Goal: Task Accomplishment & Management: Use online tool/utility

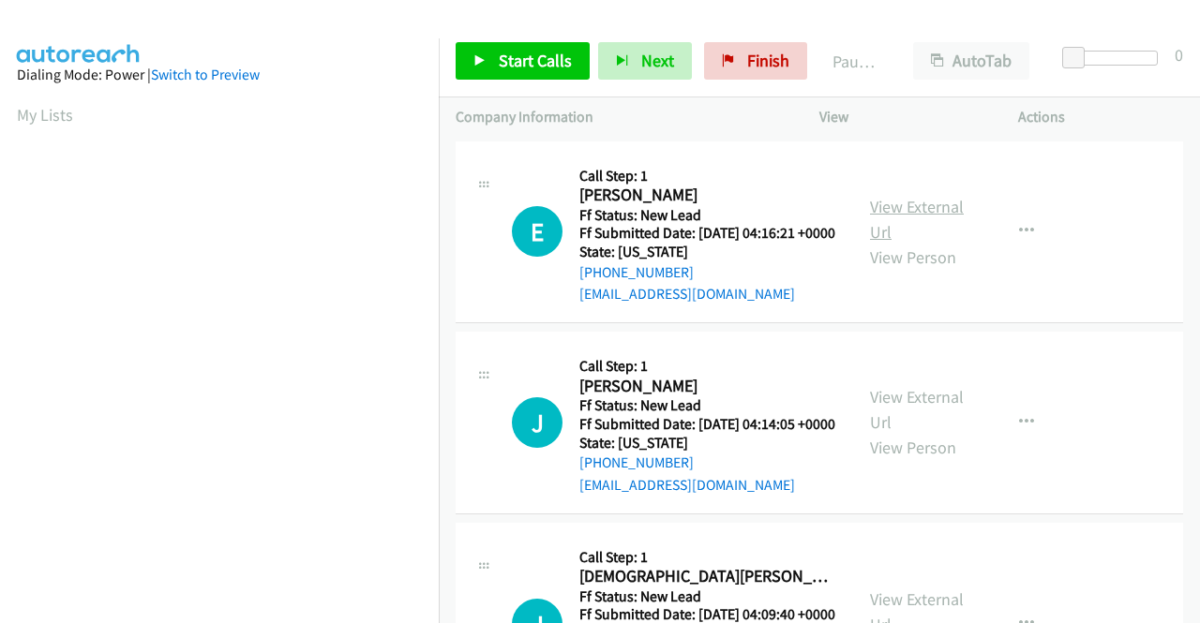
click at [888, 218] on link "View External Url" at bounding box center [917, 219] width 94 height 47
click at [883, 419] on link "View External Url" at bounding box center [917, 409] width 94 height 47
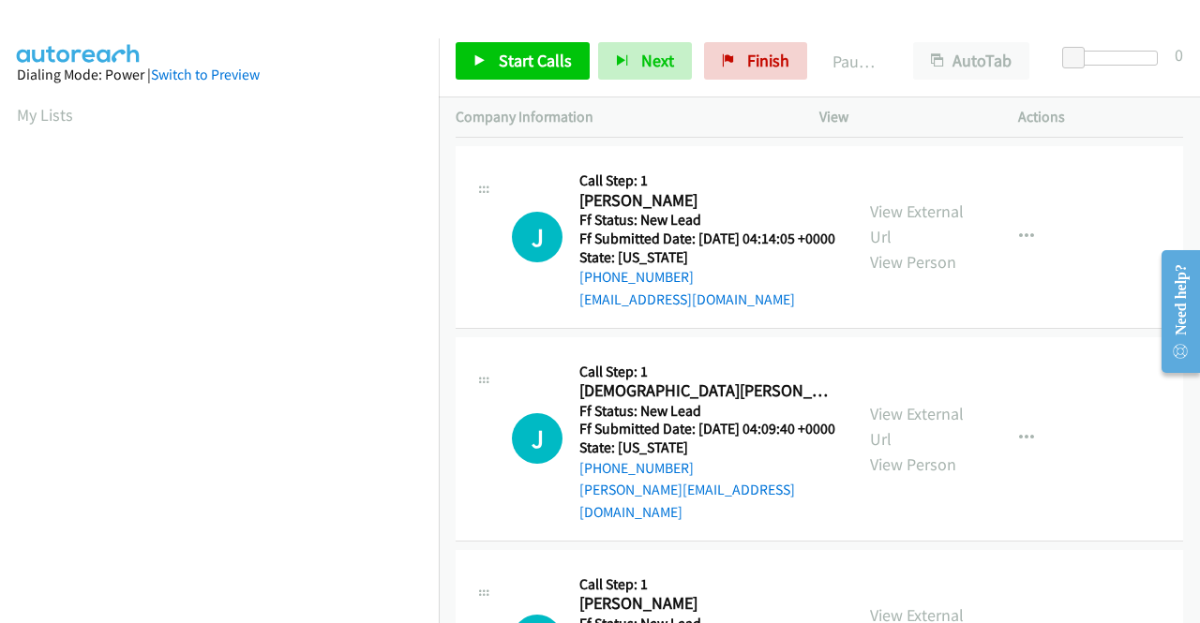
scroll to position [187, 0]
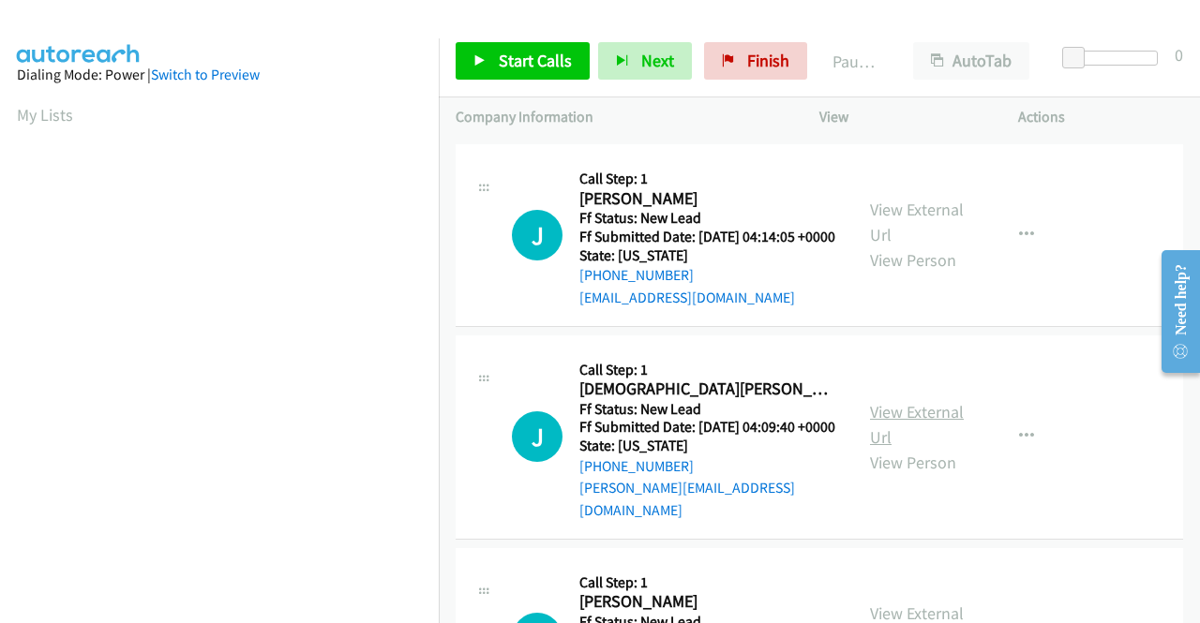
click at [903, 438] on link "View External Url" at bounding box center [917, 424] width 94 height 47
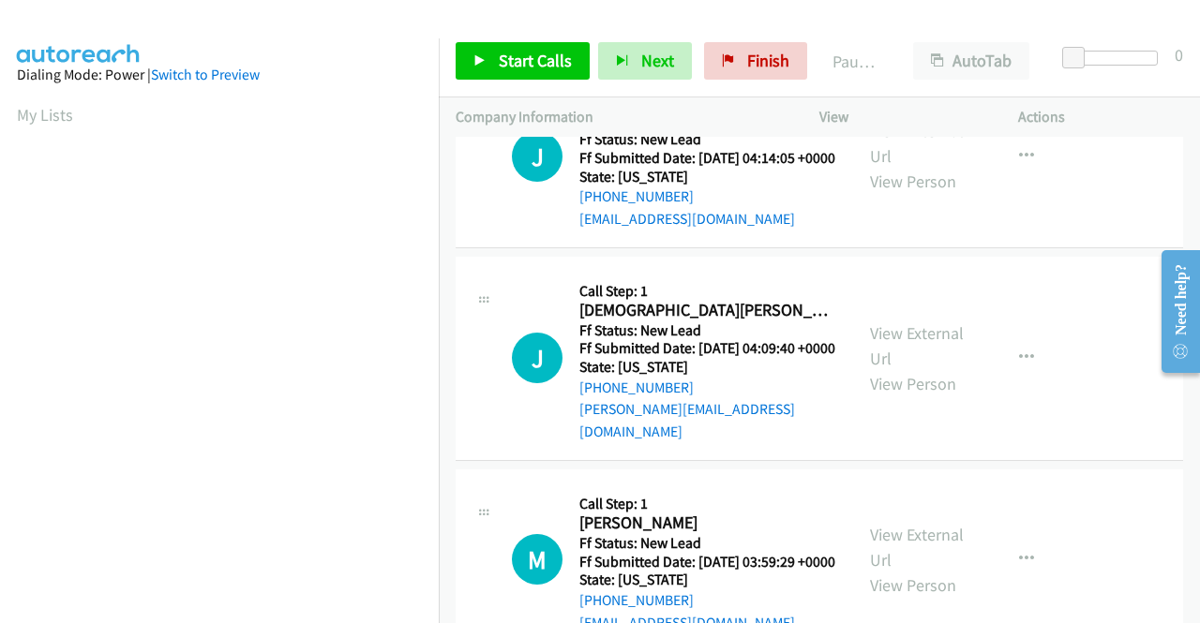
scroll to position [469, 0]
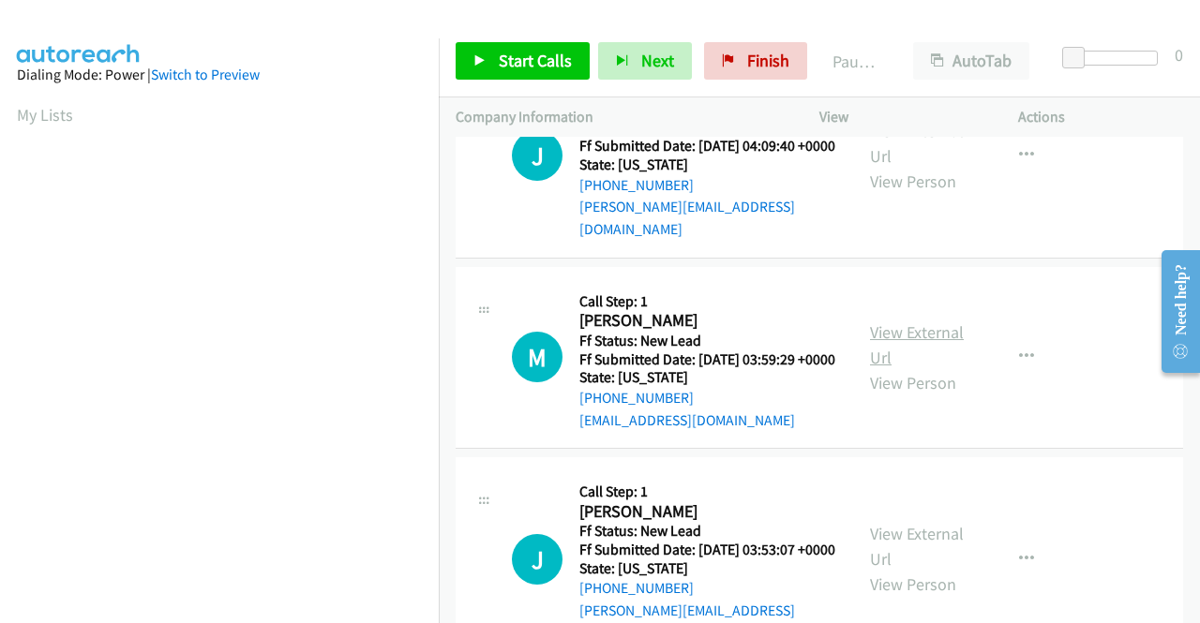
click at [886, 368] on link "View External Url" at bounding box center [917, 345] width 94 height 47
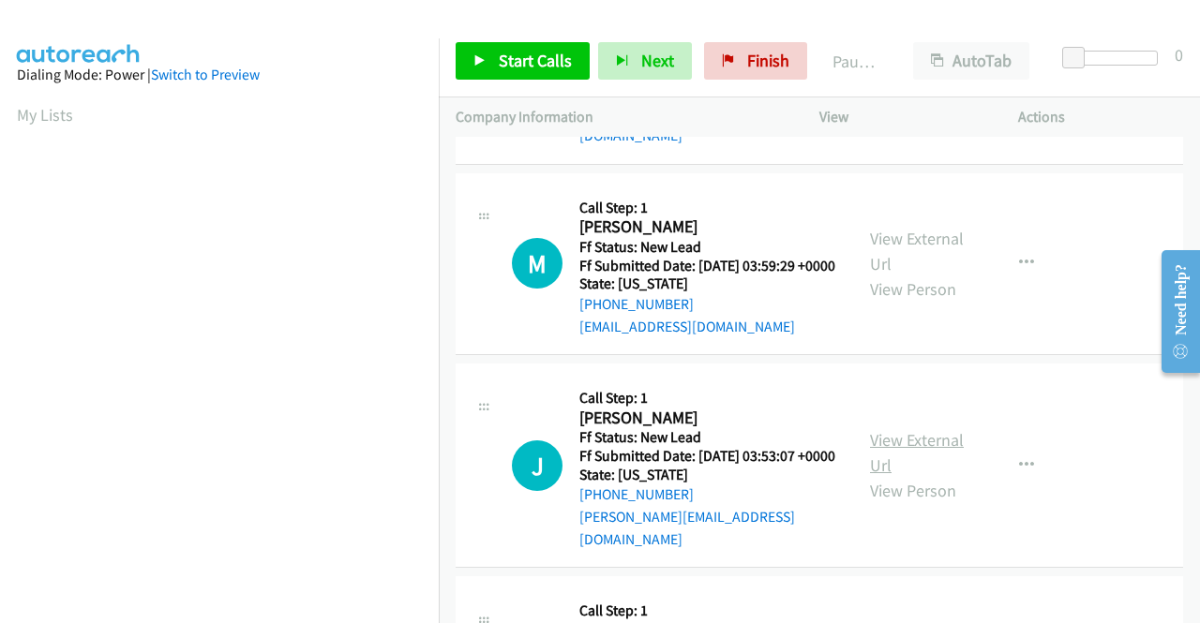
click at [892, 476] on link "View External Url" at bounding box center [917, 452] width 94 height 47
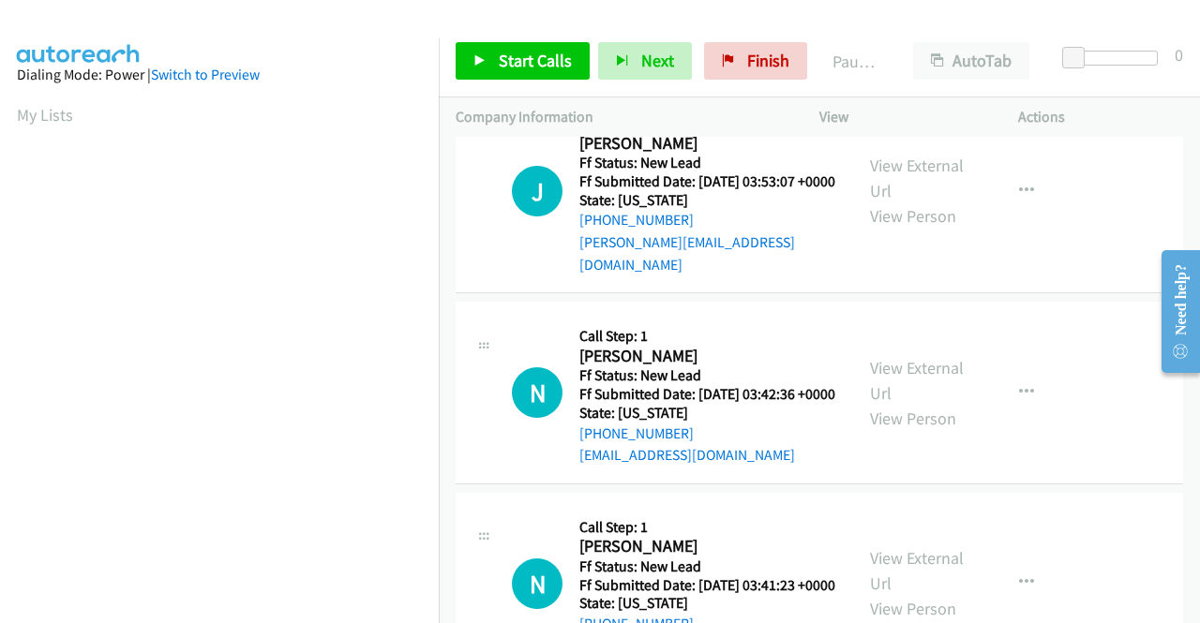
scroll to position [844, 0]
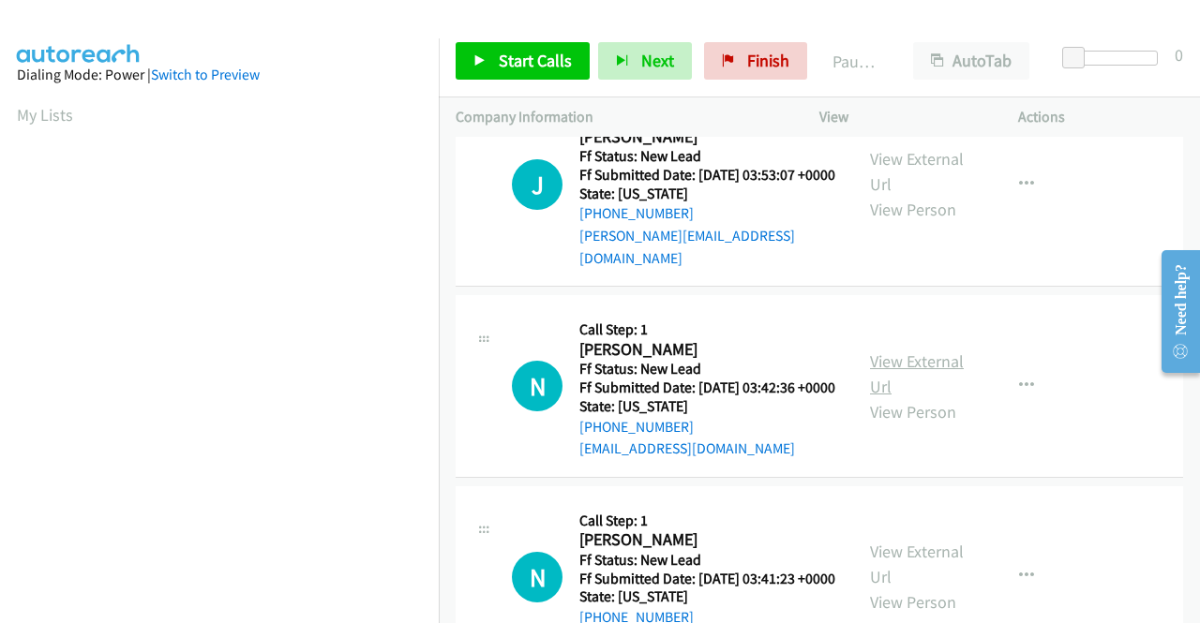
click at [947, 397] on link "View External Url" at bounding box center [917, 374] width 94 height 47
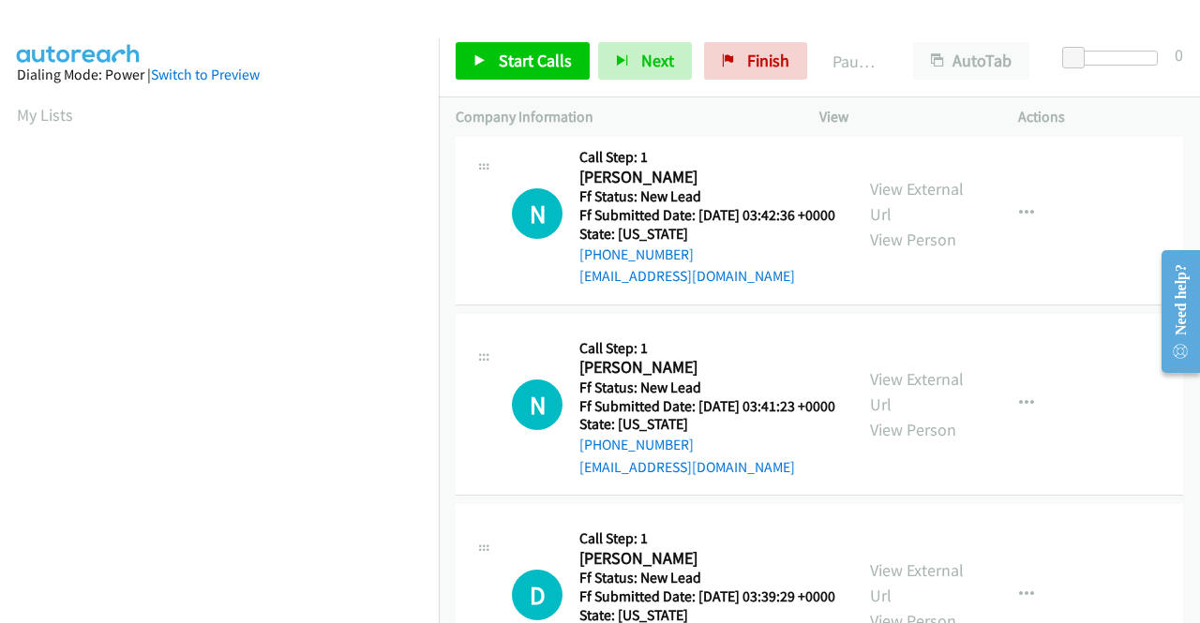
scroll to position [1031, 0]
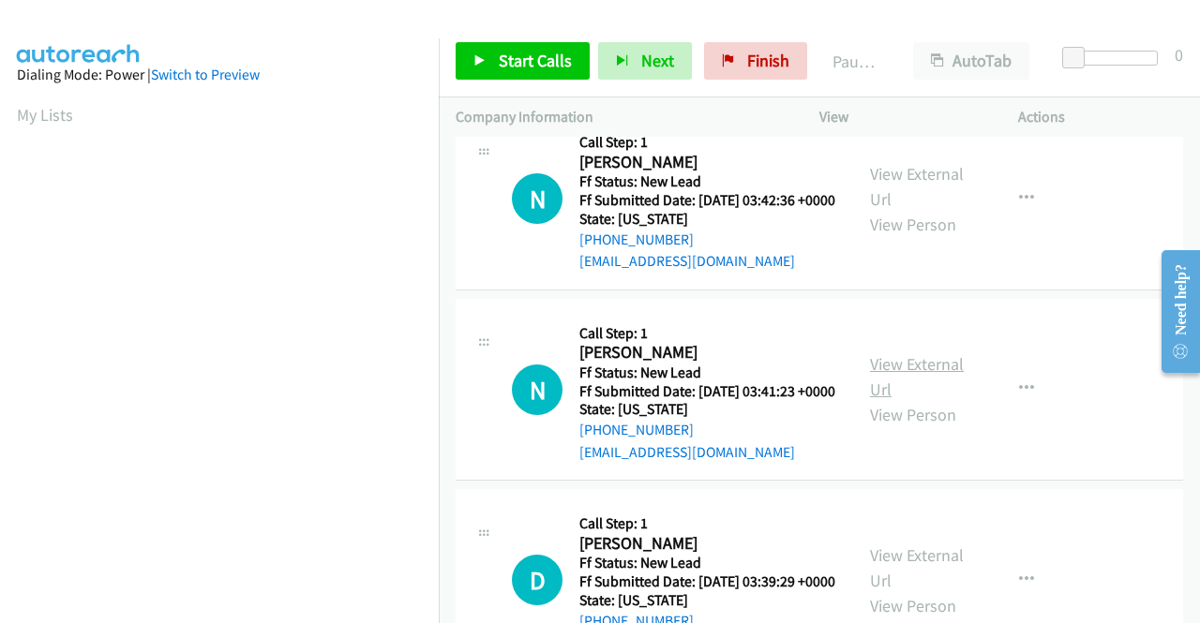
click at [894, 400] on link "View External Url" at bounding box center [917, 376] width 94 height 47
click at [1019, 397] on icon "button" at bounding box center [1026, 389] width 15 height 15
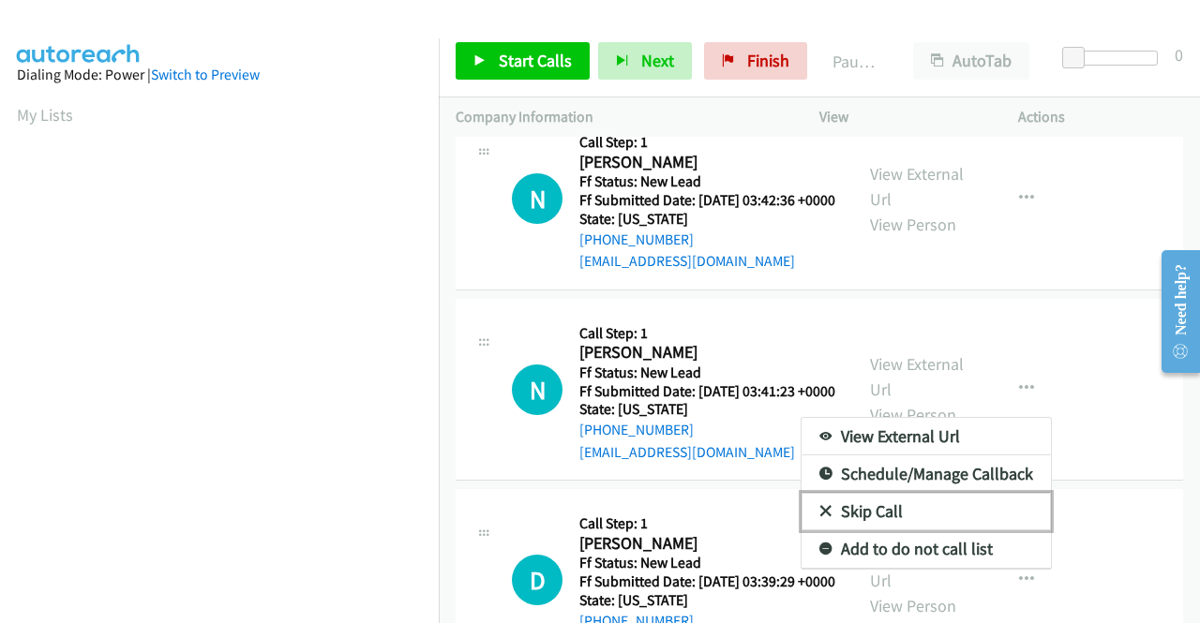
click at [902, 531] on link "Skip Call" at bounding box center [926, 511] width 249 height 37
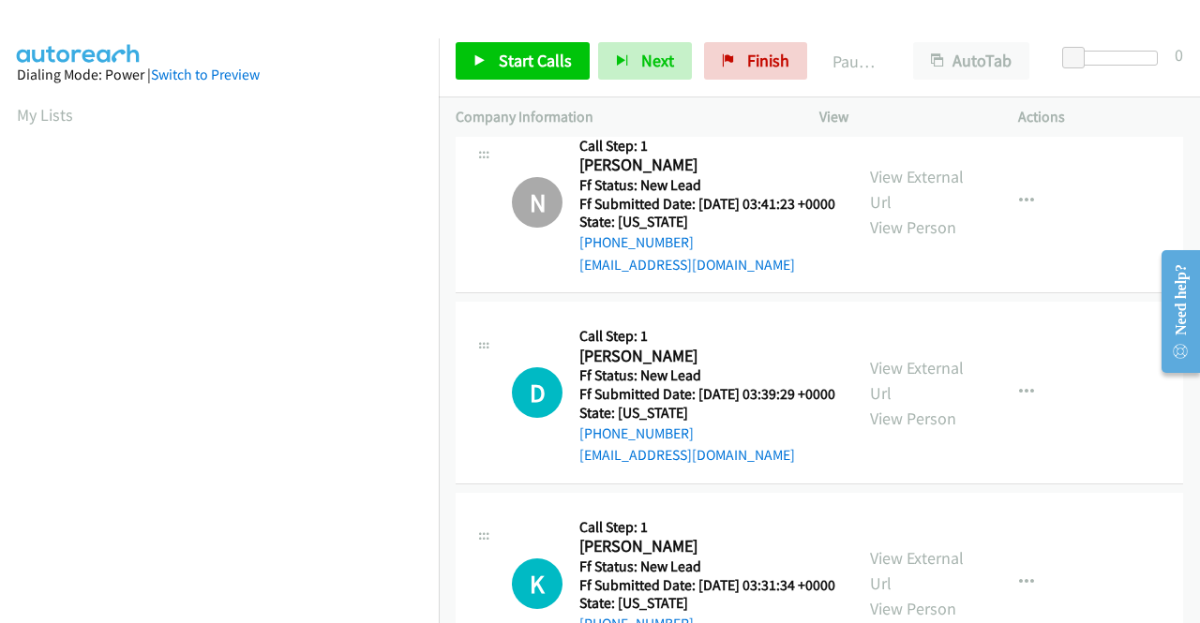
scroll to position [1312, 0]
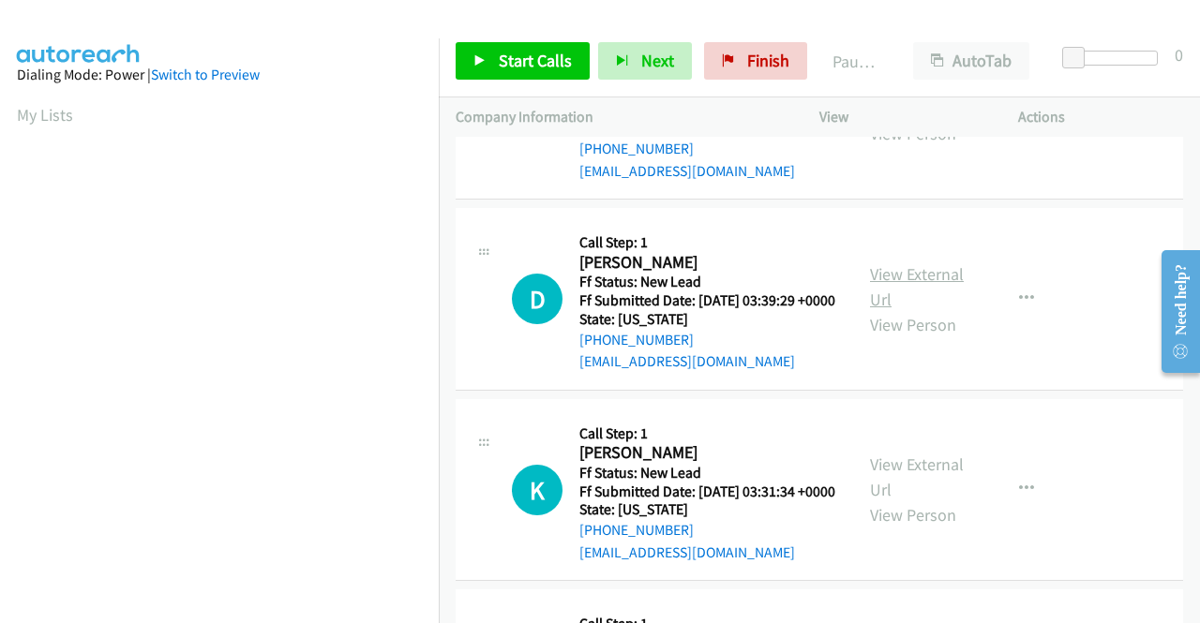
click at [921, 310] on link "View External Url" at bounding box center [917, 286] width 94 height 47
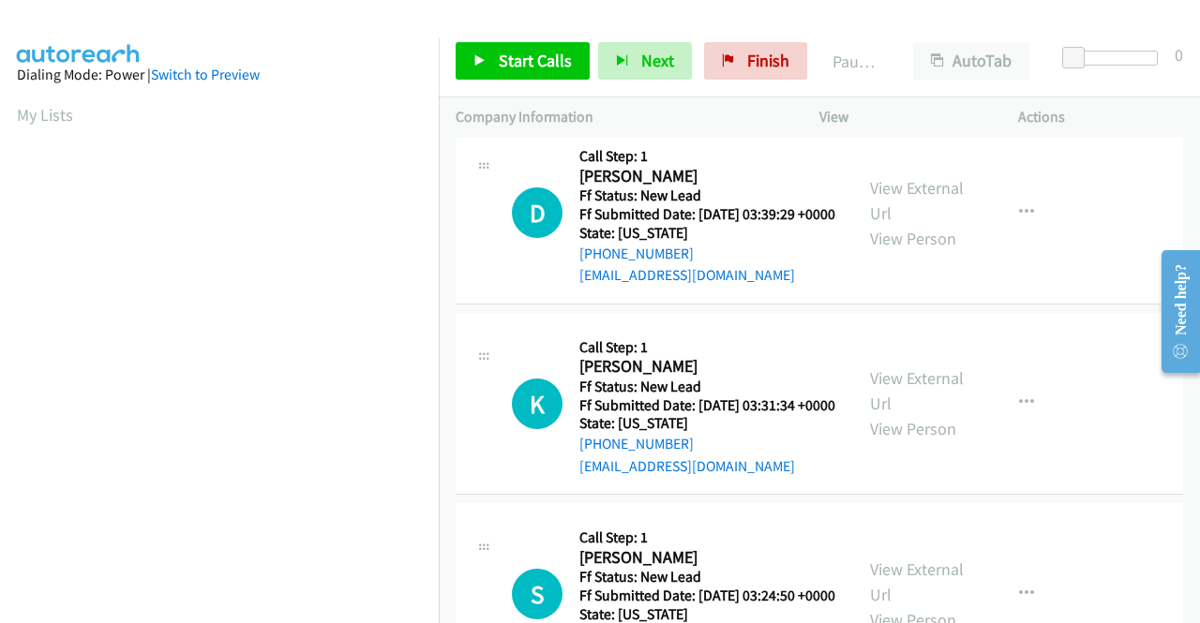
scroll to position [1500, 0]
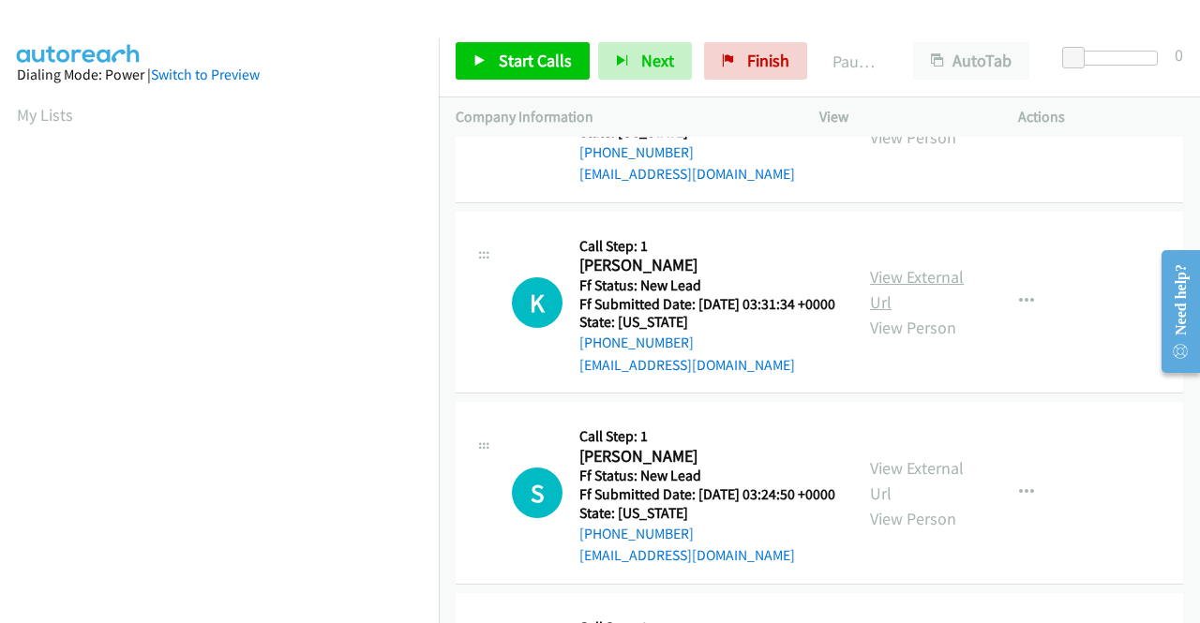
click at [932, 313] on link "View External Url" at bounding box center [917, 289] width 94 height 47
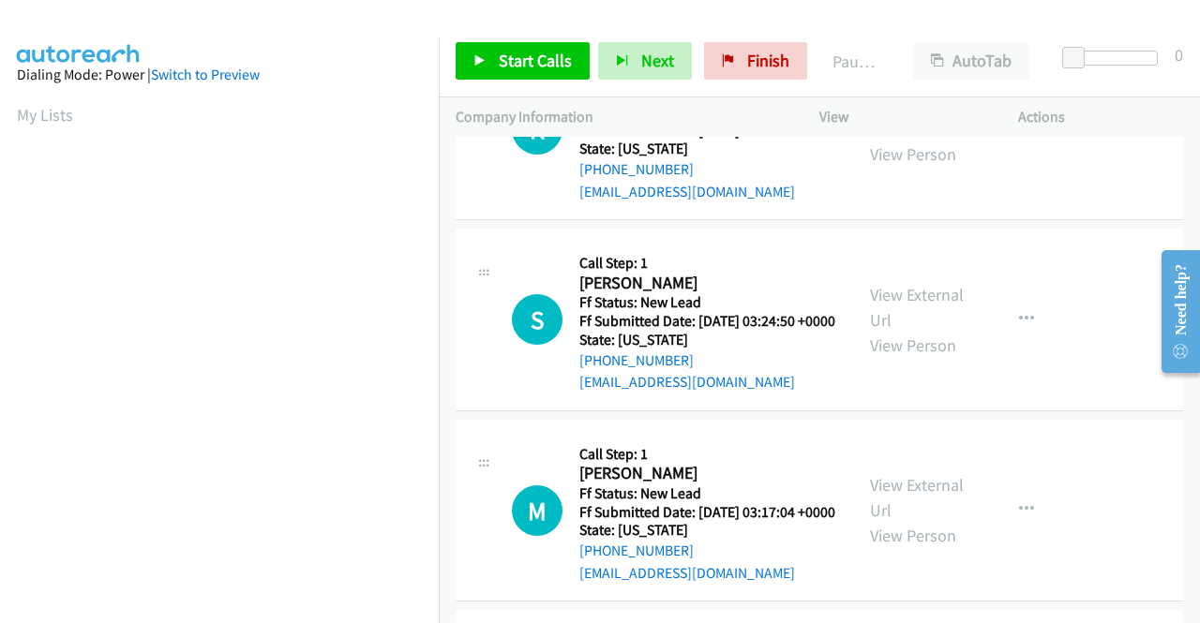
scroll to position [1687, 0]
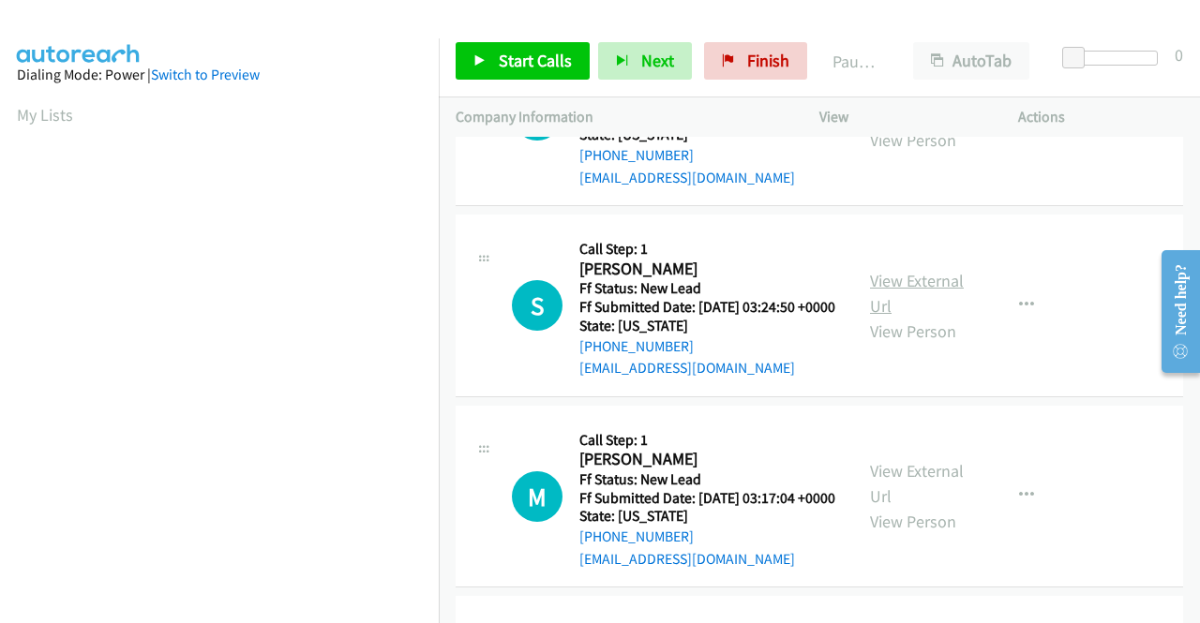
click at [877, 317] on link "View External Url" at bounding box center [917, 293] width 94 height 47
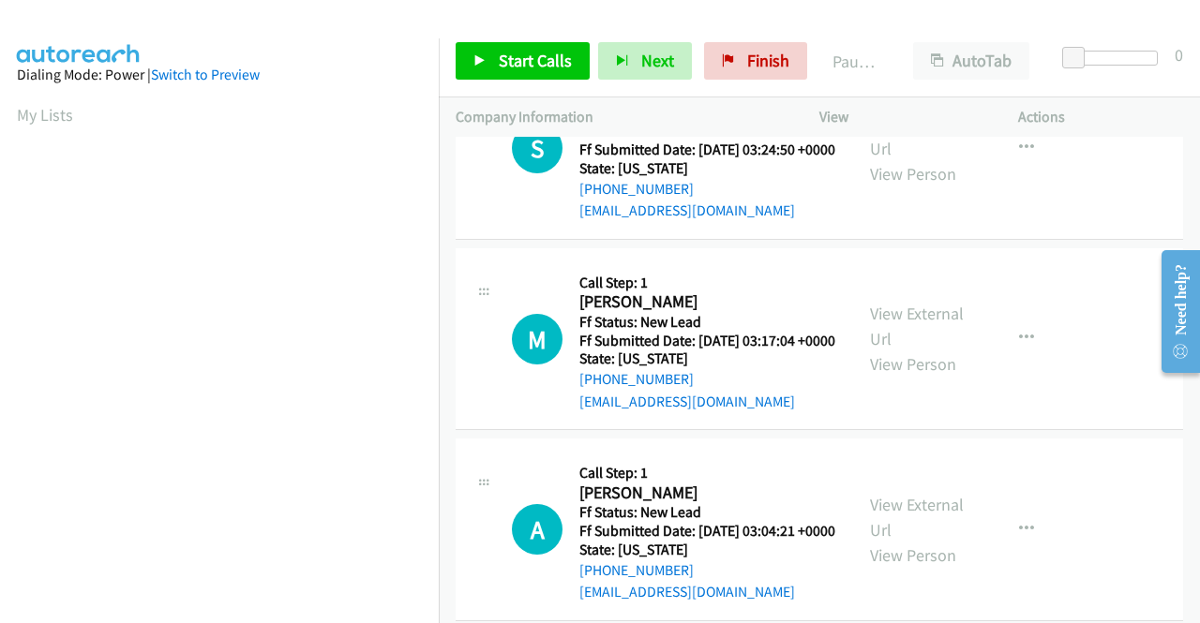
scroll to position [1875, 0]
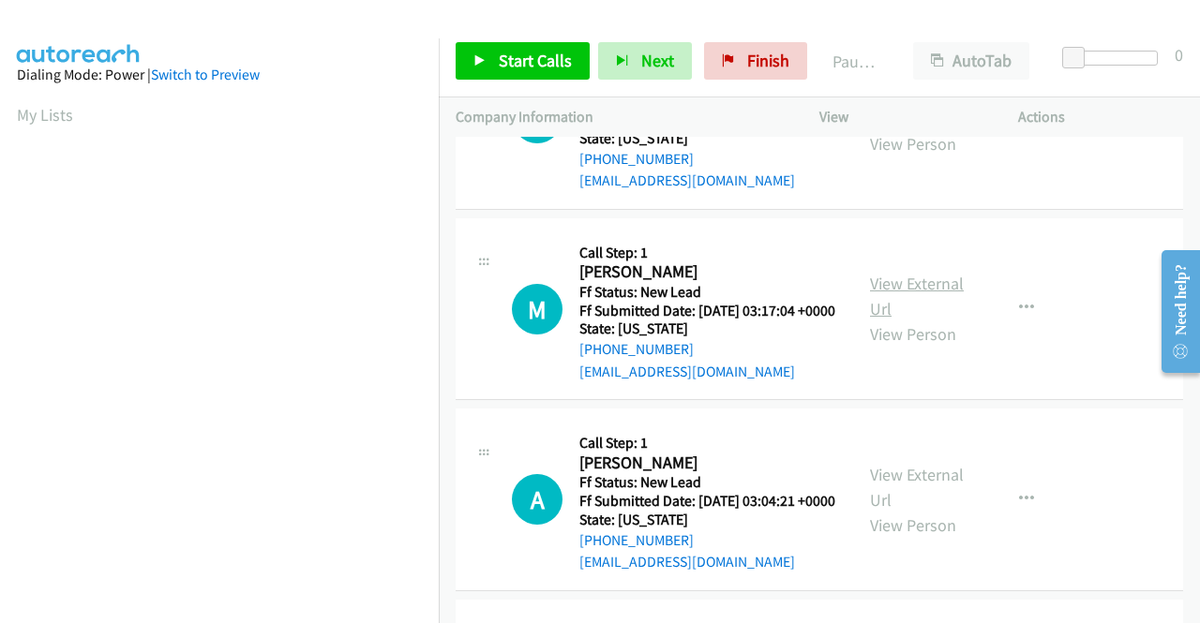
click at [905, 320] on link "View External Url" at bounding box center [917, 296] width 94 height 47
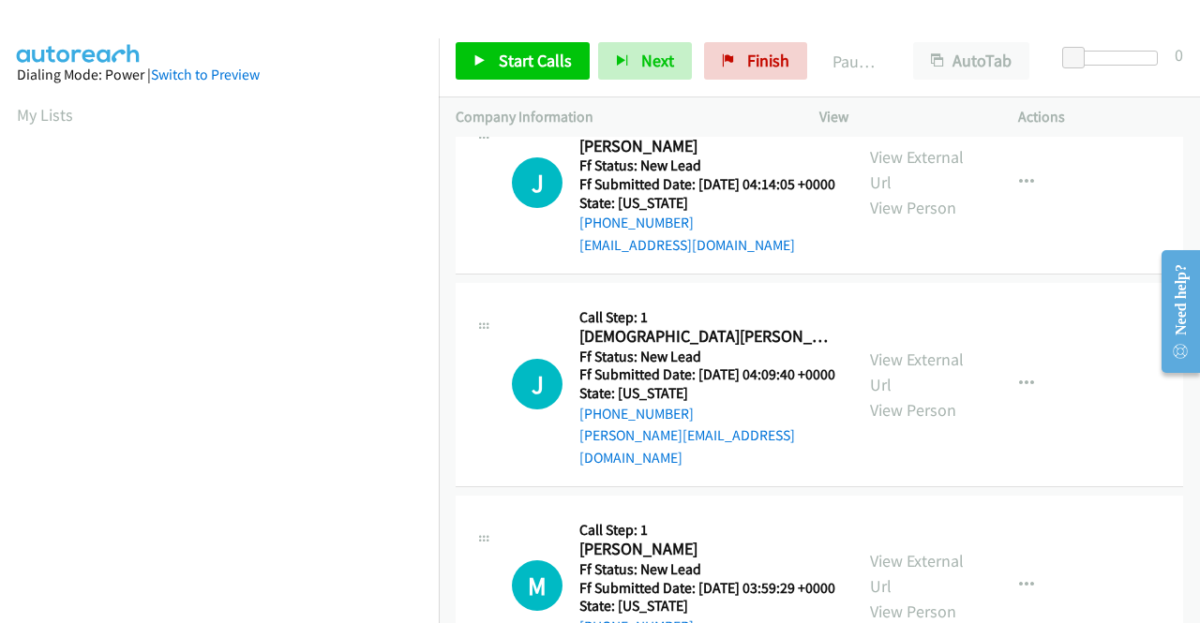
scroll to position [0, 0]
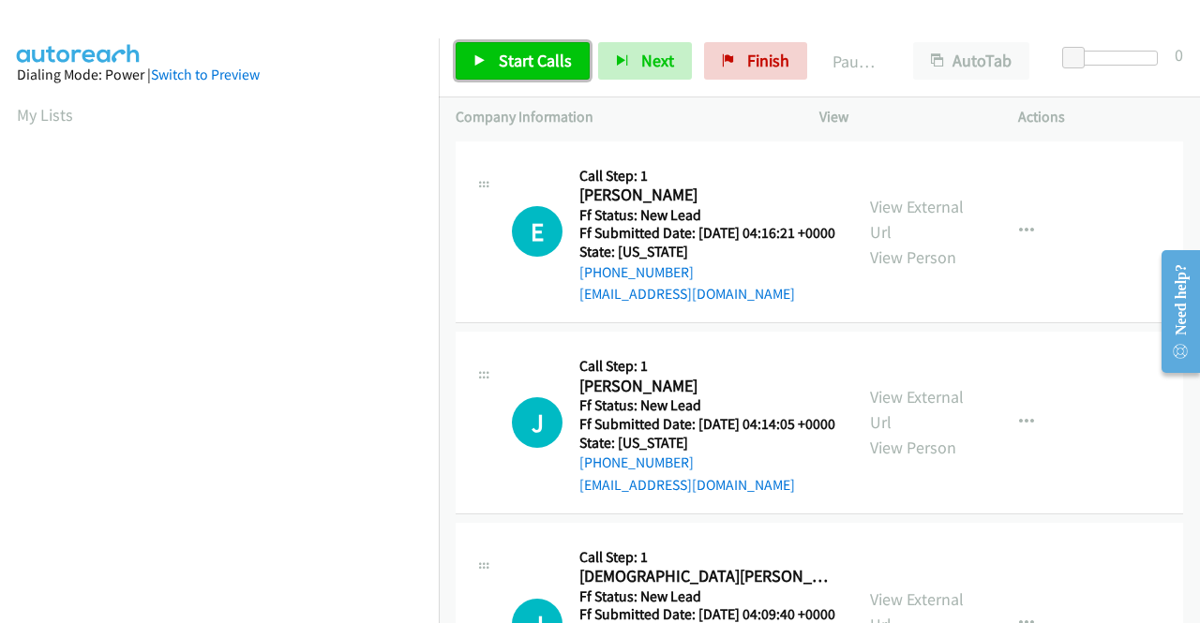
click at [546, 59] on span "Start Calls" at bounding box center [535, 61] width 73 height 22
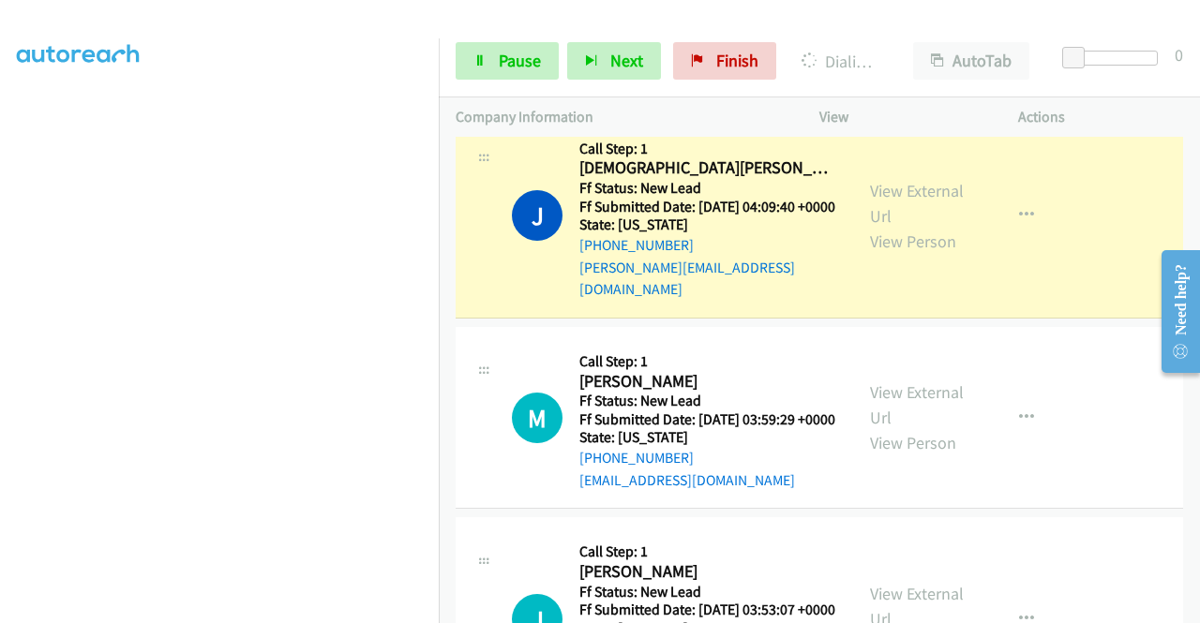
scroll to position [427, 0]
click at [526, 65] on span "Pause" at bounding box center [520, 61] width 42 height 22
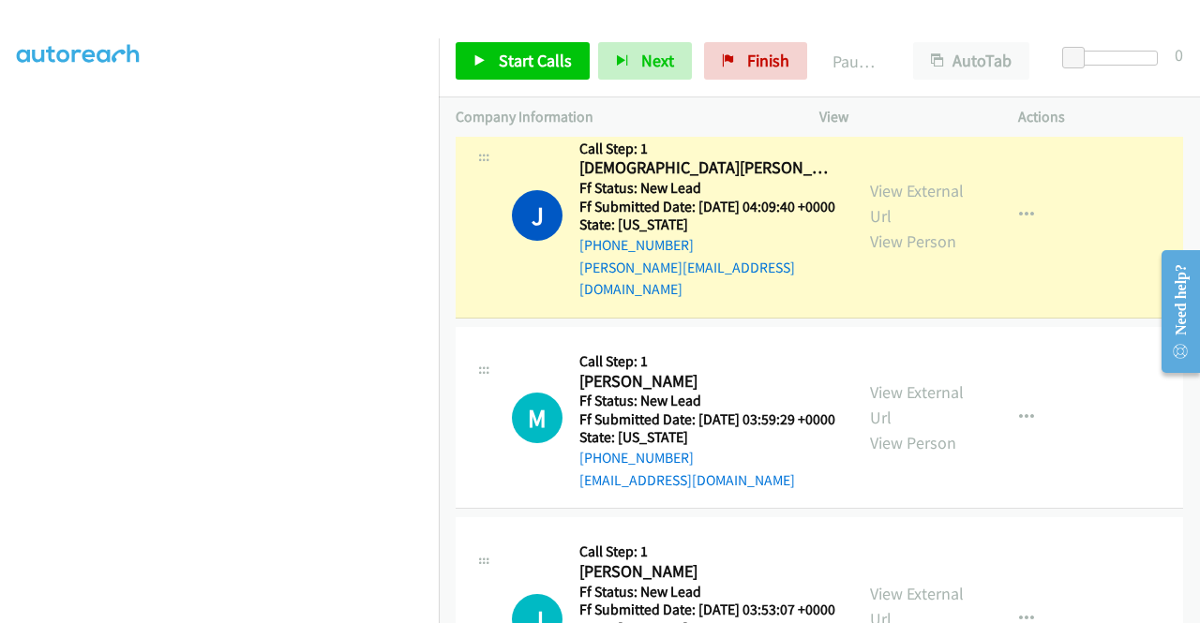
scroll to position [0, 0]
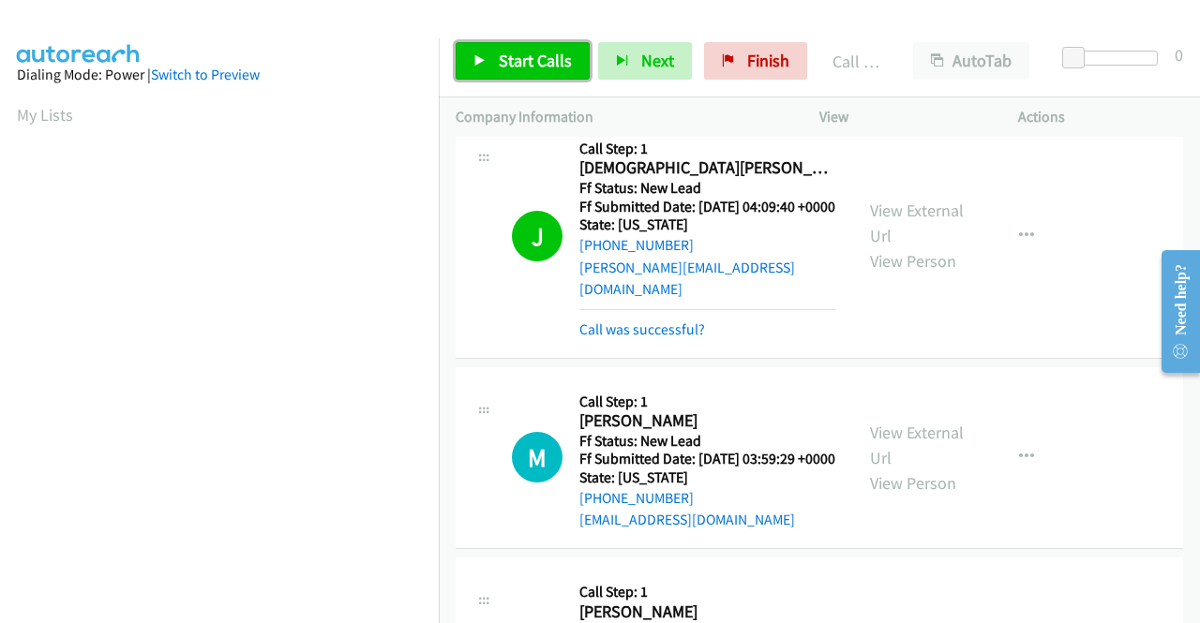
click at [527, 76] on link "Start Calls" at bounding box center [523, 60] width 134 height 37
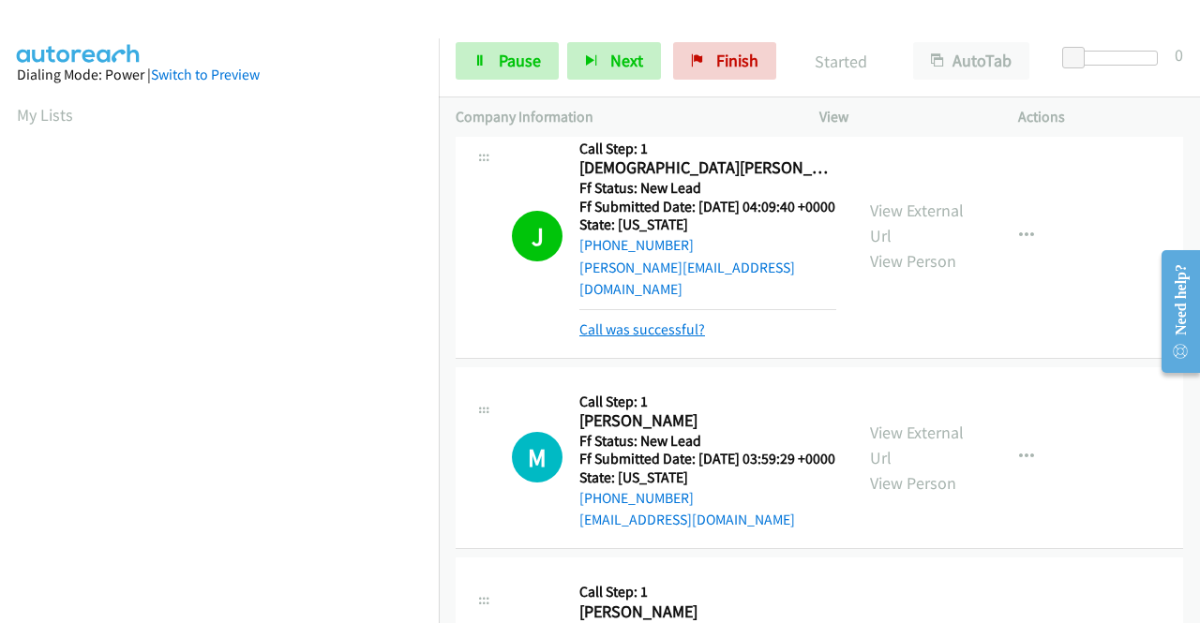
click at [637, 338] on link "Call was successful?" at bounding box center [642, 330] width 126 height 18
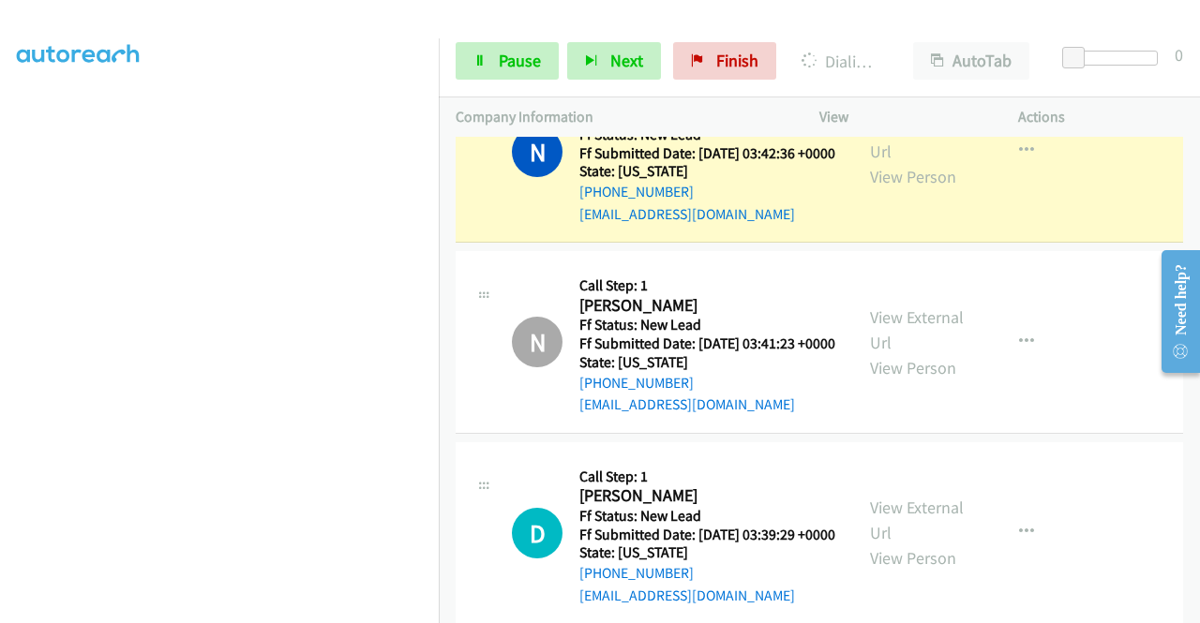
scroll to position [427, 0]
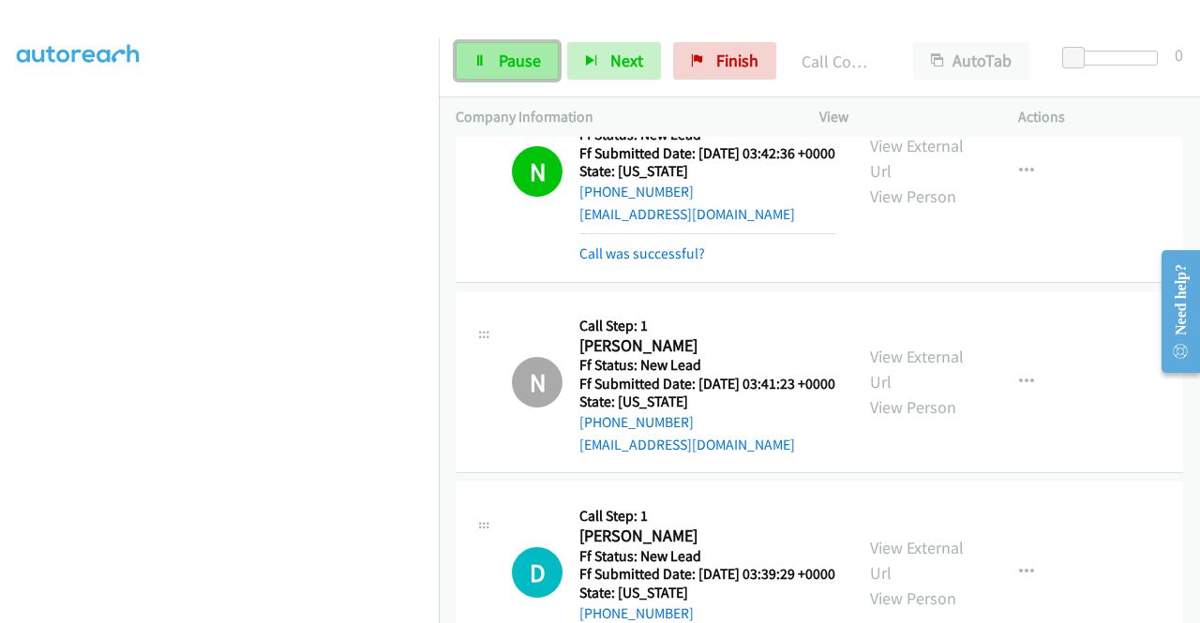
click at [520, 65] on span "Pause" at bounding box center [520, 61] width 42 height 22
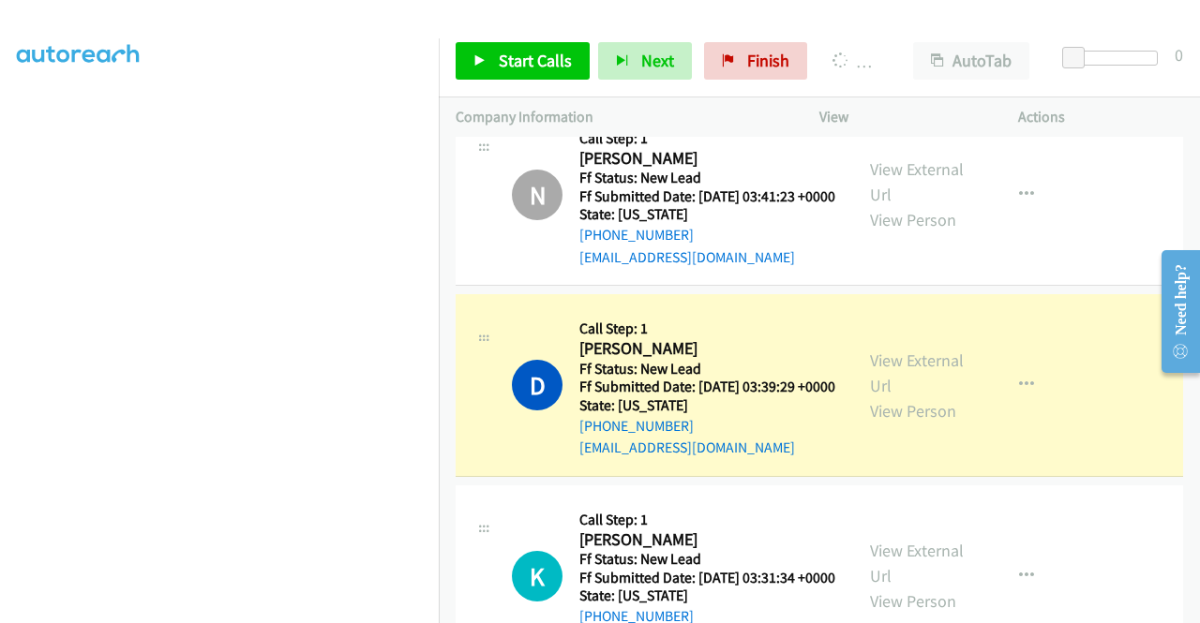
scroll to position [0, 0]
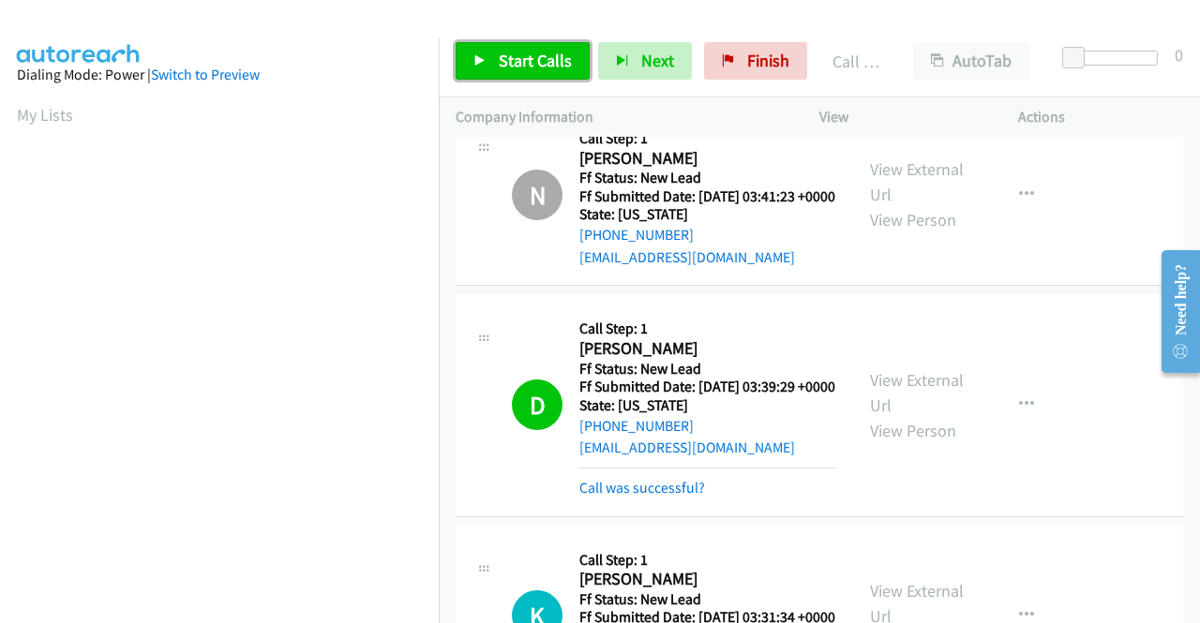
click at [555, 58] on span "Start Calls" at bounding box center [535, 61] width 73 height 22
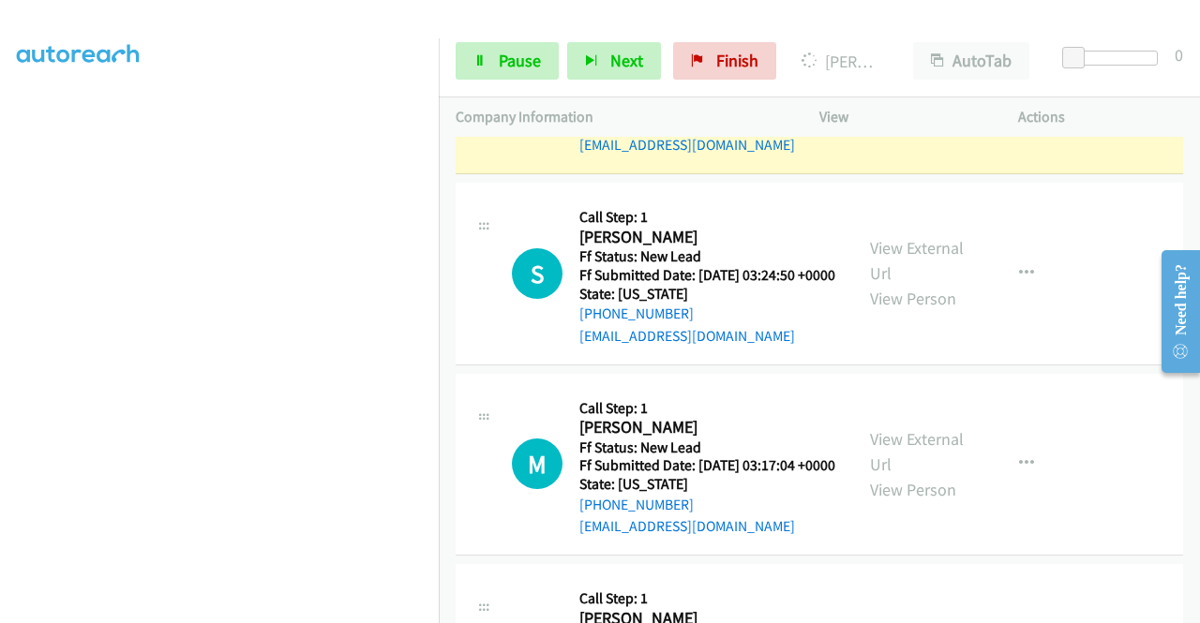
scroll to position [1988, 0]
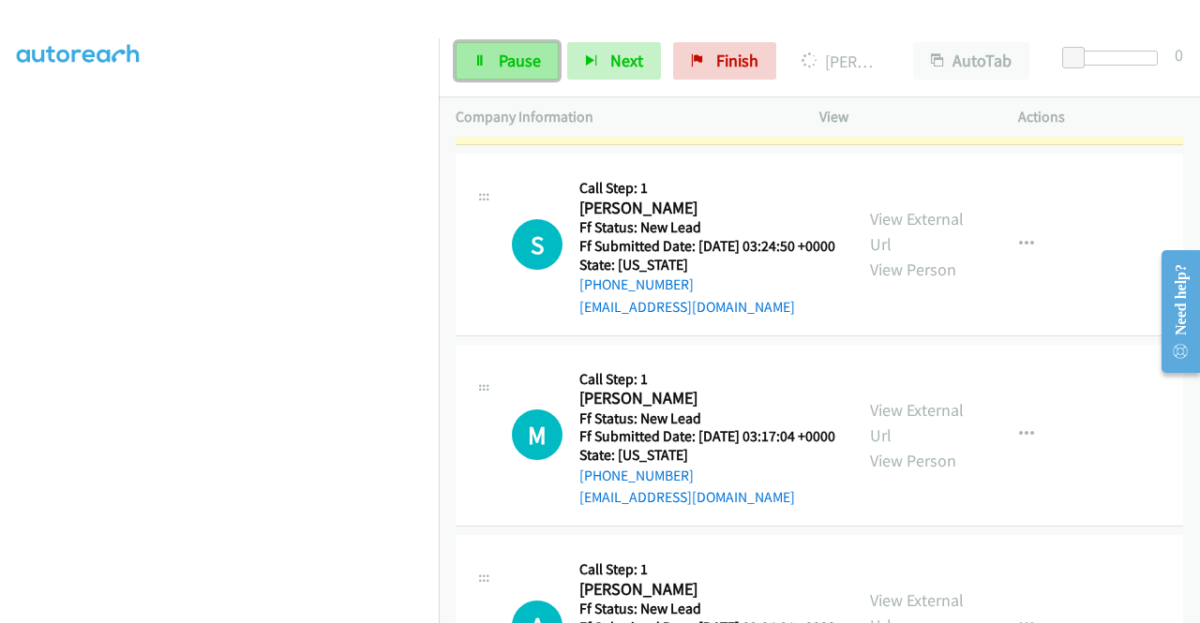
click at [501, 53] on span "Pause" at bounding box center [520, 61] width 42 height 22
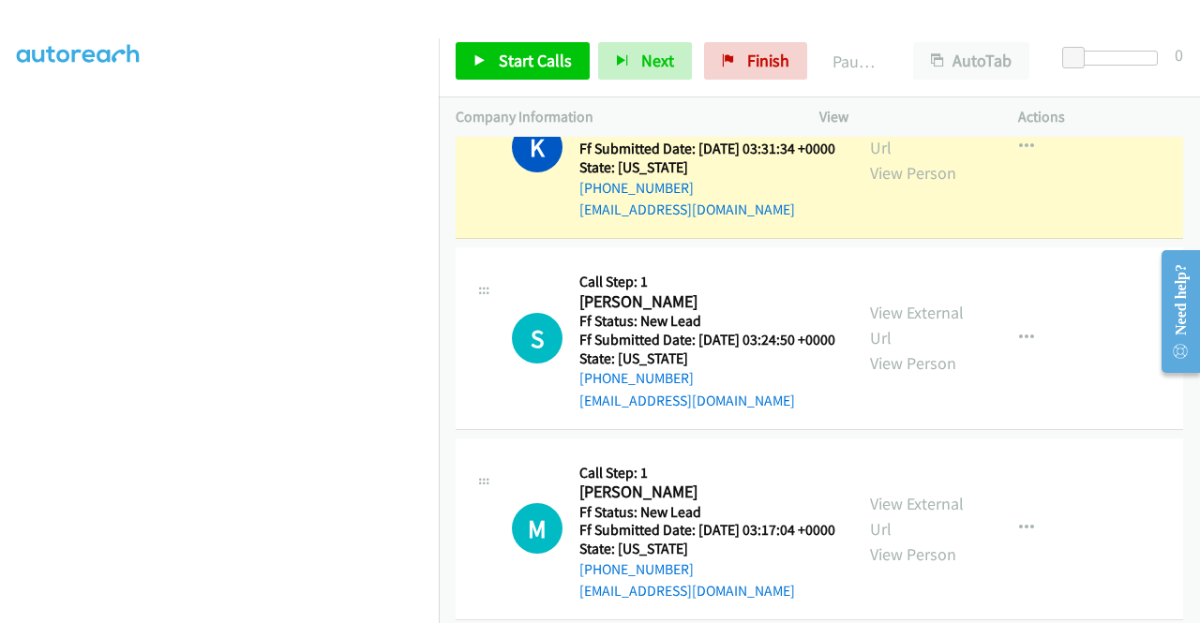
scroll to position [52, 0]
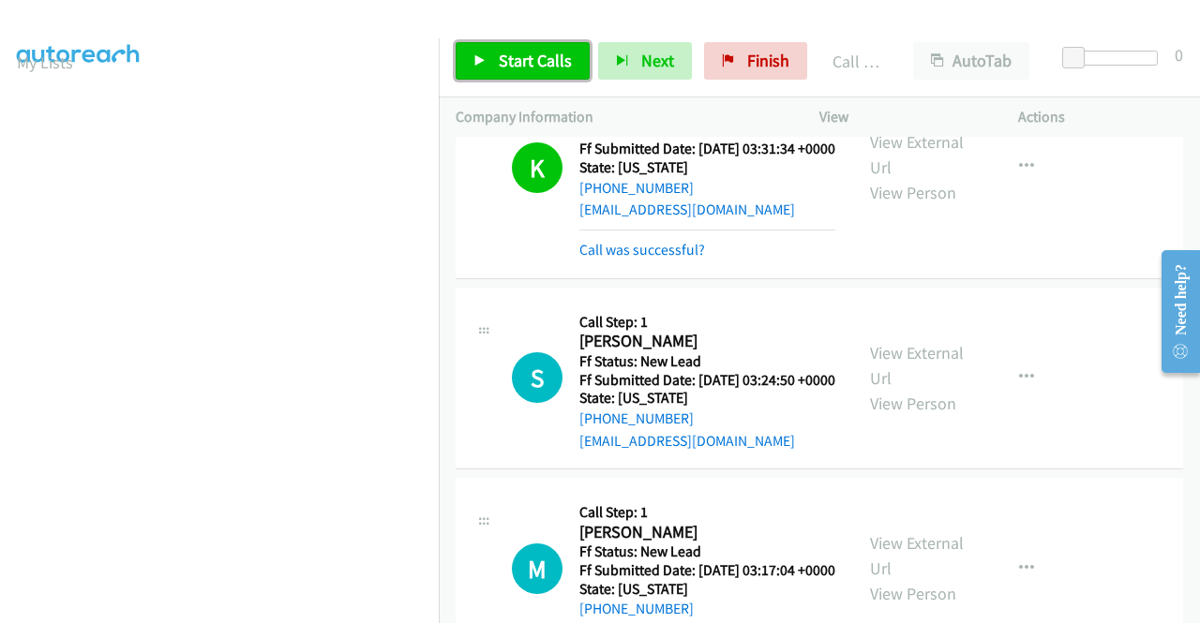
click at [561, 65] on span "Start Calls" at bounding box center [535, 61] width 73 height 22
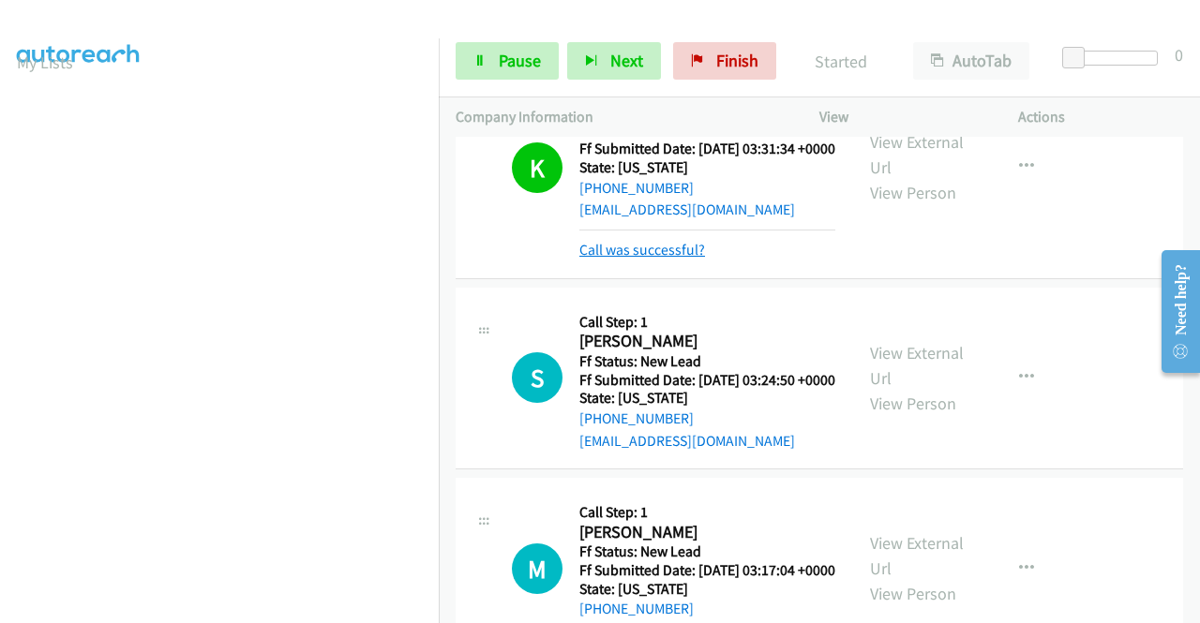
click at [661, 259] on link "Call was successful?" at bounding box center [642, 250] width 126 height 18
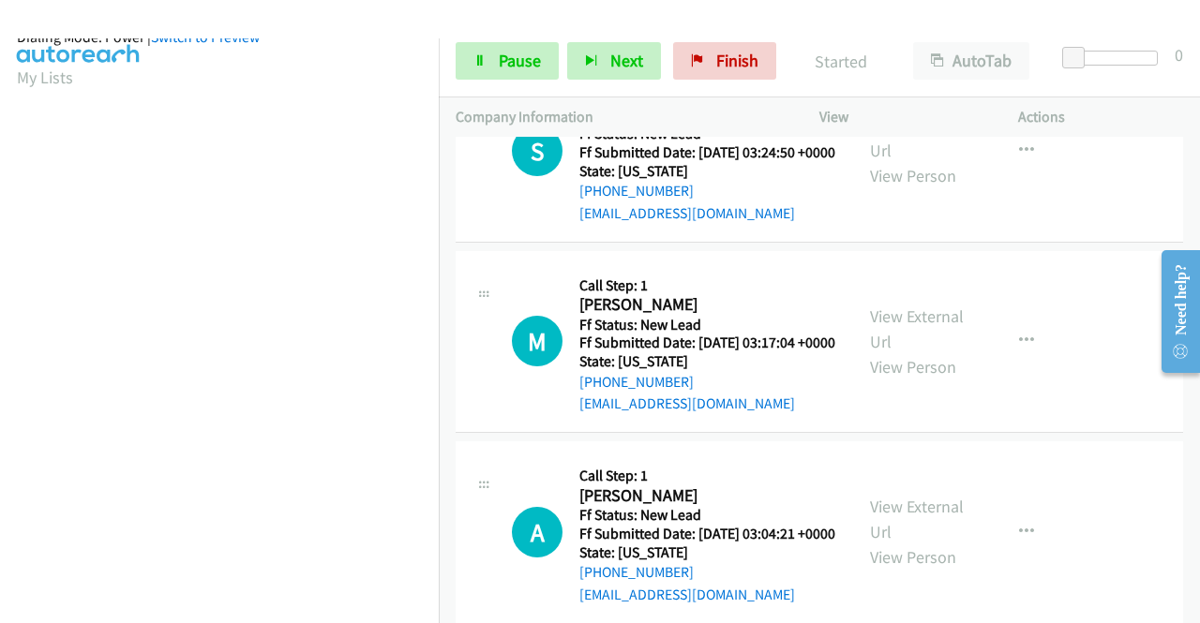
scroll to position [427, 0]
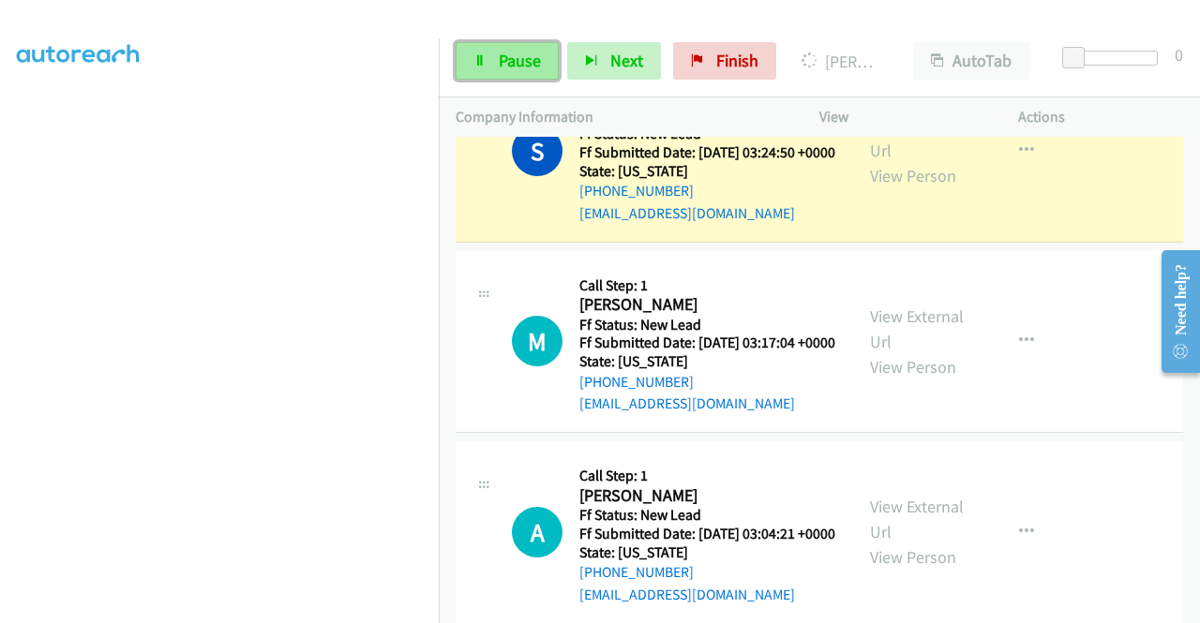
click at [542, 69] on link "Pause" at bounding box center [507, 60] width 103 height 37
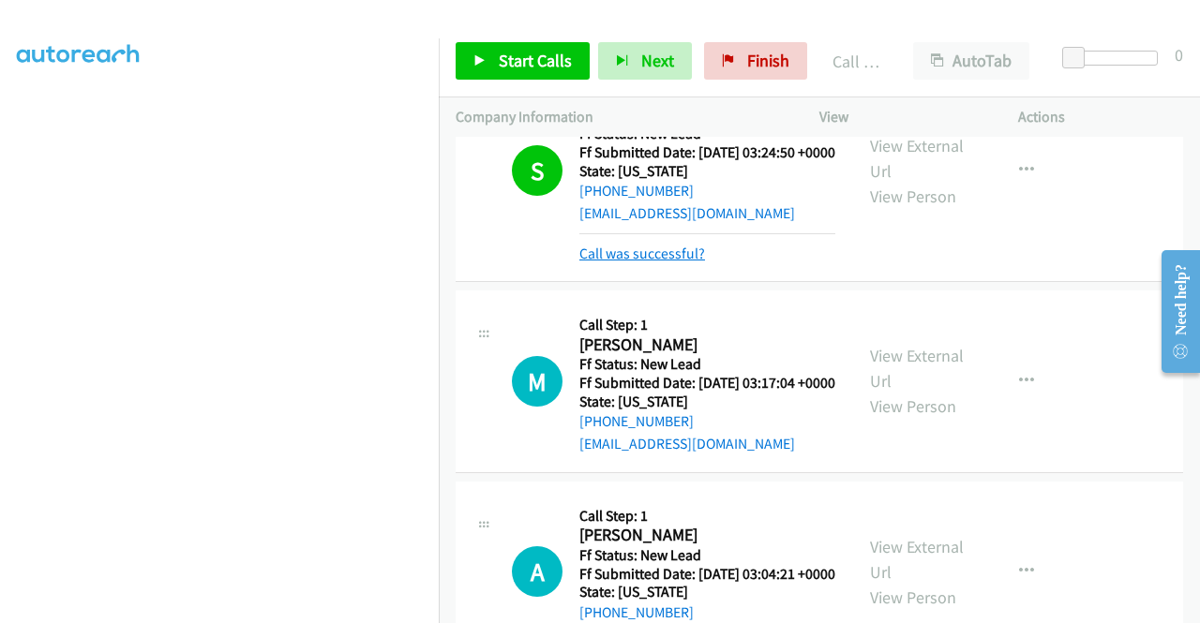
click at [660, 262] on link "Call was successful?" at bounding box center [642, 254] width 126 height 18
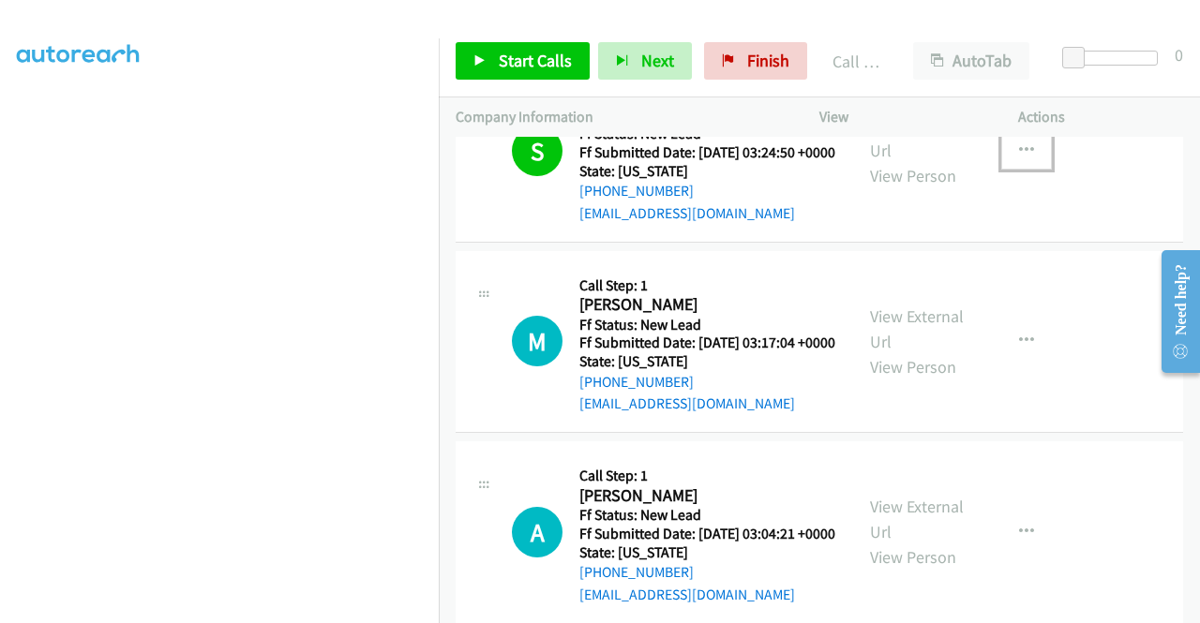
click at [1019, 158] on icon "button" at bounding box center [1026, 150] width 15 height 15
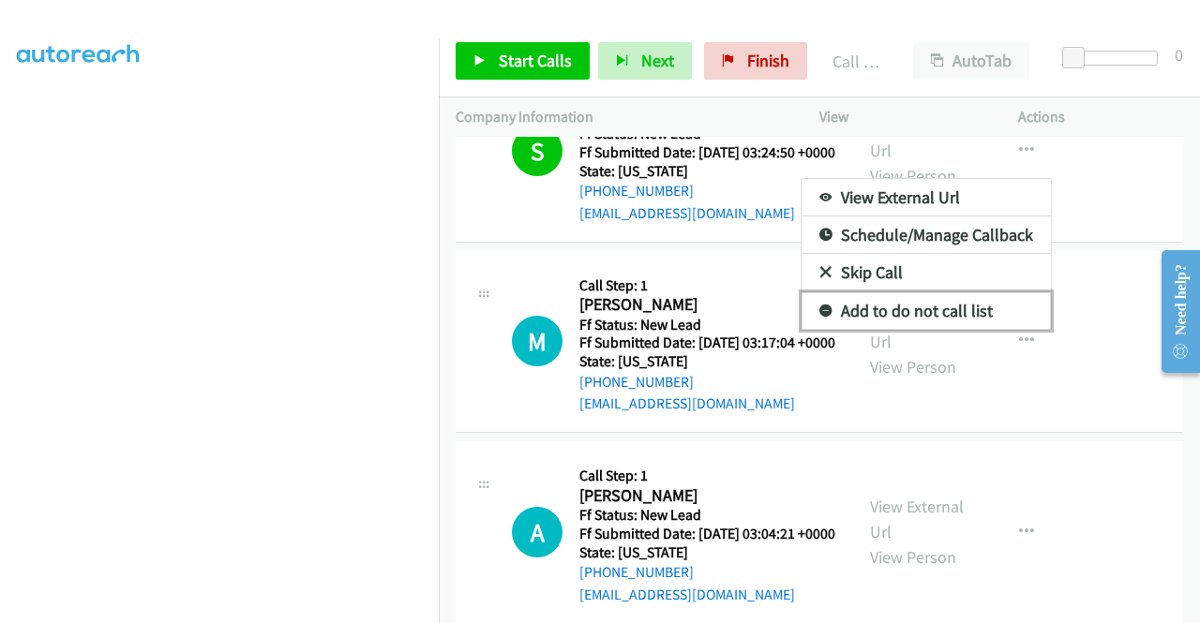
click at [934, 330] on link "Add to do not call list" at bounding box center [926, 310] width 249 height 37
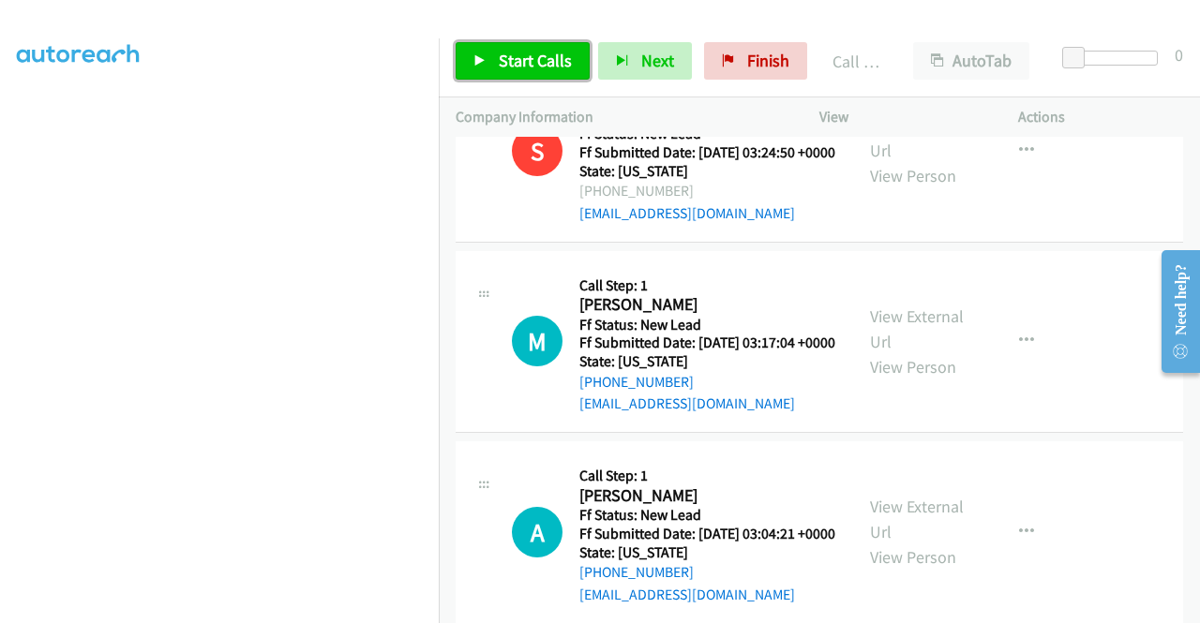
click at [552, 56] on span "Start Calls" at bounding box center [535, 61] width 73 height 22
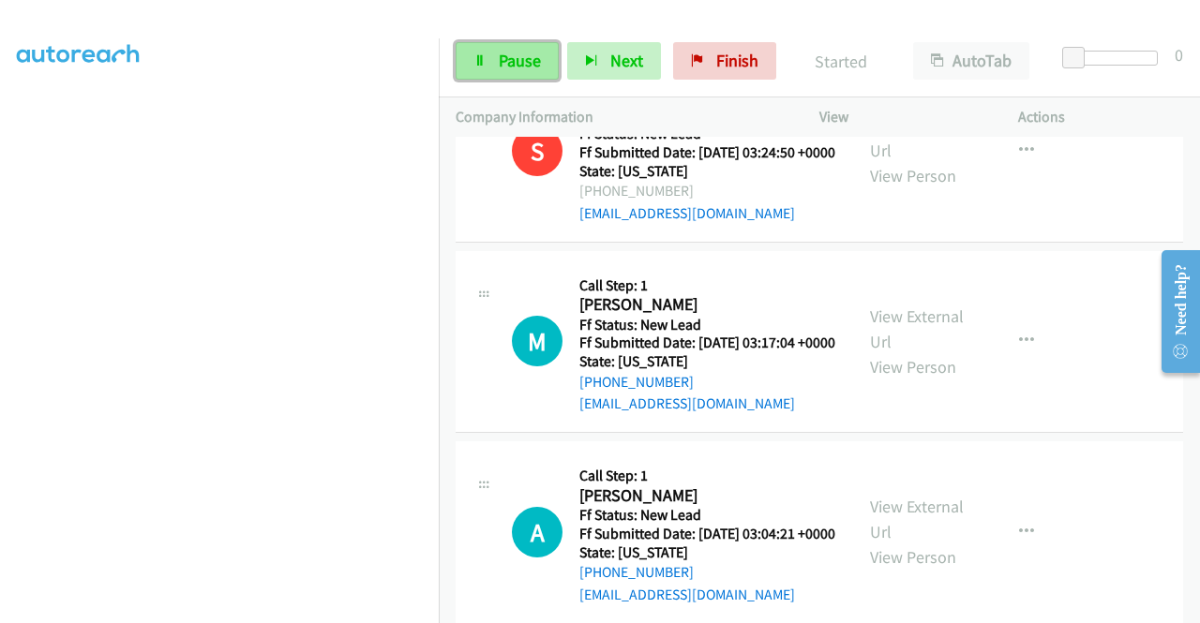
click at [501, 62] on span "Pause" at bounding box center [520, 61] width 42 height 22
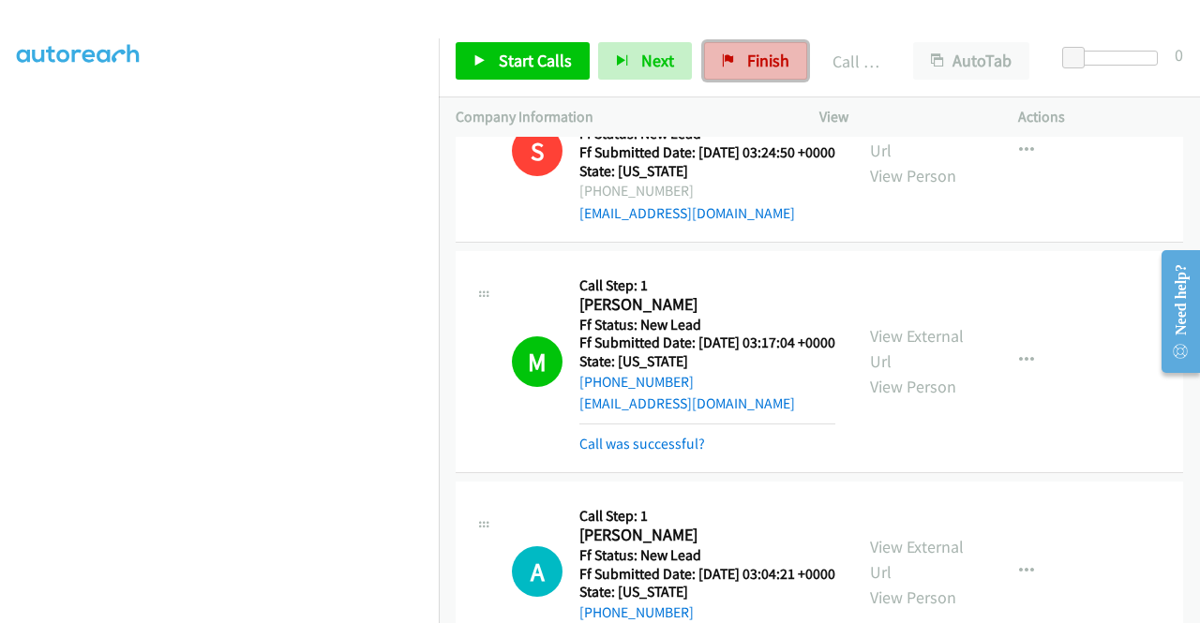
click at [722, 60] on icon at bounding box center [728, 61] width 13 height 13
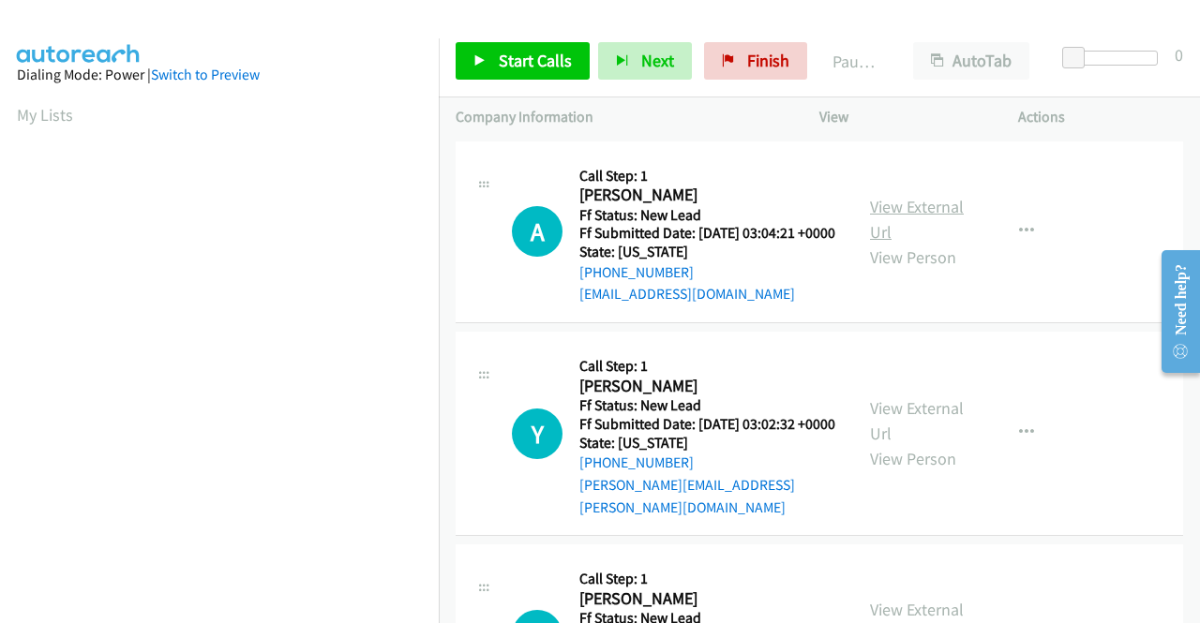
click at [879, 209] on link "View External Url" at bounding box center [917, 219] width 94 height 47
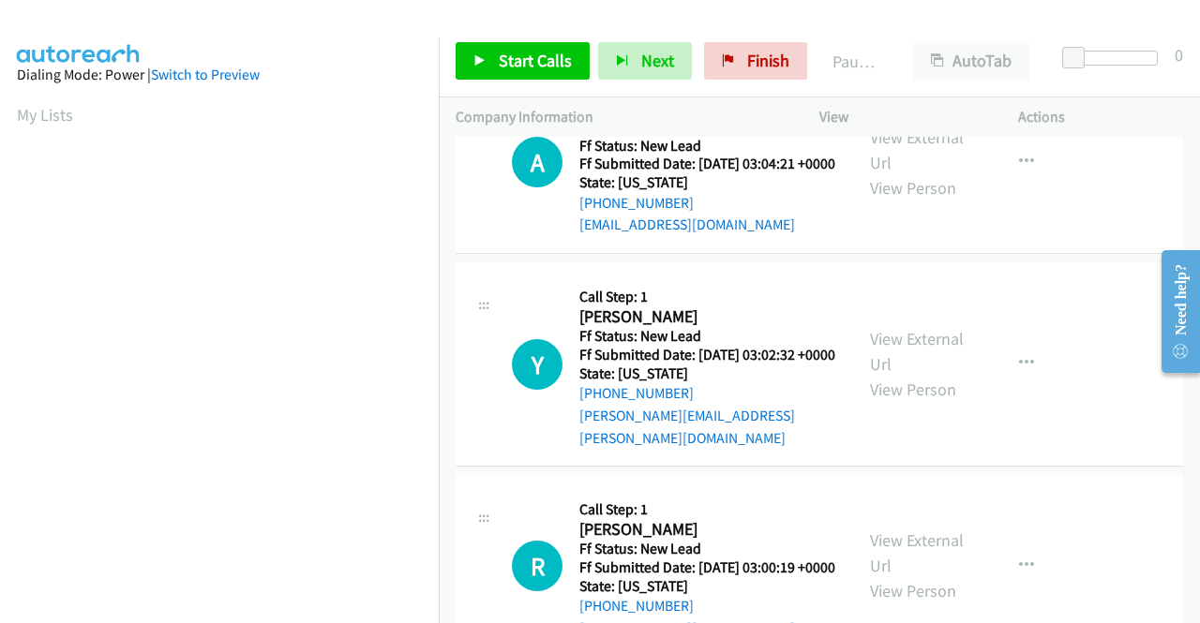
scroll to position [94, 0]
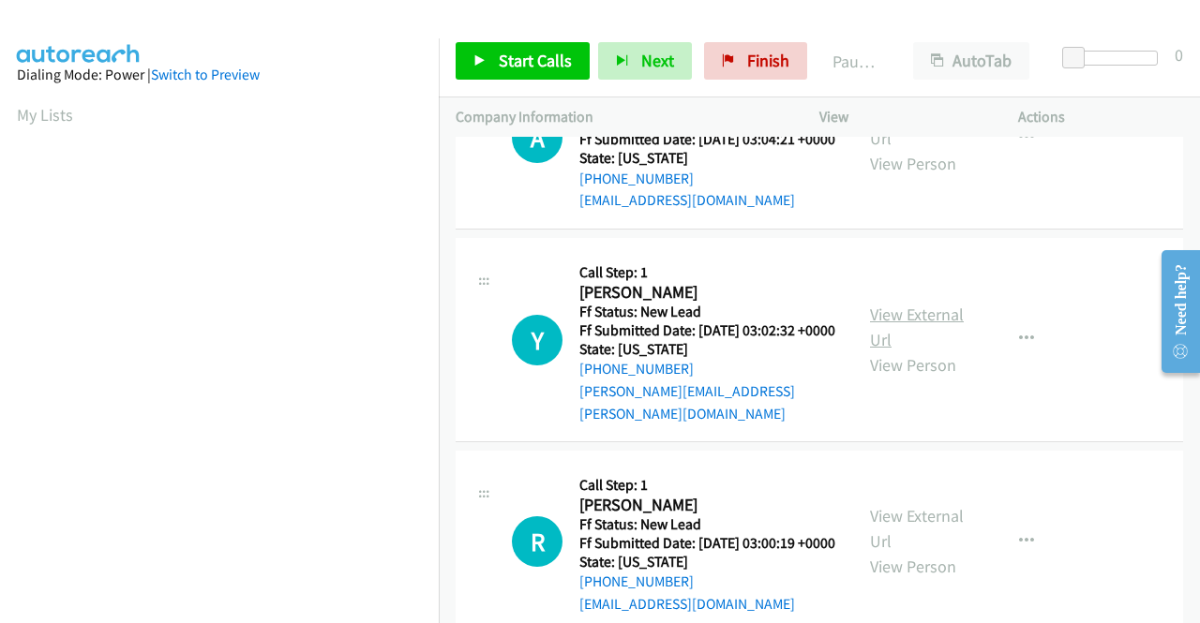
click at [941, 337] on link "View External Url" at bounding box center [917, 327] width 94 height 47
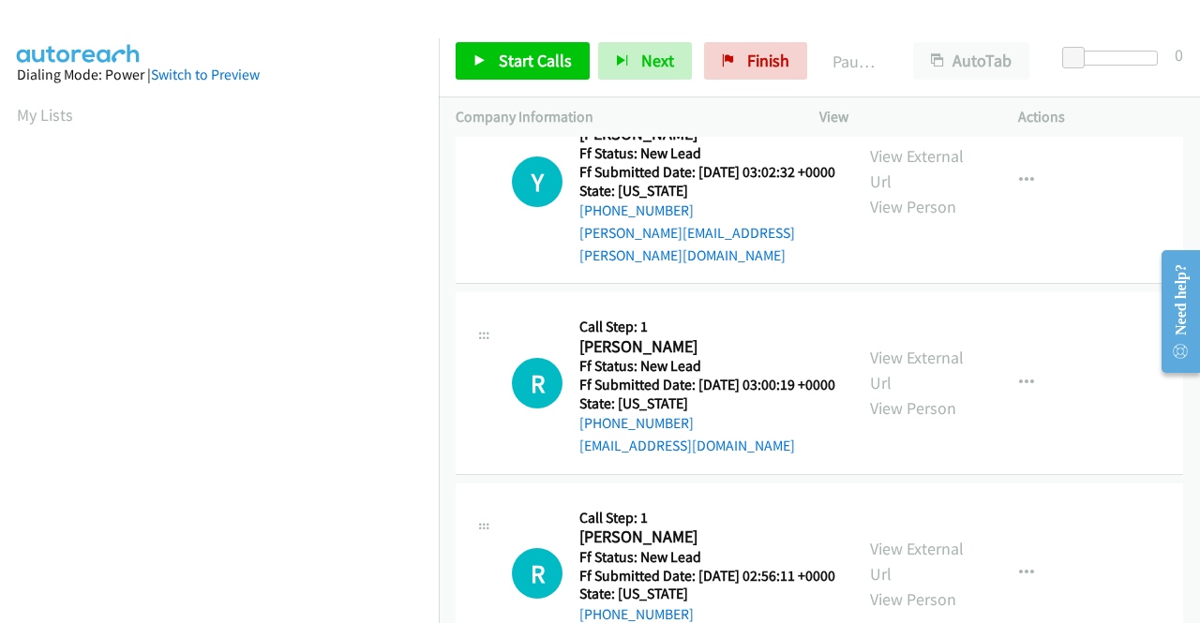
scroll to position [281, 0]
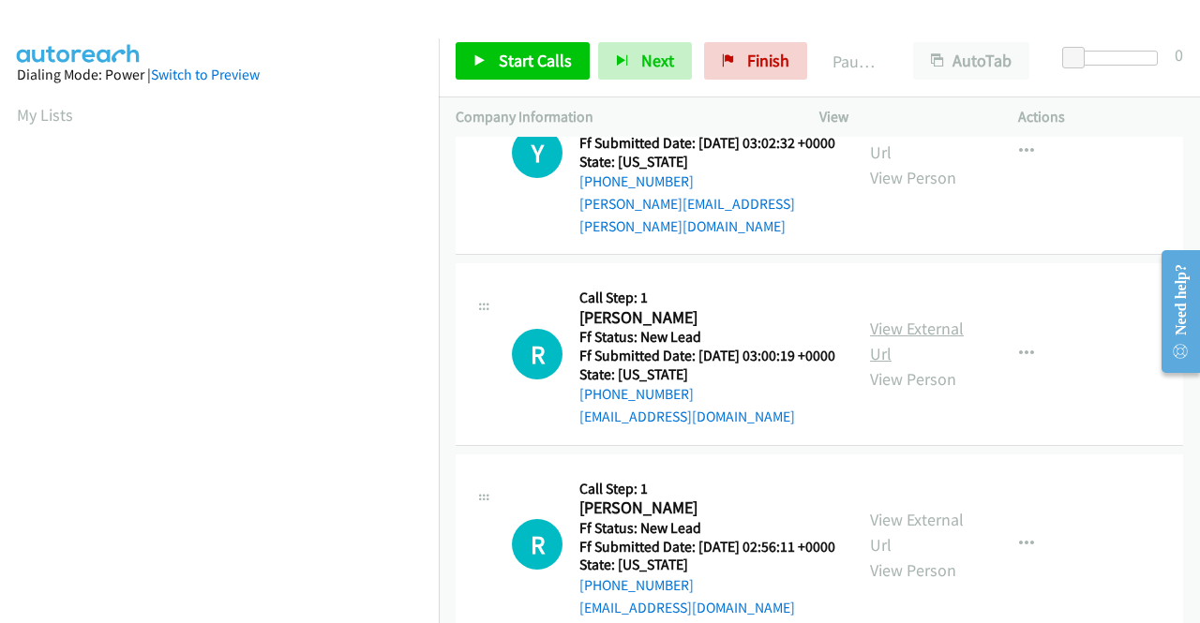
click at [902, 352] on link "View External Url" at bounding box center [917, 341] width 94 height 47
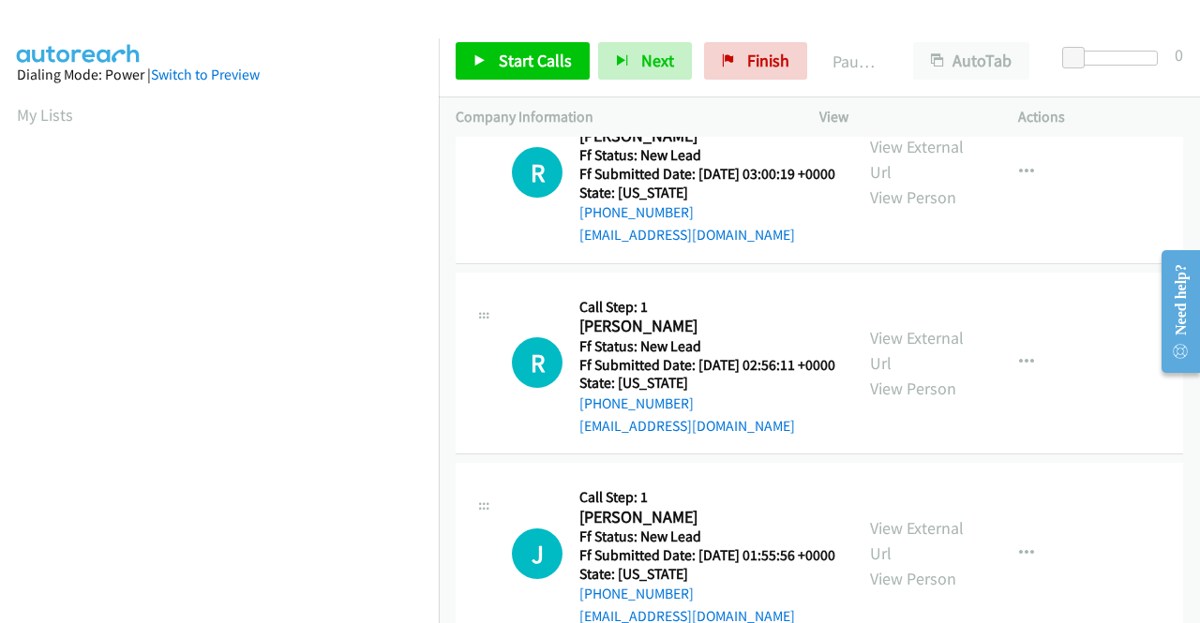
scroll to position [469, 0]
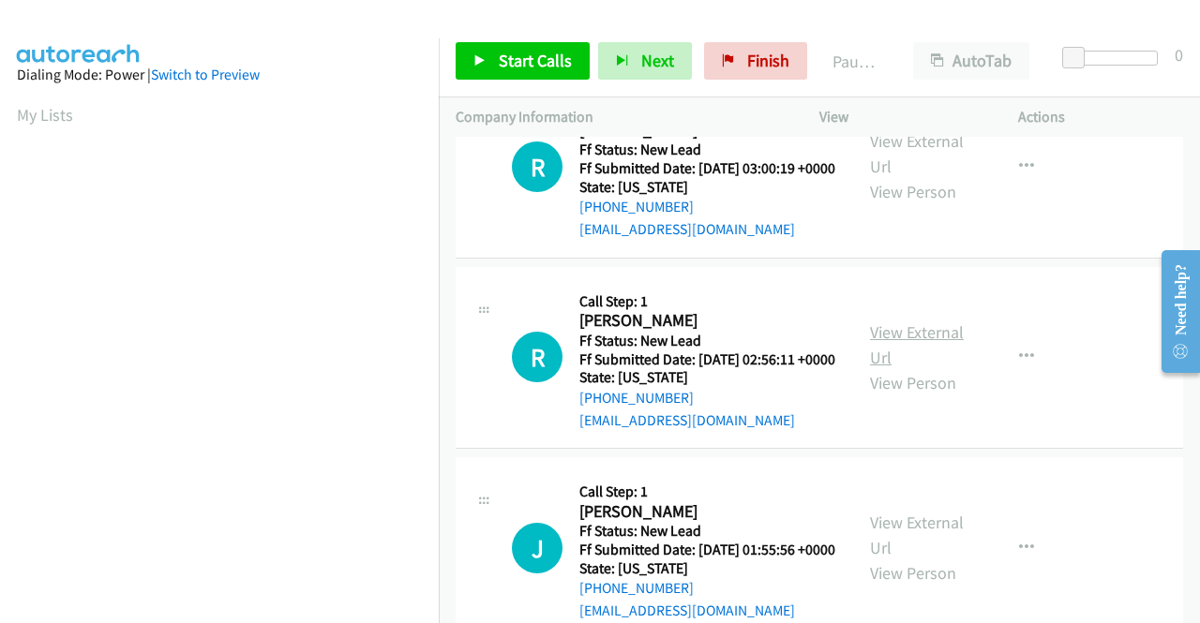
click at [908, 368] on link "View External Url" at bounding box center [917, 345] width 94 height 47
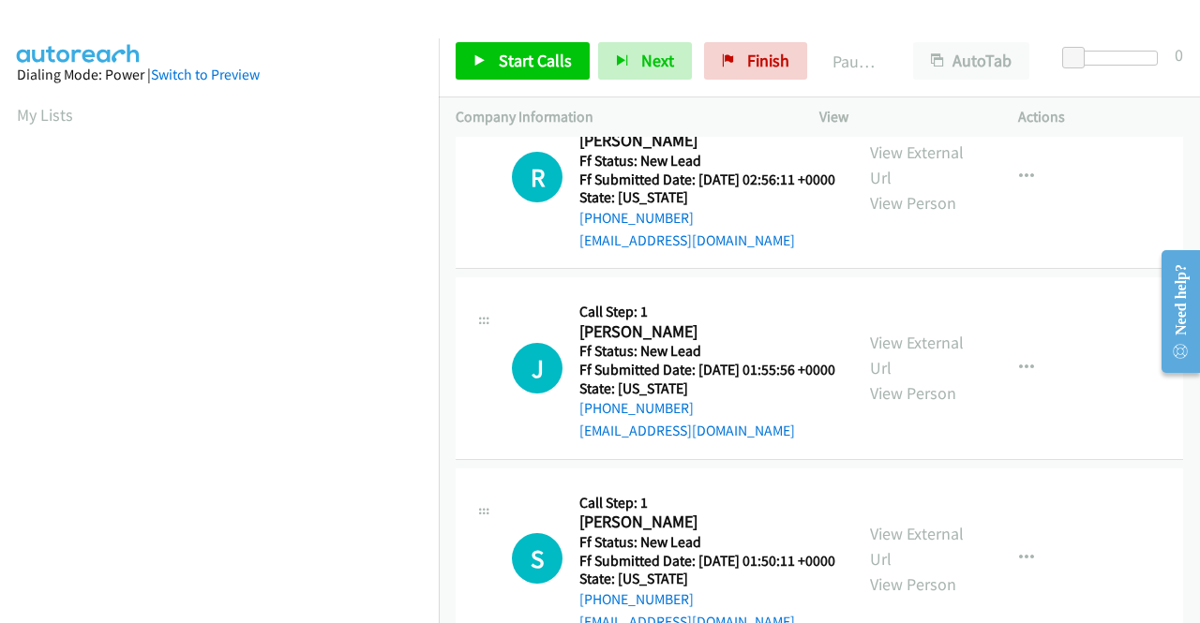
scroll to position [656, 0]
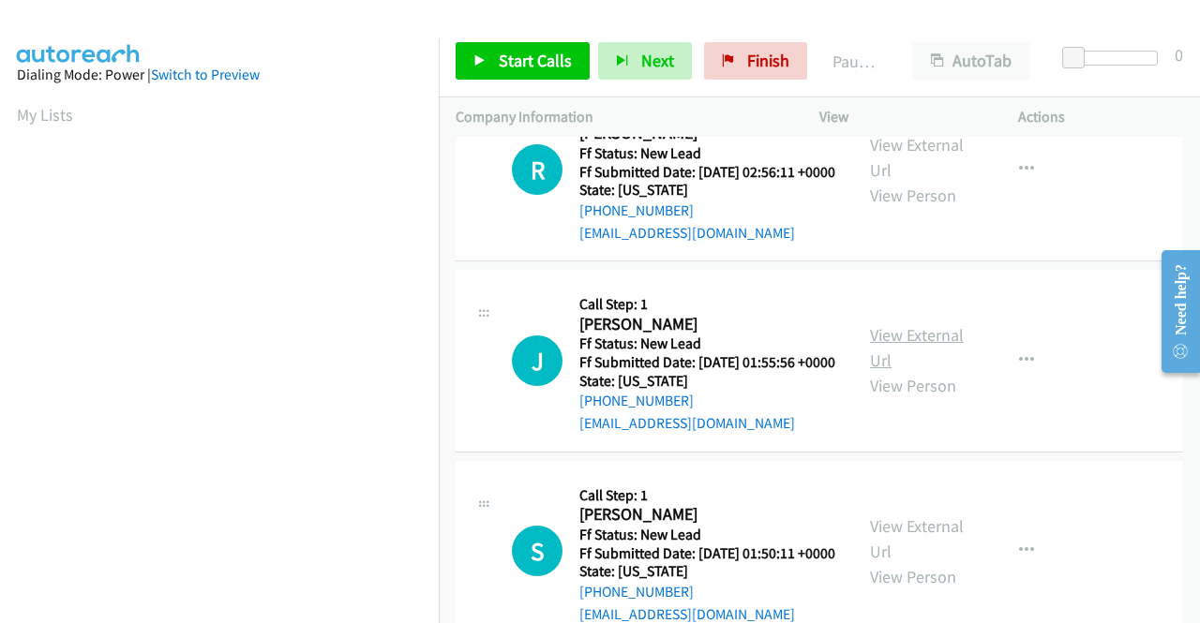
click at [896, 371] on link "View External Url" at bounding box center [917, 347] width 94 height 47
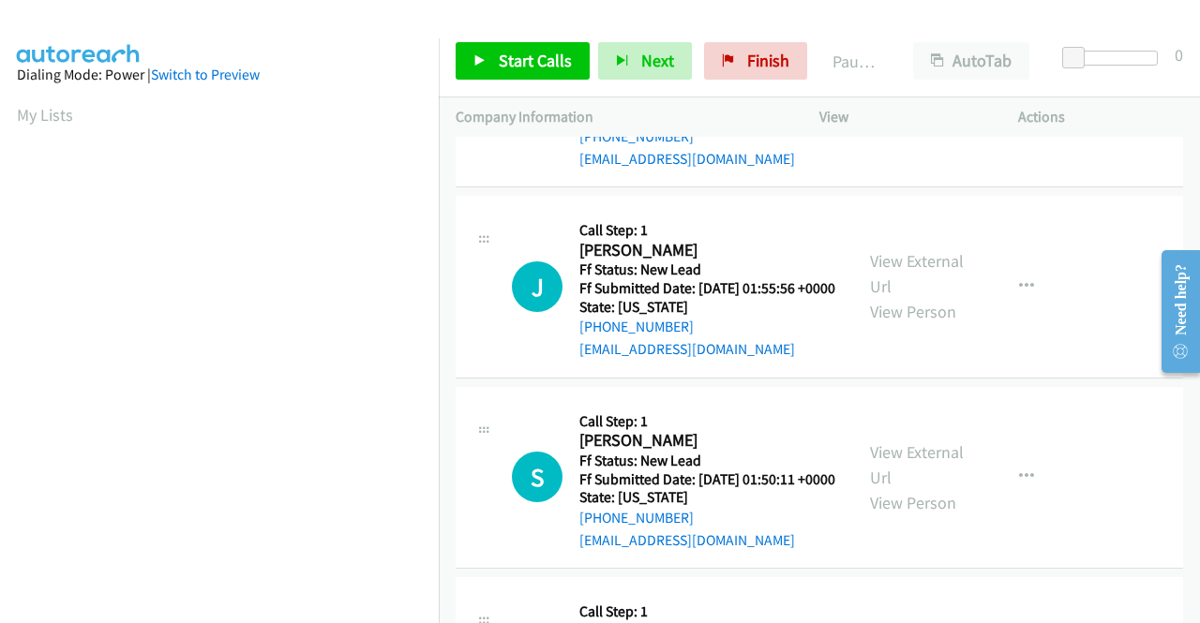
scroll to position [844, 0]
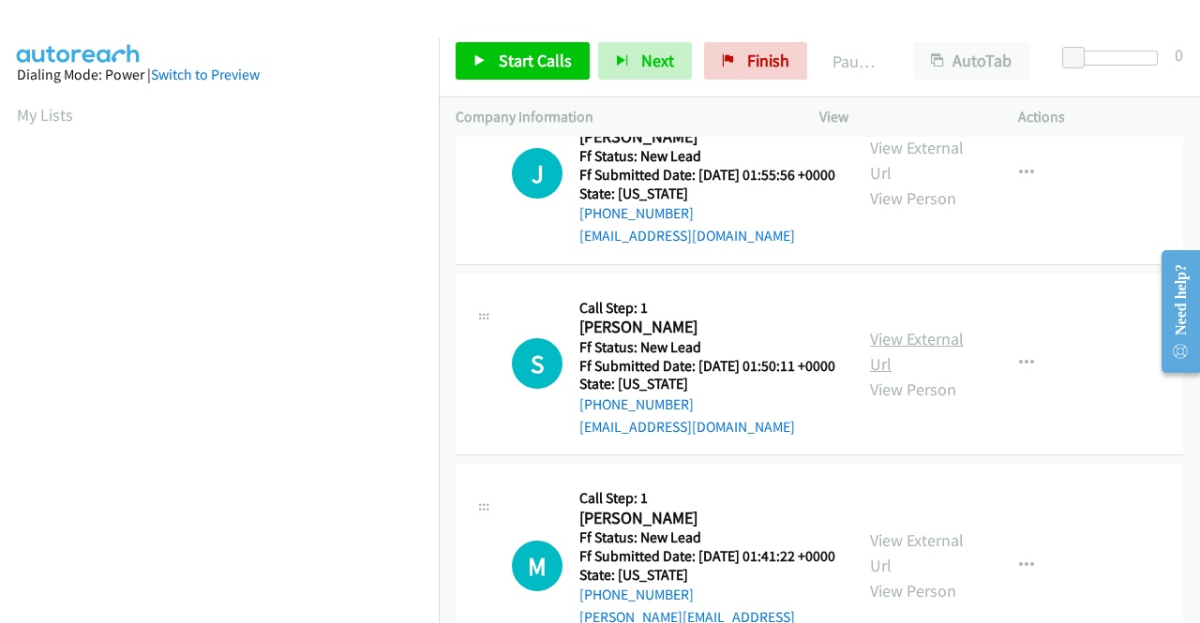
click at [885, 375] on link "View External Url" at bounding box center [917, 351] width 94 height 47
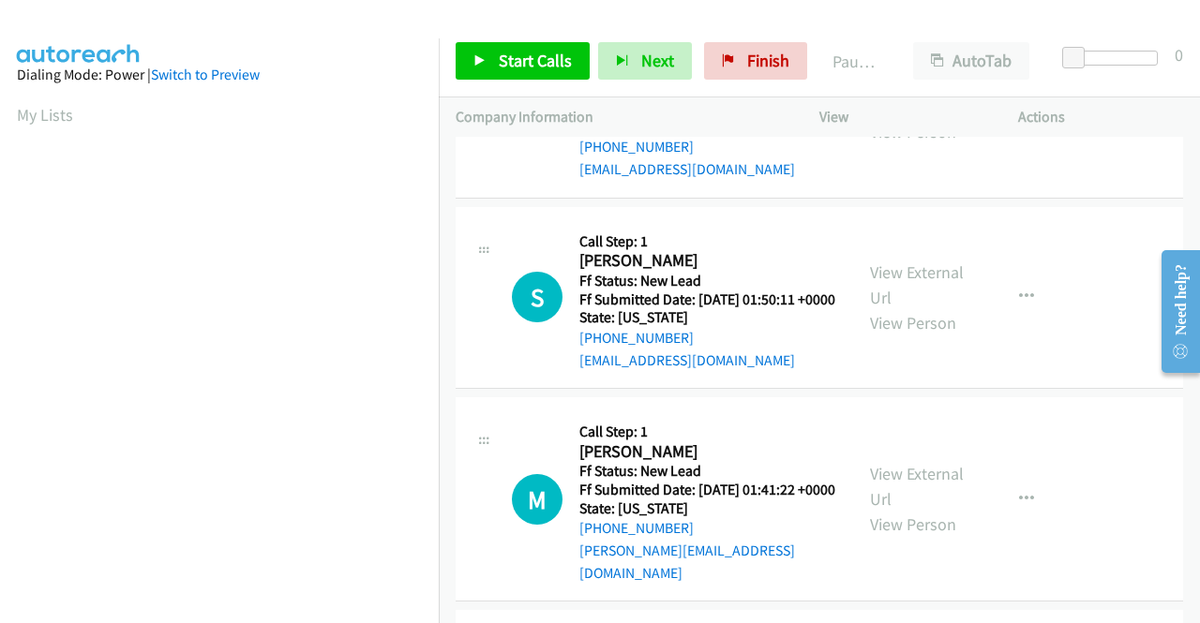
scroll to position [1031, 0]
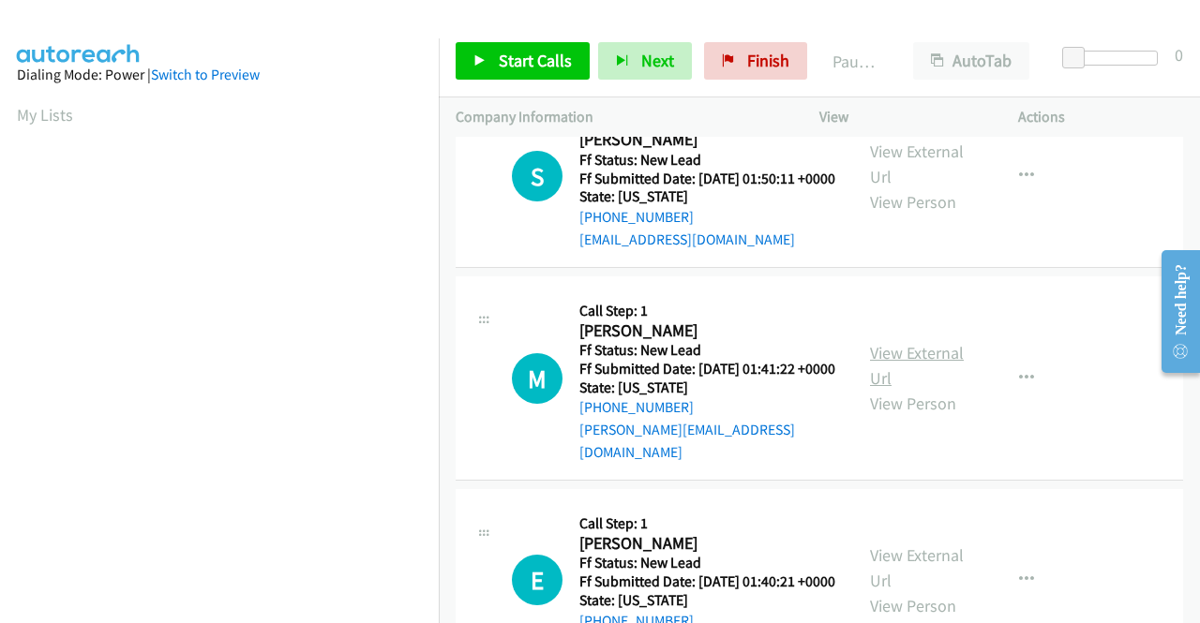
click at [905, 389] on link "View External Url" at bounding box center [917, 365] width 94 height 47
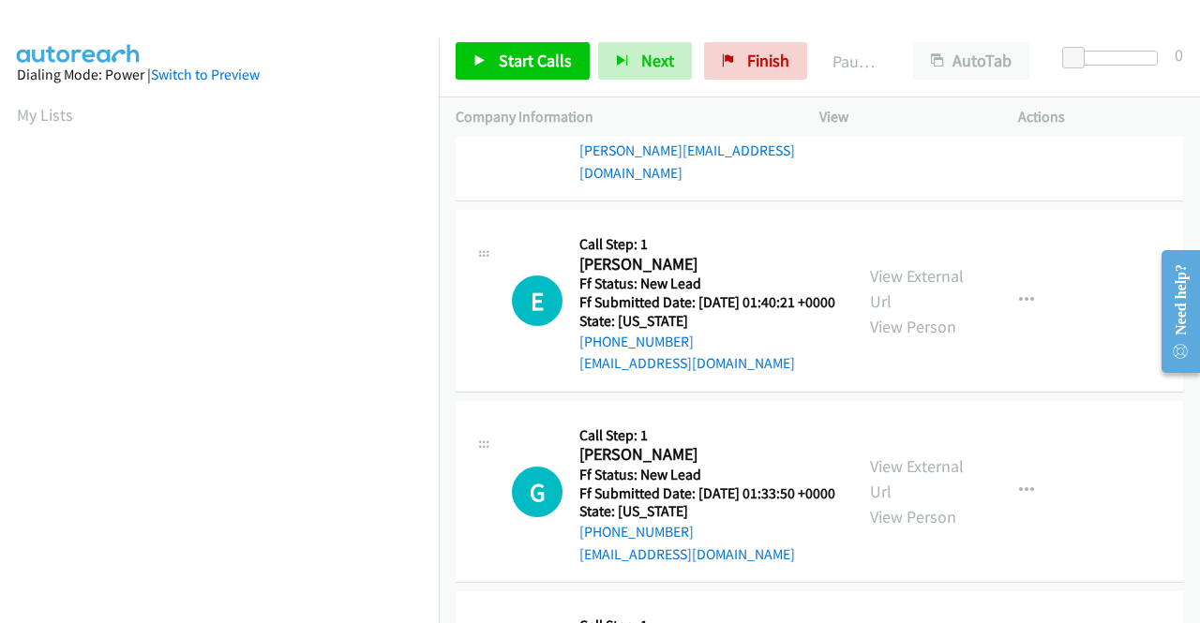
scroll to position [1312, 0]
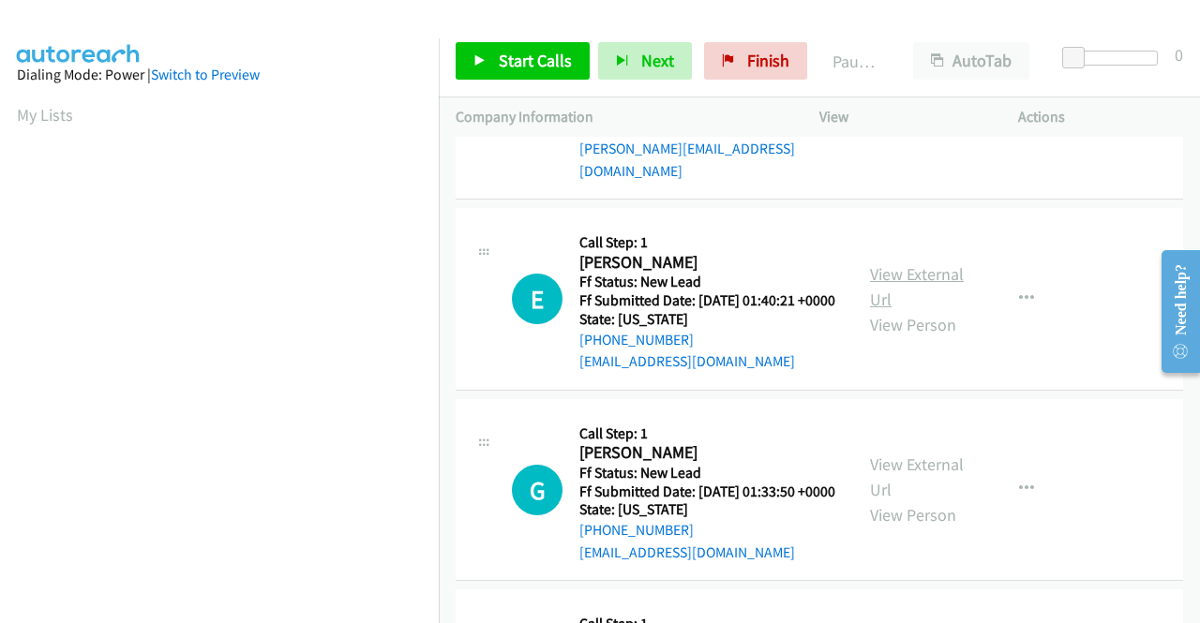
click at [886, 310] on link "View External Url" at bounding box center [917, 286] width 94 height 47
click at [926, 501] on link "View External Url" at bounding box center [917, 477] width 94 height 47
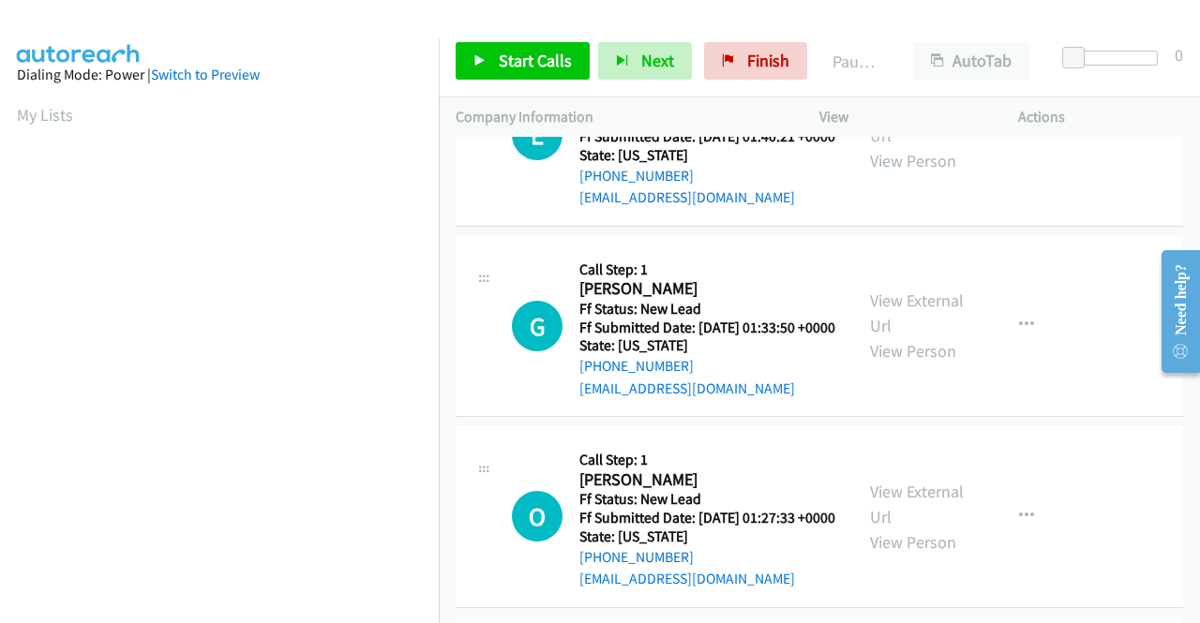
scroll to position [1500, 0]
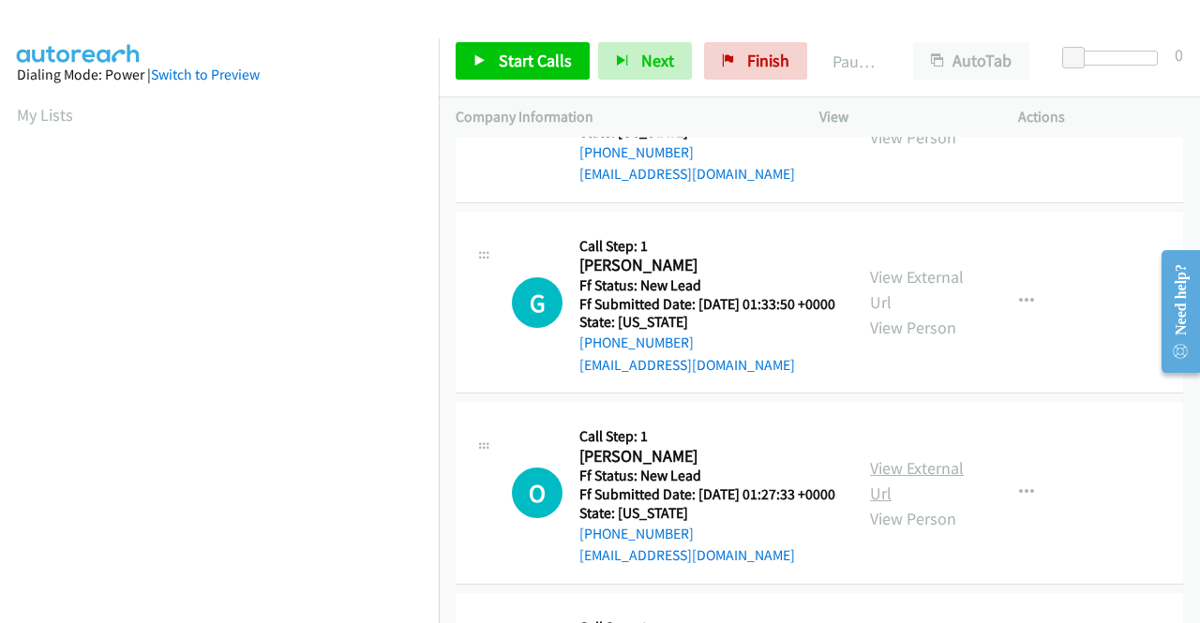
click at [937, 504] on link "View External Url" at bounding box center [917, 480] width 94 height 47
drag, startPoint x: 491, startPoint y: 63, endPoint x: 546, endPoint y: 70, distance: 54.9
click at [491, 63] on link "Start Calls" at bounding box center [523, 60] width 134 height 37
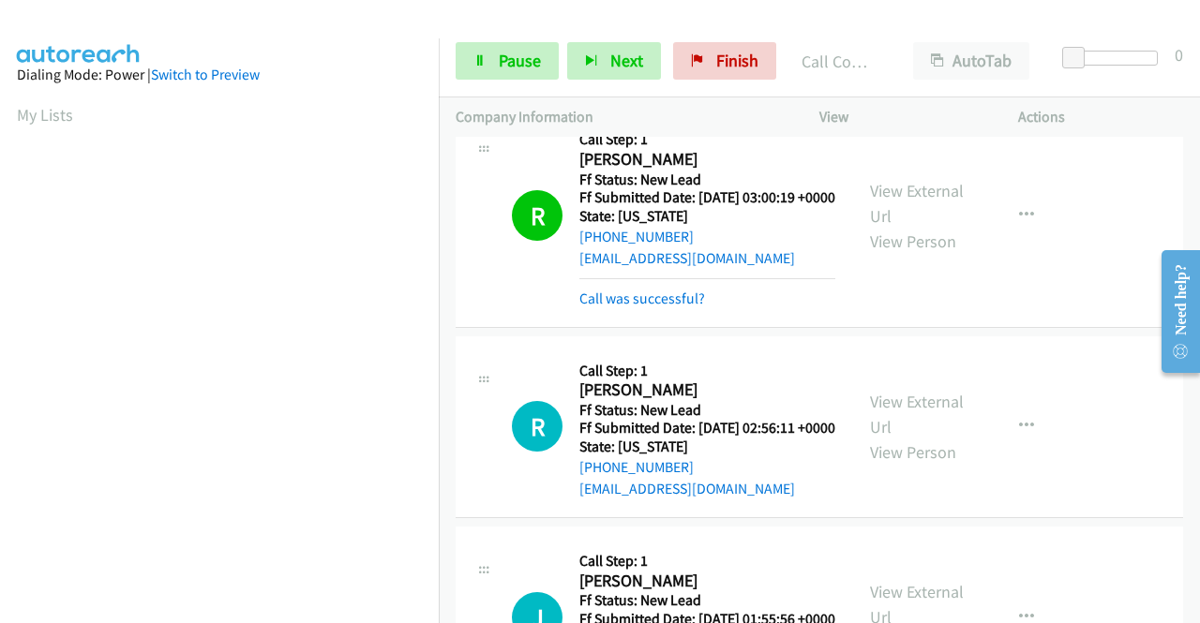
scroll to position [562, 0]
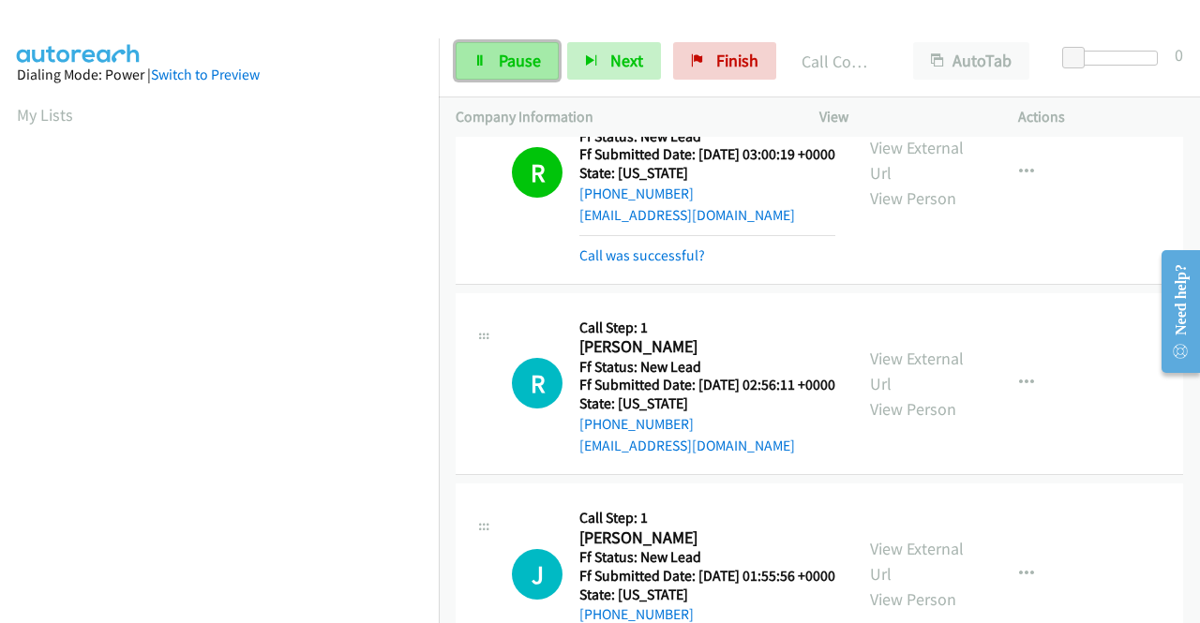
click at [546, 56] on link "Pause" at bounding box center [507, 60] width 103 height 37
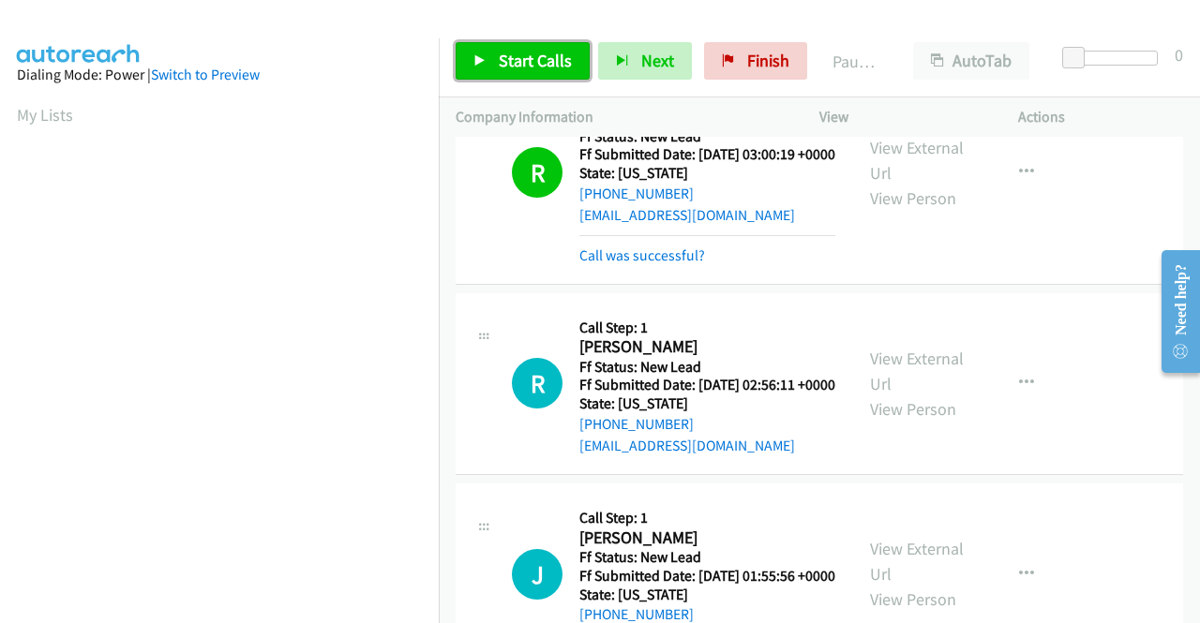
click at [546, 56] on span "Start Calls" at bounding box center [535, 61] width 73 height 22
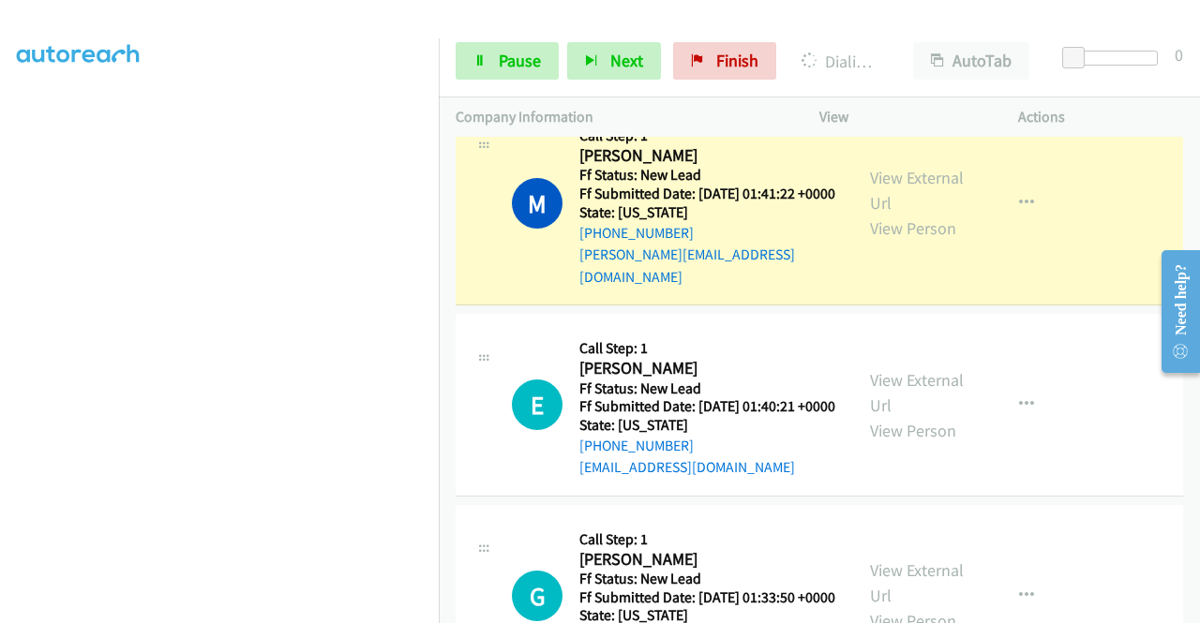
scroll to position [427, 0]
click at [506, 45] on link "Pause" at bounding box center [507, 60] width 103 height 37
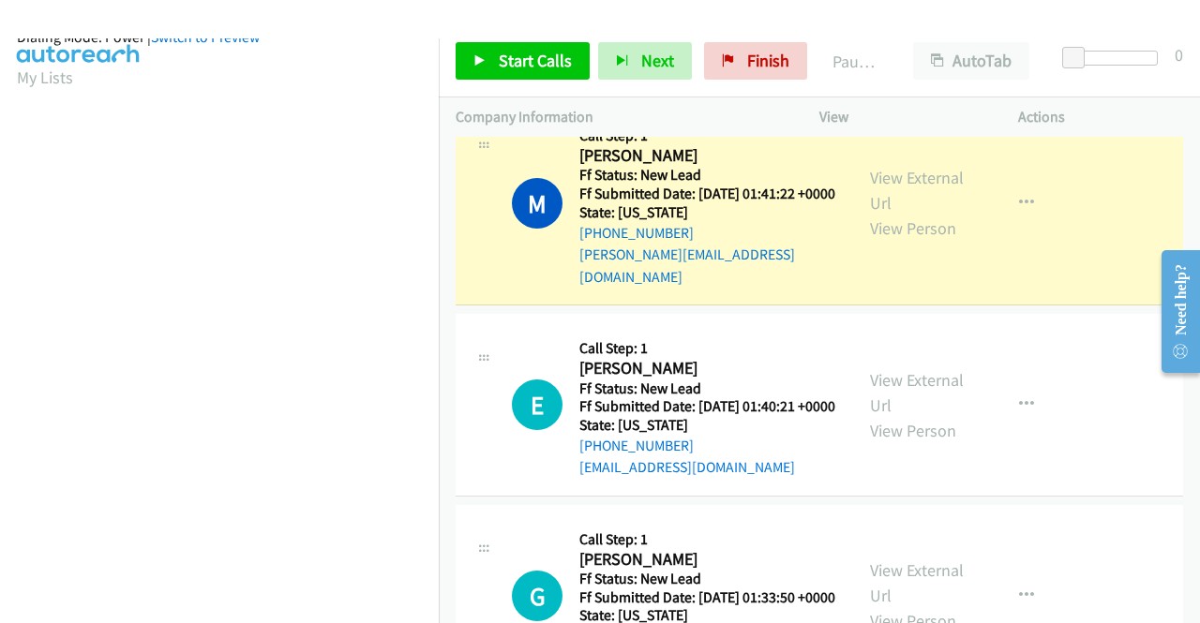
scroll to position [0, 0]
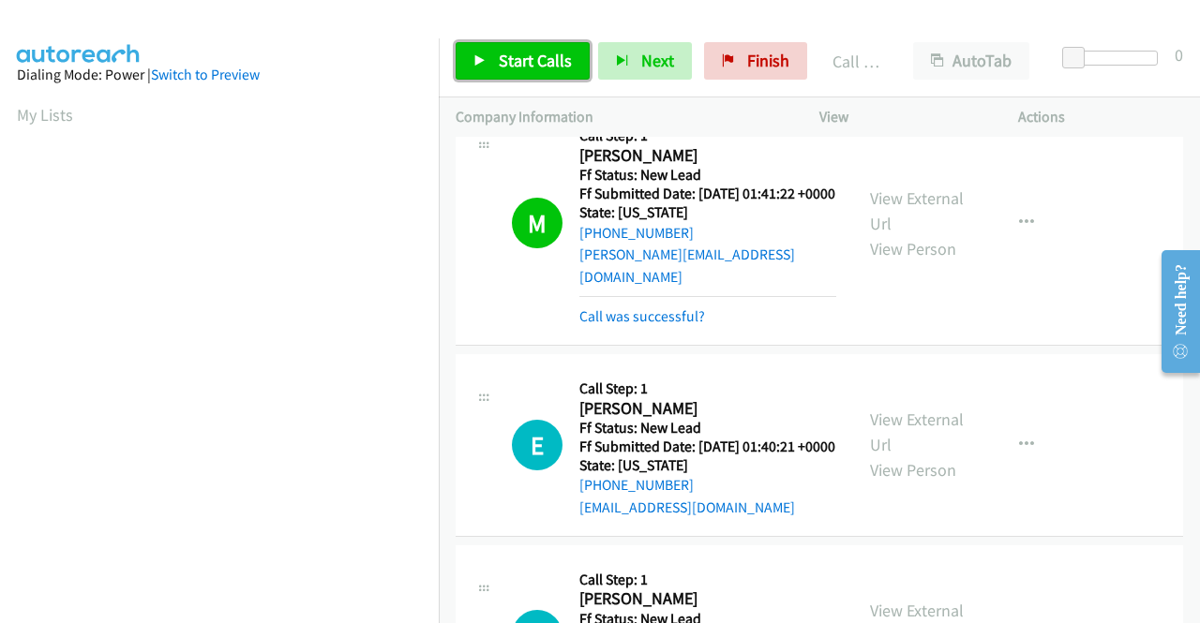
click at [557, 49] on link "Start Calls" at bounding box center [523, 60] width 134 height 37
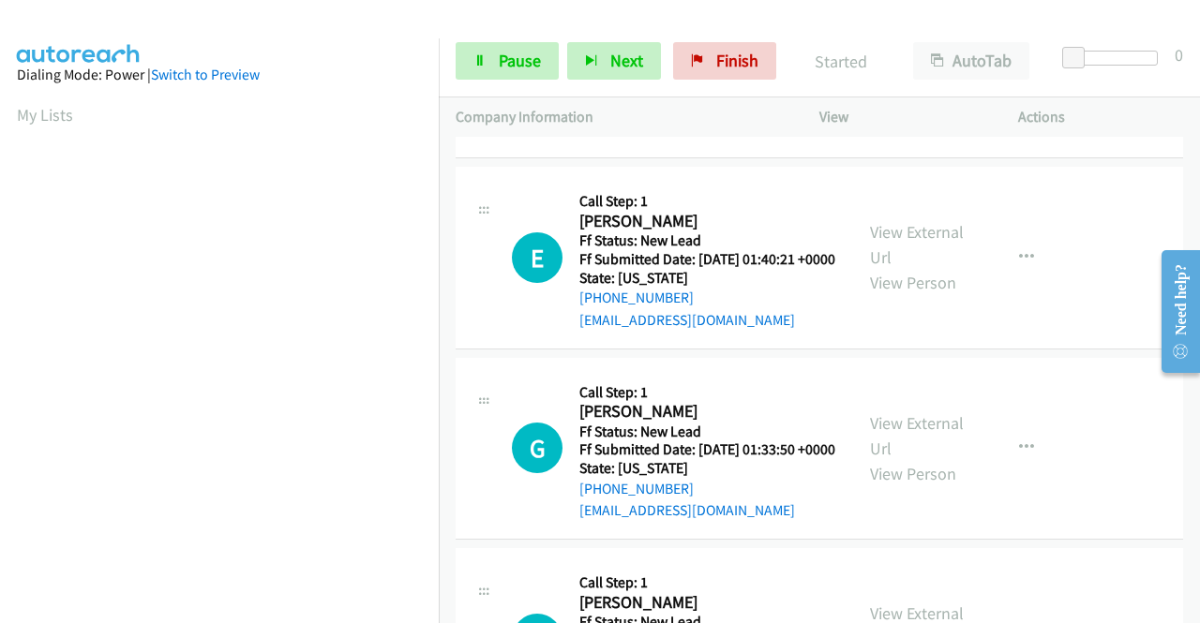
click at [674, 138] on link "Call was successful?" at bounding box center [642, 129] width 126 height 18
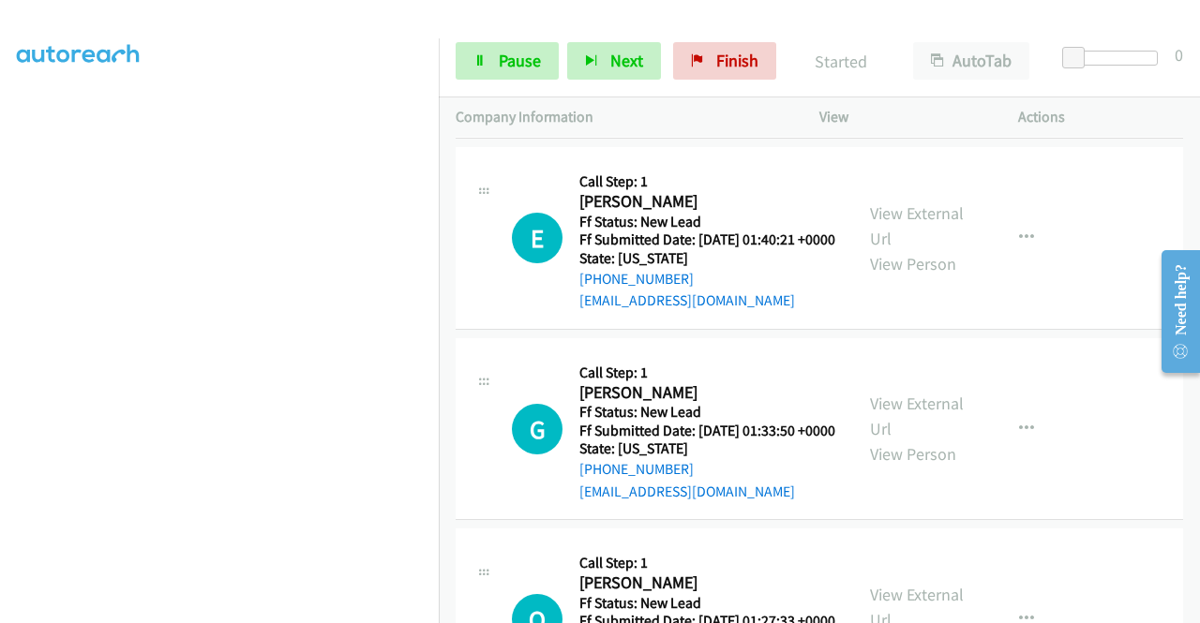
scroll to position [412, 0]
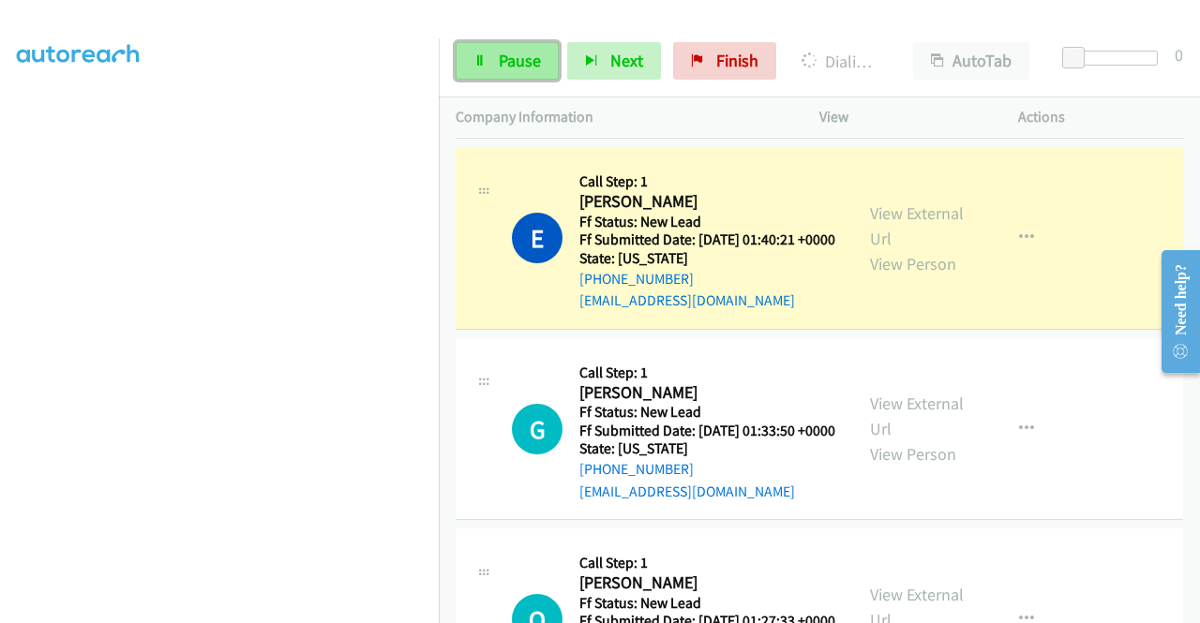
click at [493, 43] on link "Pause" at bounding box center [507, 60] width 103 height 37
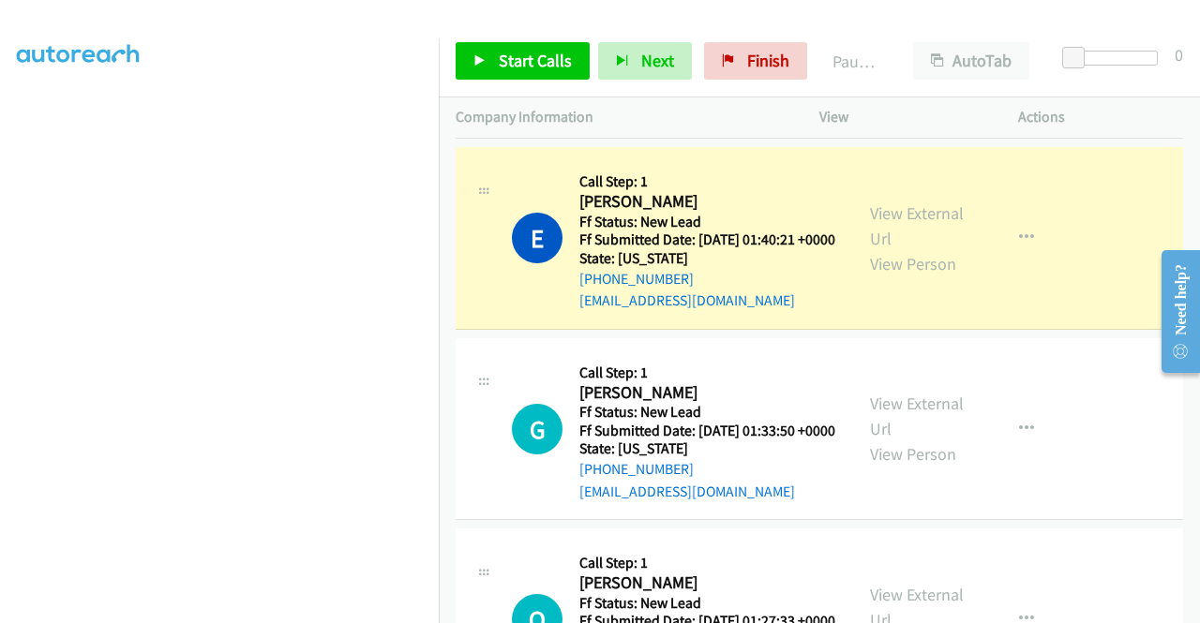
scroll to position [131, 0]
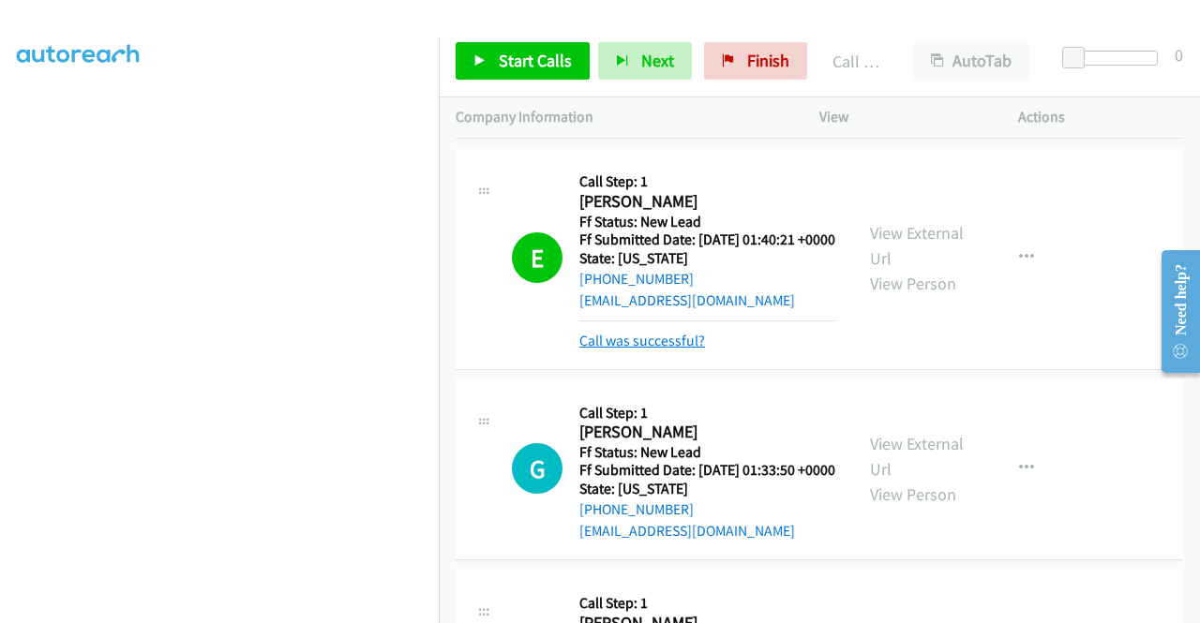
click at [614, 350] on link "Call was successful?" at bounding box center [642, 341] width 126 height 18
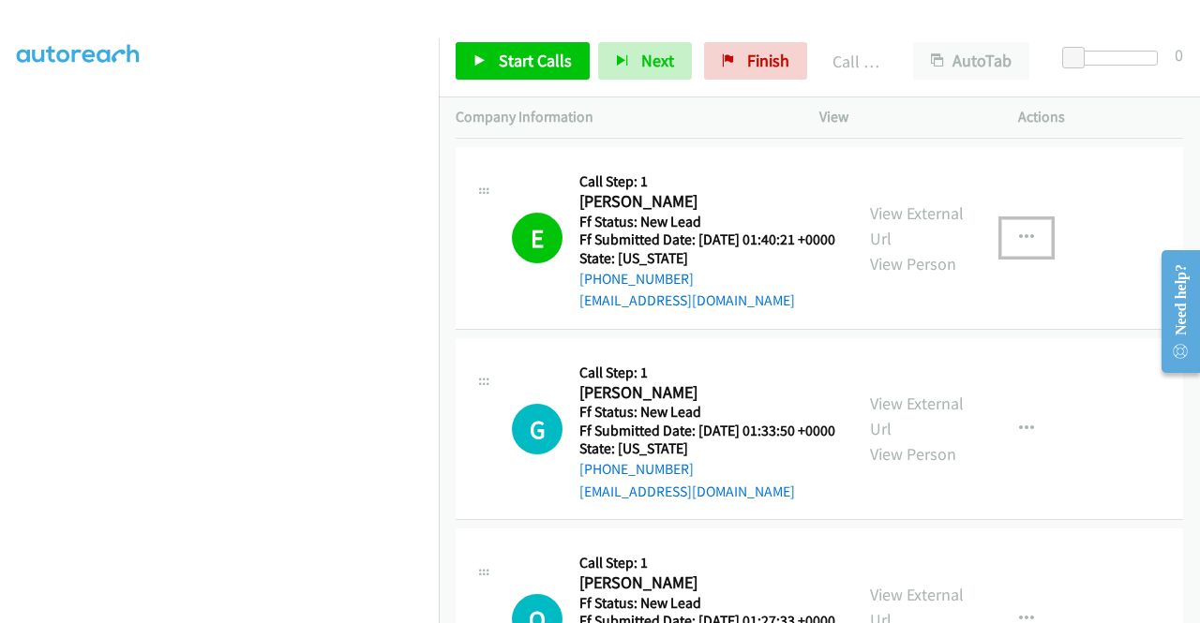
click at [1020, 246] on icon "button" at bounding box center [1026, 238] width 15 height 15
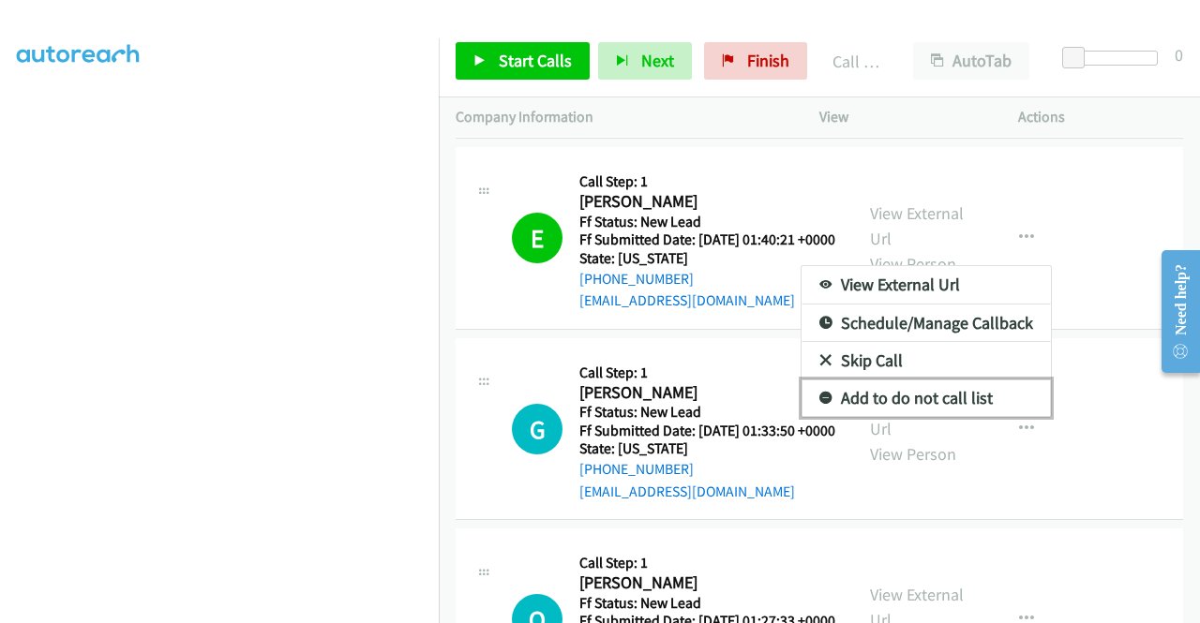
click at [912, 417] on link "Add to do not call list" at bounding box center [926, 398] width 249 height 37
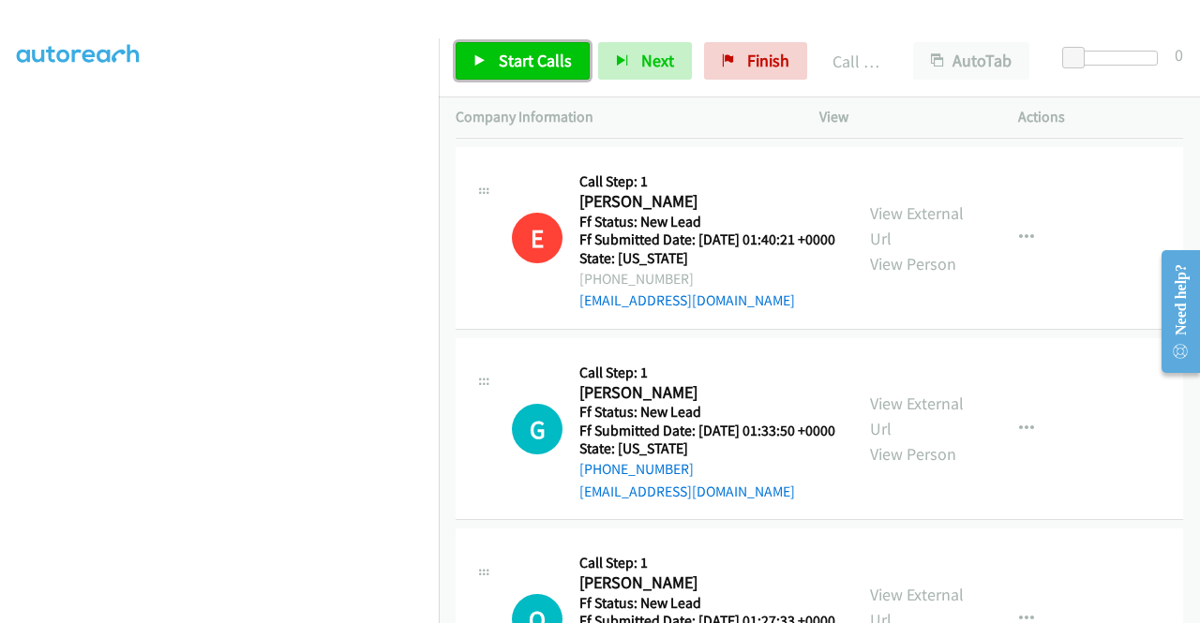
click at [544, 61] on span "Start Calls" at bounding box center [535, 61] width 73 height 22
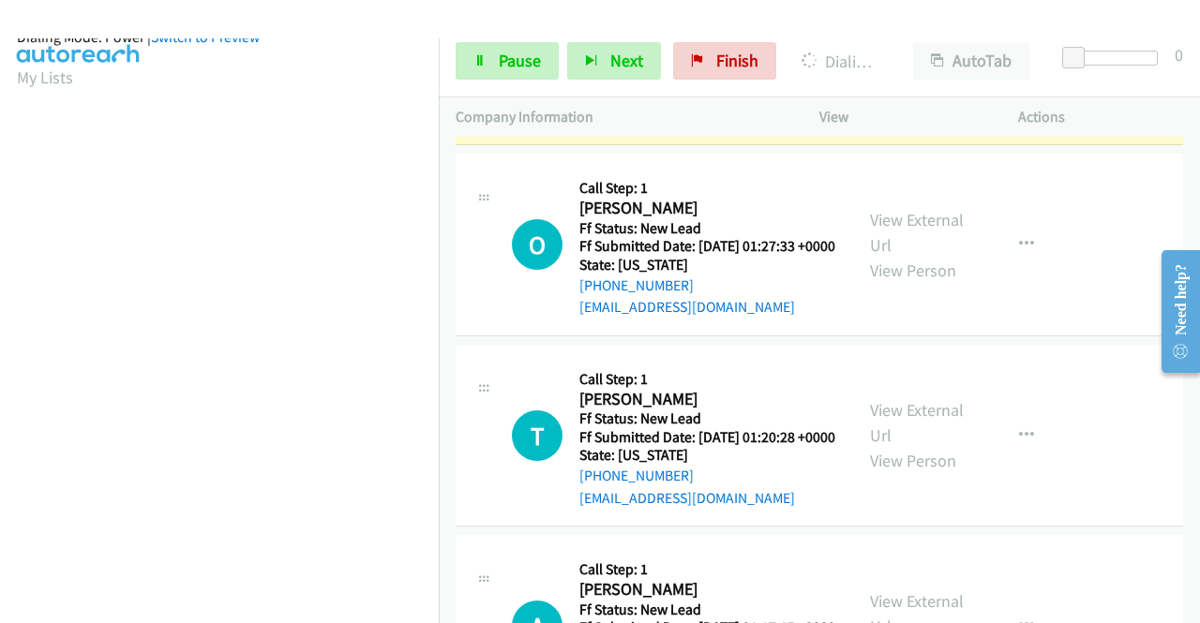
scroll to position [427, 0]
click at [528, 62] on span "Pause" at bounding box center [520, 61] width 42 height 22
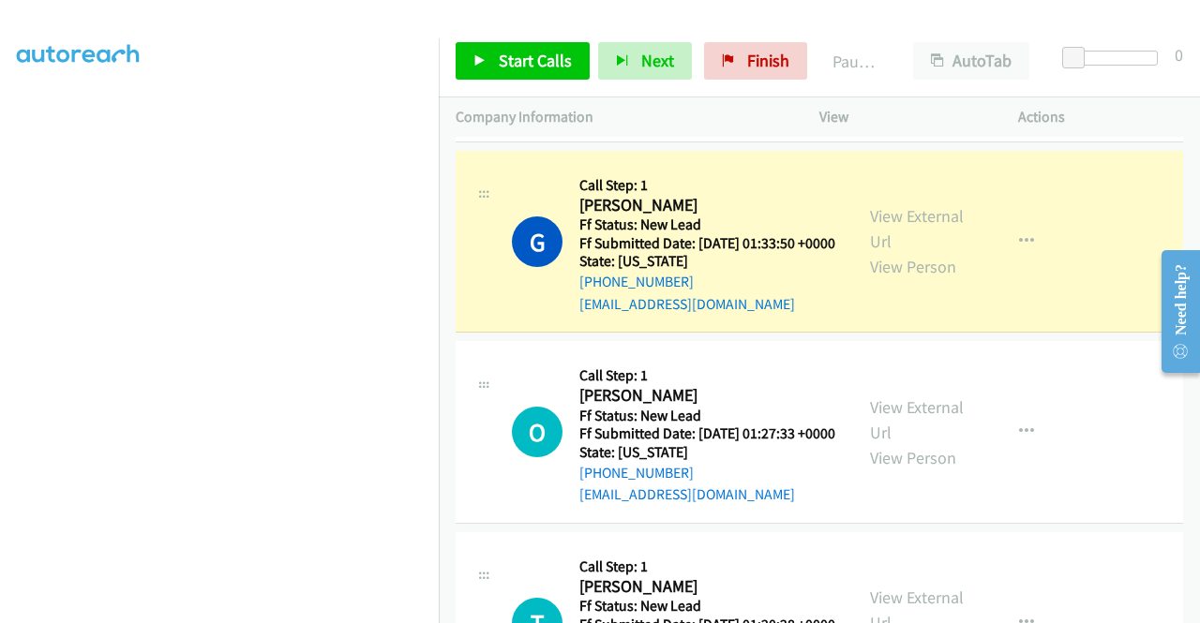
scroll to position [52, 0]
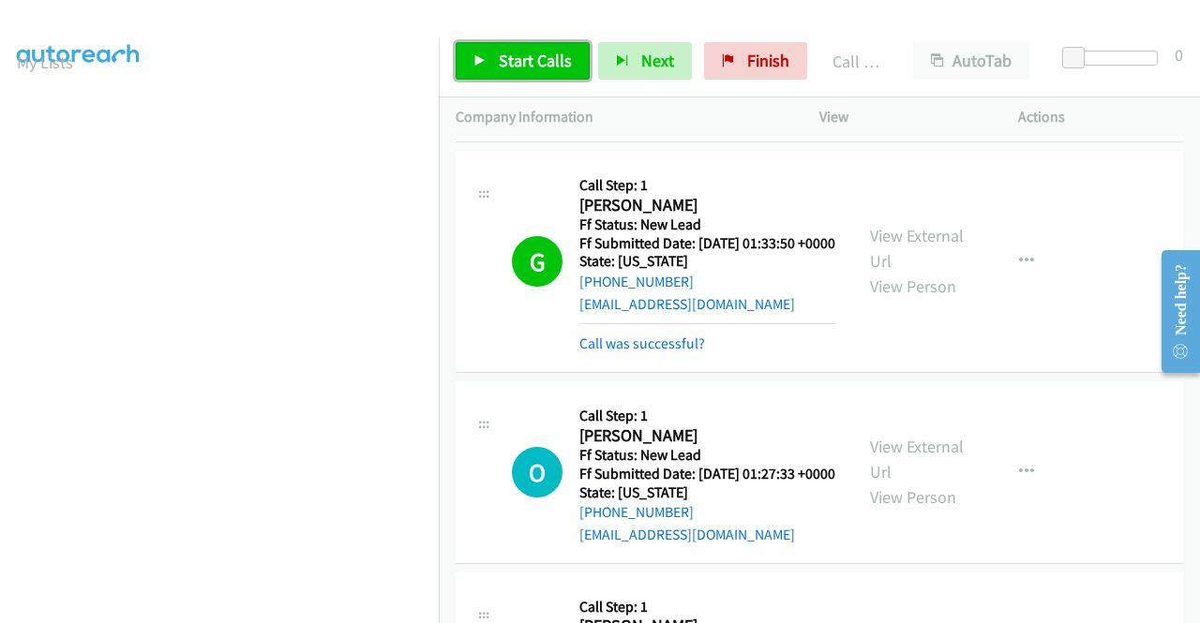
click at [533, 65] on span "Start Calls" at bounding box center [535, 61] width 73 height 22
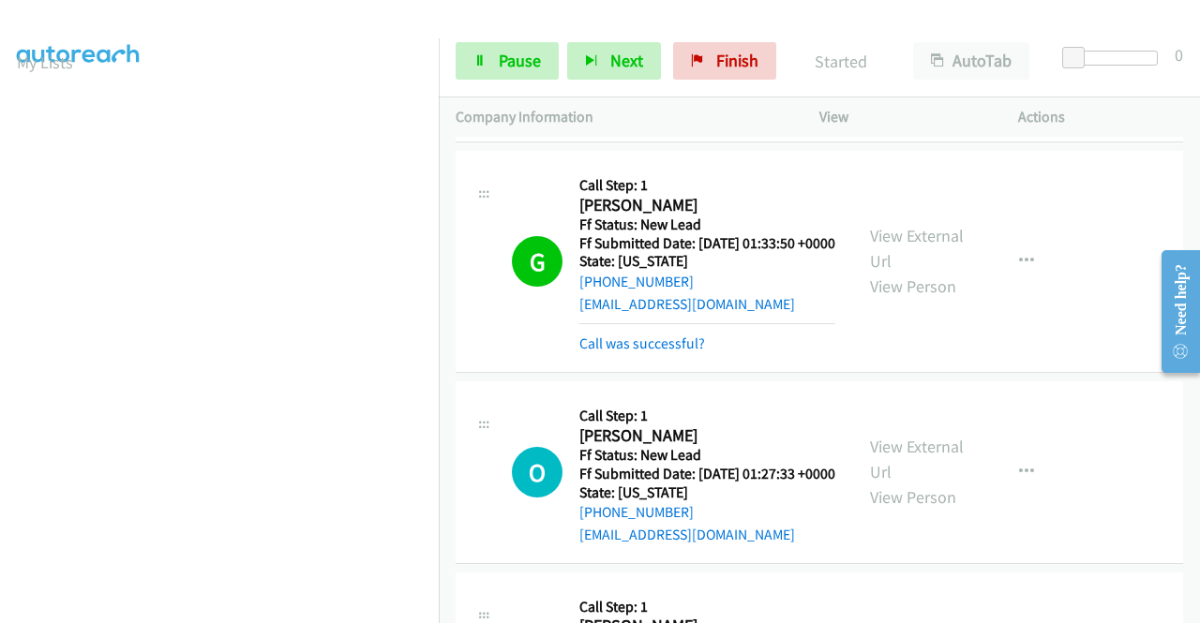
click at [658, 373] on div "G Callback Scheduled Call Step: 1 Gustavo Cohn America/New_York Ff Status: New …" at bounding box center [819, 262] width 727 height 222
click at [661, 352] on link "Call was successful?" at bounding box center [642, 344] width 126 height 18
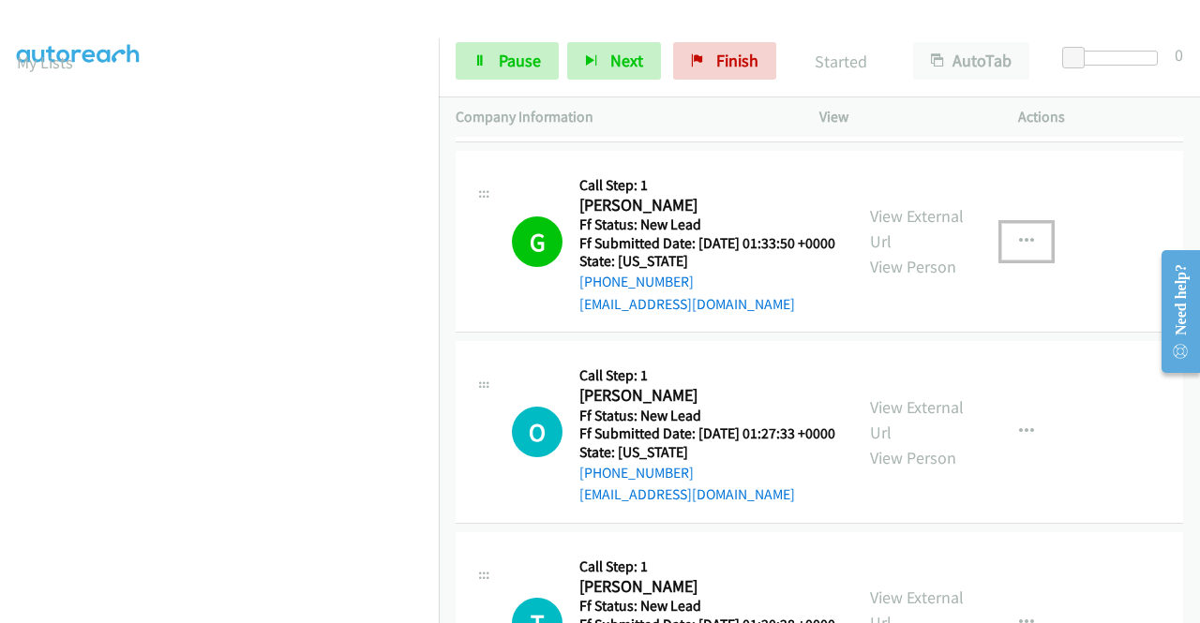
click at [1027, 261] on button "button" at bounding box center [1026, 241] width 51 height 37
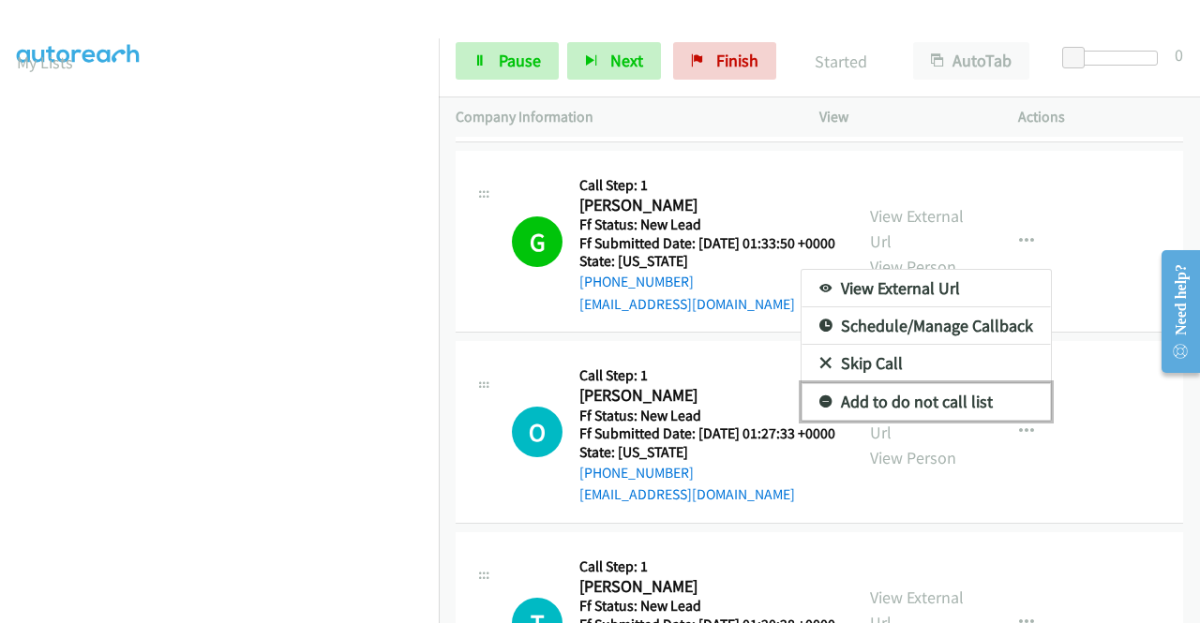
click at [966, 421] on link "Add to do not call list" at bounding box center [926, 401] width 249 height 37
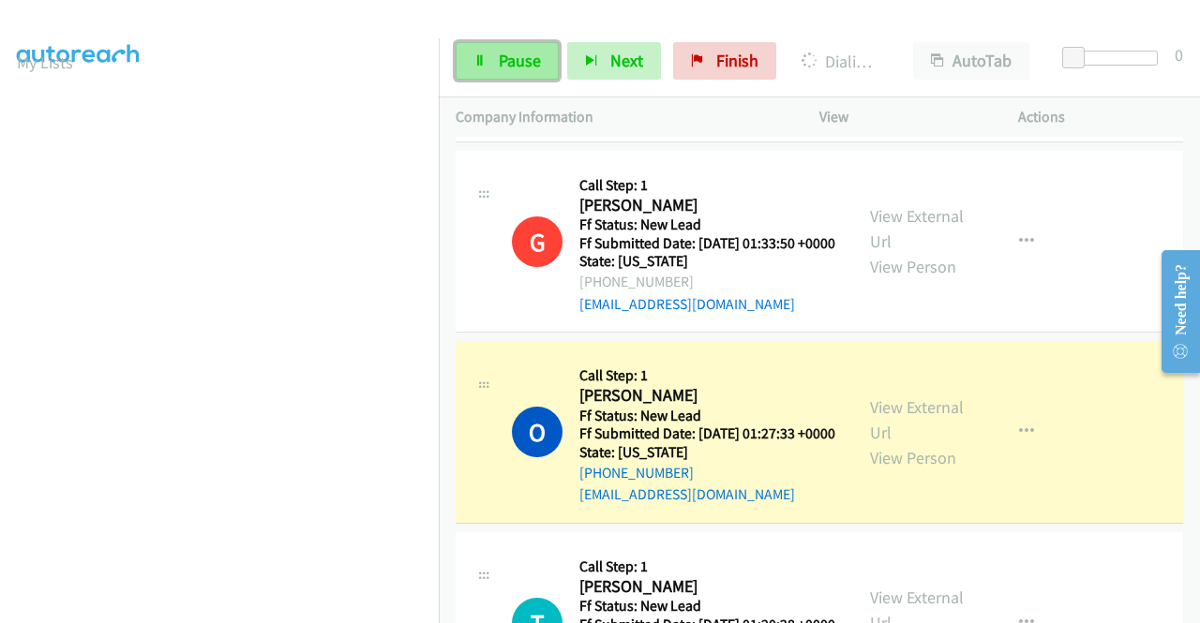
click at [531, 63] on span "Pause" at bounding box center [520, 61] width 42 height 22
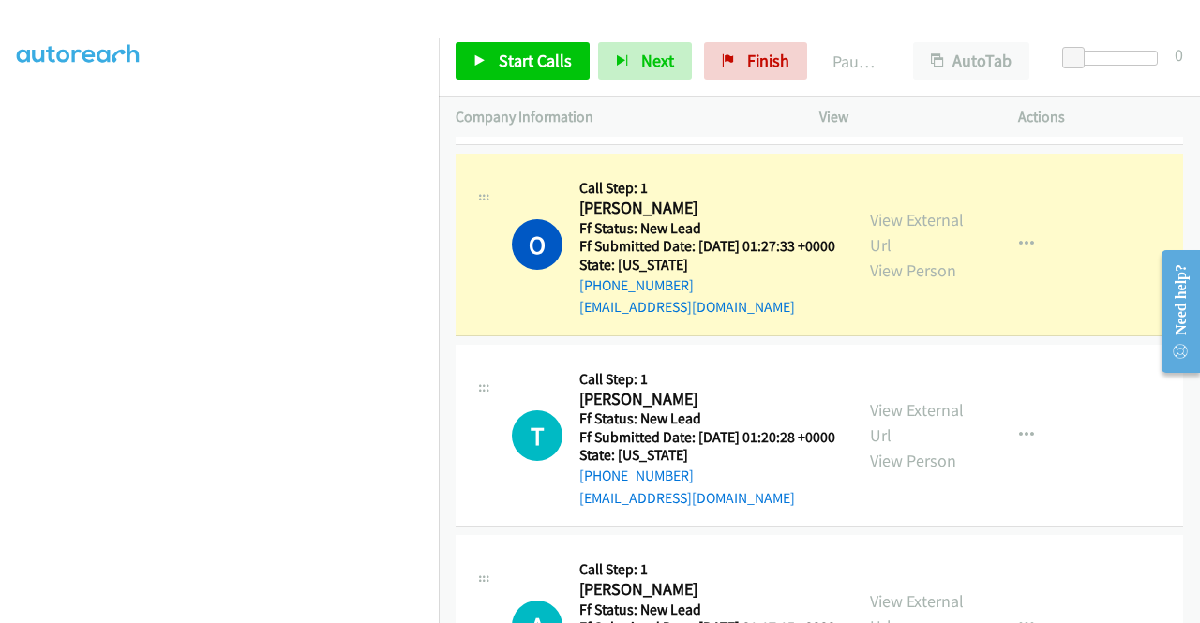
scroll to position [0, 0]
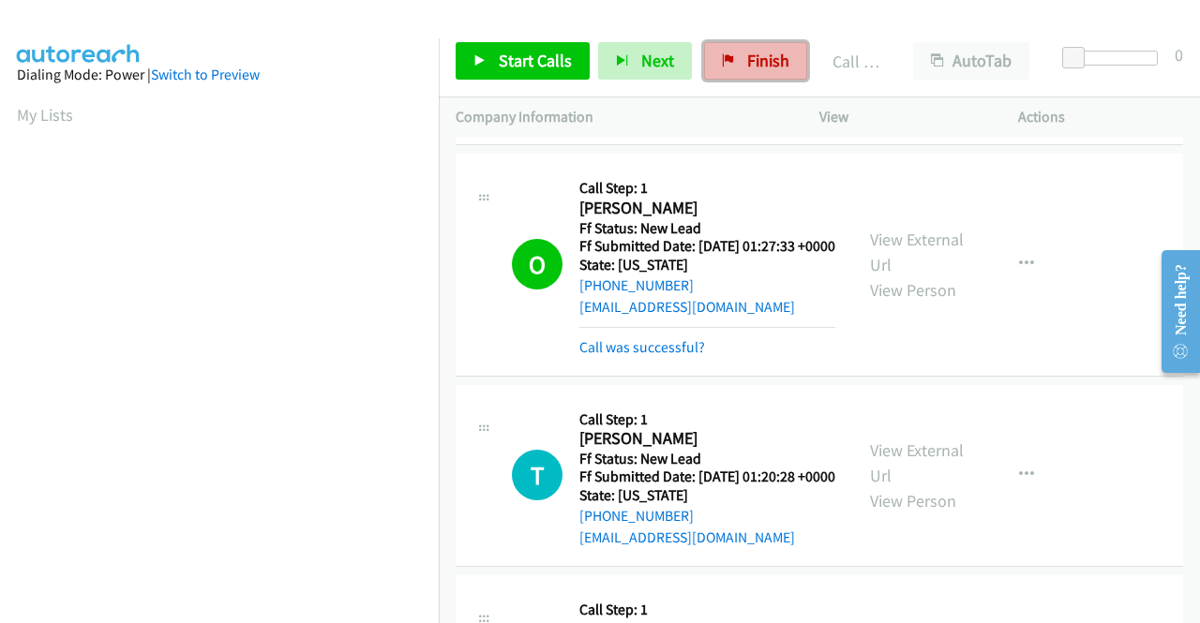
click at [771, 55] on span "Finish" at bounding box center [768, 61] width 42 height 22
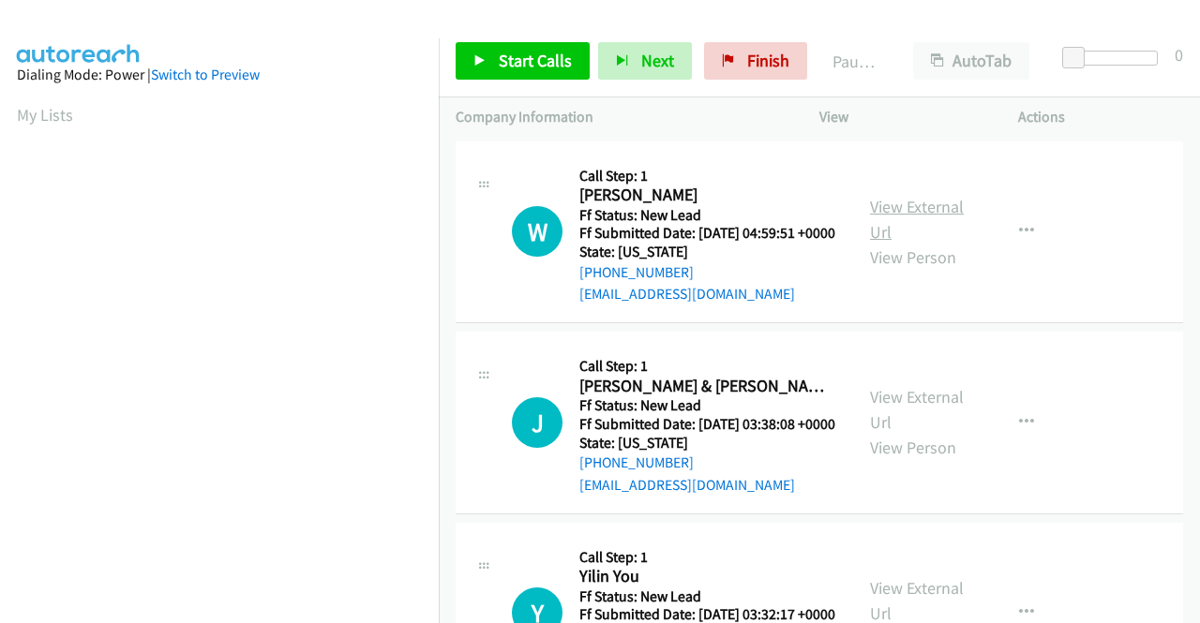
click at [902, 212] on link "View External Url" at bounding box center [917, 219] width 94 height 47
click at [937, 418] on link "View External Url" at bounding box center [917, 409] width 94 height 47
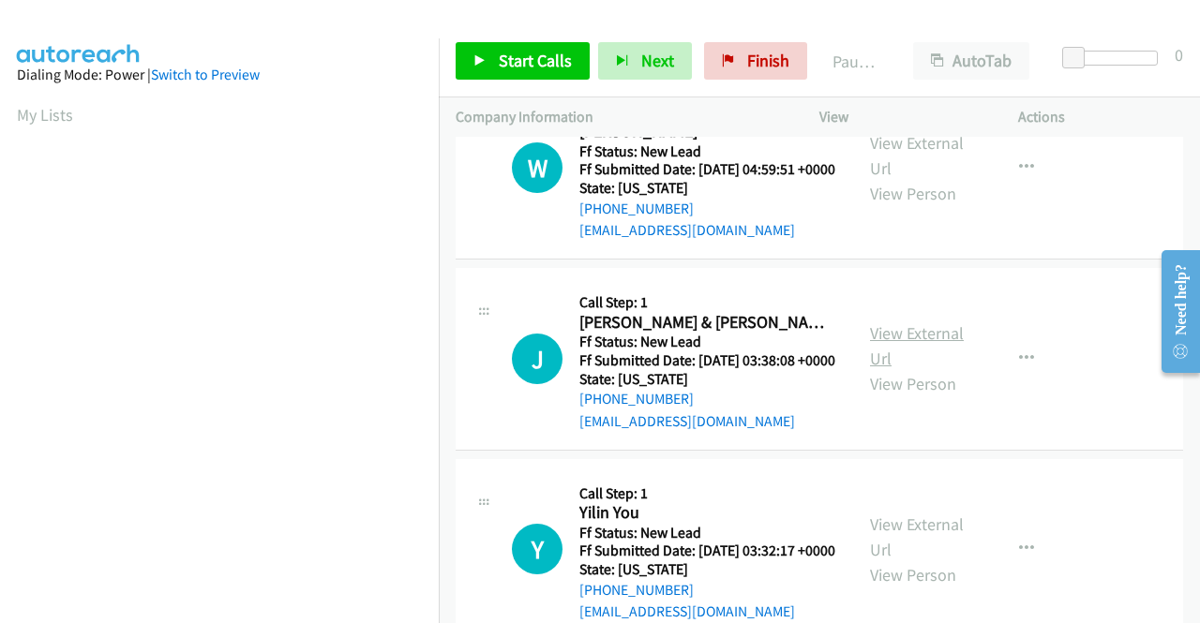
scroll to position [94, 0]
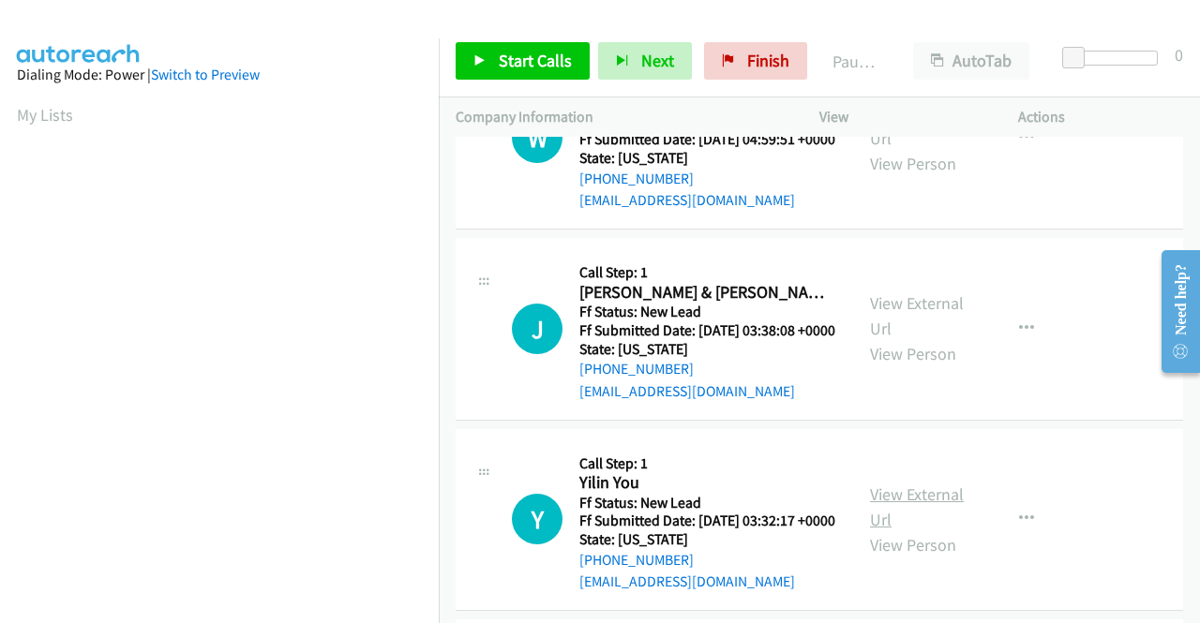
click at [898, 531] on link "View External Url" at bounding box center [917, 507] width 94 height 47
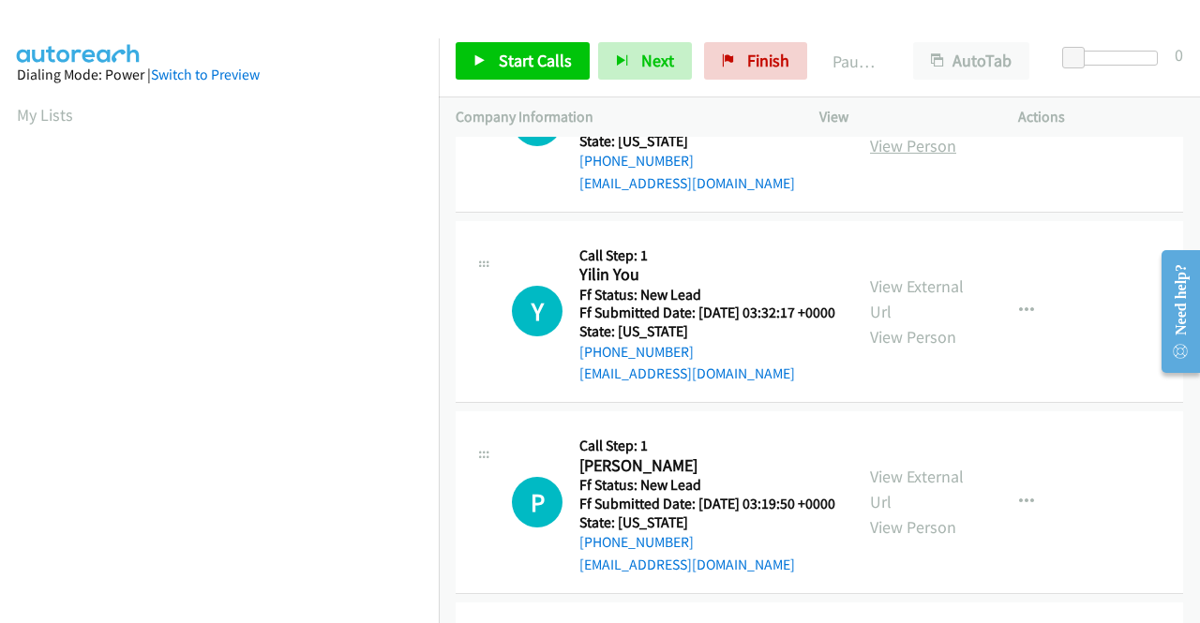
scroll to position [375, 0]
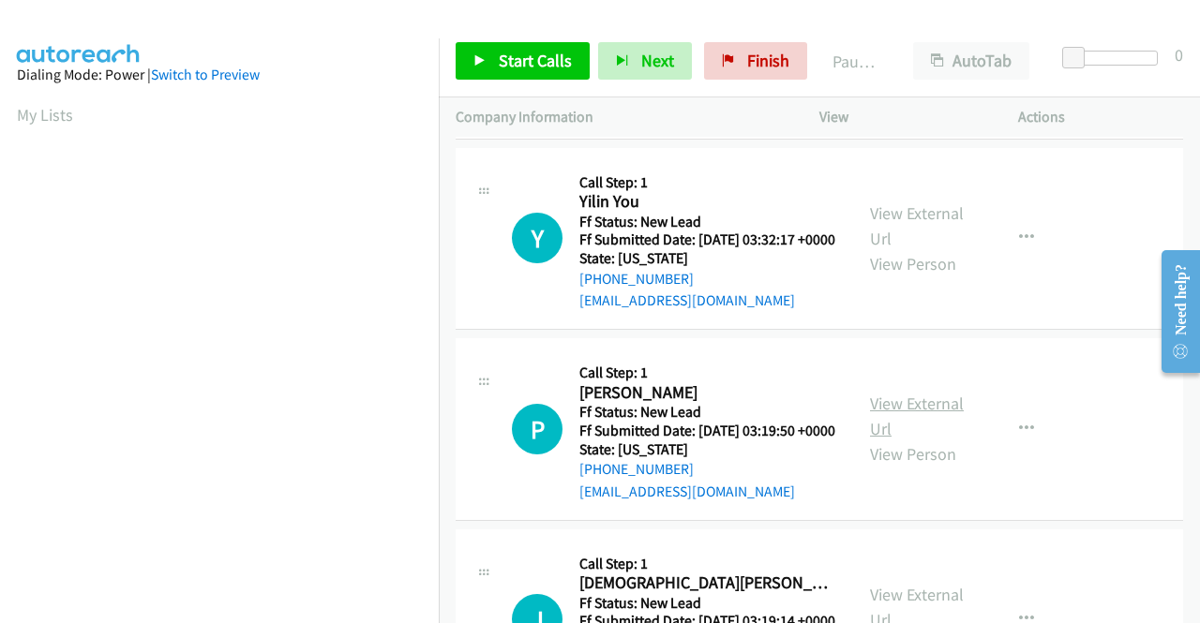
click at [891, 440] on link "View External Url" at bounding box center [917, 416] width 94 height 47
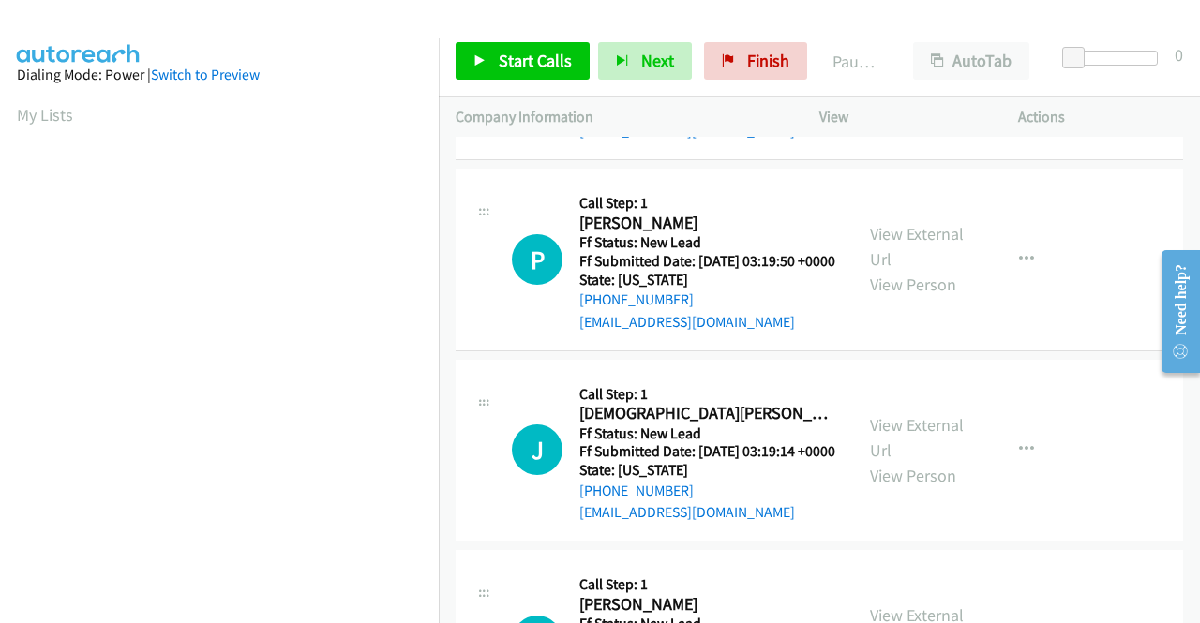
scroll to position [562, 0]
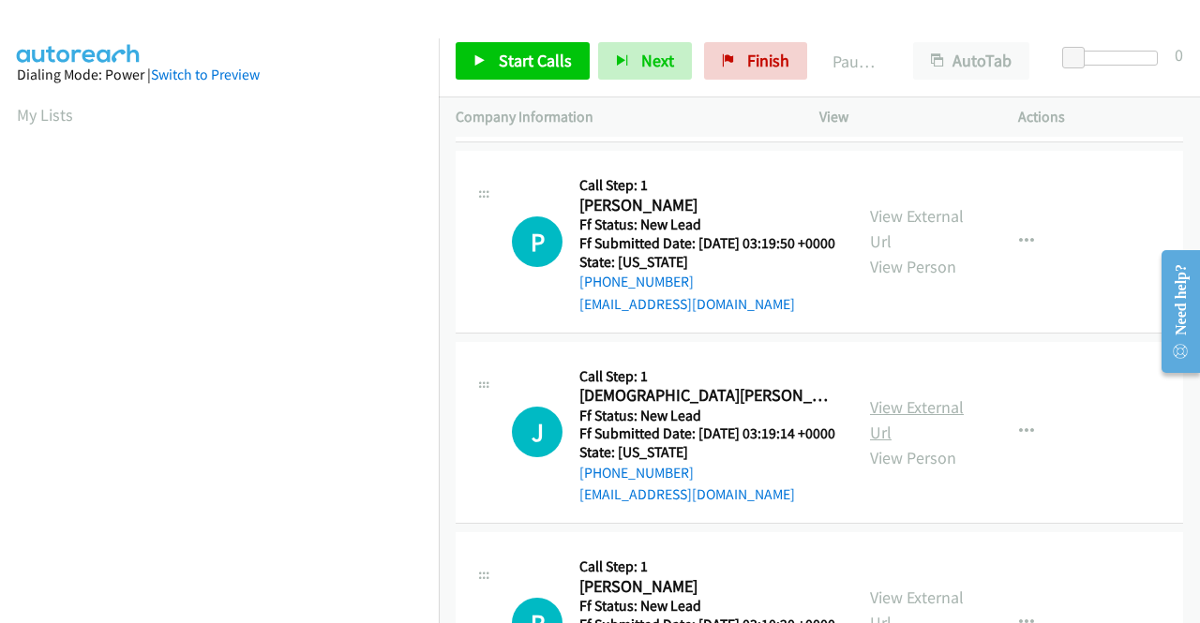
click at [916, 443] on link "View External Url" at bounding box center [917, 420] width 94 height 47
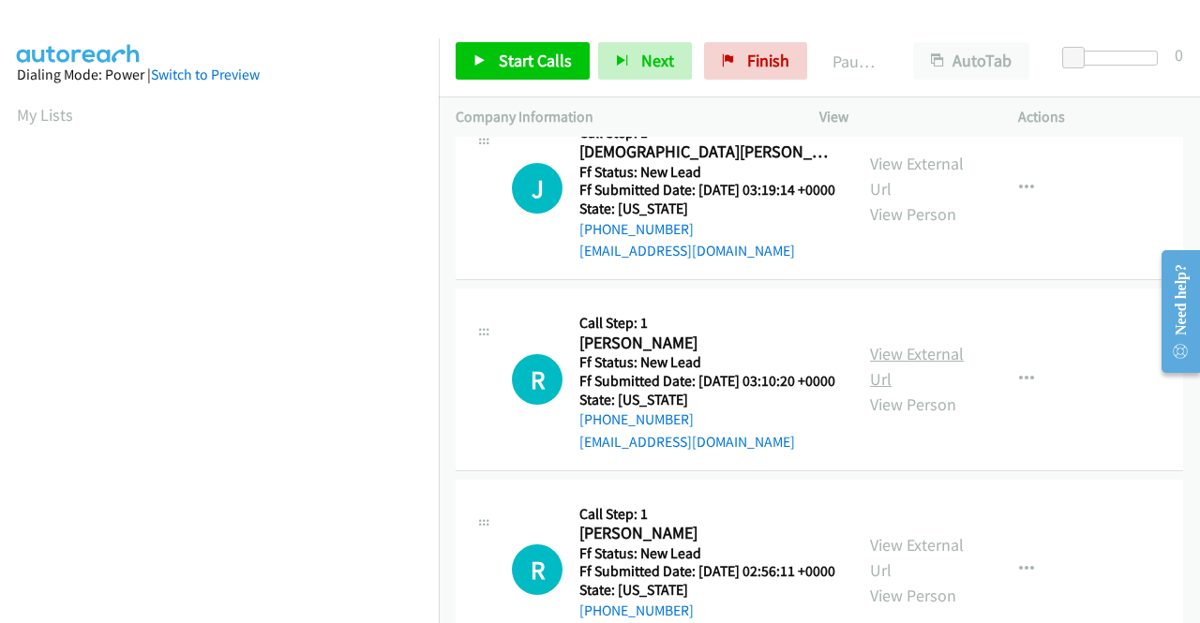
scroll to position [844, 0]
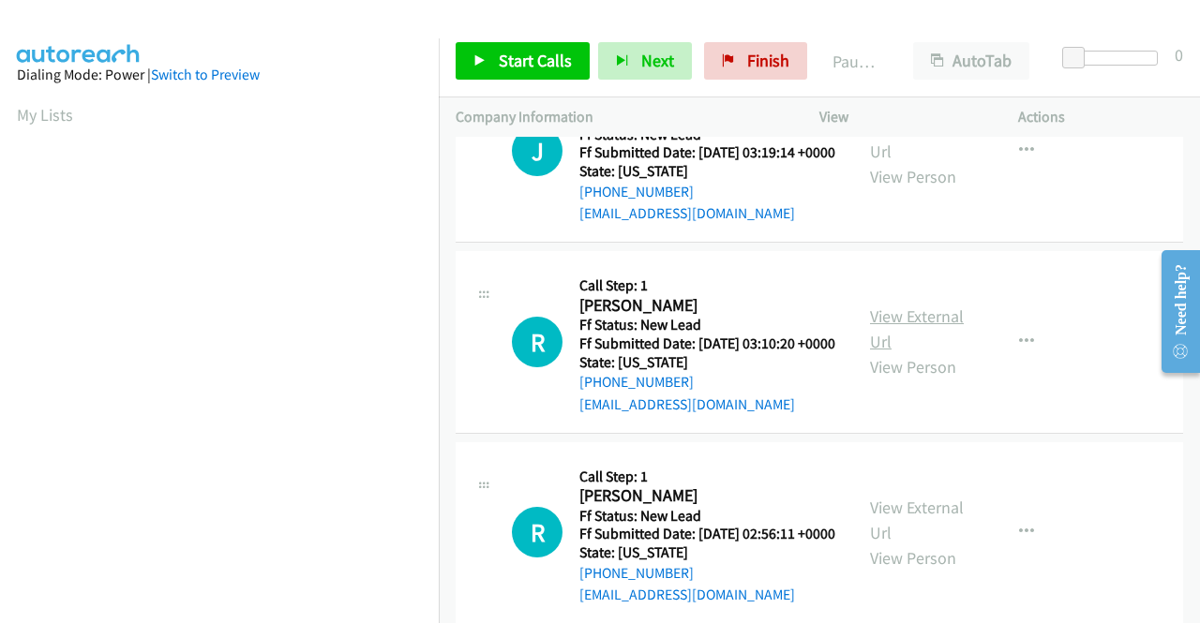
click at [922, 352] on link "View External Url" at bounding box center [917, 329] width 94 height 47
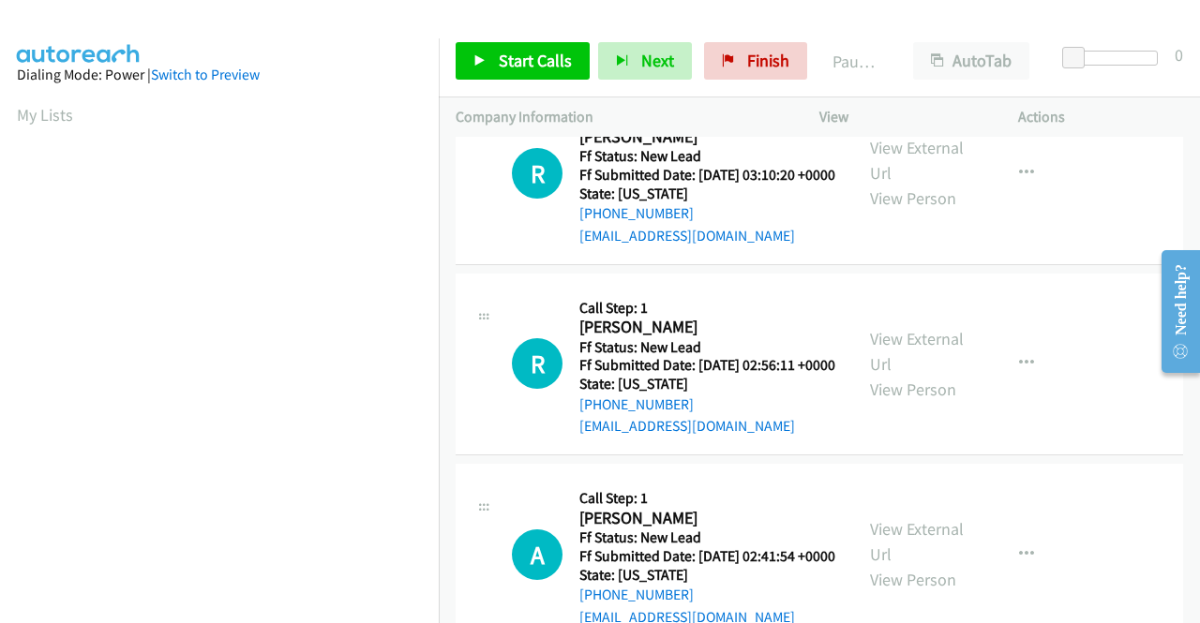
scroll to position [1031, 0]
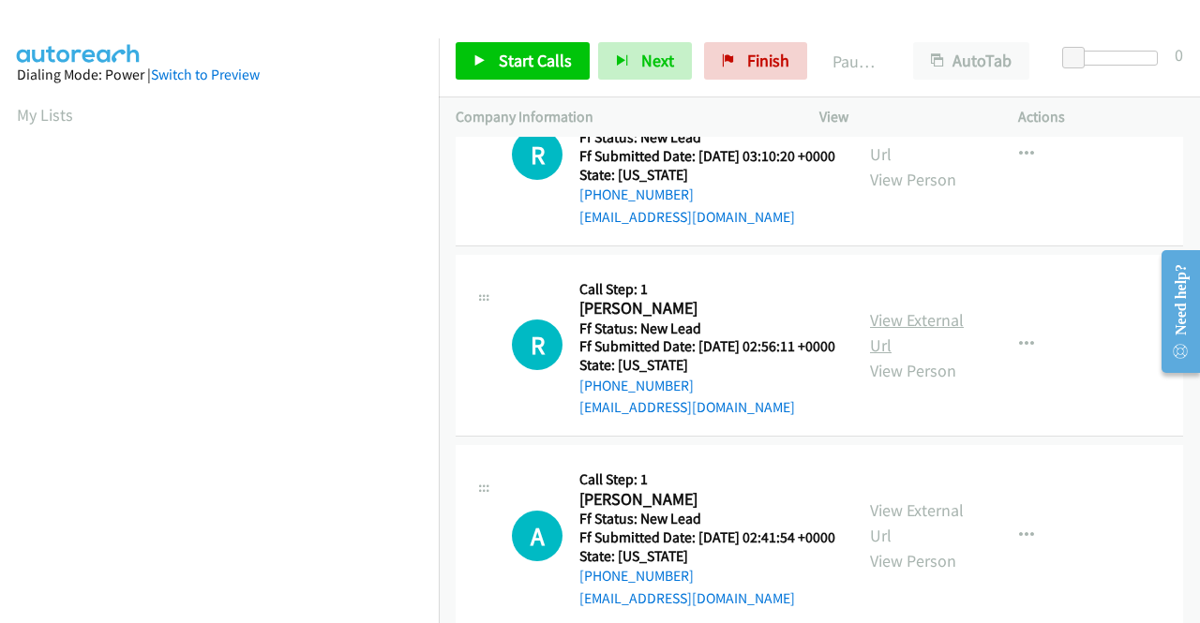
click at [904, 356] on link "View External Url" at bounding box center [917, 332] width 94 height 47
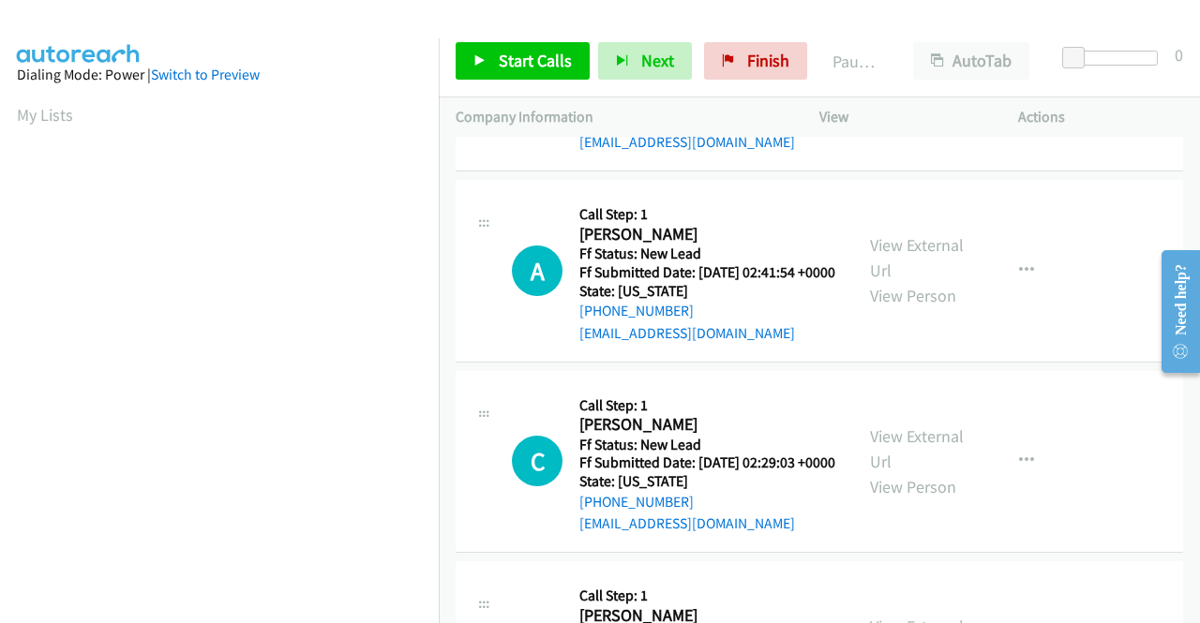
scroll to position [1312, 0]
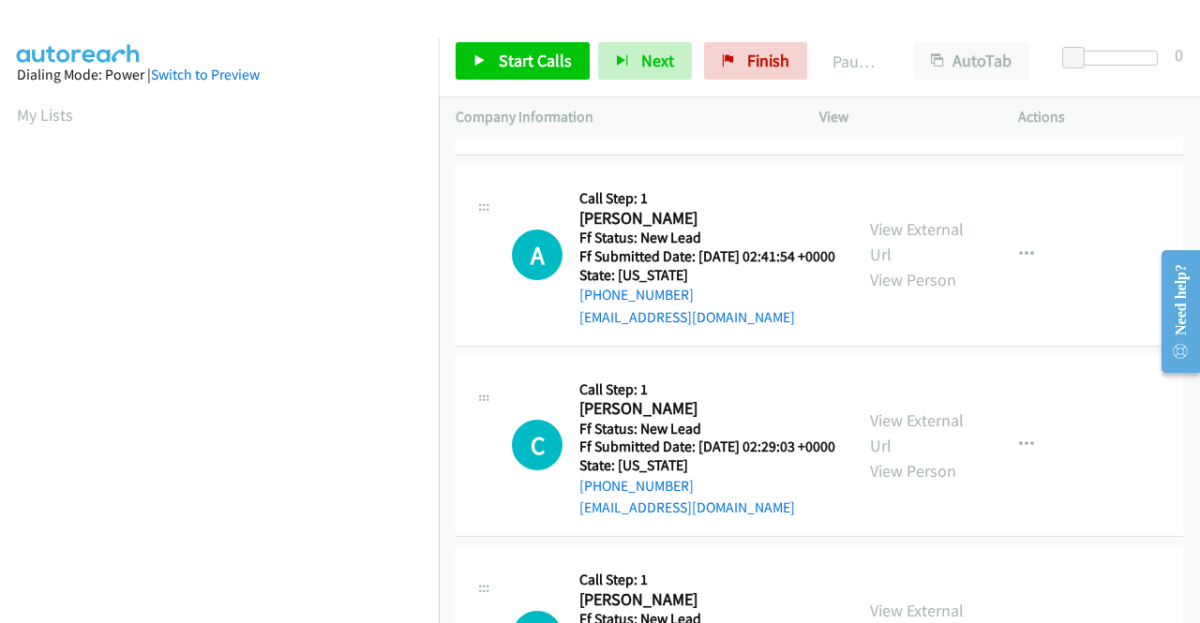
click at [929, 292] on div "View External Url View Person" at bounding box center [918, 255] width 97 height 76
click at [924, 265] on link "View External Url" at bounding box center [917, 241] width 94 height 47
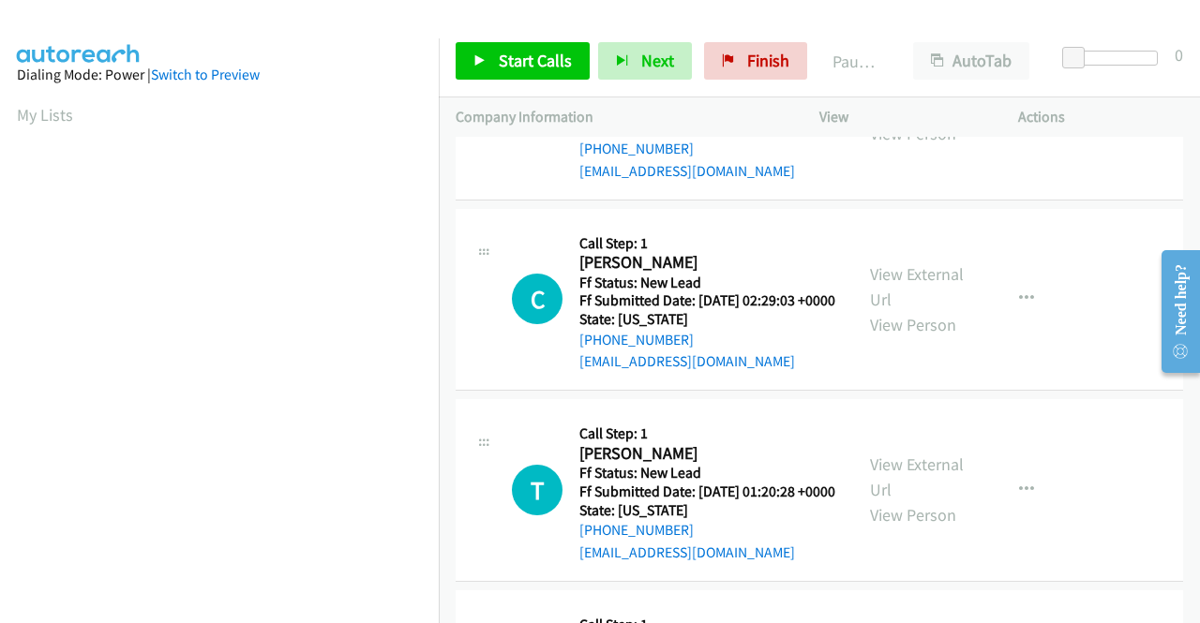
scroll to position [1500, 0]
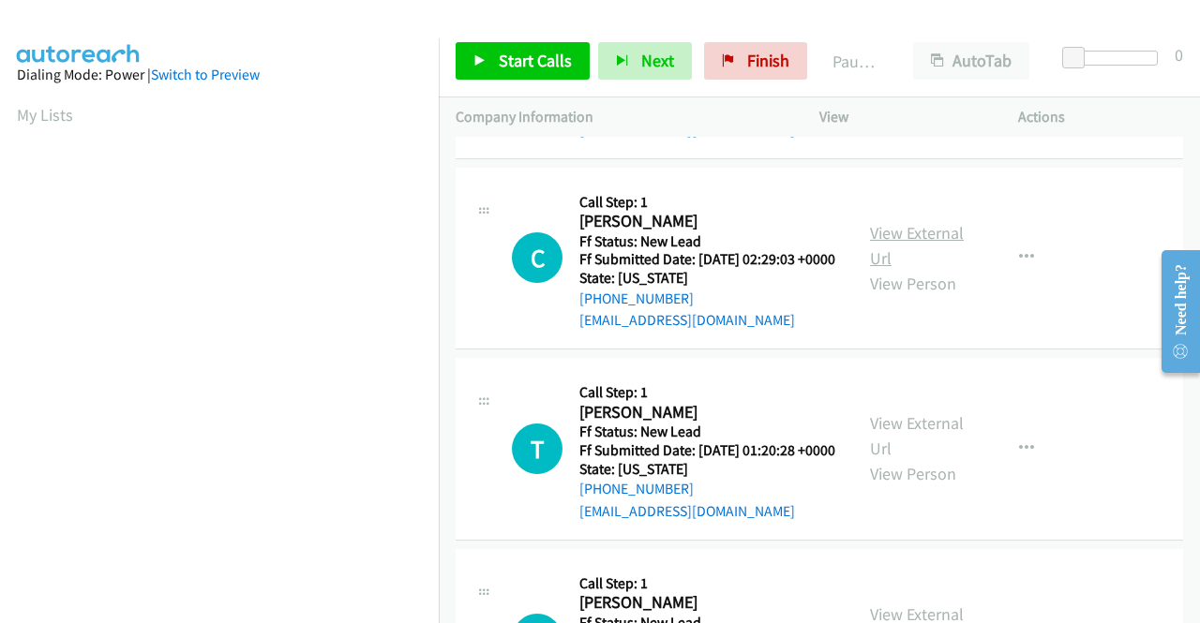
click at [887, 269] on link "View External Url" at bounding box center [917, 245] width 94 height 47
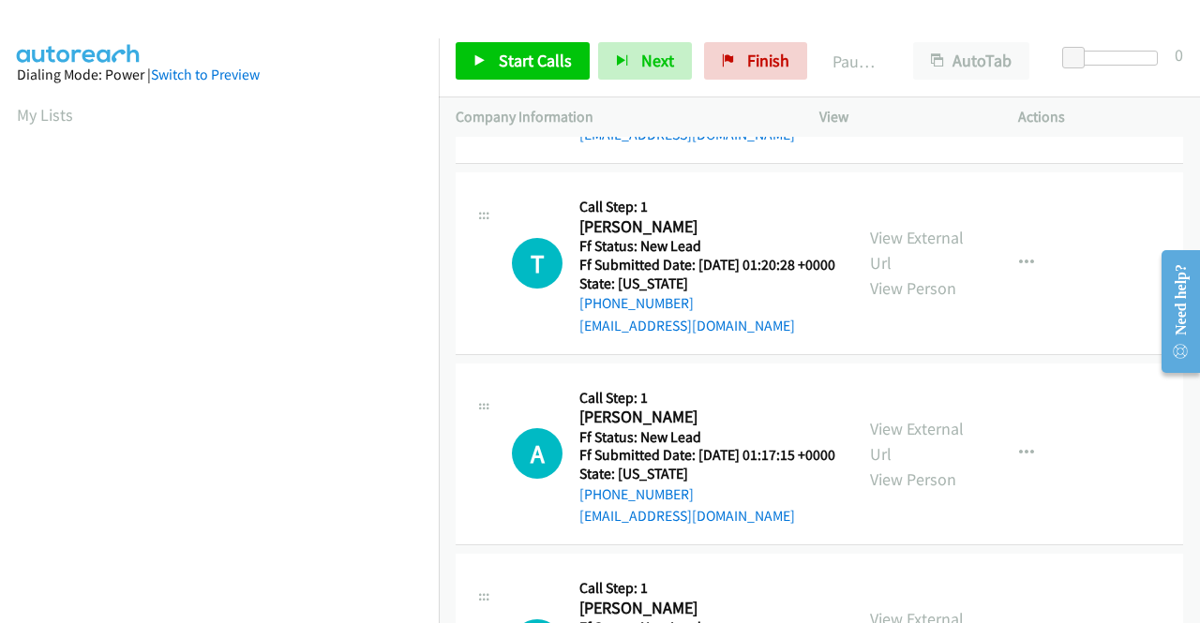
scroll to position [1687, 0]
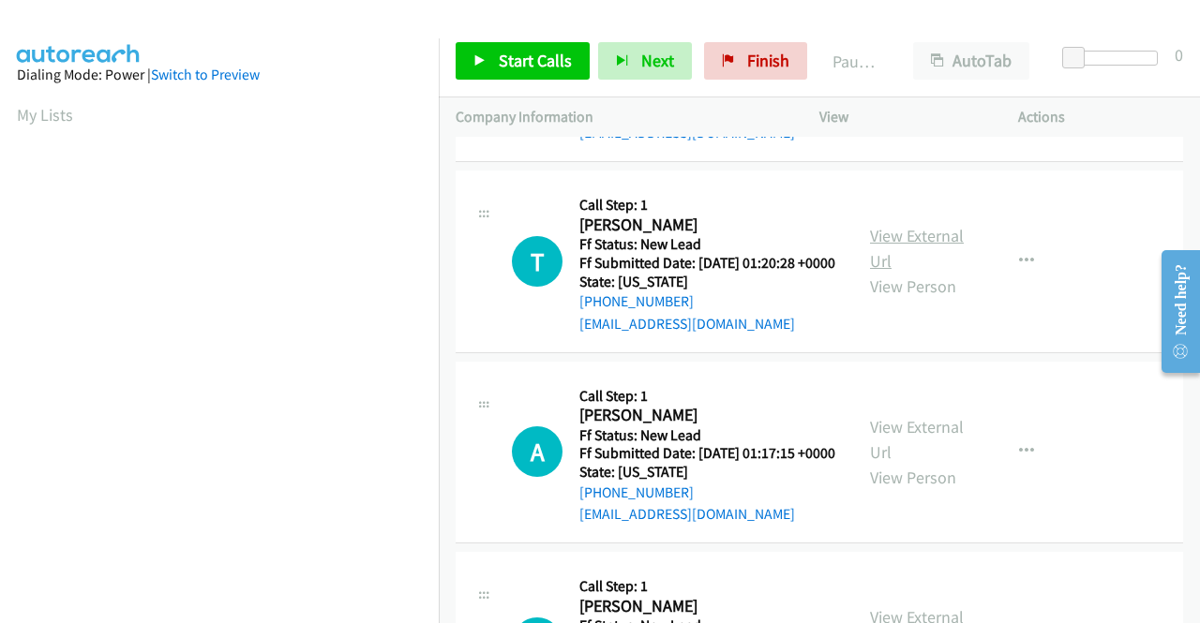
click at [902, 272] on link "View External Url" at bounding box center [917, 248] width 94 height 47
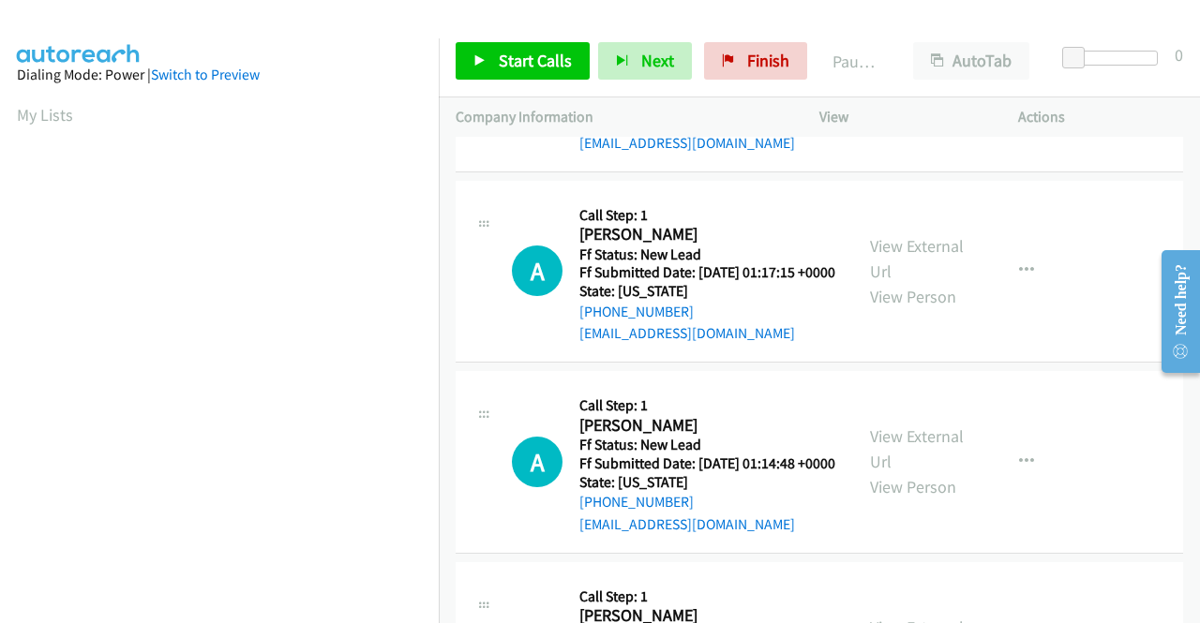
scroll to position [1875, 0]
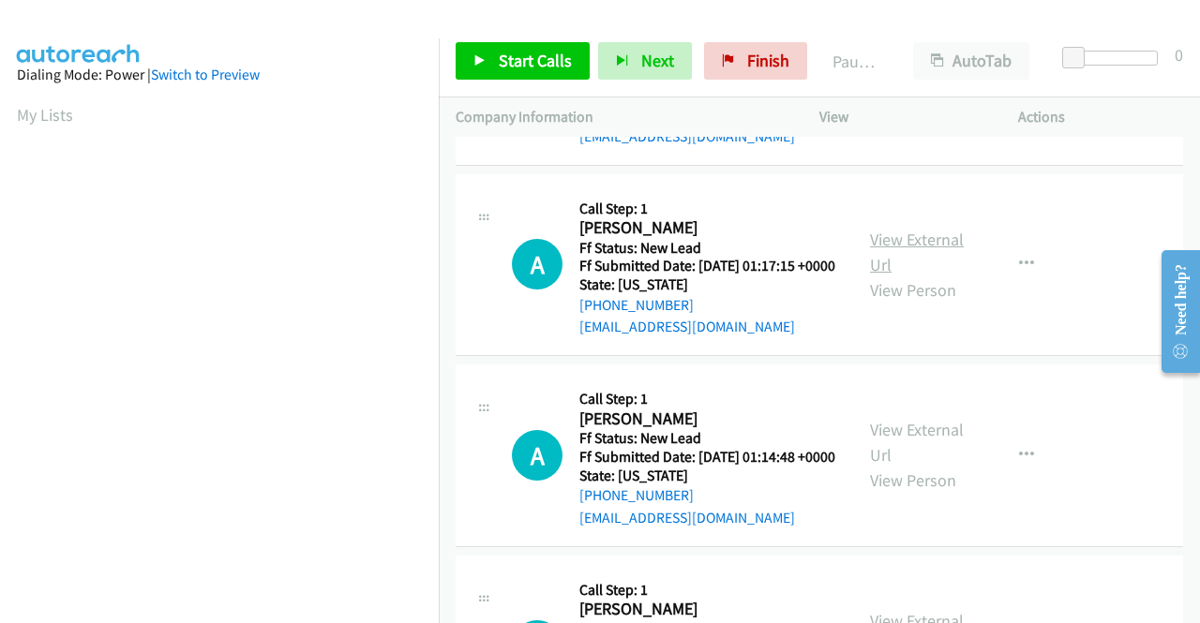
click at [903, 276] on link "View External Url" at bounding box center [917, 252] width 94 height 47
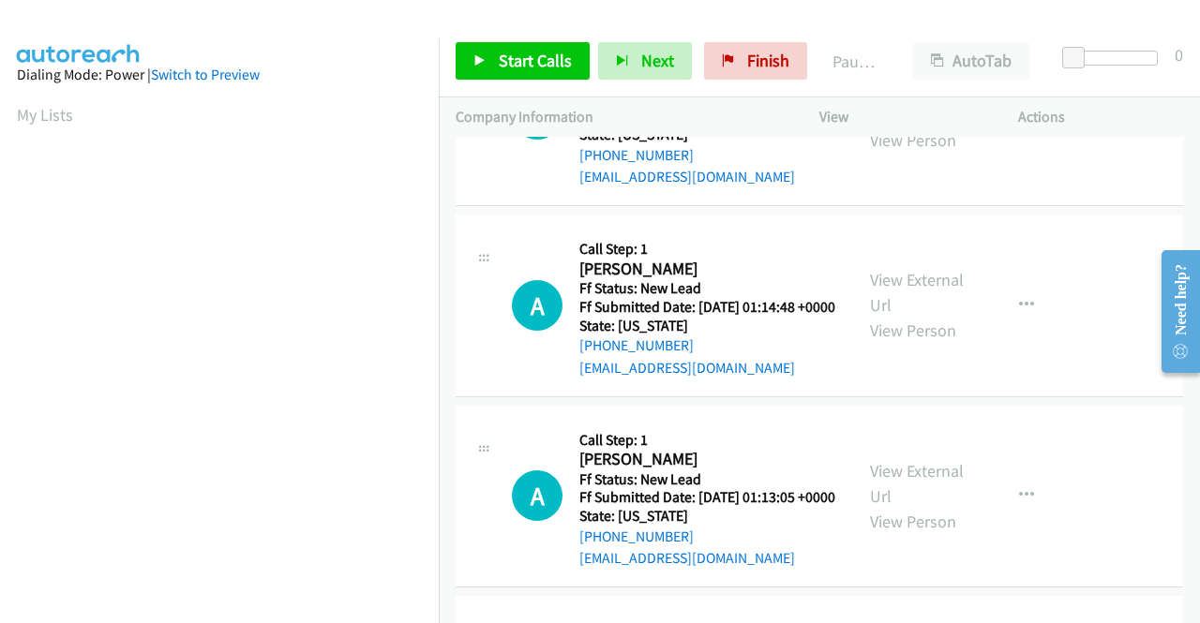
scroll to position [2062, 0]
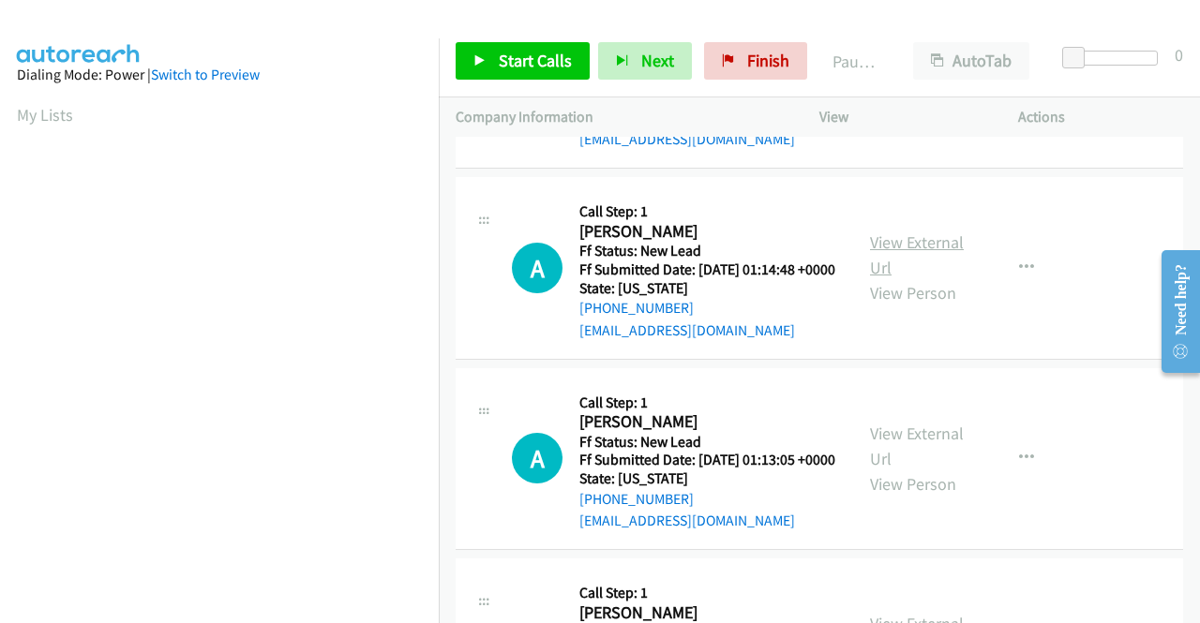
click at [911, 278] on link "View External Url" at bounding box center [917, 255] width 94 height 47
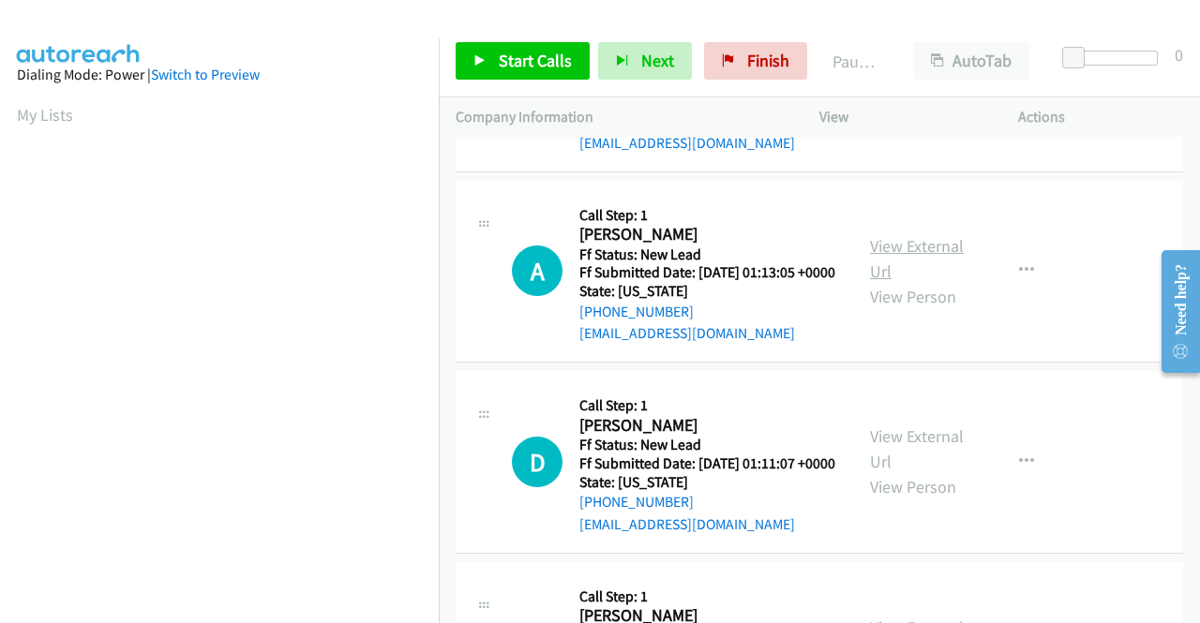
click at [896, 282] on link "View External Url" at bounding box center [917, 258] width 94 height 47
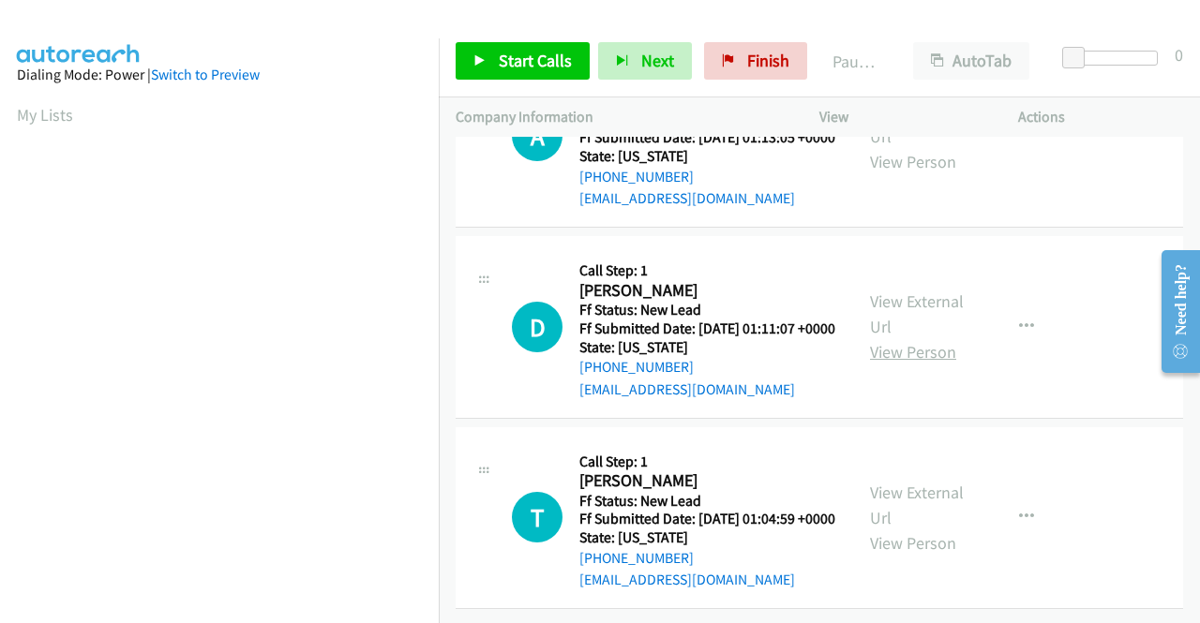
scroll to position [2531, 0]
click at [894, 337] on link "View External Url" at bounding box center [917, 314] width 94 height 47
click at [900, 482] on link "View External Url" at bounding box center [917, 505] width 94 height 47
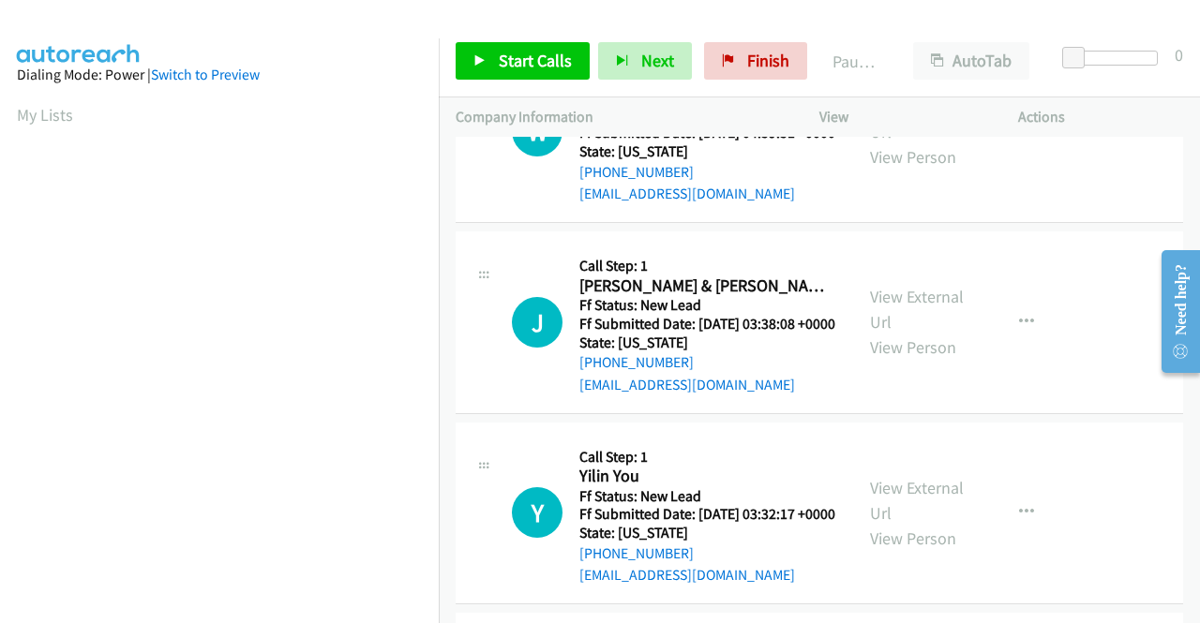
scroll to position [0, 0]
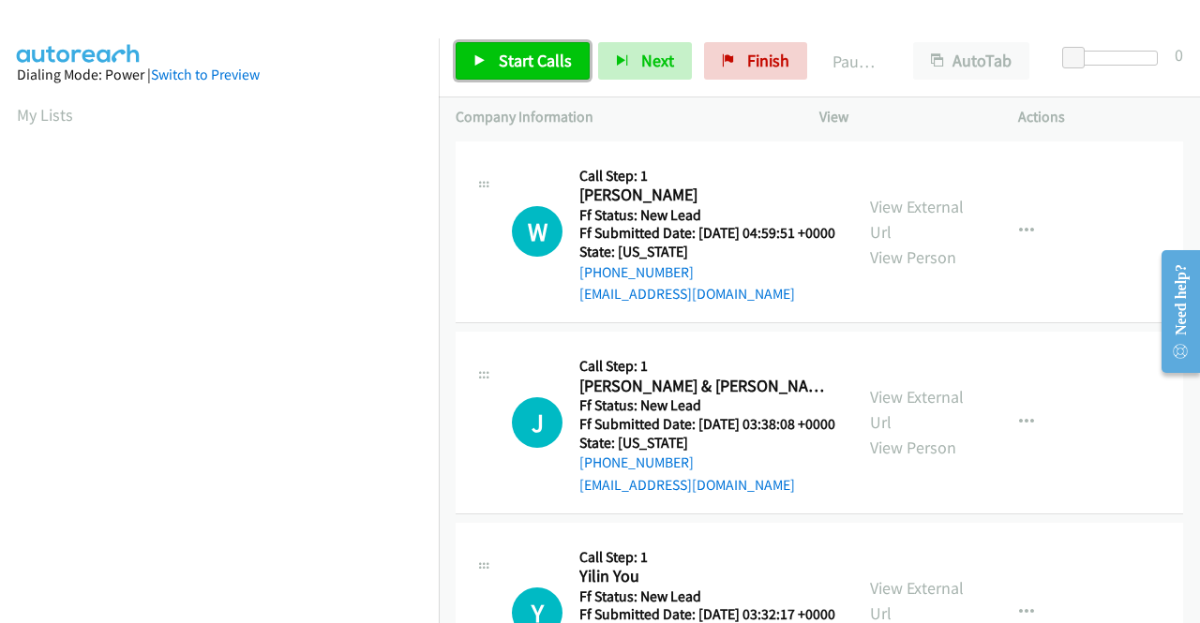
click at [546, 70] on span "Start Calls" at bounding box center [535, 61] width 73 height 22
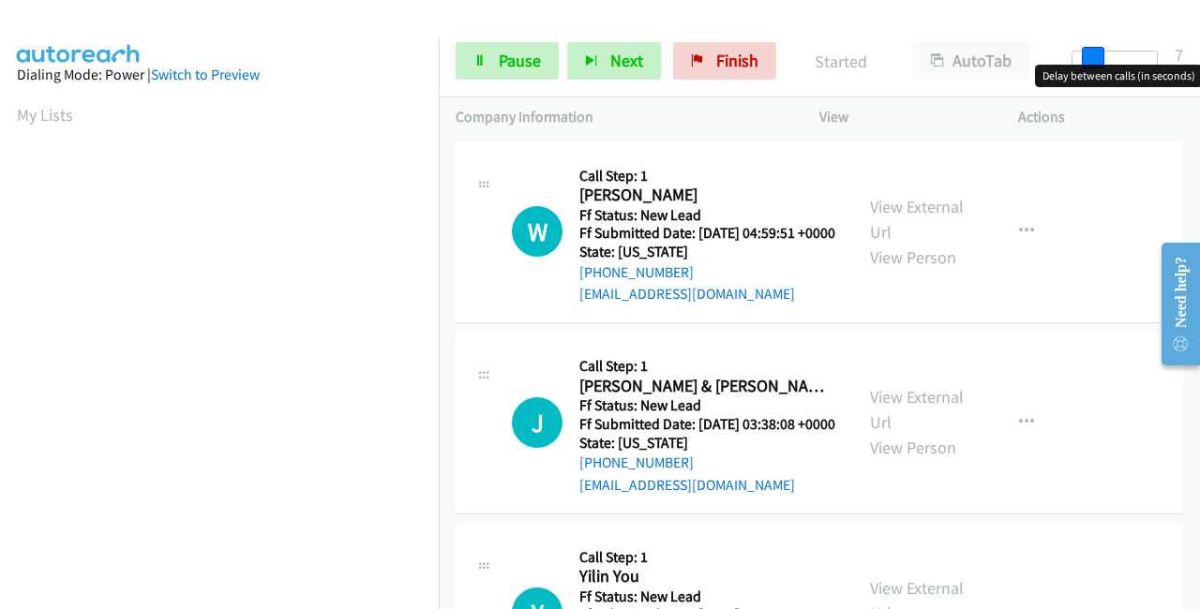
click at [1091, 57] on div at bounding box center [1115, 58] width 86 height 15
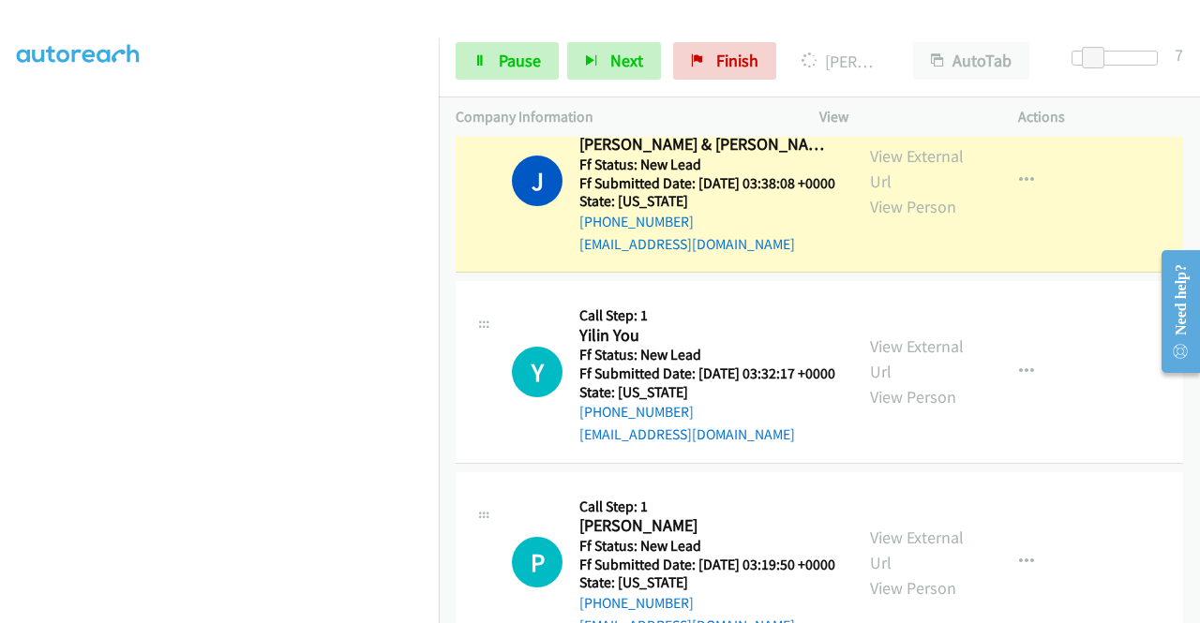
scroll to position [375, 0]
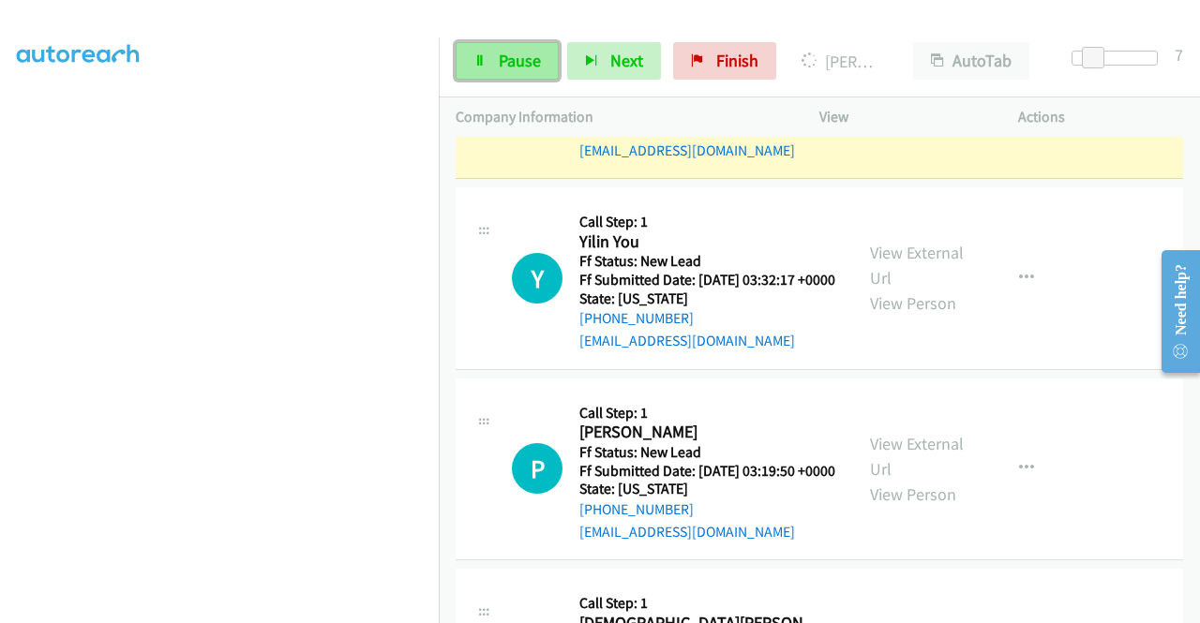
click at [502, 70] on span "Pause" at bounding box center [520, 61] width 42 height 22
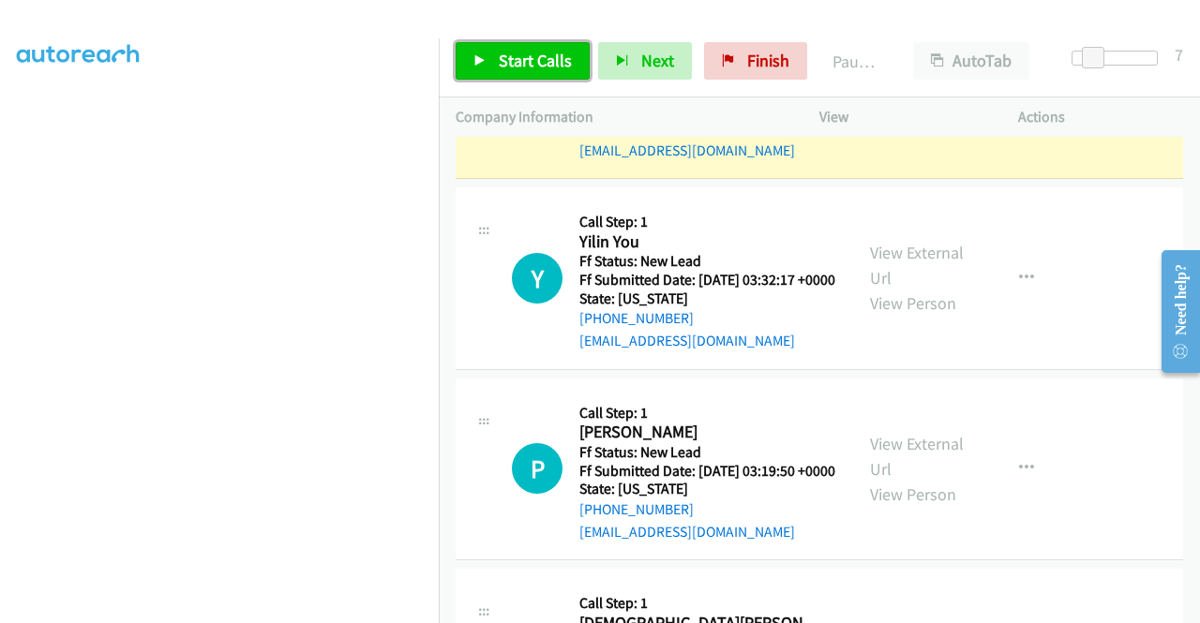
click at [502, 70] on span "Start Calls" at bounding box center [535, 61] width 73 height 22
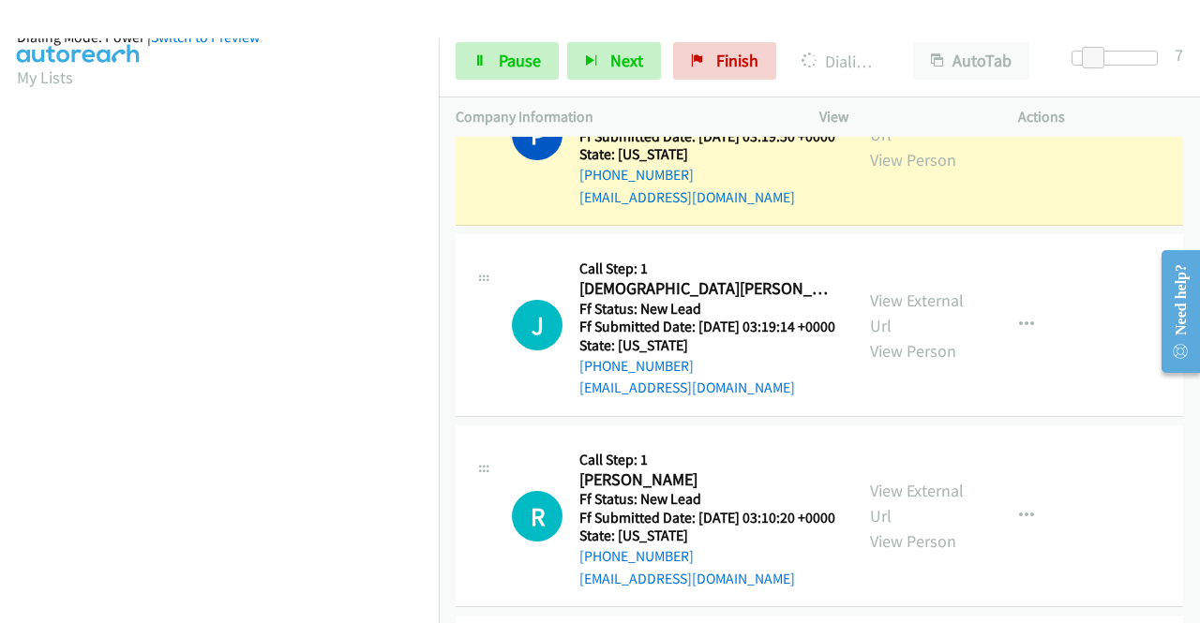
scroll to position [427, 0]
click at [540, 64] on link "Pause" at bounding box center [507, 60] width 103 height 37
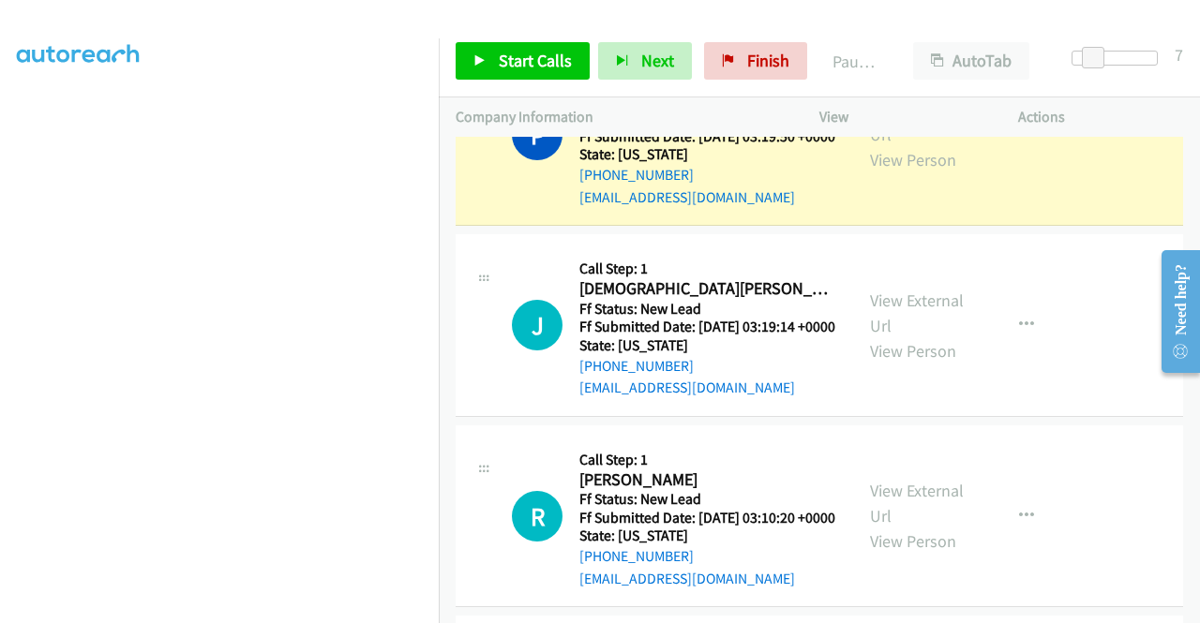
scroll to position [0, 0]
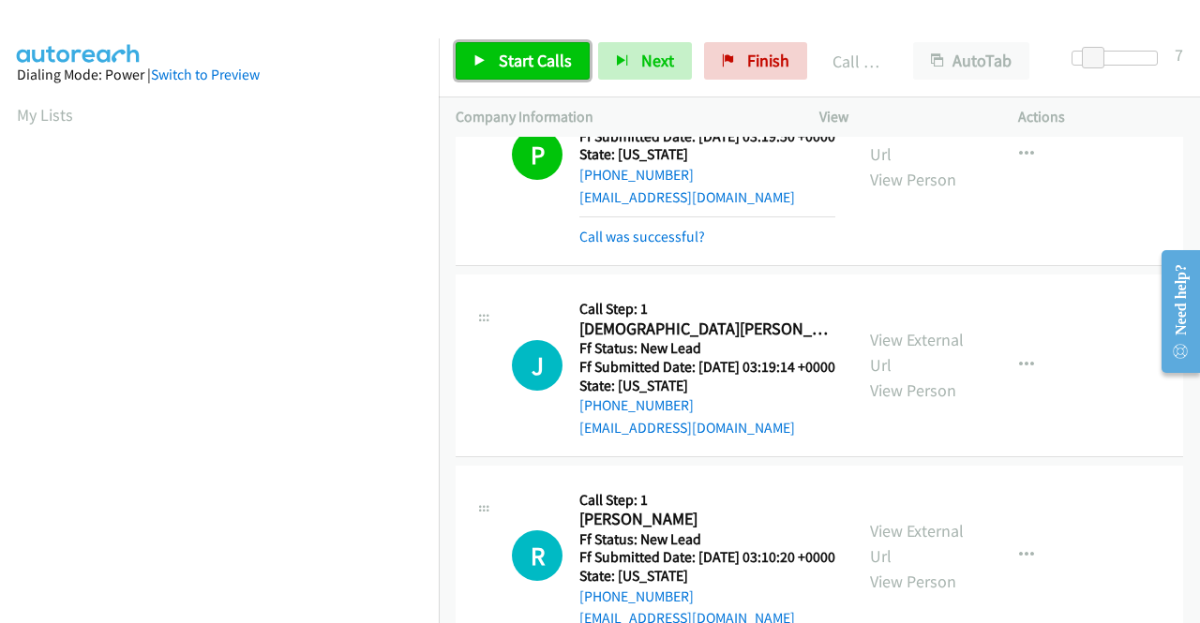
click at [536, 52] on span "Start Calls" at bounding box center [535, 61] width 73 height 22
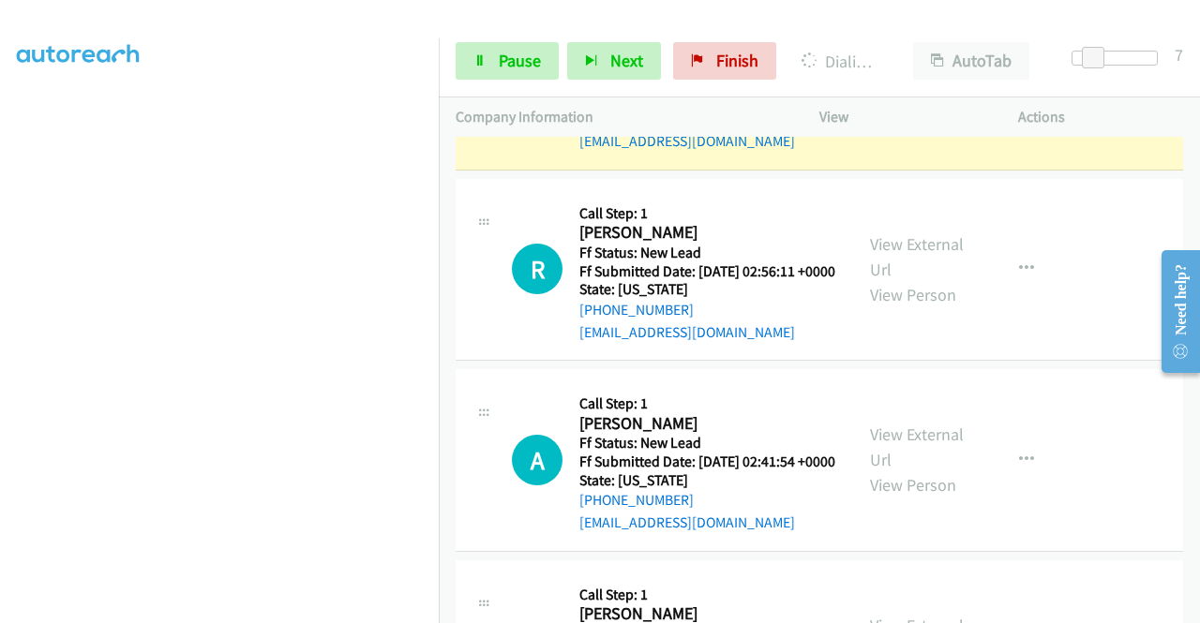
scroll to position [1278, 0]
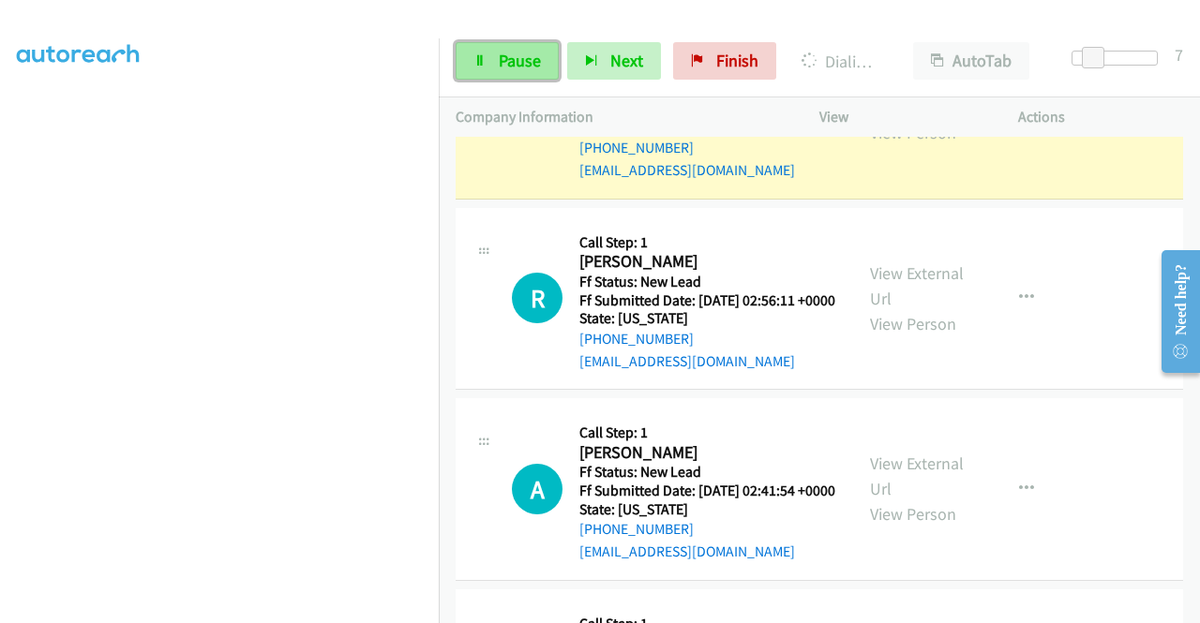
click at [512, 72] on link "Pause" at bounding box center [507, 60] width 103 height 37
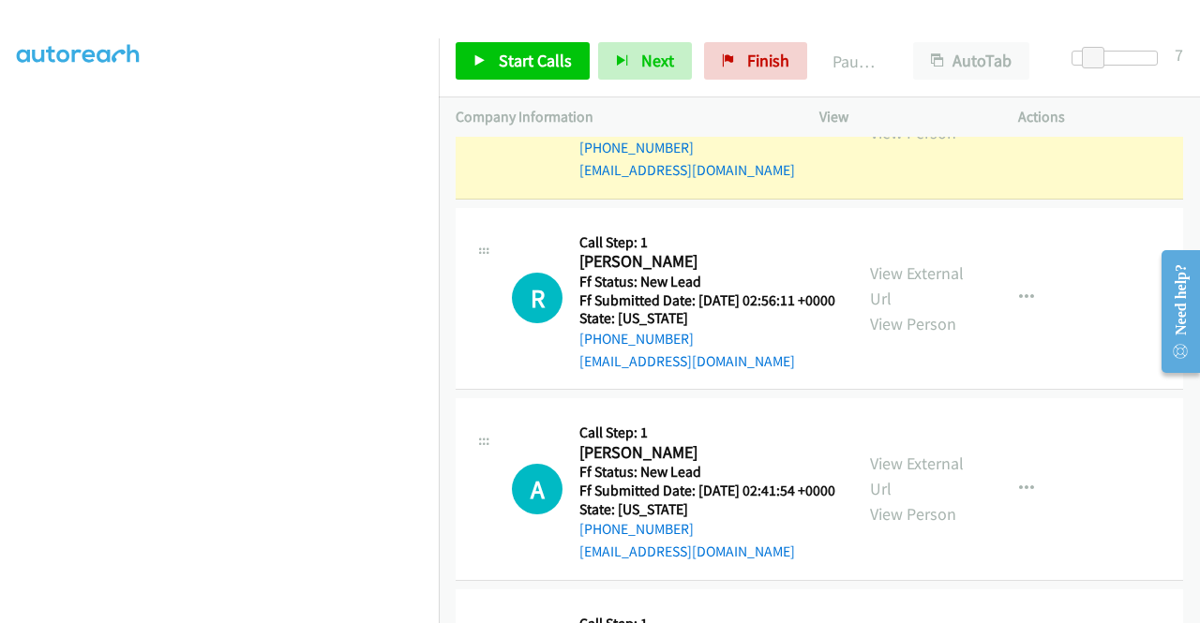
scroll to position [0, 0]
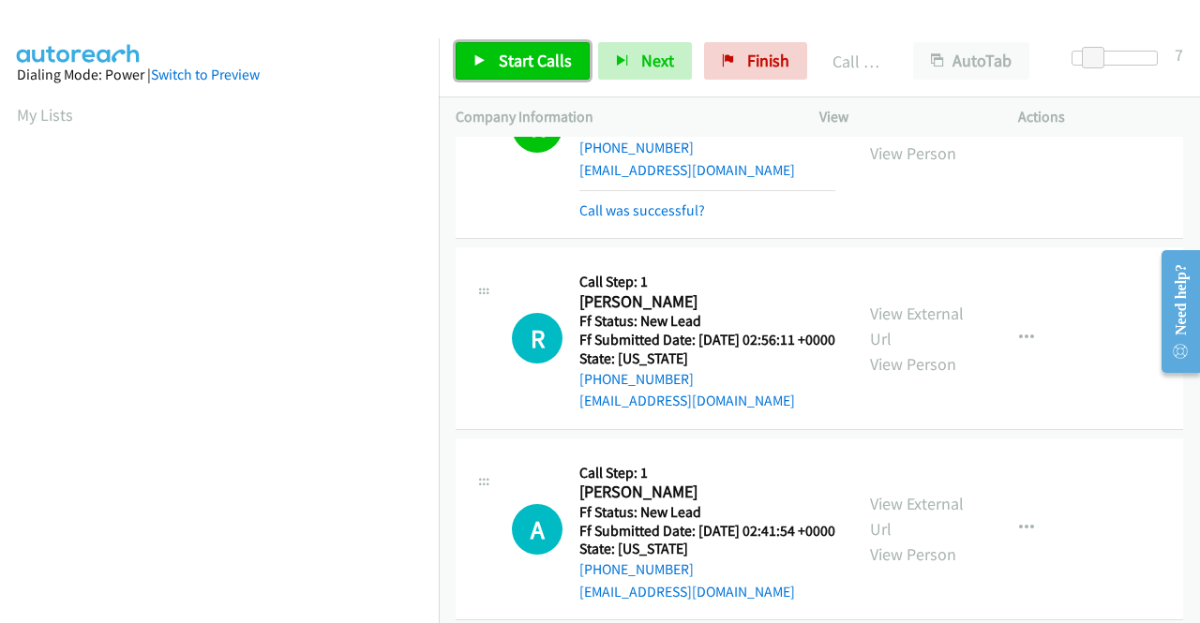
click at [570, 59] on link "Start Calls" at bounding box center [523, 60] width 134 height 37
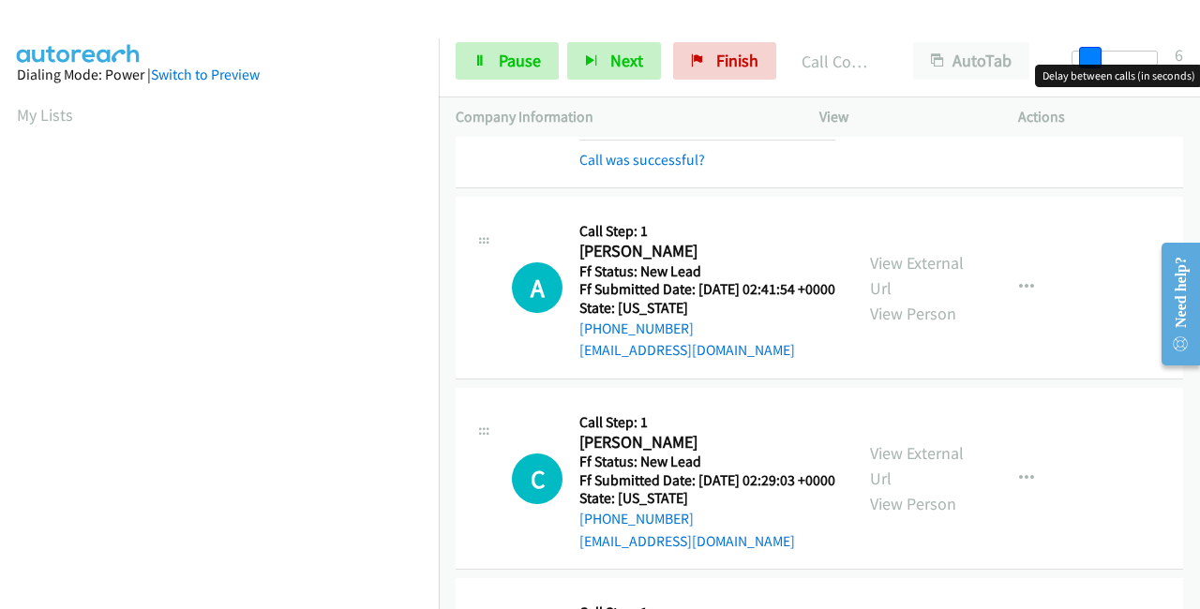
click at [1086, 59] on span at bounding box center [1090, 58] width 22 height 22
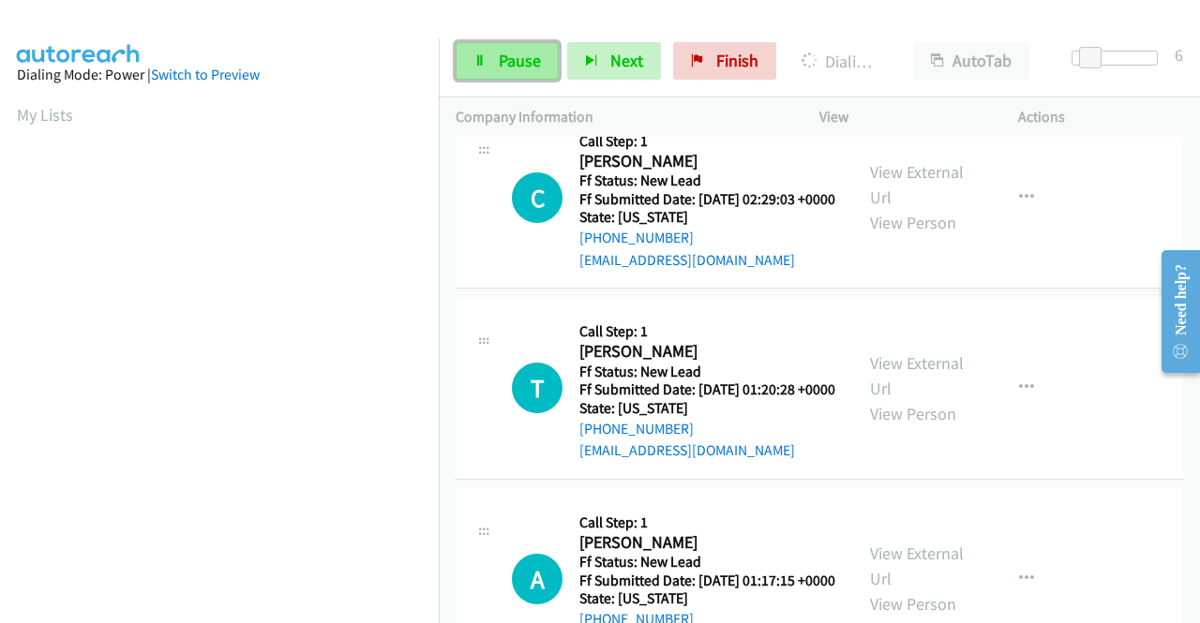
click at [517, 52] on span "Pause" at bounding box center [520, 61] width 42 height 22
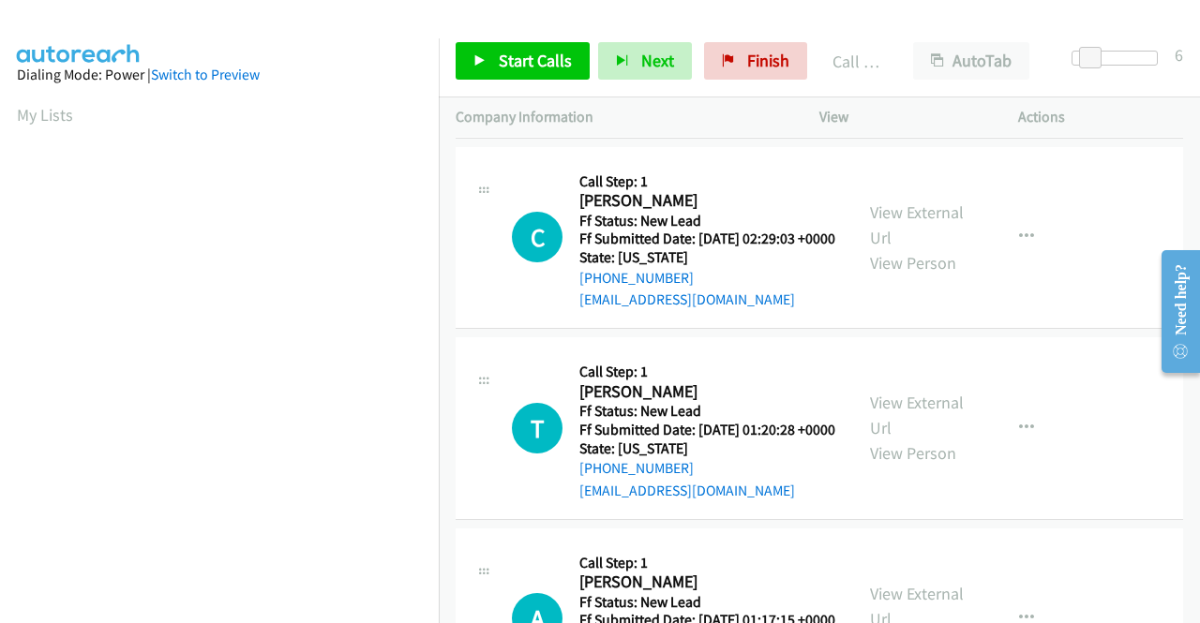
scroll to position [1860, 0]
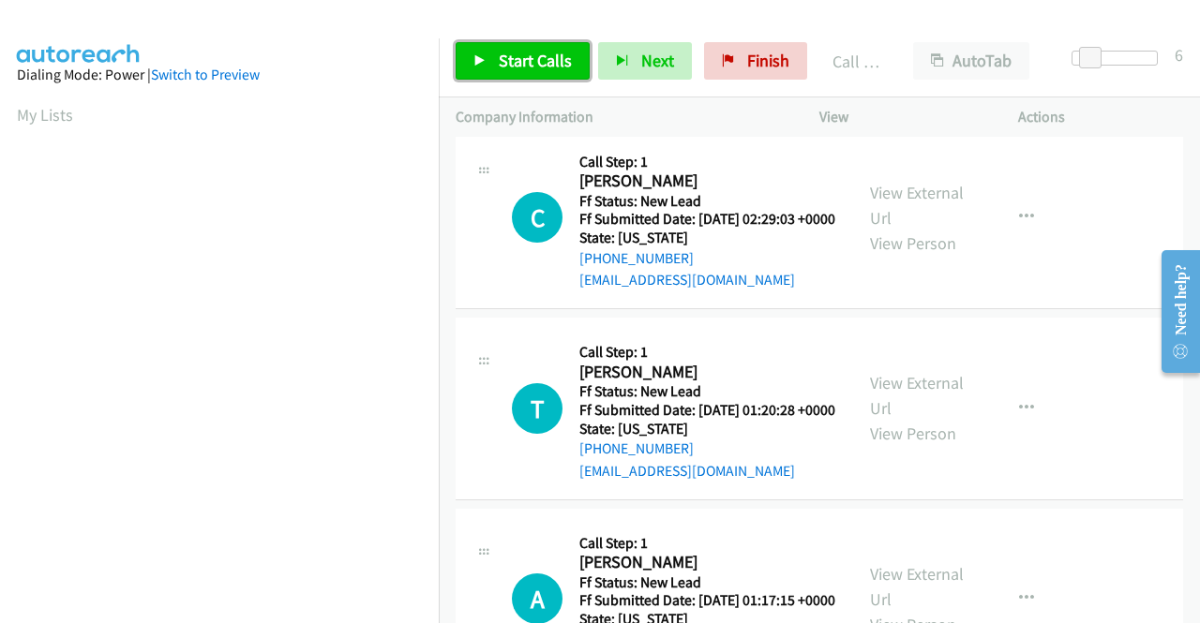
click at [552, 68] on span "Start Calls" at bounding box center [535, 61] width 73 height 22
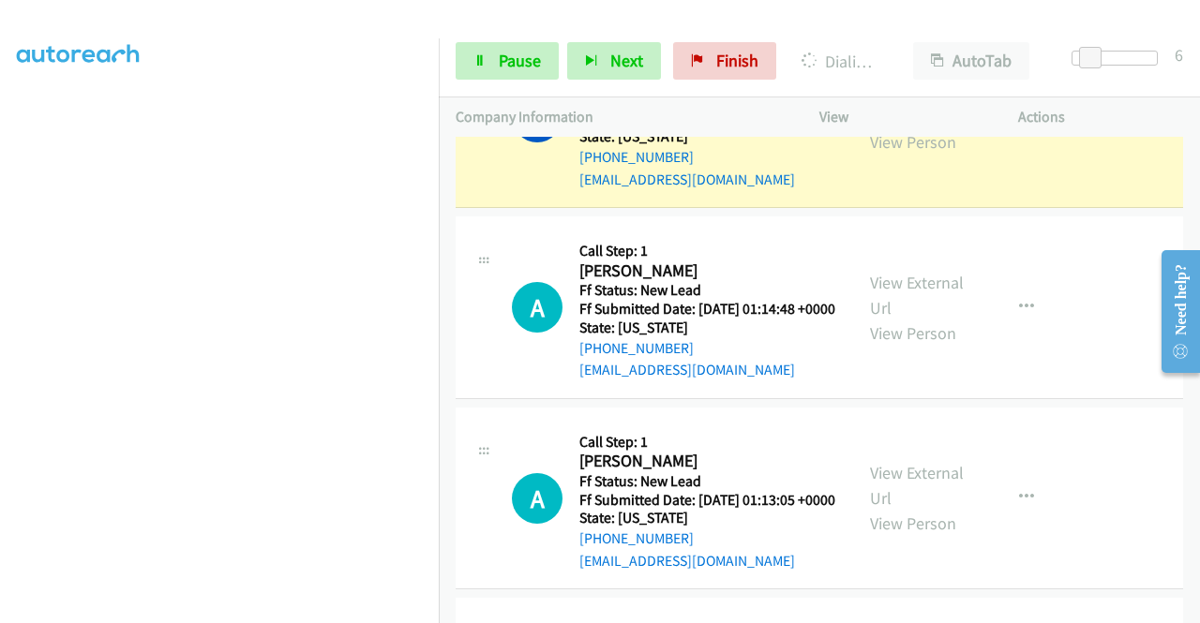
scroll to position [412, 0]
click at [488, 67] on link "Pause" at bounding box center [507, 60] width 103 height 37
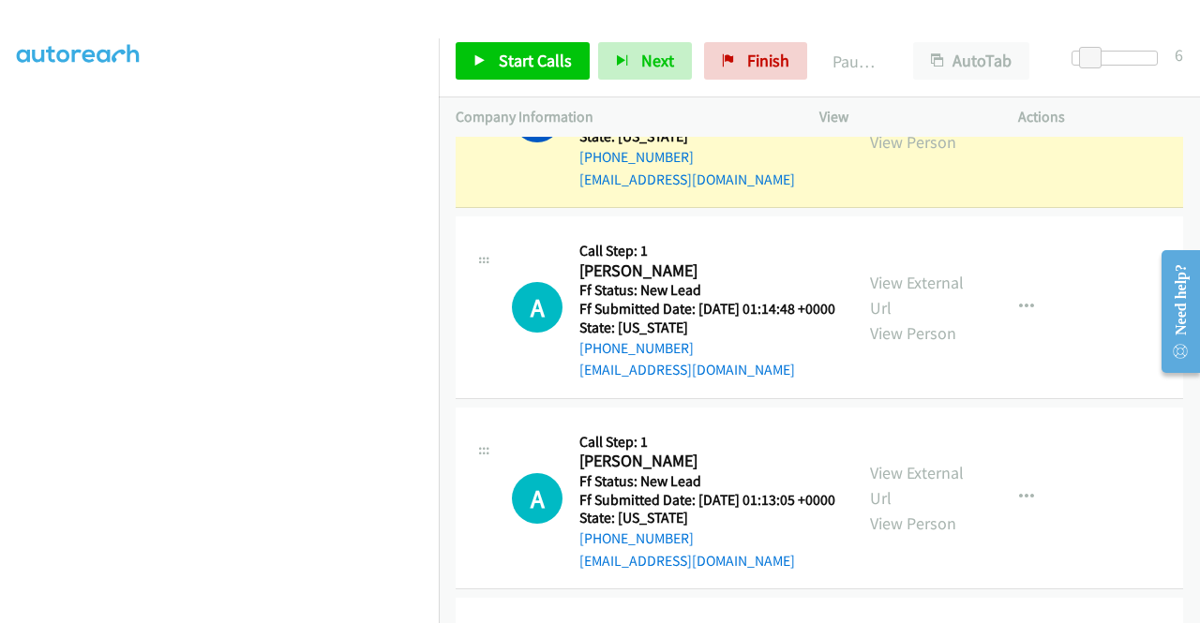
scroll to position [131, 0]
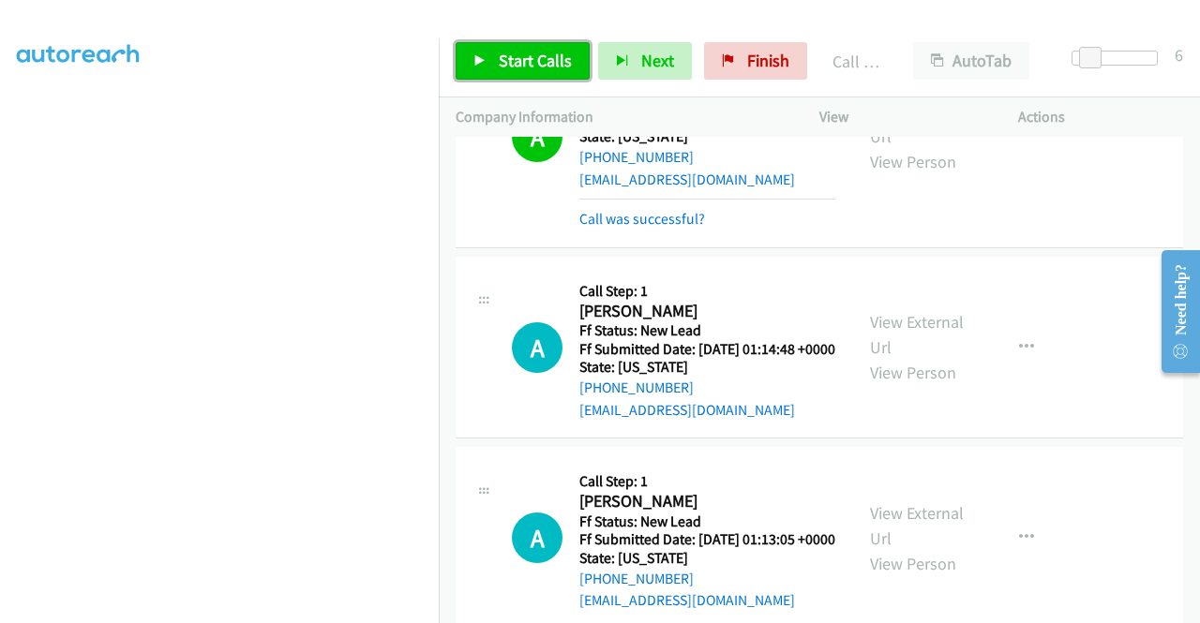
click at [539, 55] on span "Start Calls" at bounding box center [535, 61] width 73 height 22
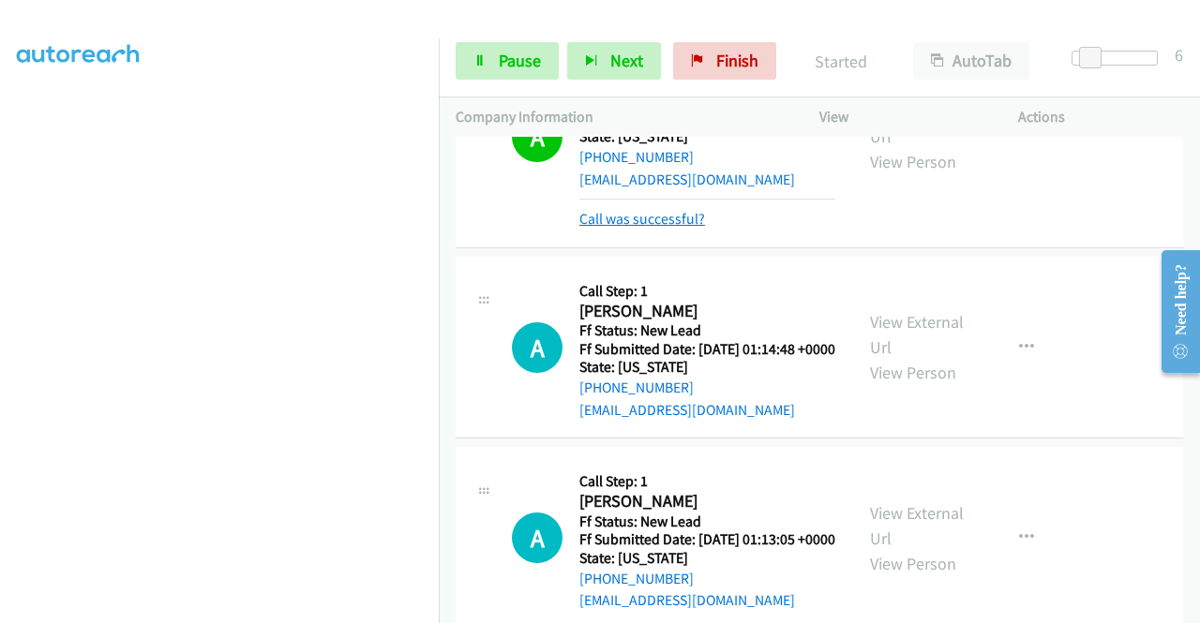
click at [641, 228] on link "Call was successful?" at bounding box center [642, 219] width 126 height 18
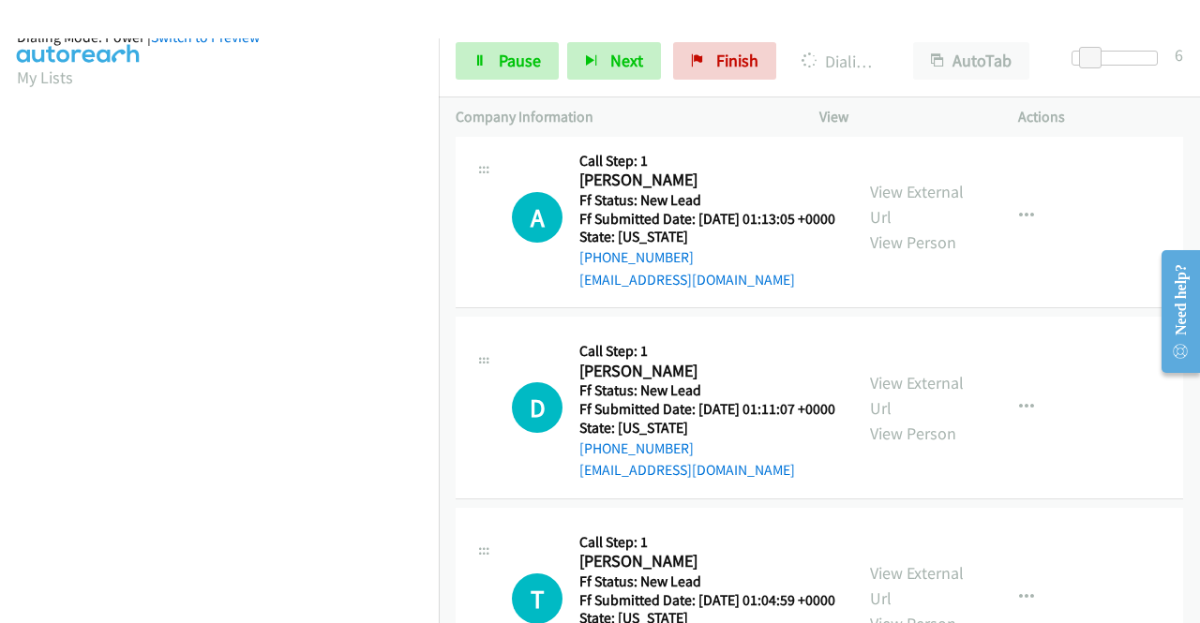
scroll to position [427, 0]
click at [546, 61] on link "Pause" at bounding box center [507, 60] width 103 height 37
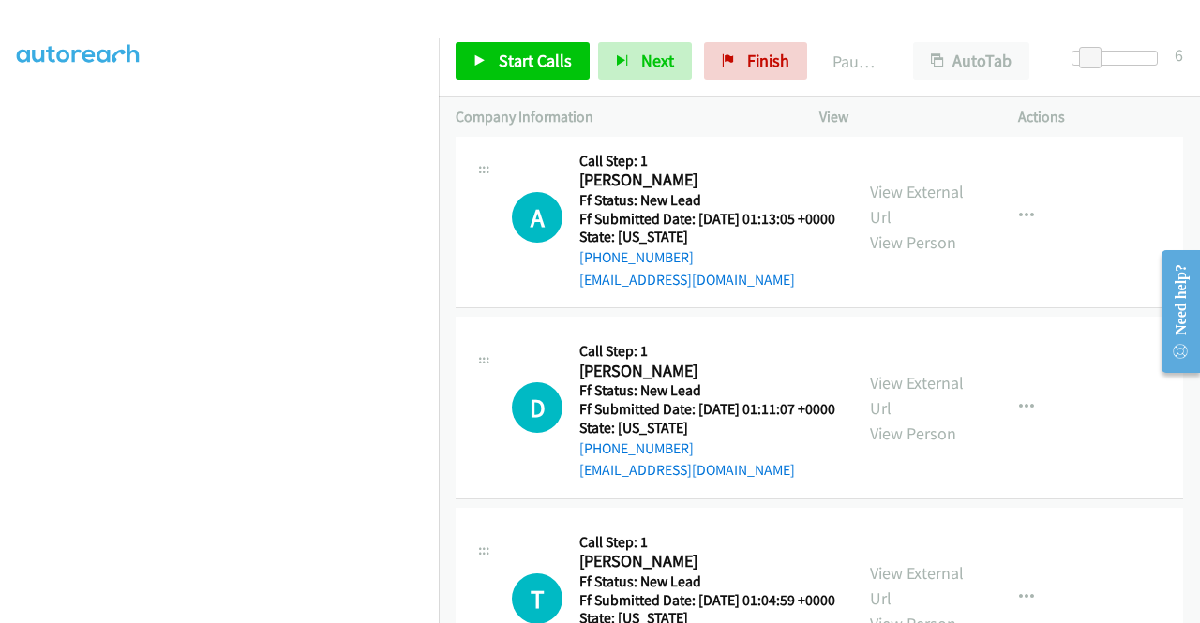
scroll to position [52, 0]
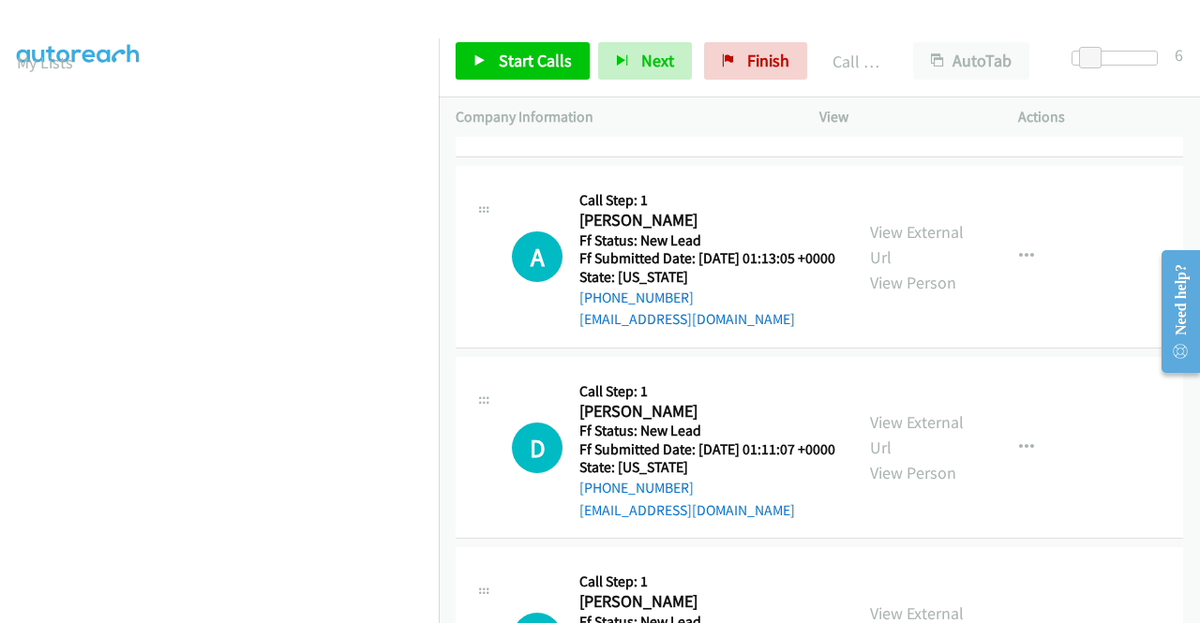
click at [678, 138] on link "Call was successful?" at bounding box center [642, 129] width 126 height 18
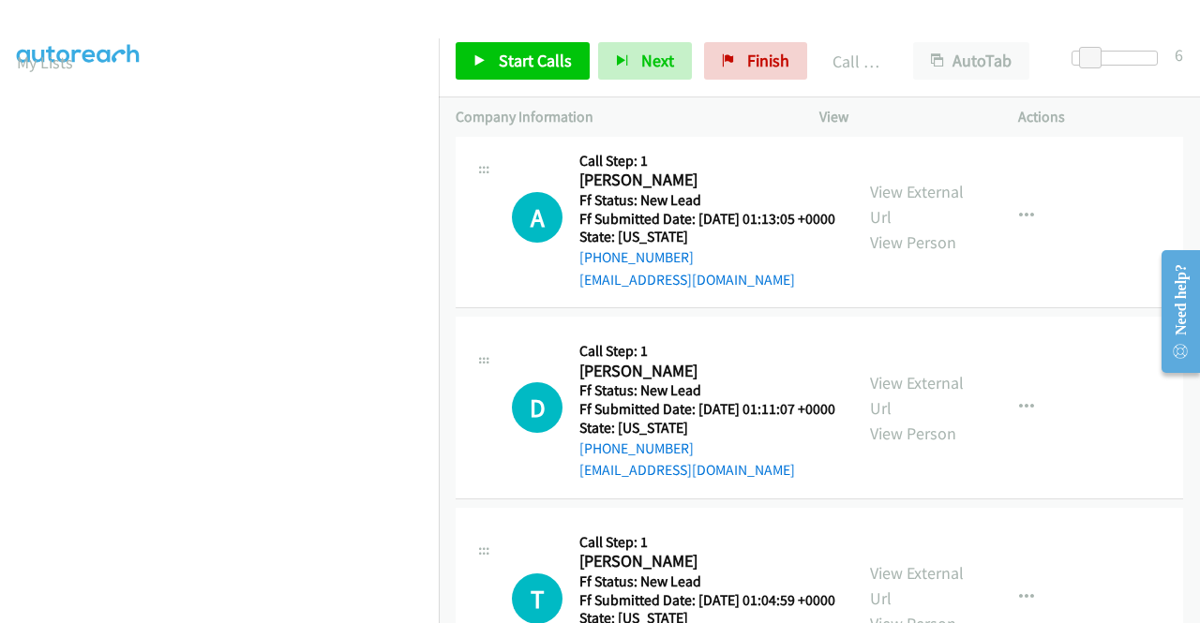
click at [1022, 34] on icon "button" at bounding box center [1026, 26] width 15 height 15
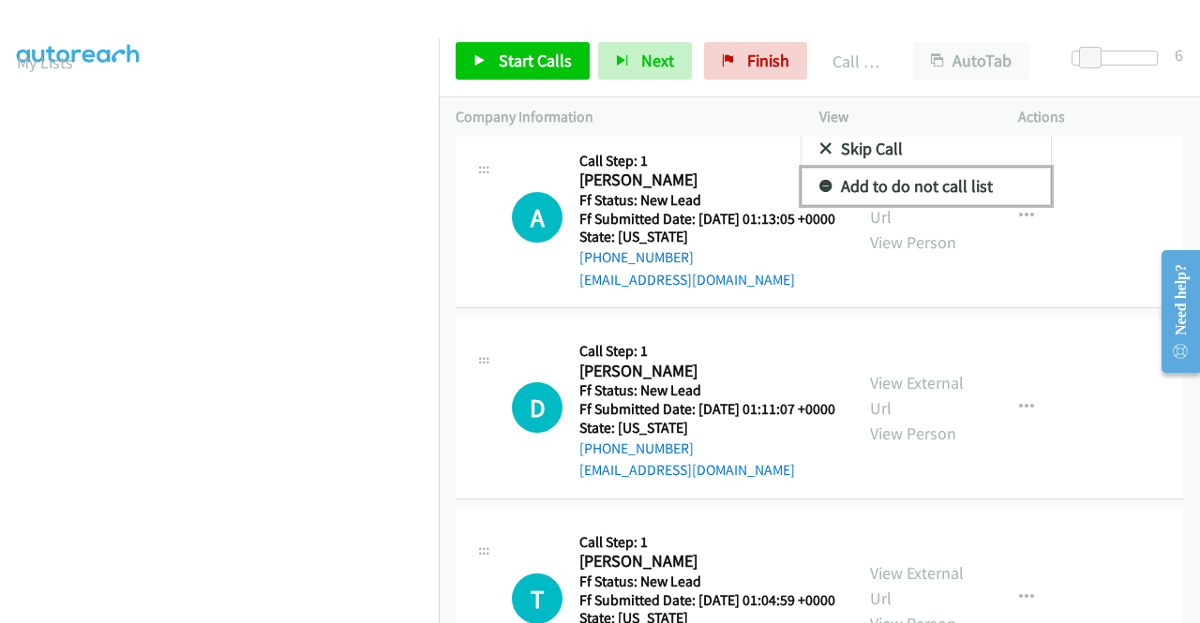
click at [930, 205] on link "Add to do not call list" at bounding box center [926, 186] width 249 height 37
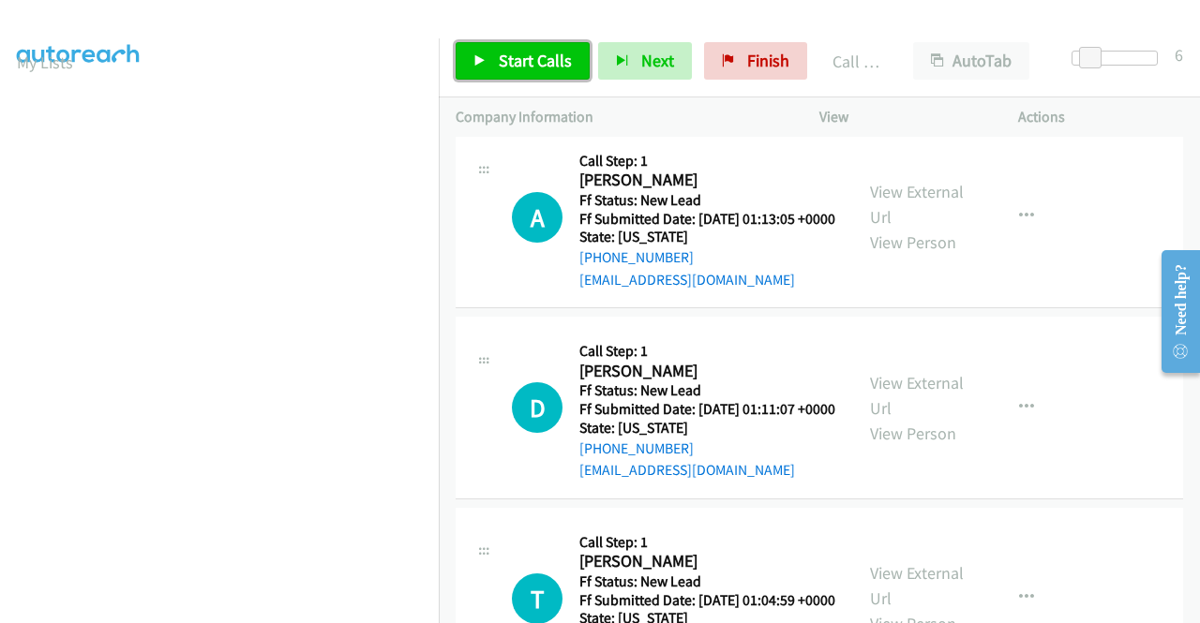
click at [553, 64] on span "Start Calls" at bounding box center [535, 61] width 73 height 22
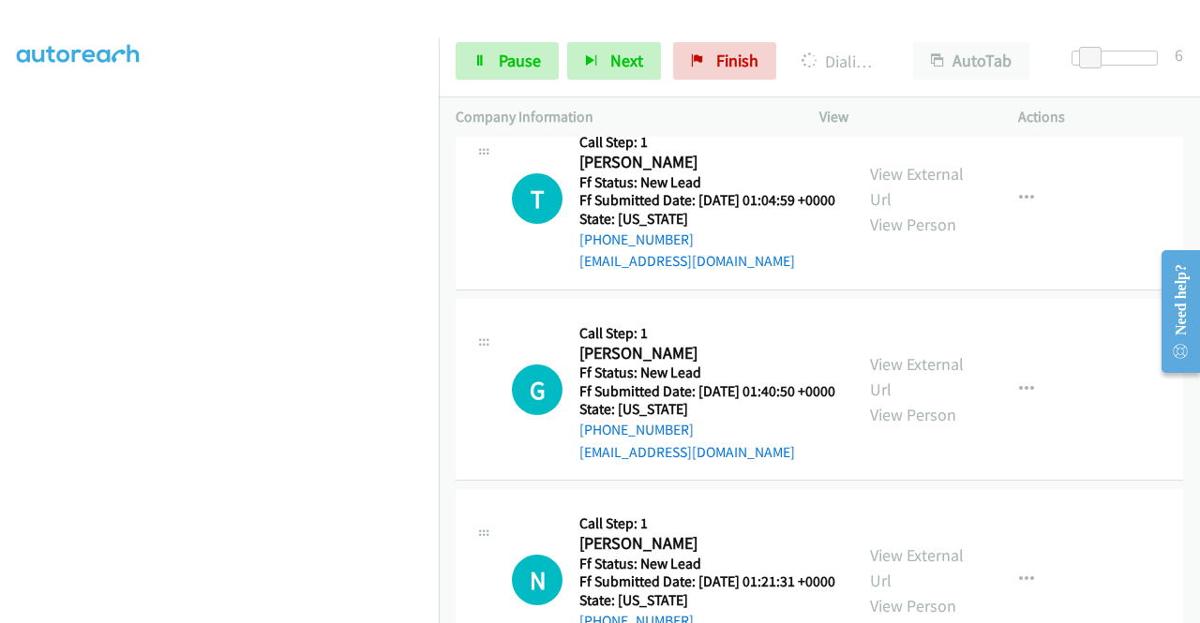
scroll to position [3172, 0]
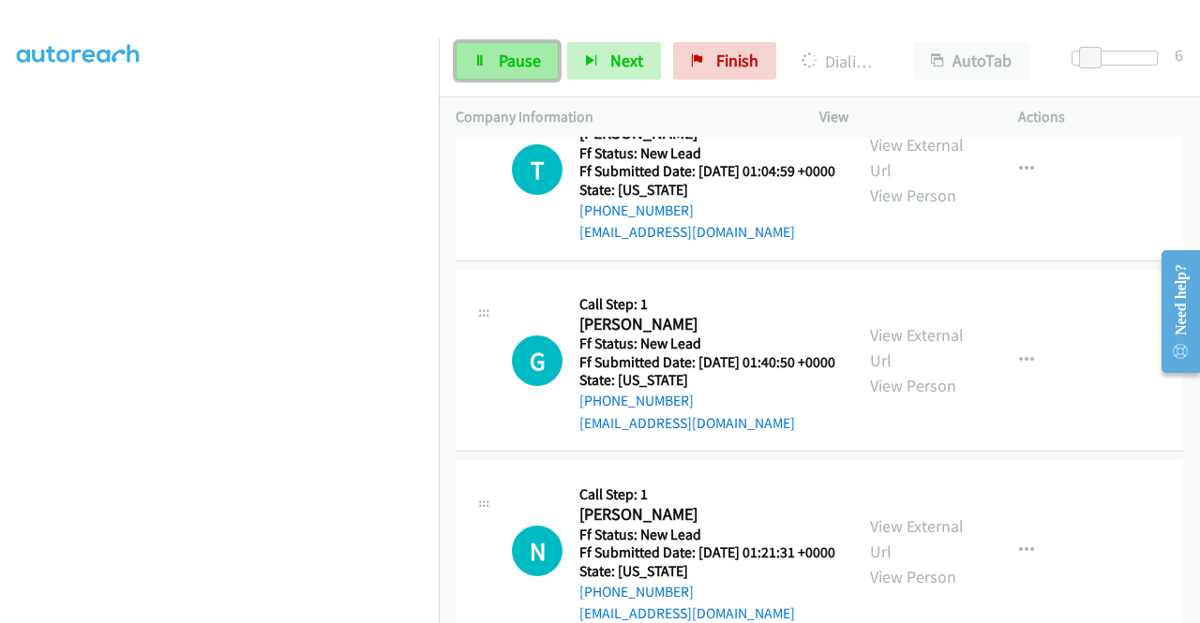
click at [530, 57] on span "Pause" at bounding box center [520, 61] width 42 height 22
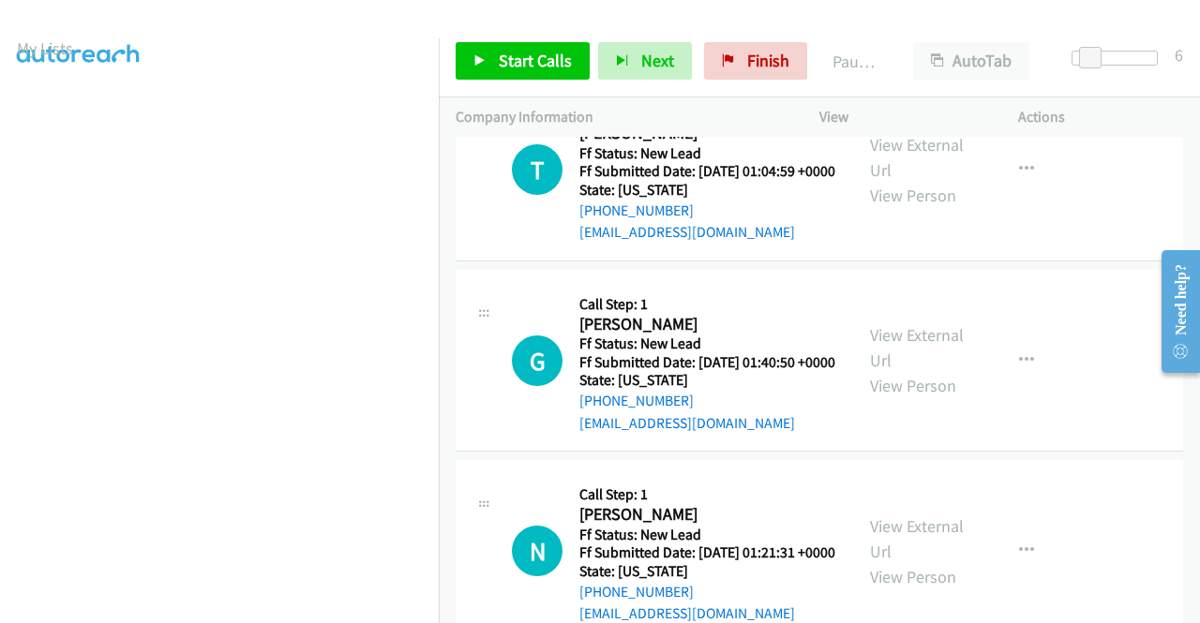
scroll to position [52, 0]
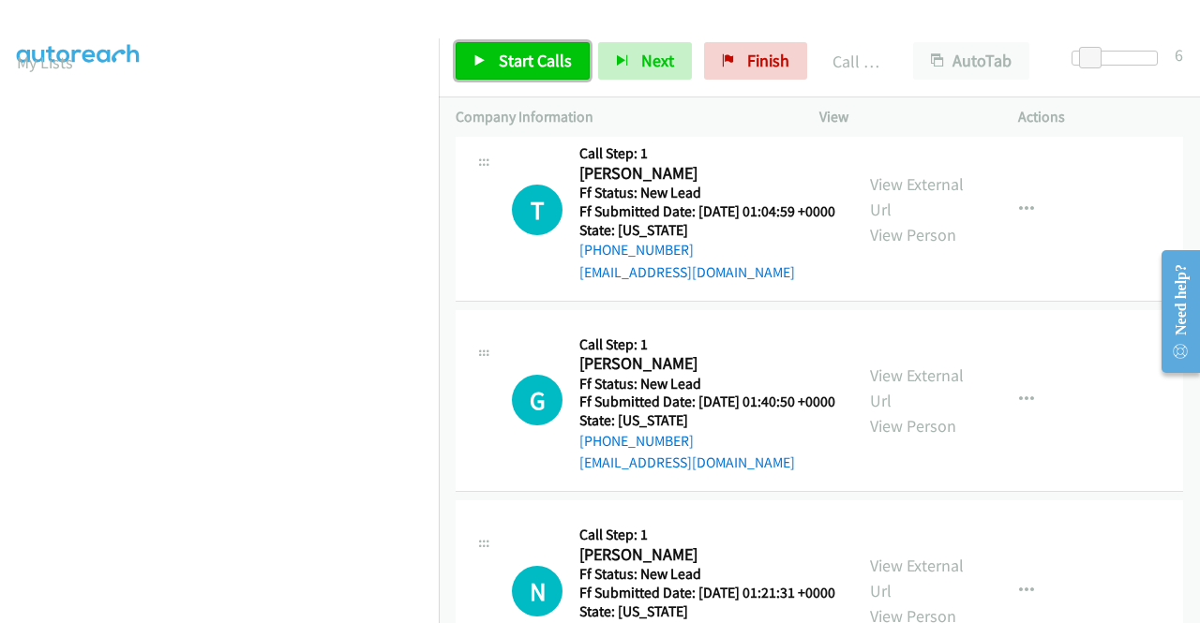
click at [549, 65] on span "Start Calls" at bounding box center [535, 61] width 73 height 22
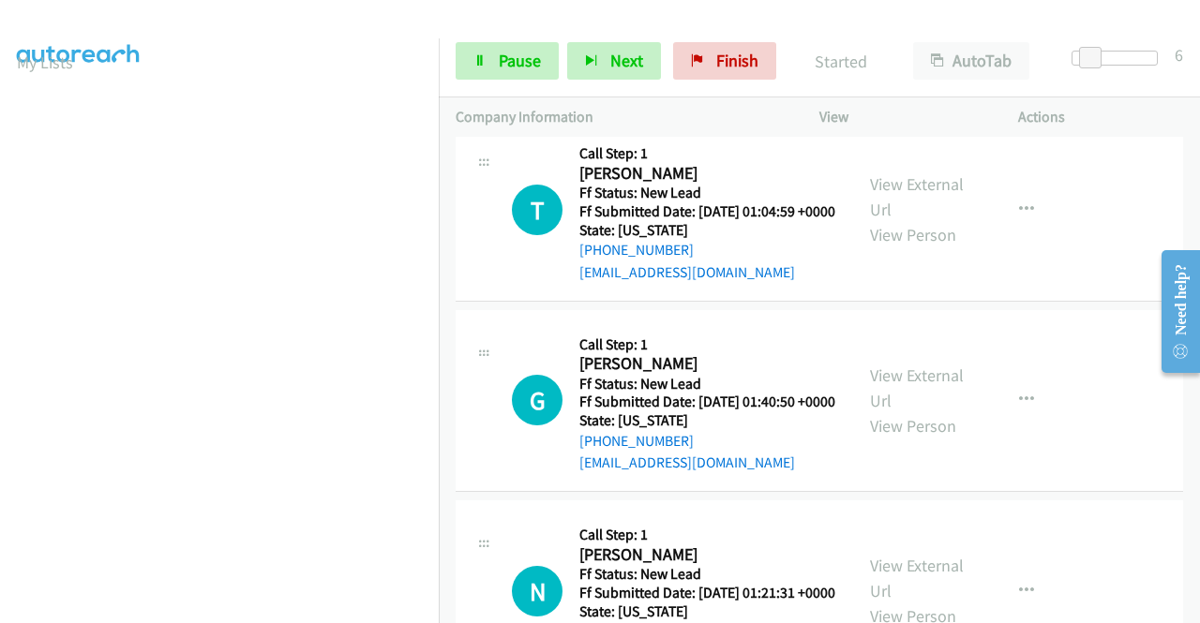
click at [628, 90] on link "Call was successful?" at bounding box center [642, 81] width 126 height 18
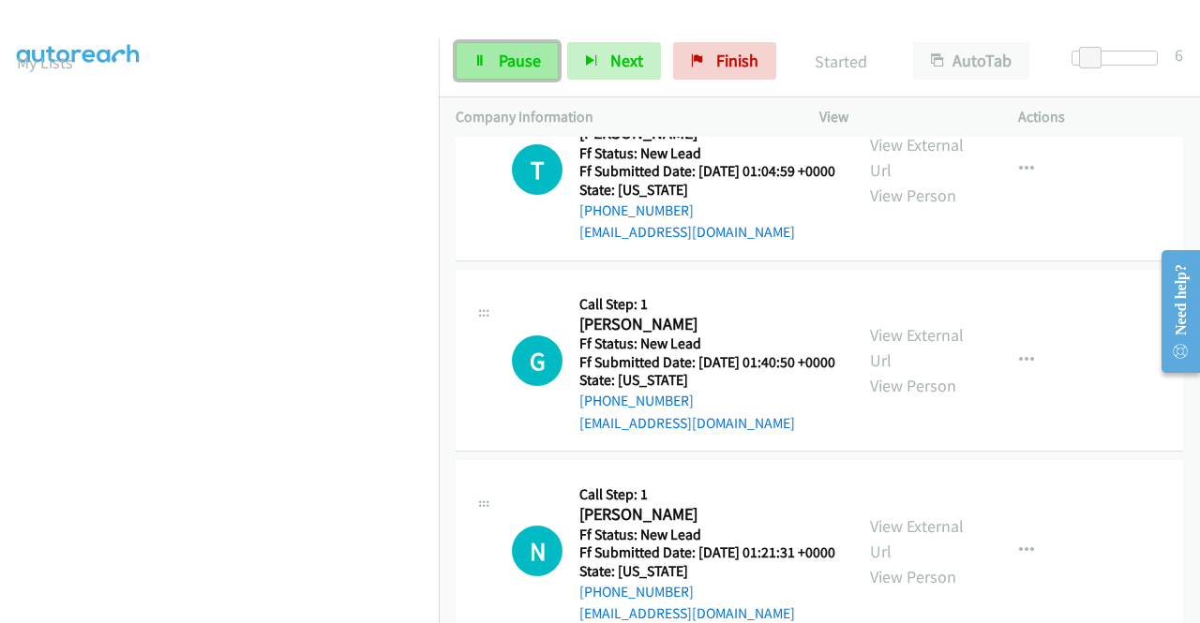
click at [532, 51] on span "Pause" at bounding box center [520, 61] width 42 height 22
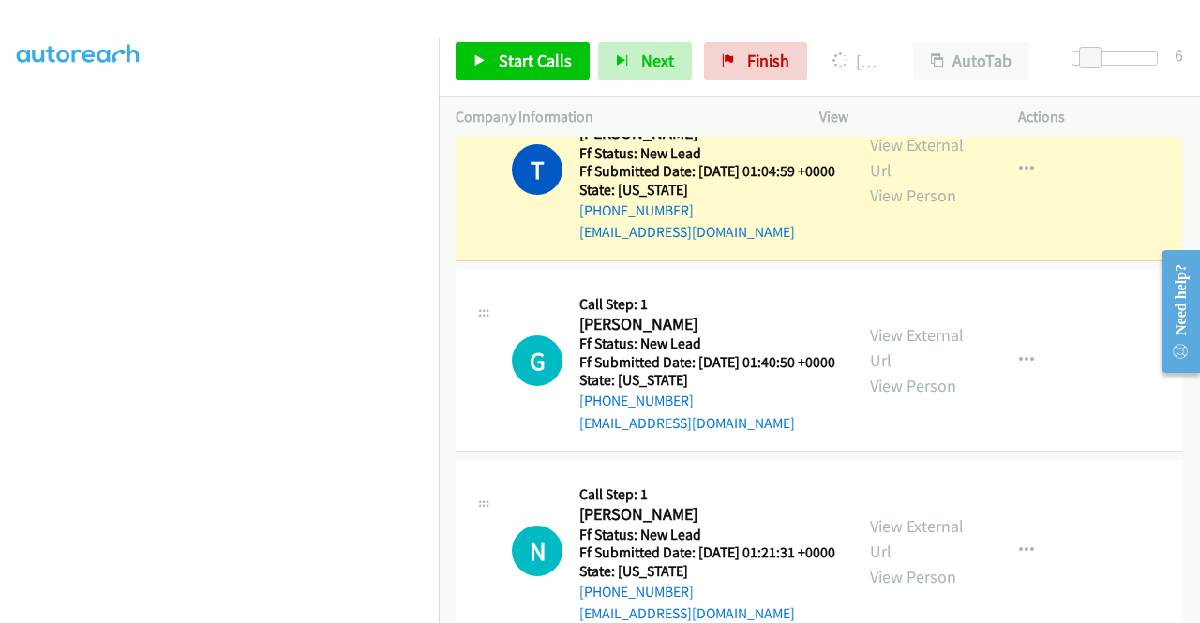
scroll to position [0, 0]
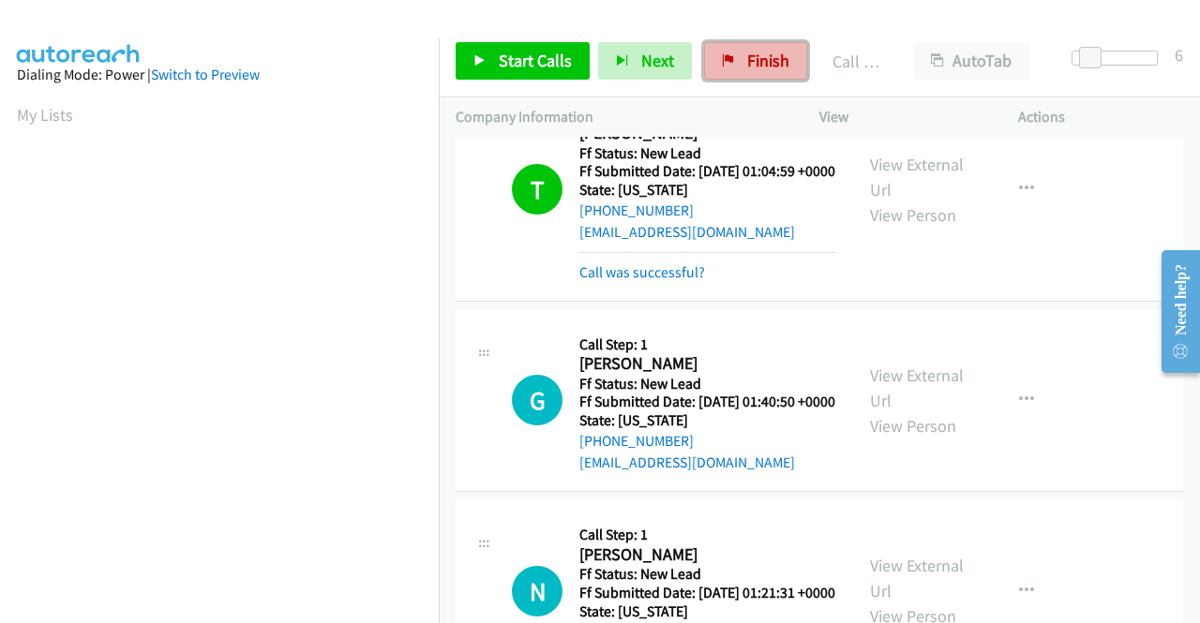
click at [747, 55] on span "Finish" at bounding box center [768, 61] width 42 height 22
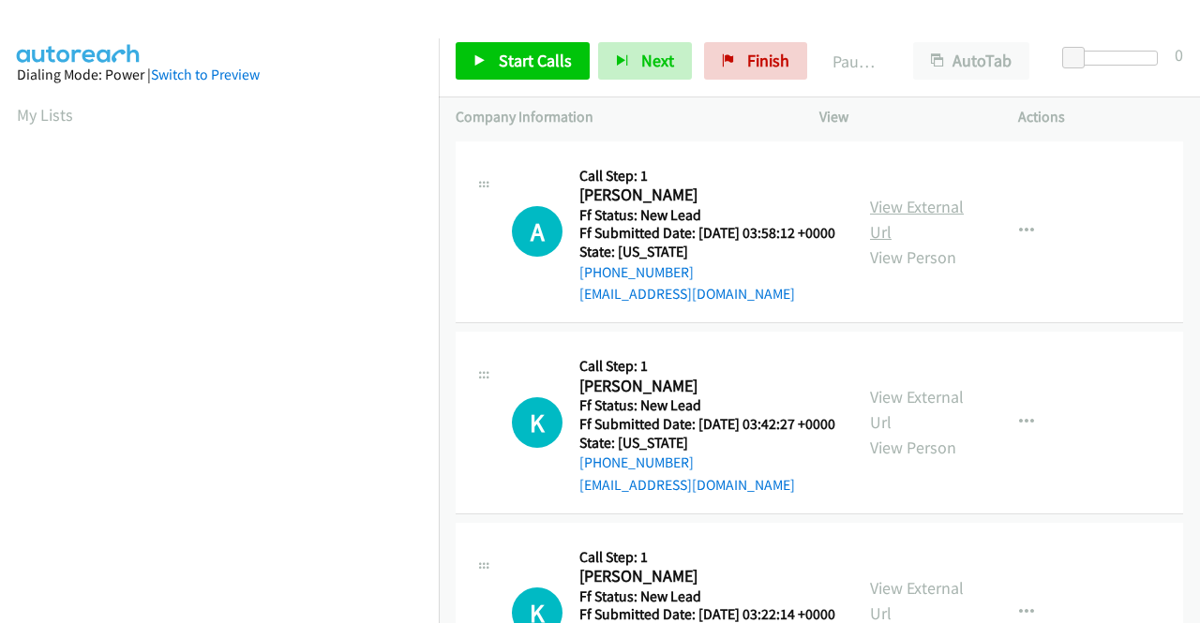
click at [901, 216] on link "View External Url" at bounding box center [917, 219] width 94 height 47
click at [915, 422] on link "View External Url" at bounding box center [917, 409] width 94 height 47
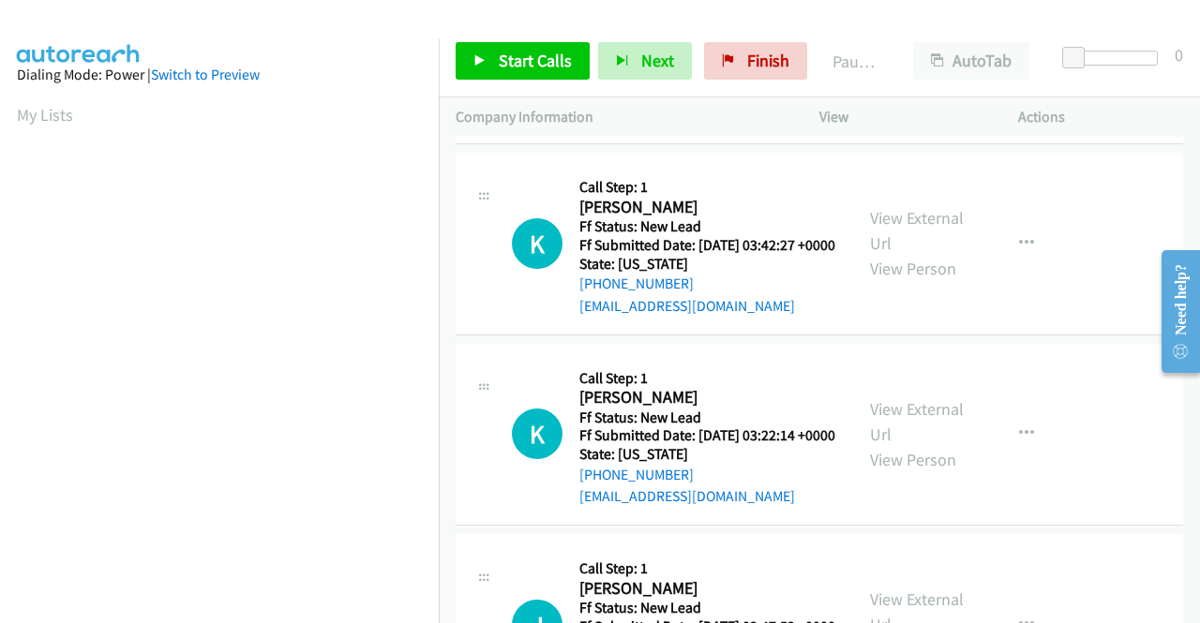
scroll to position [187, 0]
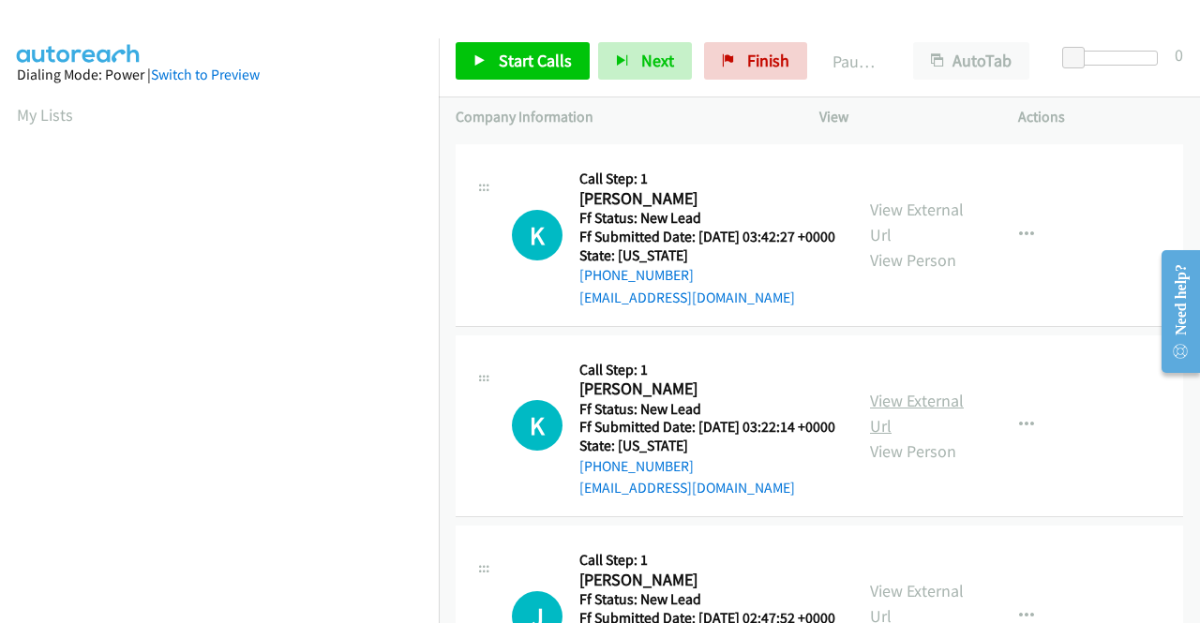
click at [924, 437] on link "View External Url" at bounding box center [917, 413] width 94 height 47
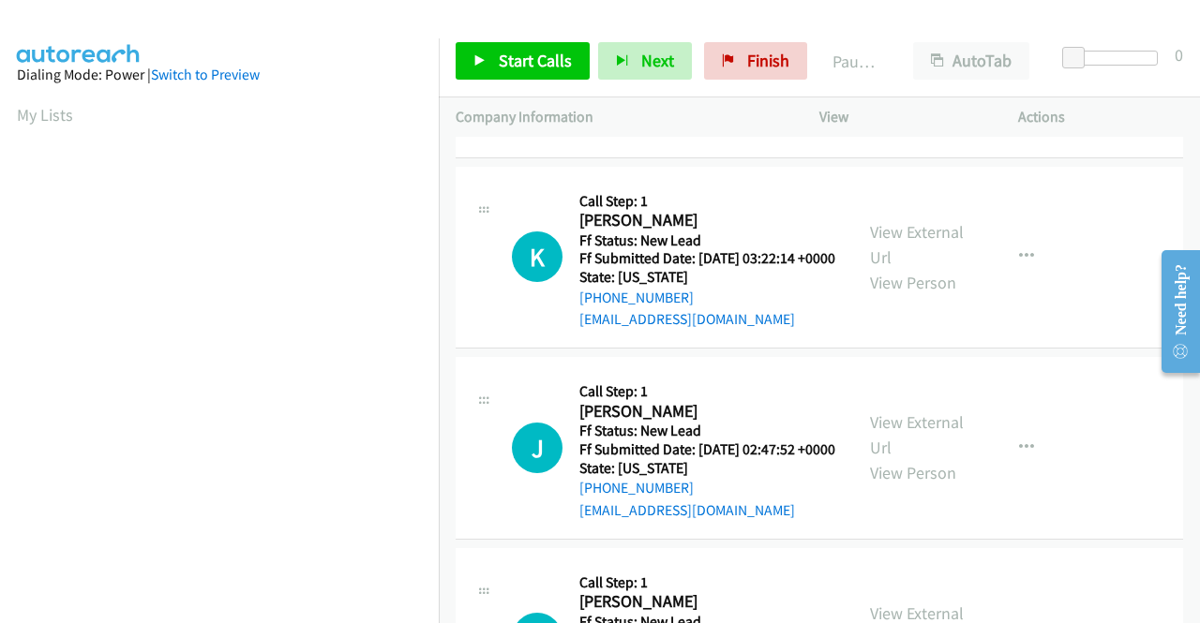
scroll to position [375, 0]
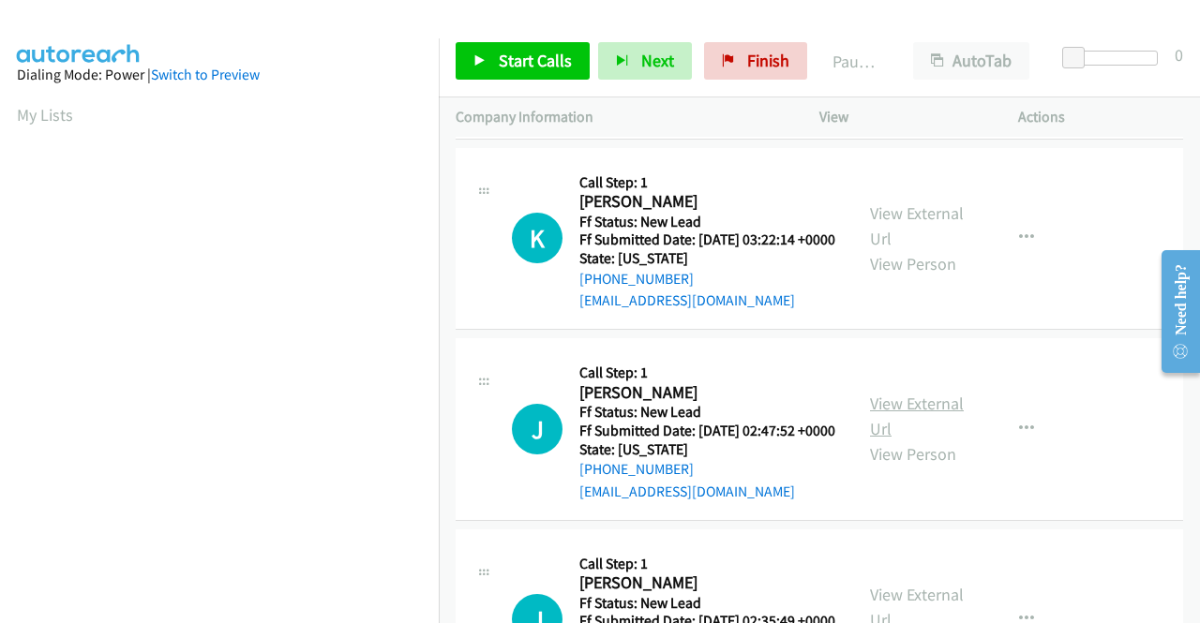
click at [892, 440] on link "View External Url" at bounding box center [917, 416] width 94 height 47
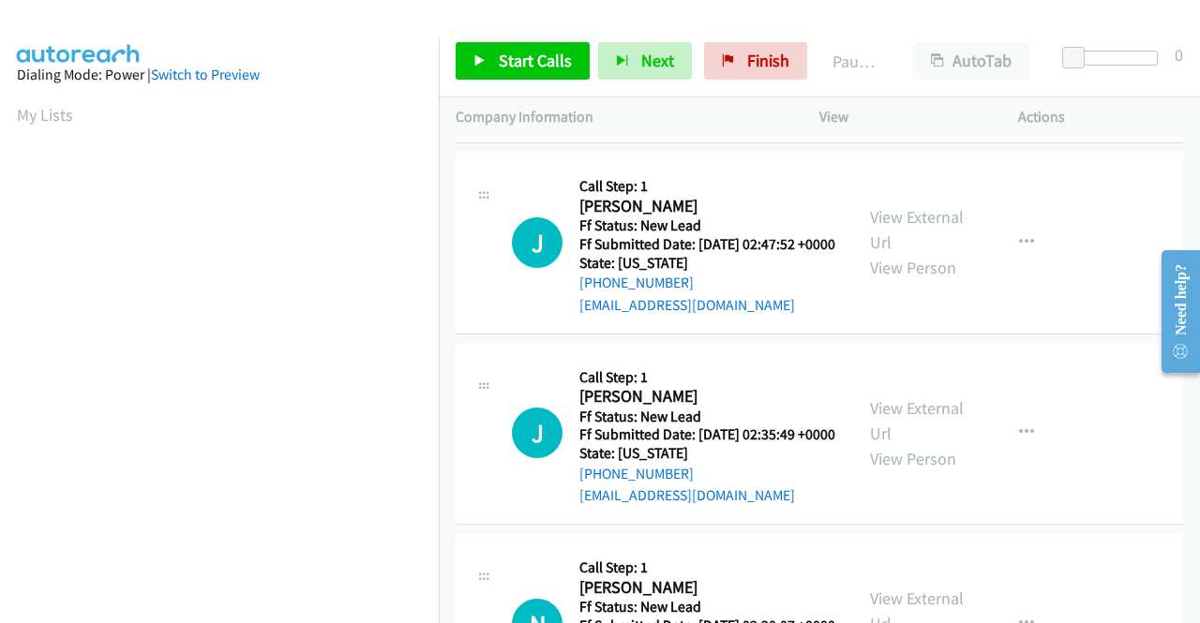
scroll to position [562, 0]
click at [893, 443] on link "View External Url" at bounding box center [917, 420] width 94 height 47
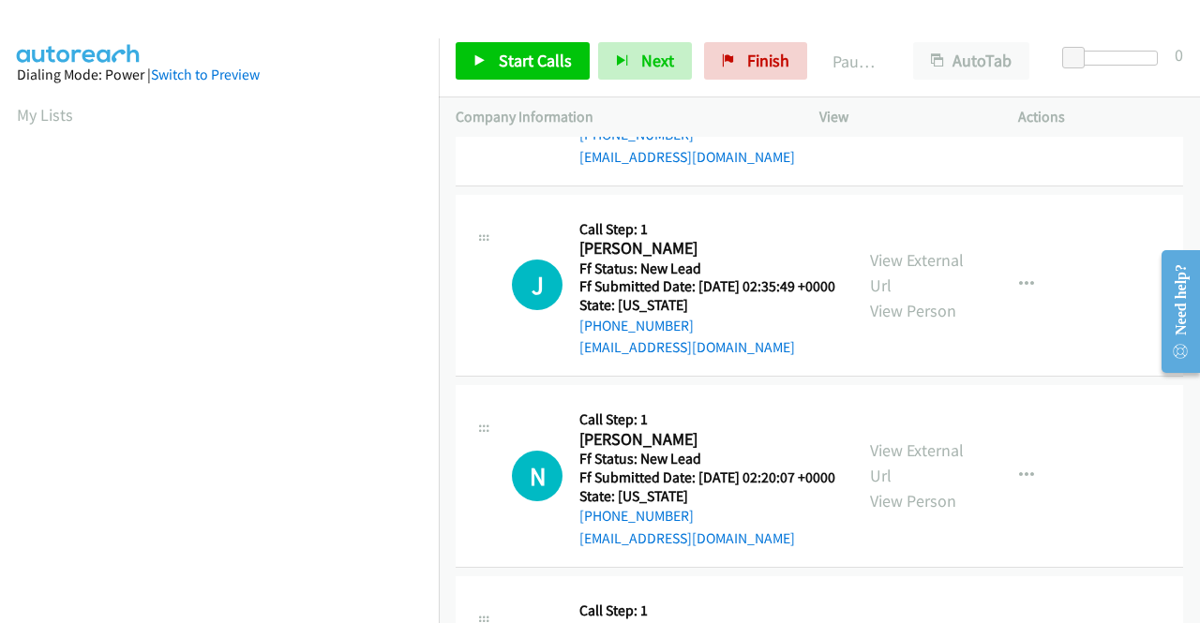
scroll to position [844, 0]
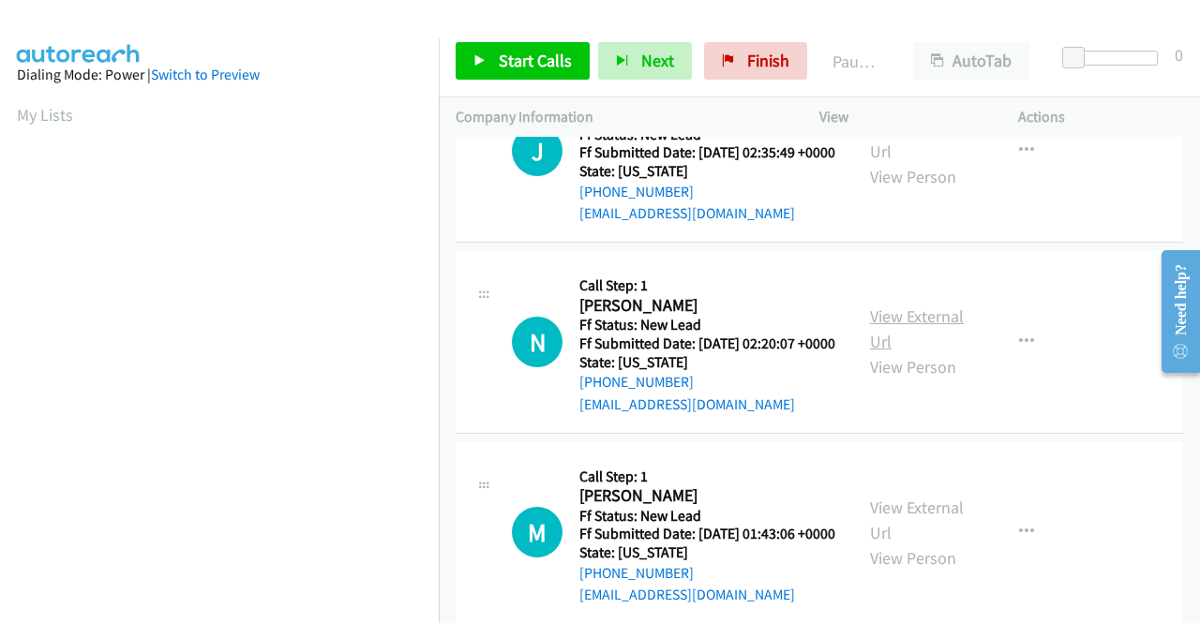
click at [917, 352] on link "View External Url" at bounding box center [917, 329] width 94 height 47
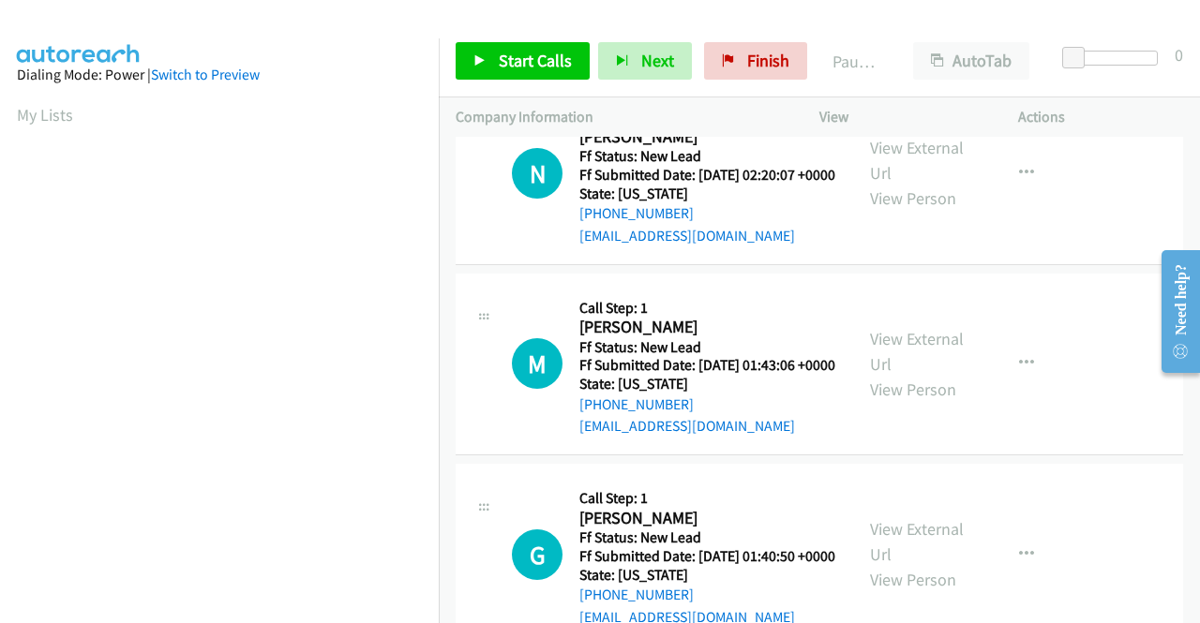
scroll to position [1031, 0]
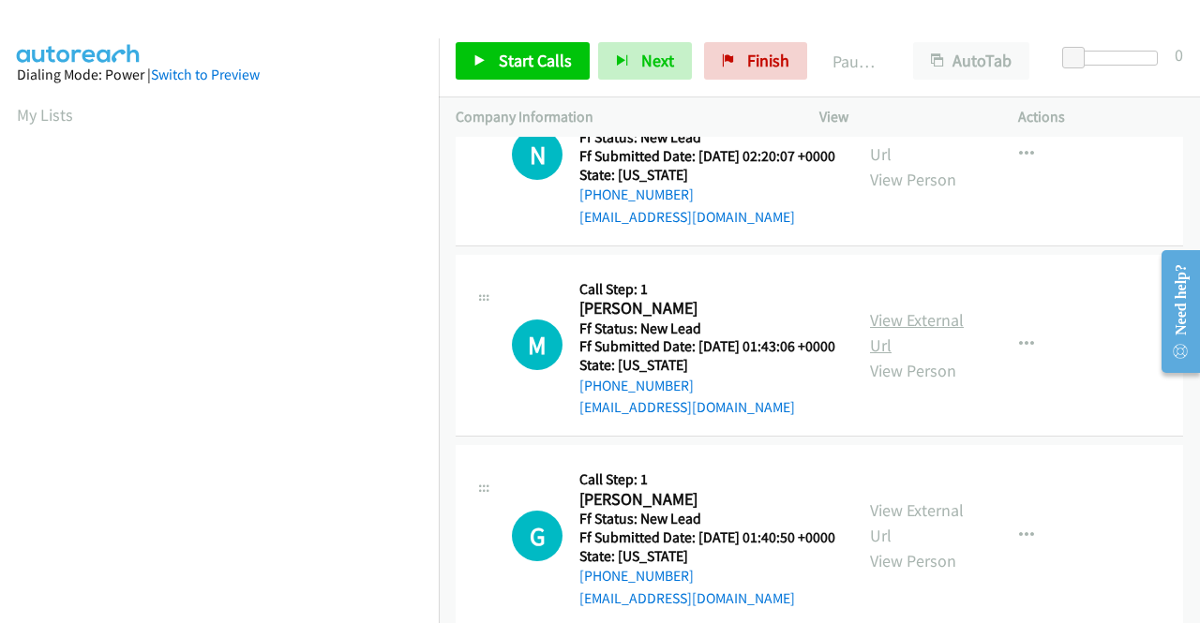
click at [937, 356] on link "View External Url" at bounding box center [917, 332] width 94 height 47
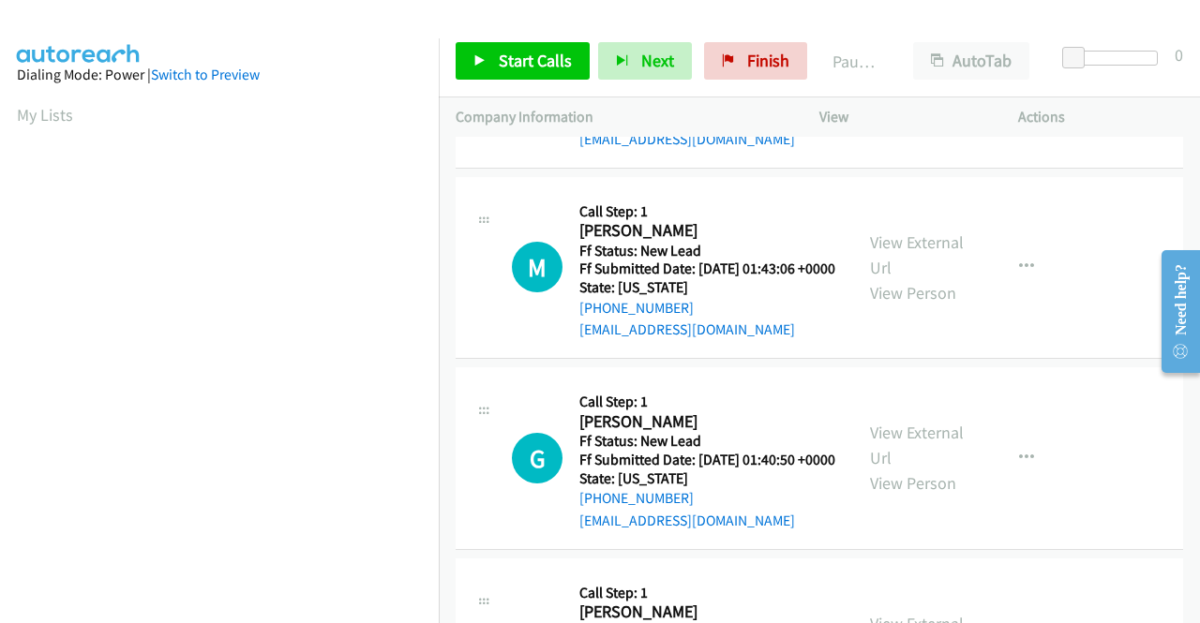
scroll to position [1219, 0]
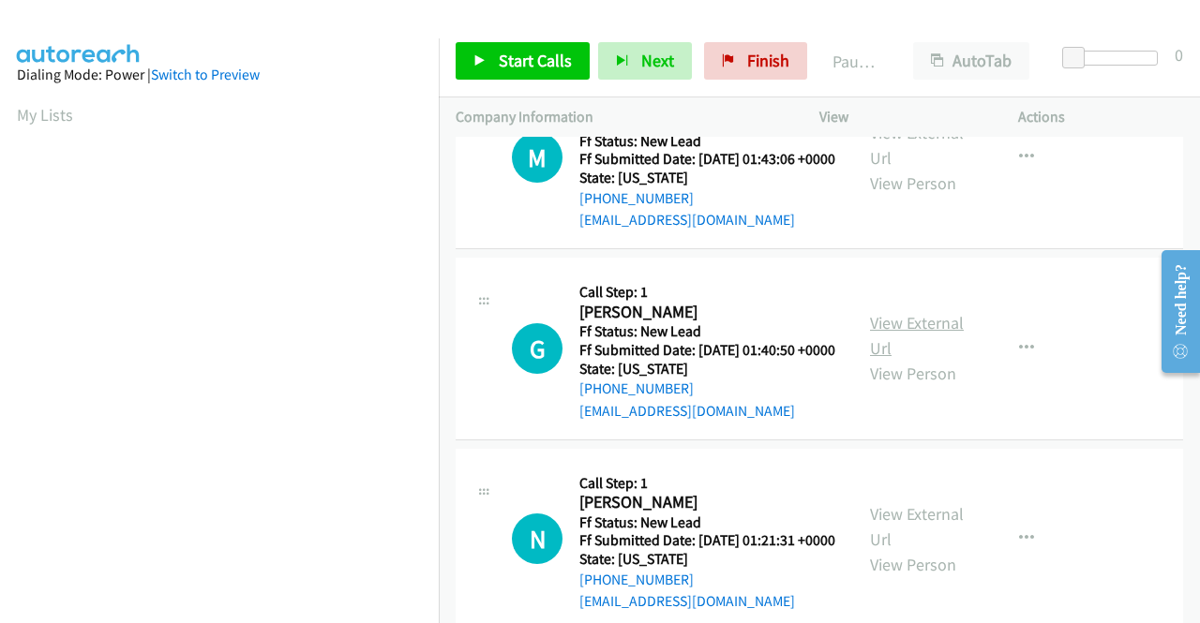
click at [891, 359] on link "View External Url" at bounding box center [917, 335] width 94 height 47
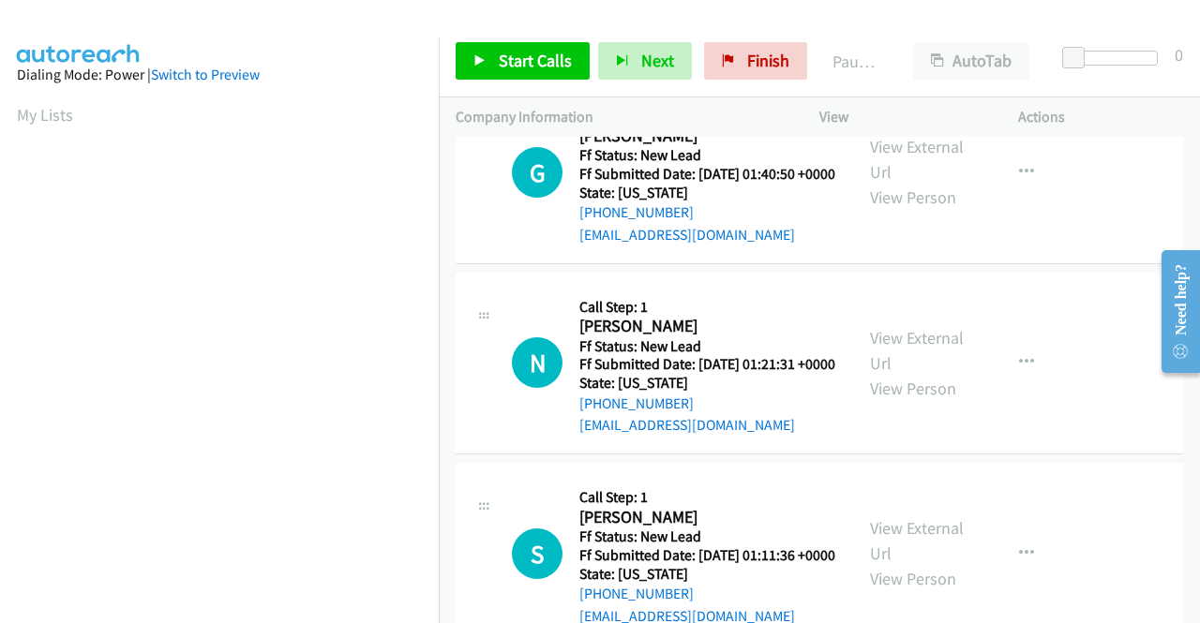
scroll to position [1406, 0]
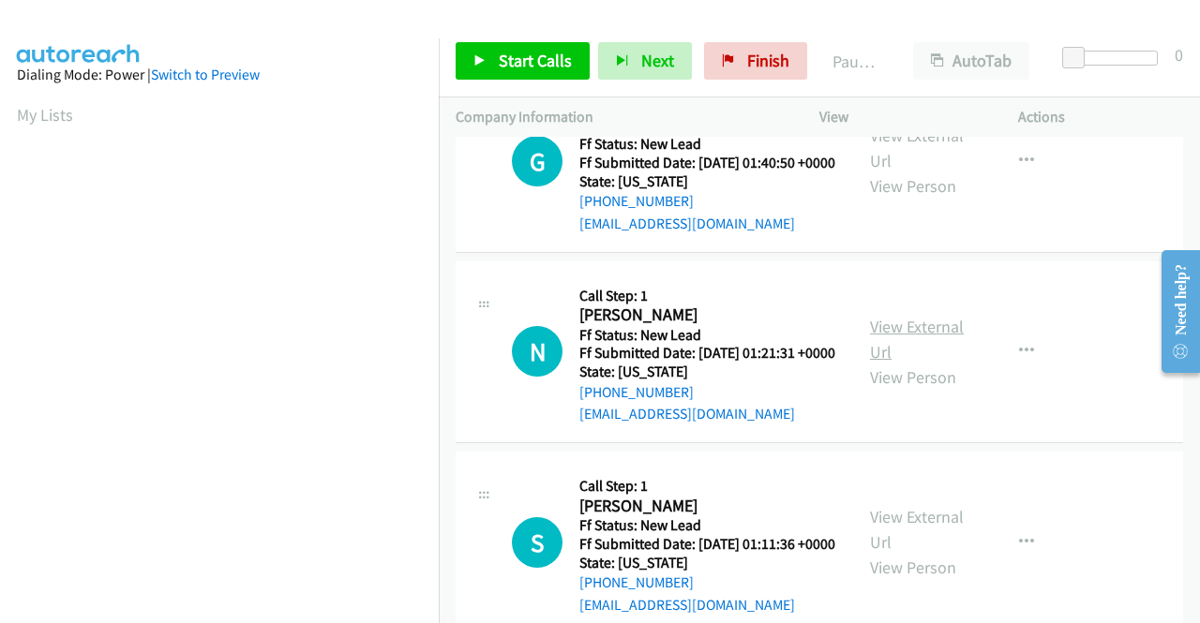
click at [898, 363] on link "View External Url" at bounding box center [917, 339] width 94 height 47
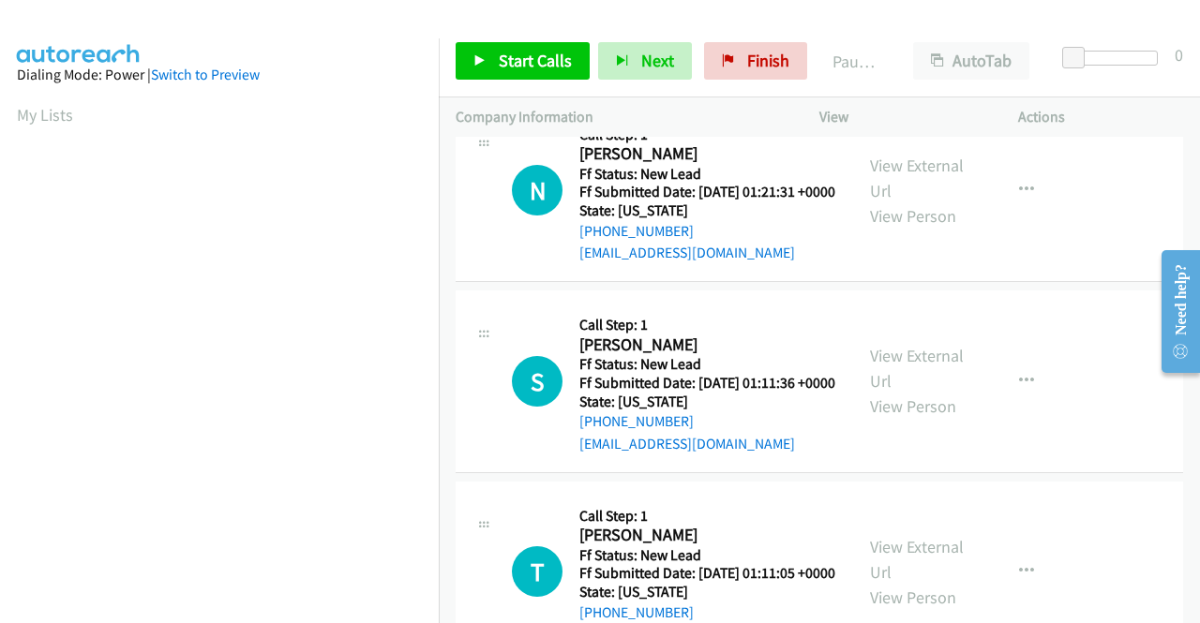
scroll to position [1594, 0]
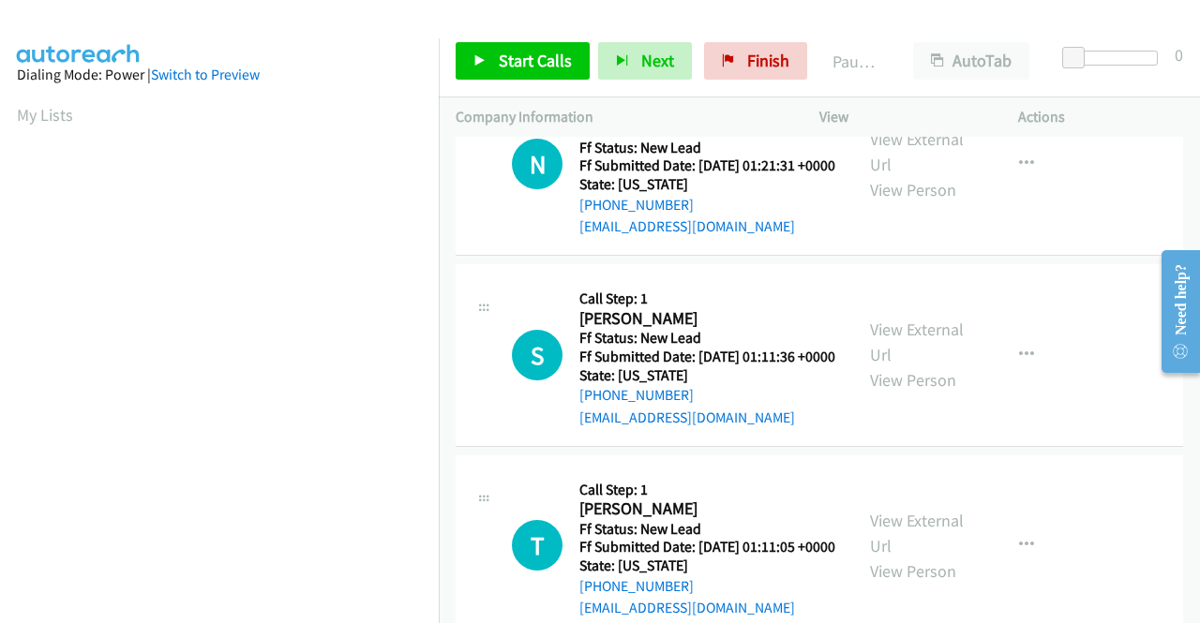
click at [887, 393] on div "View External Url View Person" at bounding box center [918, 355] width 97 height 76
click at [890, 366] on link "View External Url" at bounding box center [917, 342] width 94 height 47
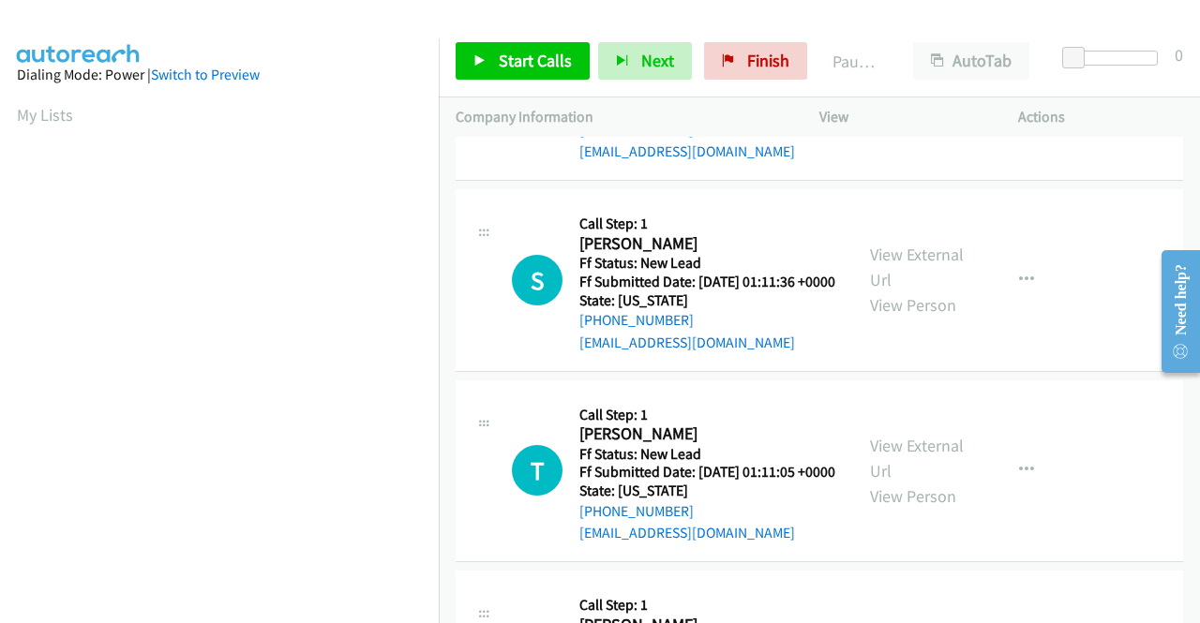
scroll to position [1781, 0]
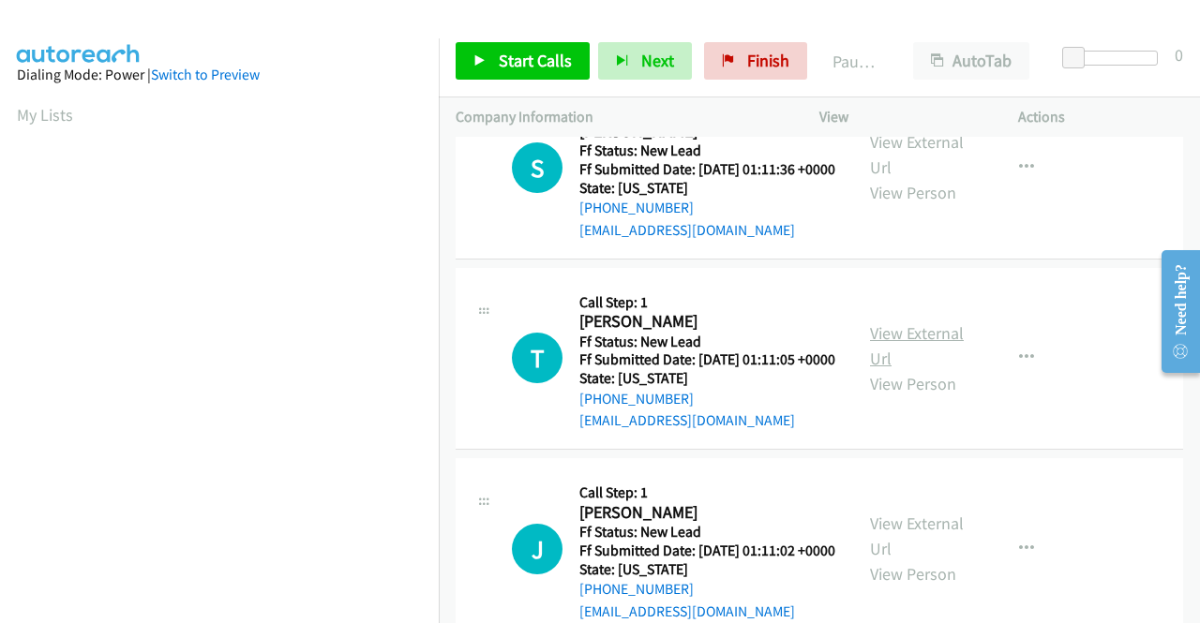
click at [885, 369] on link "View External Url" at bounding box center [917, 345] width 94 height 47
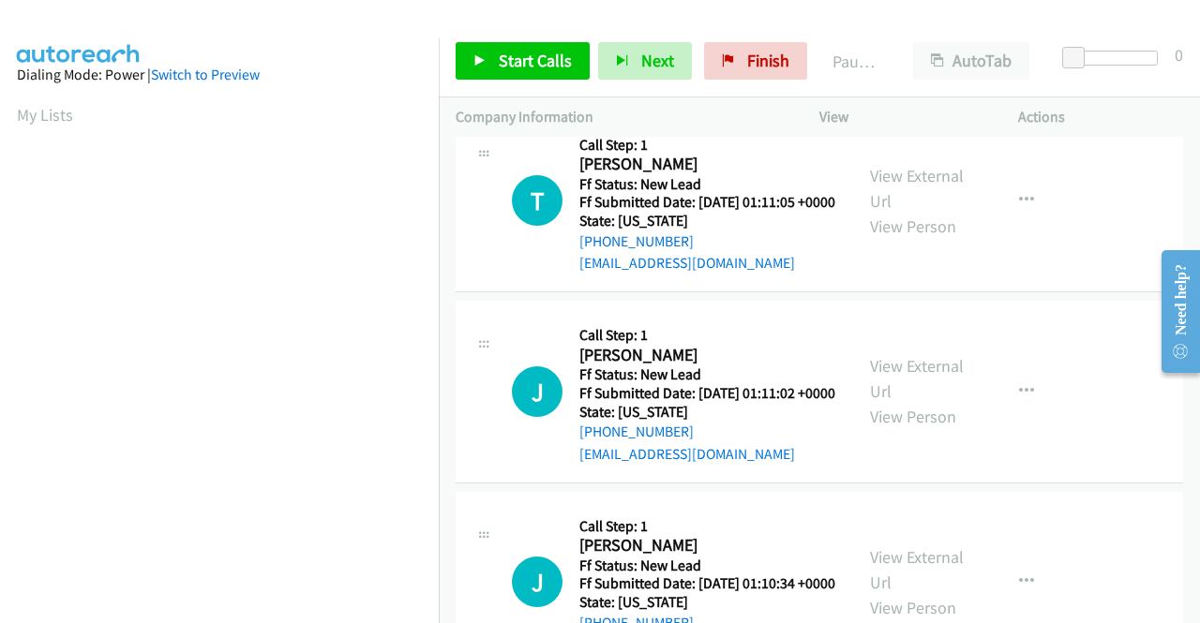
scroll to position [1969, 0]
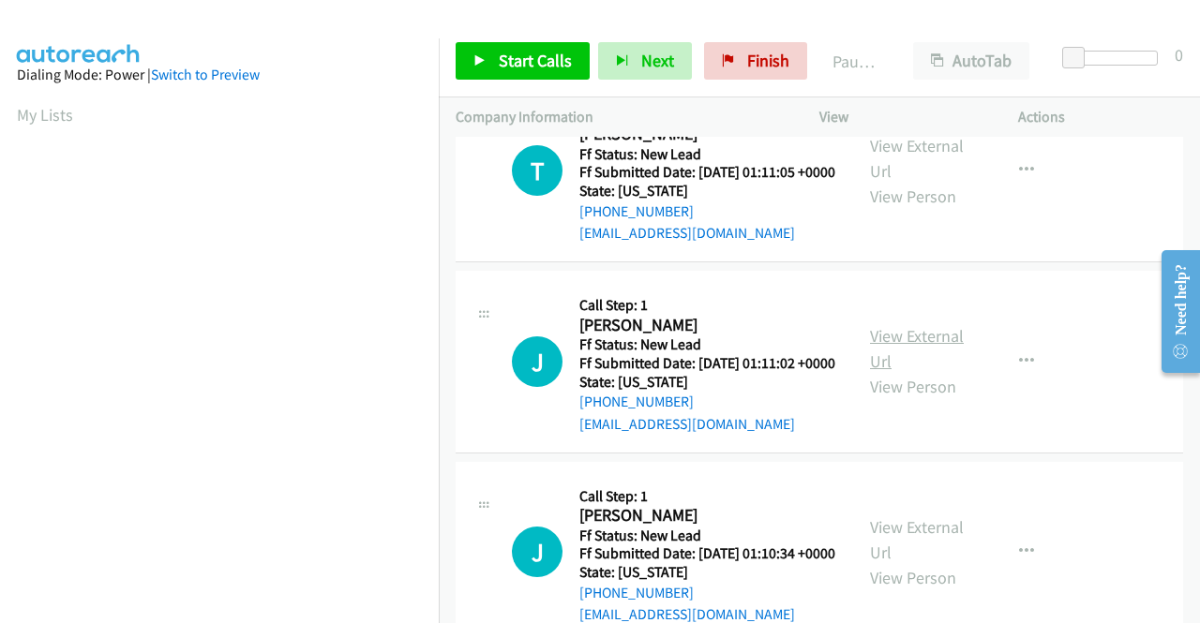
click at [934, 372] on link "View External Url" at bounding box center [917, 348] width 94 height 47
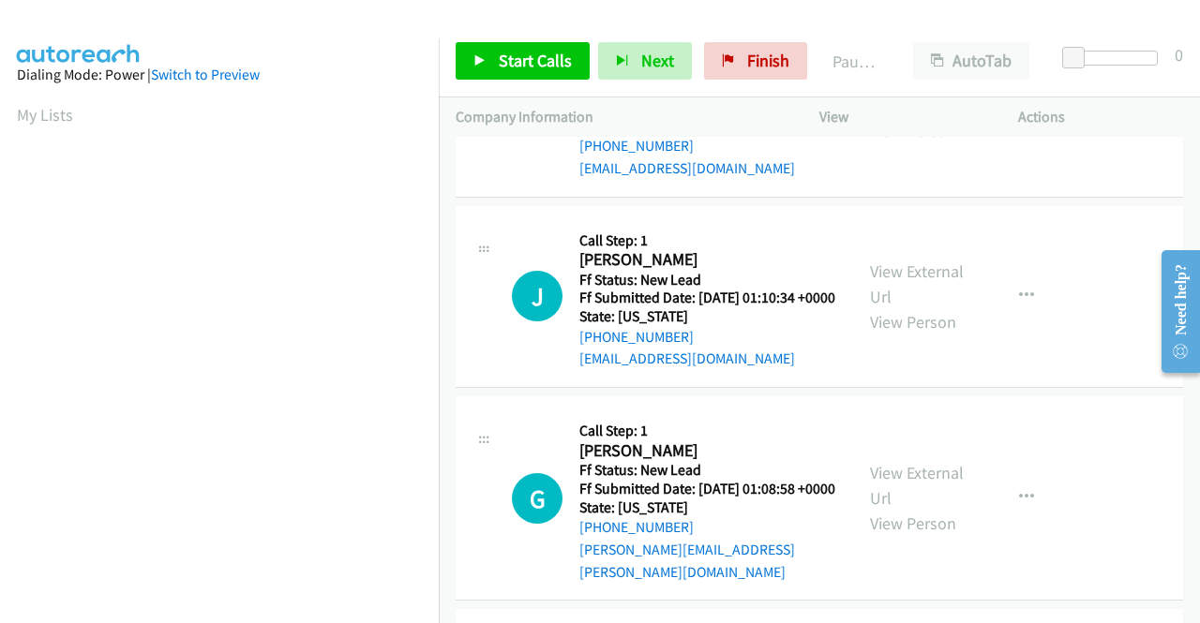
scroll to position [2250, 0]
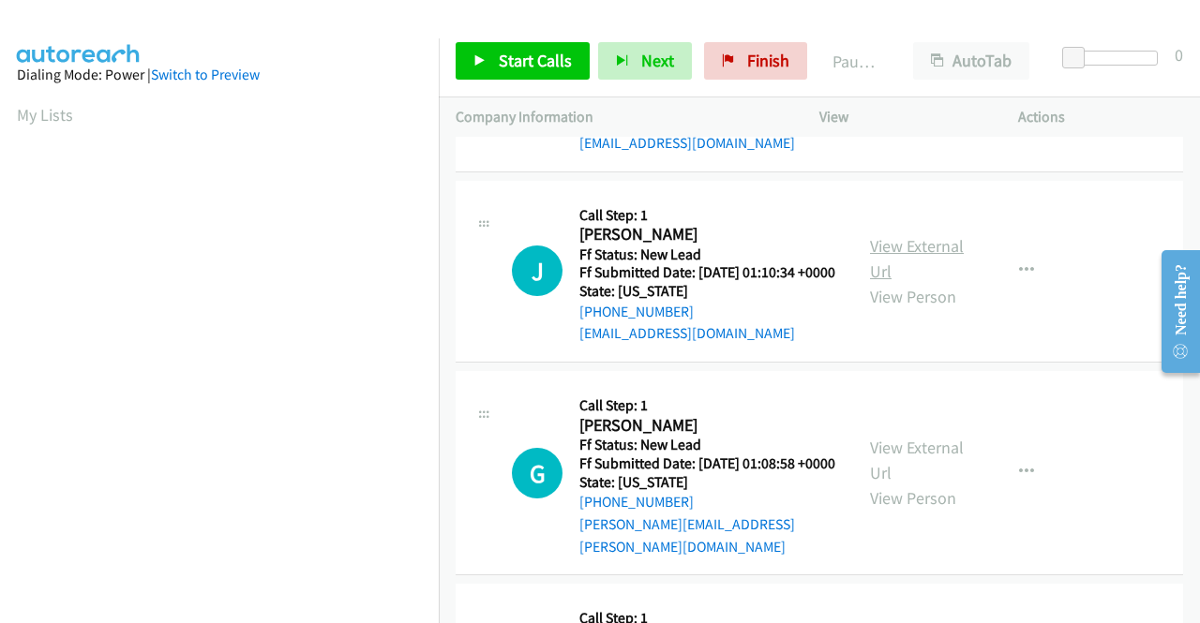
click at [928, 282] on link "View External Url" at bounding box center [917, 258] width 94 height 47
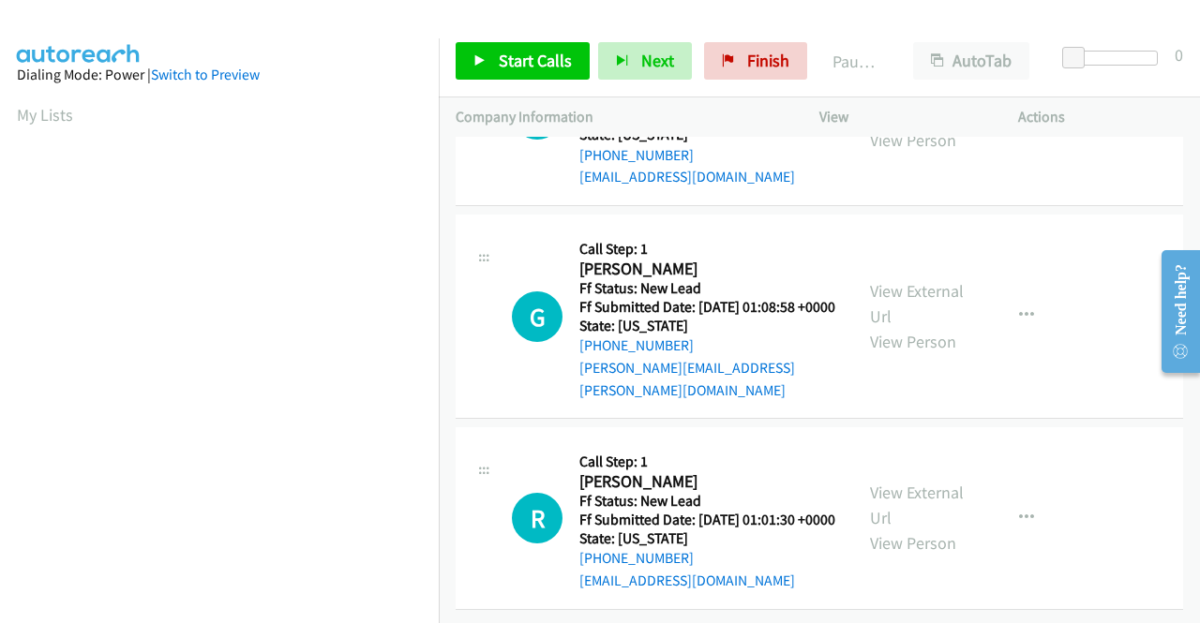
scroll to position [2437, 0]
click at [889, 327] on link "View External Url" at bounding box center [917, 303] width 94 height 47
click at [883, 482] on link "View External Url" at bounding box center [917, 505] width 94 height 47
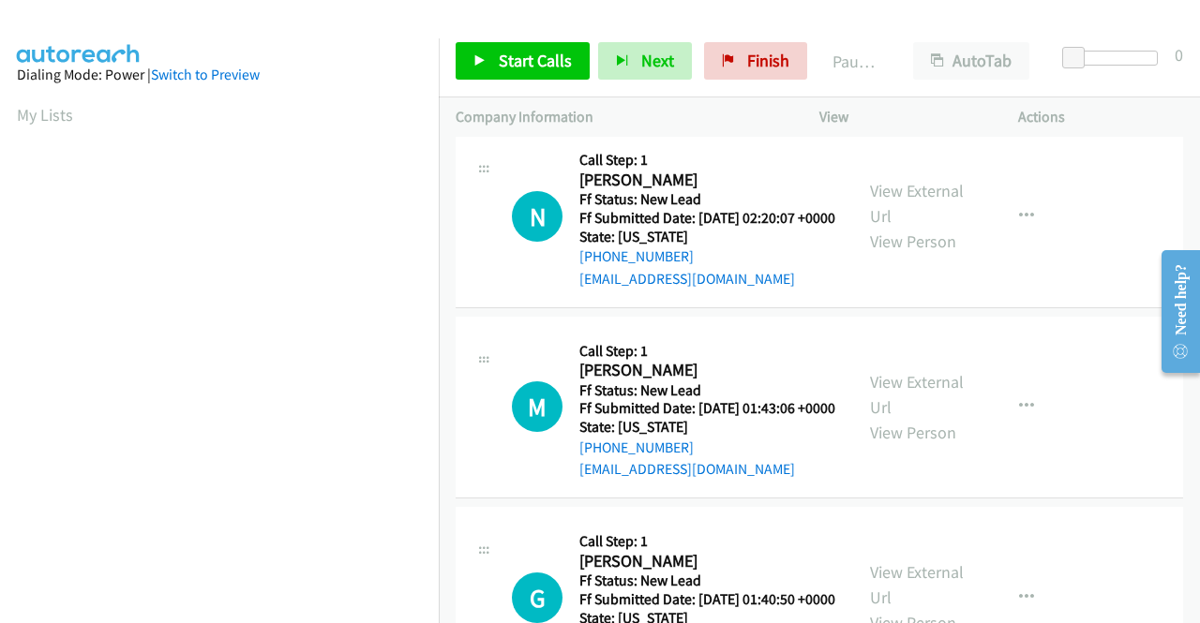
scroll to position [0, 0]
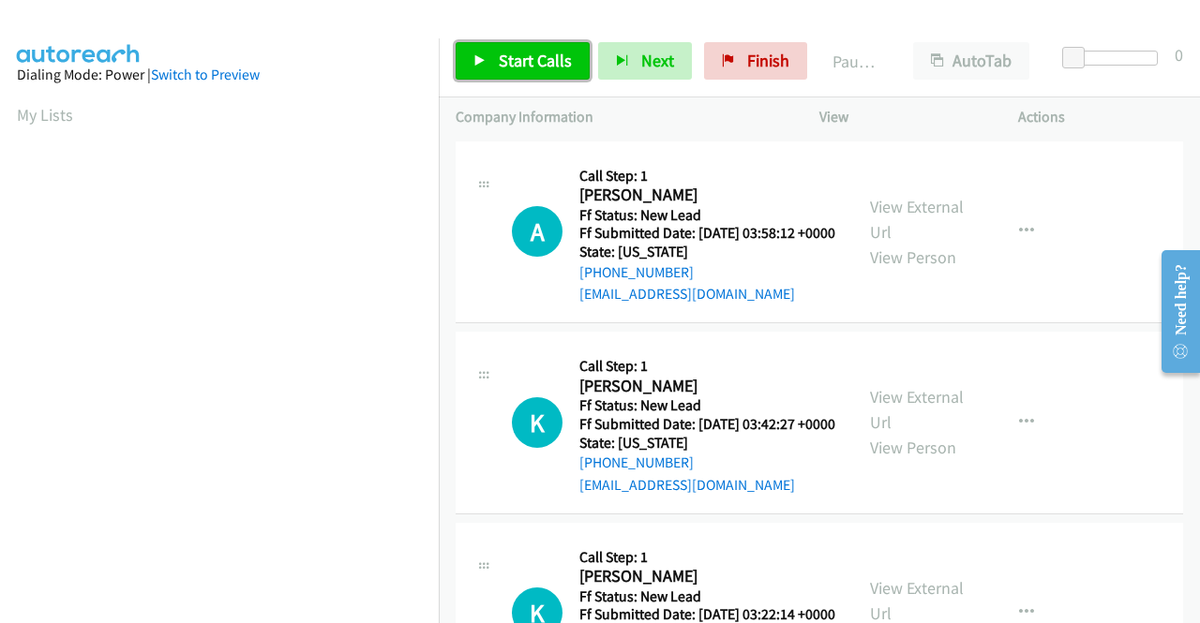
click at [559, 73] on link "Start Calls" at bounding box center [523, 60] width 134 height 37
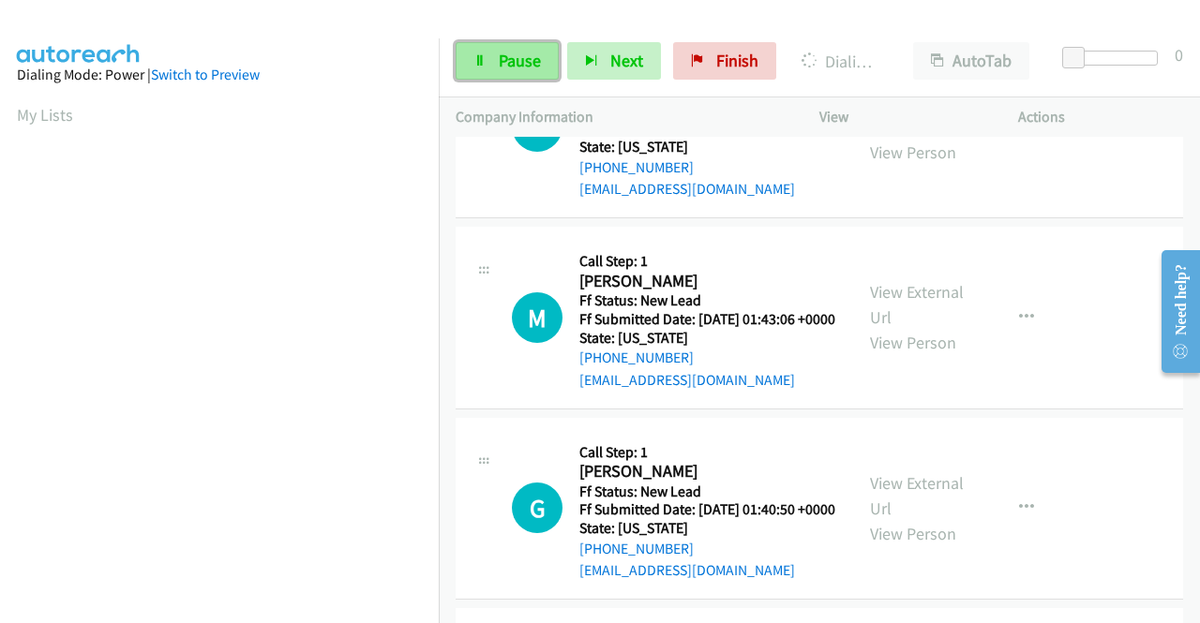
click at [512, 57] on span "Pause" at bounding box center [520, 61] width 42 height 22
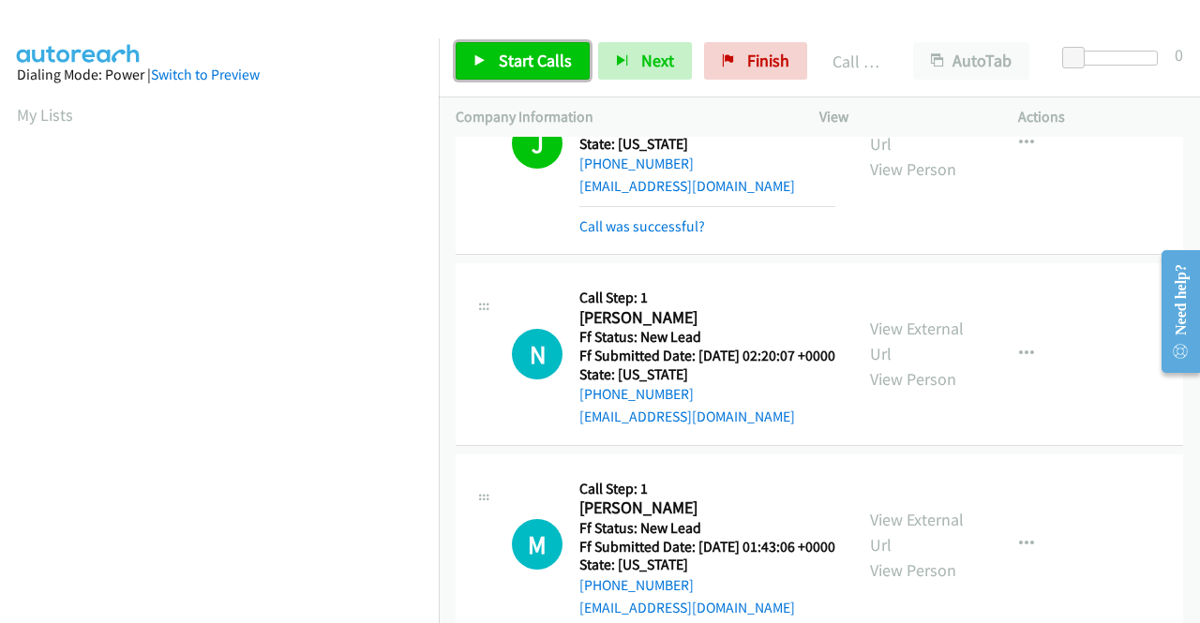
click at [540, 68] on span "Start Calls" at bounding box center [535, 61] width 73 height 22
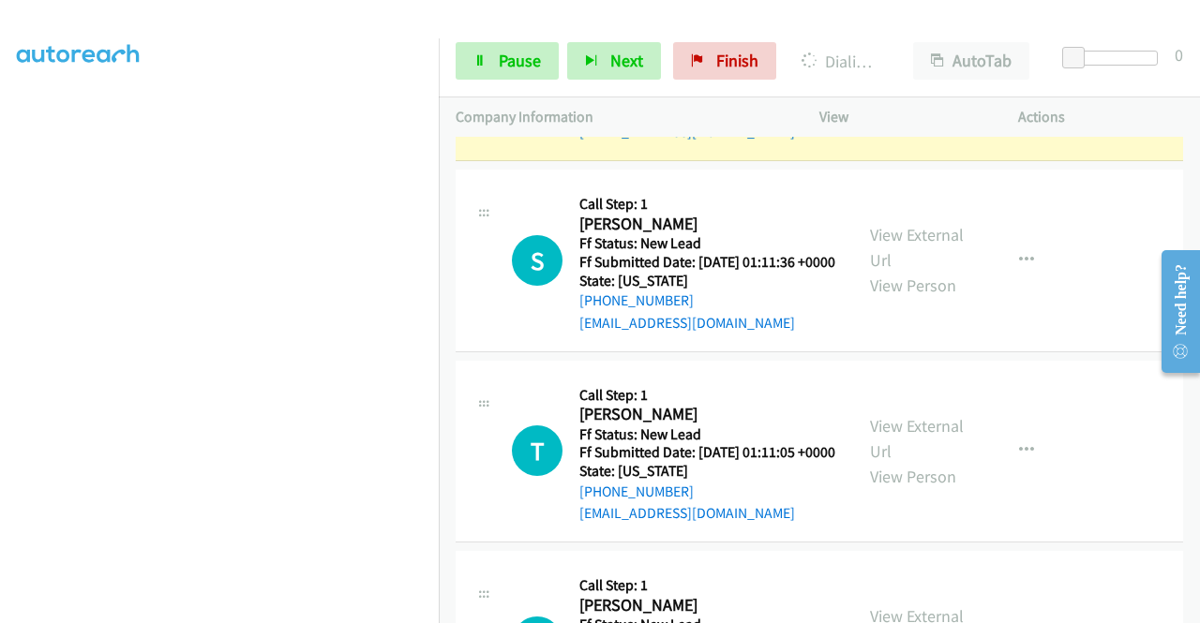
scroll to position [427, 0]
click at [515, 50] on span "Pause" at bounding box center [520, 61] width 42 height 22
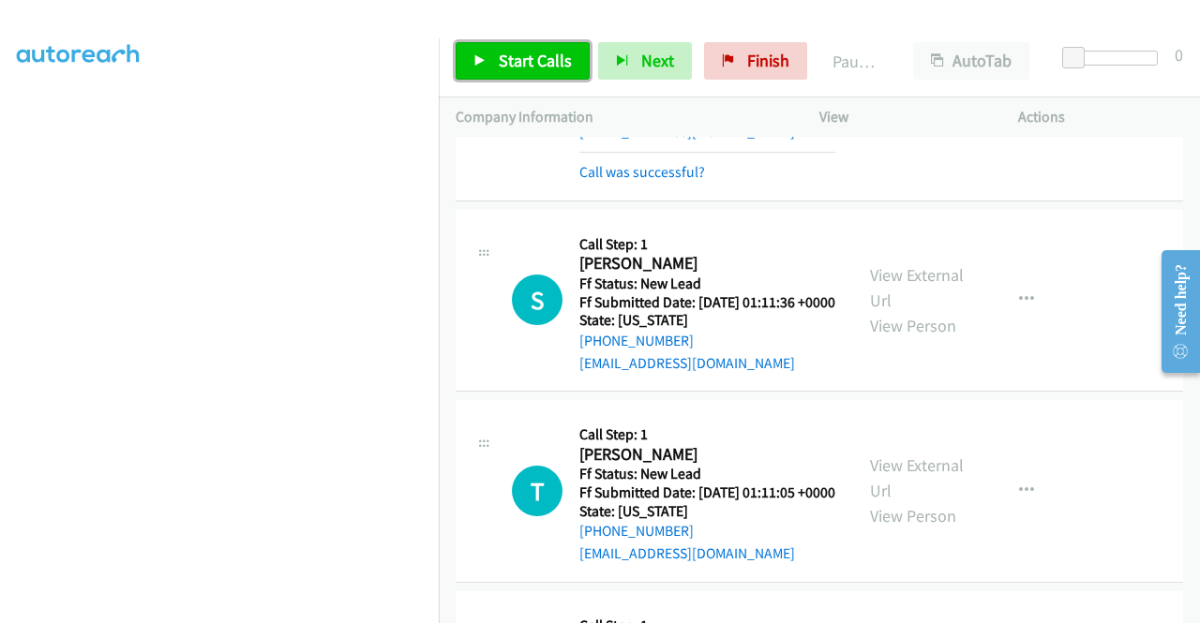
click at [514, 61] on span "Start Calls" at bounding box center [535, 61] width 73 height 22
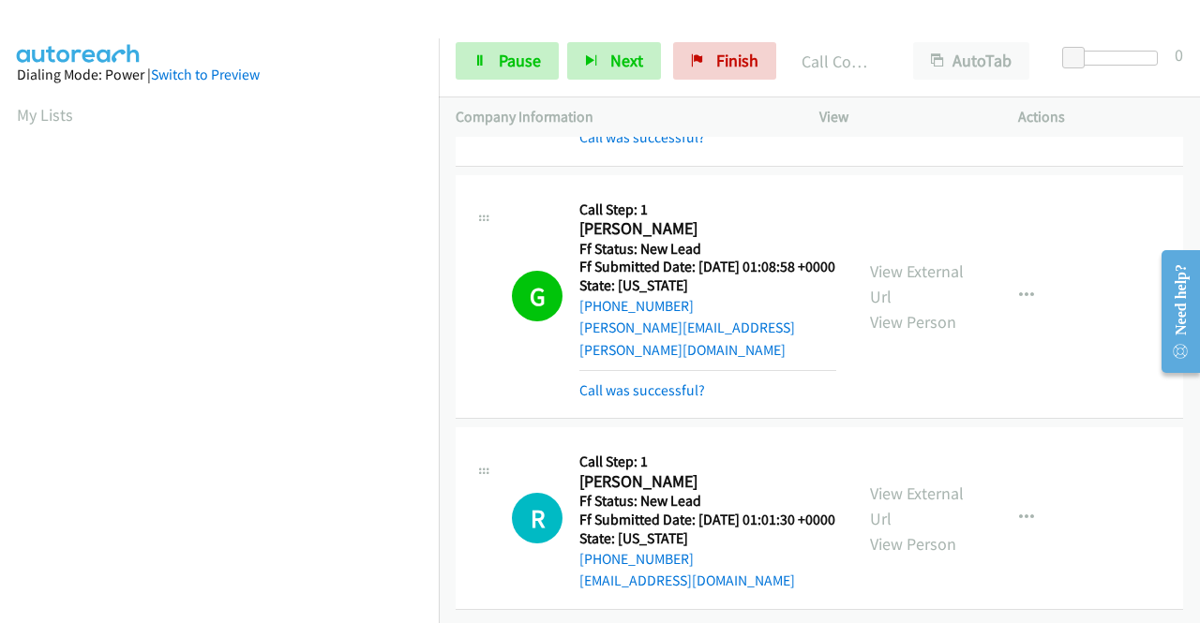
scroll to position [3186, 0]
click at [525, 52] on span "Pause" at bounding box center [520, 61] width 42 height 22
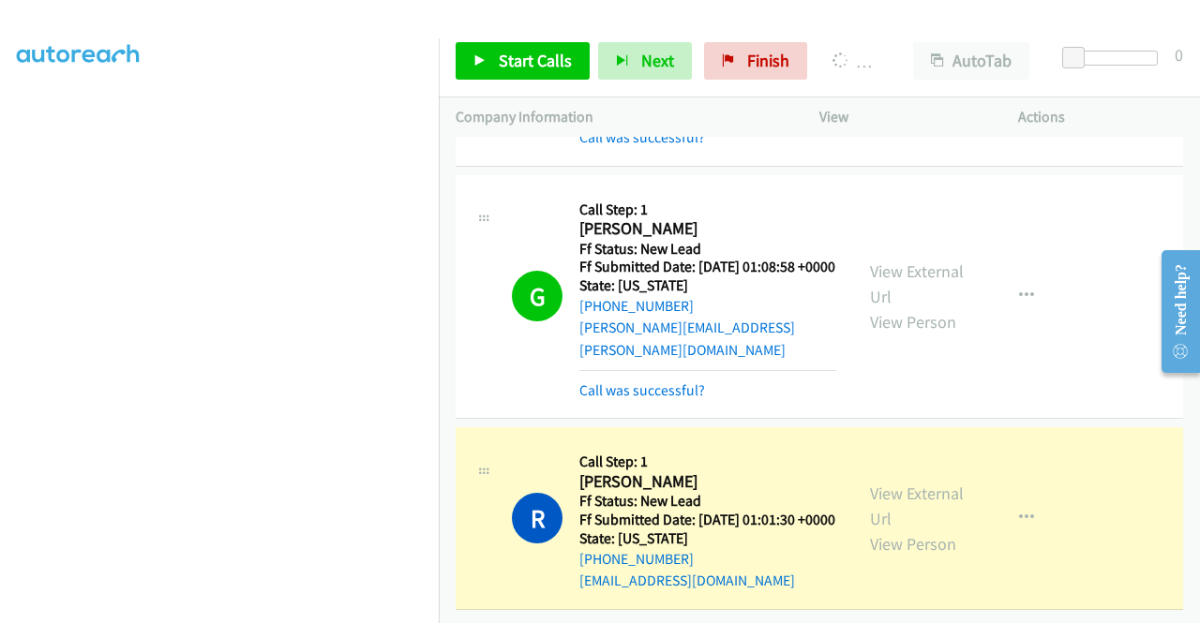
scroll to position [427, 0]
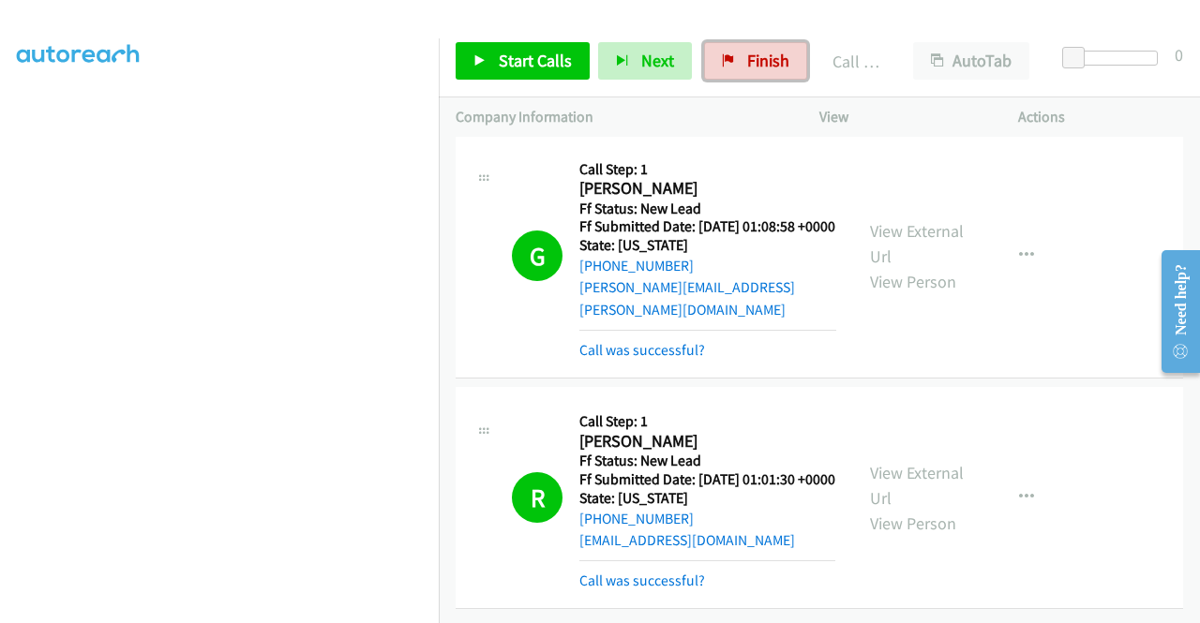
drag, startPoint x: 784, startPoint y: 55, endPoint x: 654, endPoint y: 86, distance: 133.0
click at [784, 55] on link "Finish" at bounding box center [755, 60] width 103 height 37
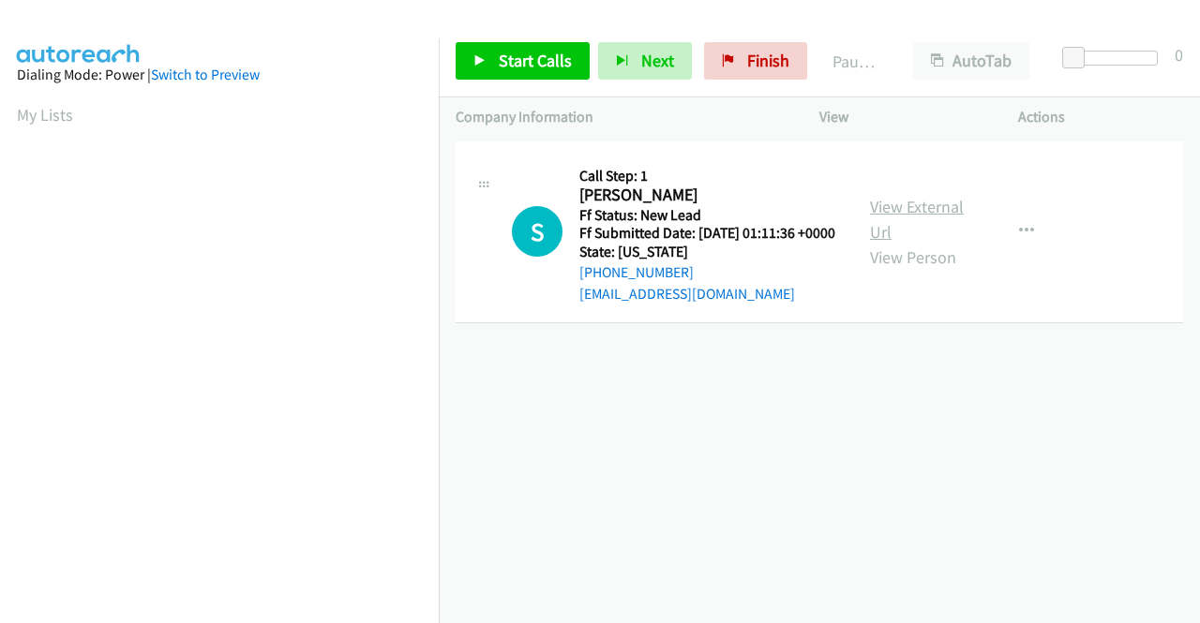
click at [911, 223] on link "View External Url" at bounding box center [917, 219] width 94 height 47
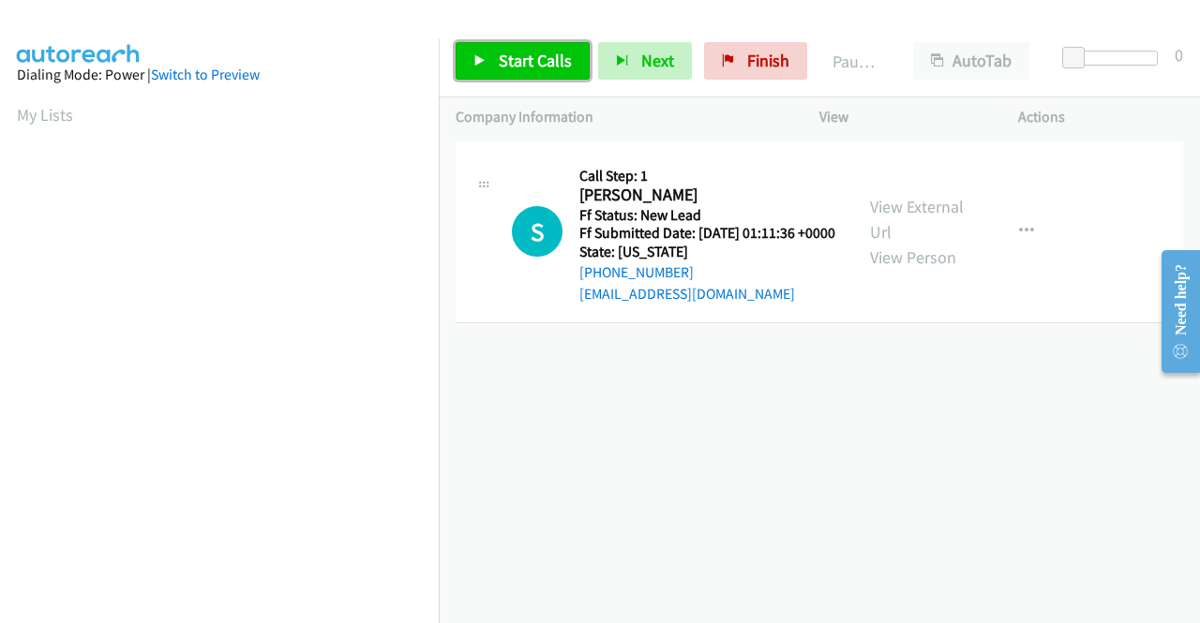
click at [518, 61] on span "Start Calls" at bounding box center [535, 61] width 73 height 22
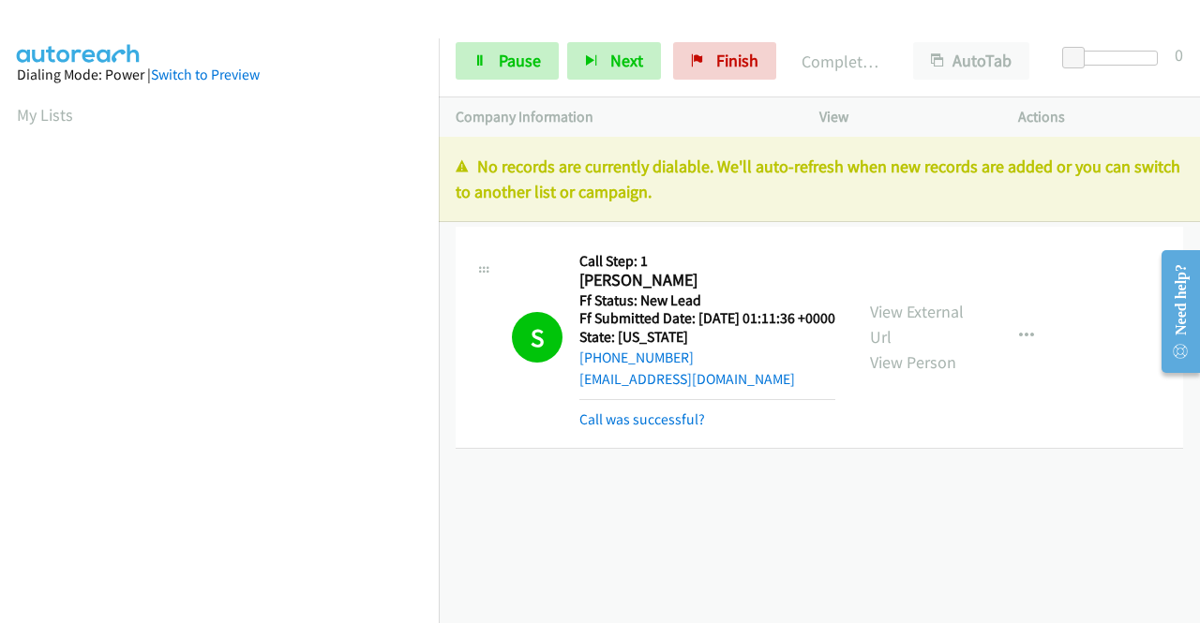
drag, startPoint x: 716, startPoint y: 202, endPoint x: 484, endPoint y: 164, distance: 235.5
click at [484, 164] on p "No records are currently dialable. We'll auto-refresh when new records are adde…" at bounding box center [819, 179] width 727 height 51
copy p "No records are currently dialable. We'll auto-refresh when new records are adde…"
drag, startPoint x: 754, startPoint y: 49, endPoint x: 682, endPoint y: 97, distance: 86.6
click at [754, 49] on link "Finish" at bounding box center [724, 60] width 103 height 37
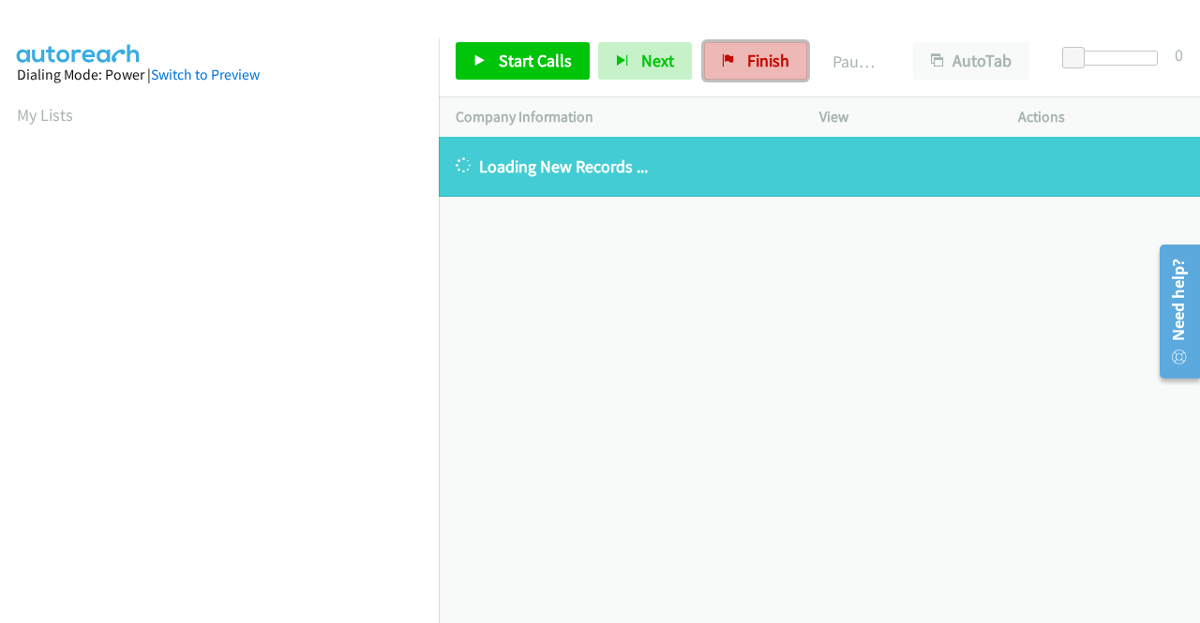
click at [747, 63] on span "Finish" at bounding box center [768, 61] width 42 height 22
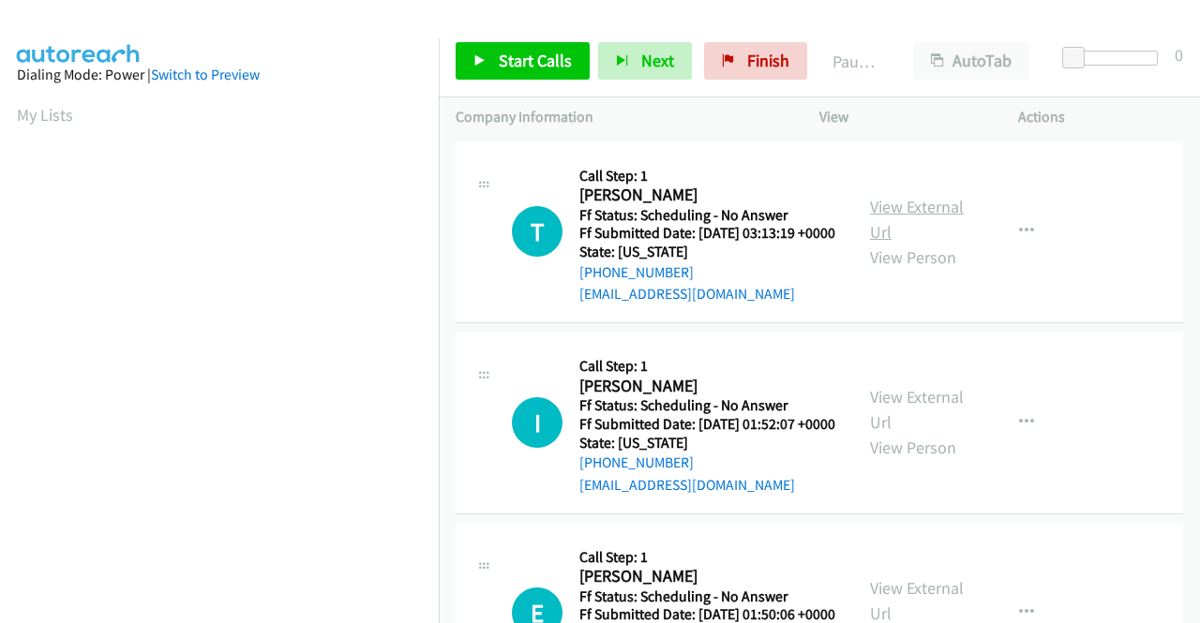
click at [913, 215] on link "View External Url" at bounding box center [917, 219] width 94 height 47
click at [907, 427] on link "View External Url" at bounding box center [917, 409] width 94 height 47
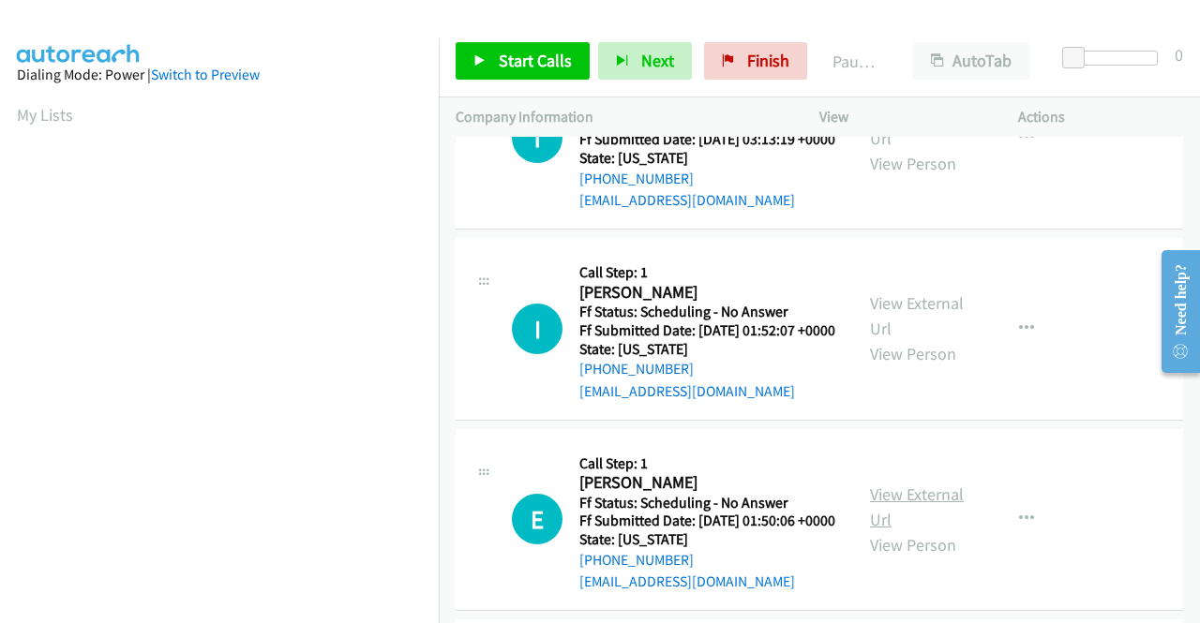
click at [887, 531] on link "View External Url" at bounding box center [917, 507] width 94 height 47
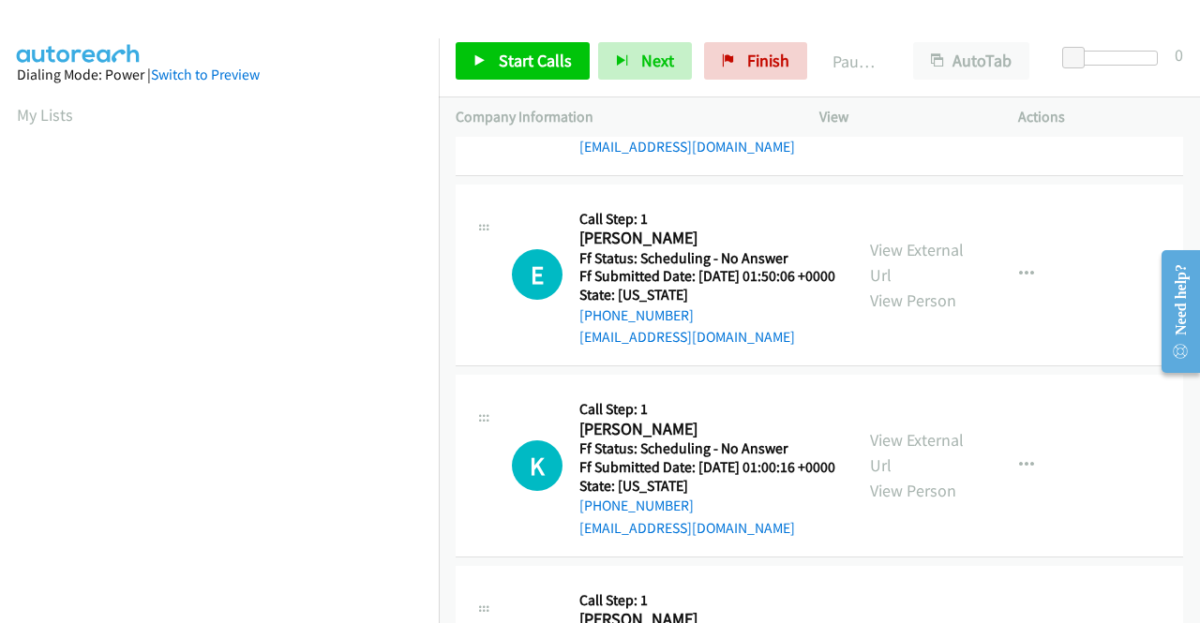
scroll to position [375, 0]
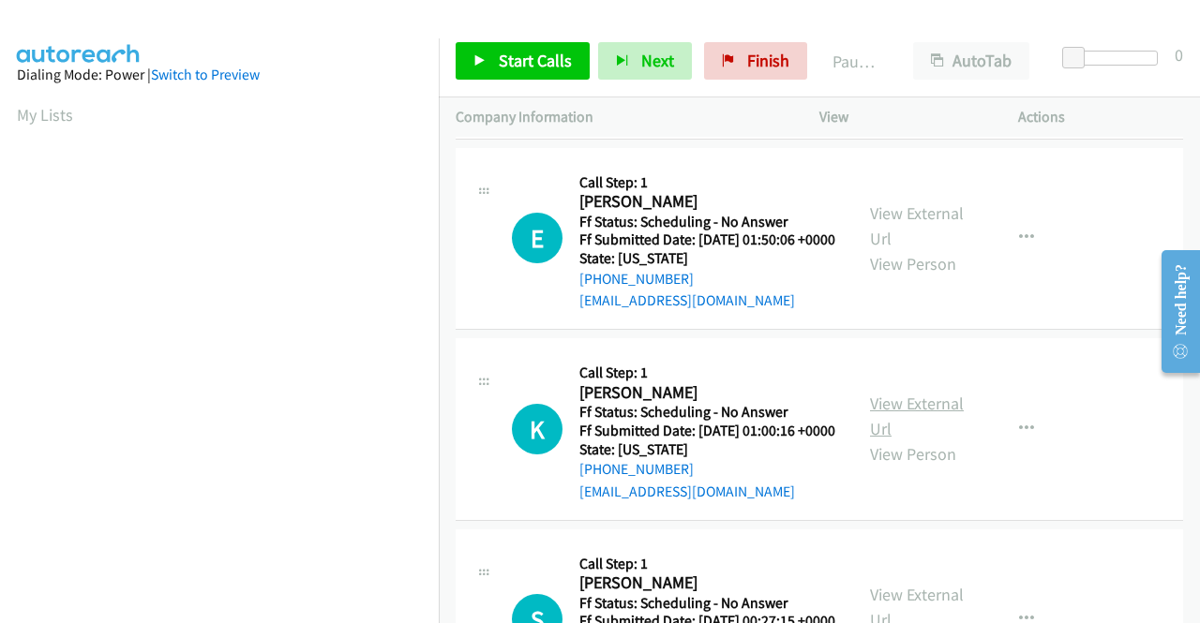
click at [932, 440] on link "View External Url" at bounding box center [917, 416] width 94 height 47
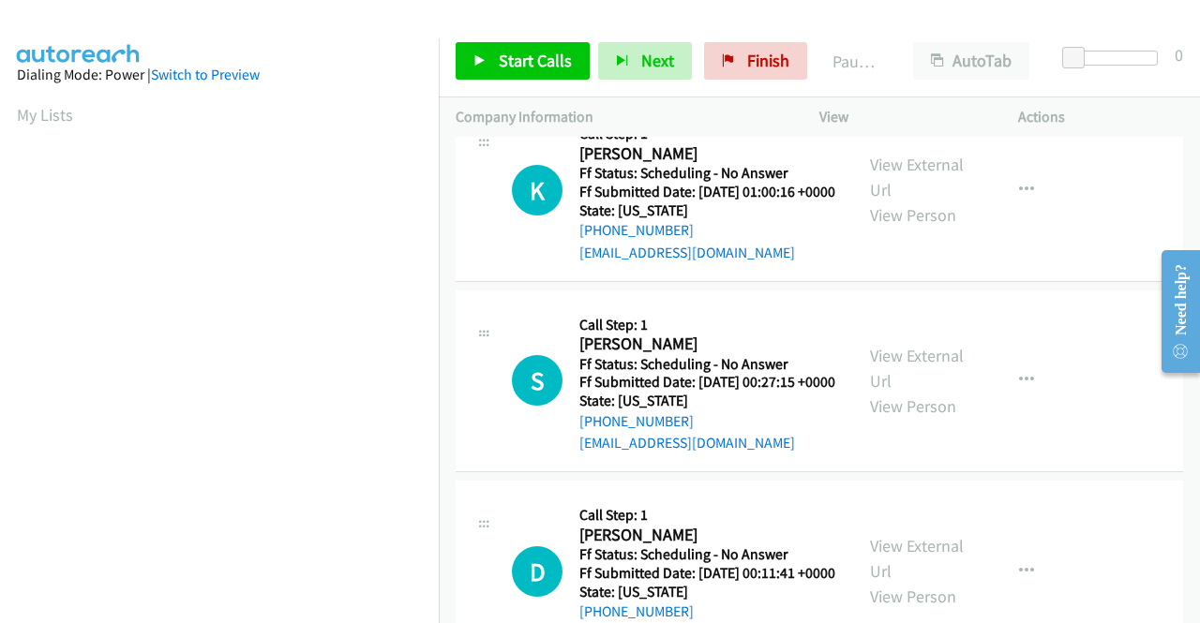
scroll to position [656, 0]
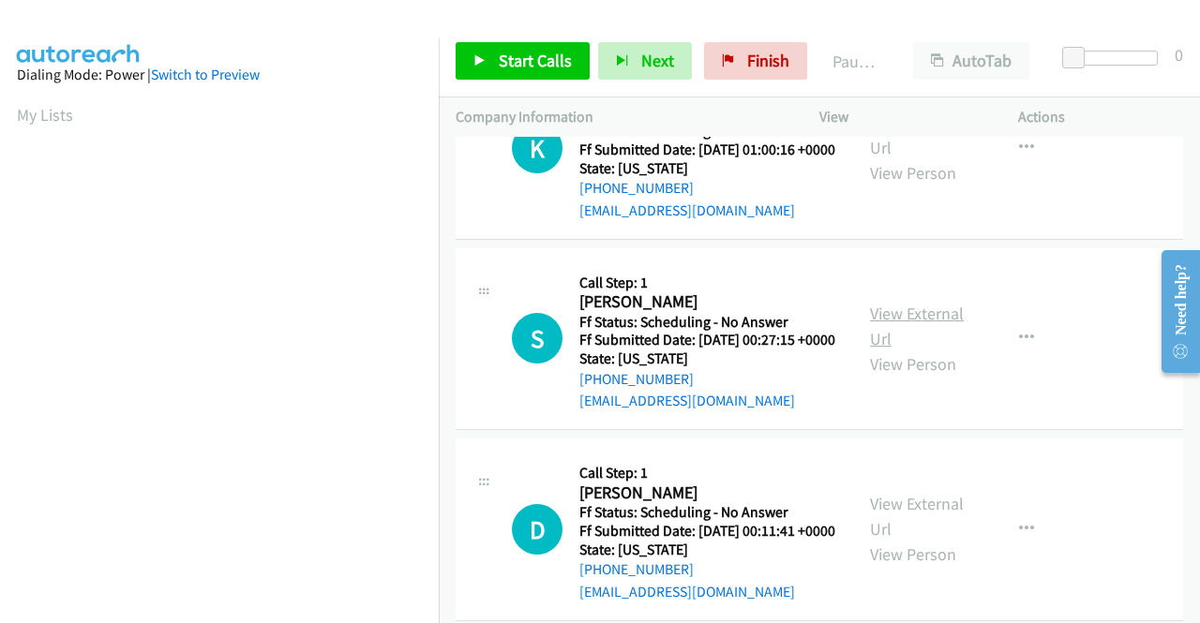
click at [911, 350] on link "View External Url" at bounding box center [917, 326] width 94 height 47
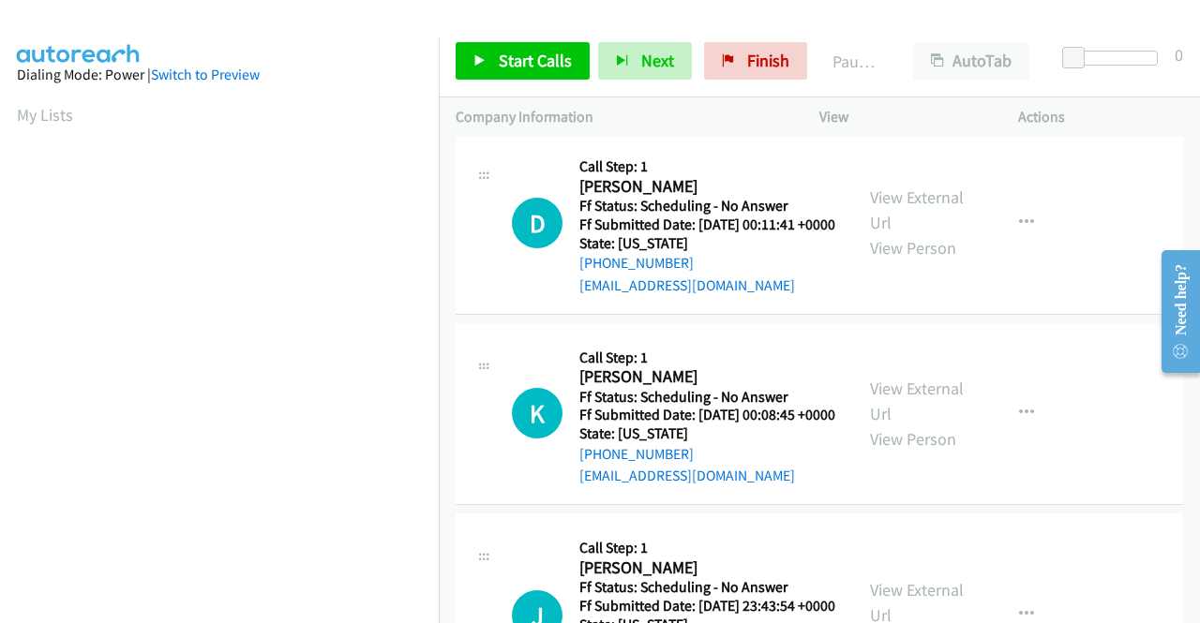
scroll to position [1031, 0]
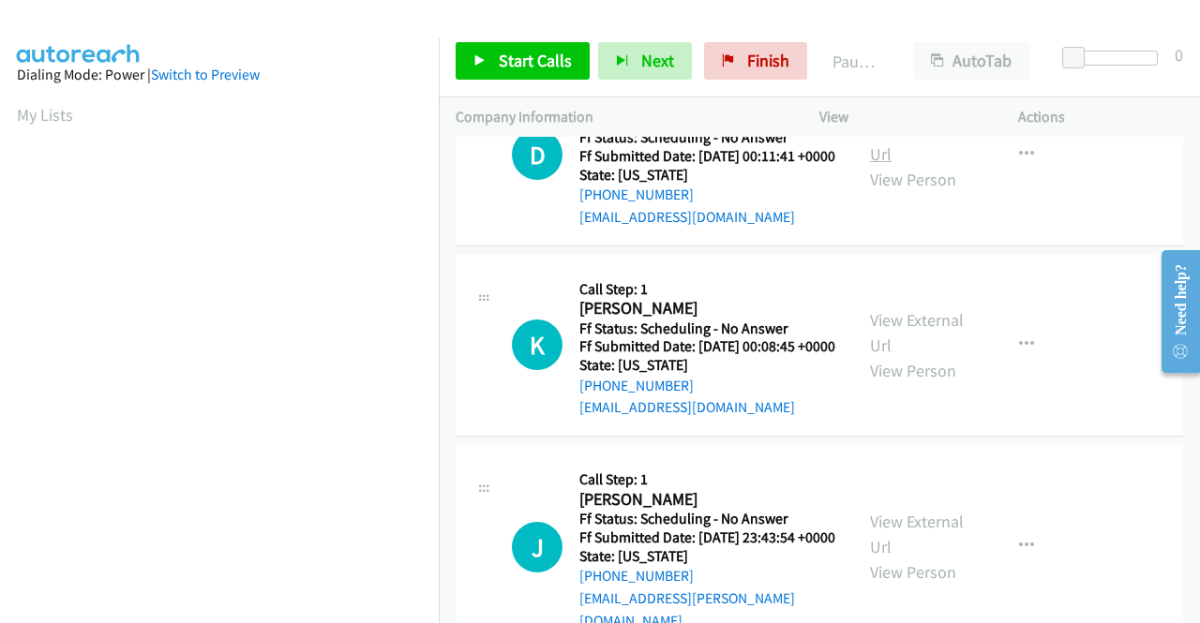
click at [902, 165] on link "View External Url" at bounding box center [917, 141] width 94 height 47
click at [936, 356] on link "View External Url" at bounding box center [917, 332] width 94 height 47
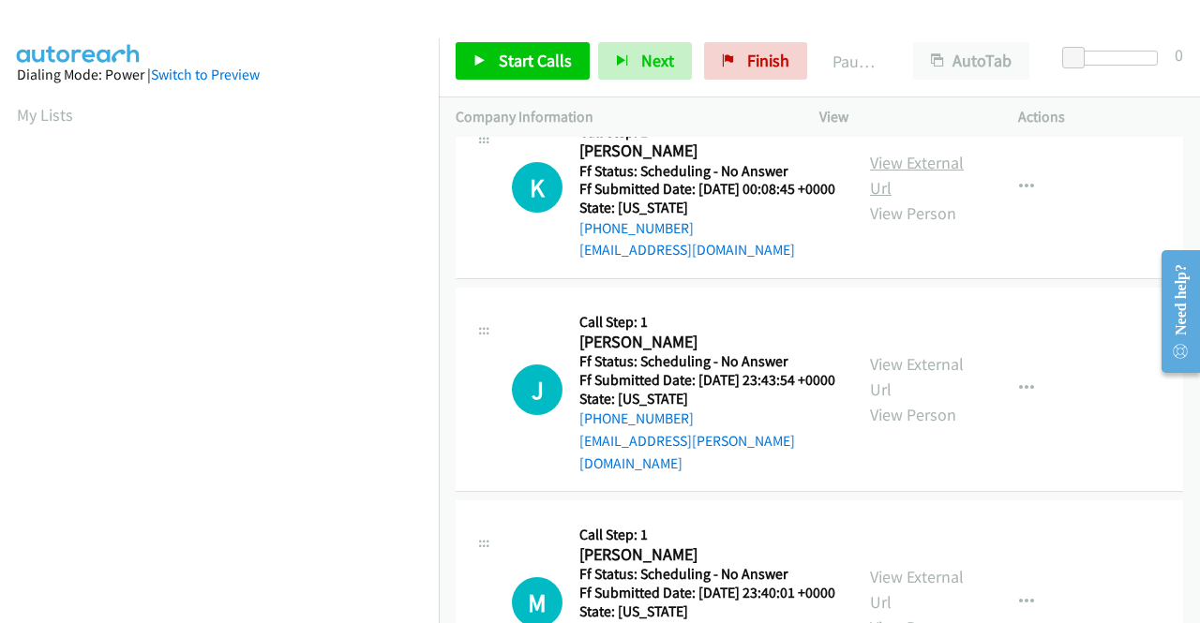
scroll to position [1219, 0]
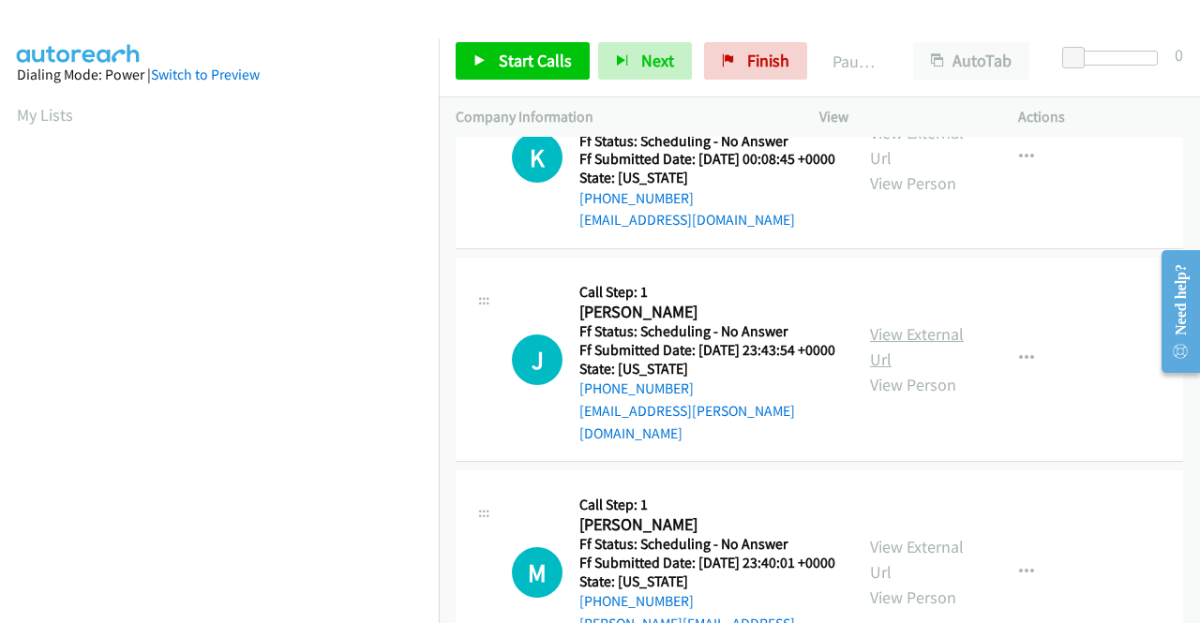
click at [904, 370] on link "View External Url" at bounding box center [917, 346] width 94 height 47
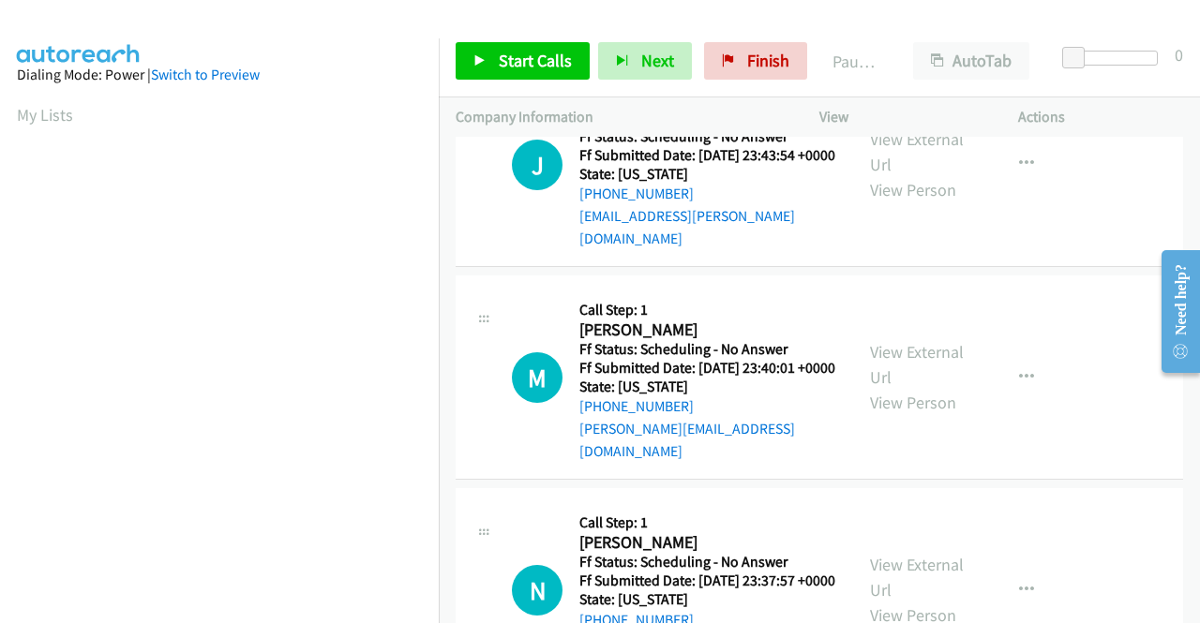
scroll to position [1500, 0]
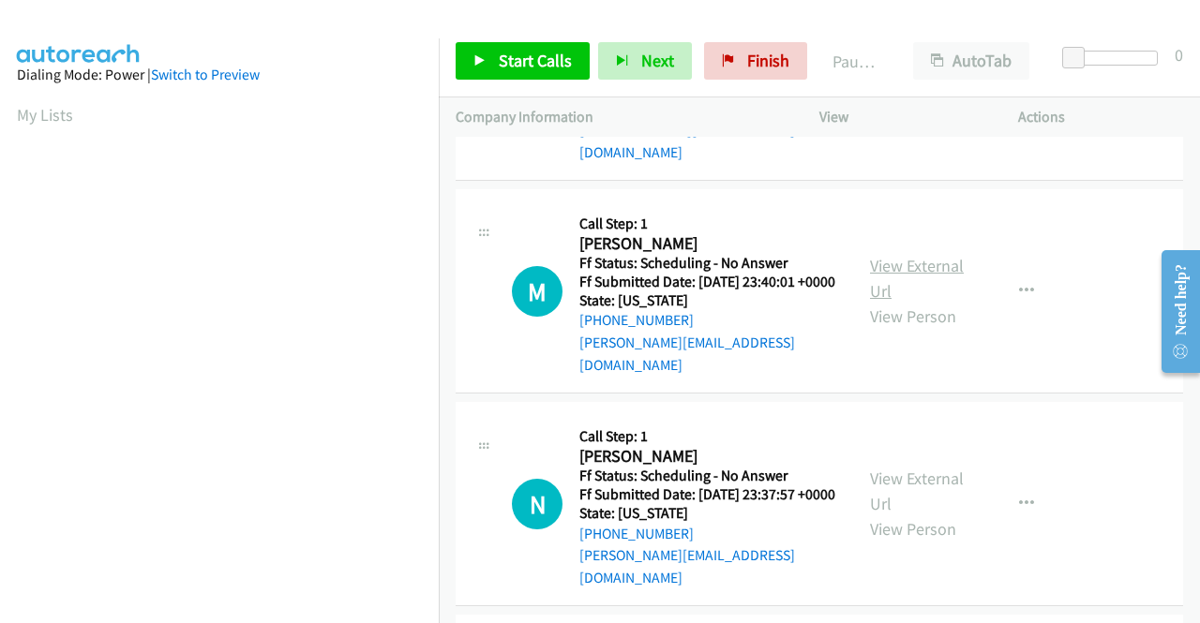
click at [883, 302] on link "View External Url" at bounding box center [917, 278] width 94 height 47
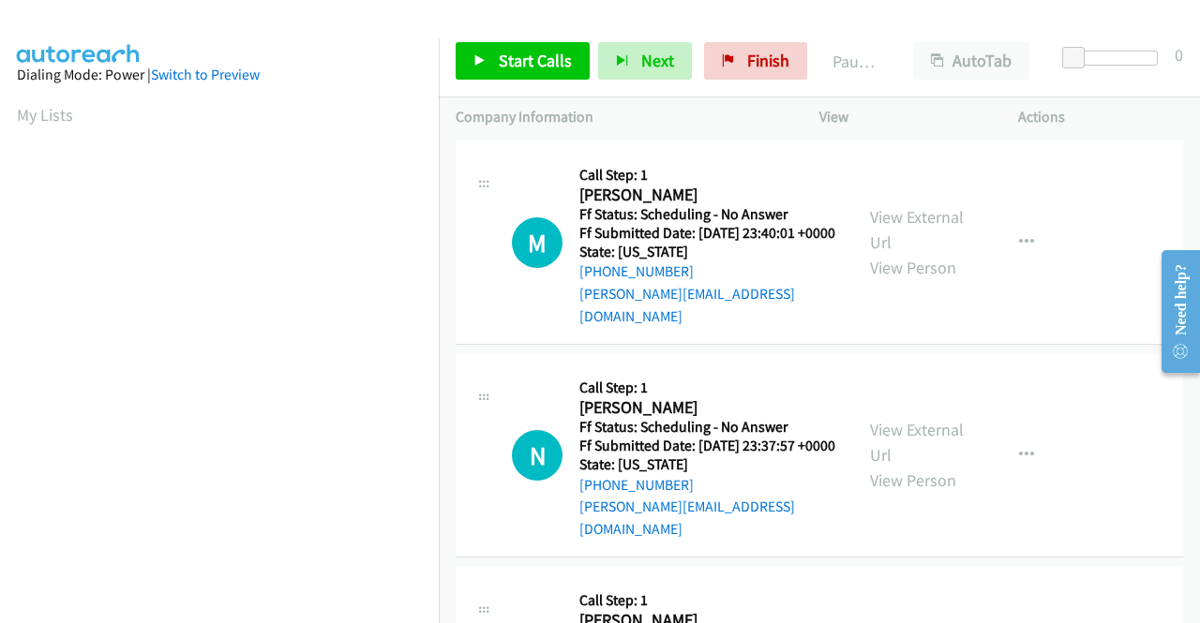
scroll to position [1687, 0]
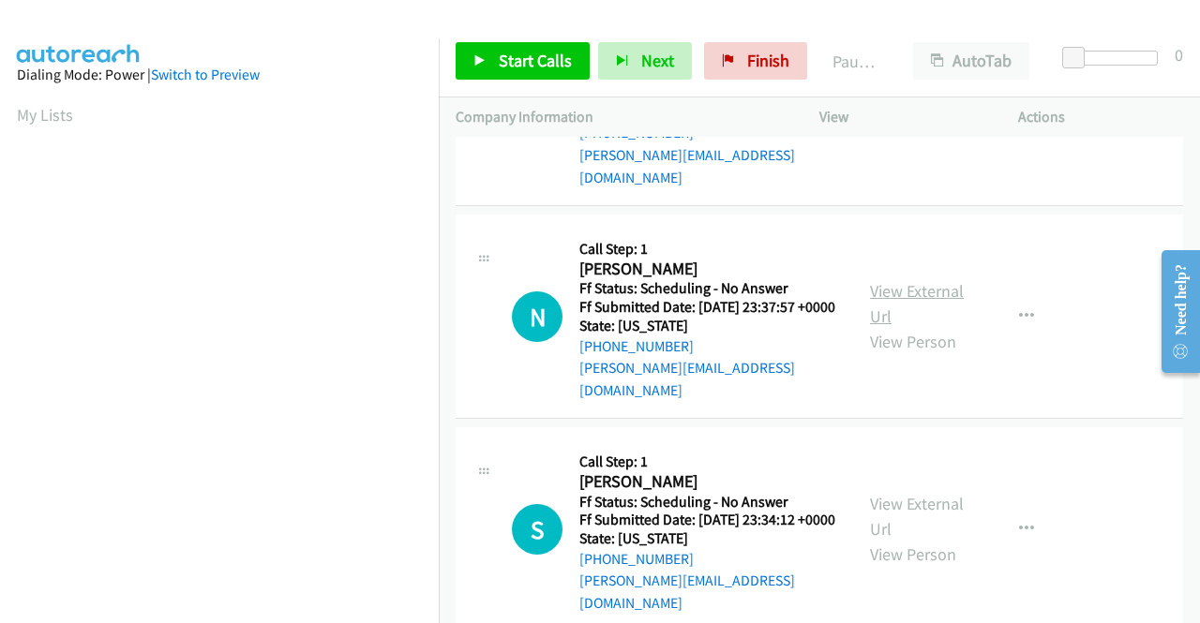
click at [919, 327] on link "View External Url" at bounding box center [917, 303] width 94 height 47
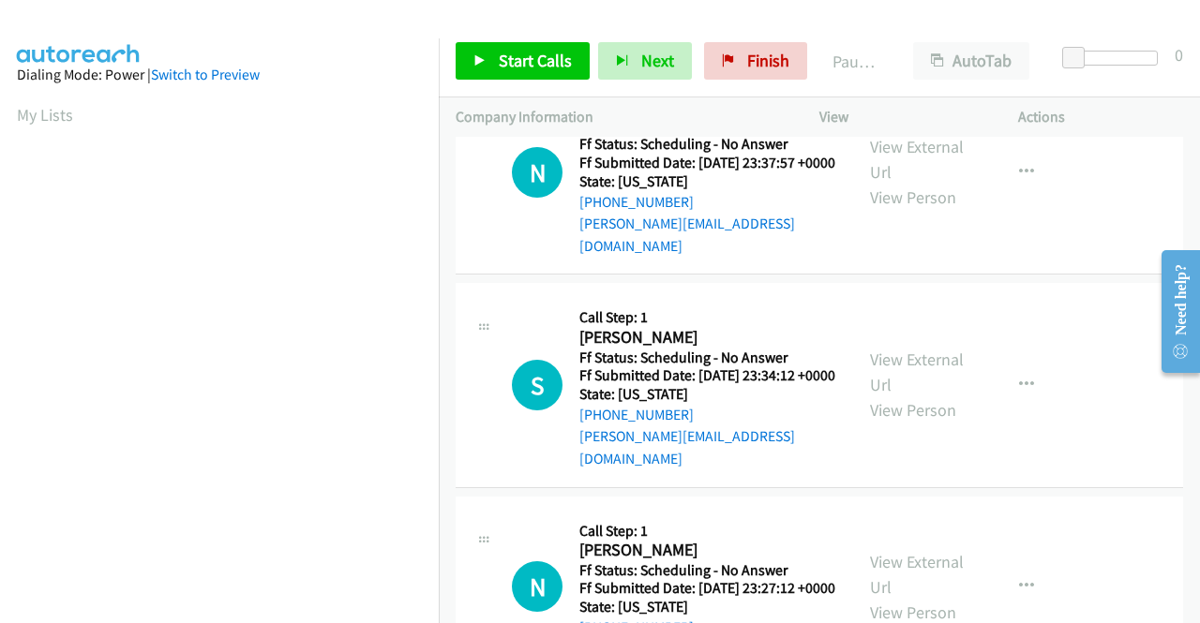
scroll to position [1875, 0]
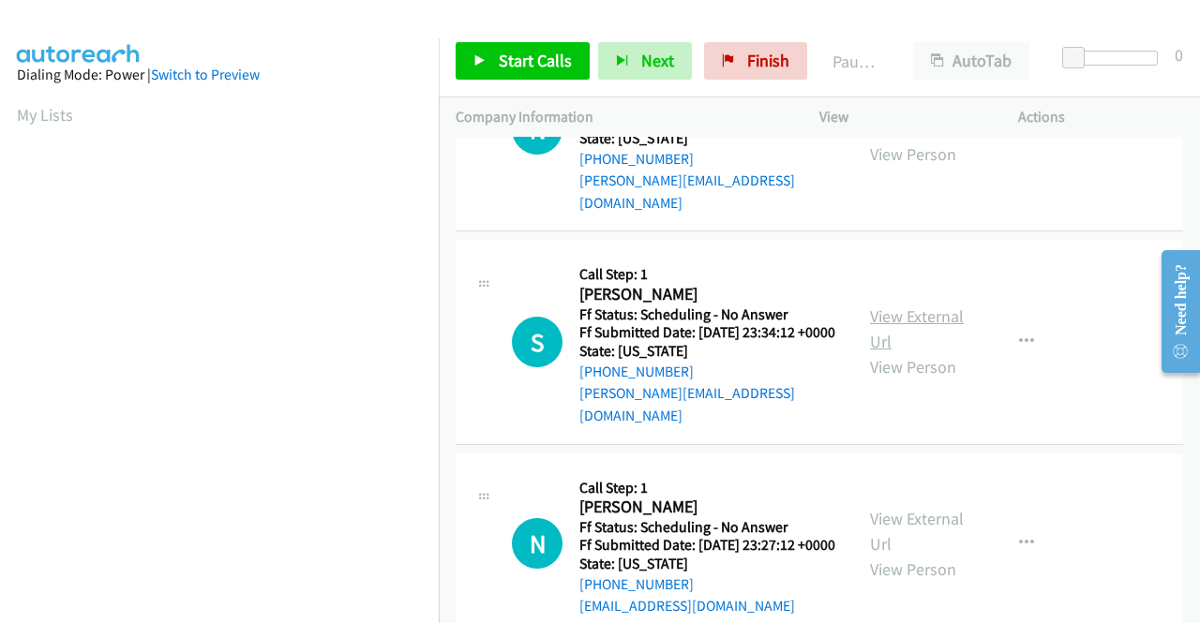
click at [892, 352] on link "View External Url" at bounding box center [917, 329] width 94 height 47
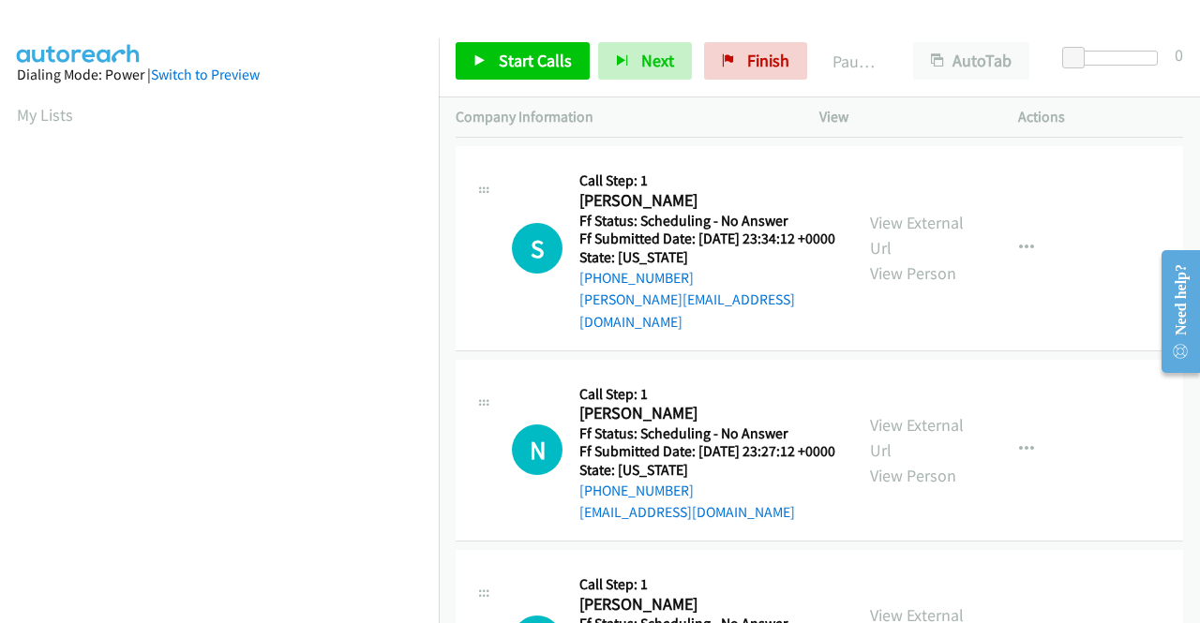
scroll to position [2062, 0]
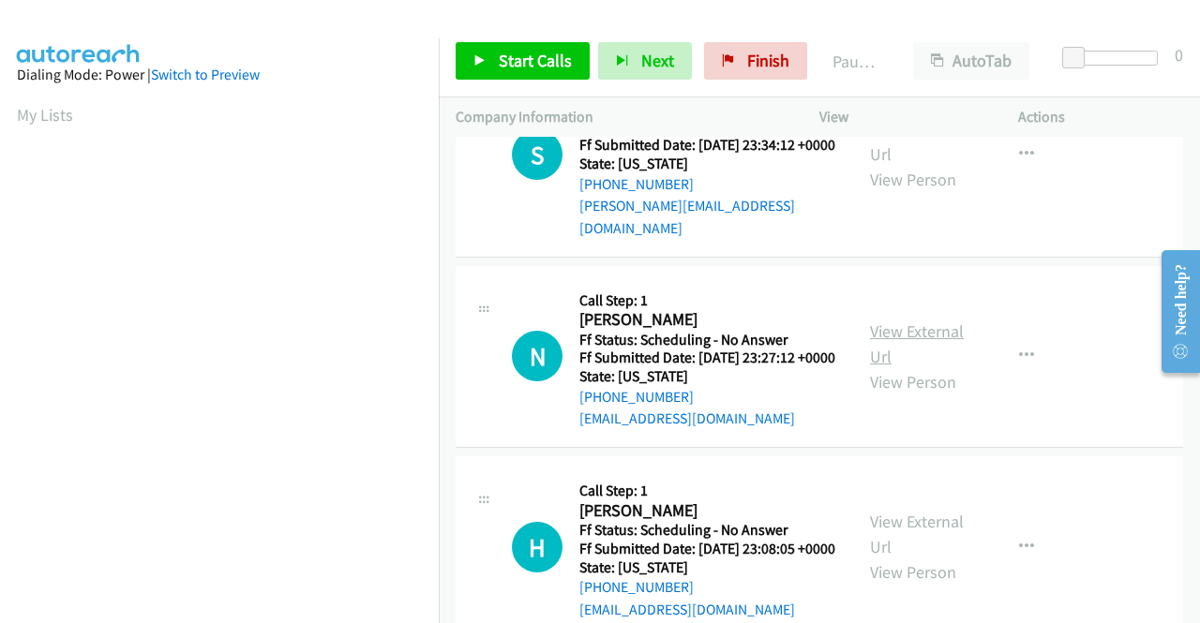
click at [913, 367] on link "View External Url" at bounding box center [917, 344] width 94 height 47
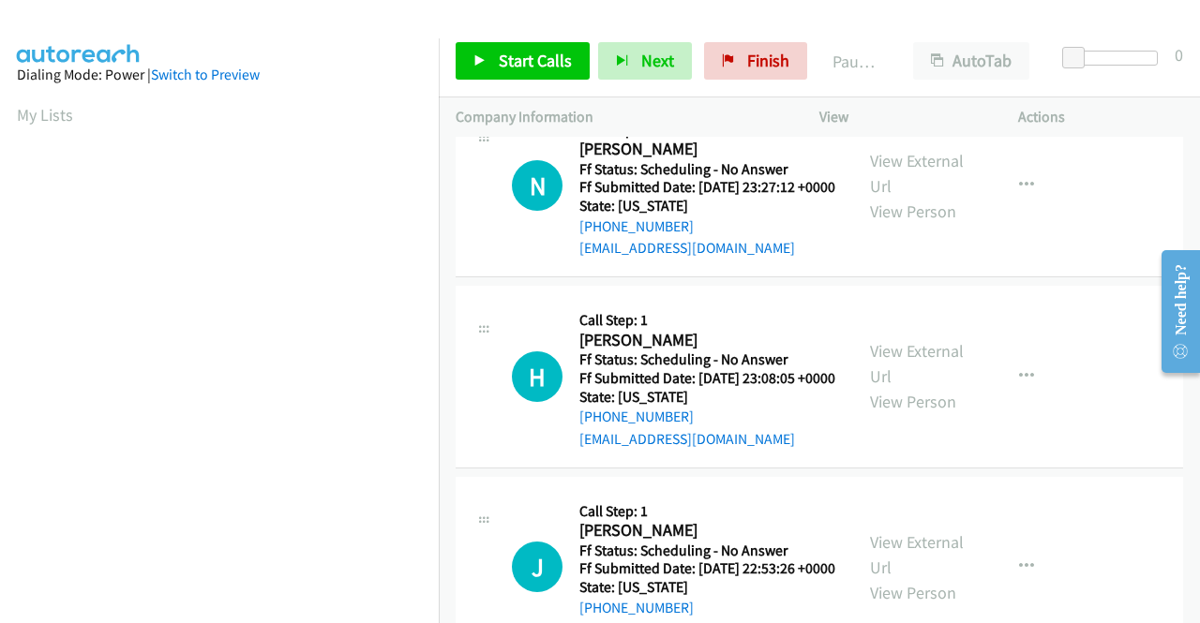
scroll to position [2250, 0]
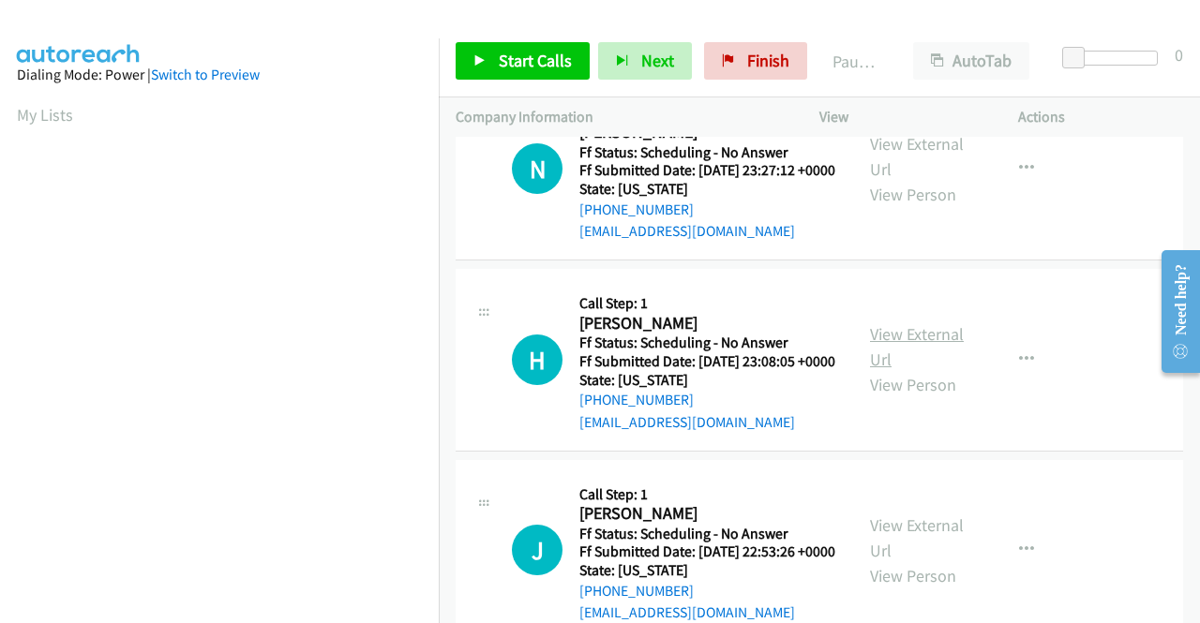
click at [934, 370] on link "View External Url" at bounding box center [917, 346] width 94 height 47
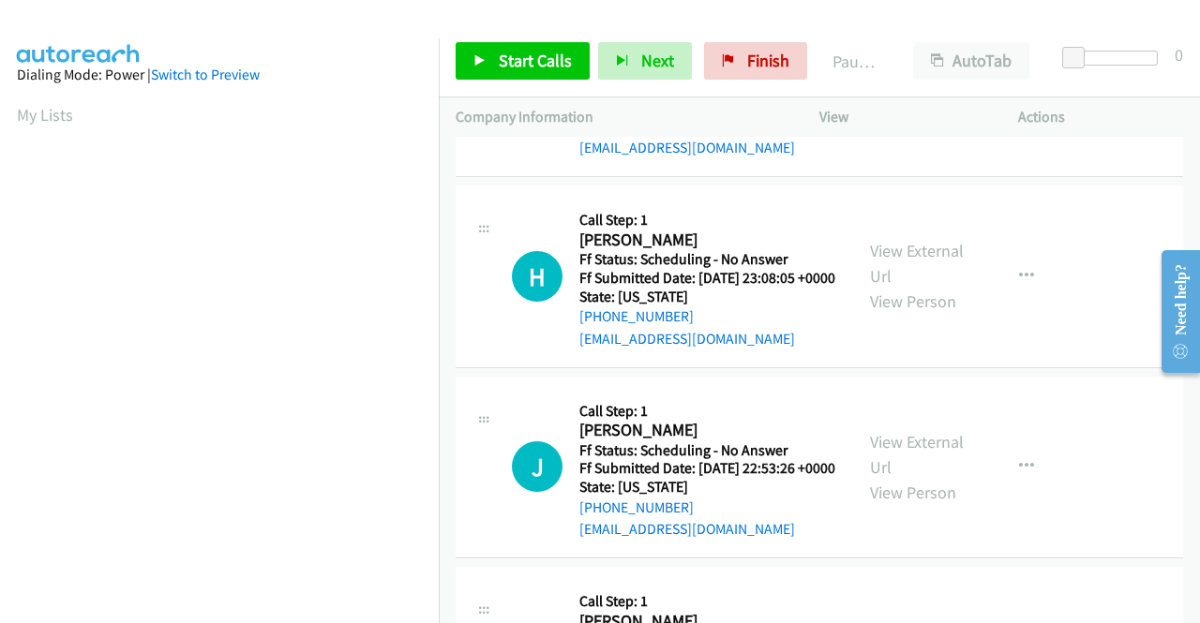
scroll to position [2437, 0]
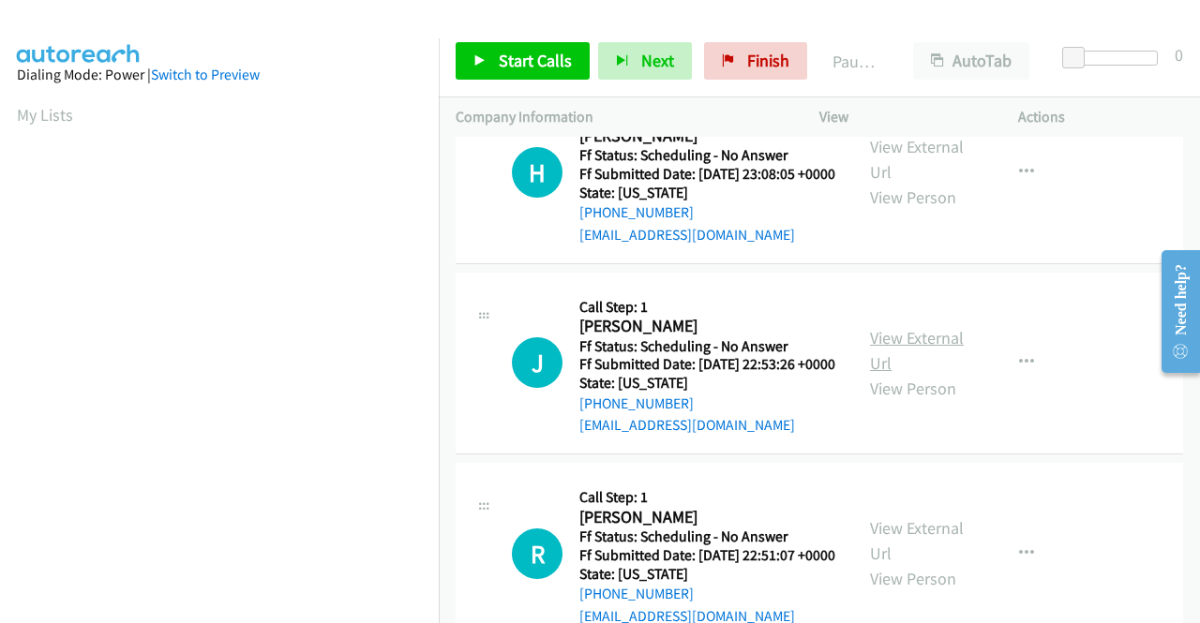
click at [920, 374] on link "View External Url" at bounding box center [917, 350] width 94 height 47
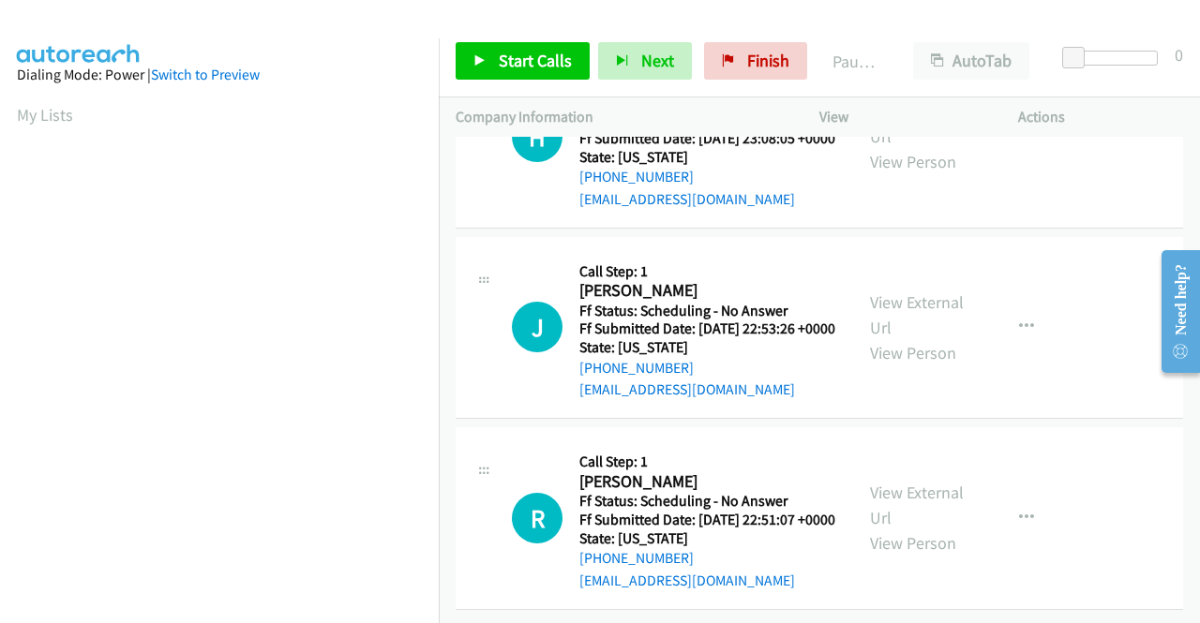
scroll to position [2625, 0]
click at [881, 515] on link "View External Url" at bounding box center [917, 505] width 94 height 47
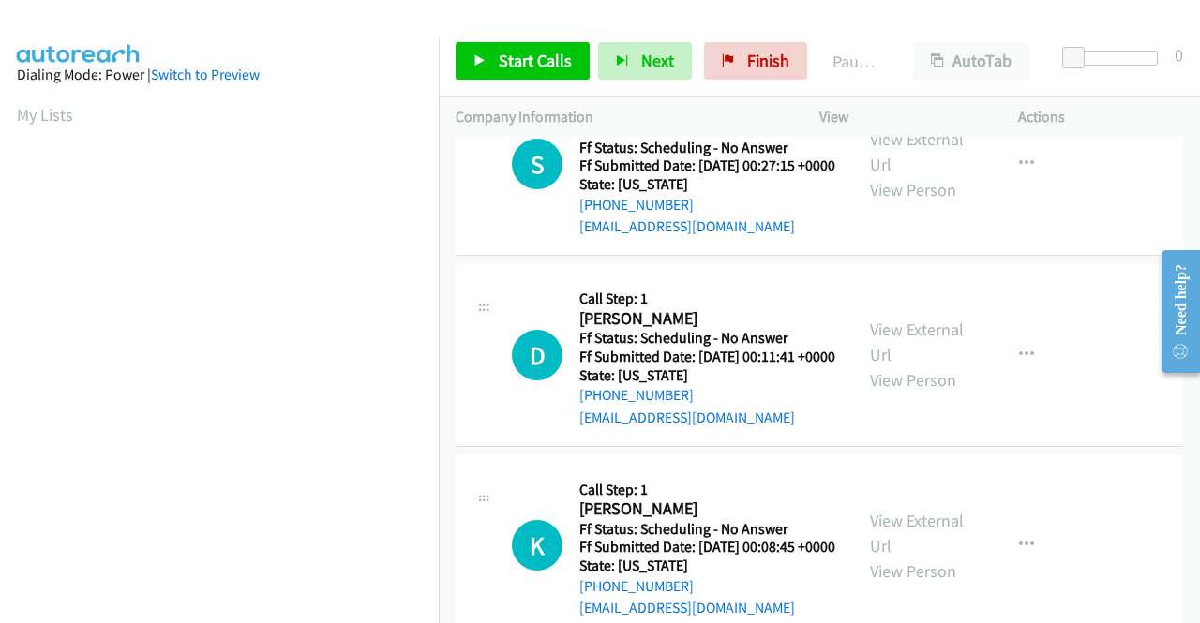
scroll to position [0, 0]
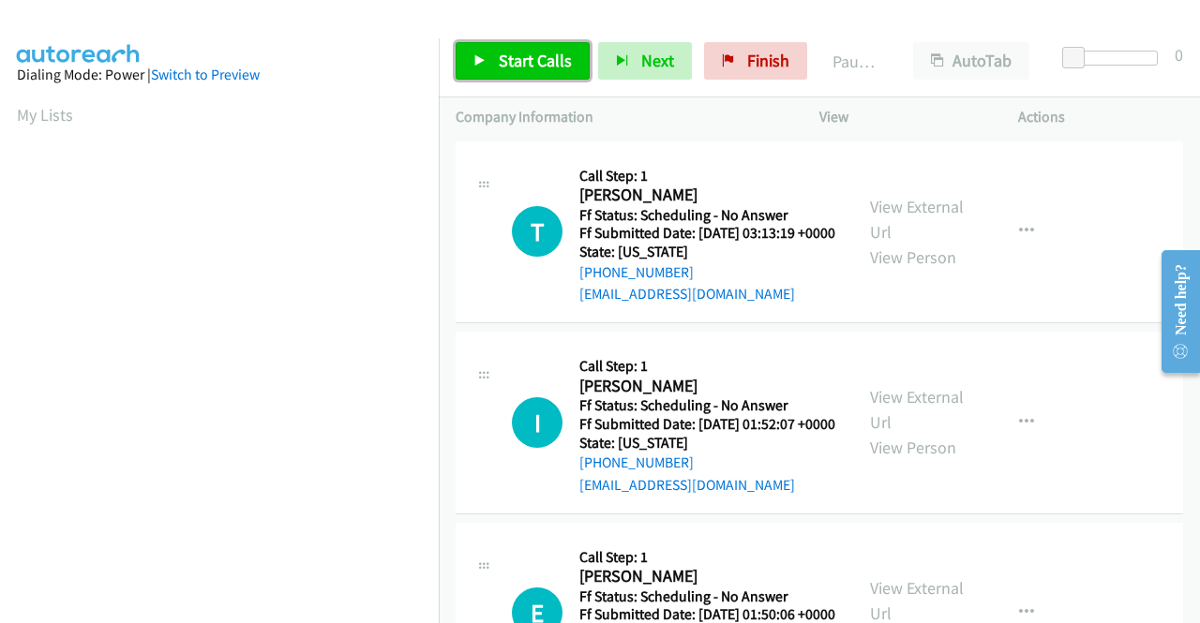
click at [529, 59] on span "Start Calls" at bounding box center [535, 61] width 73 height 22
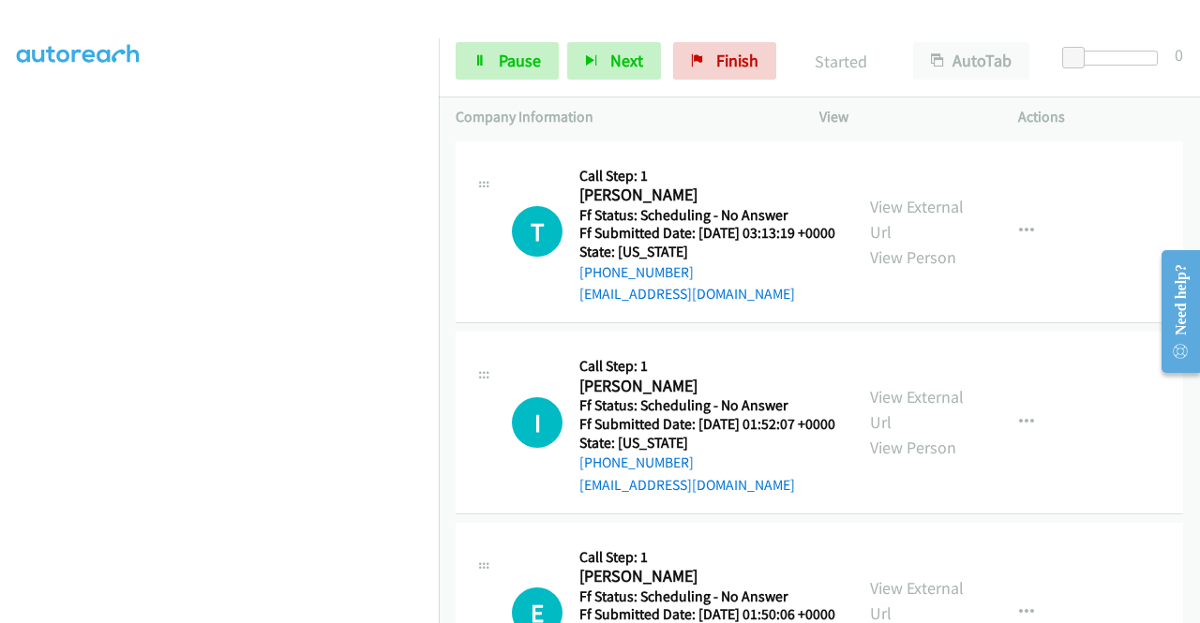
scroll to position [427, 0]
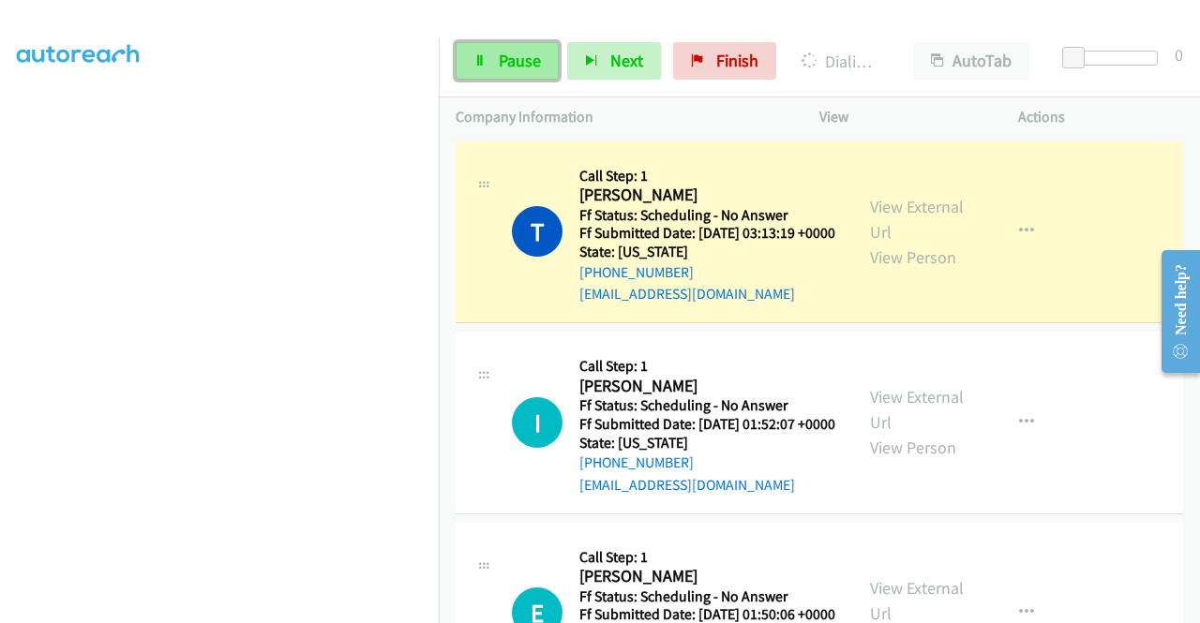
click at [512, 69] on span "Pause" at bounding box center [520, 61] width 42 height 22
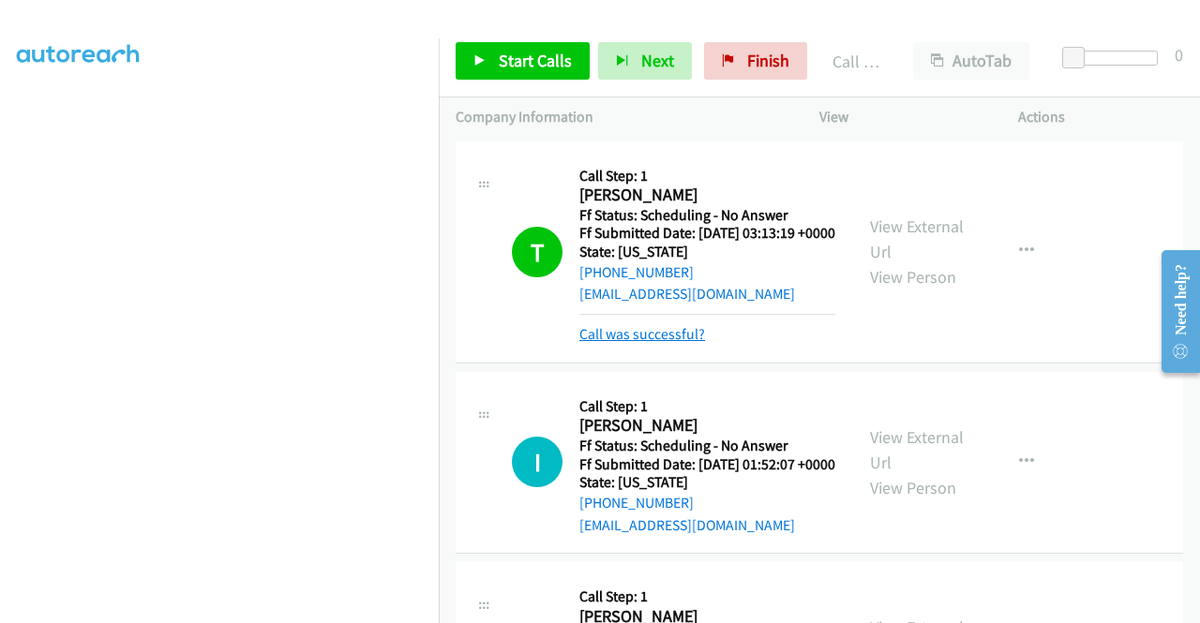
click at [667, 343] on link "Call was successful?" at bounding box center [642, 334] width 126 height 18
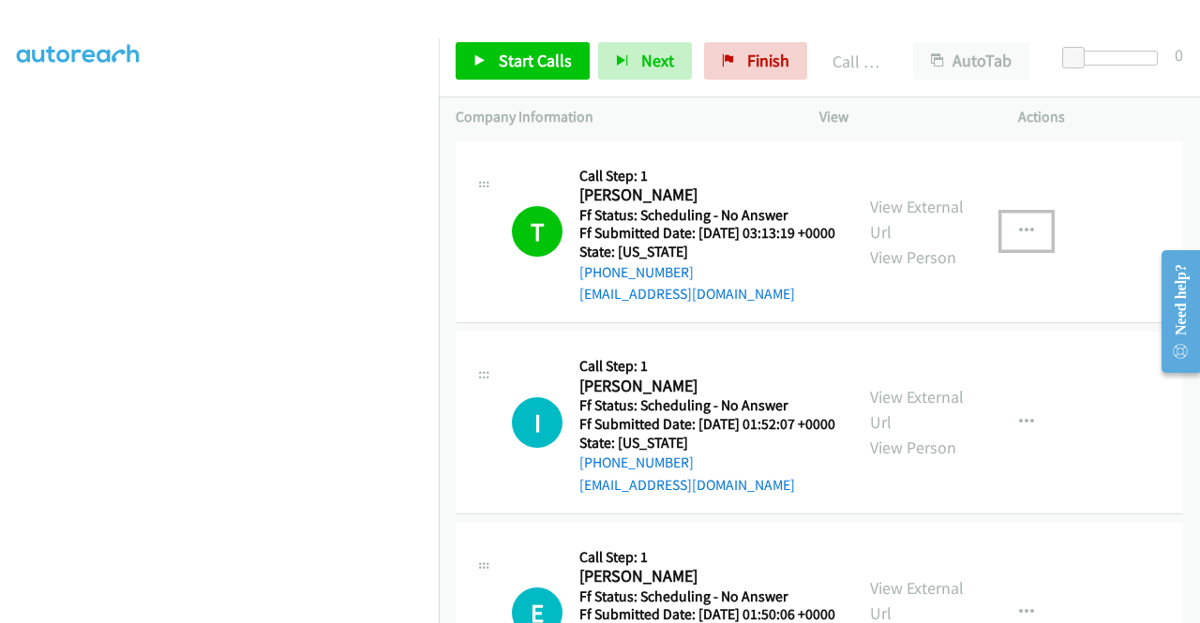
click at [1019, 234] on icon "button" at bounding box center [1026, 231] width 15 height 15
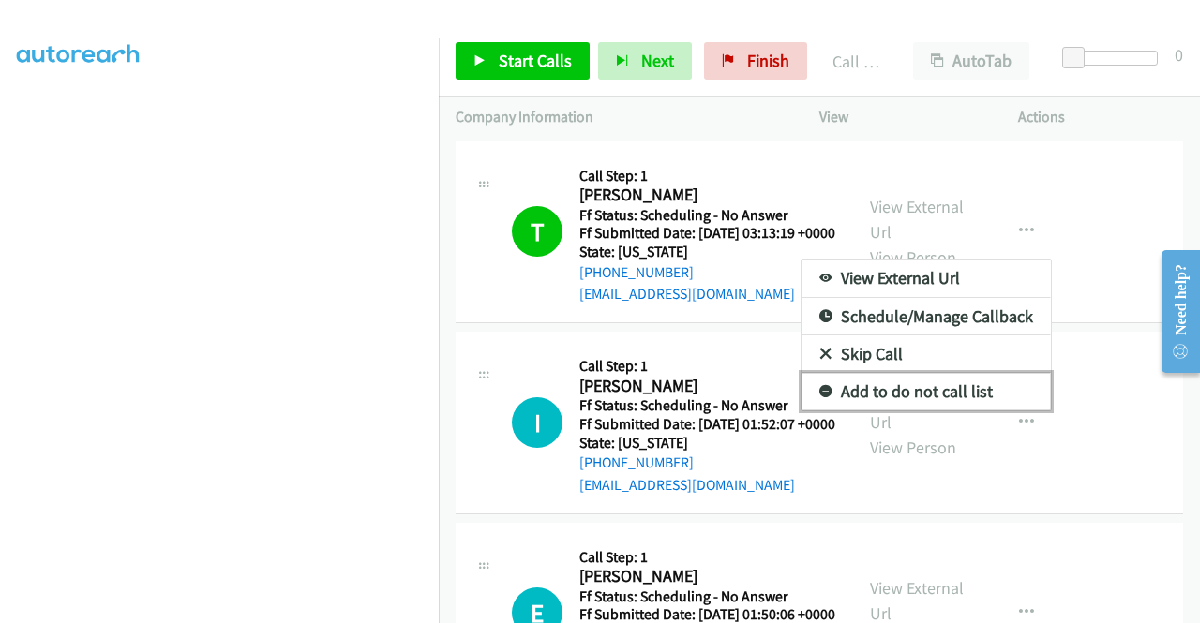
click at [914, 385] on link "Add to do not call list" at bounding box center [926, 391] width 249 height 37
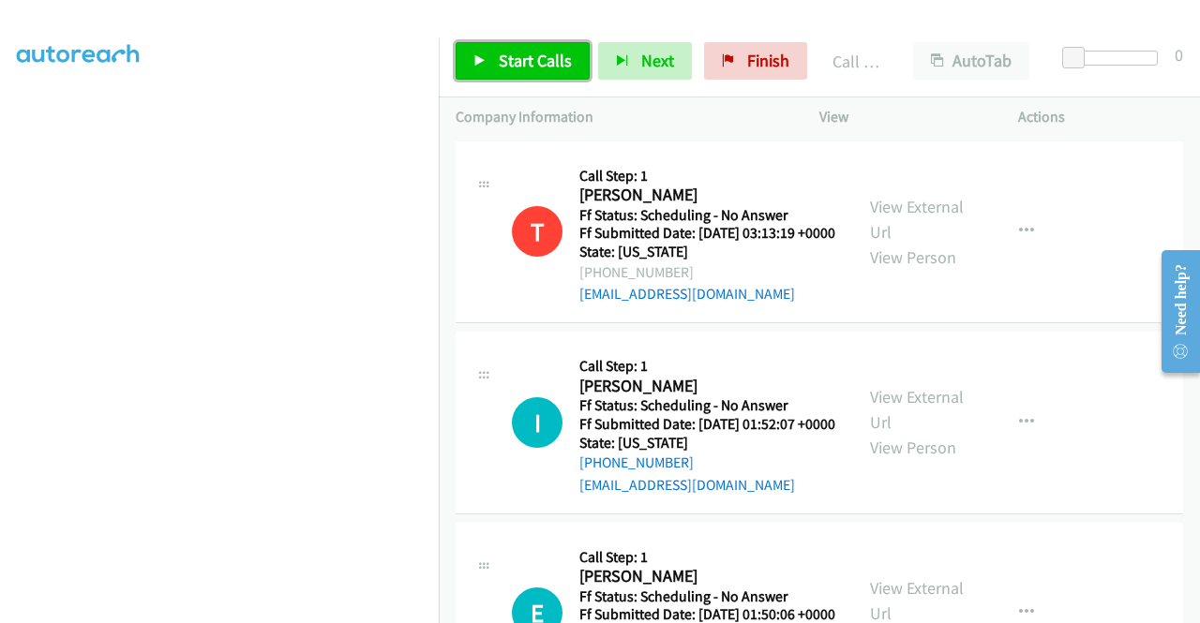
click at [530, 65] on span "Start Calls" at bounding box center [535, 61] width 73 height 22
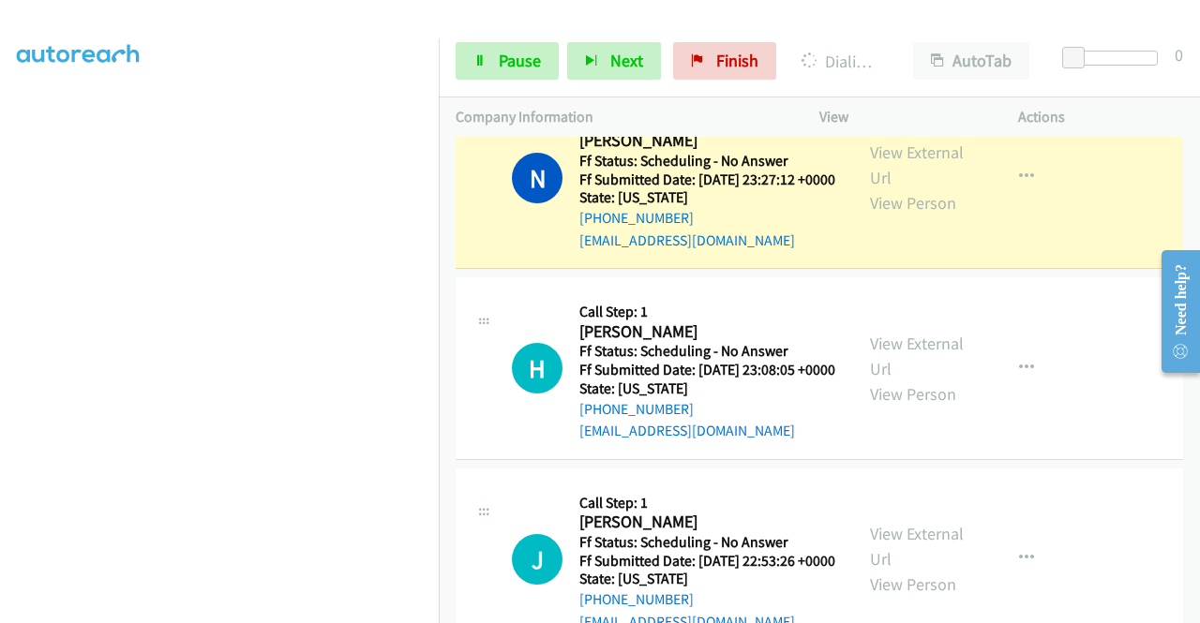
scroll to position [2644, 0]
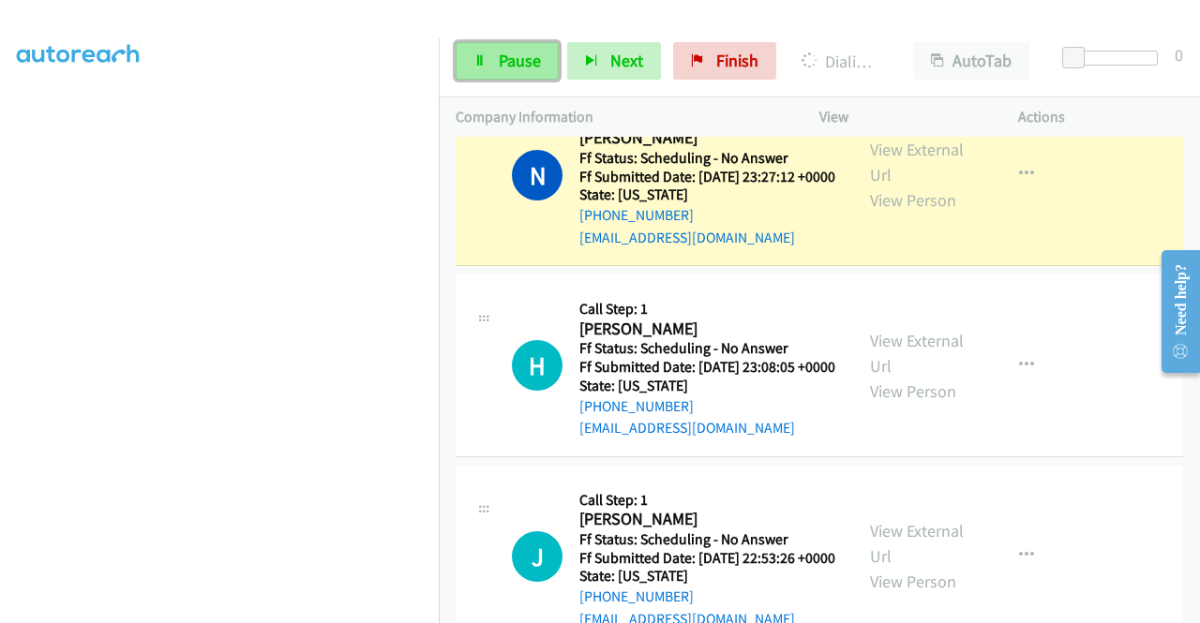
click at [525, 62] on span "Pause" at bounding box center [520, 61] width 42 height 22
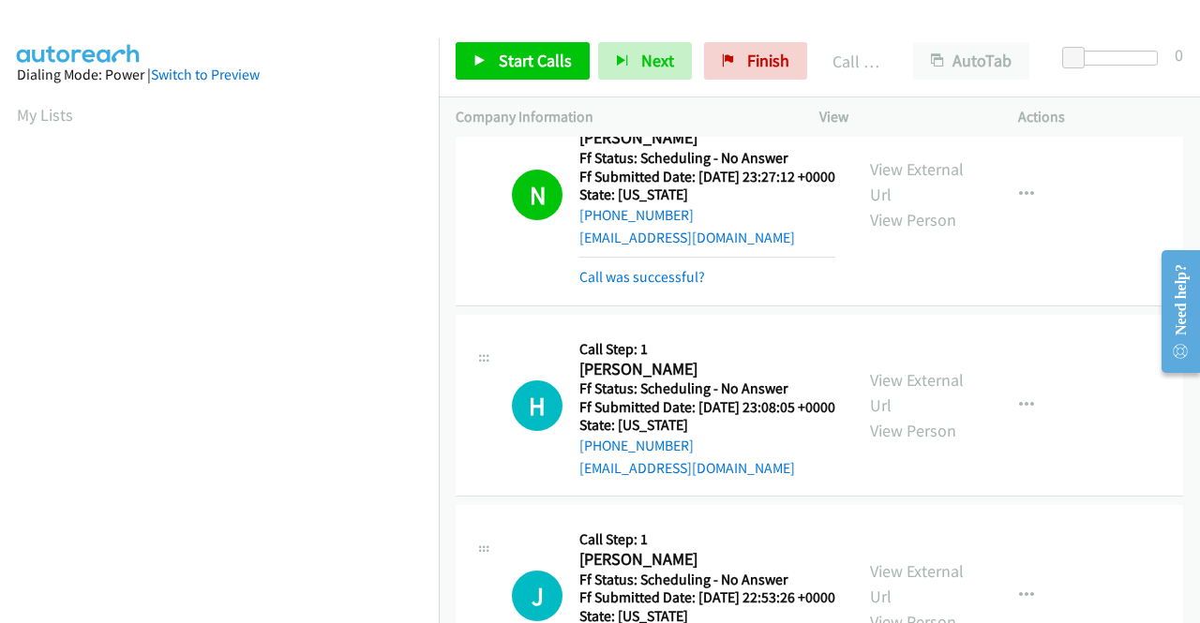
scroll to position [427, 0]
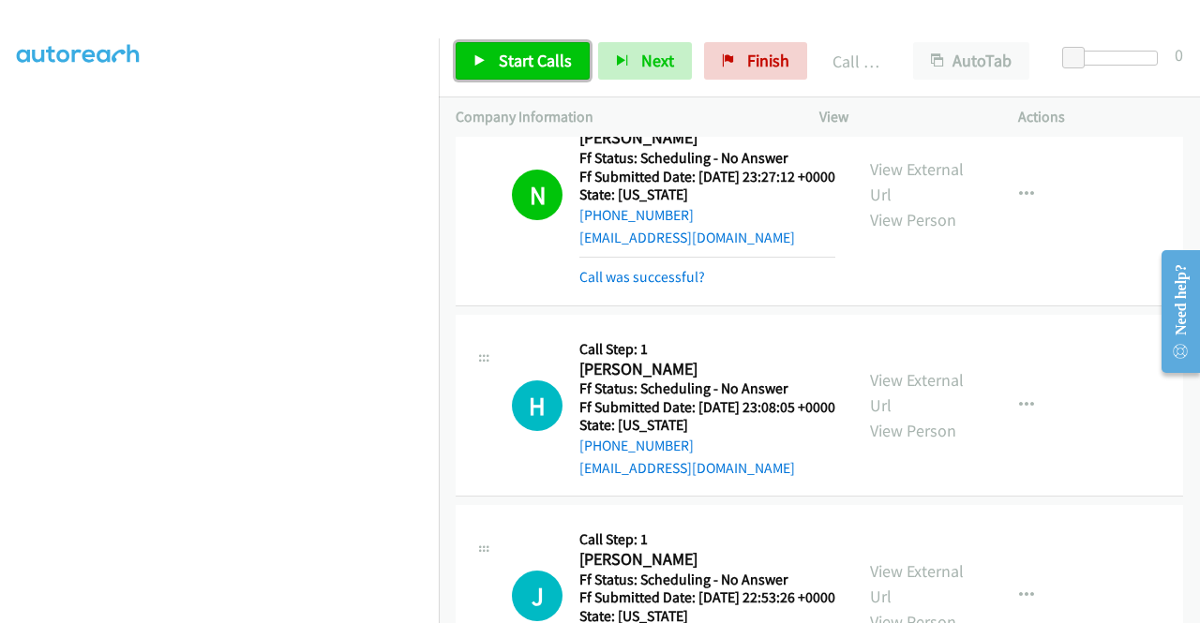
click at [574, 52] on link "Start Calls" at bounding box center [523, 60] width 134 height 37
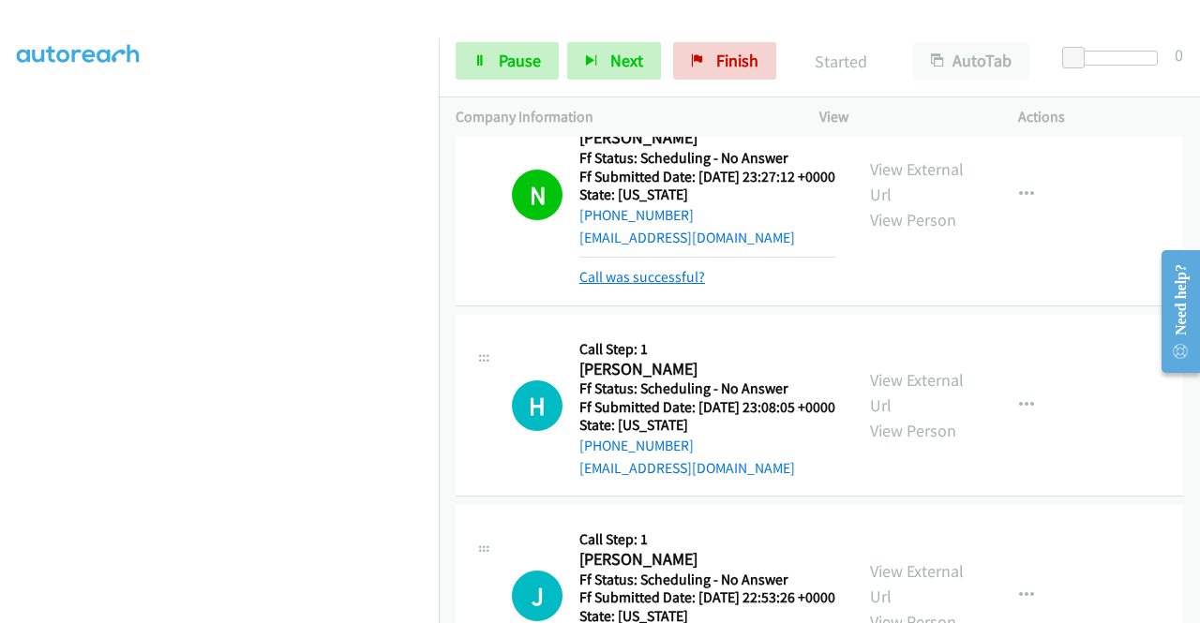
click at [671, 286] on link "Call was successful?" at bounding box center [642, 277] width 126 height 18
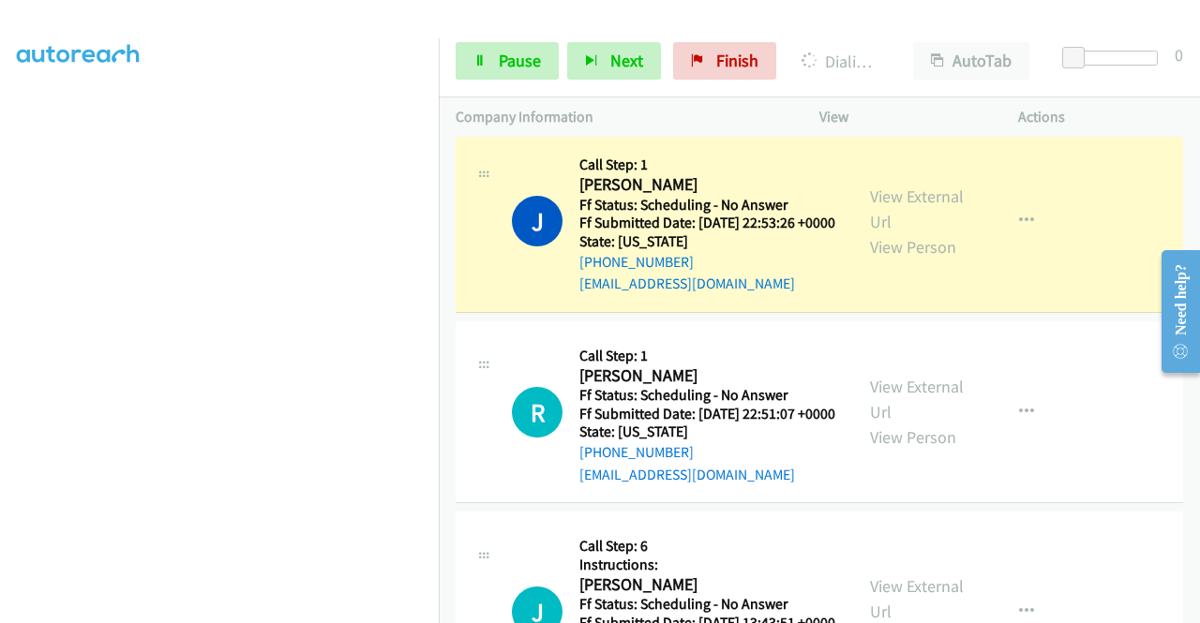
scroll to position [3112, 0]
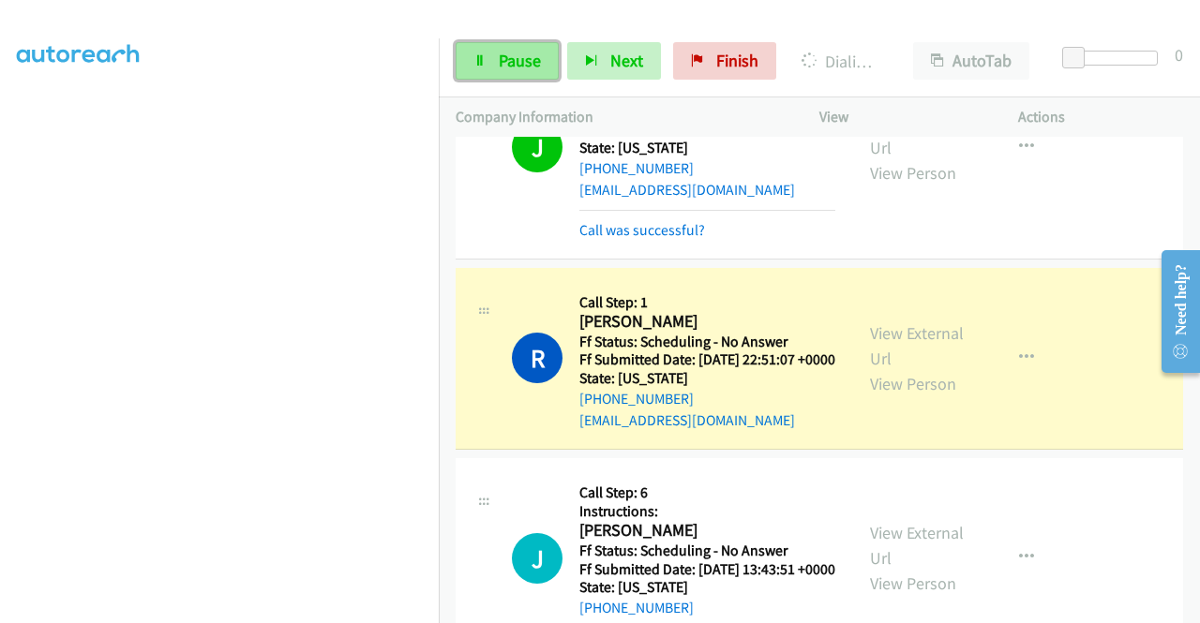
click at [527, 74] on link "Pause" at bounding box center [507, 60] width 103 height 37
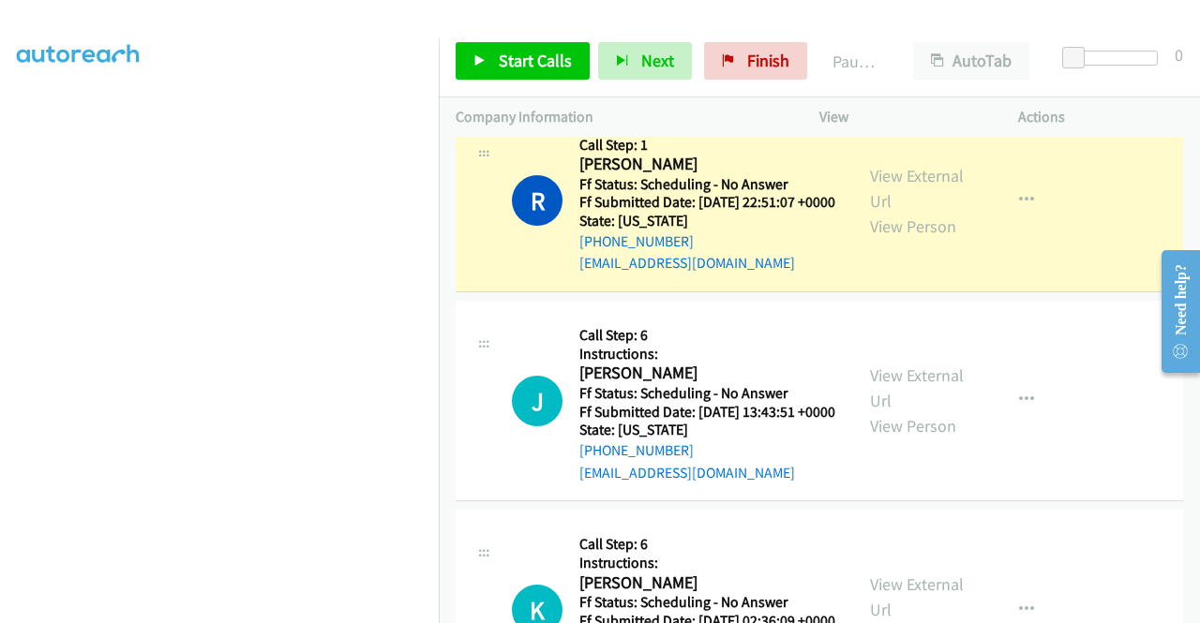
scroll to position [3300, 0]
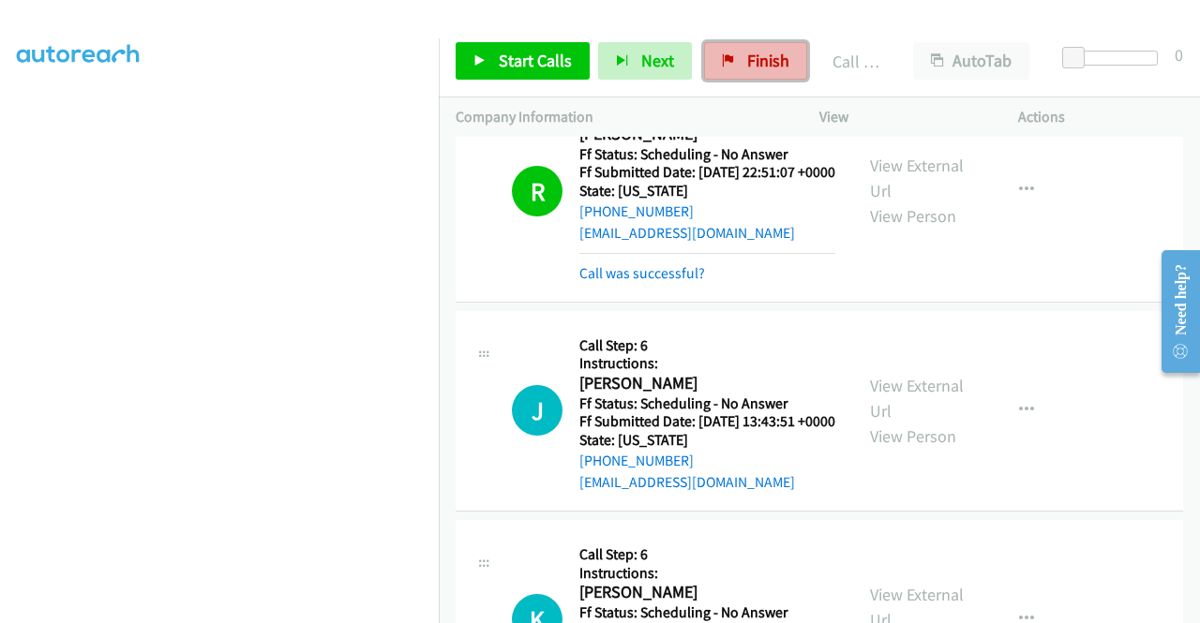
click at [766, 57] on span "Finish" at bounding box center [768, 61] width 42 height 22
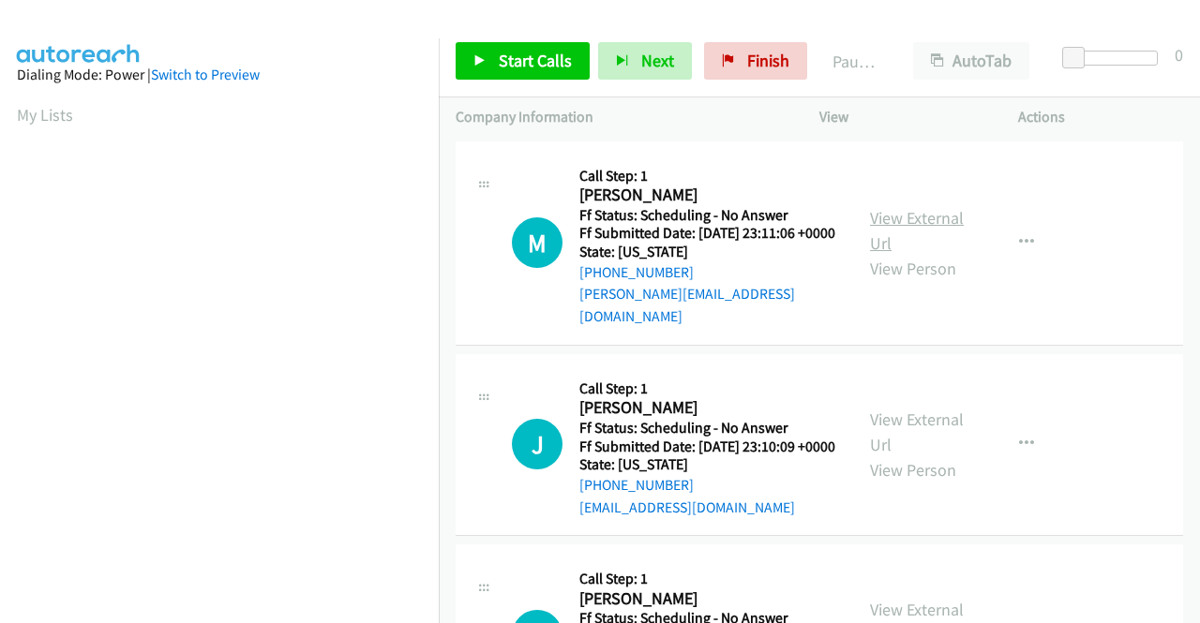
click at [922, 211] on link "View External Url" at bounding box center [917, 230] width 94 height 47
click at [924, 424] on link "View External Url" at bounding box center [917, 432] width 94 height 47
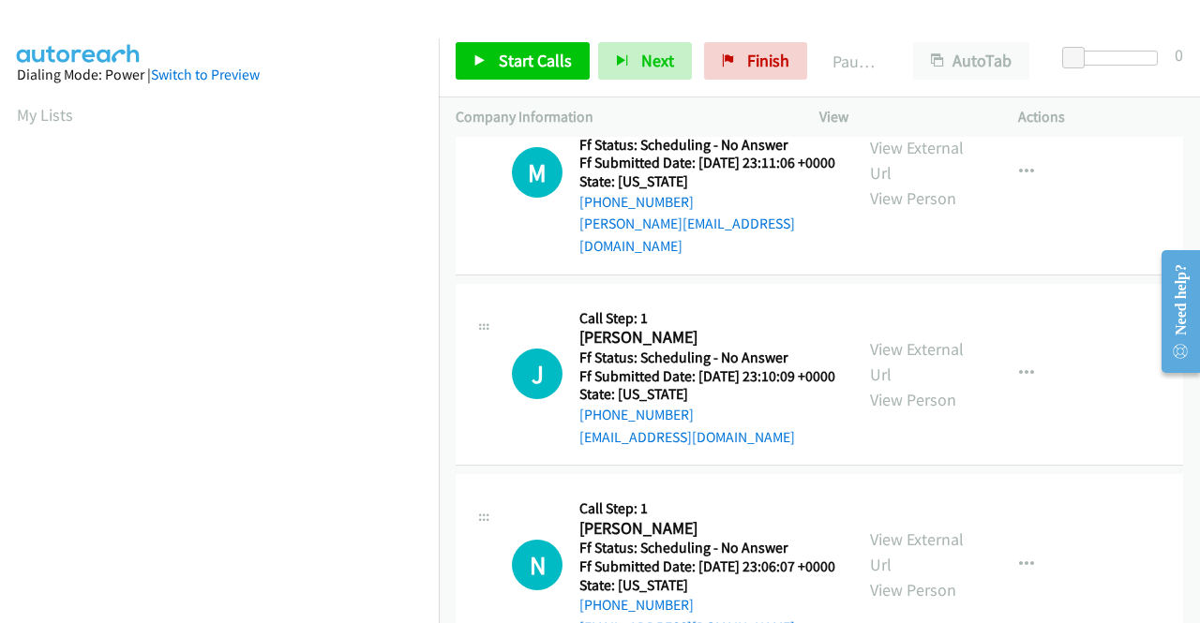
scroll to position [187, 0]
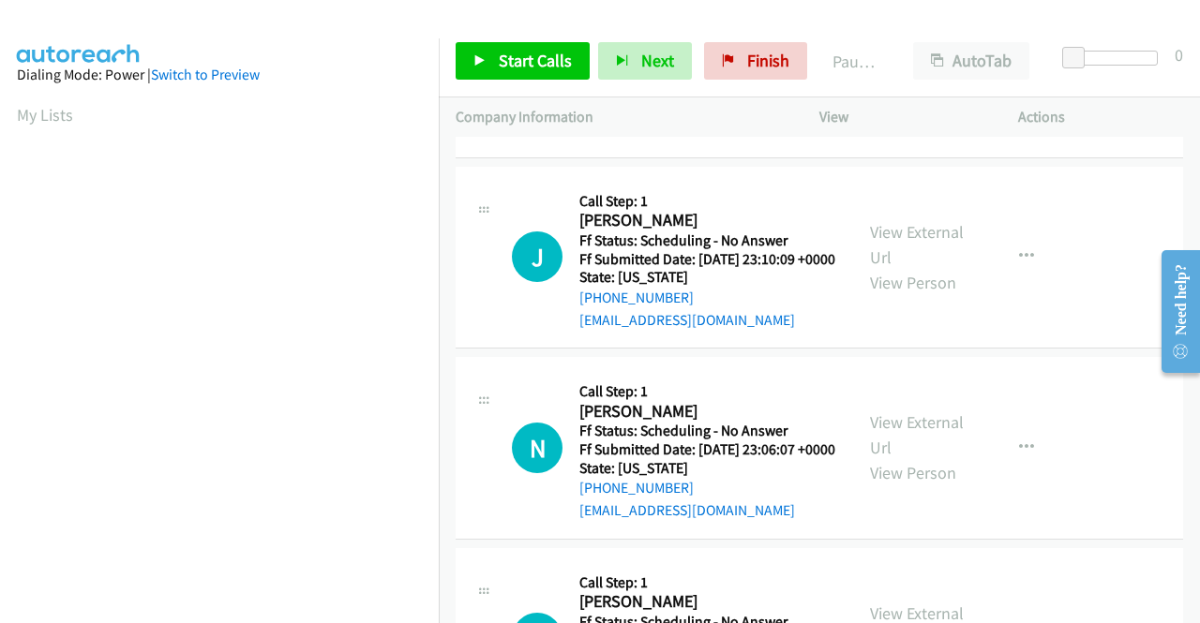
click at [918, 457] on div "View External Url View Person" at bounding box center [918, 448] width 97 height 76
click at [921, 445] on link "View External Url" at bounding box center [917, 435] width 94 height 47
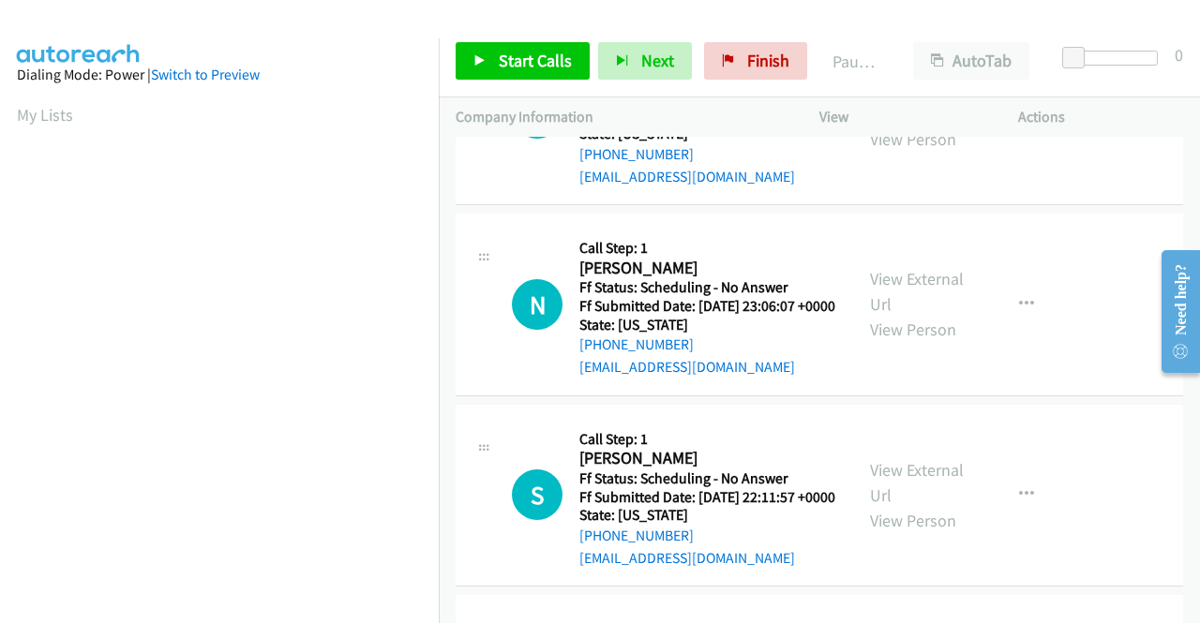
scroll to position [375, 0]
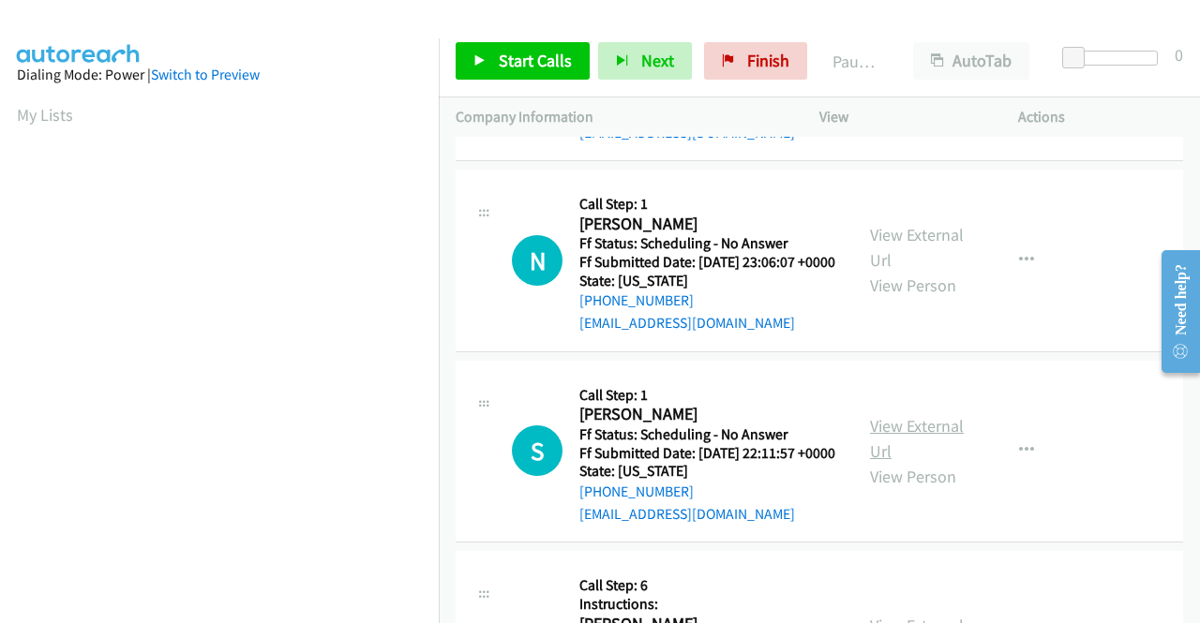
click at [912, 462] on link "View External Url" at bounding box center [917, 438] width 94 height 47
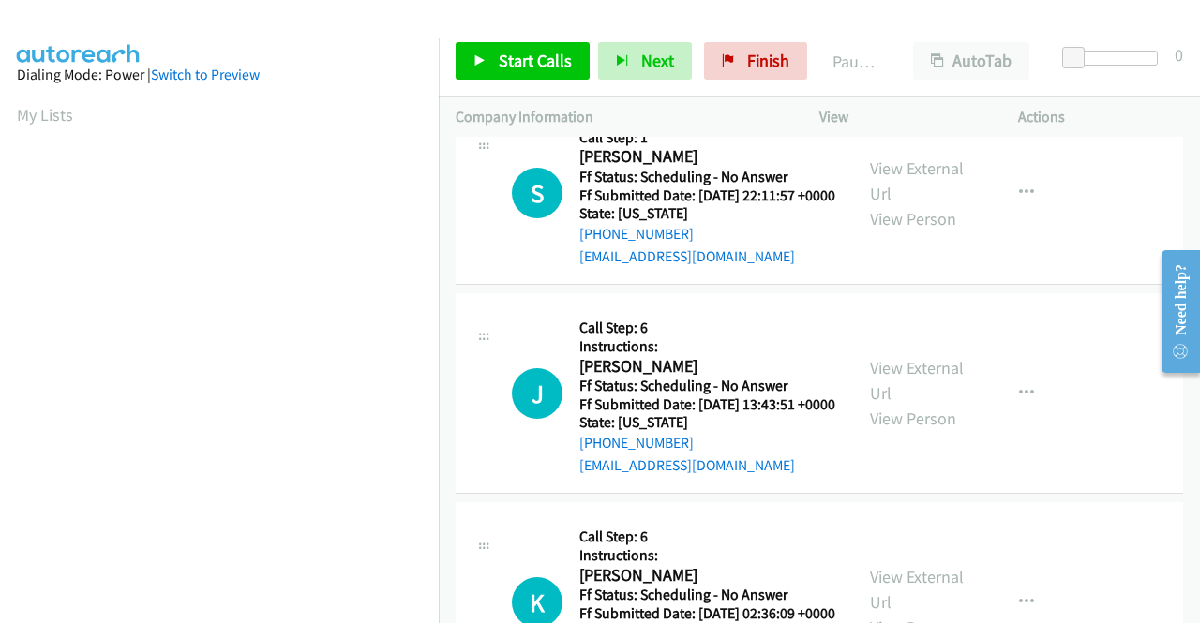
scroll to position [656, 0]
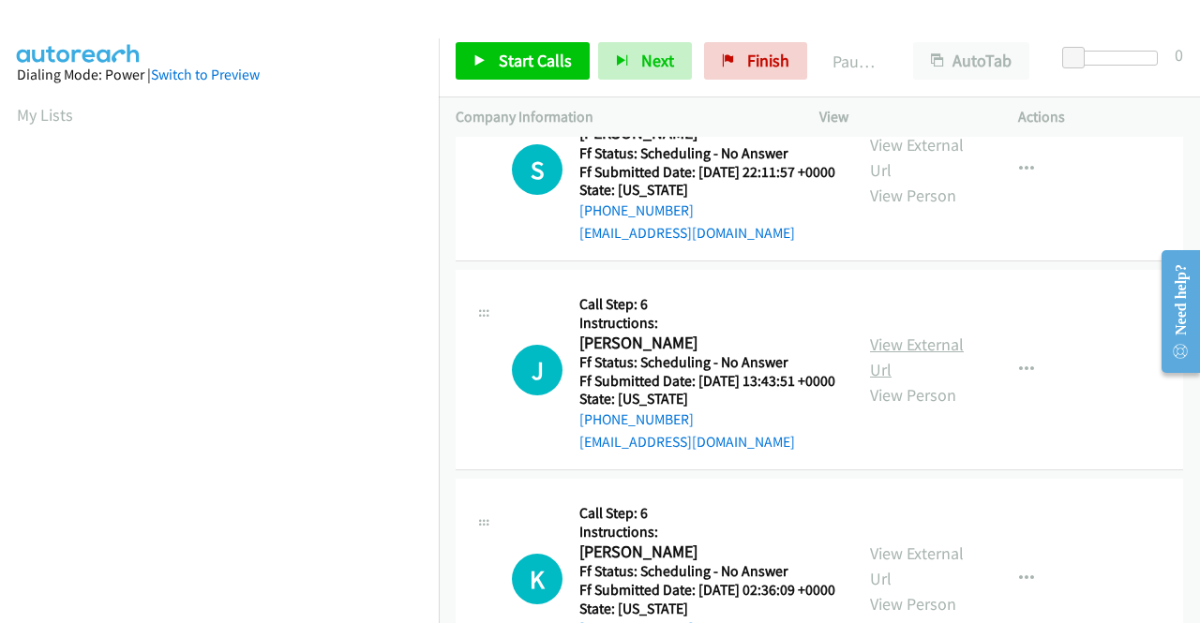
click at [928, 381] on link "View External Url" at bounding box center [917, 357] width 94 height 47
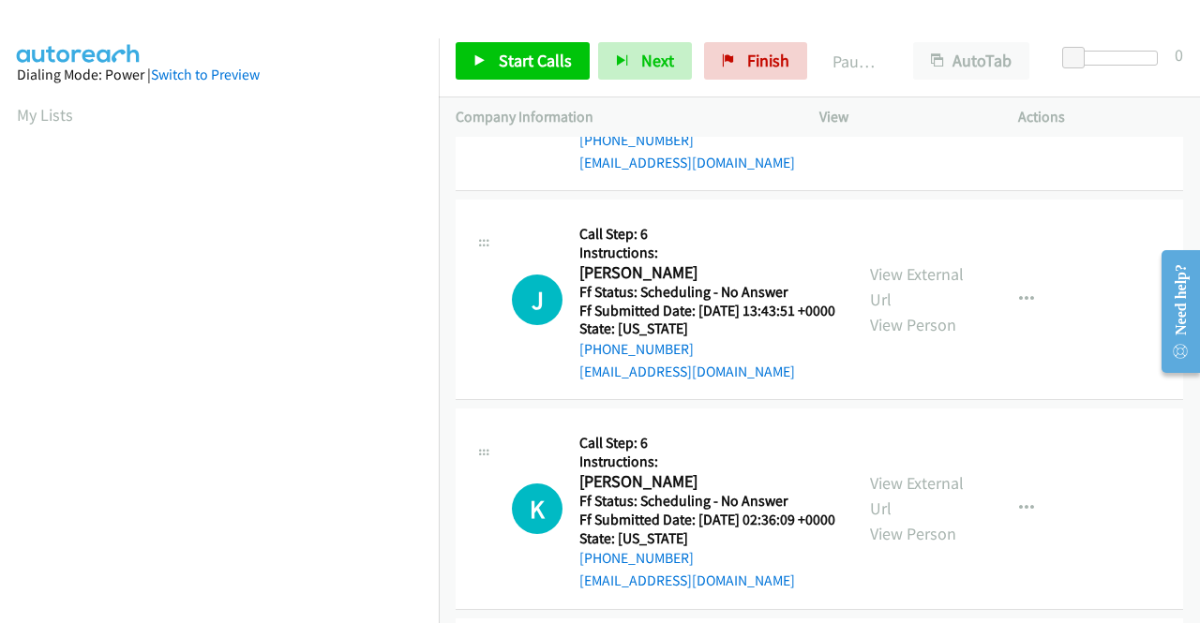
scroll to position [844, 0]
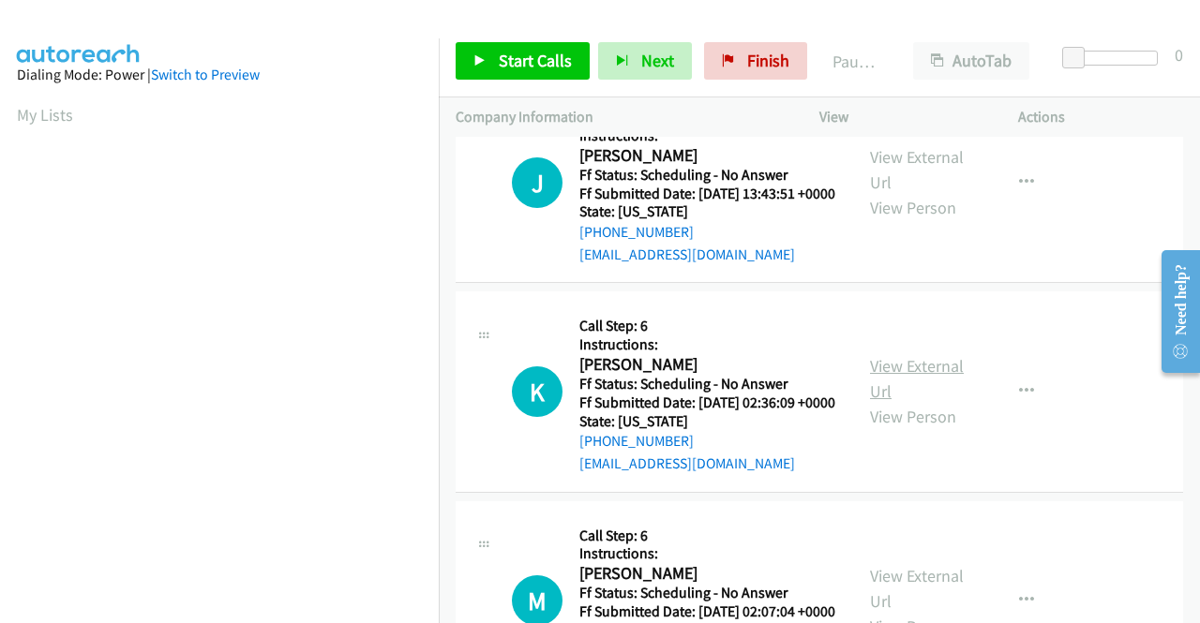
click at [892, 402] on link "View External Url" at bounding box center [917, 378] width 94 height 47
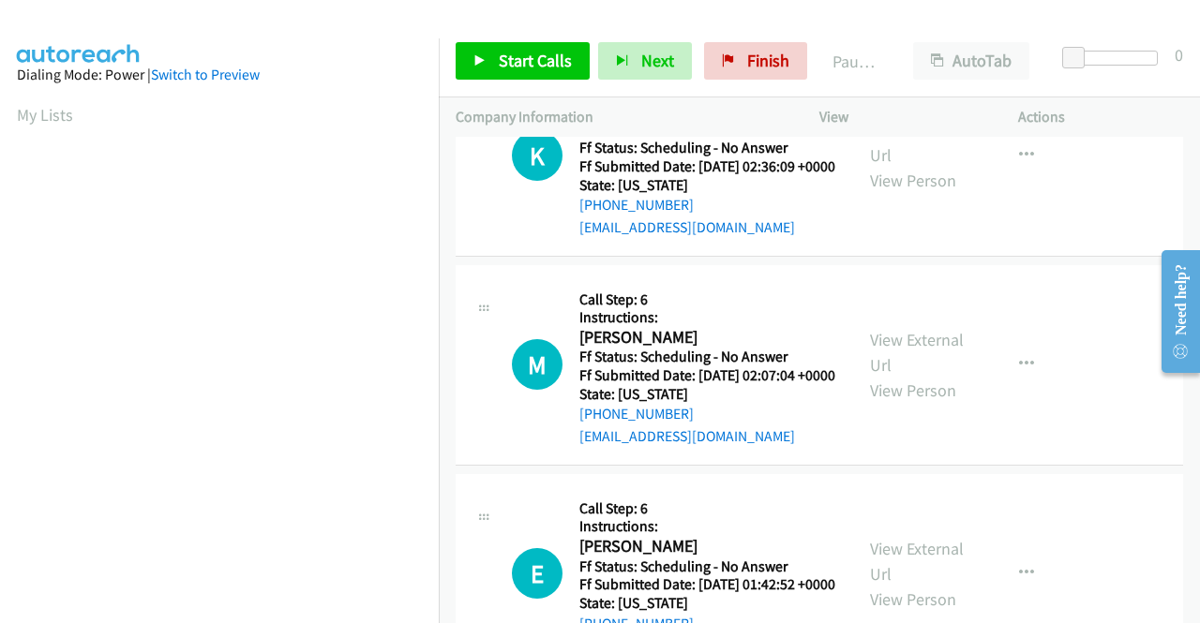
scroll to position [1125, 0]
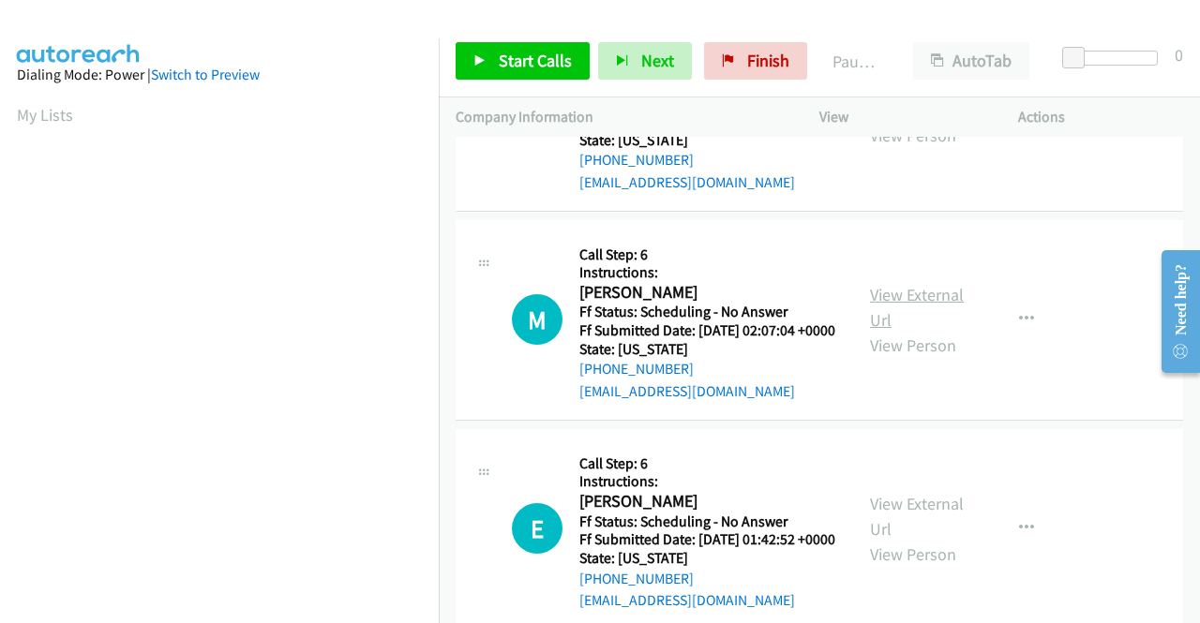
click at [900, 331] on link "View External Url" at bounding box center [917, 307] width 94 height 47
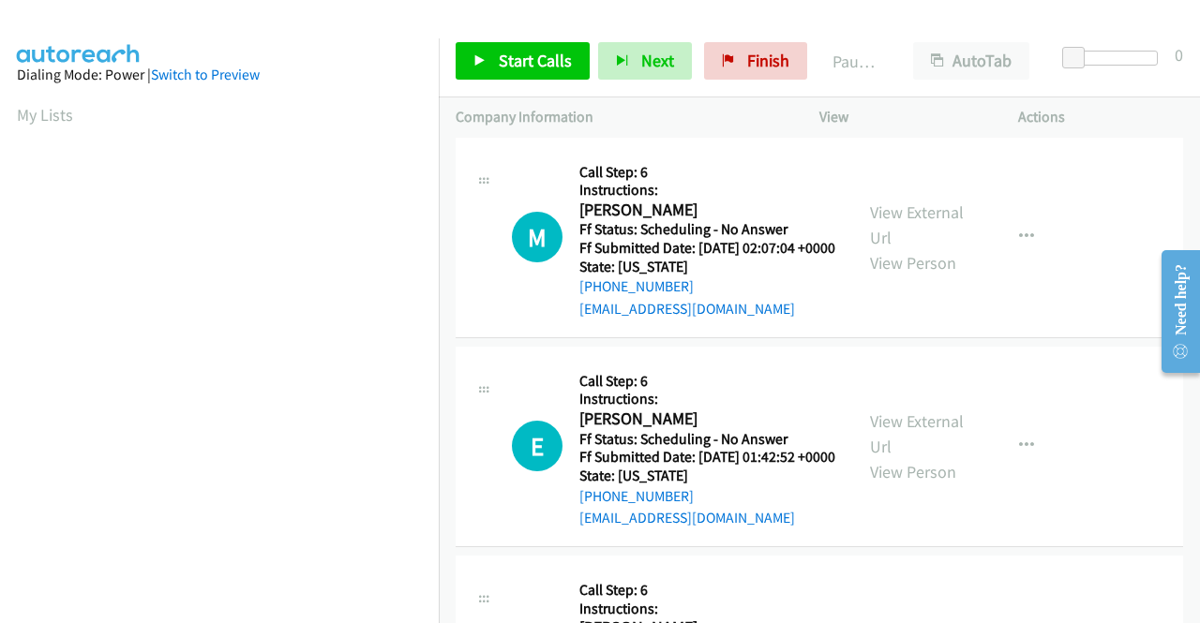
scroll to position [1312, 0]
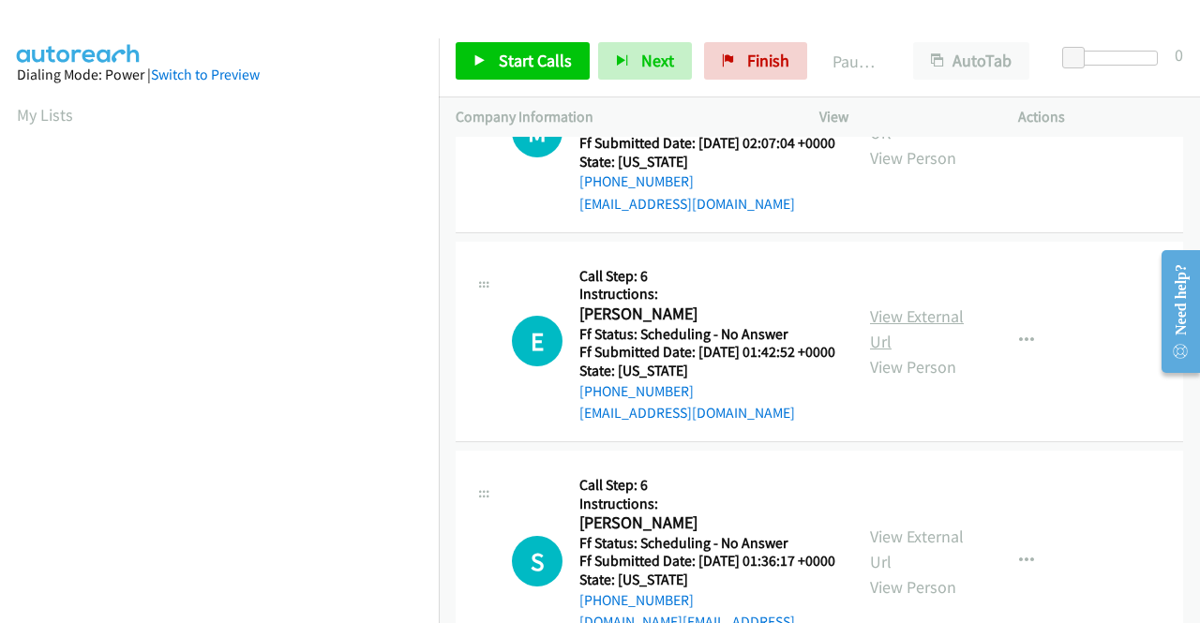
click at [922, 352] on link "View External Url" at bounding box center [917, 329] width 94 height 47
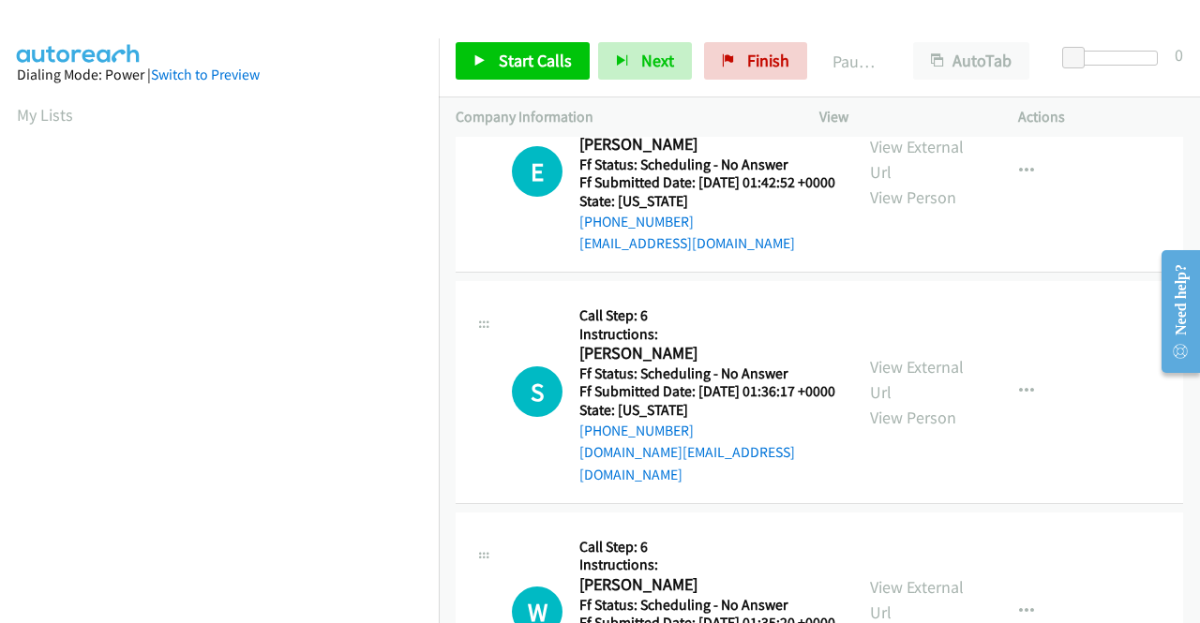
scroll to position [1500, 0]
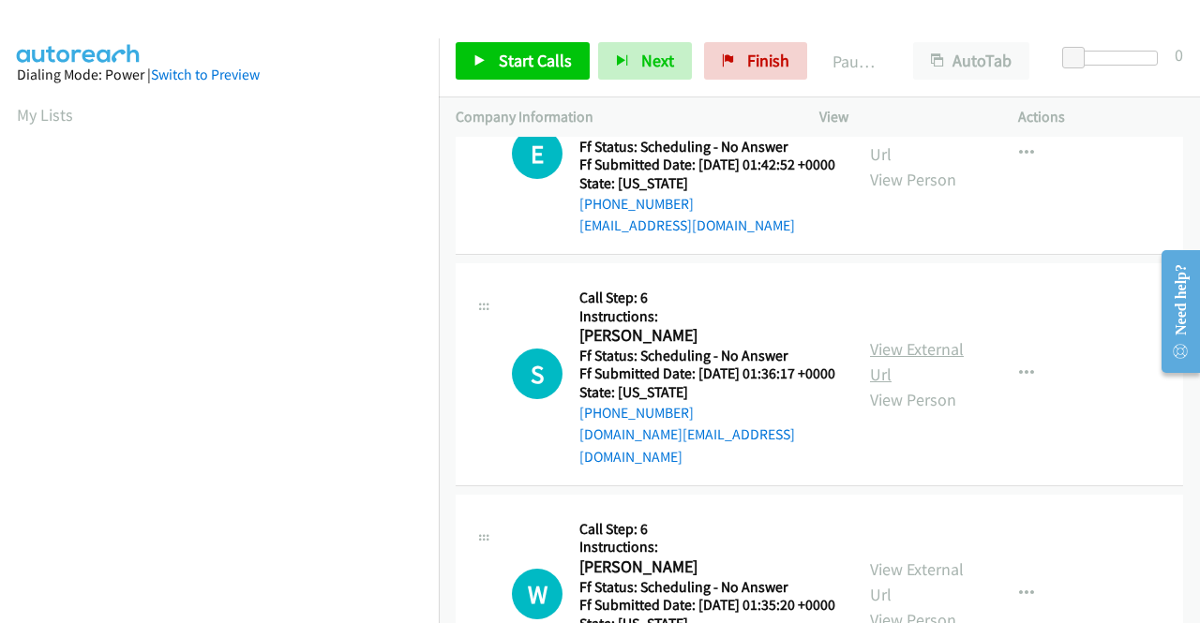
click at [922, 385] on link "View External Url" at bounding box center [917, 361] width 94 height 47
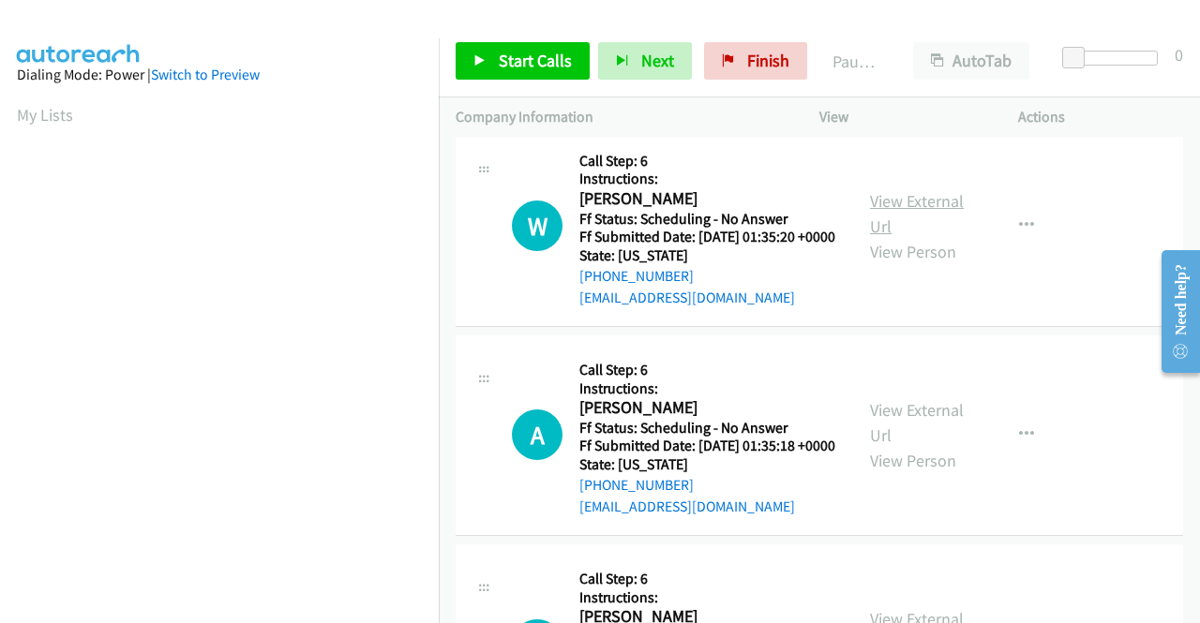
scroll to position [1875, 0]
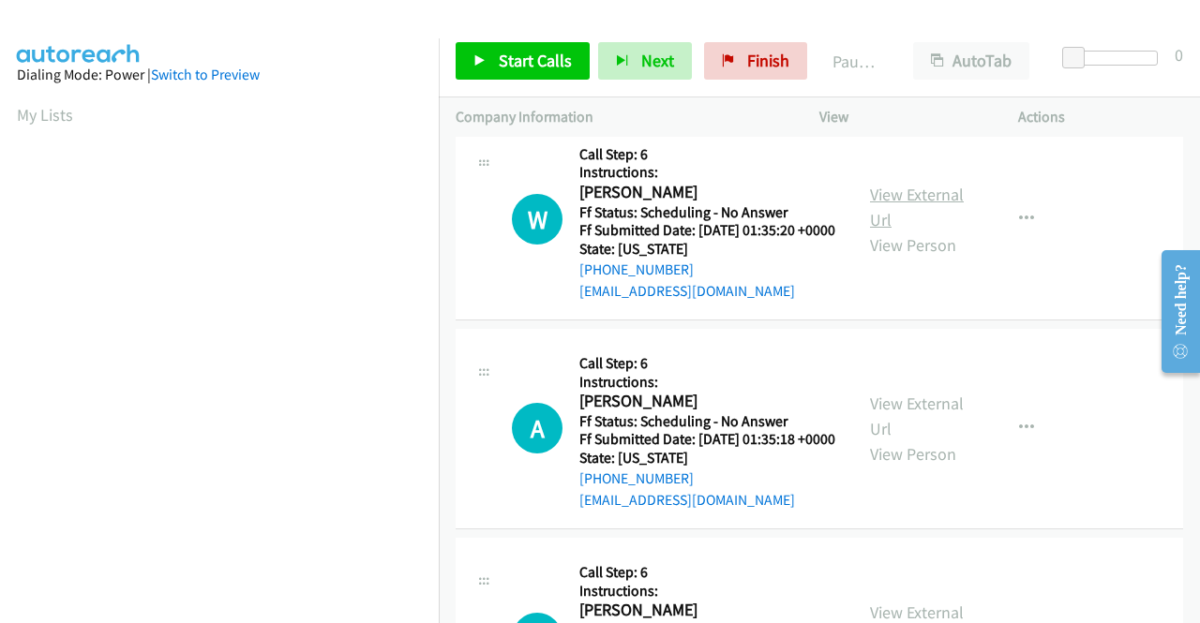
click at [870, 231] on link "View External Url" at bounding box center [917, 207] width 94 height 47
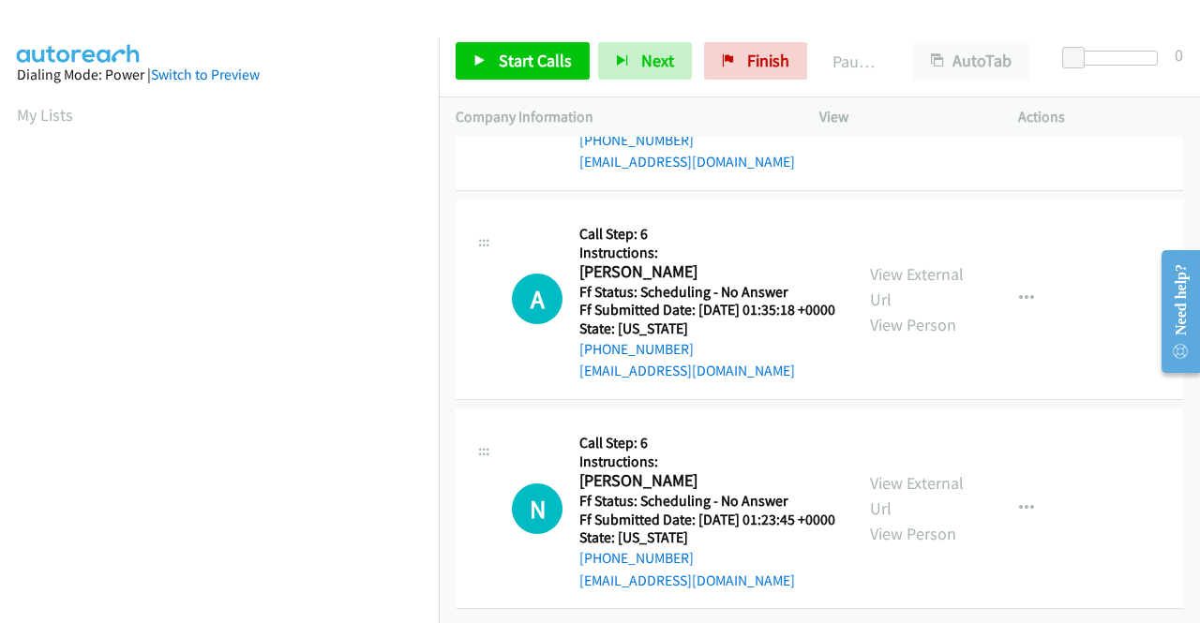
scroll to position [2062, 0]
click at [907, 310] on link "View External Url" at bounding box center [917, 286] width 94 height 47
click at [894, 472] on link "View External Url" at bounding box center [917, 495] width 94 height 47
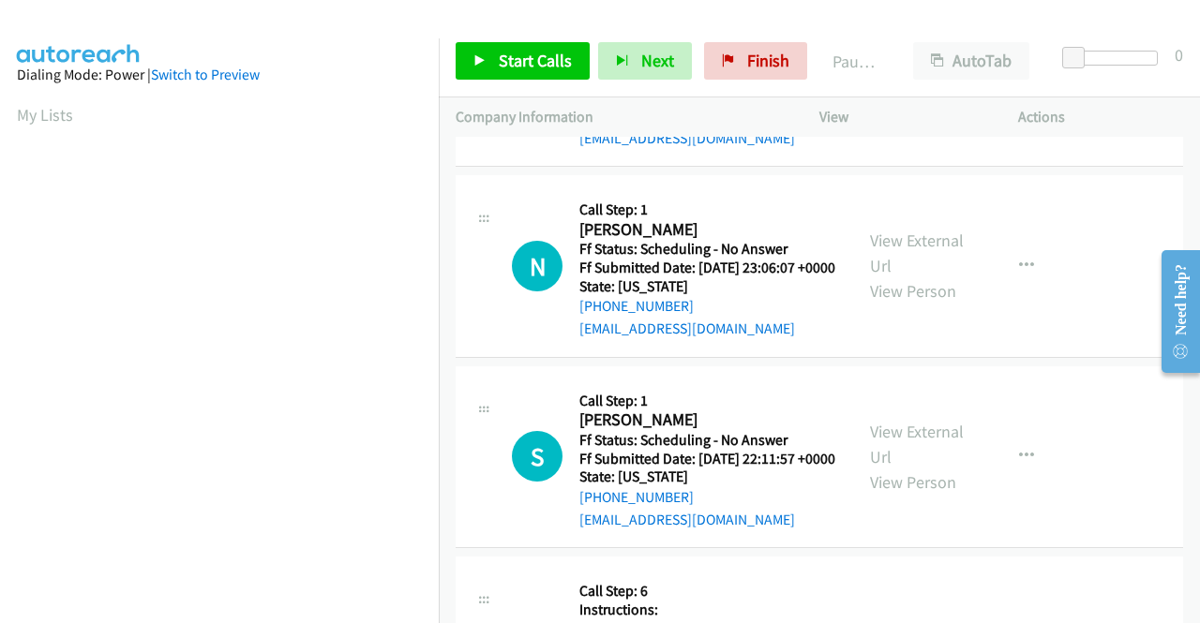
scroll to position [0, 0]
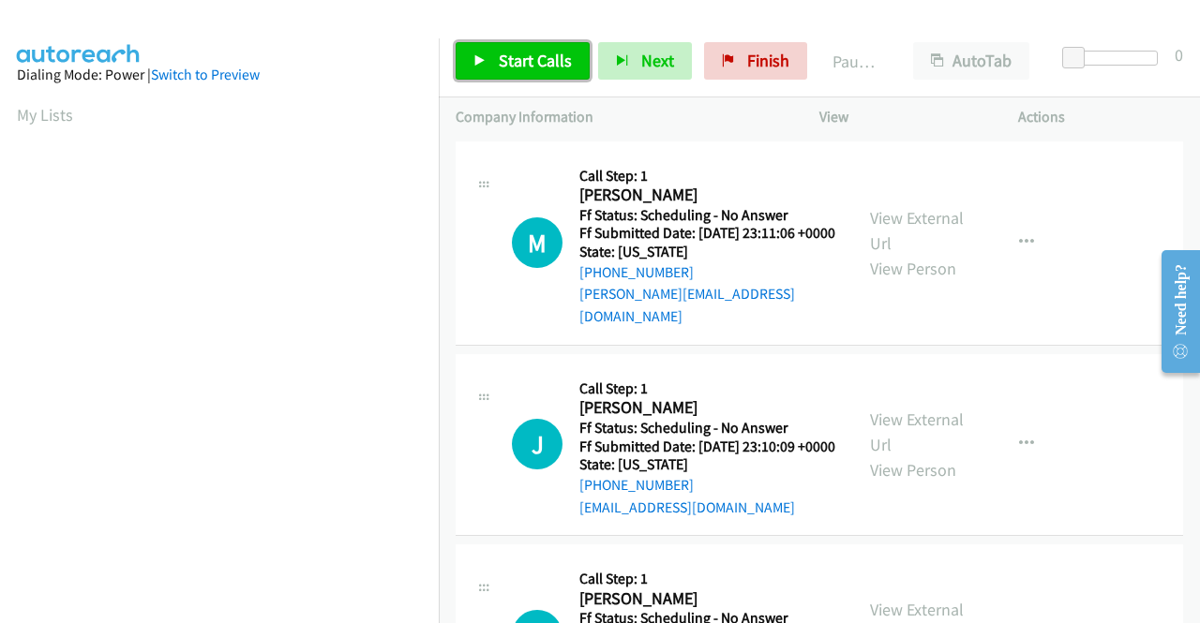
click at [524, 65] on span "Start Calls" at bounding box center [535, 61] width 73 height 22
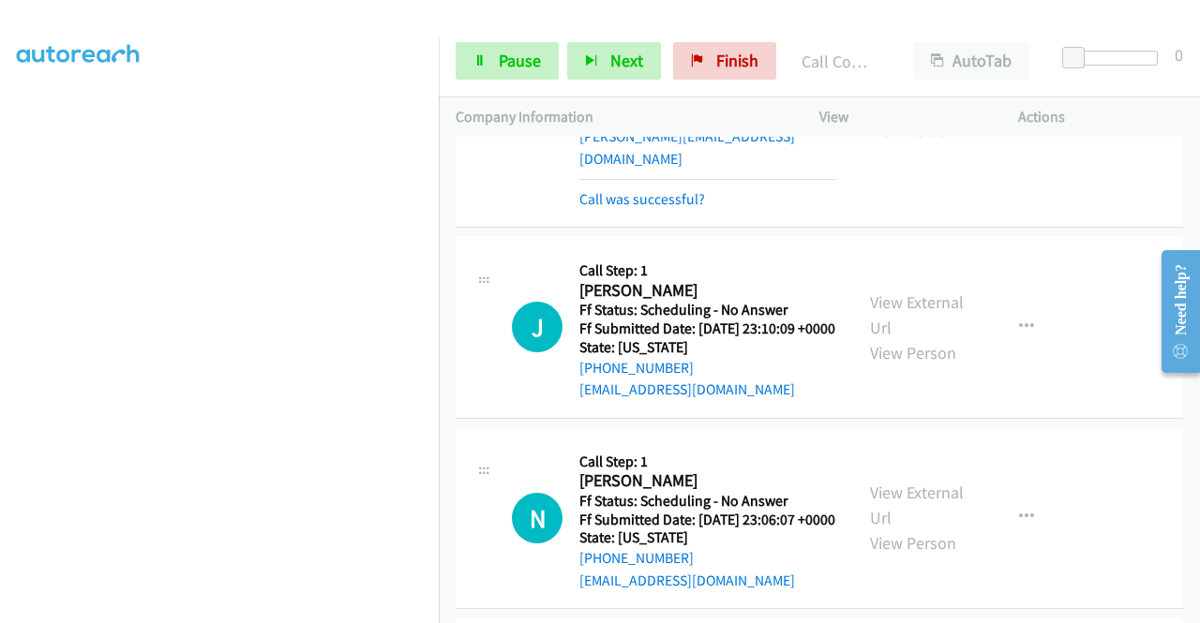
scroll to position [187, 0]
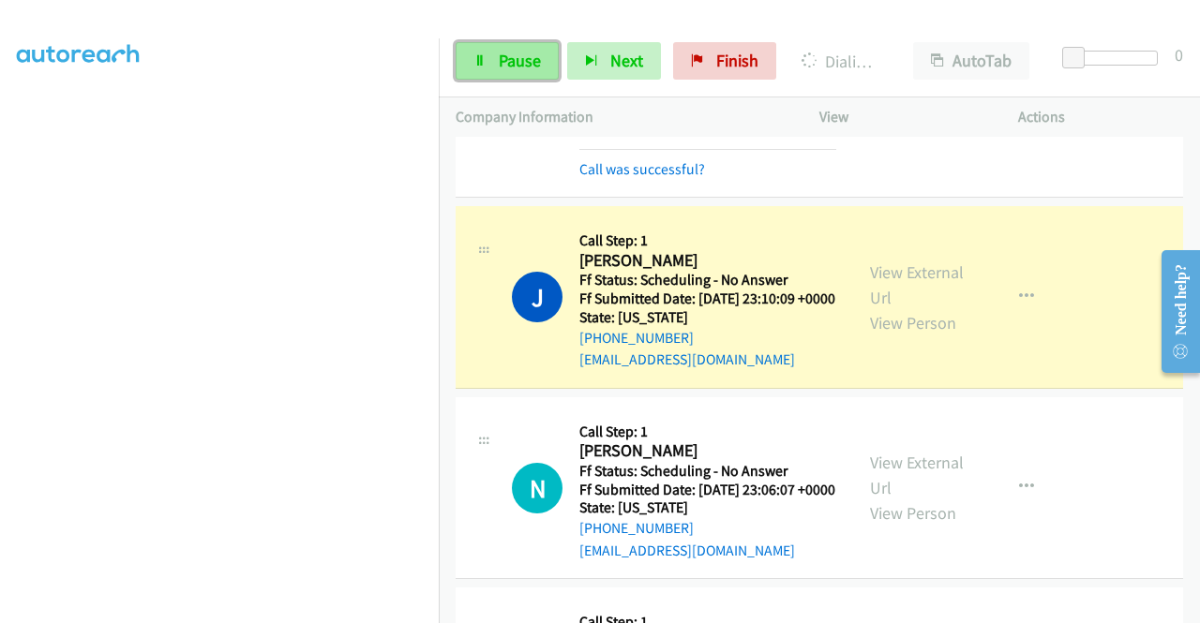
click at [483, 72] on link "Pause" at bounding box center [507, 60] width 103 height 37
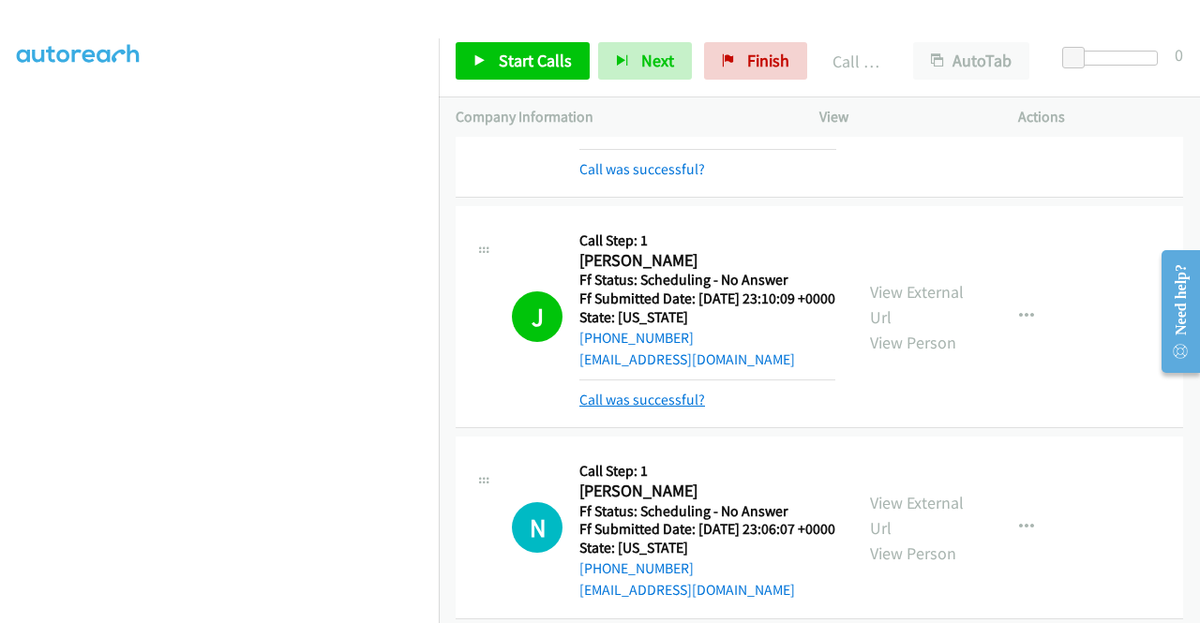
click at [611, 409] on link "Call was successful?" at bounding box center [642, 400] width 126 height 18
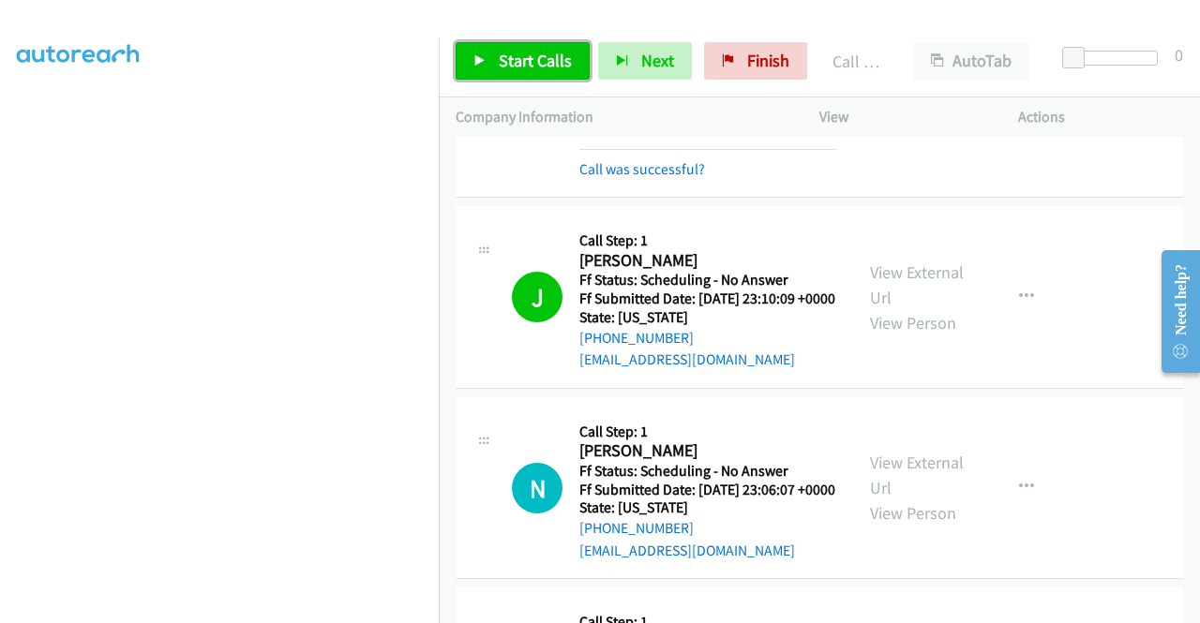
click at [546, 62] on span "Start Calls" at bounding box center [535, 61] width 73 height 22
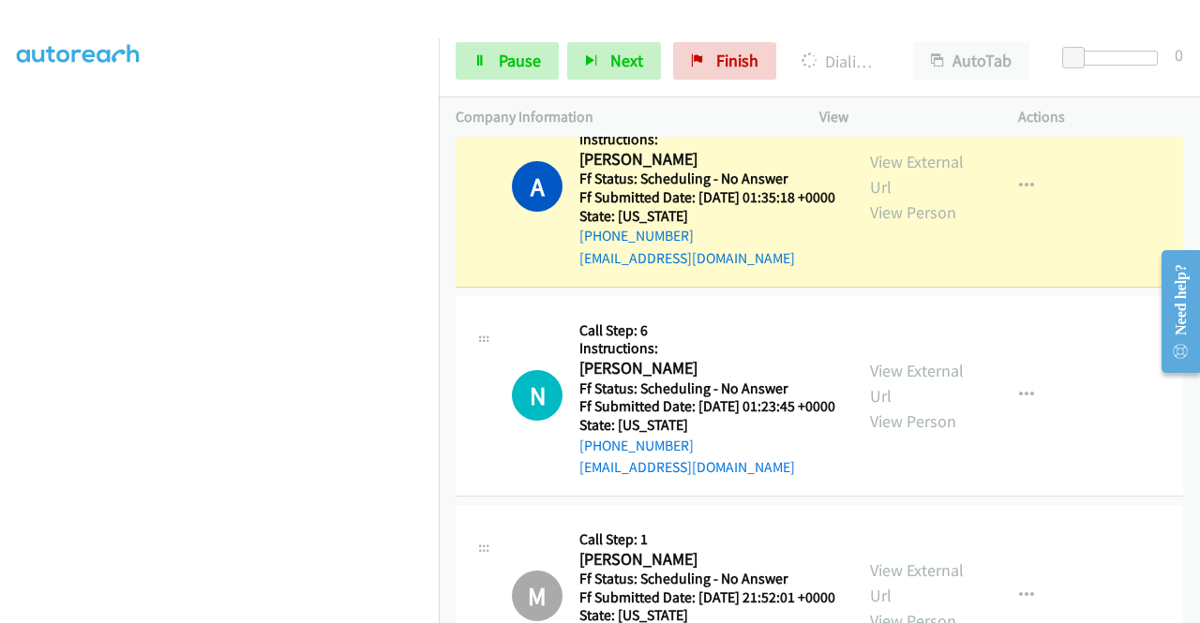
scroll to position [2571, 0]
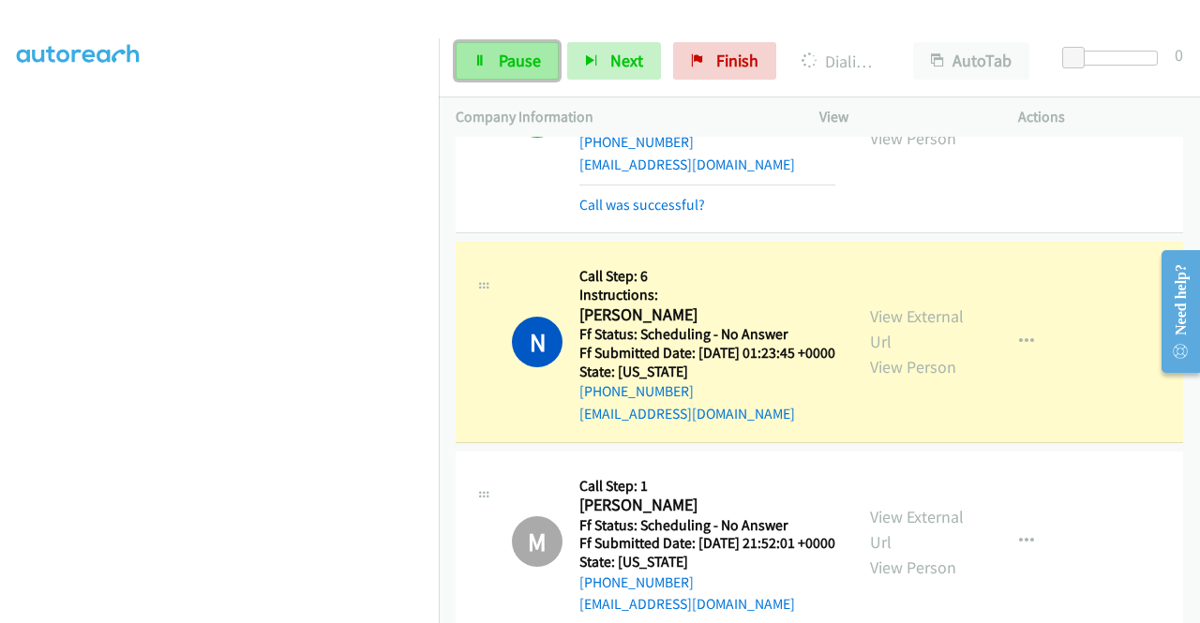
click at [517, 52] on span "Pause" at bounding box center [520, 61] width 42 height 22
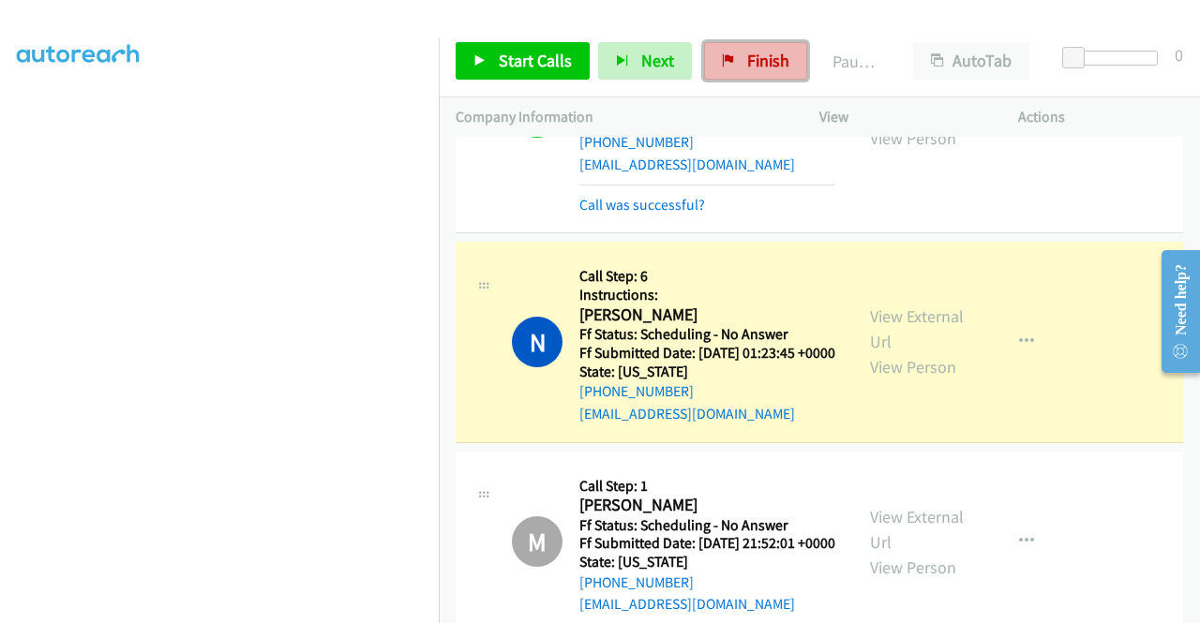
click at [748, 61] on span "Finish" at bounding box center [768, 61] width 42 height 22
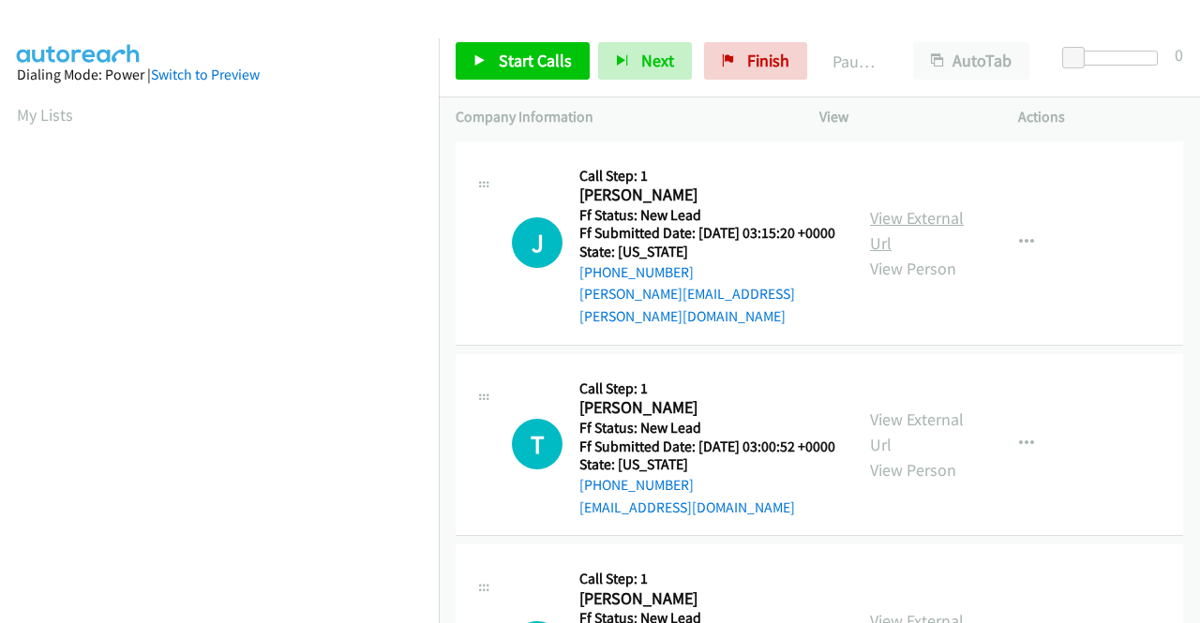
click at [876, 211] on link "View External Url" at bounding box center [917, 230] width 94 height 47
click at [878, 419] on link "View External Url" at bounding box center [917, 432] width 94 height 47
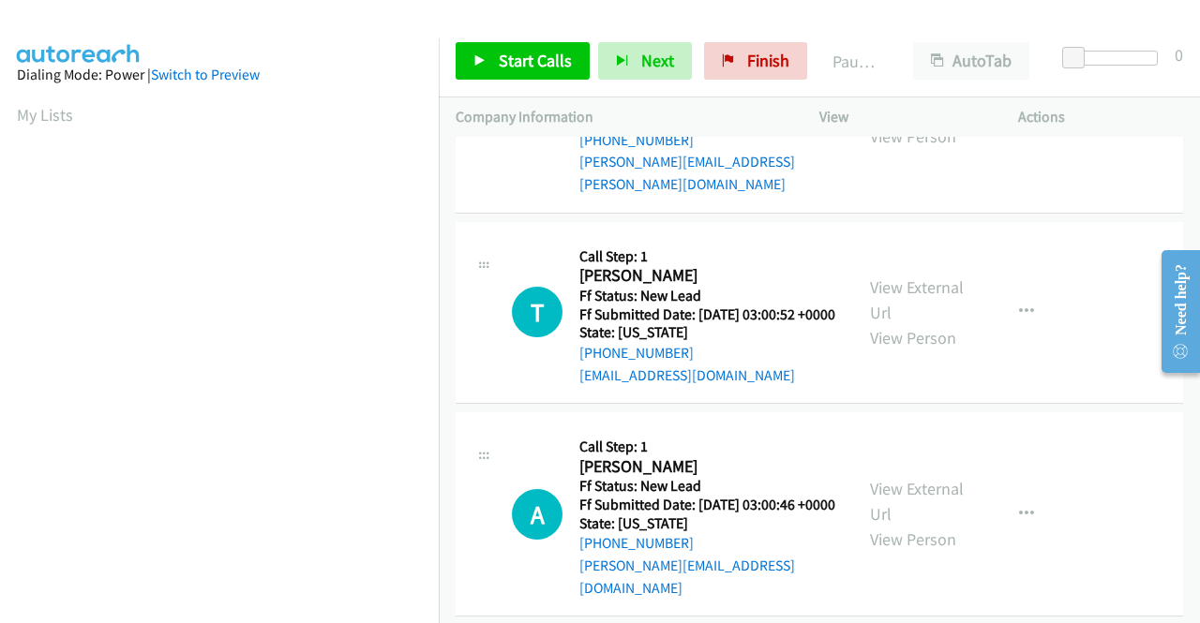
scroll to position [187, 0]
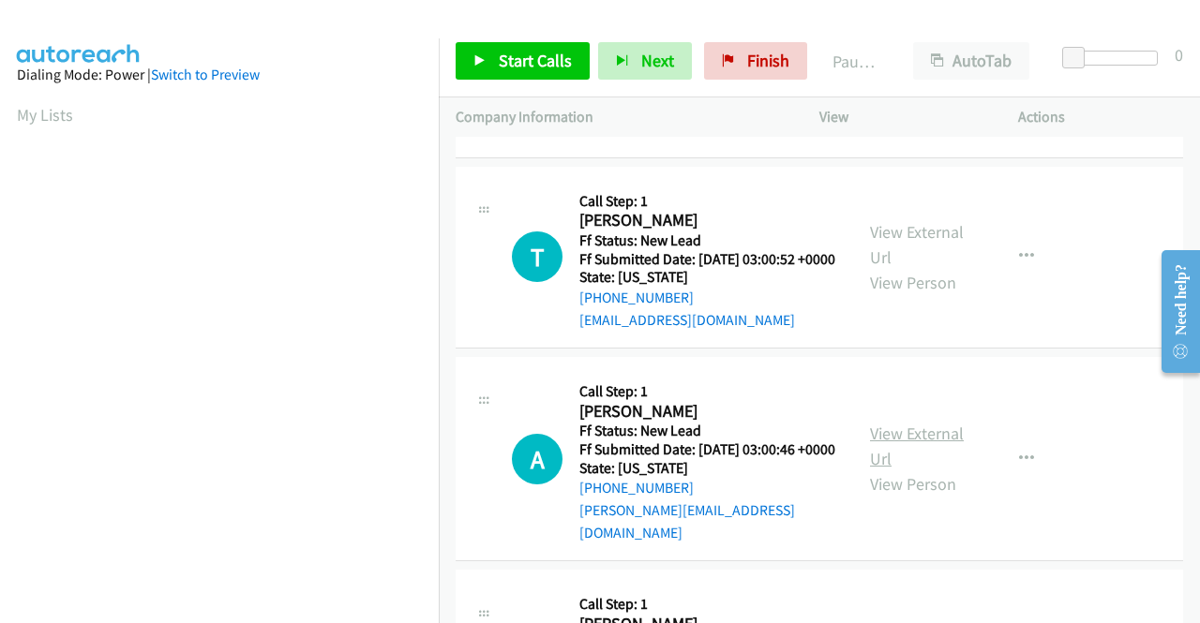
click at [885, 442] on link "View External Url" at bounding box center [917, 446] width 94 height 47
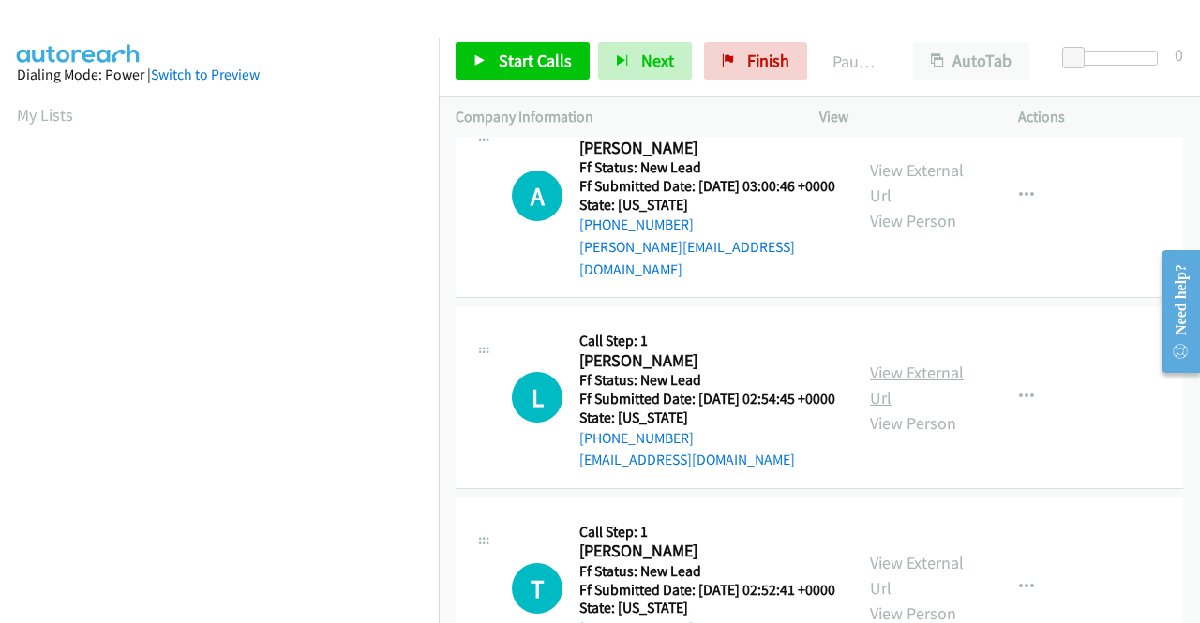
scroll to position [469, 0]
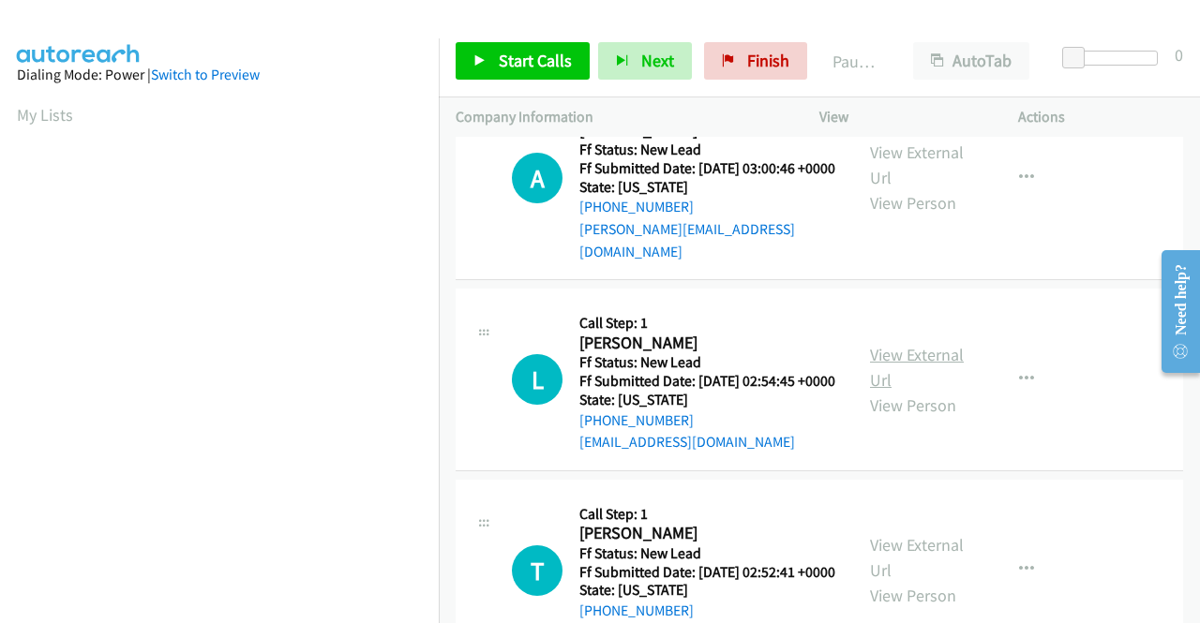
click at [900, 382] on link "View External Url" at bounding box center [917, 367] width 94 height 47
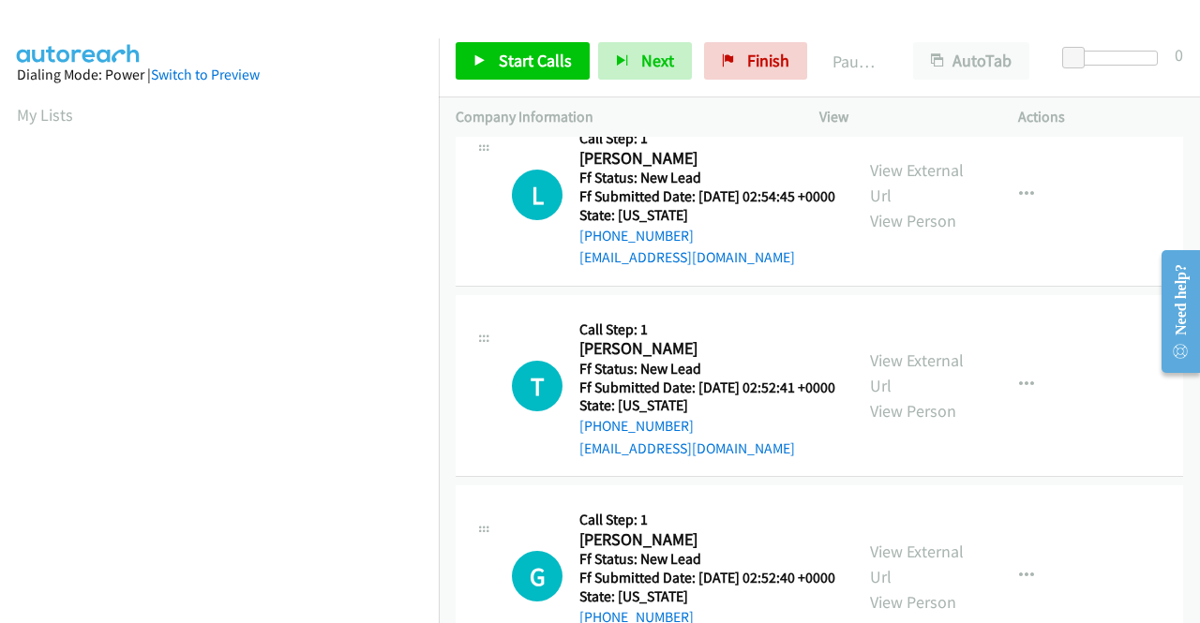
scroll to position [656, 0]
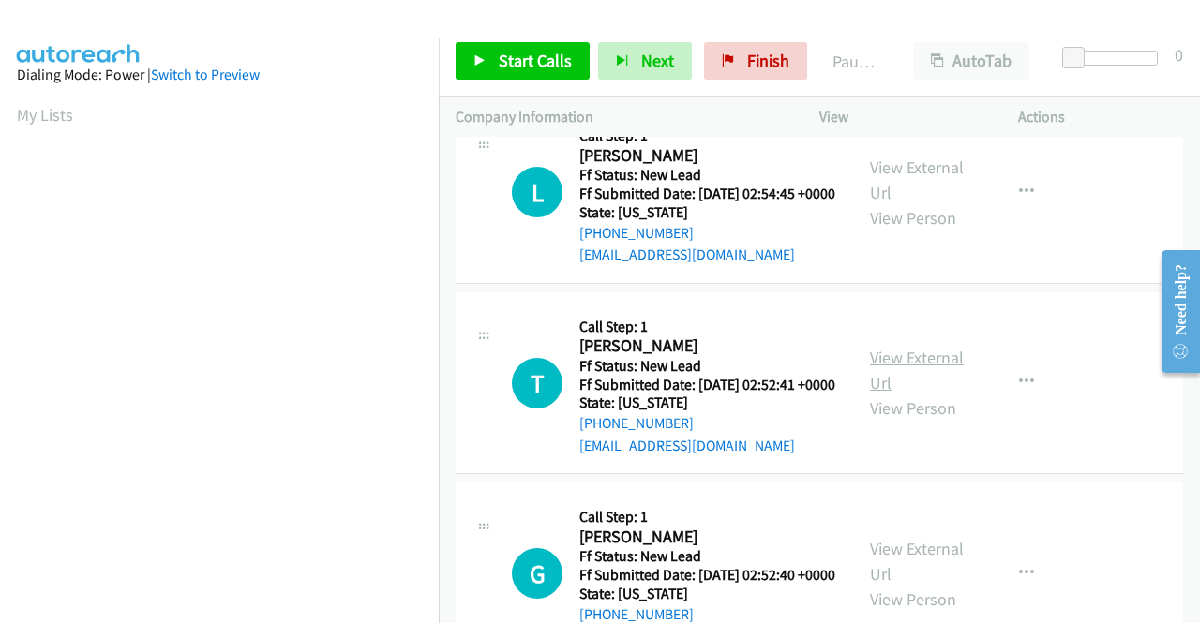
click at [912, 386] on link "View External Url" at bounding box center [917, 370] width 94 height 47
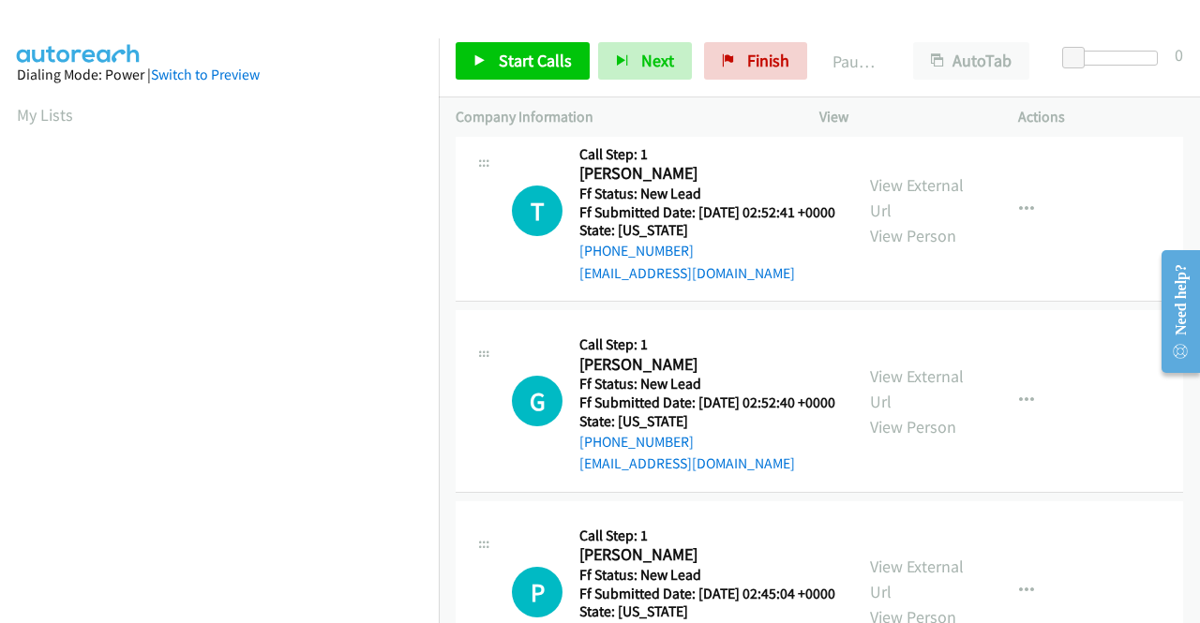
scroll to position [844, 0]
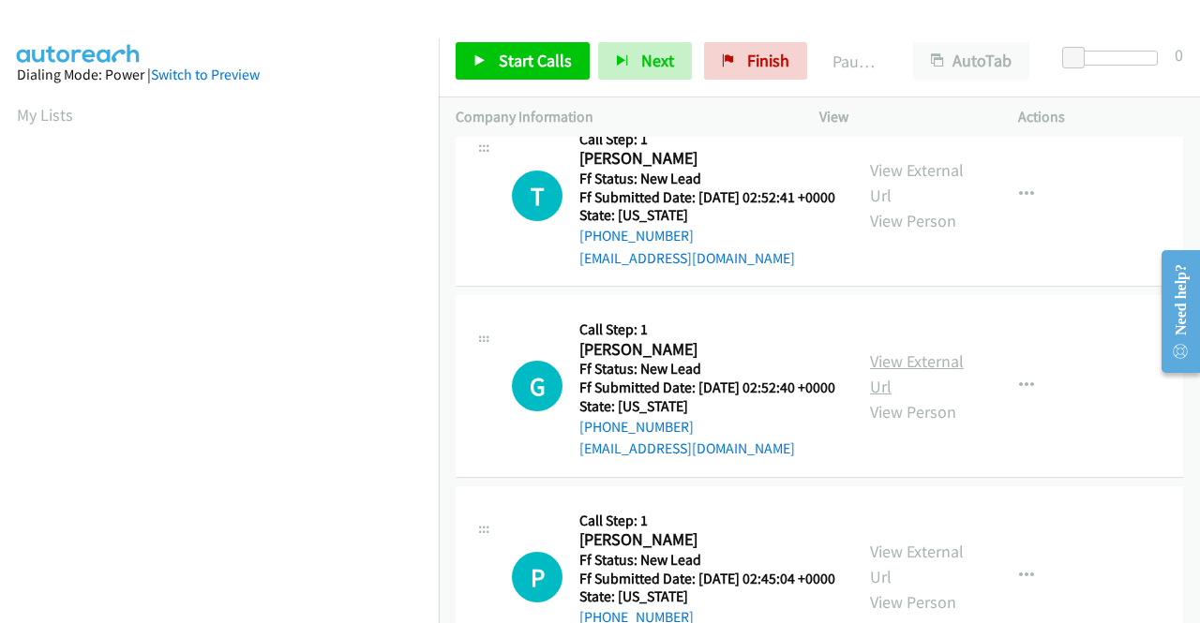
click at [907, 397] on link "View External Url" at bounding box center [917, 374] width 94 height 47
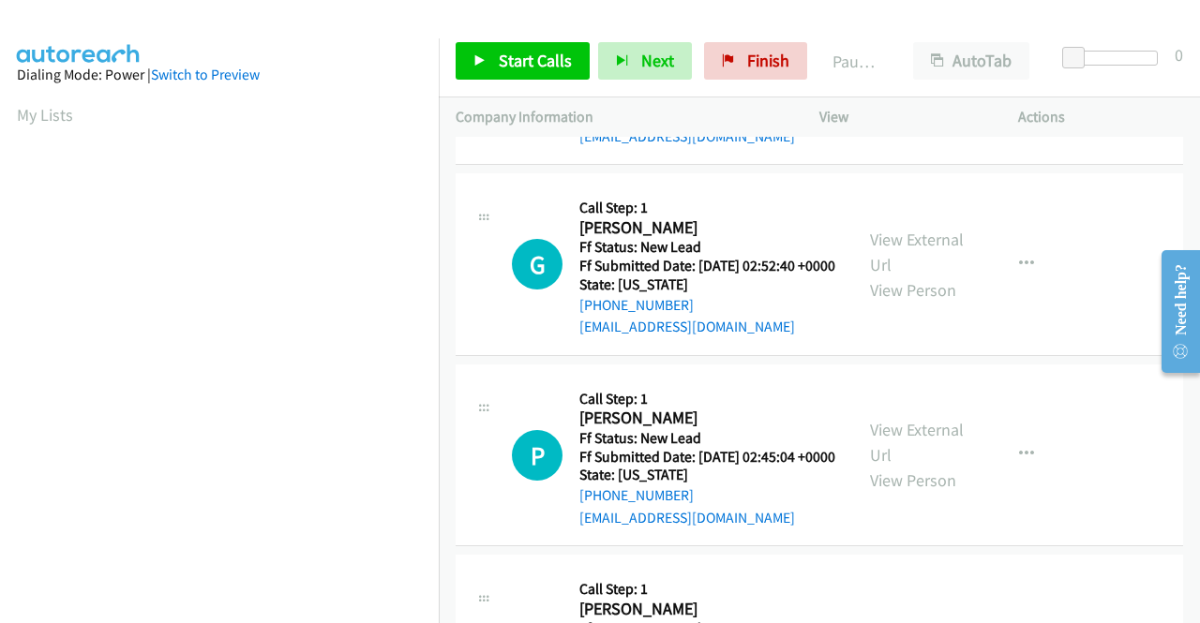
scroll to position [1031, 0]
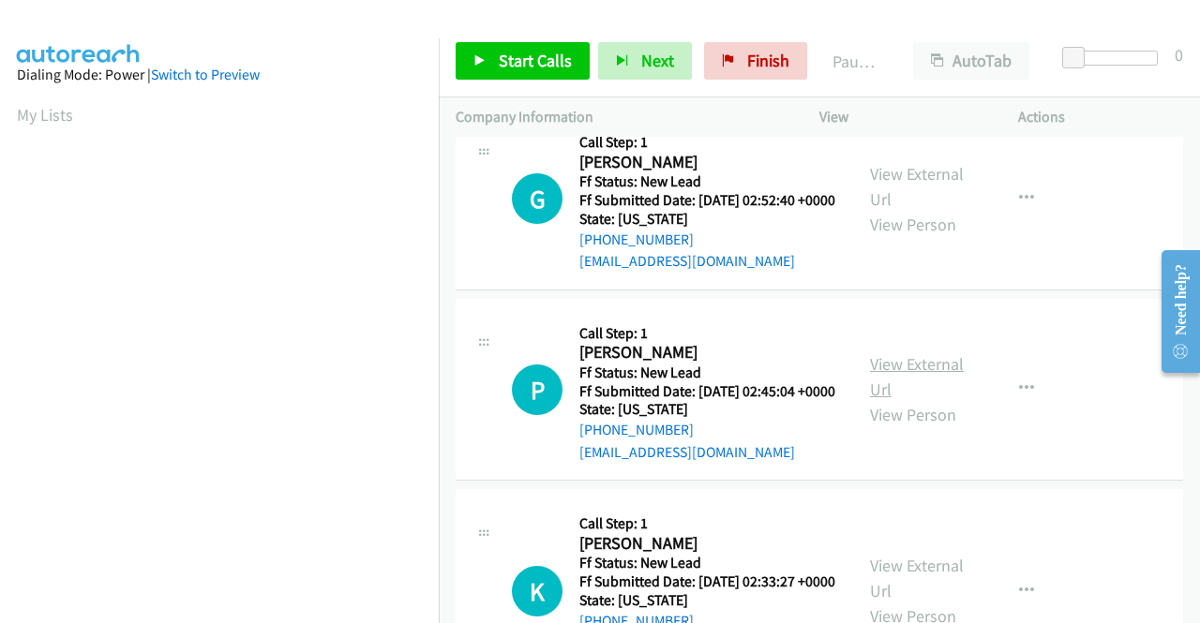
click at [900, 400] on link "View External Url" at bounding box center [917, 376] width 94 height 47
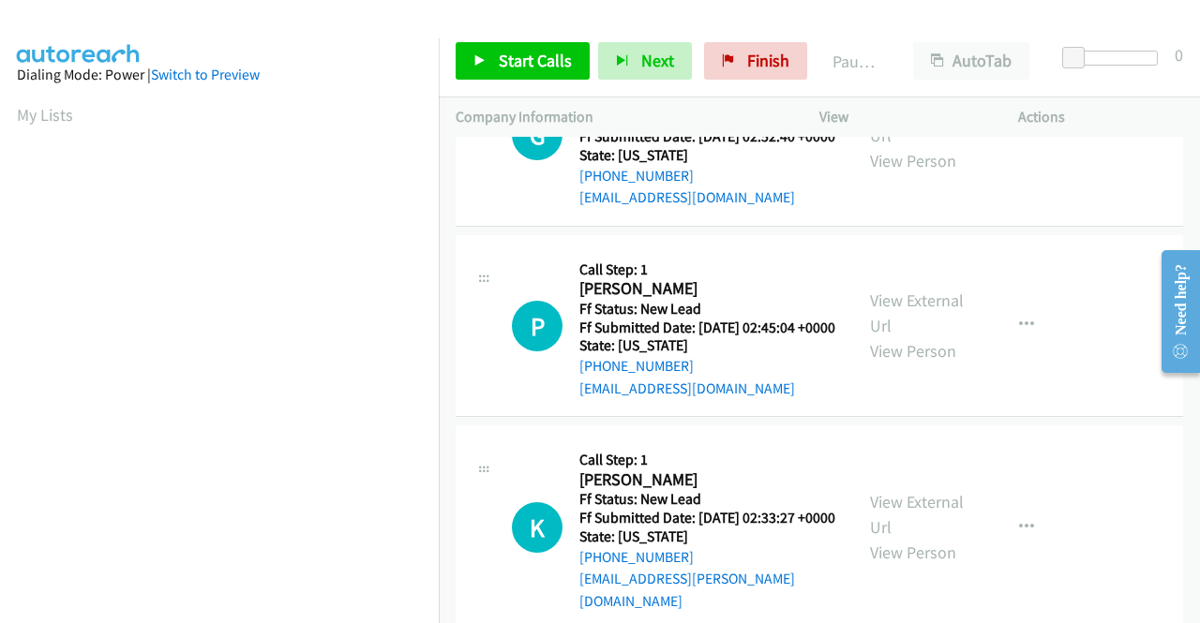
scroll to position [1219, 0]
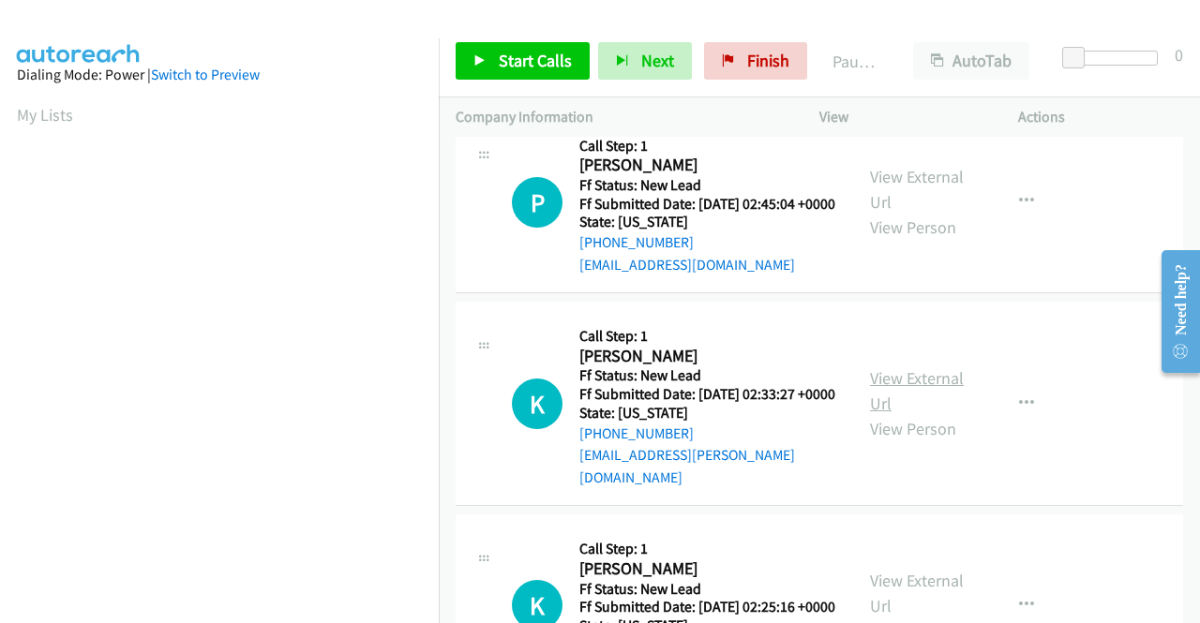
click at [892, 414] on link "View External Url" at bounding box center [917, 390] width 94 height 47
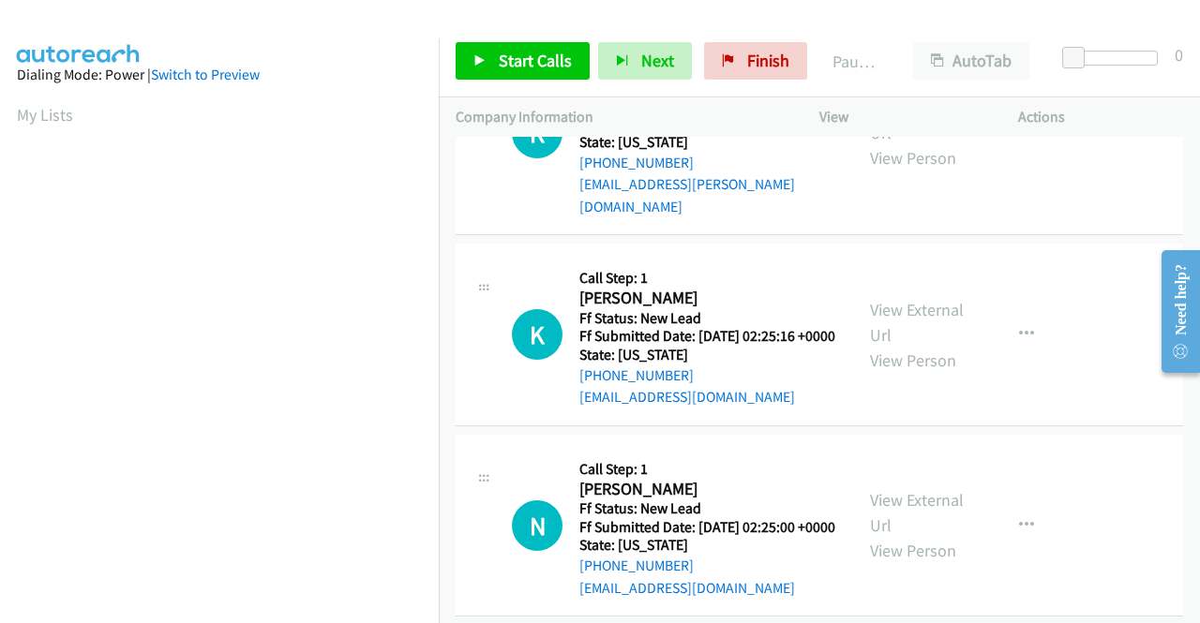
scroll to position [1500, 0]
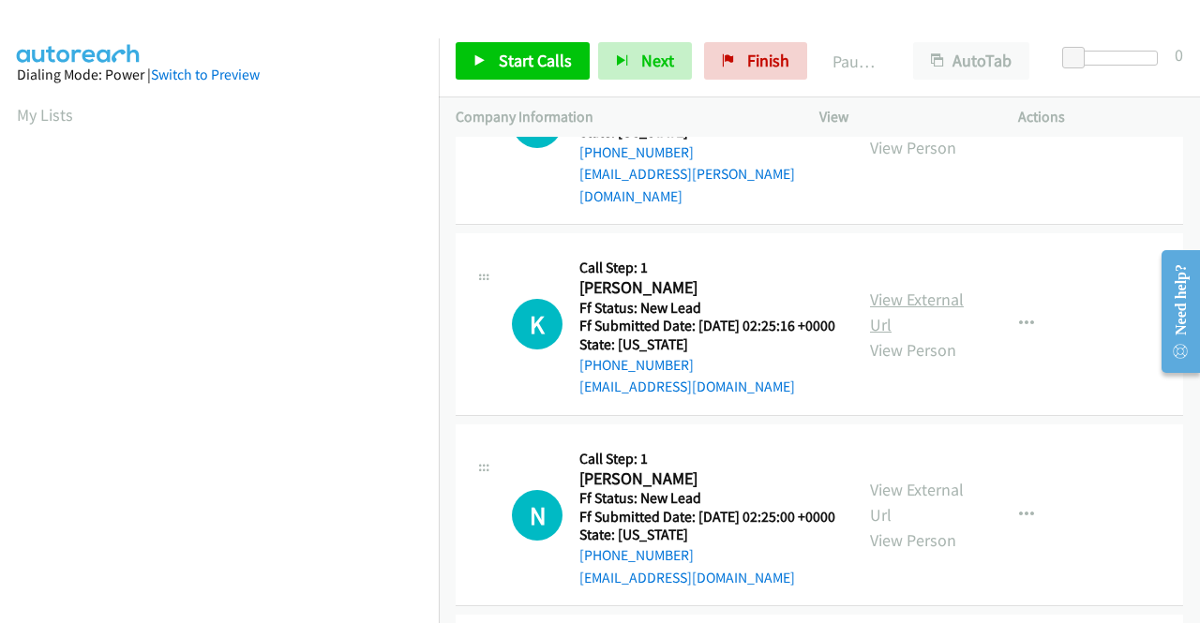
click at [917, 336] on link "View External Url" at bounding box center [917, 312] width 94 height 47
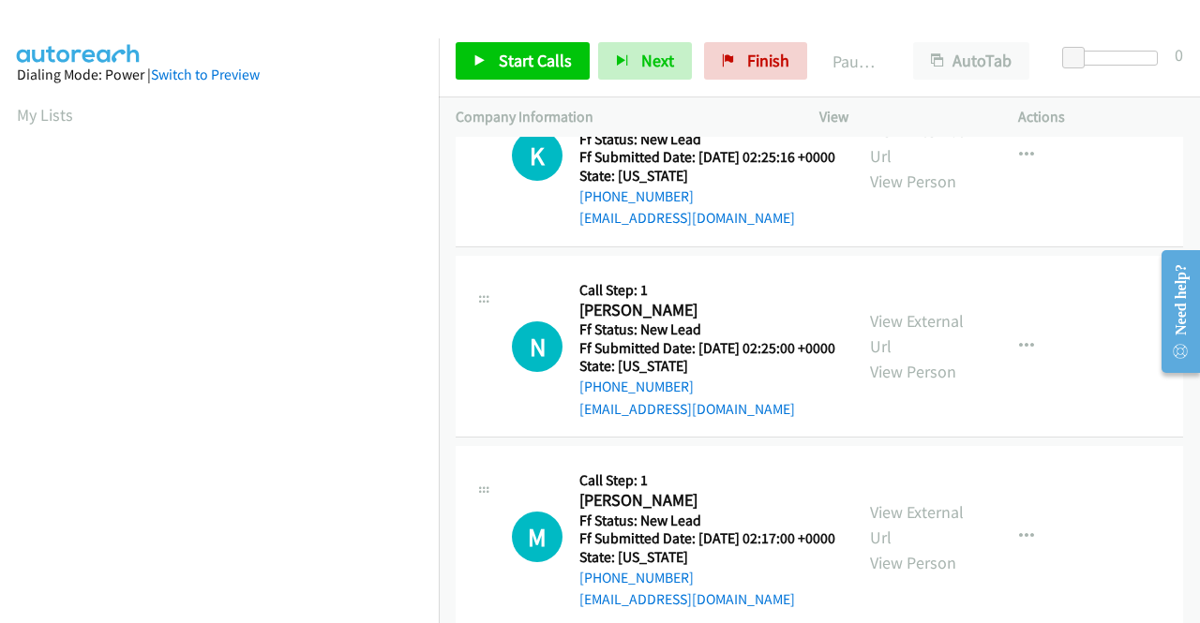
scroll to position [1687, 0]
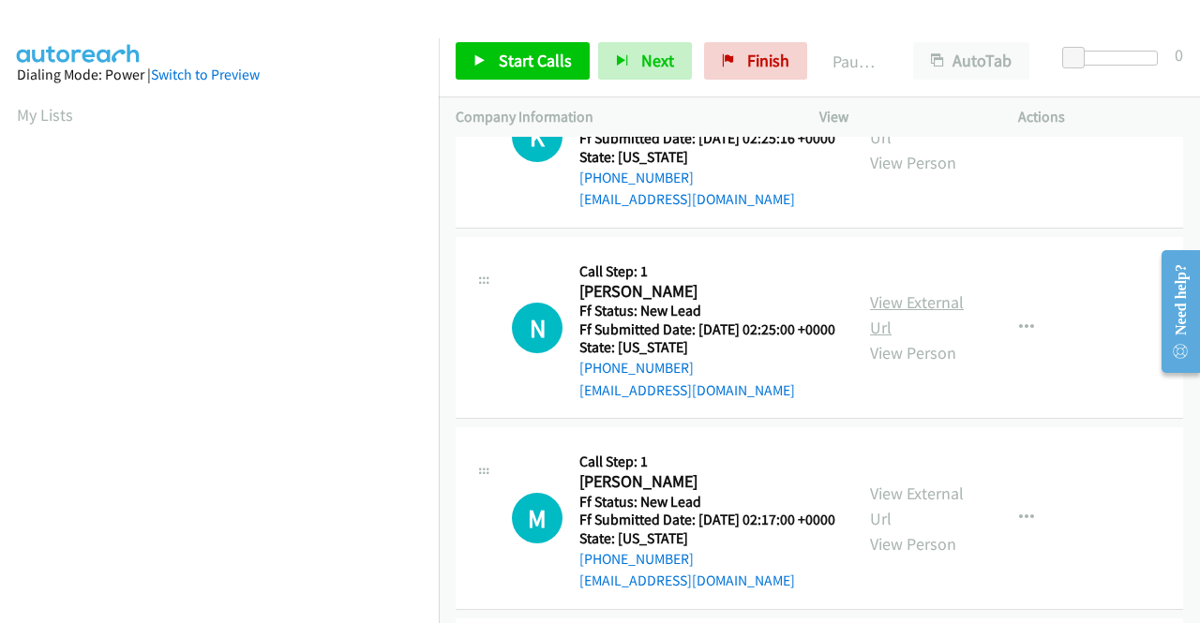
click at [922, 338] on link "View External Url" at bounding box center [917, 315] width 94 height 47
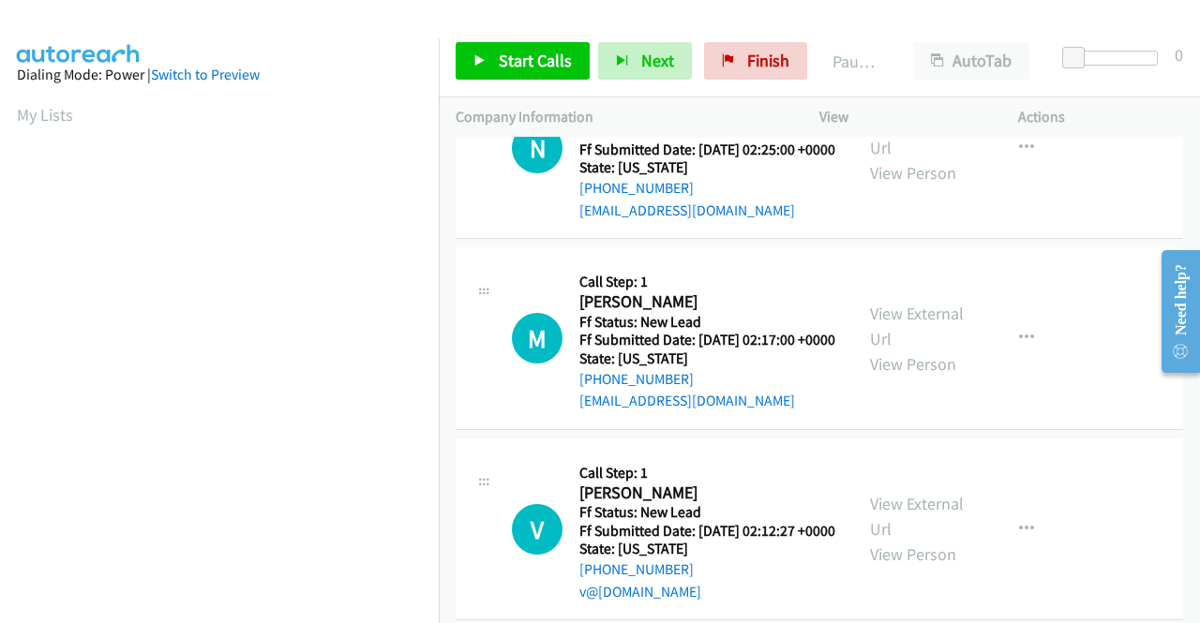
scroll to position [1875, 0]
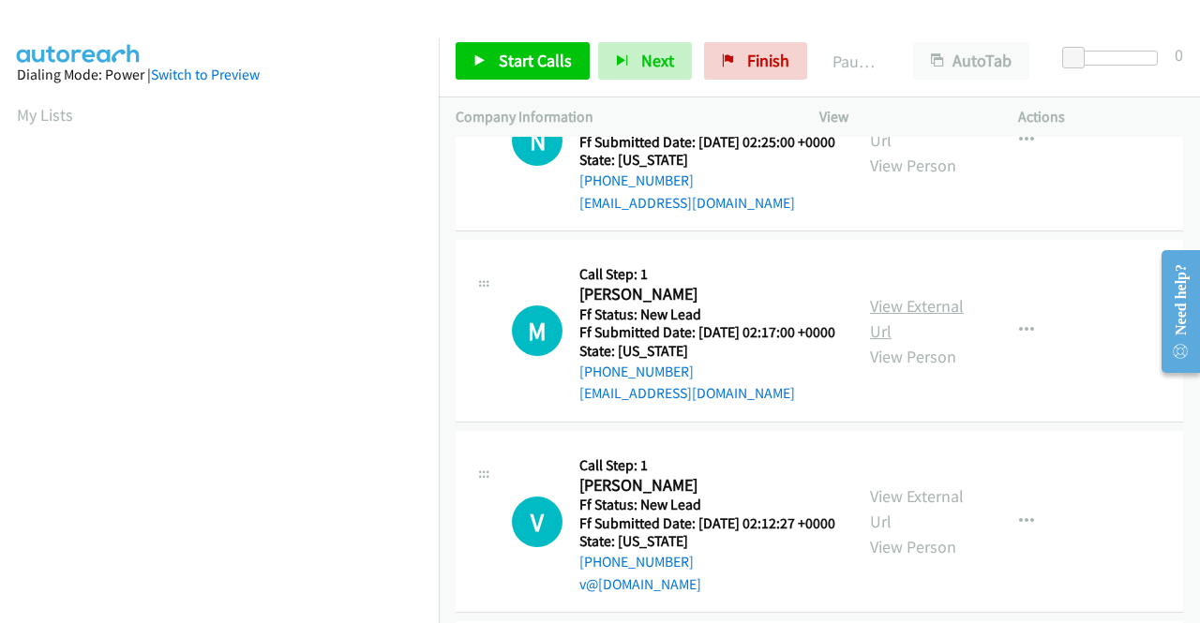
click at [898, 342] on link "View External Url" at bounding box center [917, 318] width 94 height 47
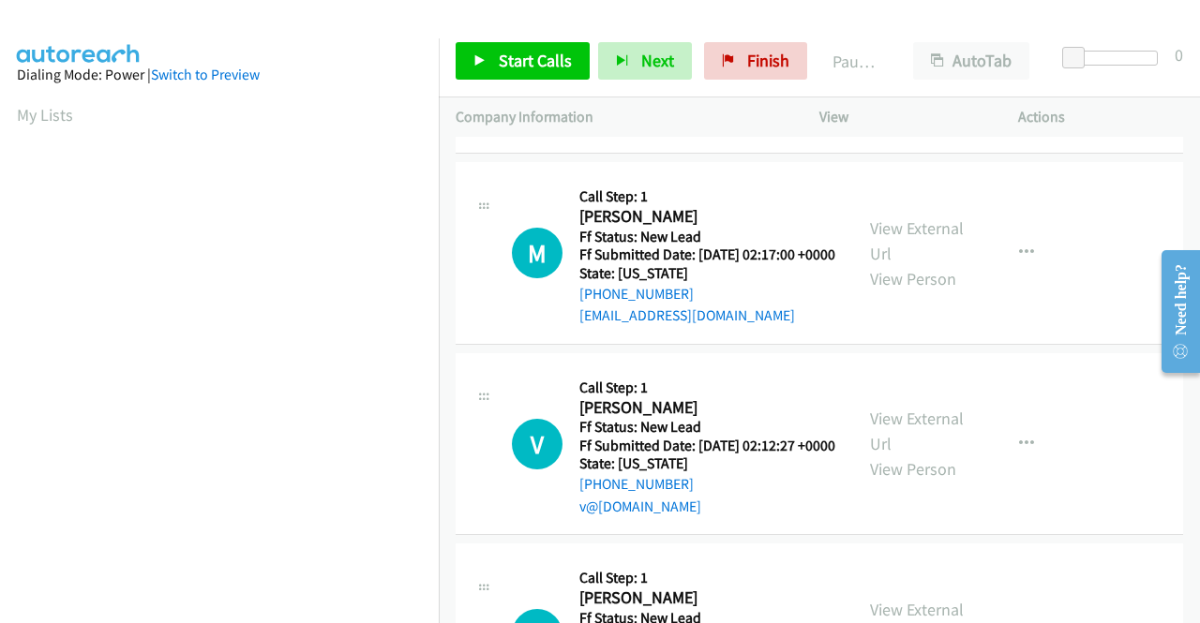
scroll to position [2062, 0]
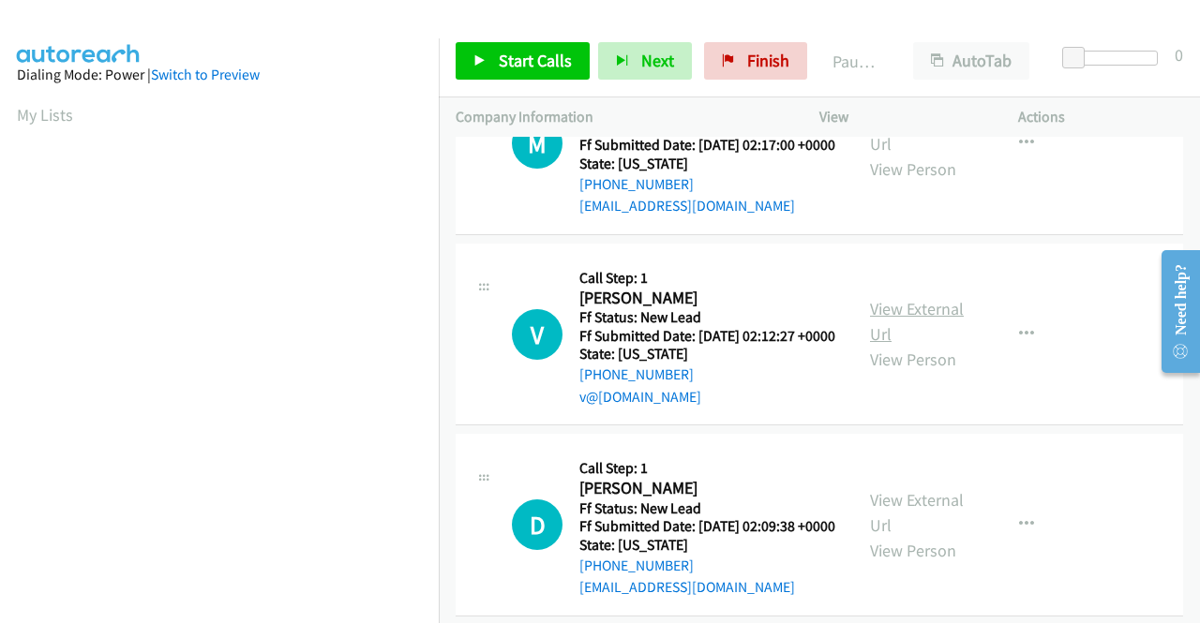
click at [912, 345] on link "View External Url" at bounding box center [917, 321] width 94 height 47
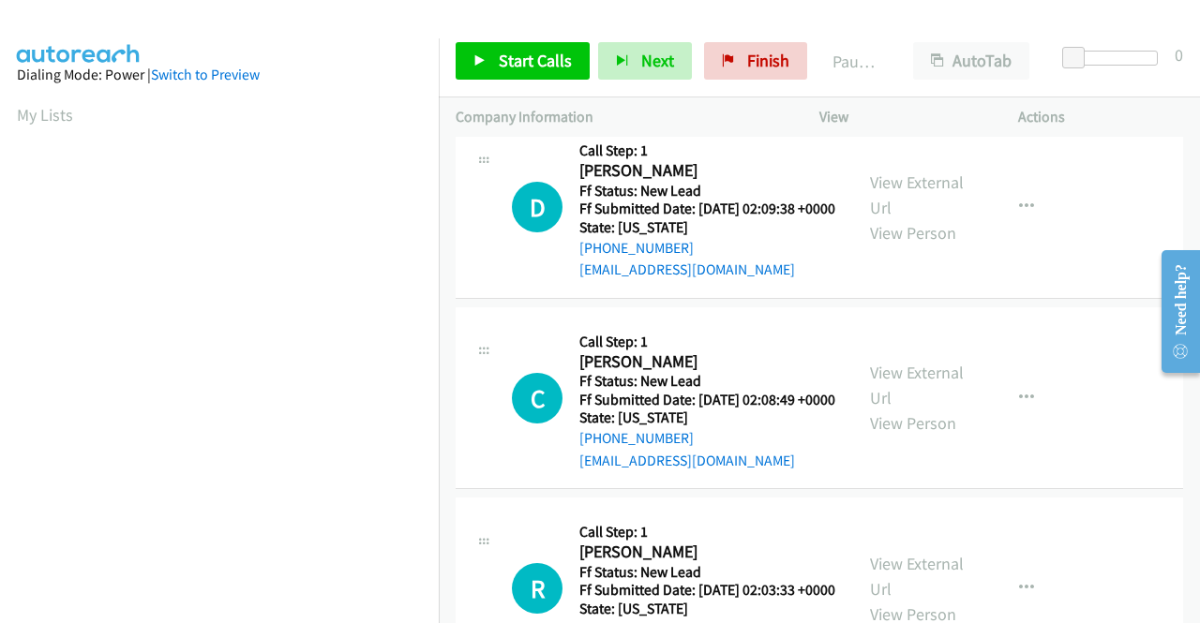
scroll to position [2437, 0]
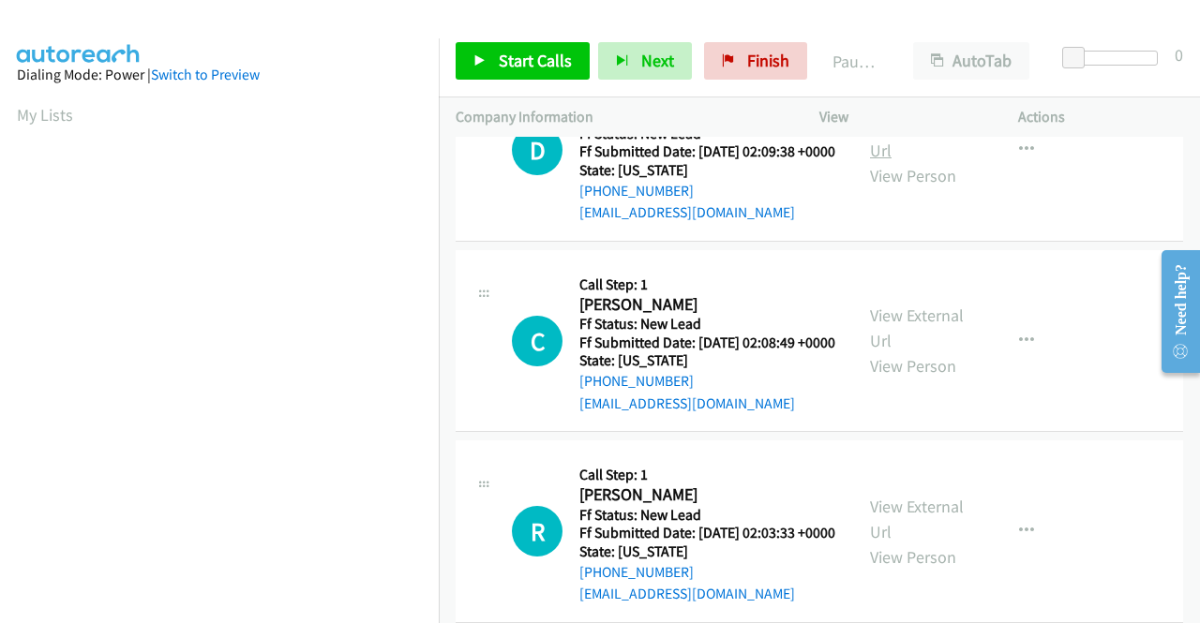
click at [882, 161] on link "View External Url" at bounding box center [917, 137] width 94 height 47
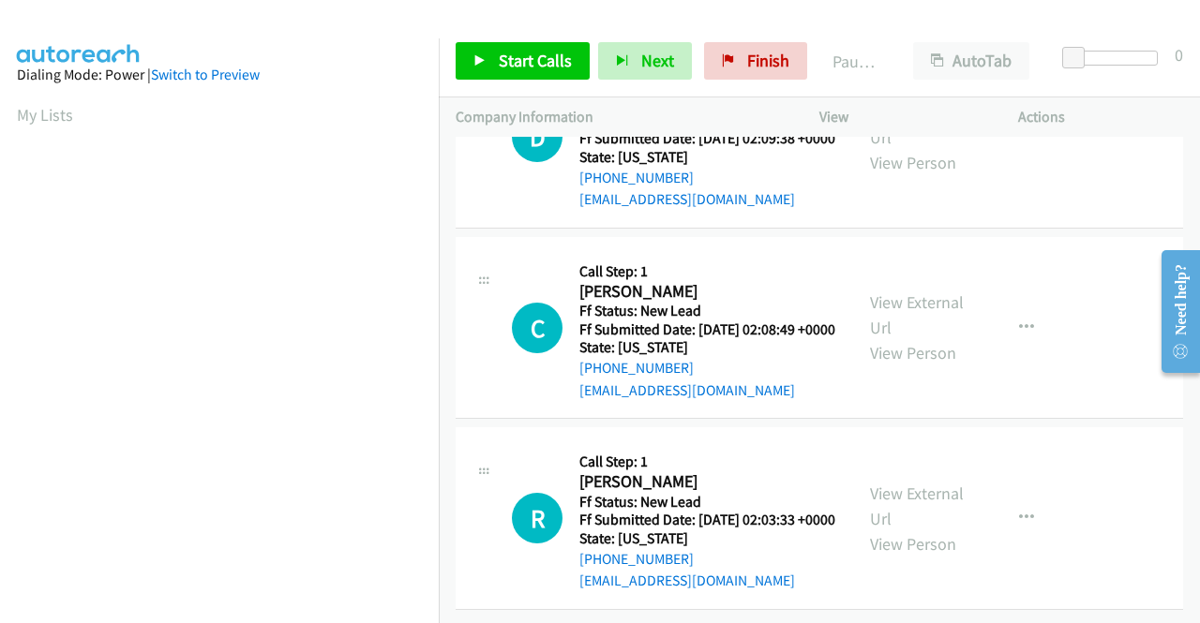
scroll to position [2531, 0]
drag, startPoint x: 911, startPoint y: 384, endPoint x: 909, endPoint y: 395, distance: 10.5
click at [910, 390] on div "View External Url View Person View External Url Email Schedule/Manage Callback …" at bounding box center [961, 328] width 216 height 148
click at [907, 338] on link "View External Url" at bounding box center [917, 315] width 94 height 47
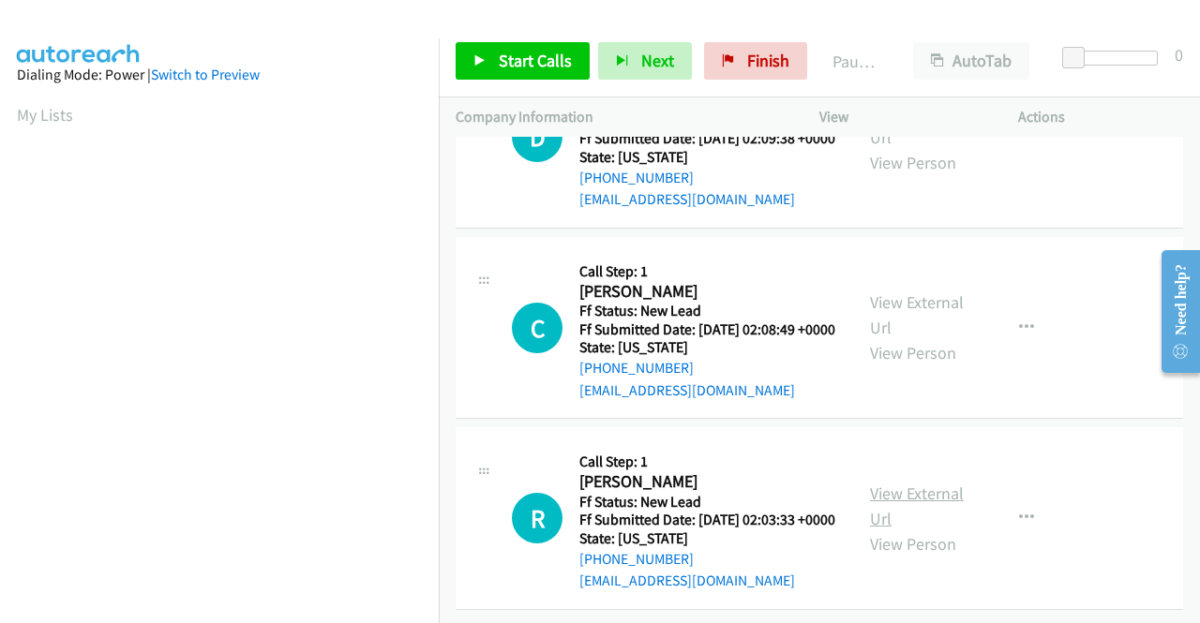
click at [892, 483] on link "View External Url" at bounding box center [917, 506] width 94 height 47
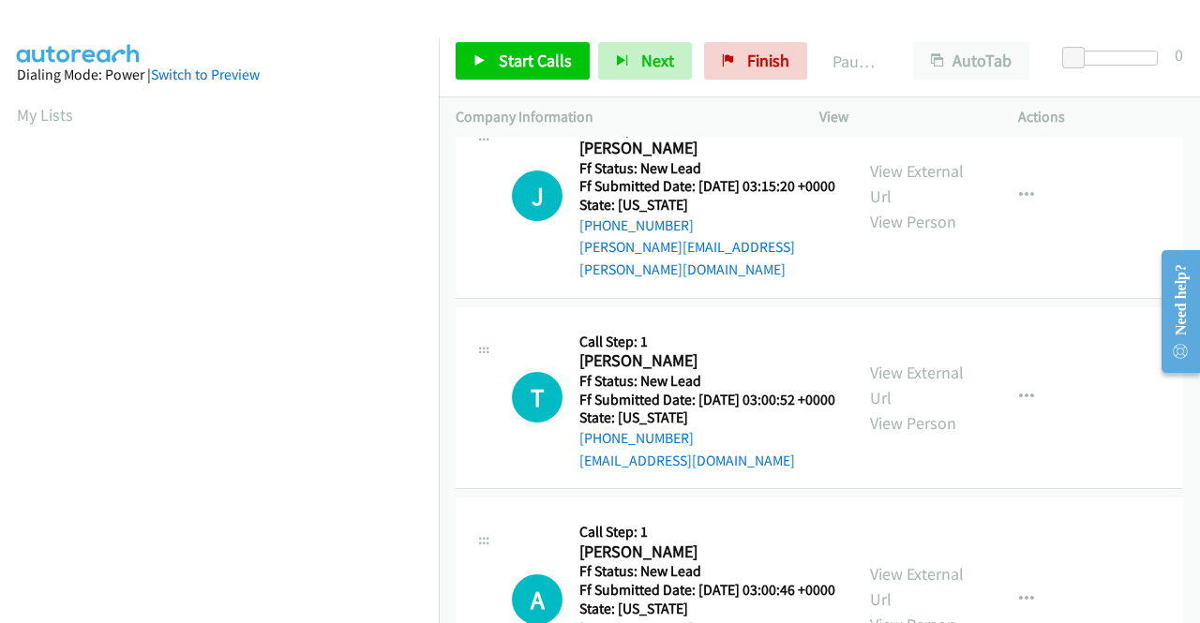
scroll to position [0, 0]
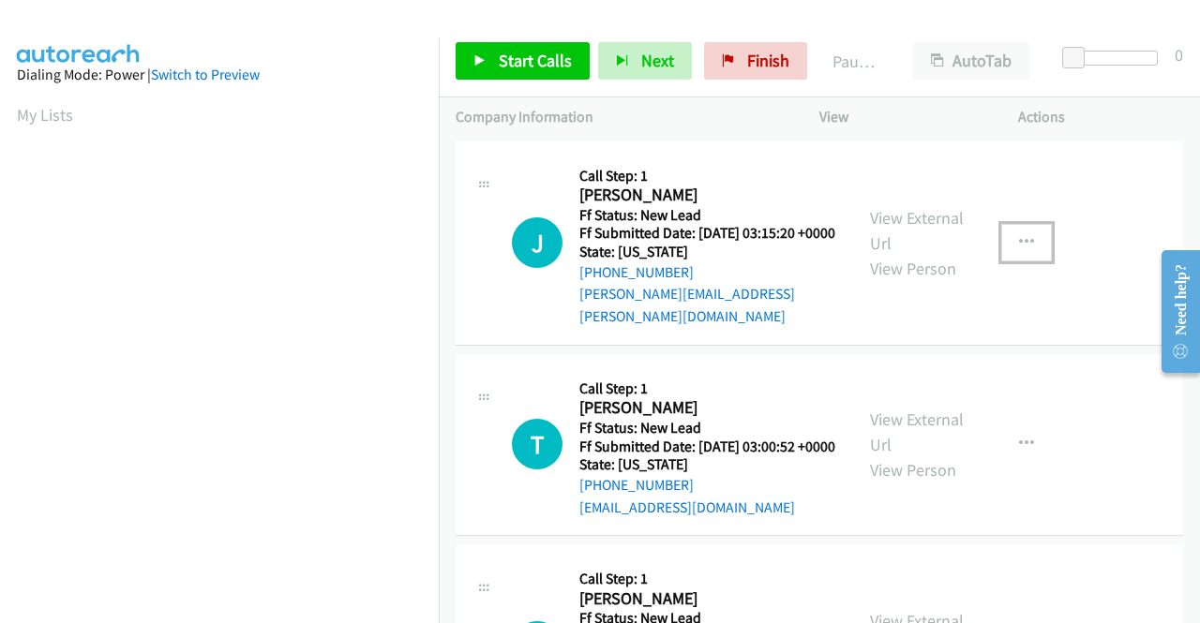
click at [1019, 243] on icon "button" at bounding box center [1026, 242] width 15 height 15
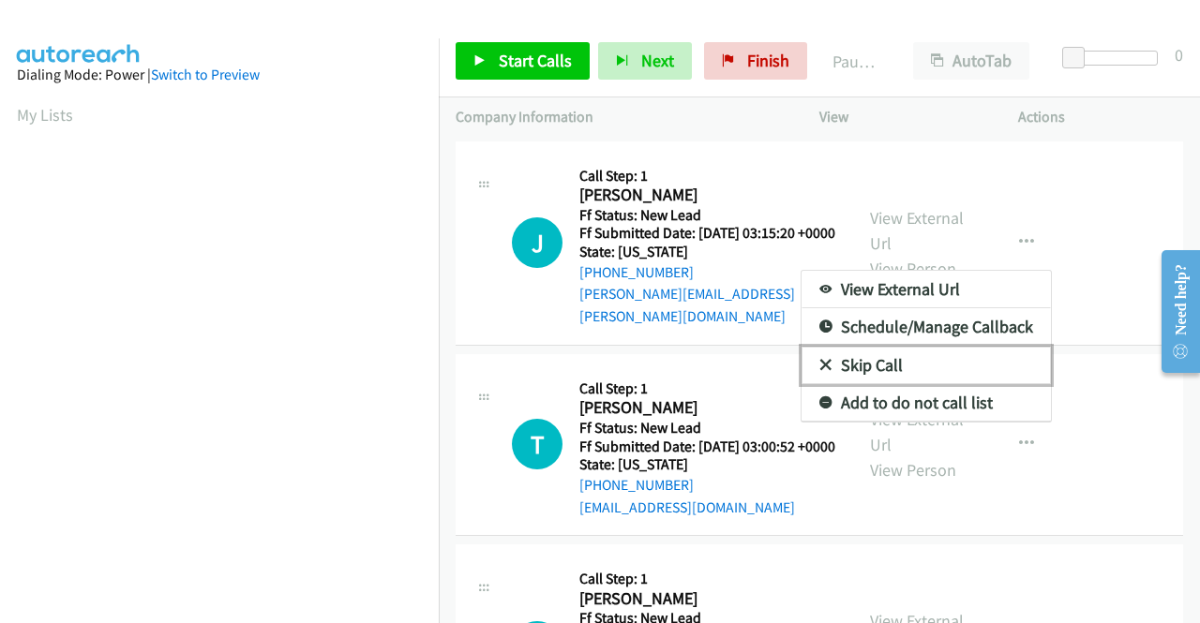
click at [892, 364] on link "Skip Call" at bounding box center [926, 365] width 249 height 37
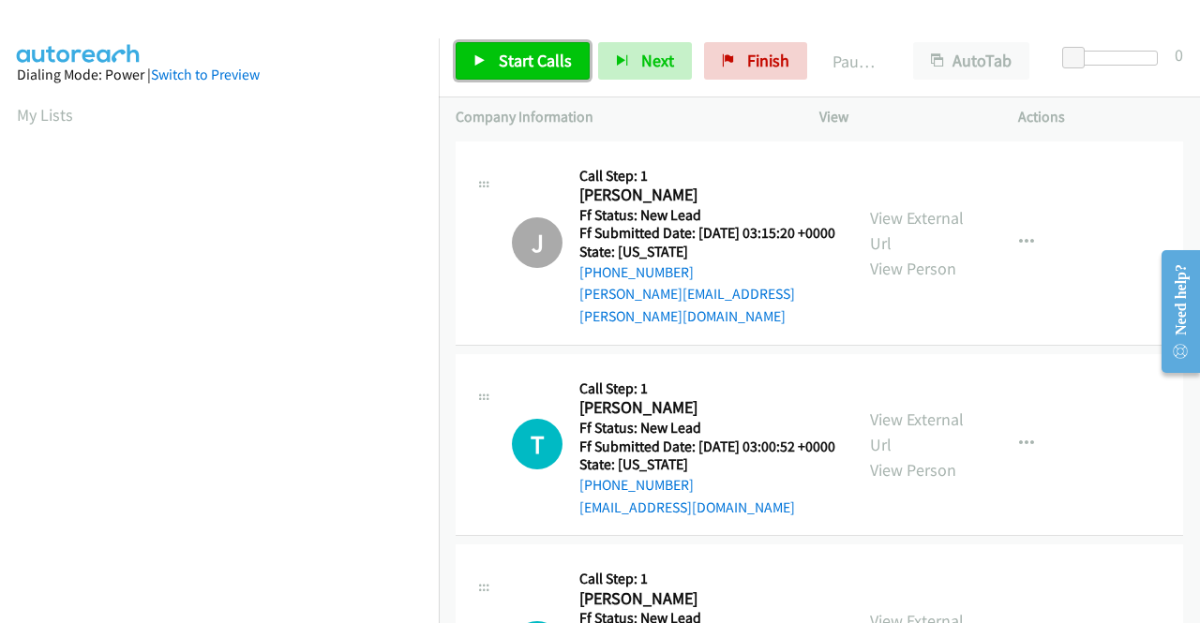
click at [538, 62] on span "Start Calls" at bounding box center [535, 61] width 73 height 22
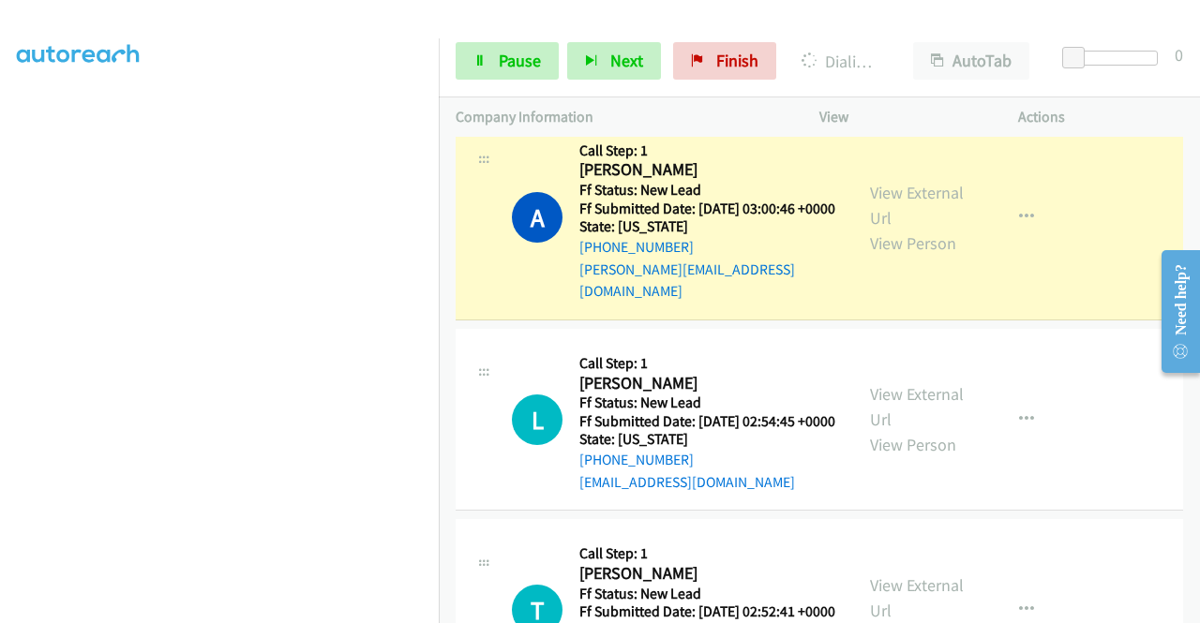
scroll to position [427, 0]
click at [505, 50] on span "Pause" at bounding box center [520, 61] width 42 height 22
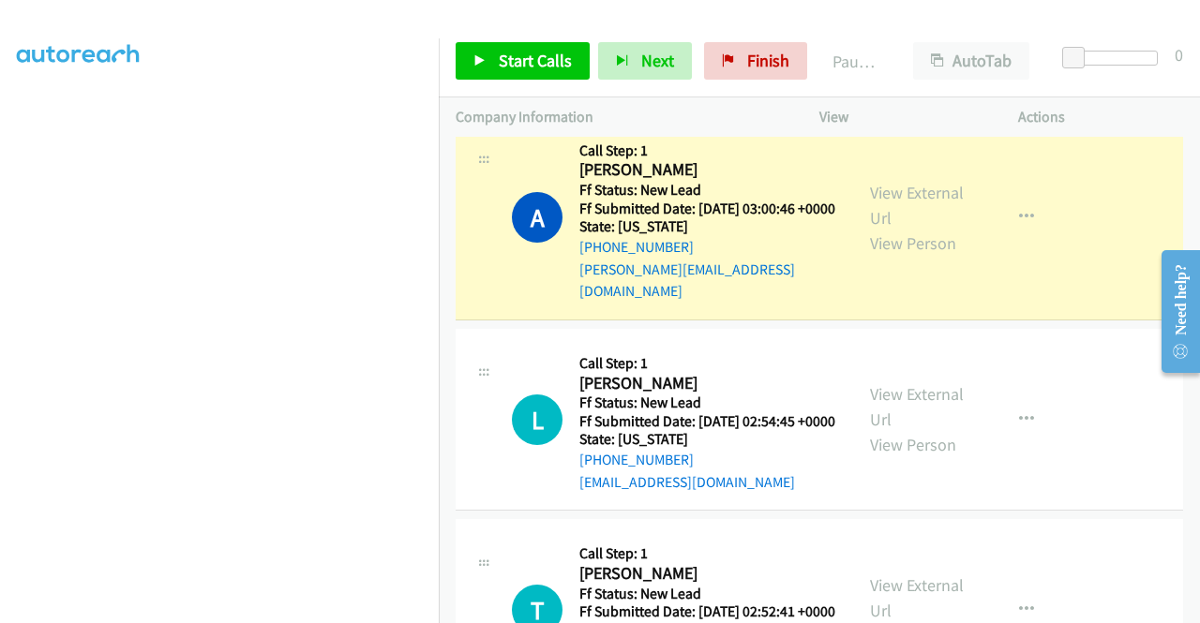
scroll to position [146, 0]
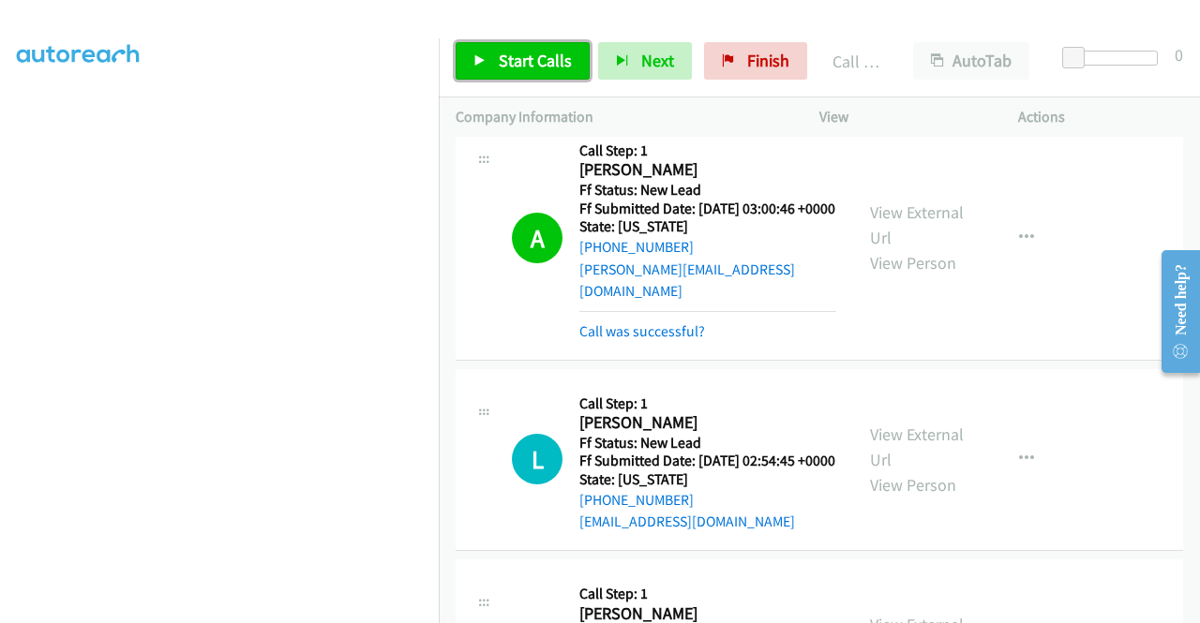
click at [494, 57] on link "Start Calls" at bounding box center [523, 60] width 134 height 37
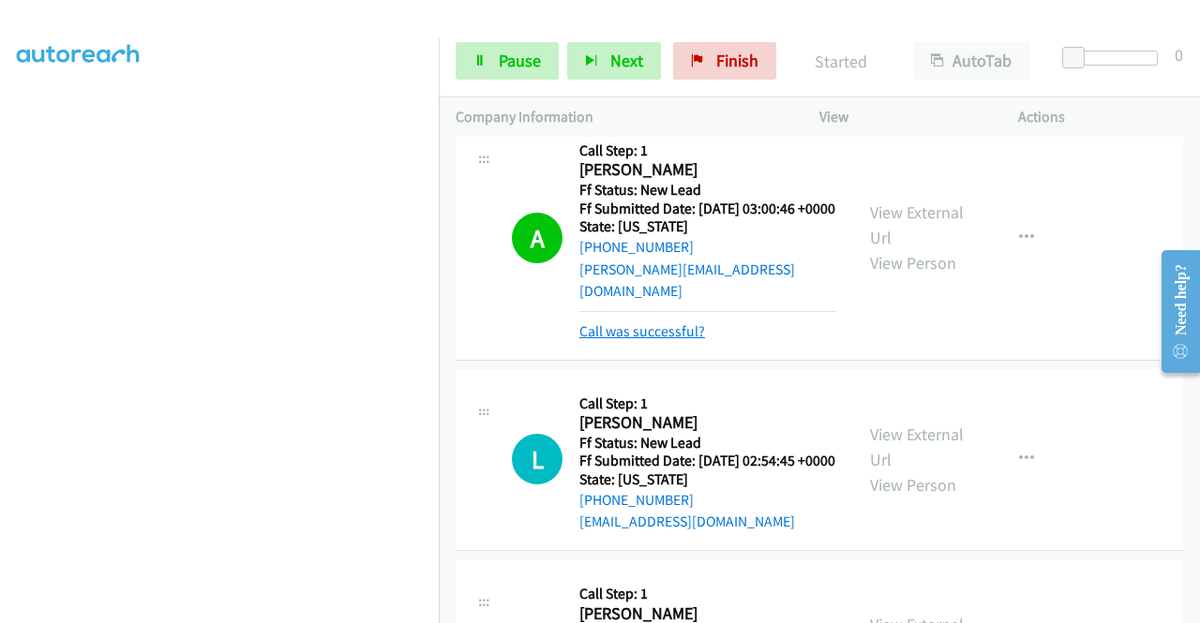
click at [638, 338] on link "Call was successful?" at bounding box center [642, 331] width 126 height 18
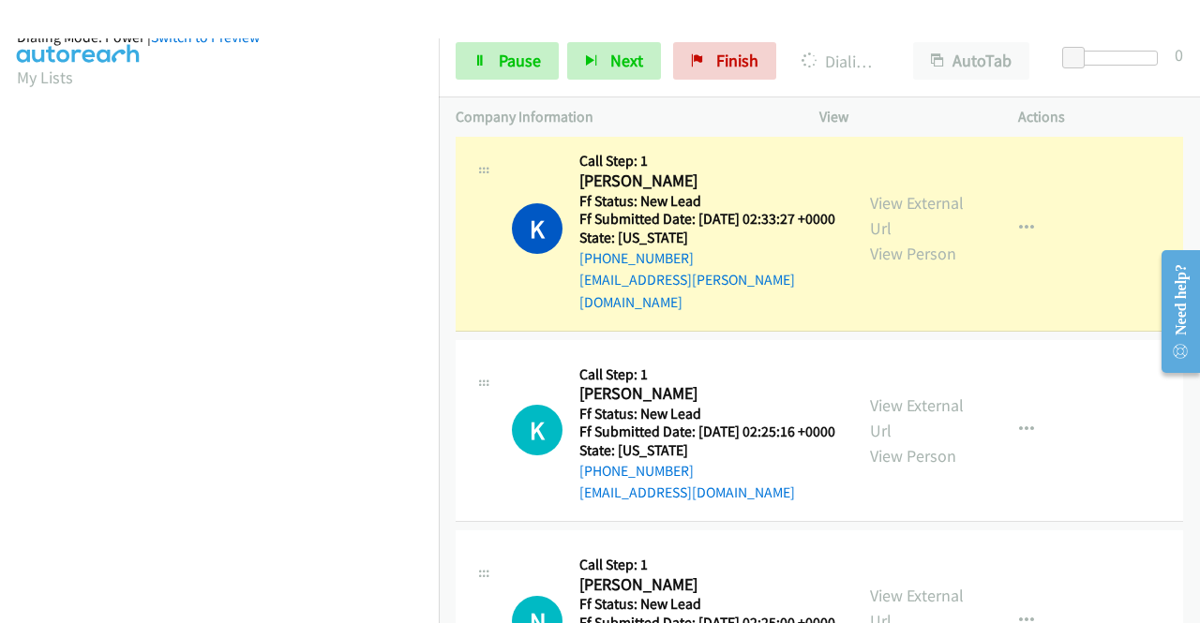
scroll to position [427, 0]
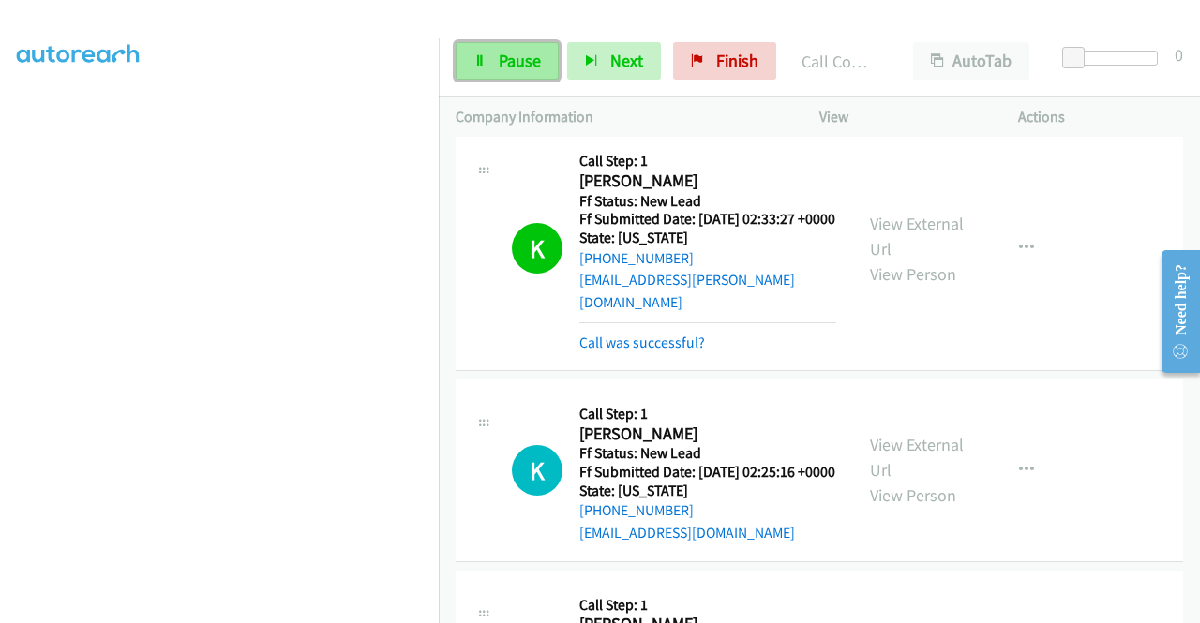
click at [506, 60] on span "Pause" at bounding box center [520, 61] width 42 height 22
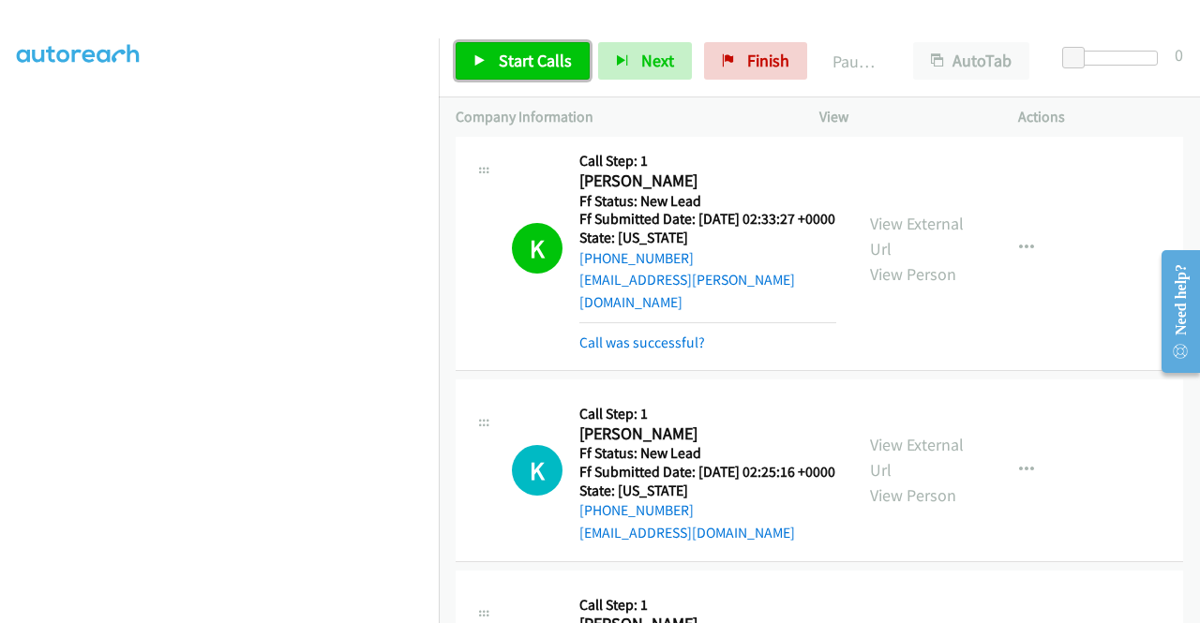
click at [520, 64] on span "Start Calls" at bounding box center [535, 61] width 73 height 22
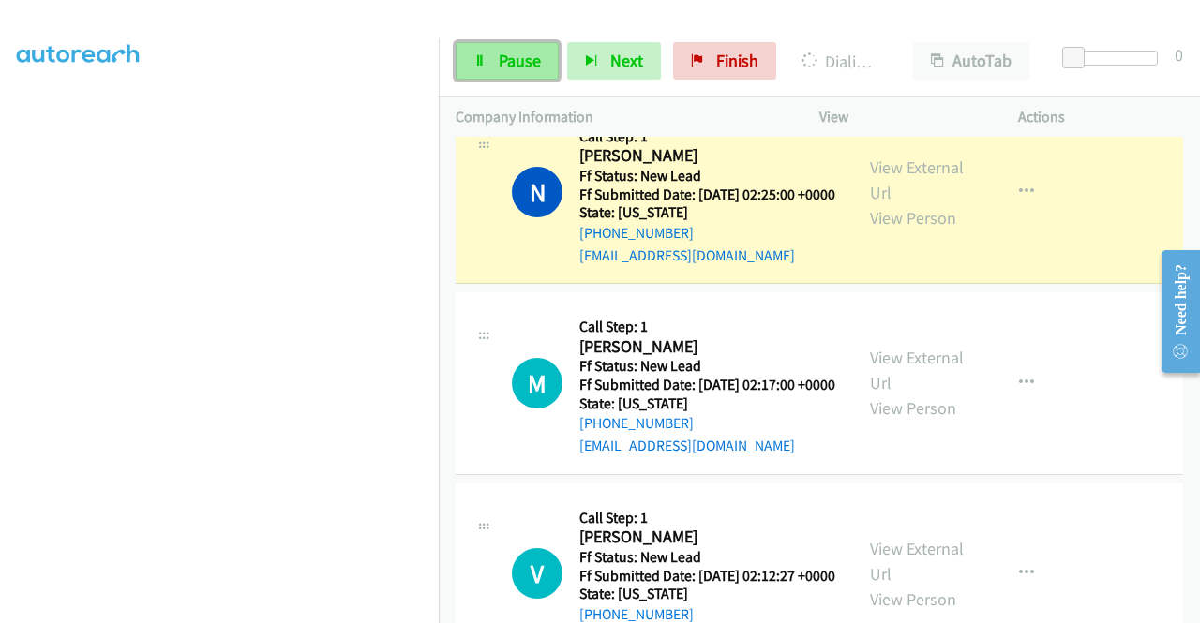
click at [487, 65] on link "Pause" at bounding box center [507, 60] width 103 height 37
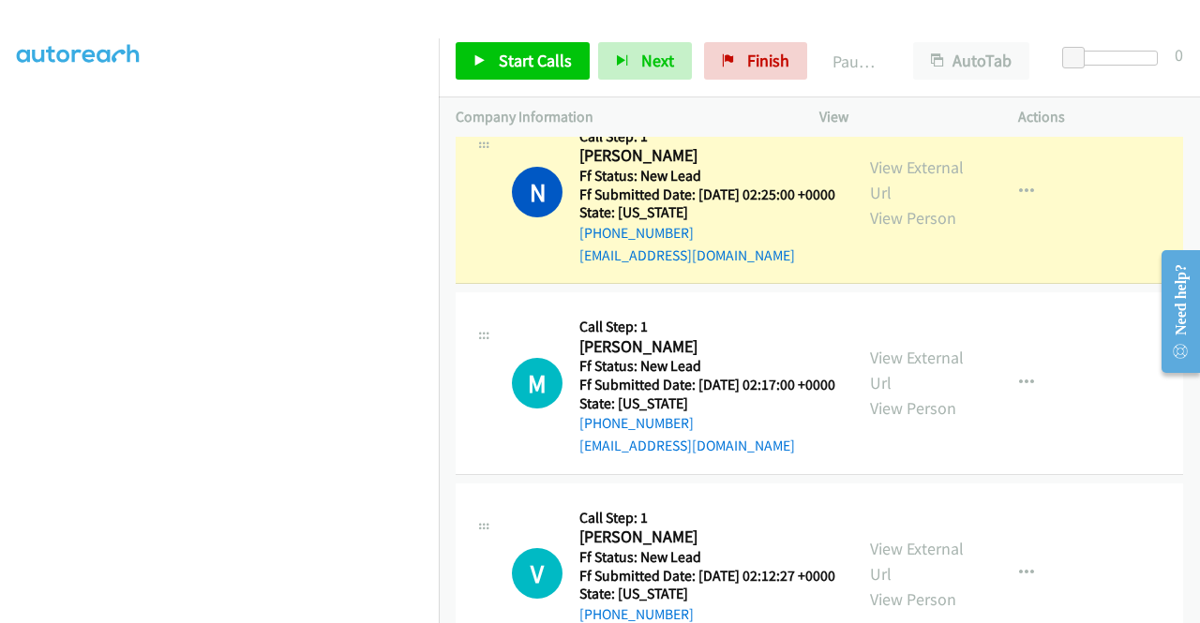
scroll to position [52, 0]
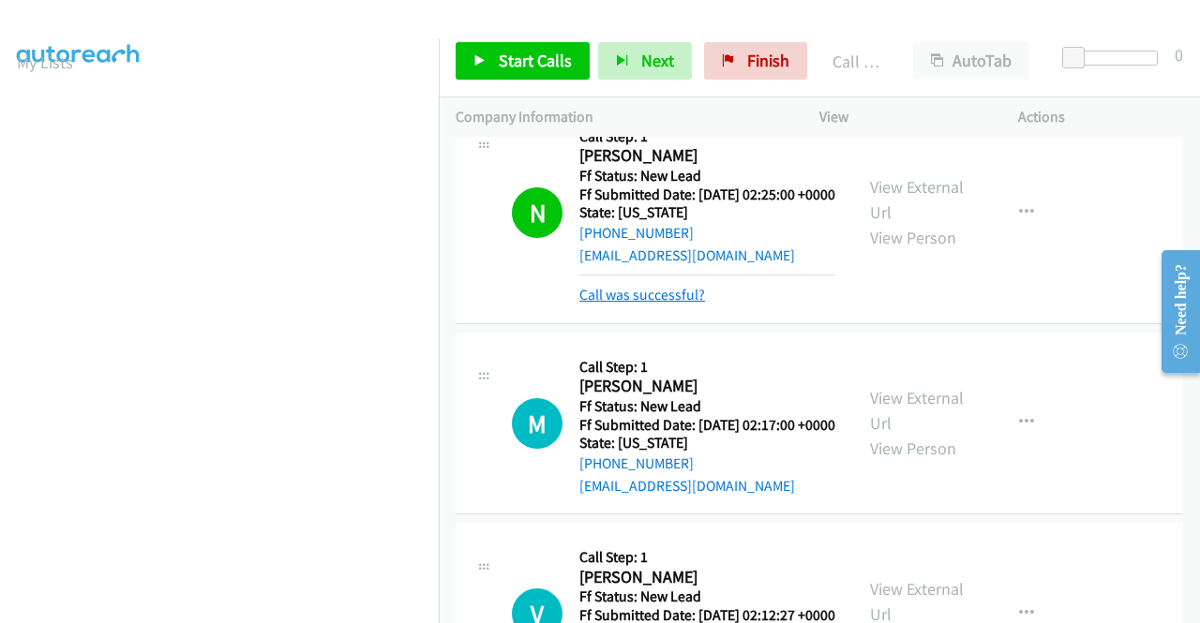
click at [675, 304] on link "Call was successful?" at bounding box center [642, 295] width 126 height 18
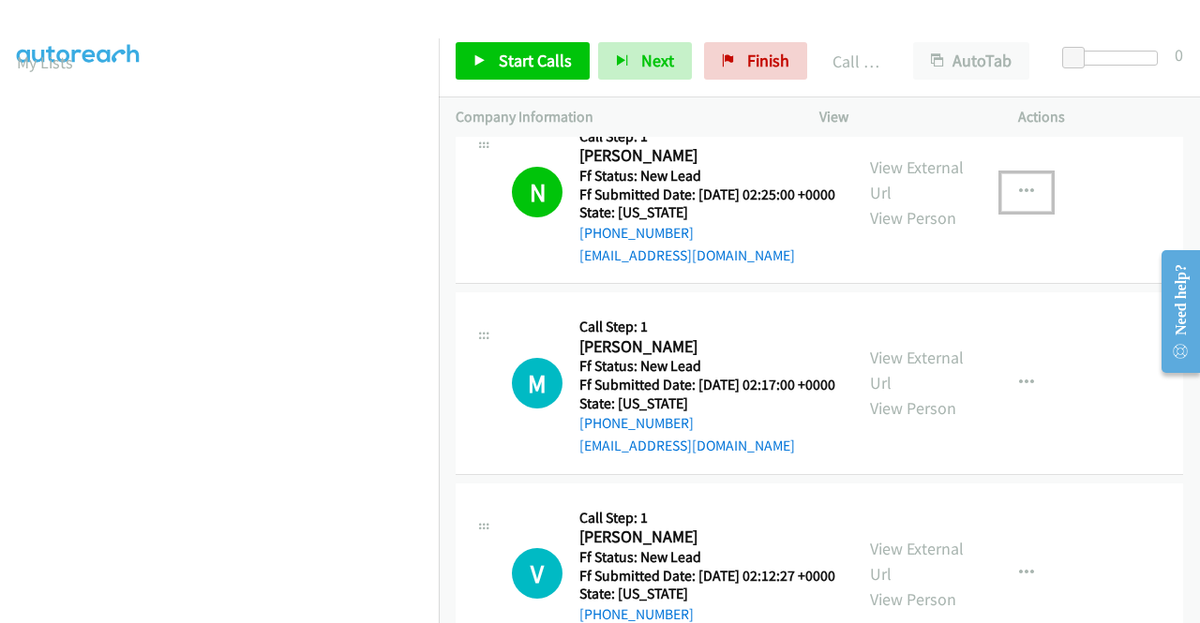
click at [1021, 200] on icon "button" at bounding box center [1026, 192] width 15 height 15
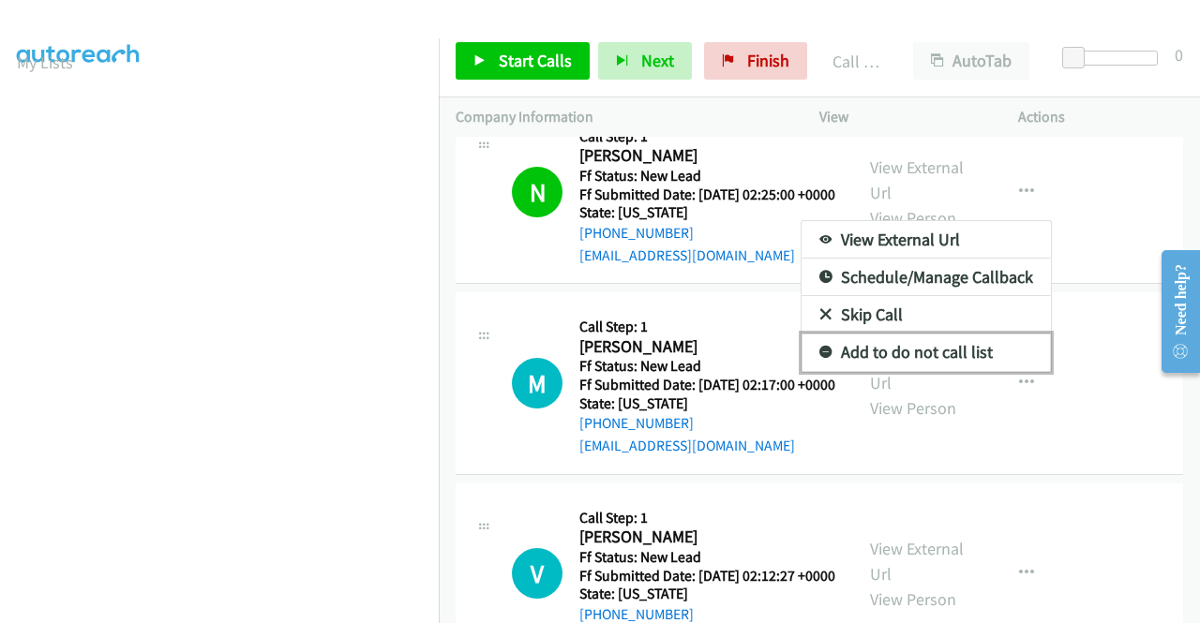
click at [941, 371] on link "Add to do not call list" at bounding box center [926, 352] width 249 height 37
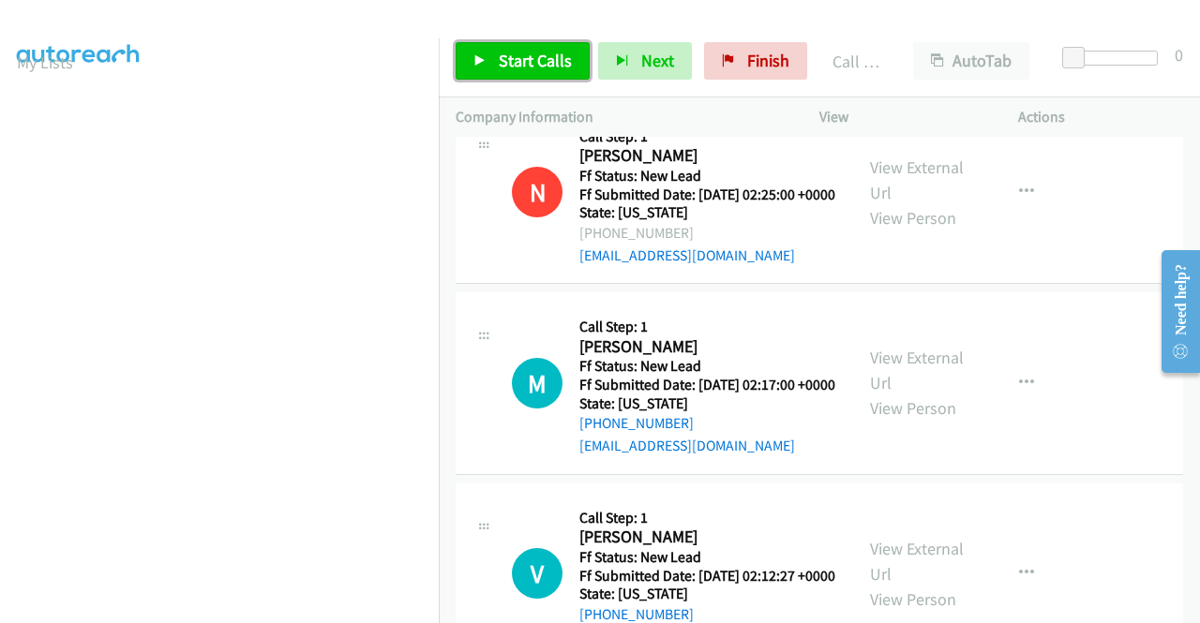
click at [507, 57] on span "Start Calls" at bounding box center [535, 61] width 73 height 22
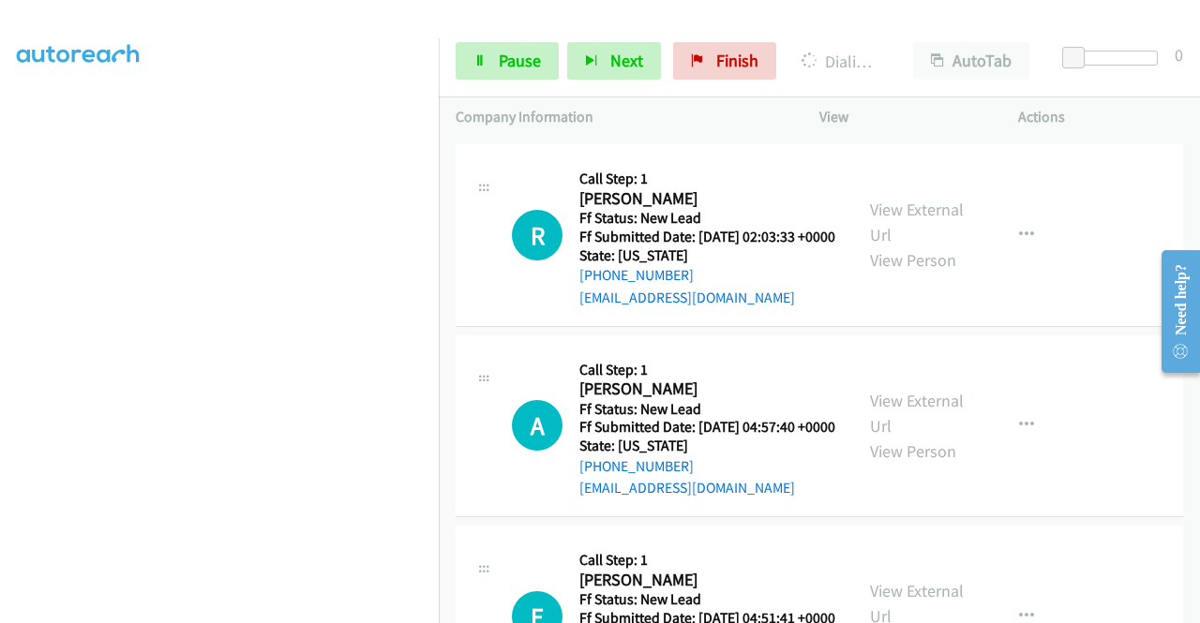
scroll to position [427, 0]
click at [502, 46] on link "Pause" at bounding box center [507, 60] width 103 height 37
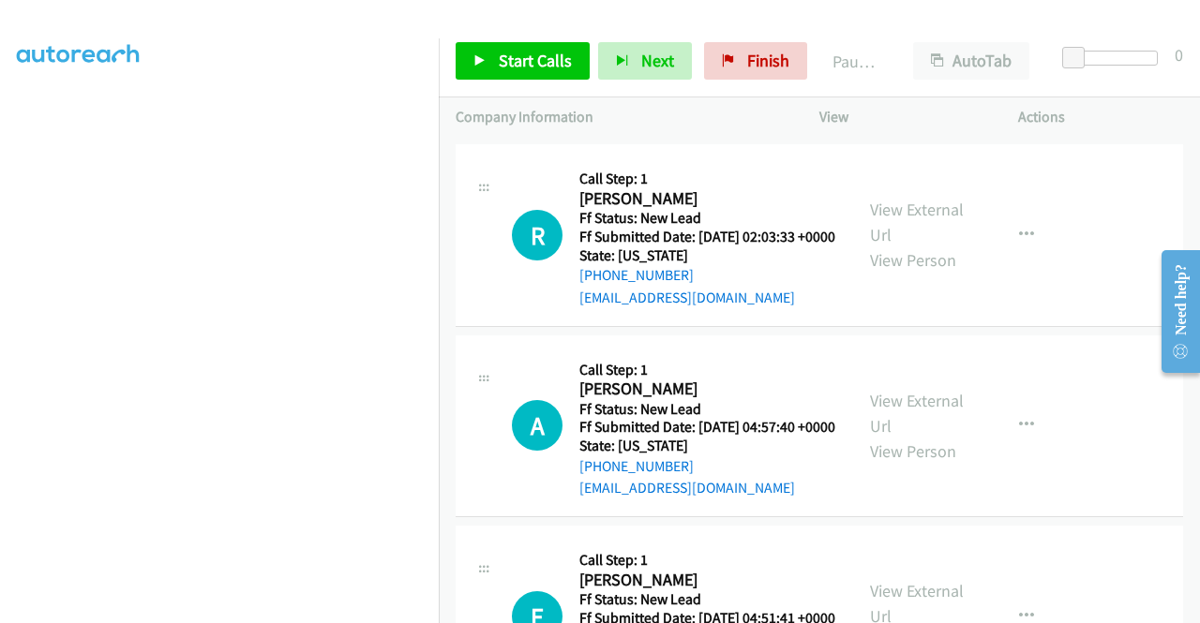
scroll to position [0, 0]
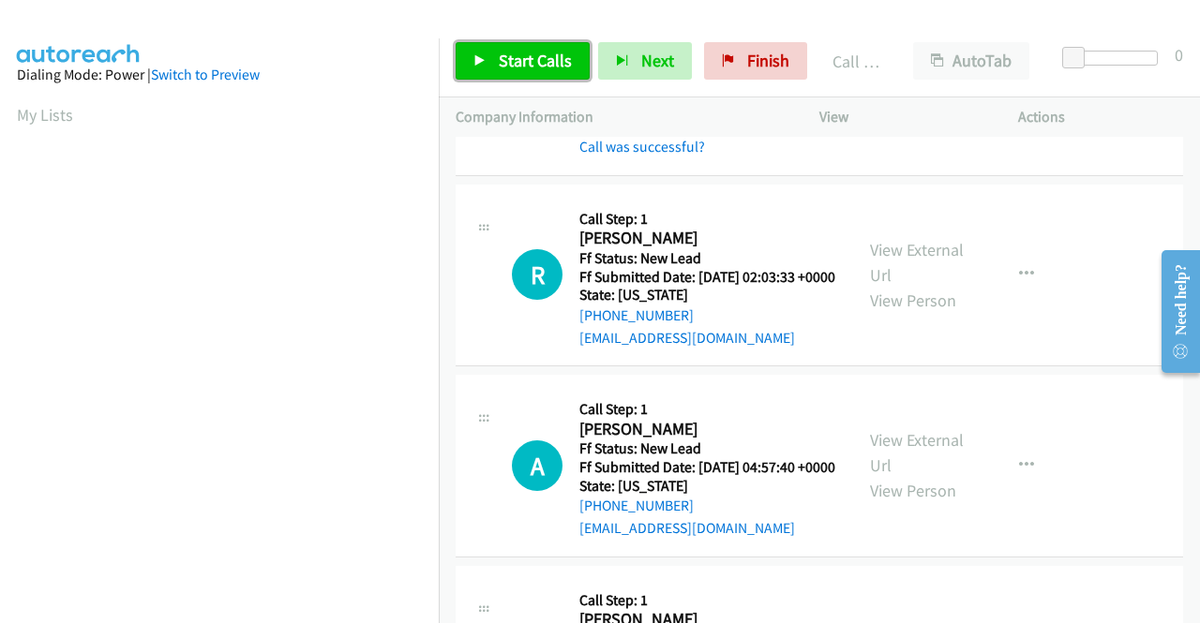
click at [544, 56] on span "Start Calls" at bounding box center [535, 61] width 73 height 22
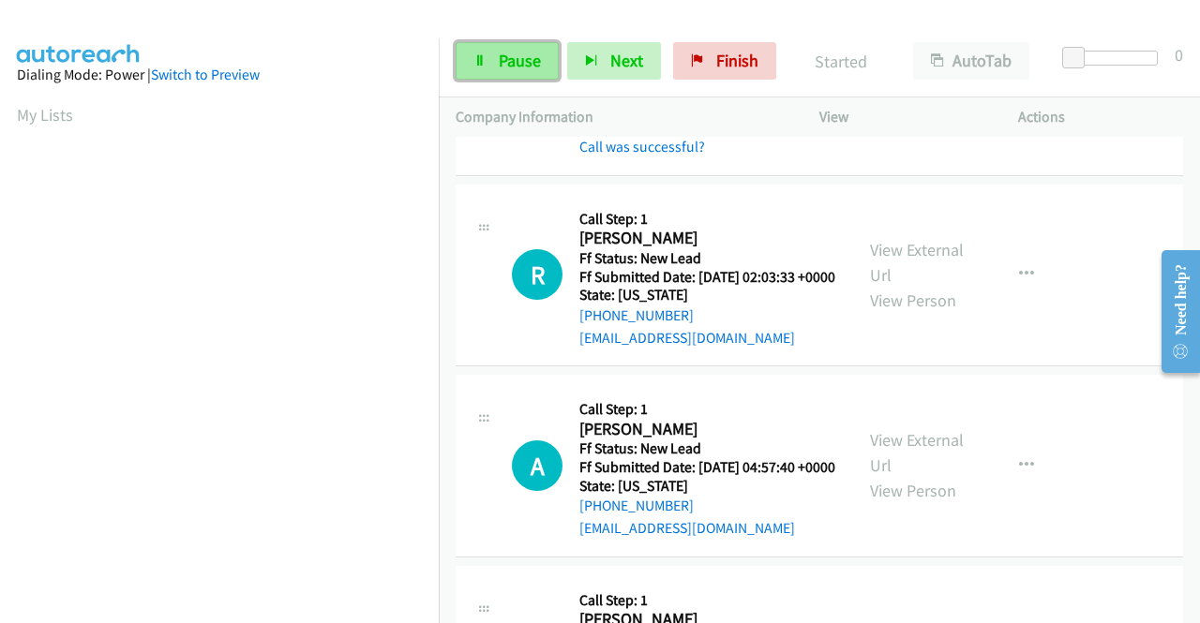
click at [542, 57] on link "Pause" at bounding box center [507, 60] width 103 height 37
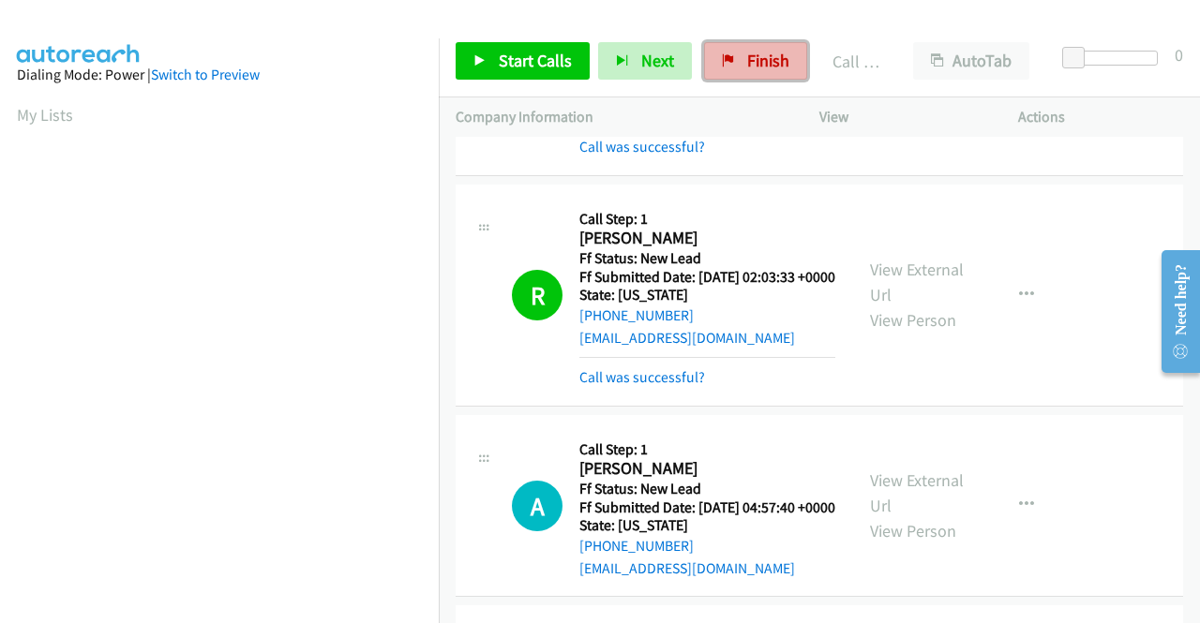
click at [728, 60] on link "Finish" at bounding box center [755, 60] width 103 height 37
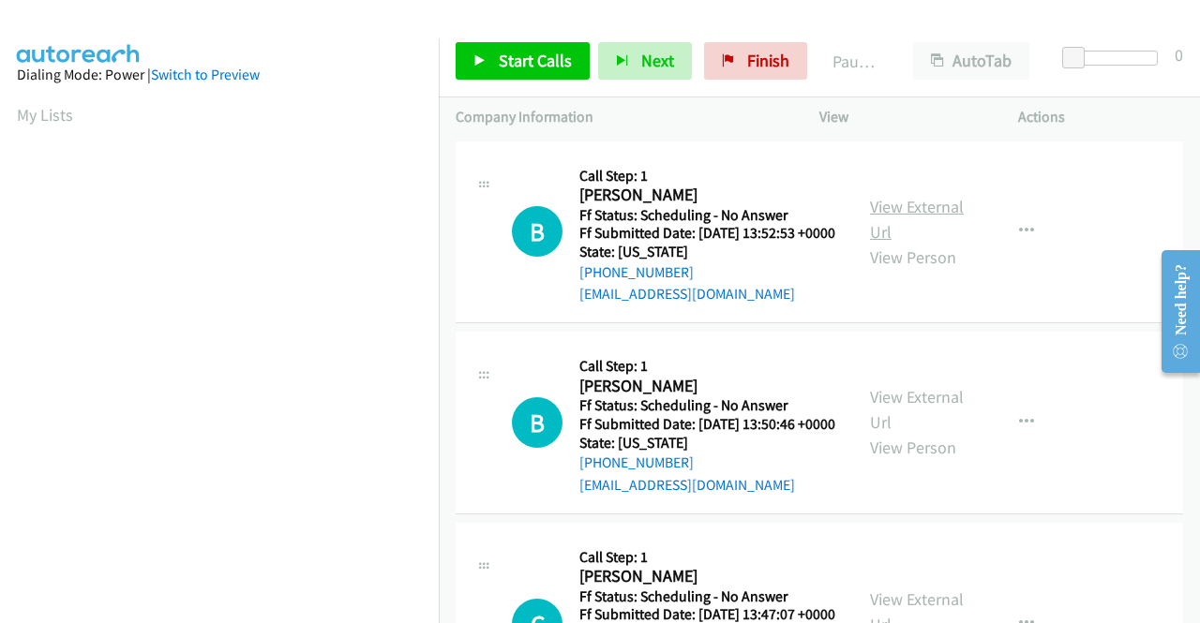
click at [939, 213] on link "View External Url" at bounding box center [917, 219] width 94 height 47
click at [913, 426] on link "View External Url" at bounding box center [917, 409] width 94 height 47
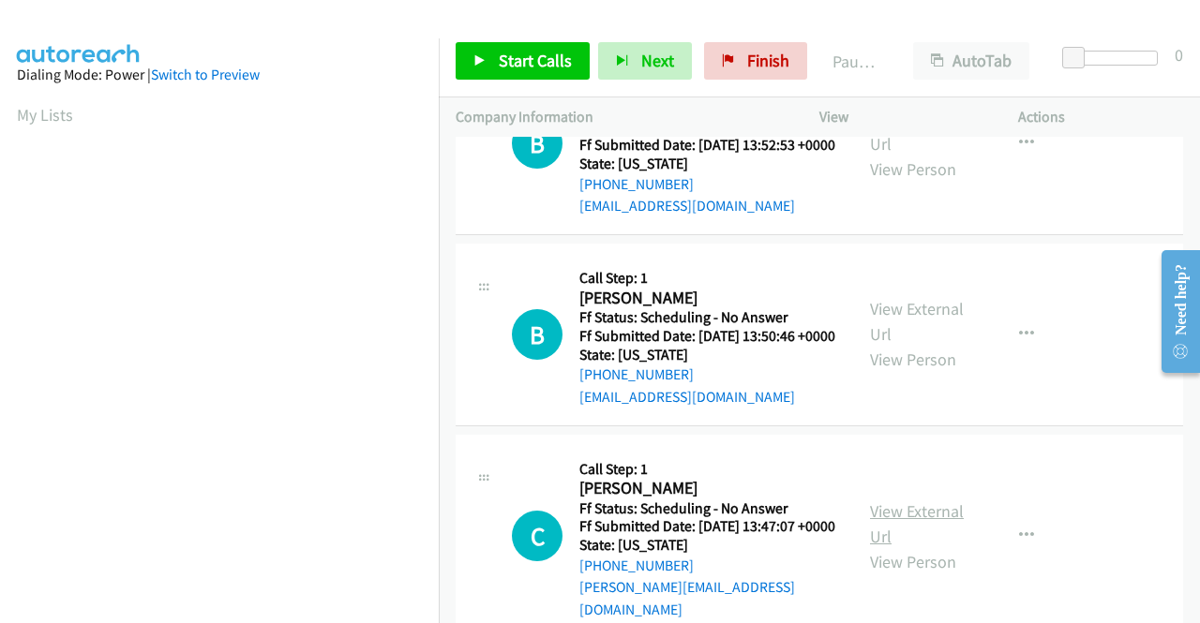
scroll to position [187, 0]
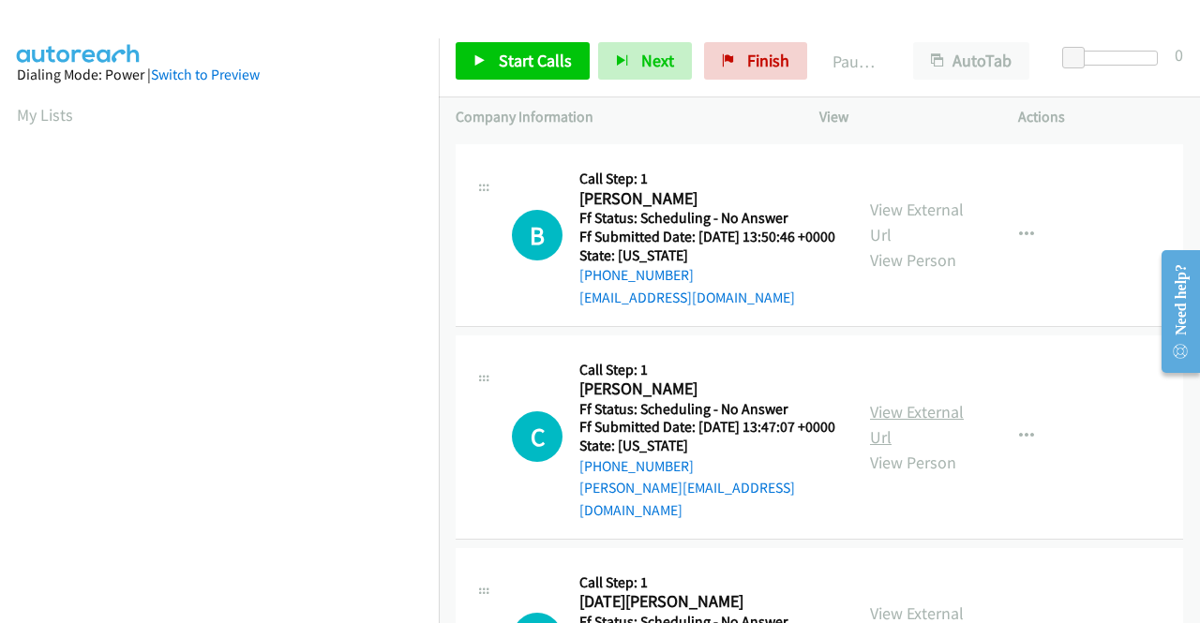
click at [904, 445] on link "View External Url" at bounding box center [917, 424] width 94 height 47
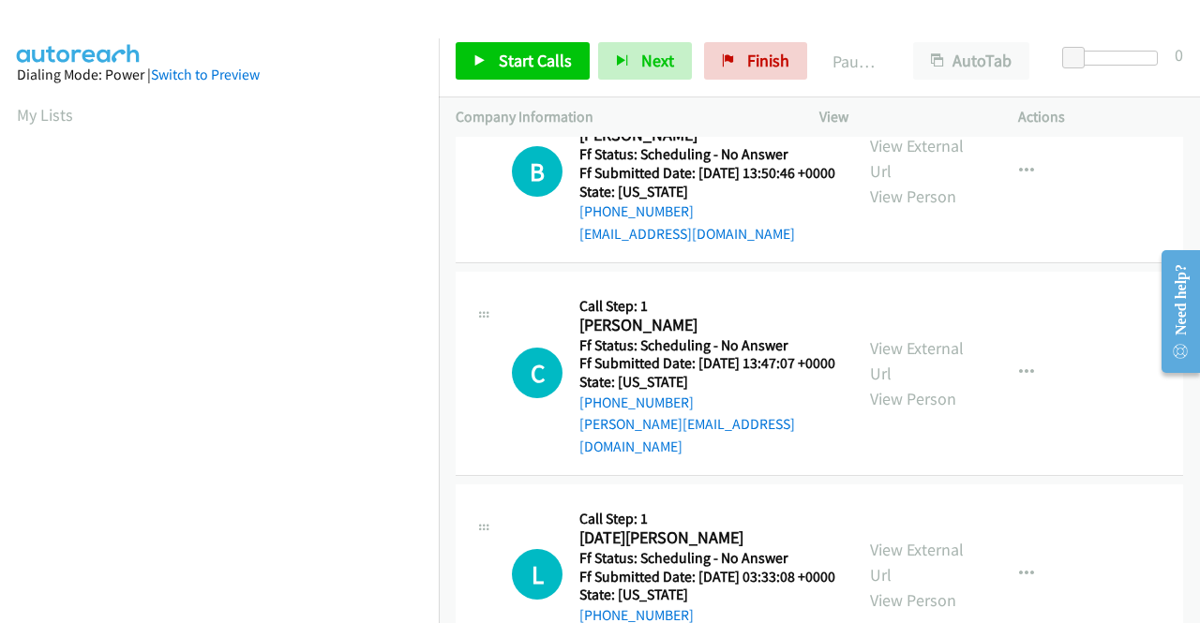
scroll to position [375, 0]
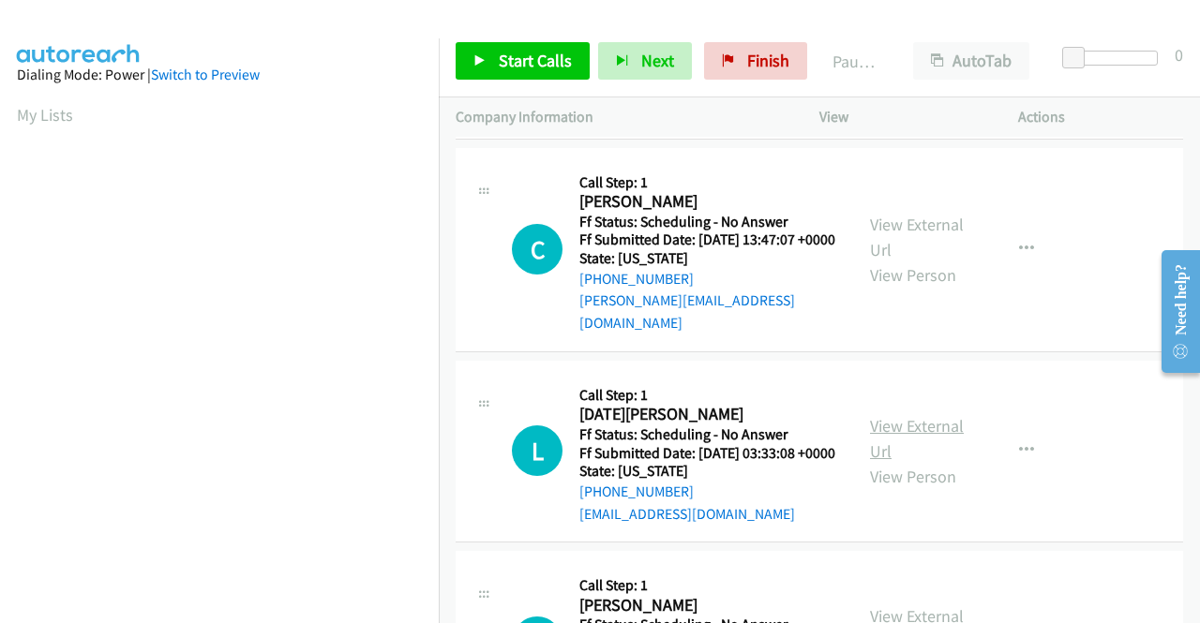
click at [952, 462] on link "View External Url" at bounding box center [917, 438] width 94 height 47
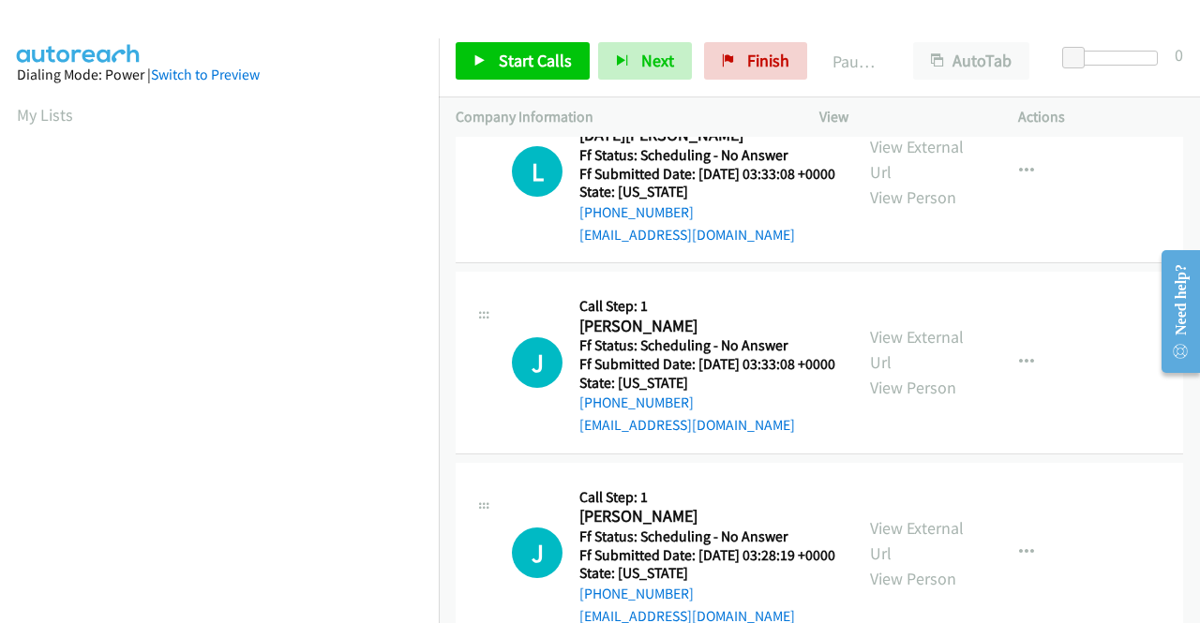
scroll to position [656, 0]
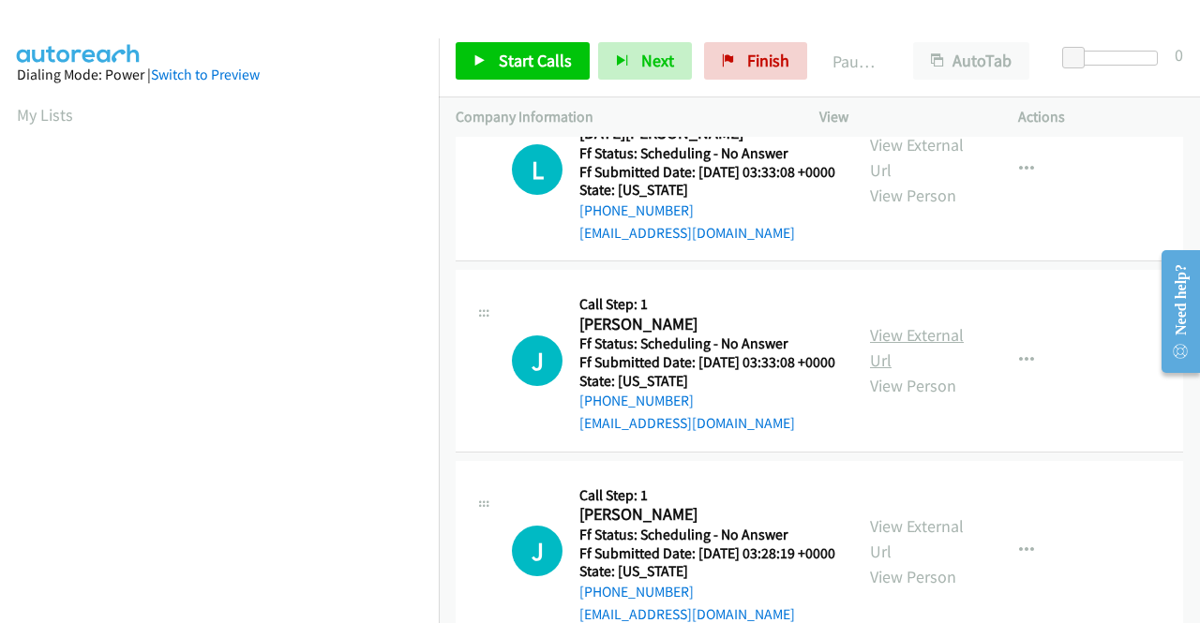
click at [883, 371] on link "View External Url" at bounding box center [917, 347] width 94 height 47
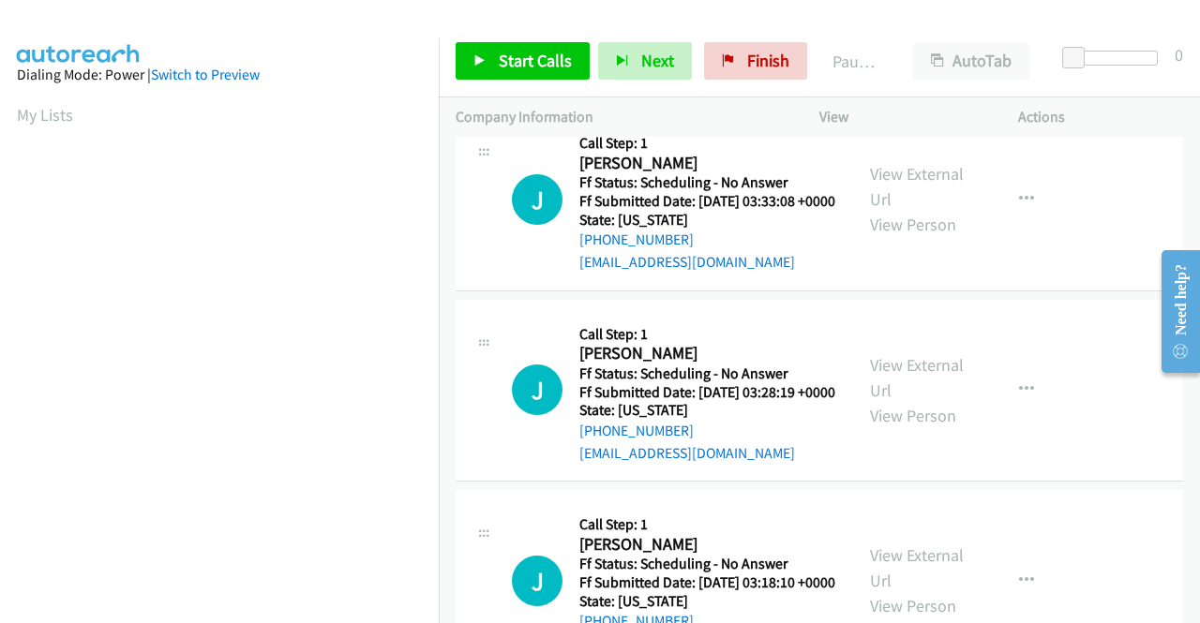
scroll to position [844, 0]
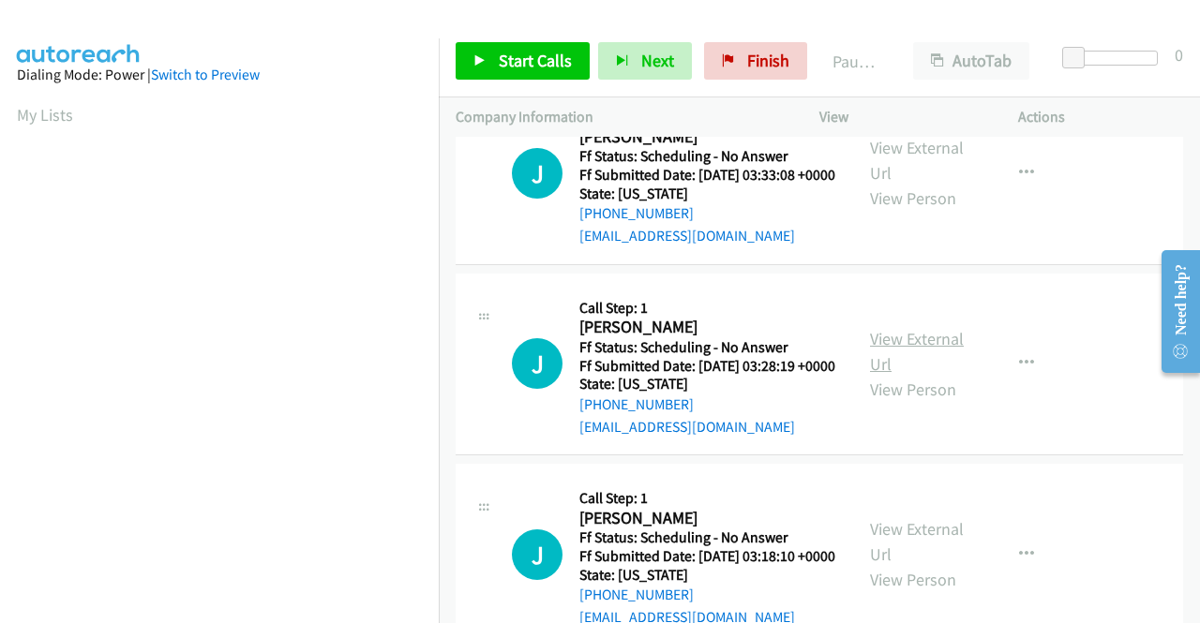
click at [920, 375] on link "View External Url" at bounding box center [917, 351] width 94 height 47
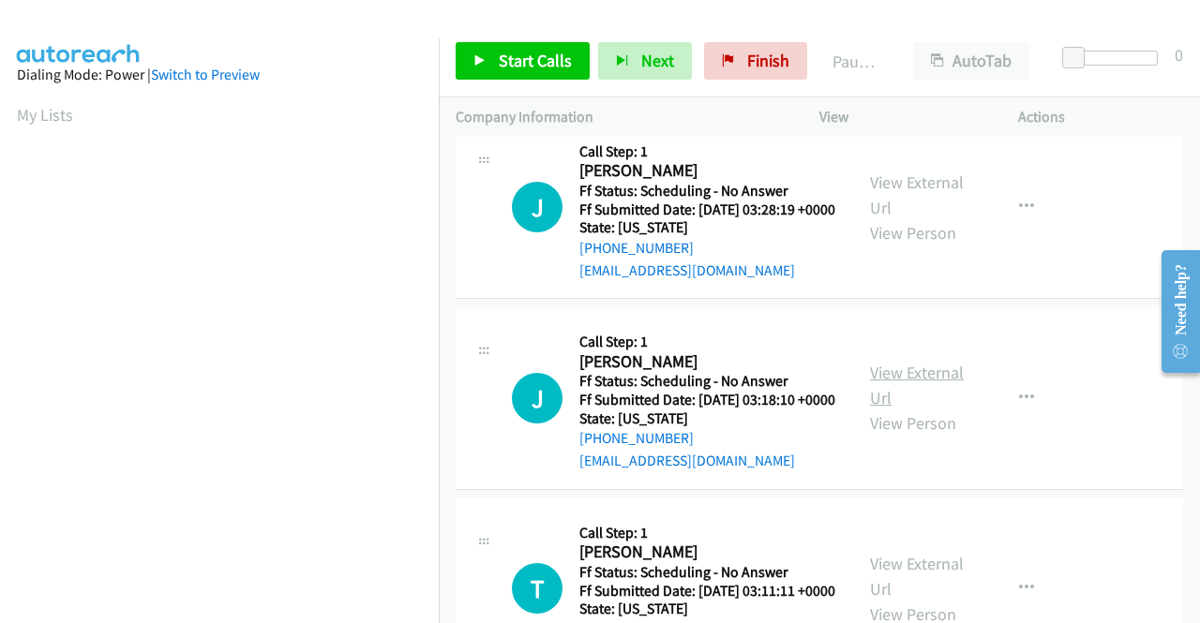
scroll to position [1031, 0]
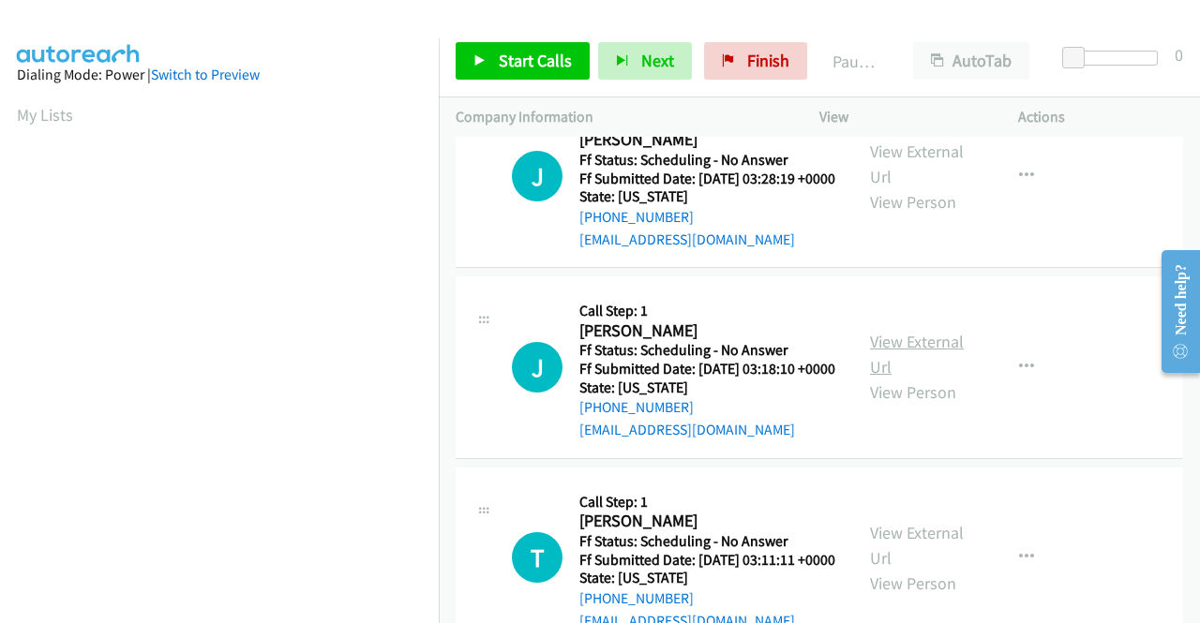
click at [921, 378] on link "View External Url" at bounding box center [917, 354] width 94 height 47
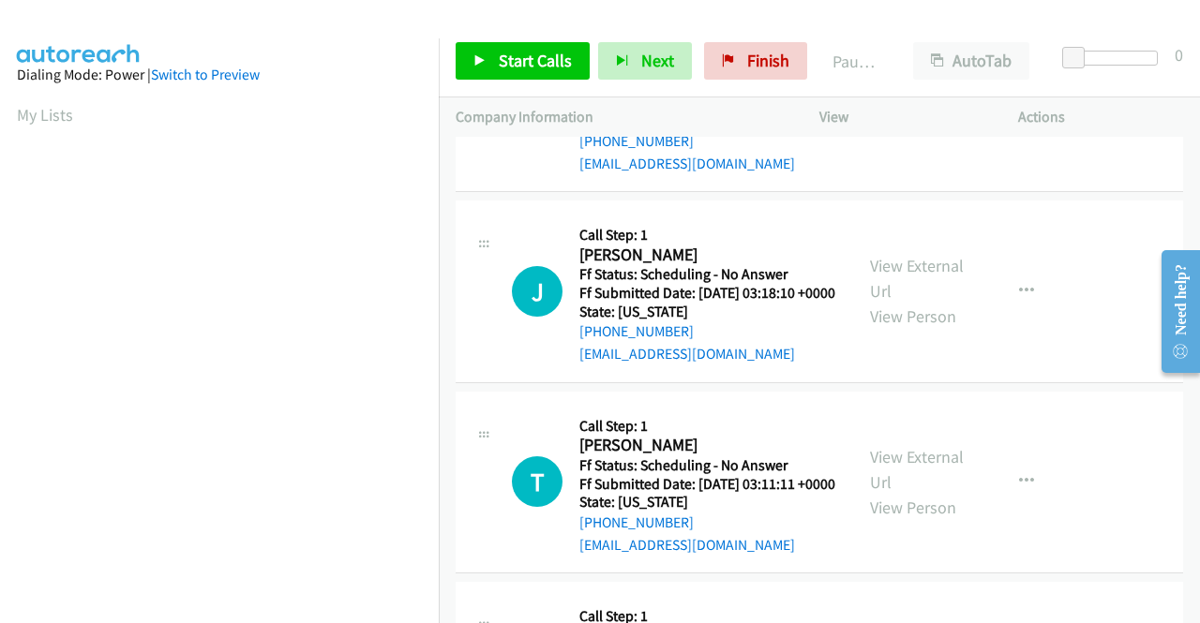
scroll to position [1219, 0]
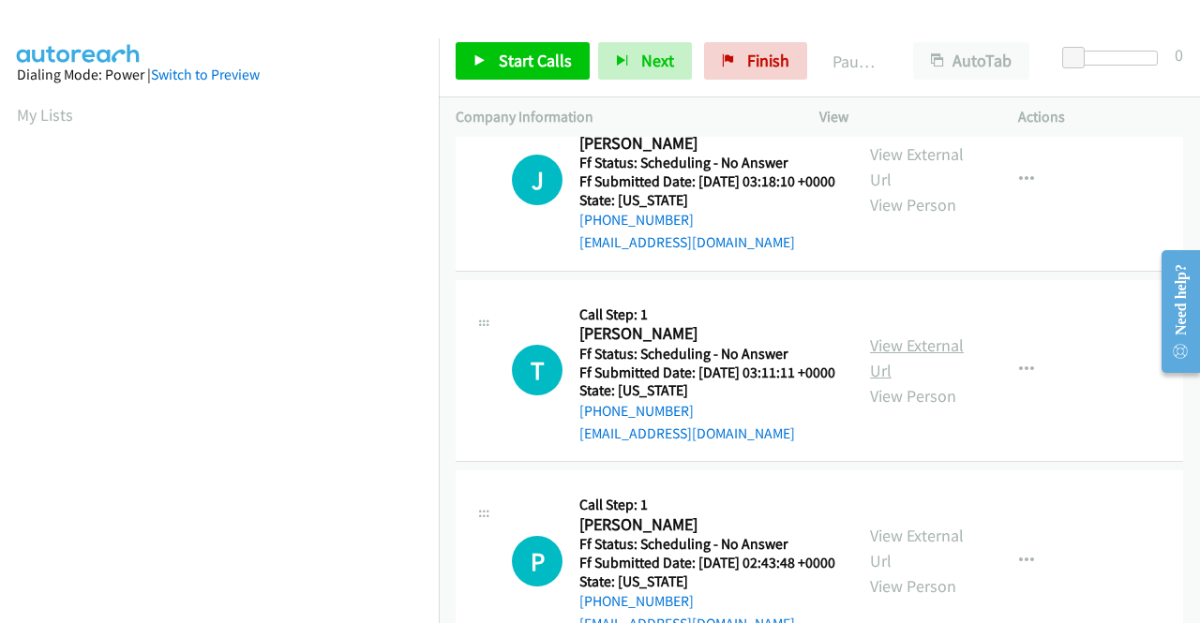
click at [928, 382] on link "View External Url" at bounding box center [917, 358] width 94 height 47
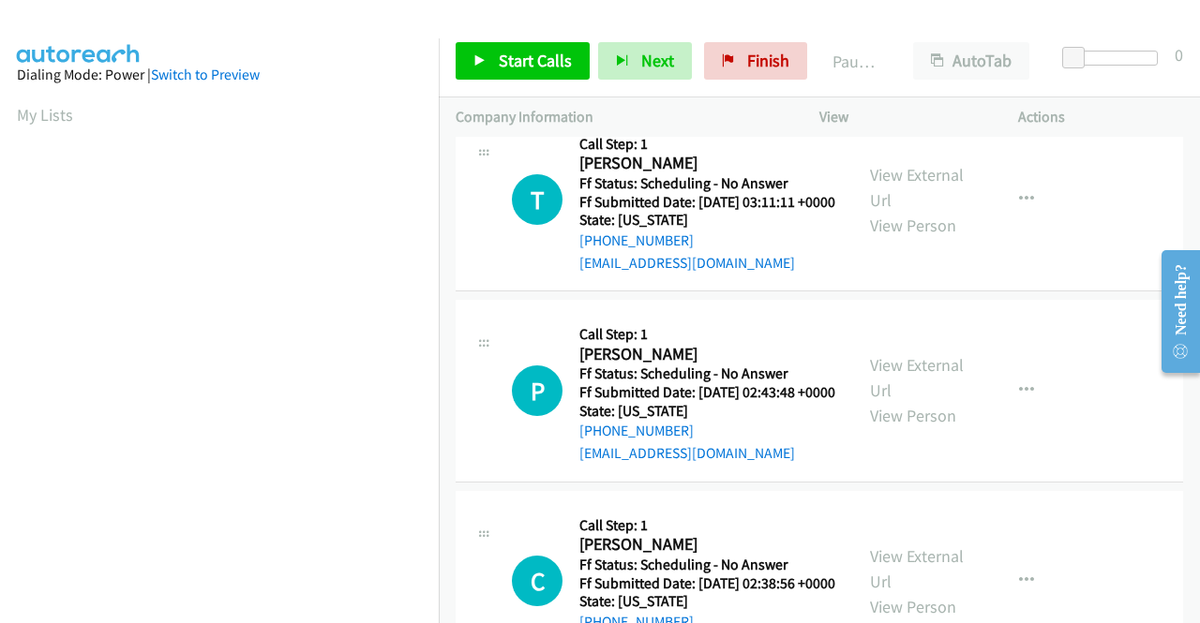
scroll to position [1406, 0]
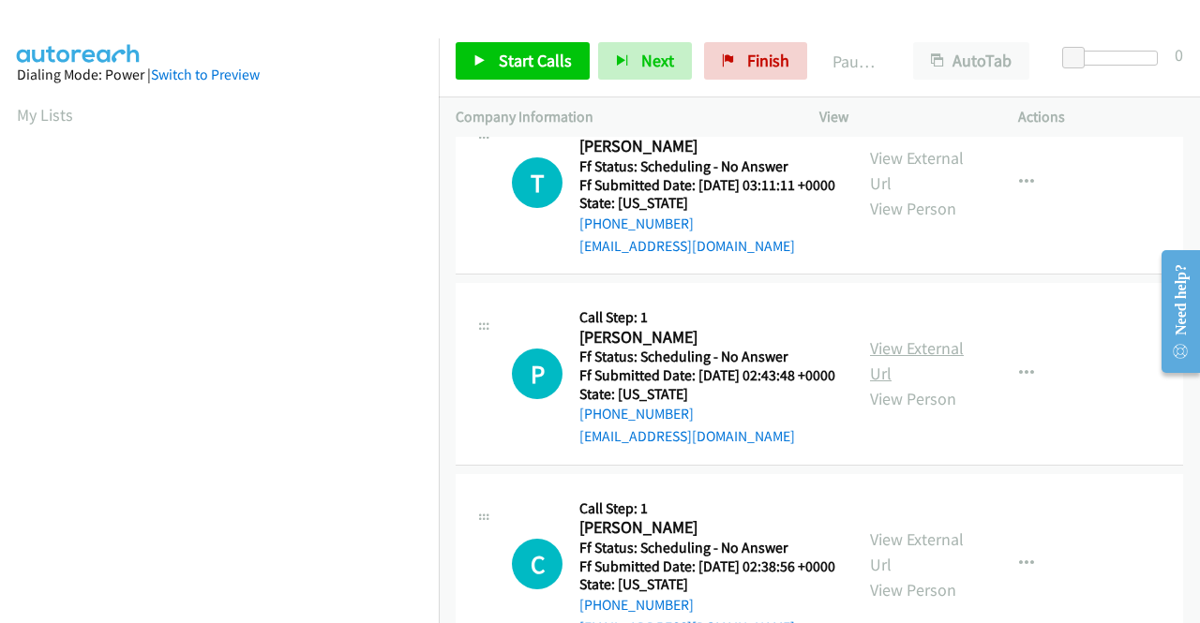
click at [922, 384] on link "View External Url" at bounding box center [917, 360] width 94 height 47
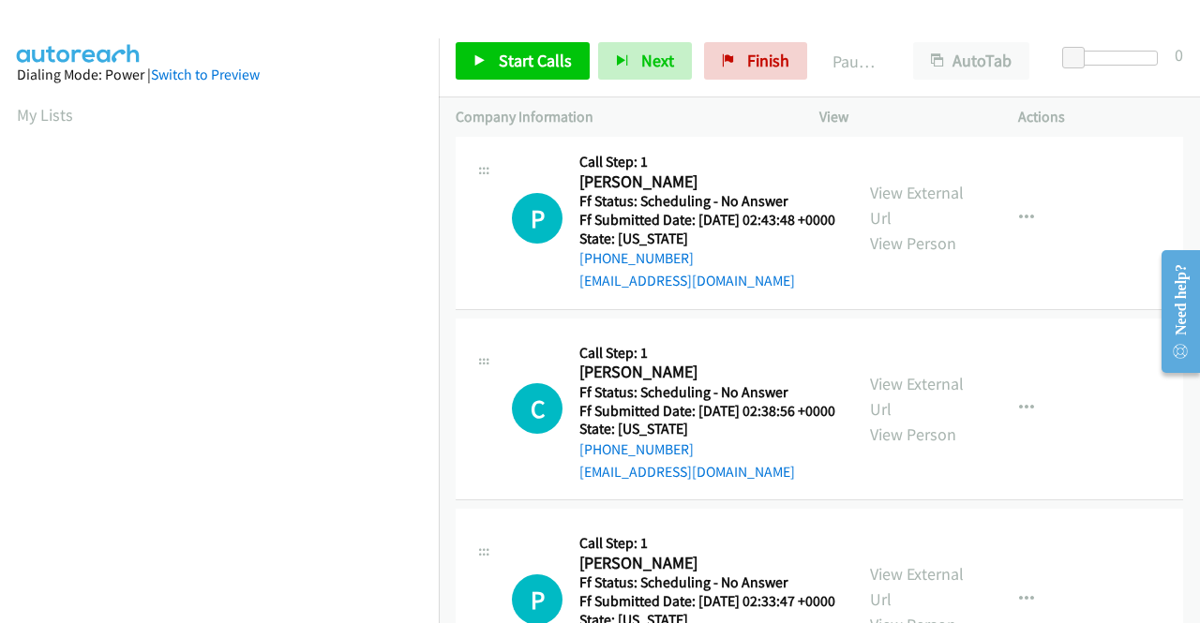
scroll to position [1594, 0]
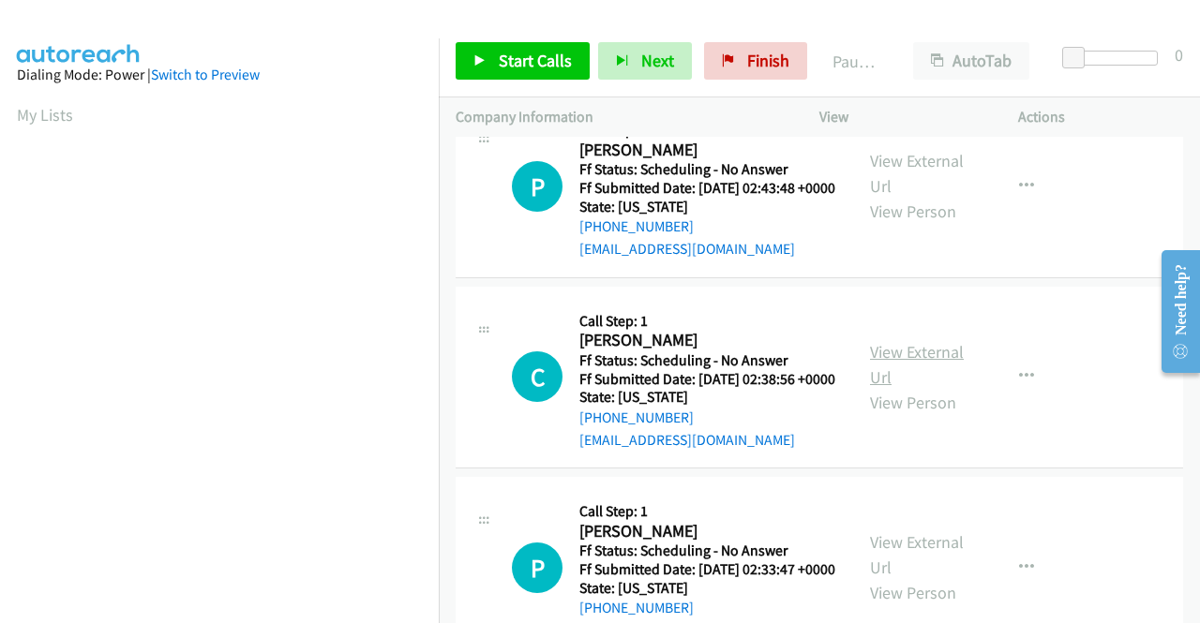
click at [913, 388] on link "View External Url" at bounding box center [917, 364] width 94 height 47
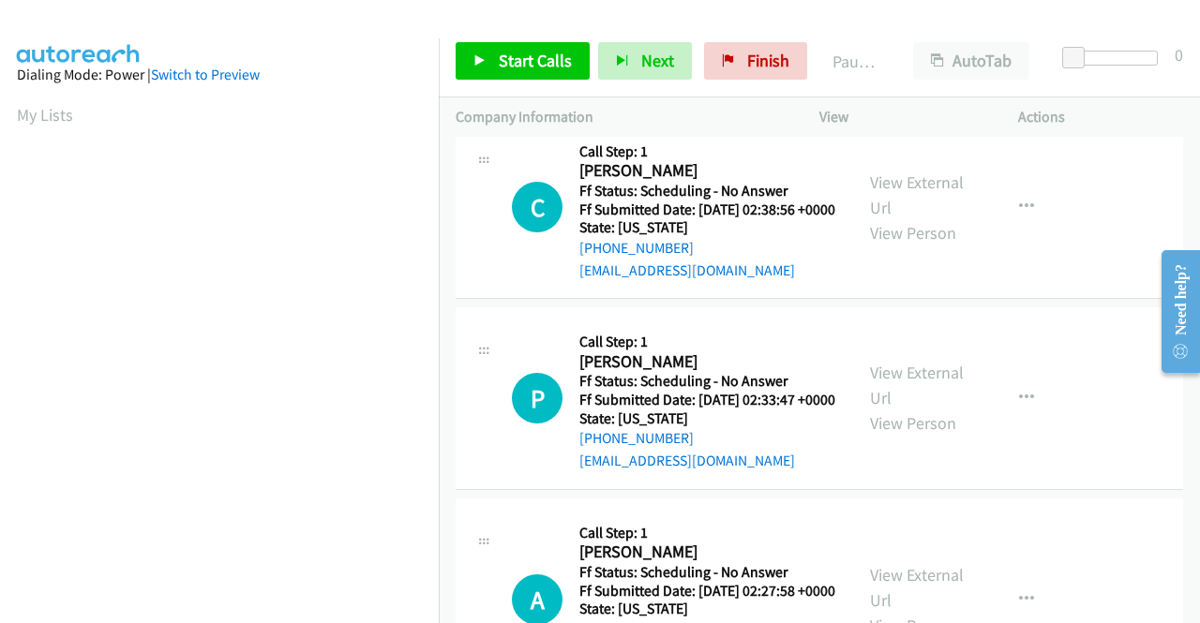
scroll to position [1781, 0]
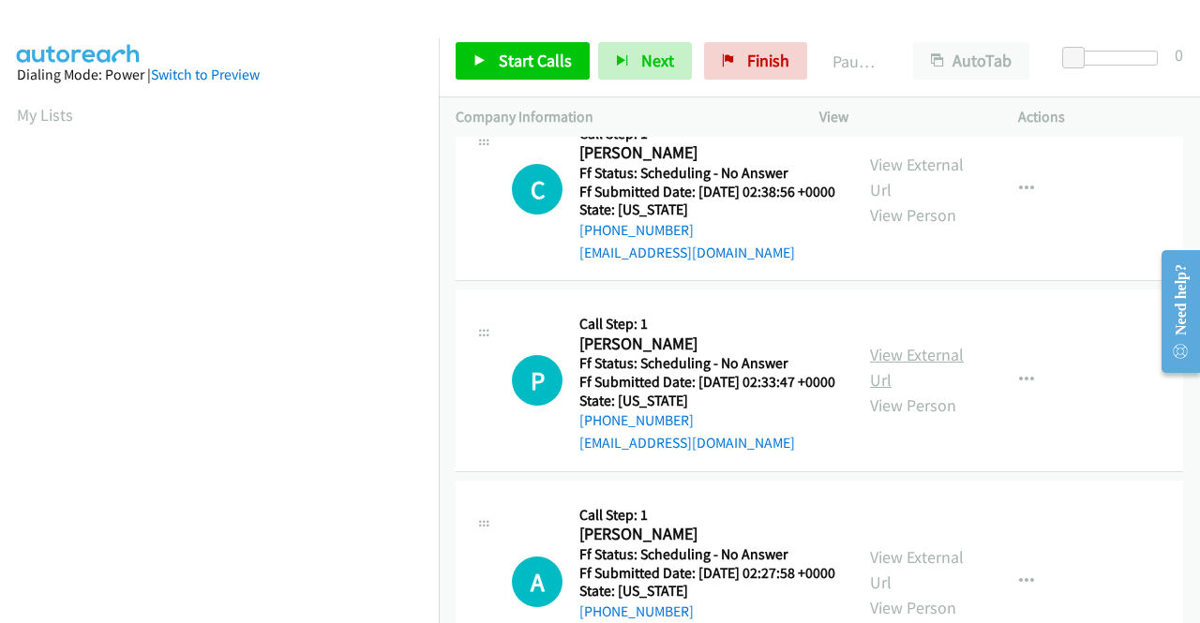
click at [915, 391] on link "View External Url" at bounding box center [917, 367] width 94 height 47
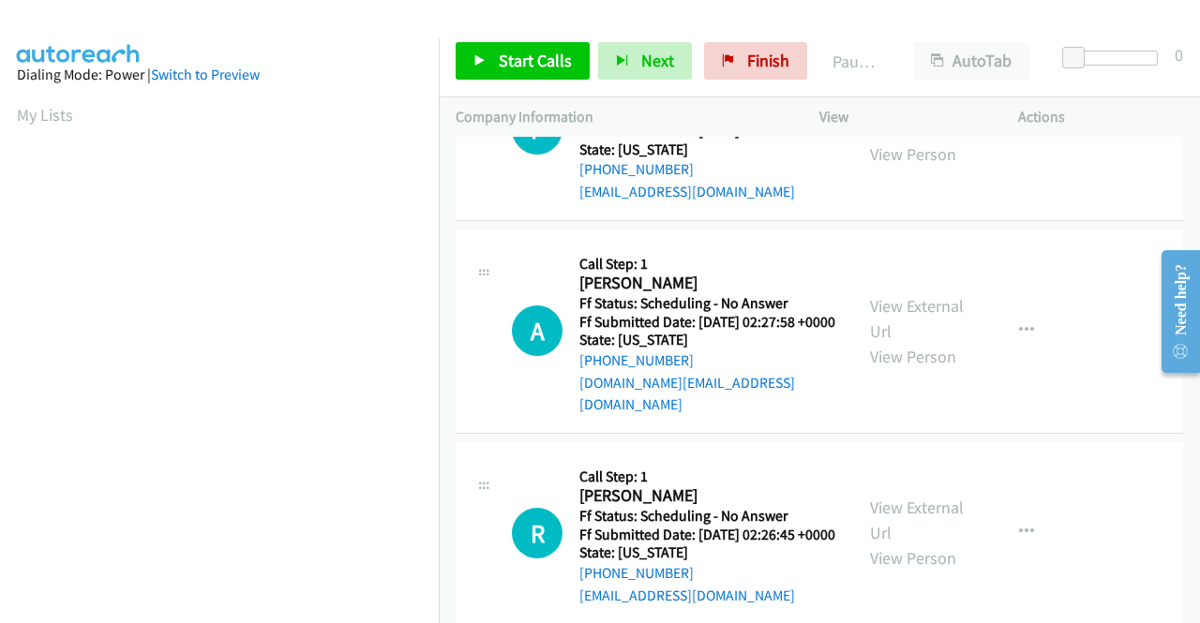
scroll to position [2062, 0]
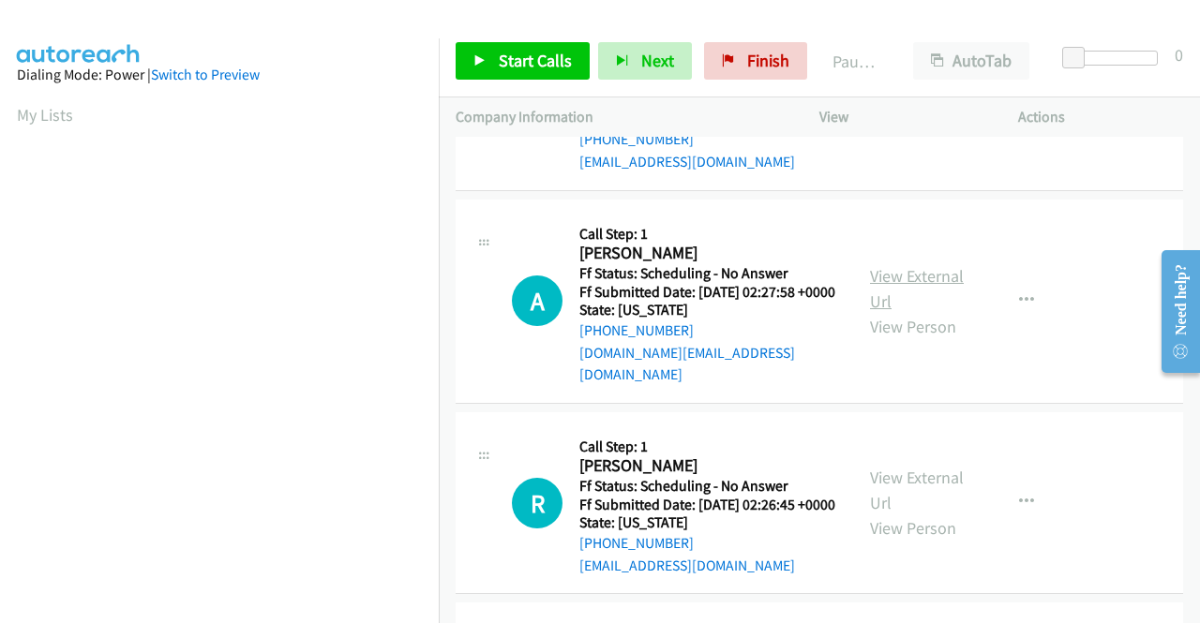
click at [896, 312] on link "View External Url" at bounding box center [917, 288] width 94 height 47
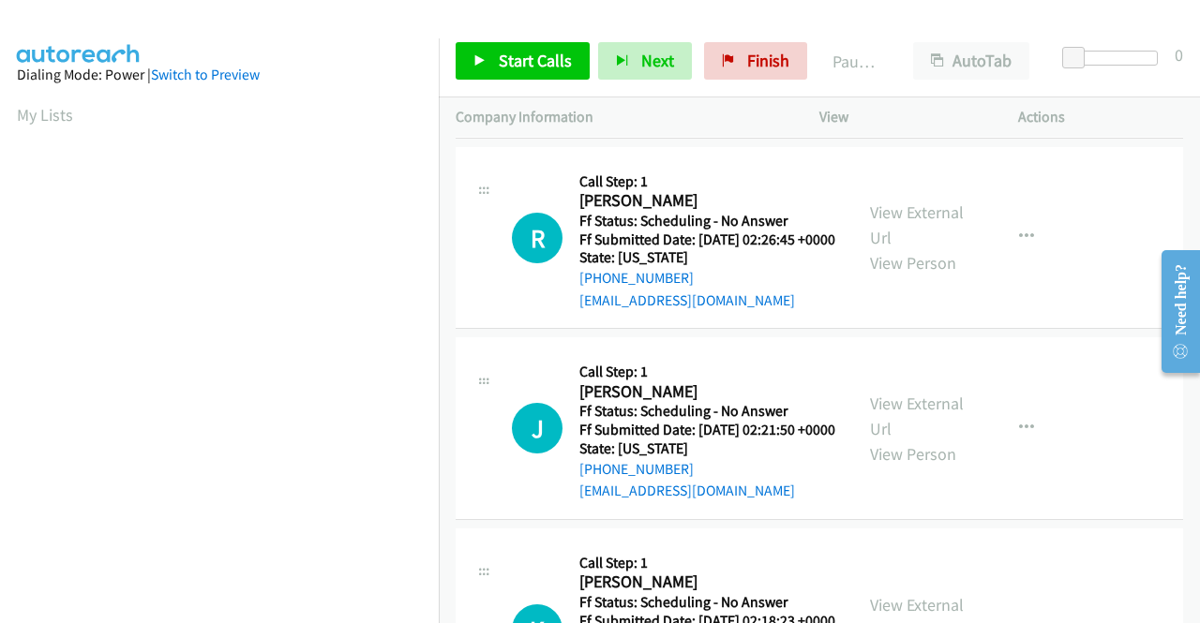
scroll to position [2344, 0]
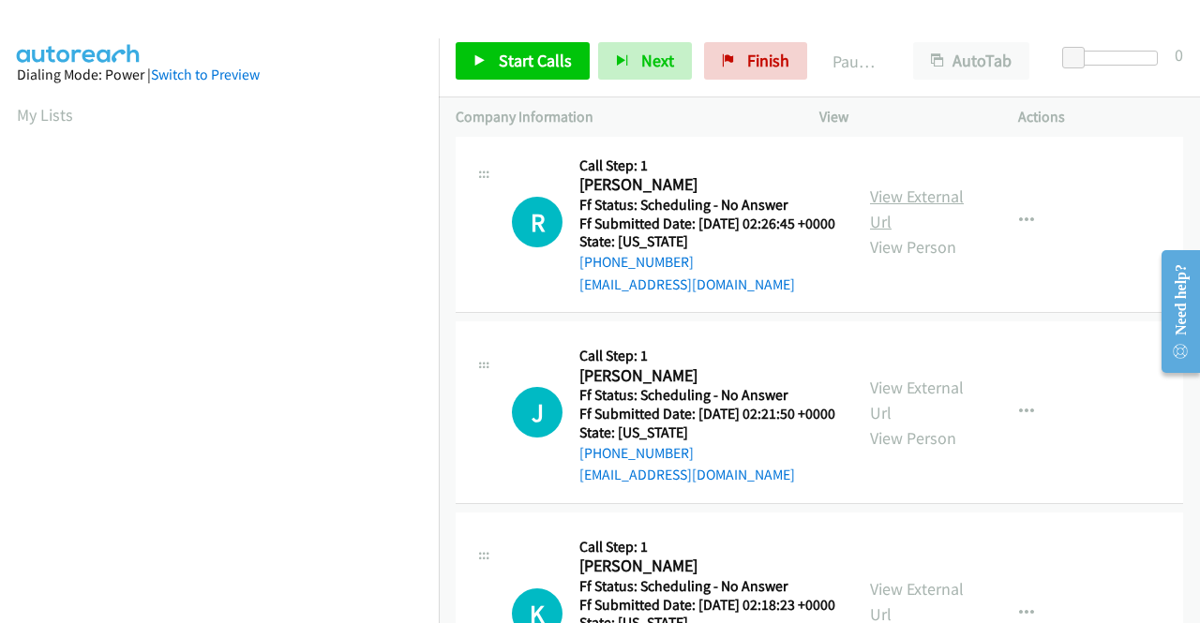
click at [886, 232] on link "View External Url" at bounding box center [917, 209] width 94 height 47
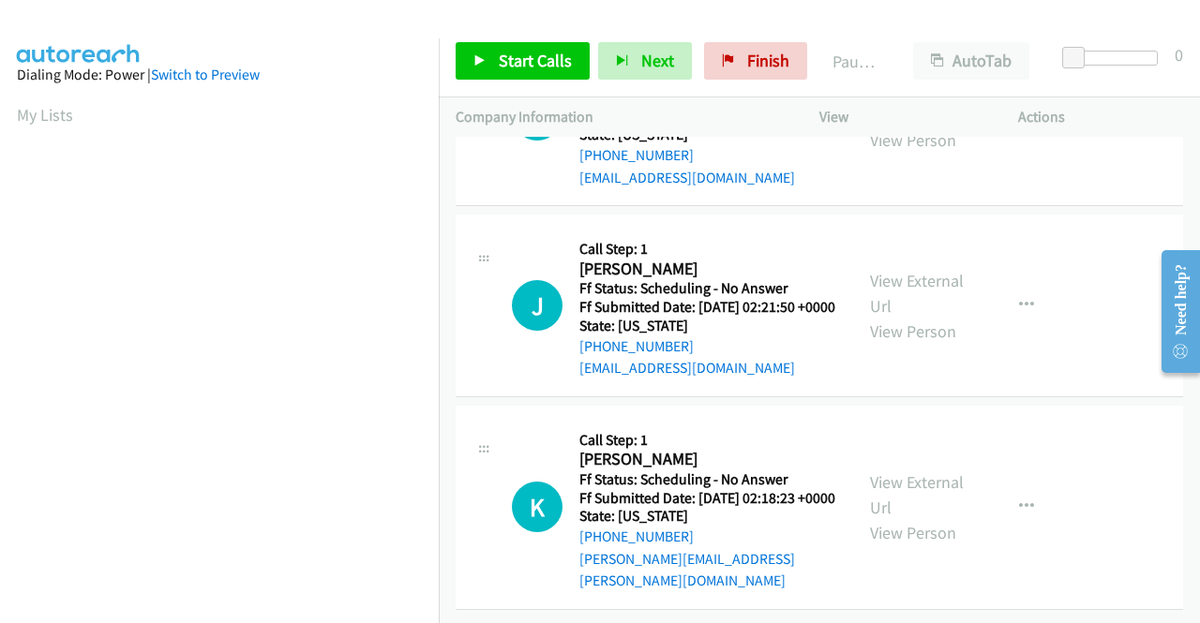
scroll to position [2531, 0]
click at [921, 317] on link "View External Url" at bounding box center [917, 293] width 94 height 47
click at [899, 472] on link "View External Url" at bounding box center [917, 495] width 94 height 47
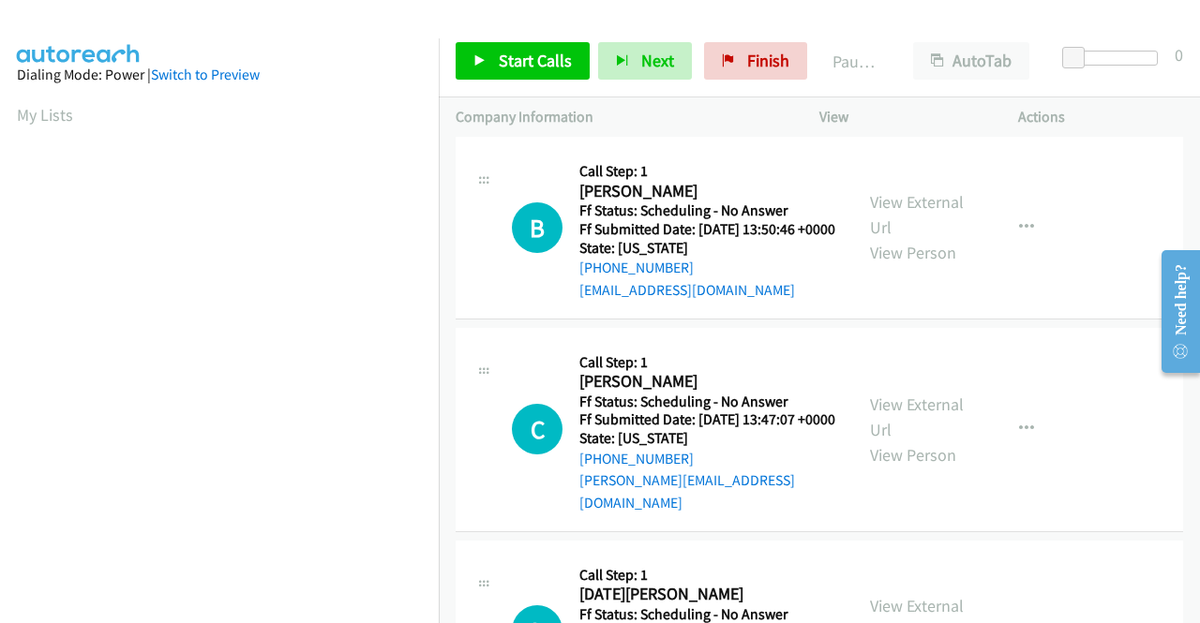
scroll to position [0, 0]
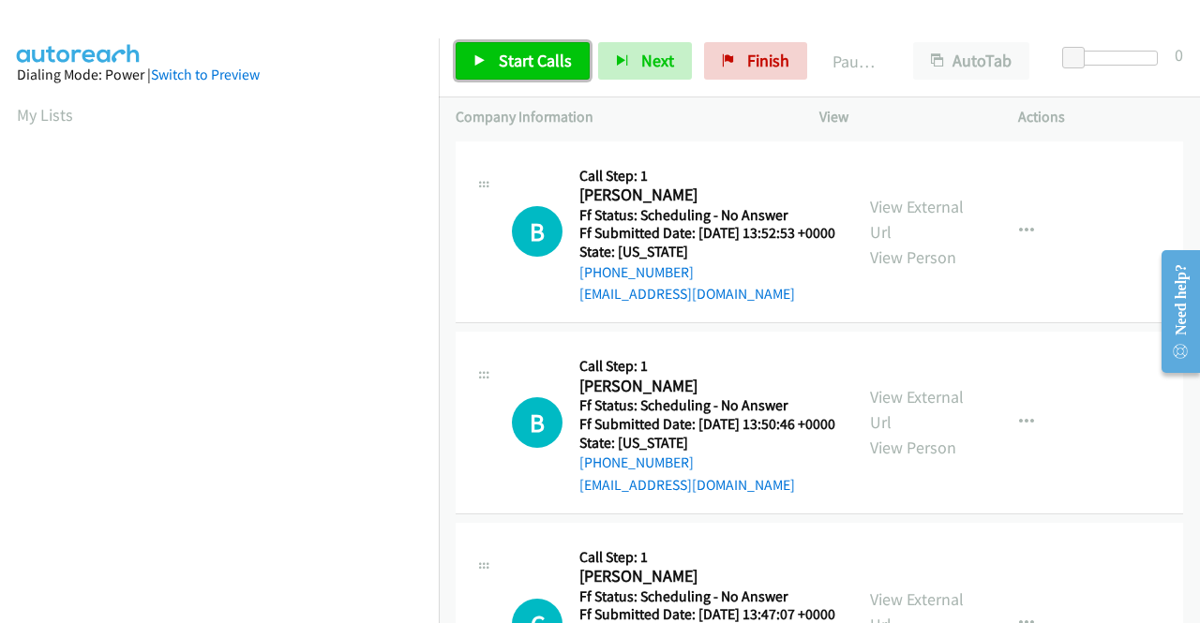
click at [545, 67] on span "Start Calls" at bounding box center [535, 61] width 73 height 22
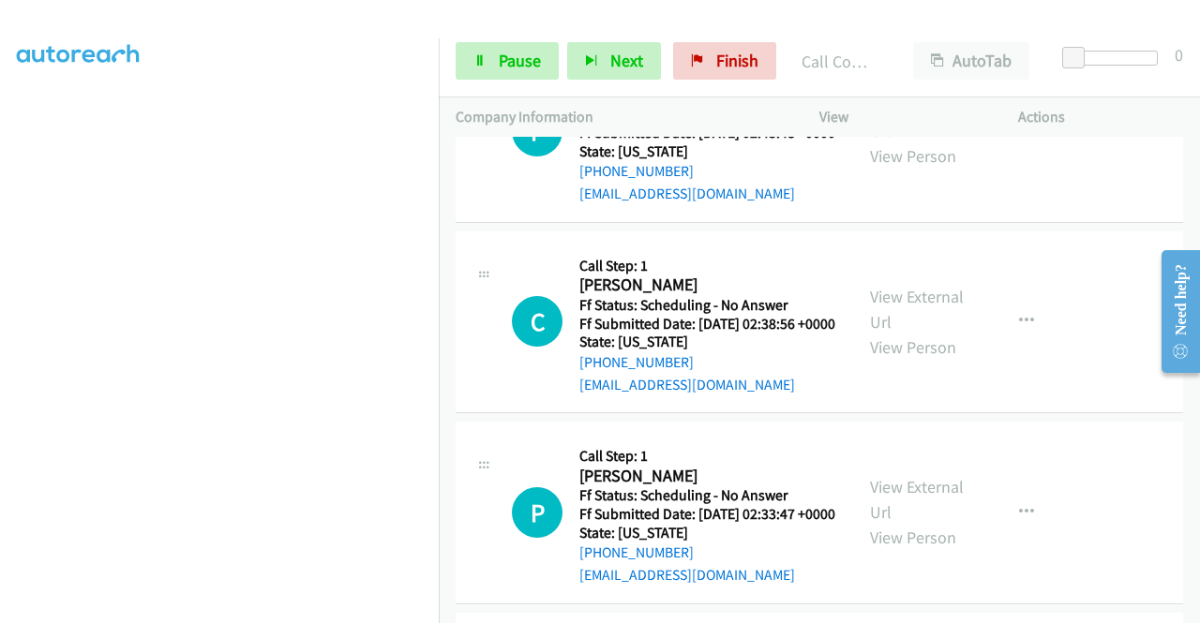
scroll to position [427, 0]
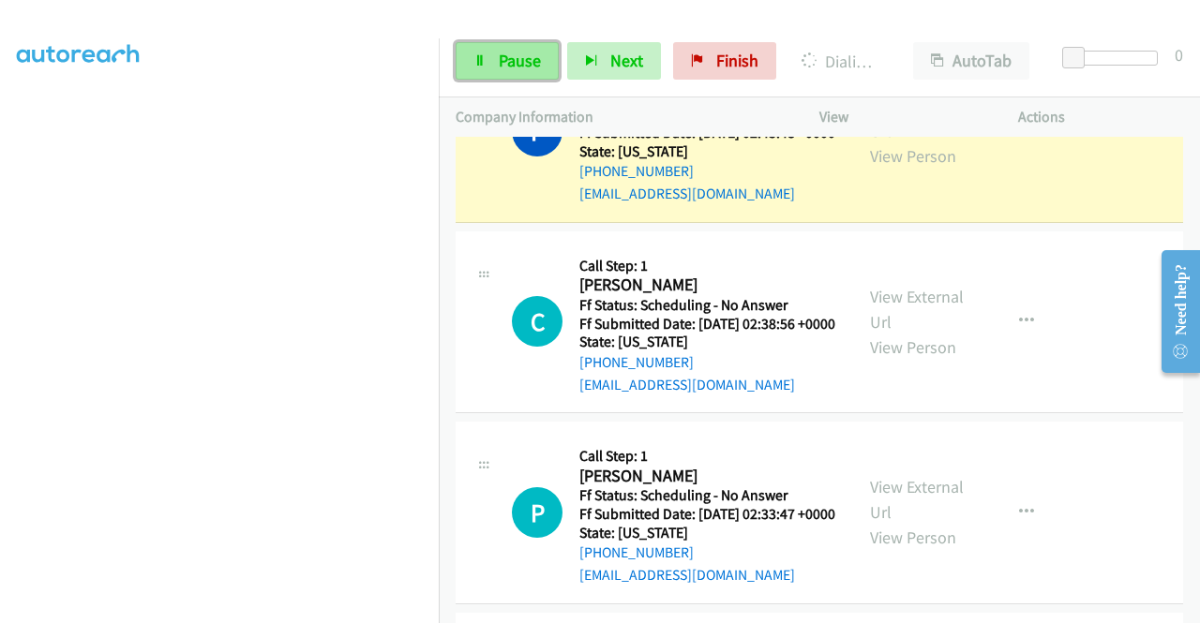
click at [482, 69] on link "Pause" at bounding box center [507, 60] width 103 height 37
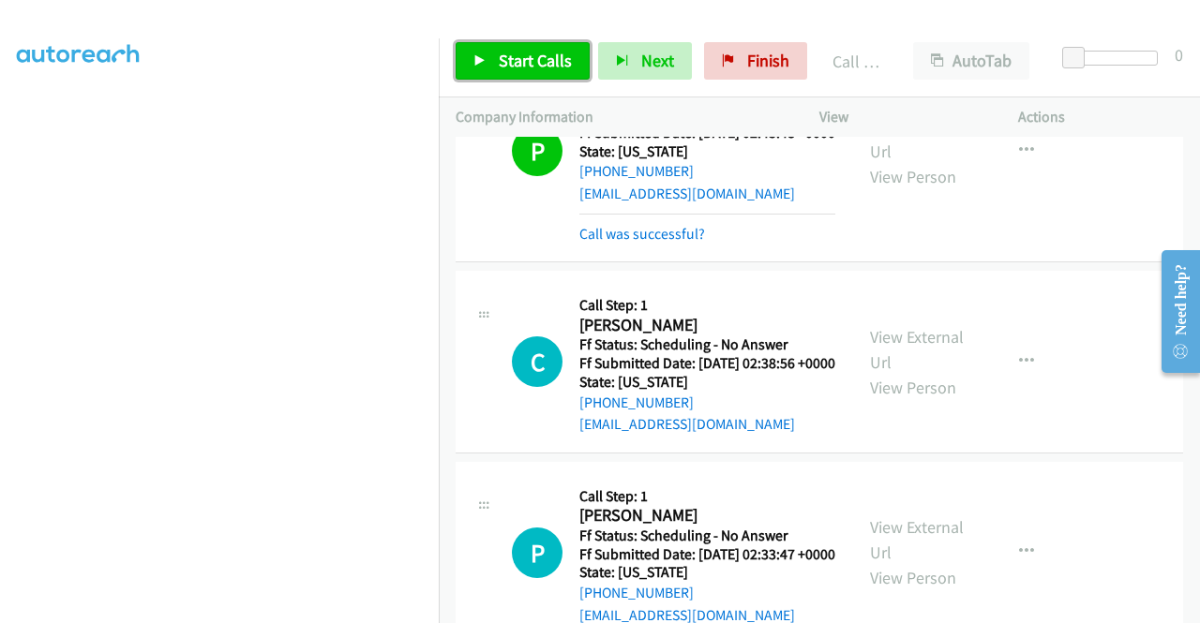
click at [538, 75] on link "Start Calls" at bounding box center [523, 60] width 134 height 37
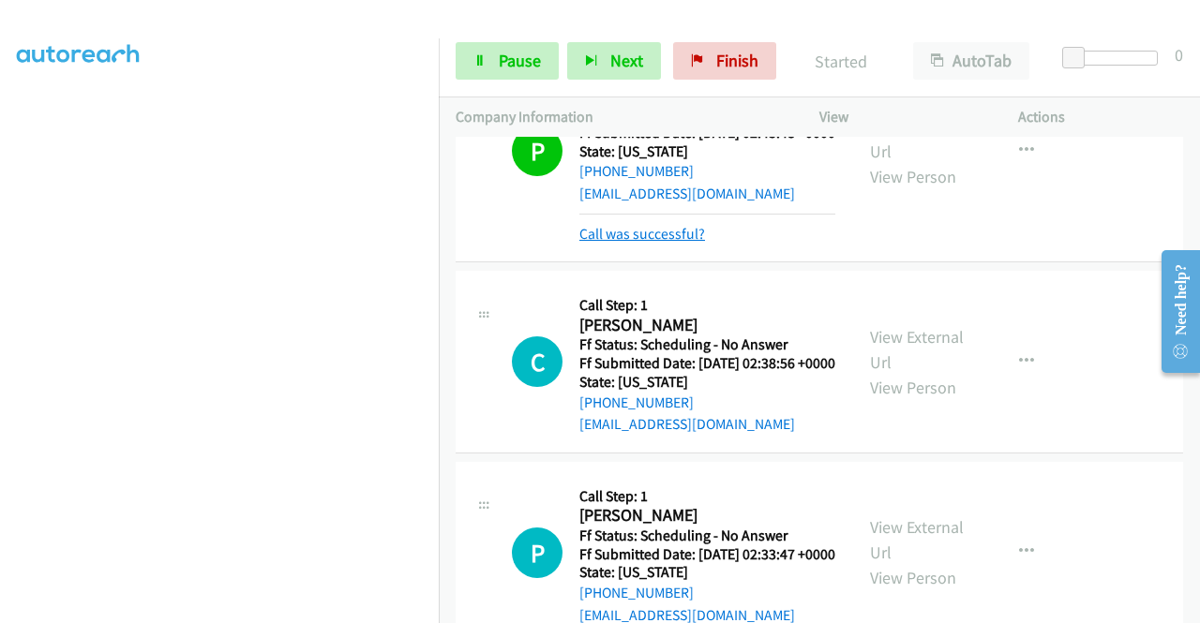
click at [636, 243] on link "Call was successful?" at bounding box center [642, 234] width 126 height 18
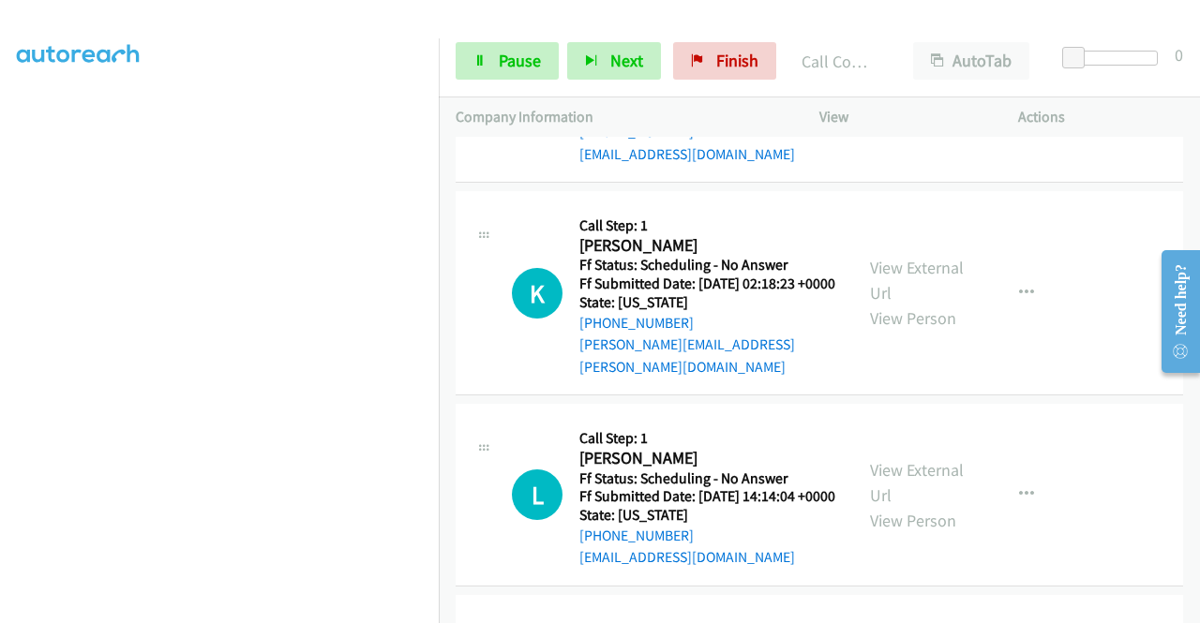
scroll to position [3187, 0]
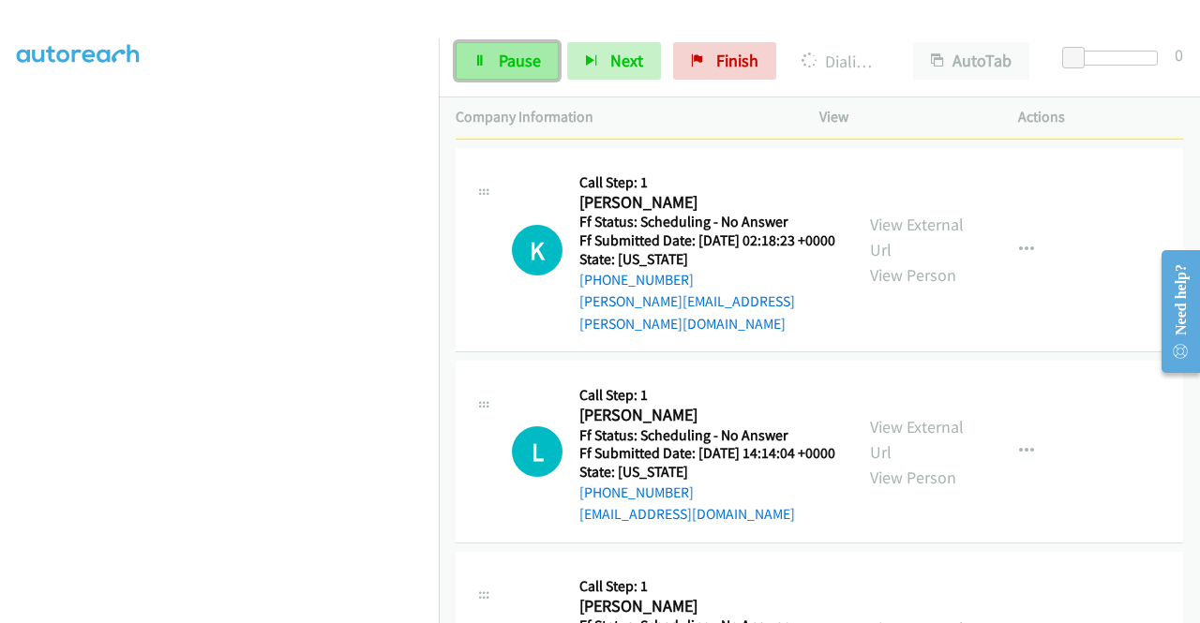
click at [534, 67] on span "Pause" at bounding box center [520, 61] width 42 height 22
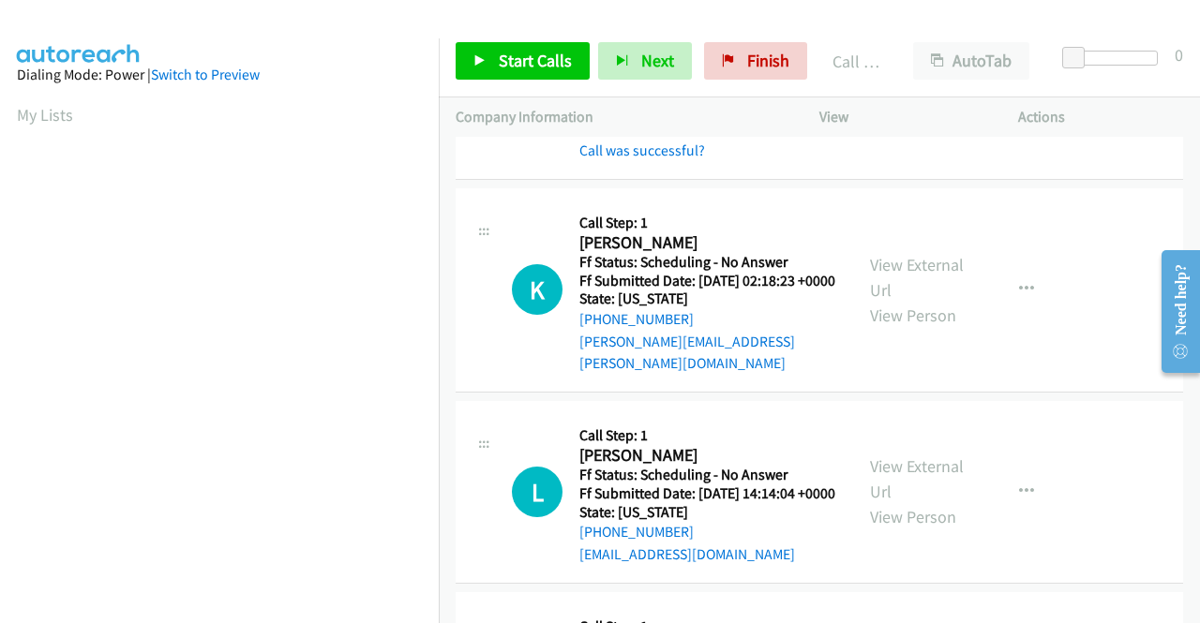
scroll to position [427, 0]
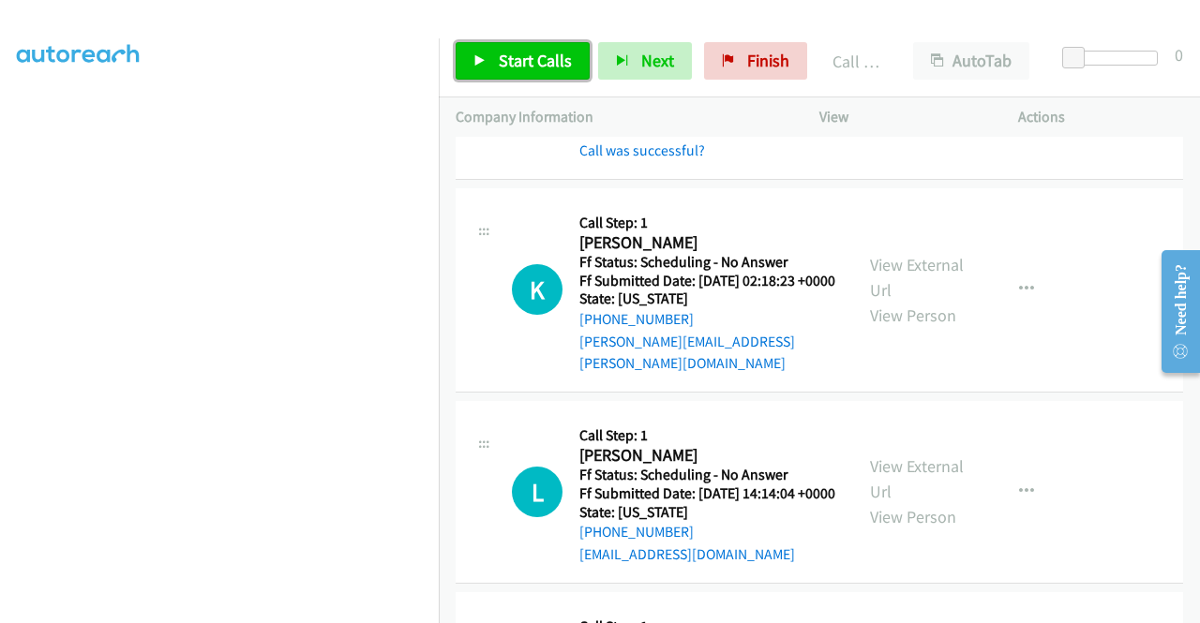
click at [531, 70] on span "Start Calls" at bounding box center [535, 61] width 73 height 22
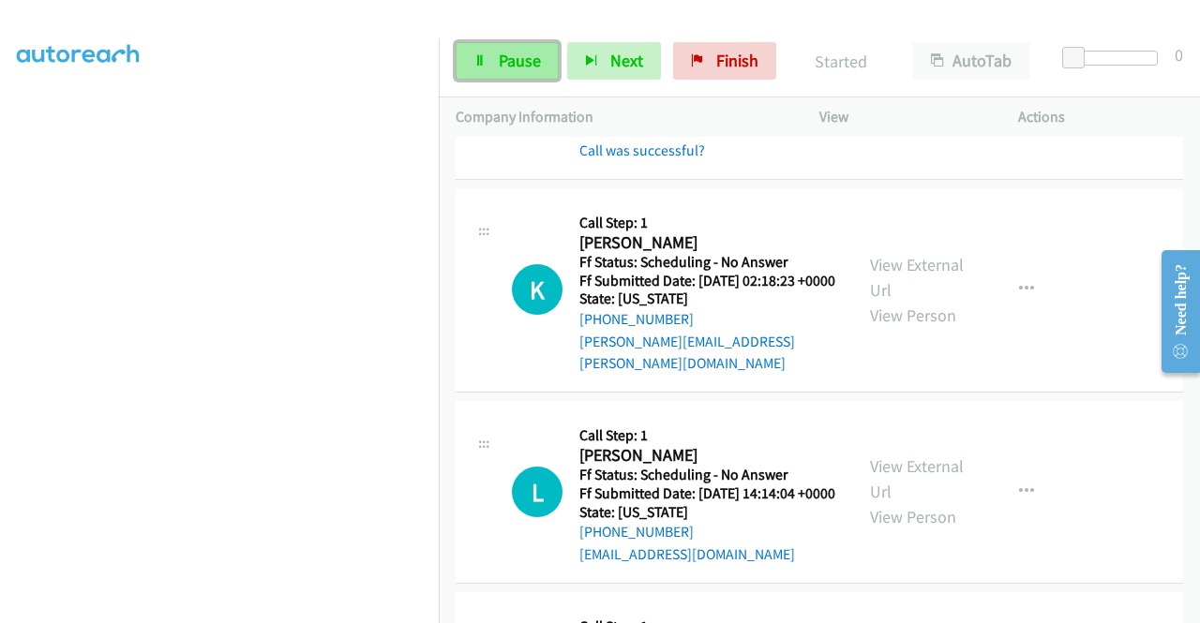
click at [536, 68] on span "Pause" at bounding box center [520, 61] width 42 height 22
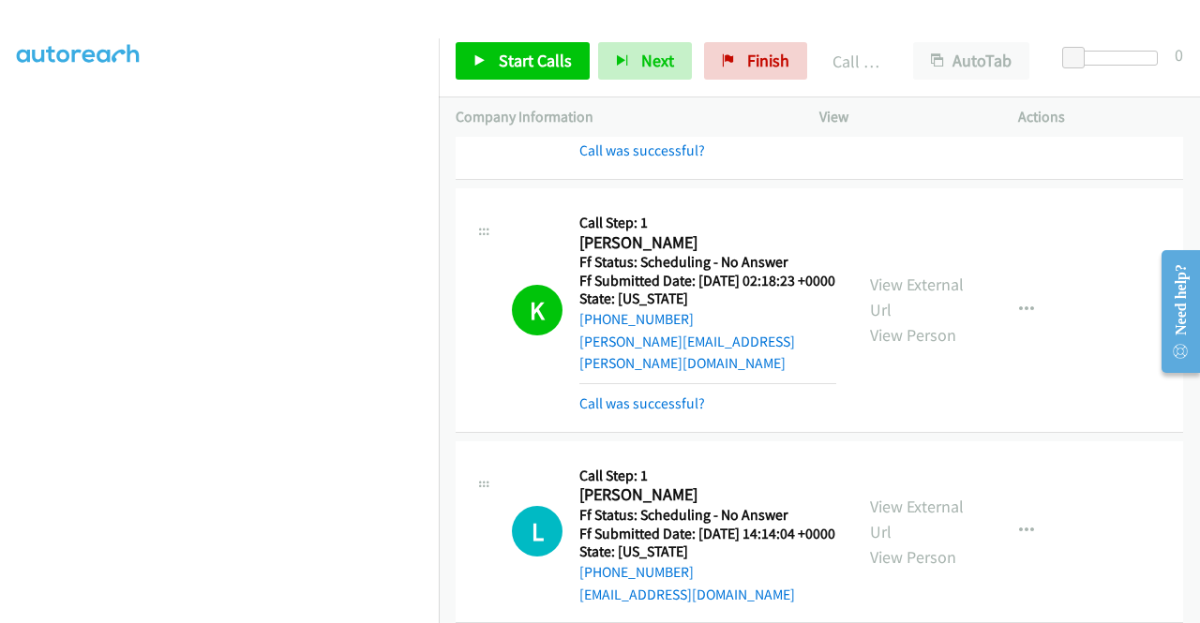
click at [805, 69] on div "Start Calls Pause Next Finish" at bounding box center [636, 60] width 360 height 37
click at [772, 65] on span "Finish" at bounding box center [768, 61] width 42 height 22
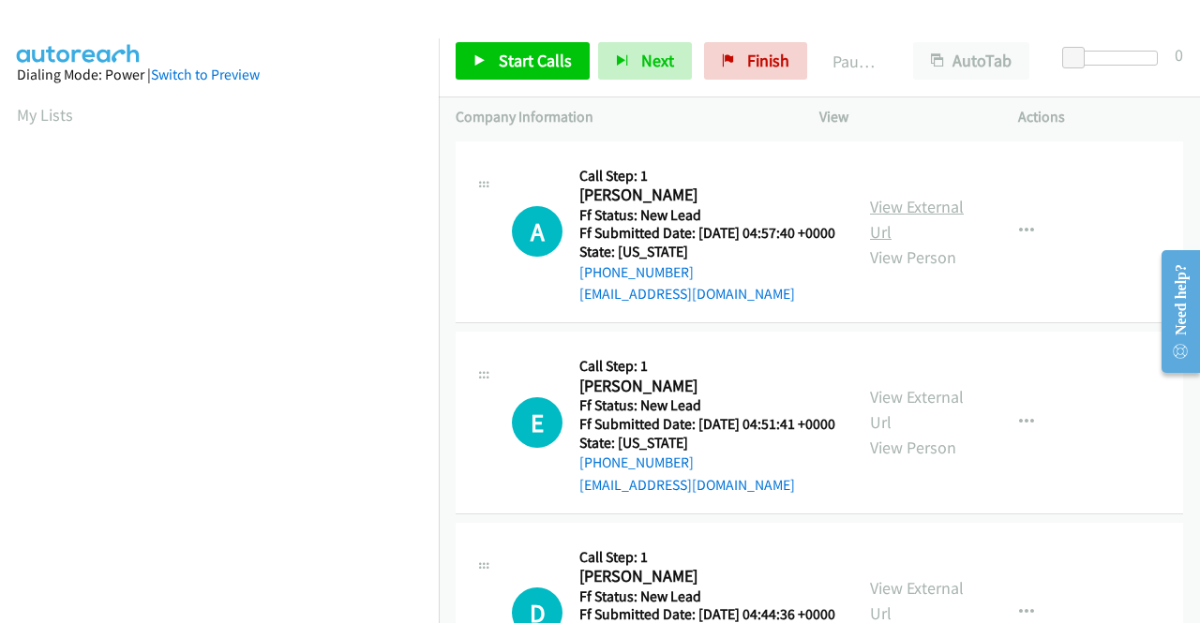
click at [896, 214] on link "View External Url" at bounding box center [917, 219] width 94 height 47
click at [906, 422] on link "View External Url" at bounding box center [917, 409] width 94 height 47
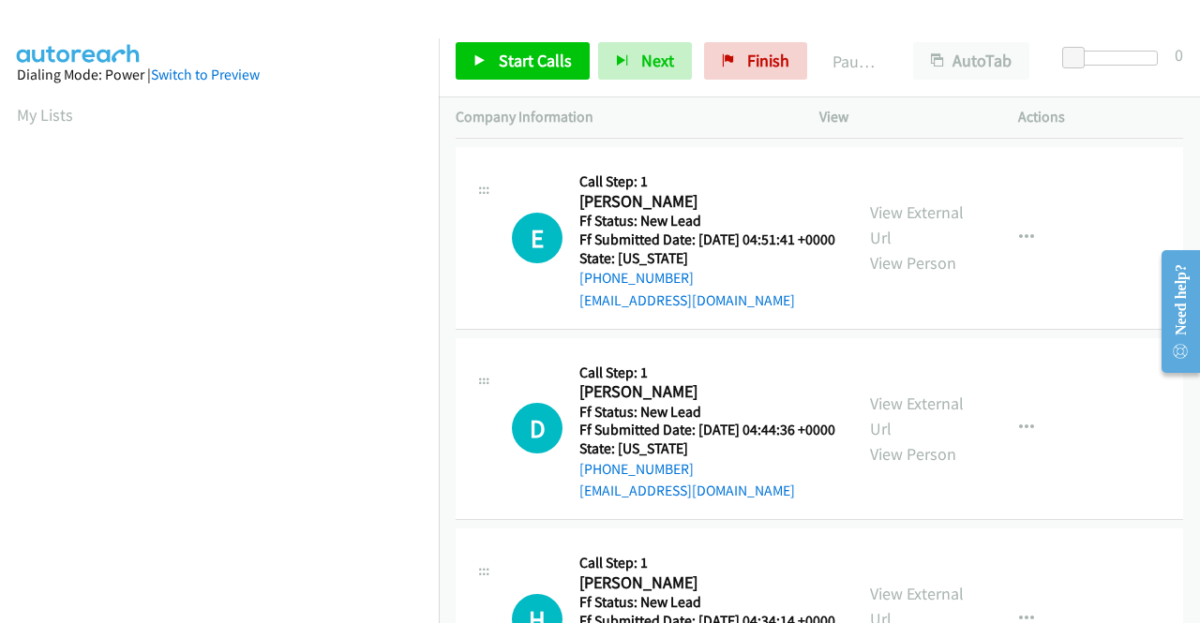
scroll to position [187, 0]
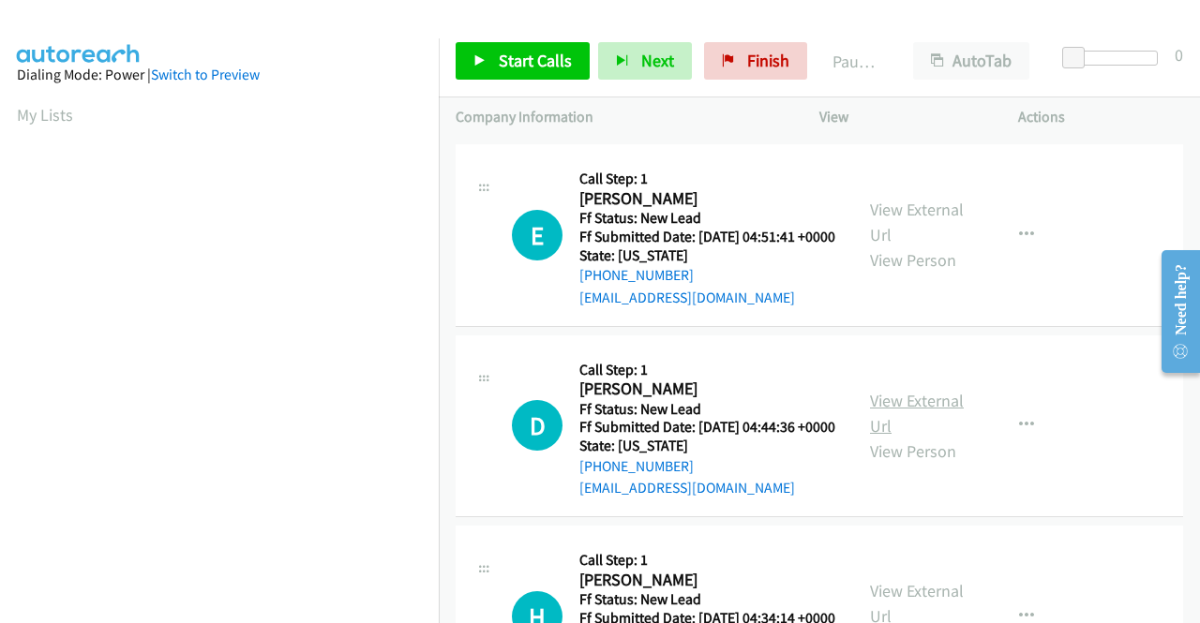
click at [923, 437] on link "View External Url" at bounding box center [917, 413] width 94 height 47
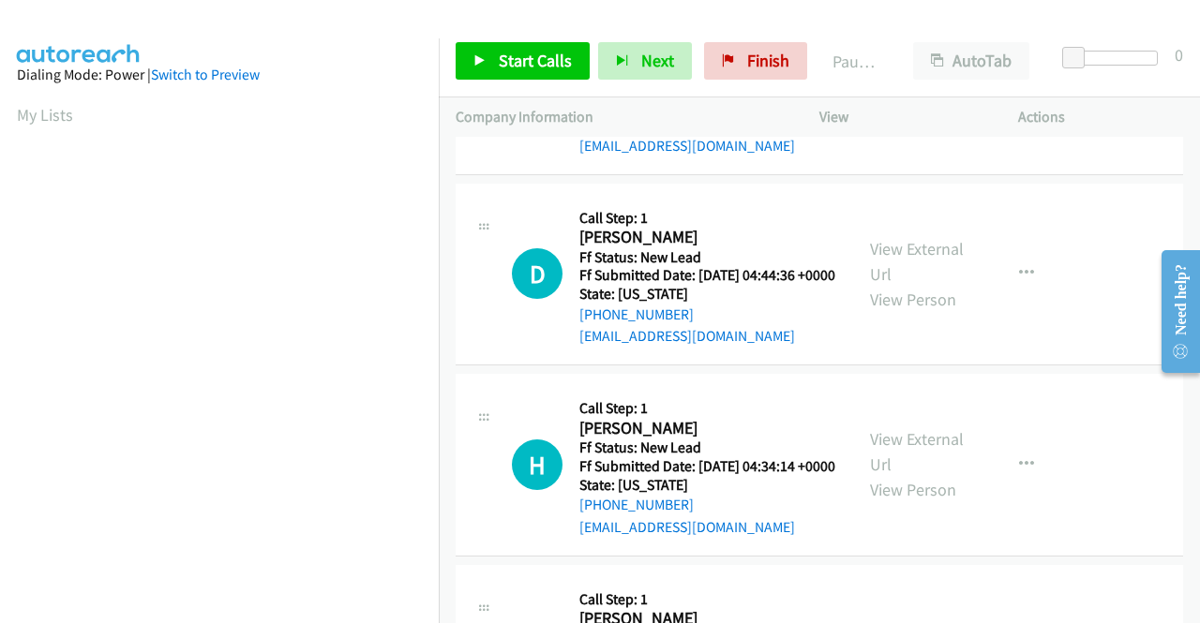
scroll to position [375, 0]
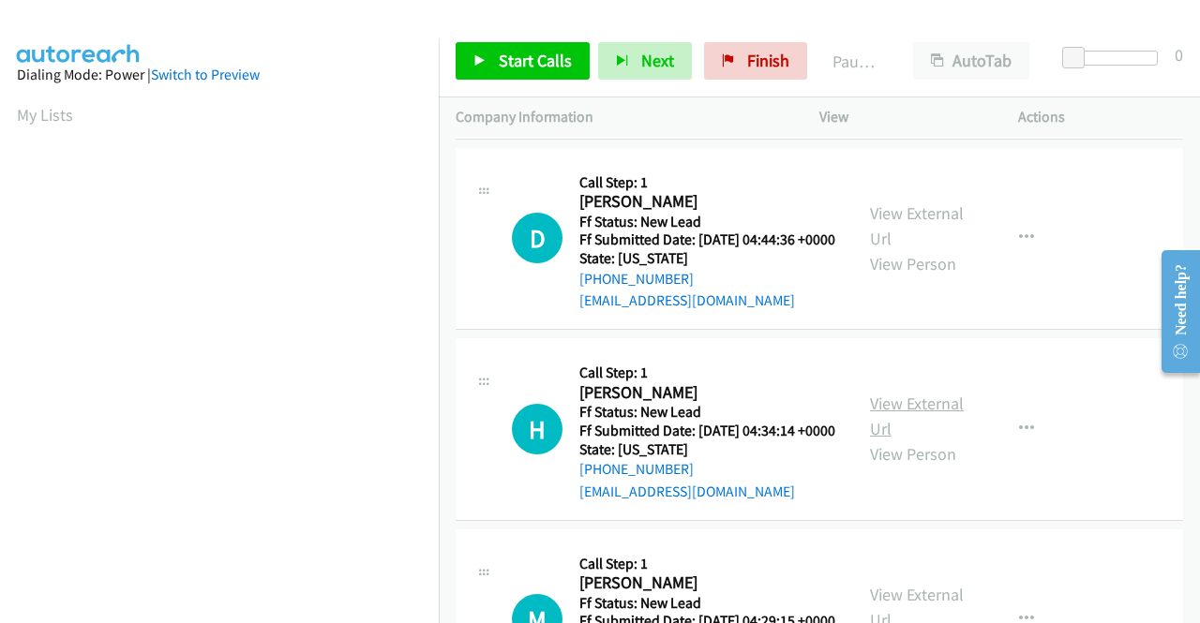
click at [892, 440] on link "View External Url" at bounding box center [917, 416] width 94 height 47
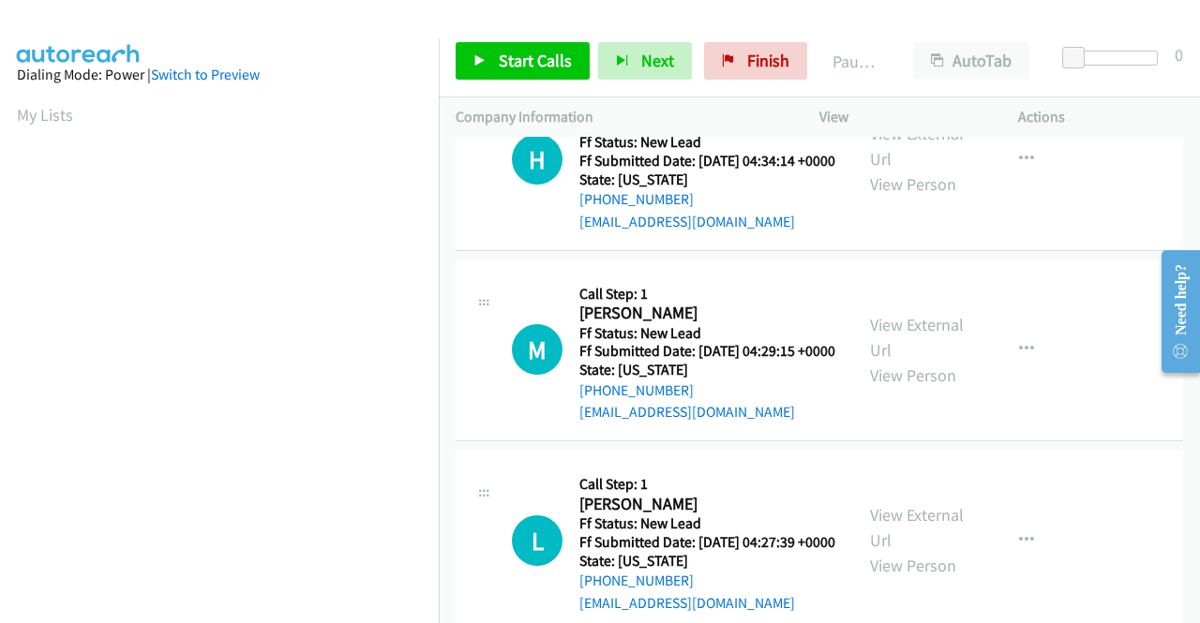
scroll to position [656, 0]
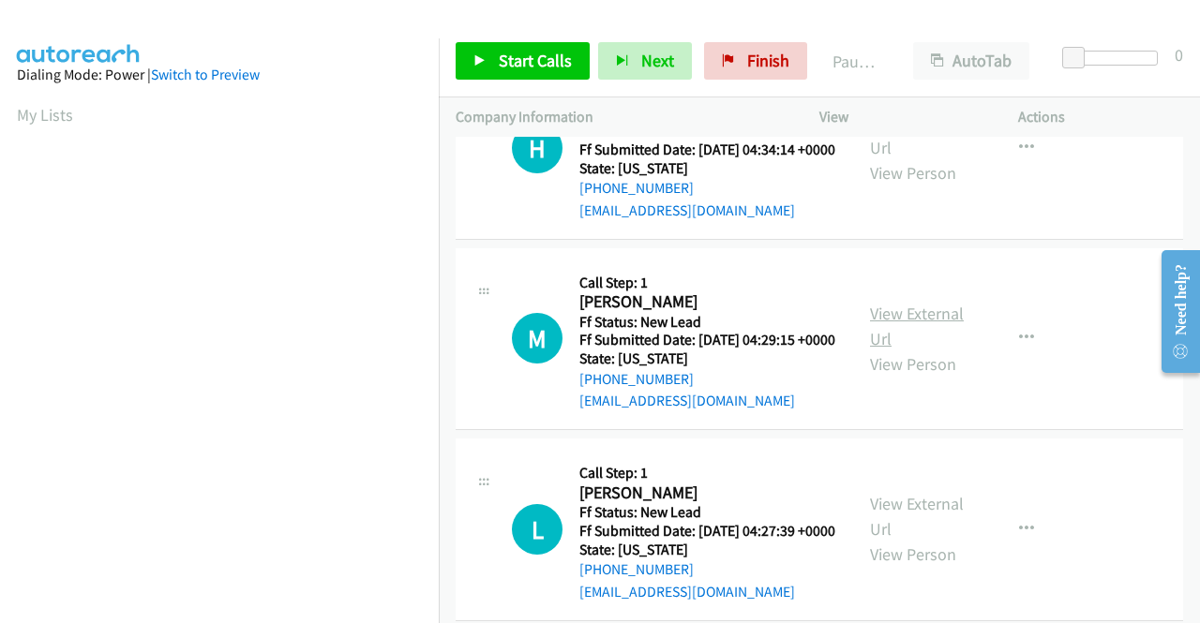
click at [902, 350] on link "View External Url" at bounding box center [917, 326] width 94 height 47
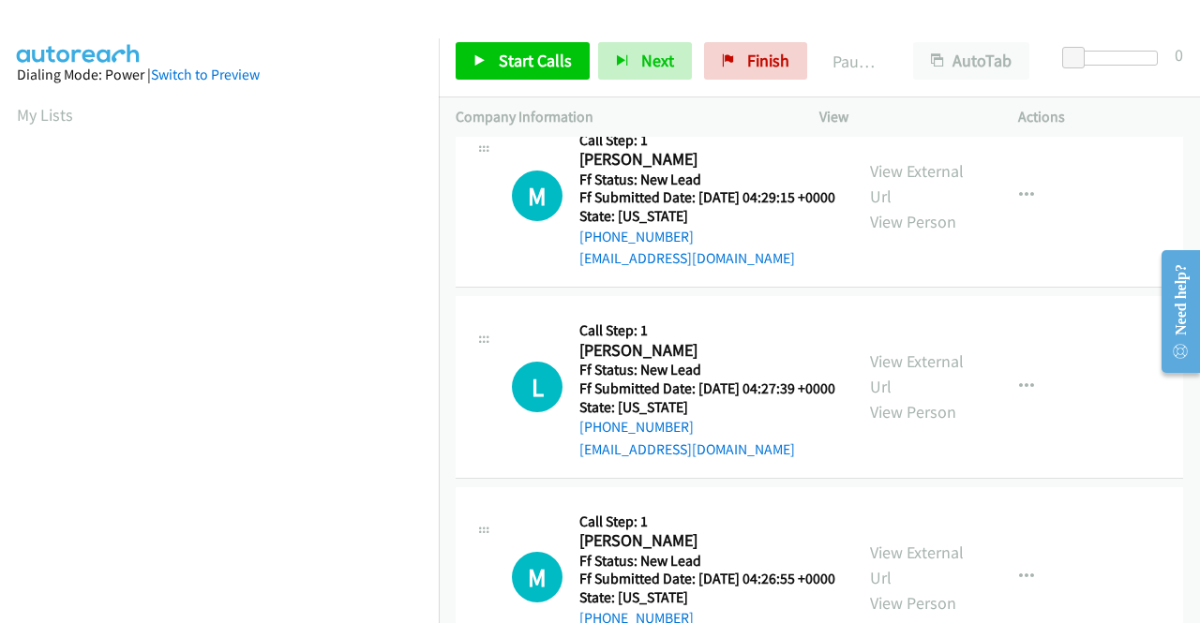
scroll to position [844, 0]
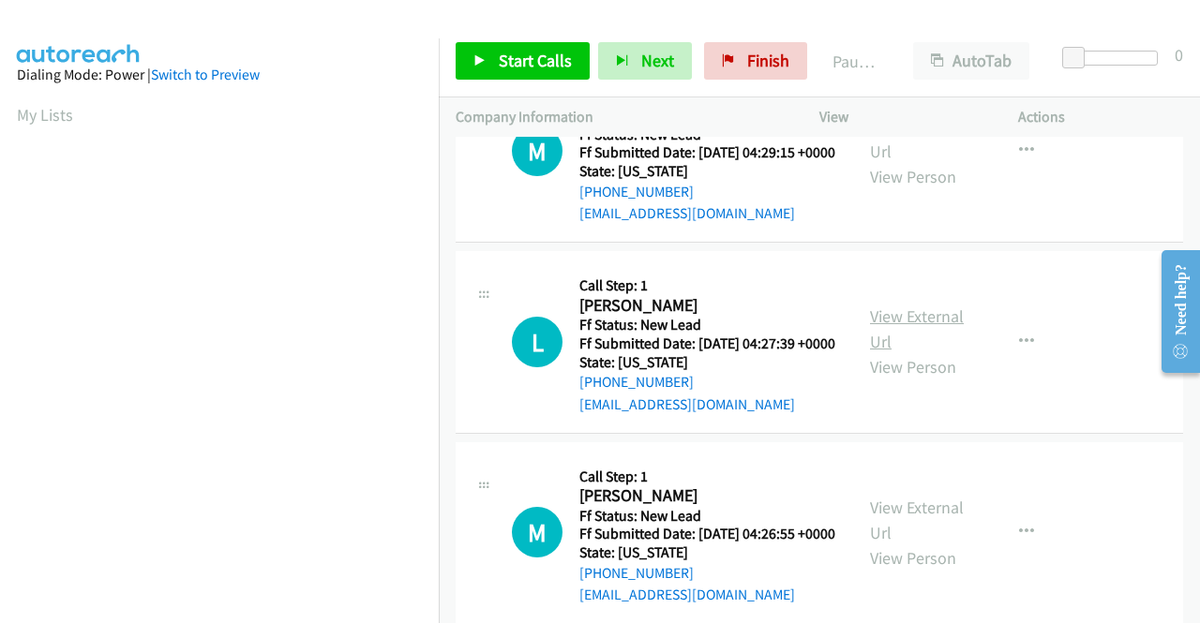
click at [903, 352] on link "View External Url" at bounding box center [917, 329] width 94 height 47
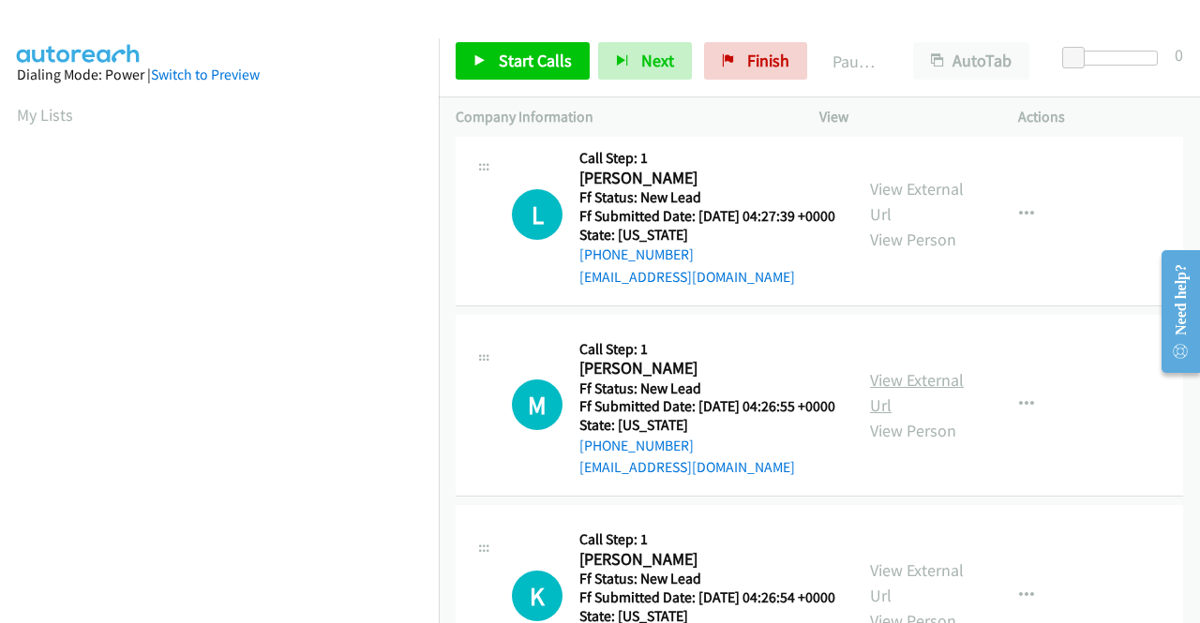
scroll to position [1031, 0]
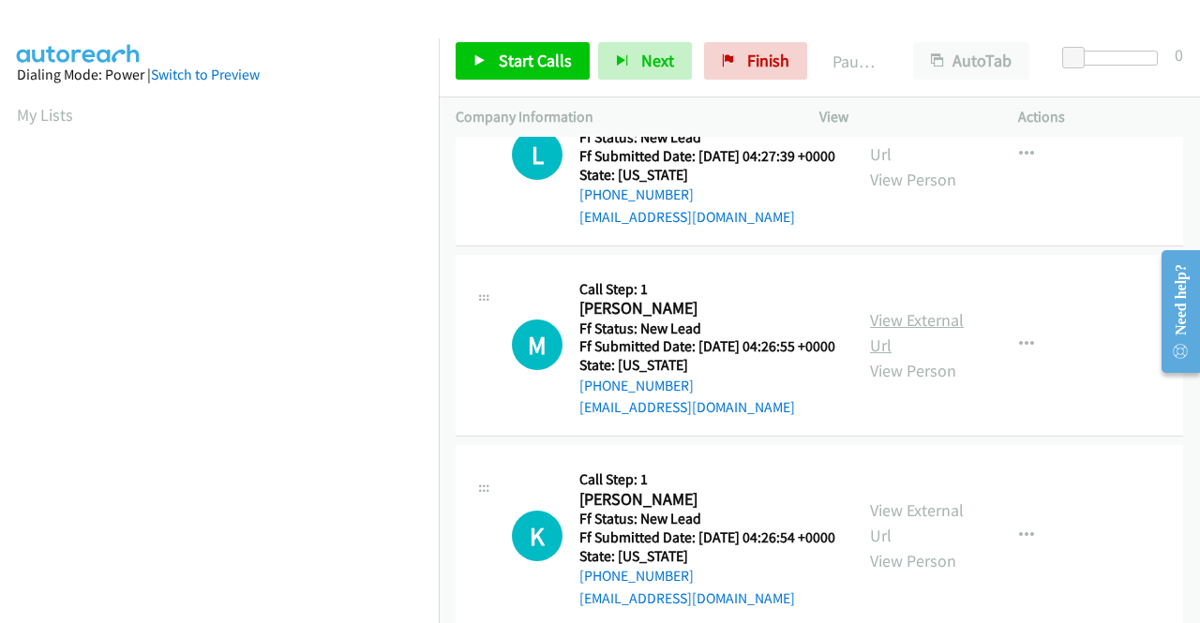
click at [892, 356] on link "View External Url" at bounding box center [917, 332] width 94 height 47
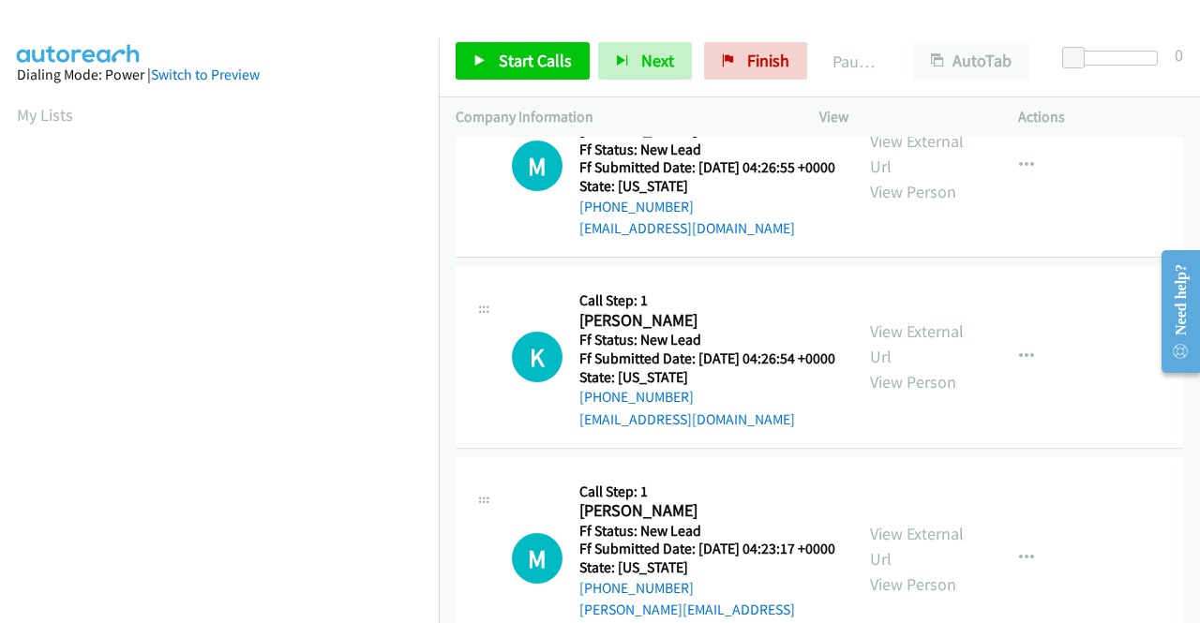
scroll to position [1219, 0]
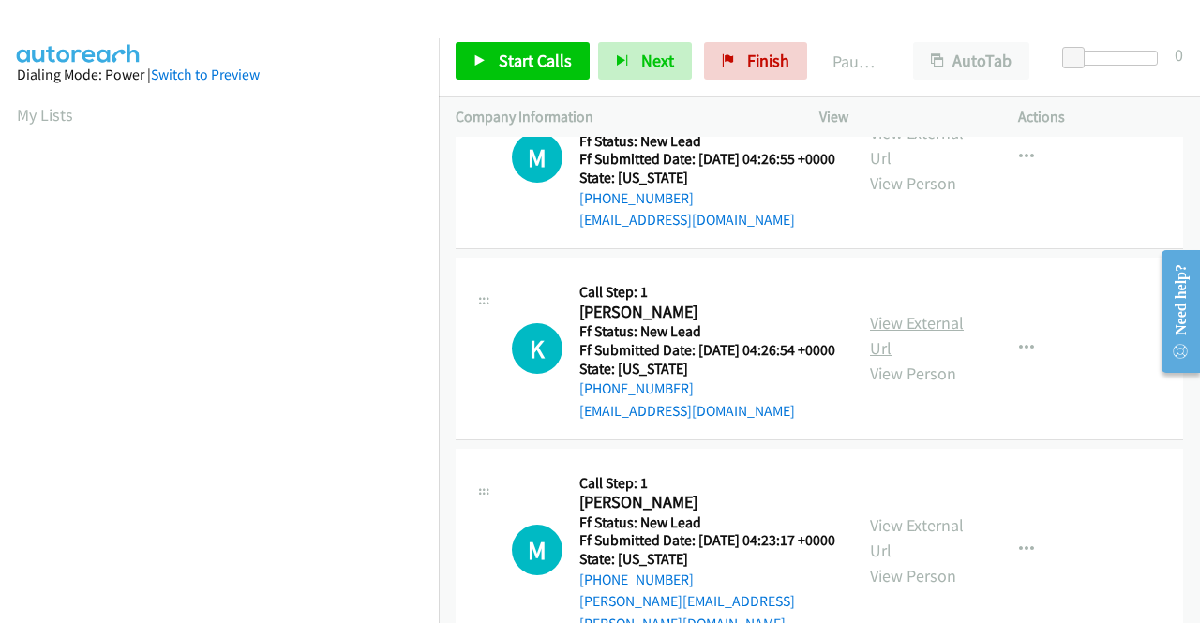
click at [923, 359] on link "View External Url" at bounding box center [917, 335] width 94 height 47
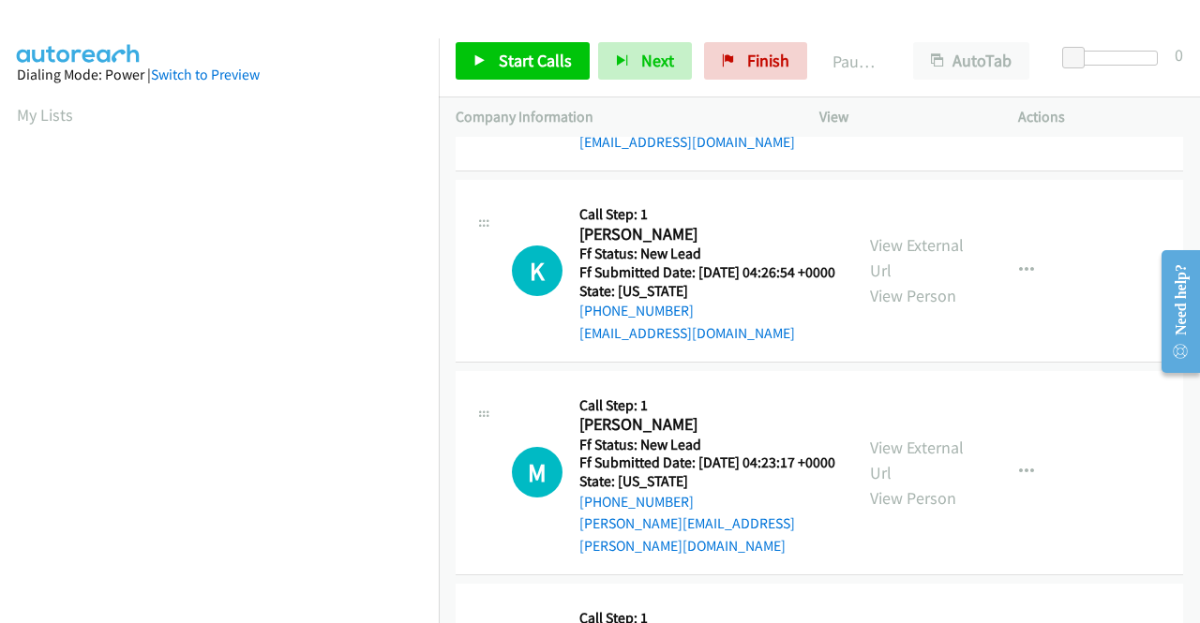
scroll to position [1406, 0]
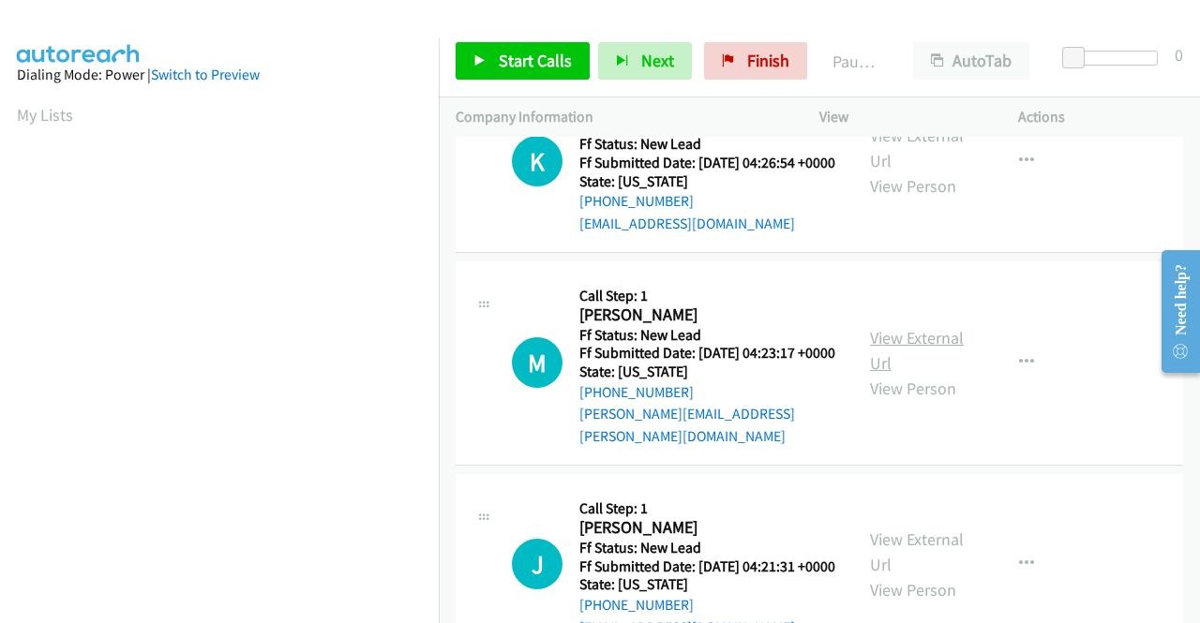
click at [877, 374] on link "View External Url" at bounding box center [917, 350] width 94 height 47
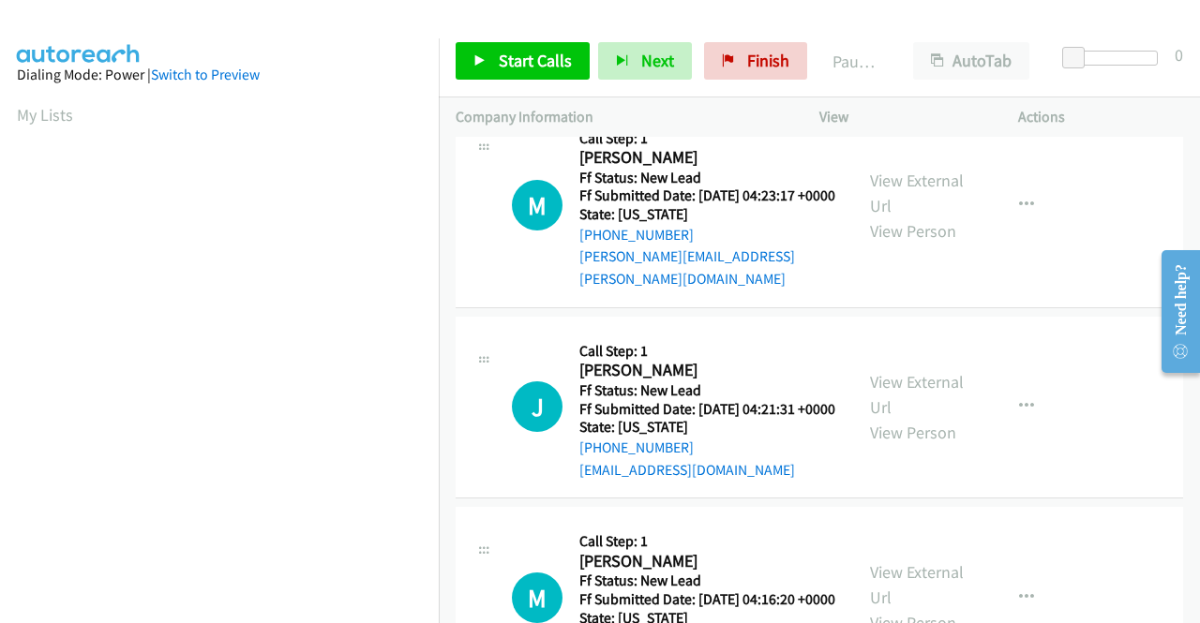
scroll to position [1594, 0]
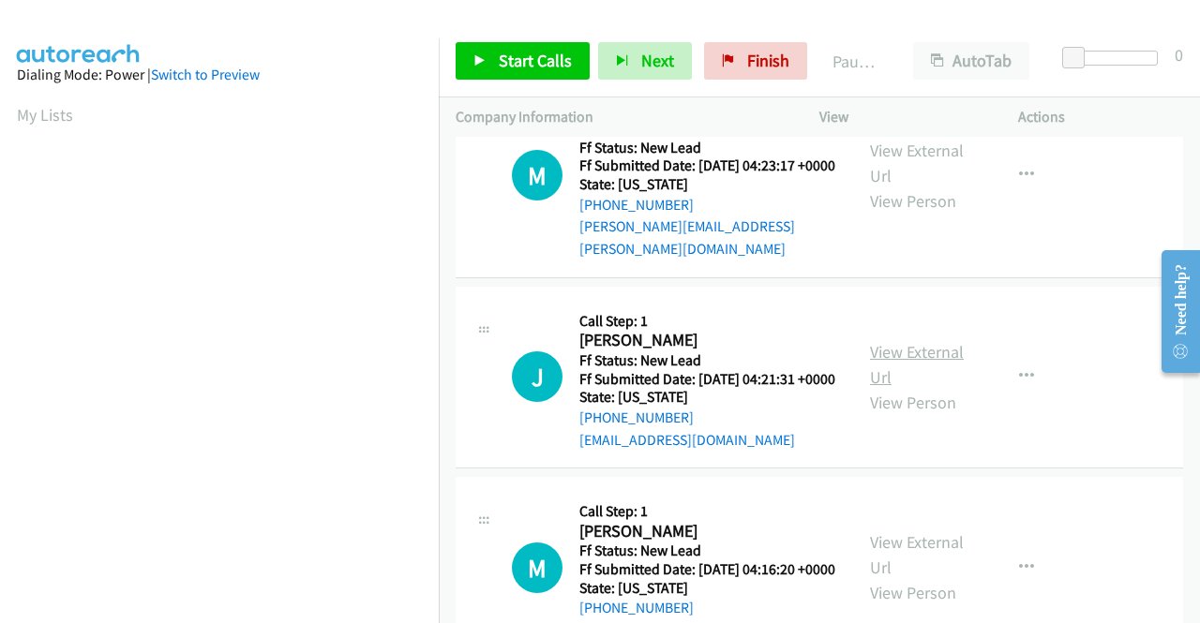
click at [925, 388] on link "View External Url" at bounding box center [917, 364] width 94 height 47
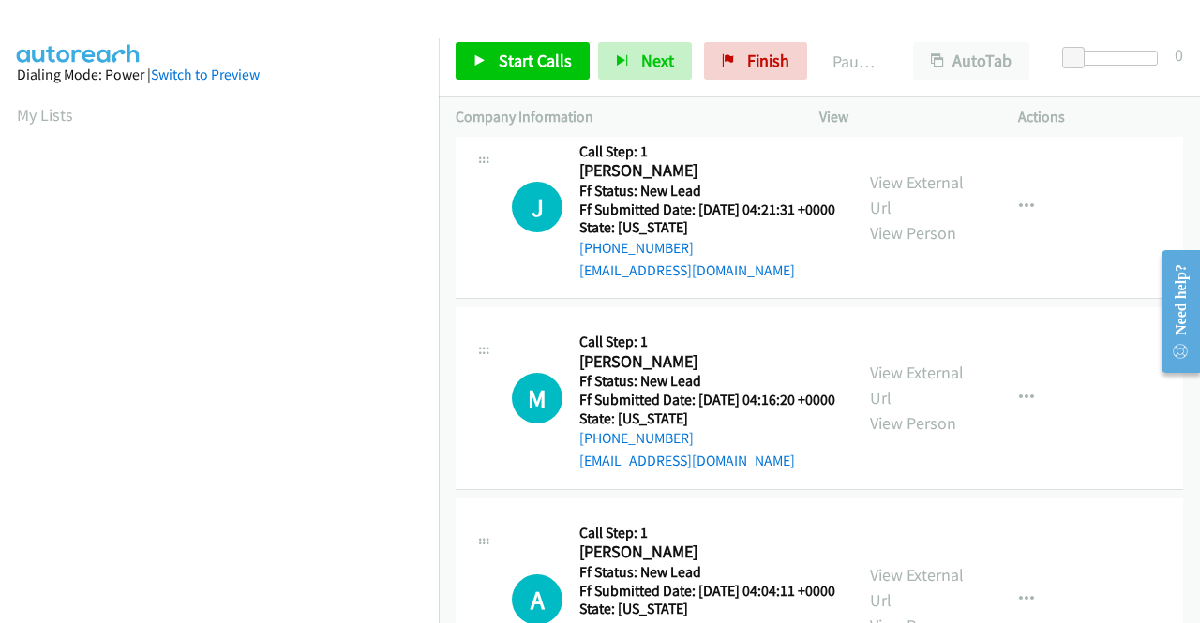
scroll to position [1781, 0]
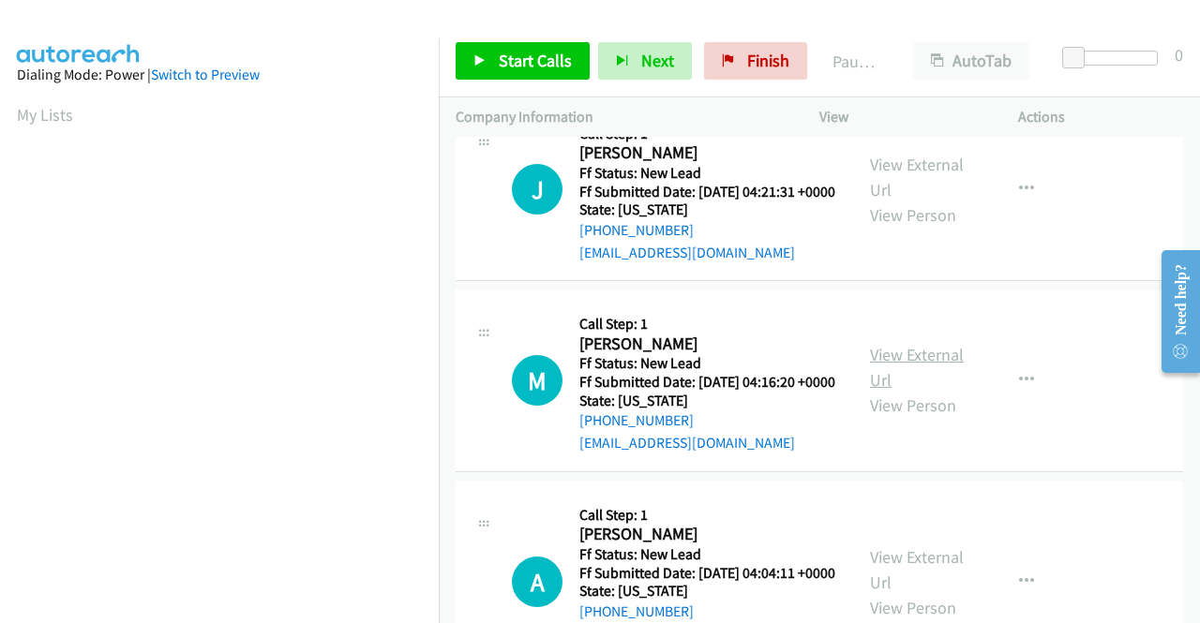
click at [911, 391] on link "View External Url" at bounding box center [917, 367] width 94 height 47
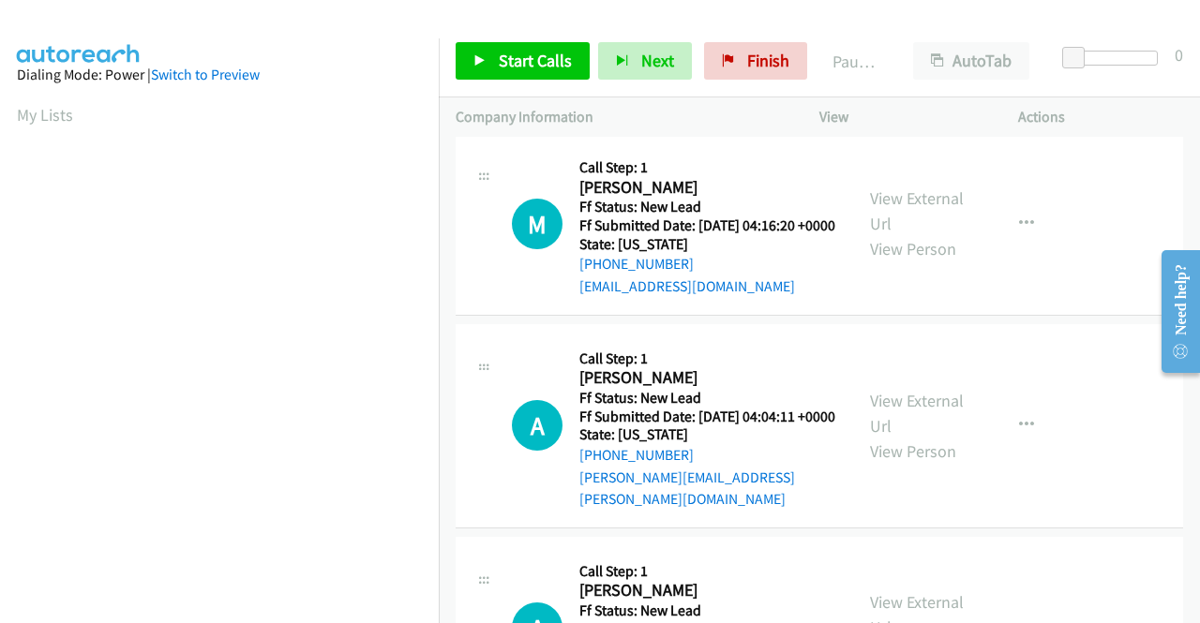
scroll to position [1969, 0]
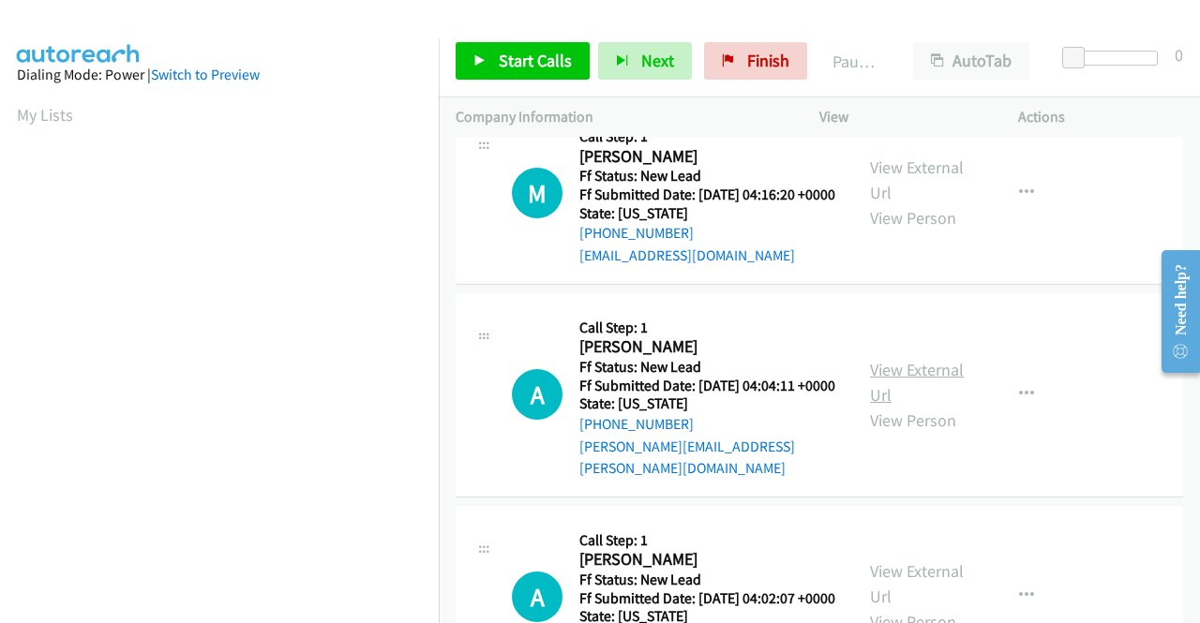
click at [939, 406] on link "View External Url" at bounding box center [917, 382] width 94 height 47
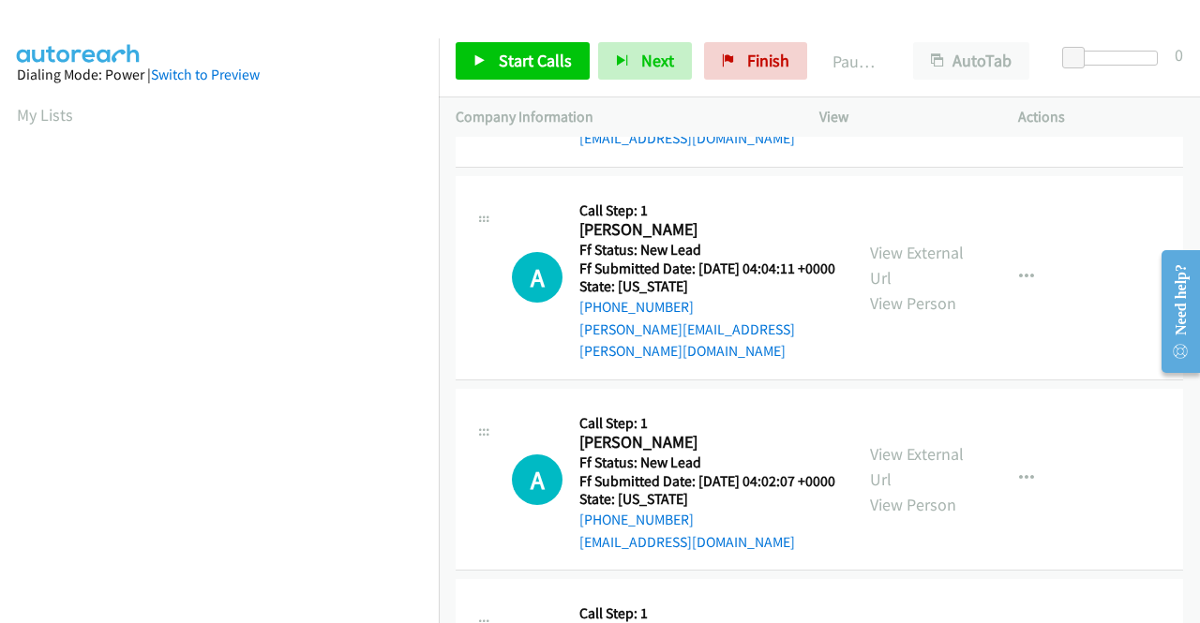
scroll to position [2250, 0]
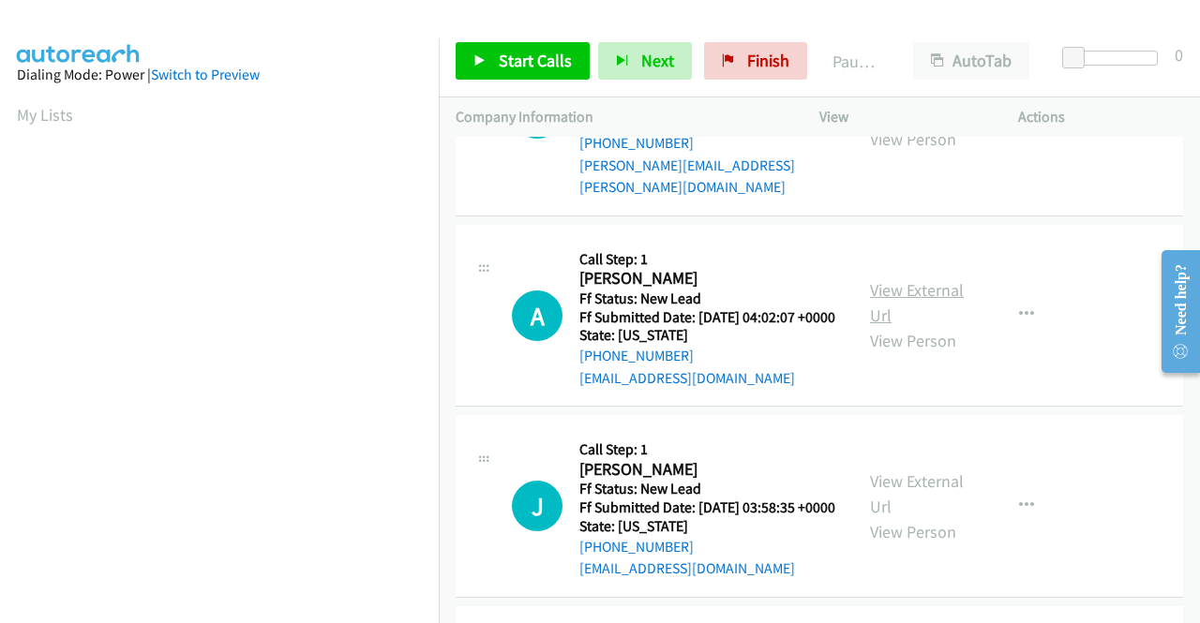
click at [944, 326] on link "View External Url" at bounding box center [917, 302] width 94 height 47
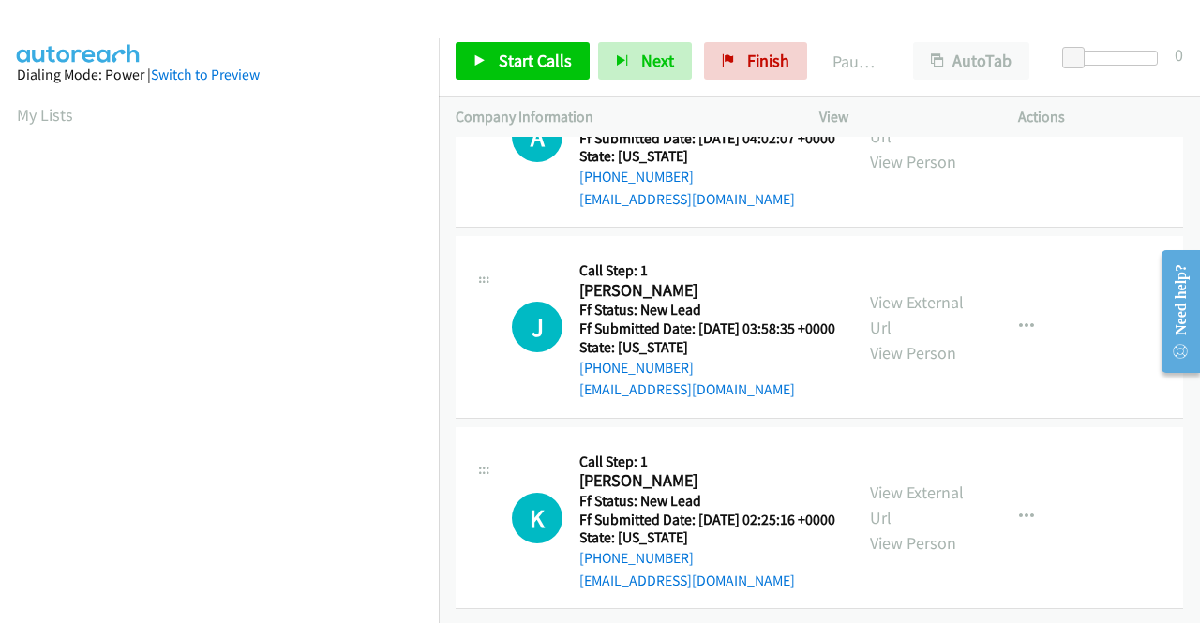
scroll to position [2531, 0]
click at [874, 338] on link "View External Url" at bounding box center [917, 315] width 94 height 47
click at [926, 482] on link "View External Url" at bounding box center [917, 505] width 94 height 47
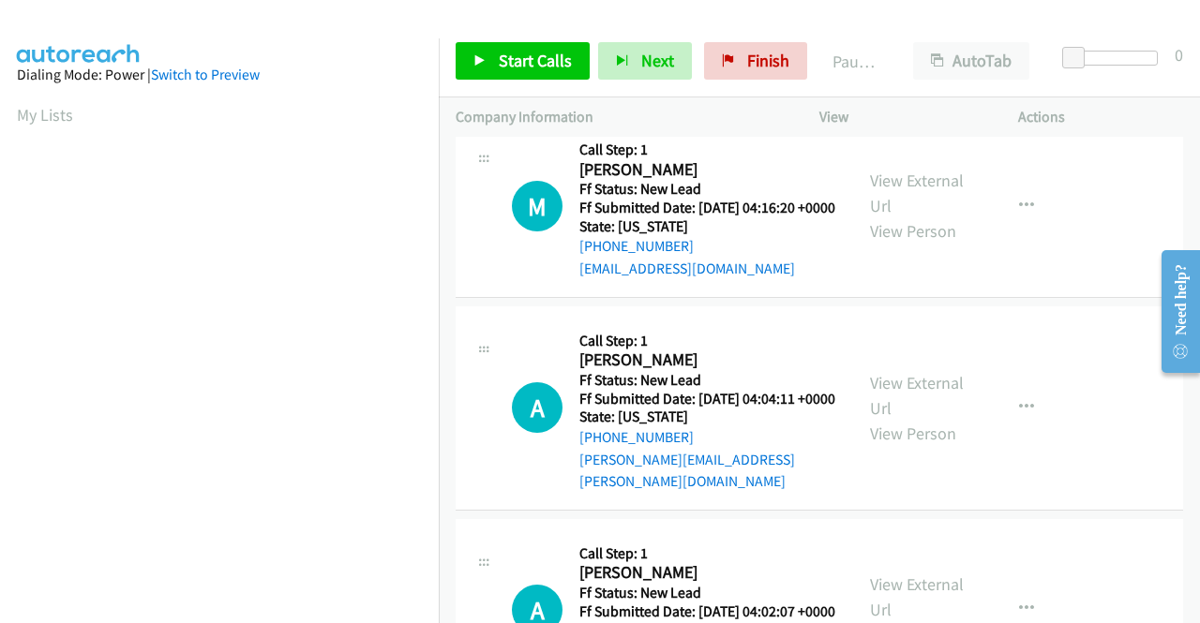
scroll to position [0, 0]
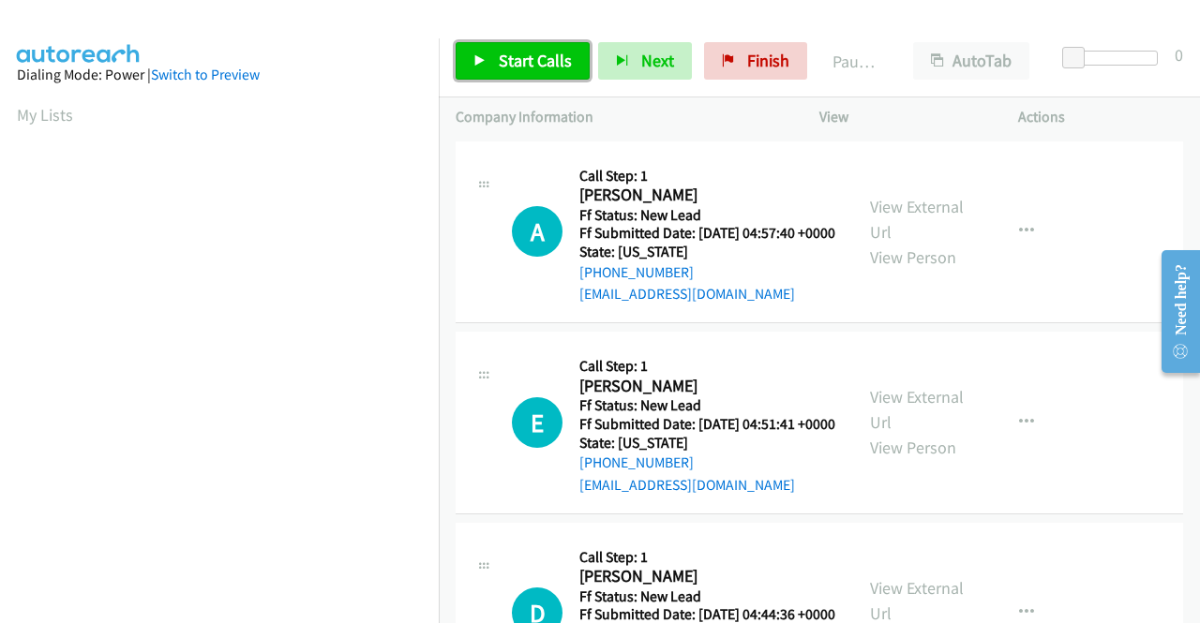
click at [553, 67] on span "Start Calls" at bounding box center [535, 61] width 73 height 22
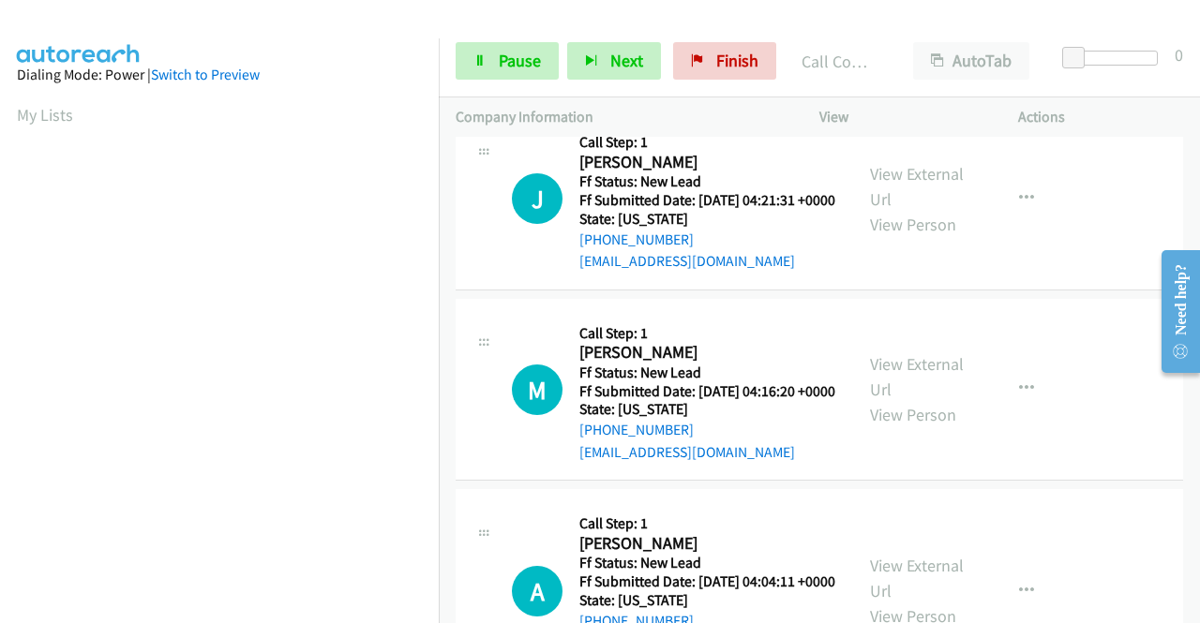
scroll to position [2156, 0]
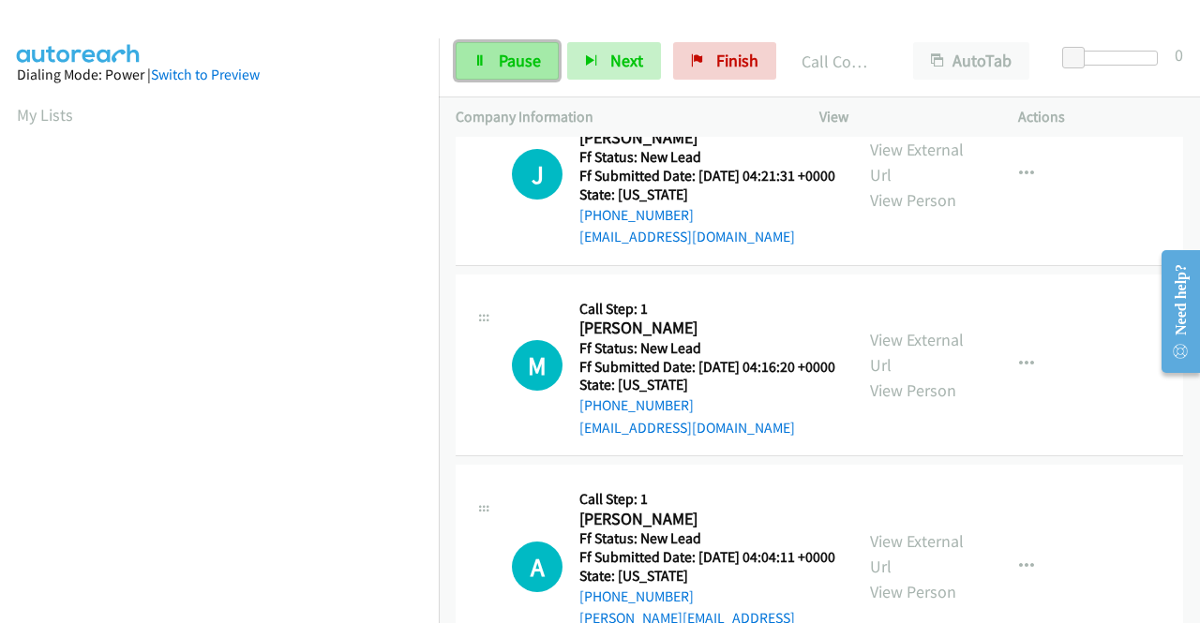
click at [472, 60] on link "Pause" at bounding box center [507, 60] width 103 height 37
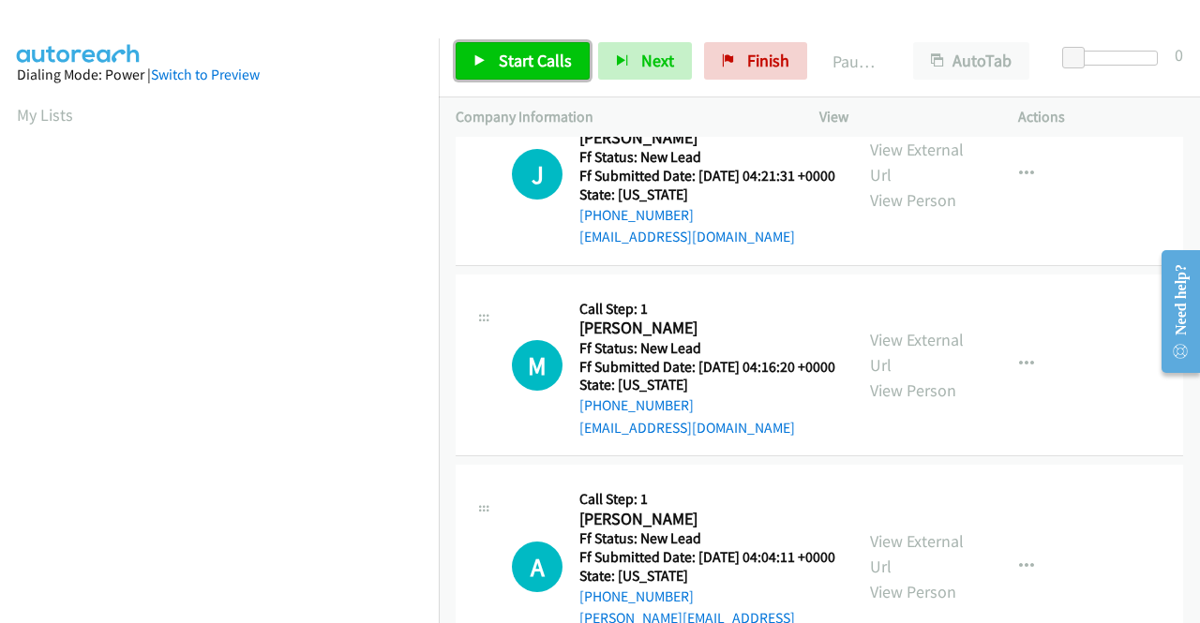
click at [472, 60] on link "Start Calls" at bounding box center [523, 60] width 134 height 37
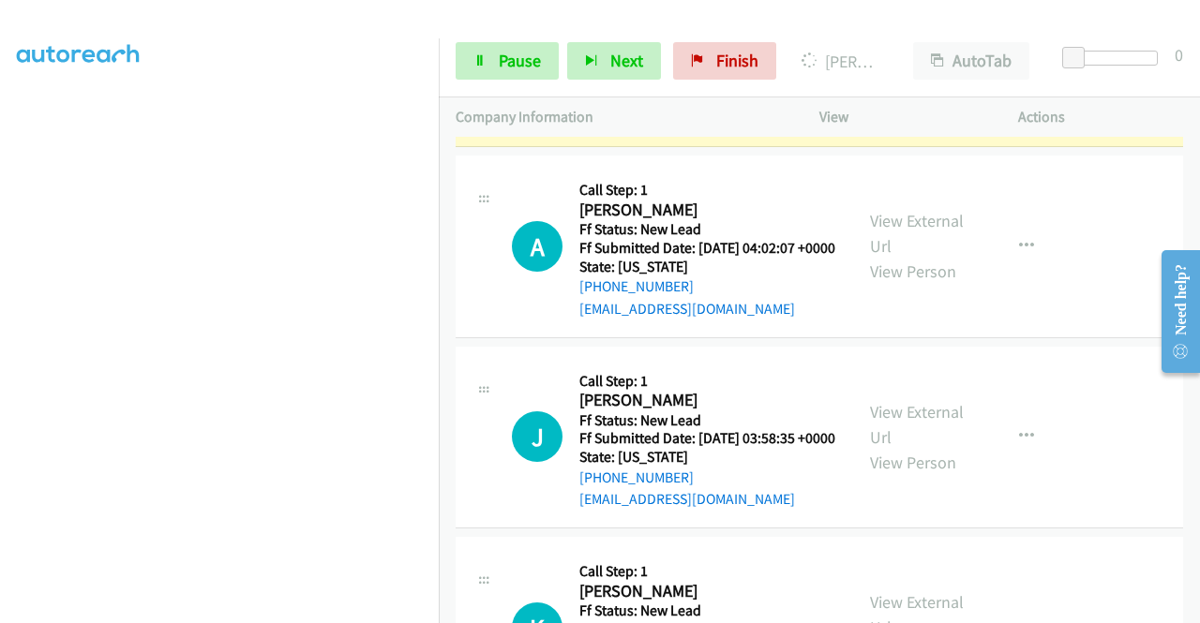
scroll to position [427, 0]
click at [527, 62] on span "Pause" at bounding box center [520, 61] width 42 height 22
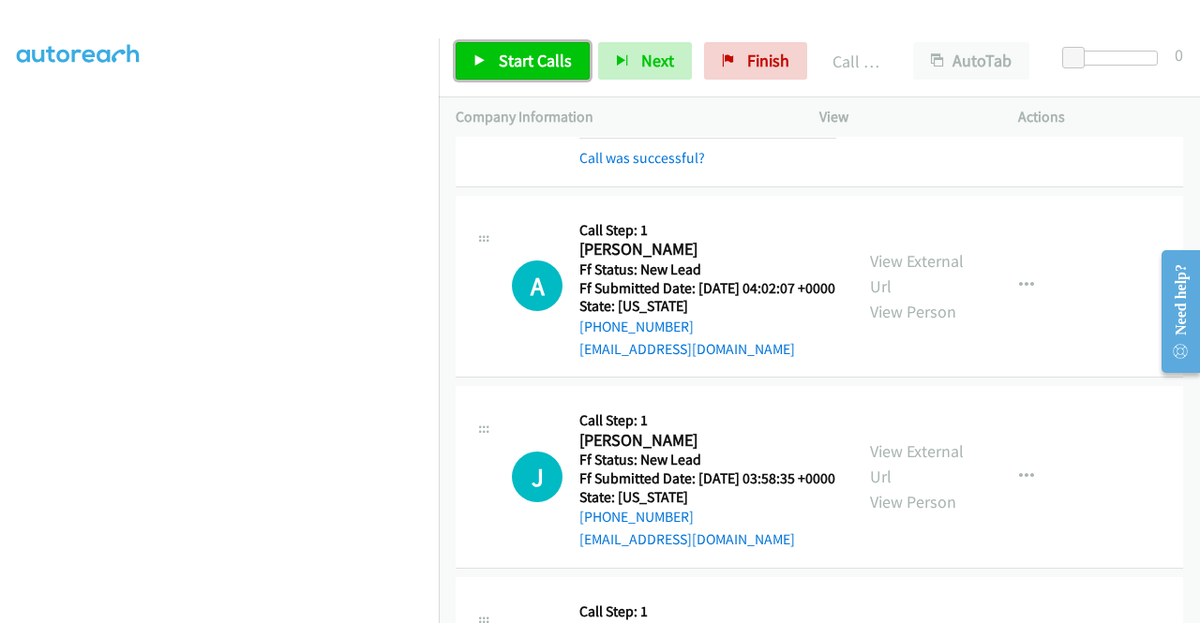
click at [547, 66] on span "Start Calls" at bounding box center [535, 61] width 73 height 22
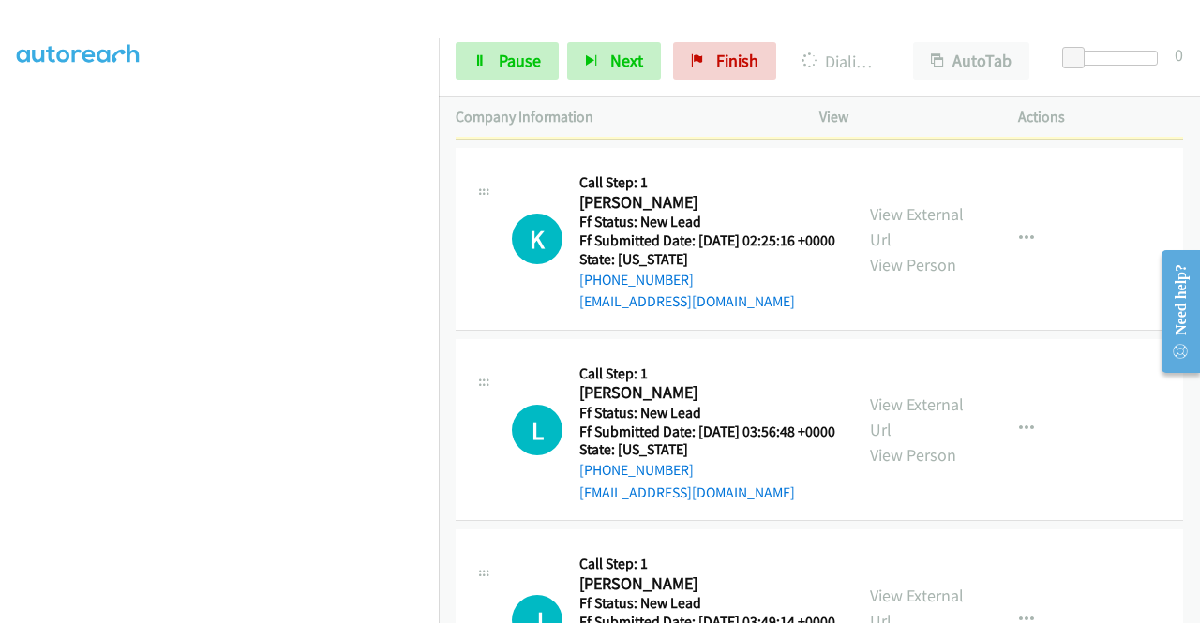
scroll to position [0, 0]
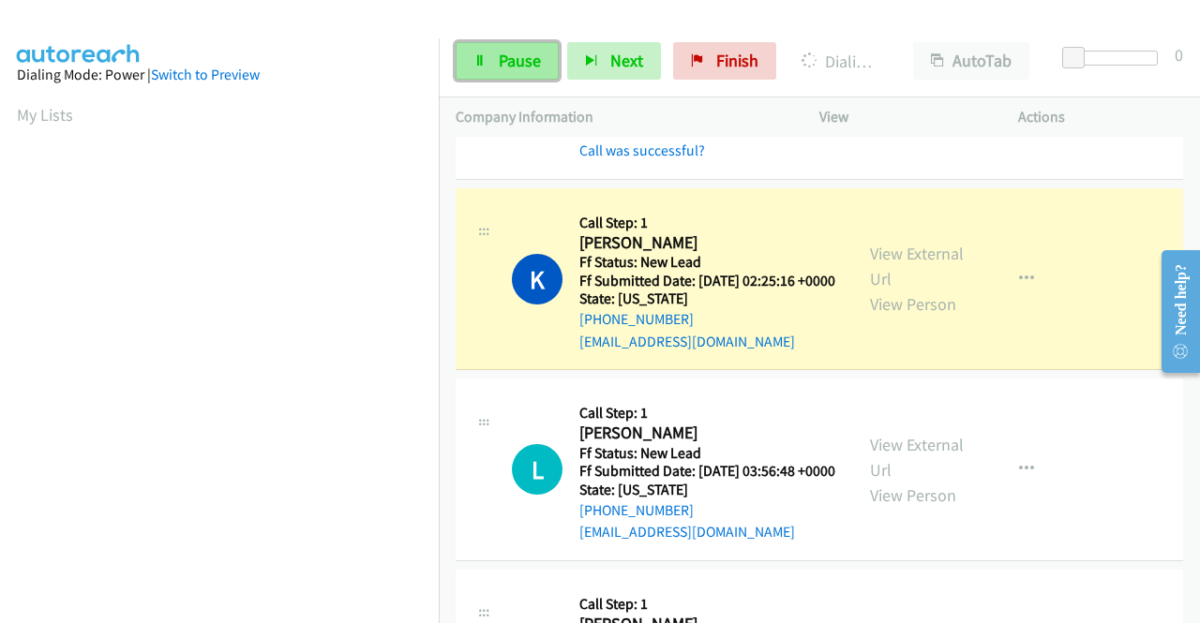
click at [531, 68] on span "Pause" at bounding box center [520, 61] width 42 height 22
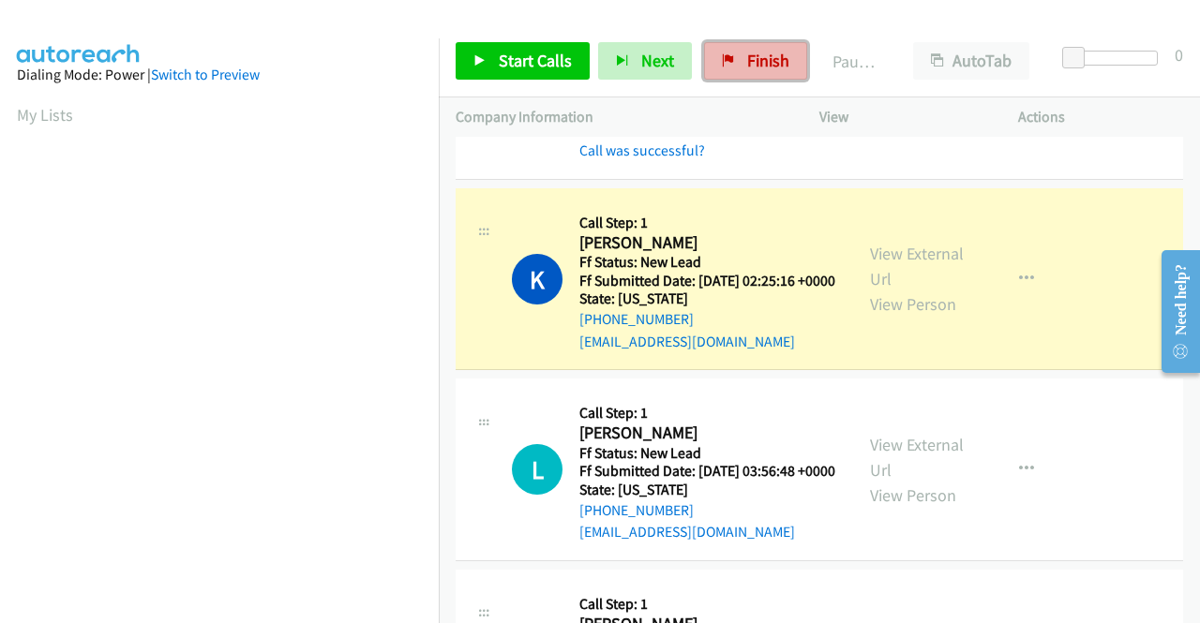
click at [782, 47] on link "Finish" at bounding box center [755, 60] width 103 height 37
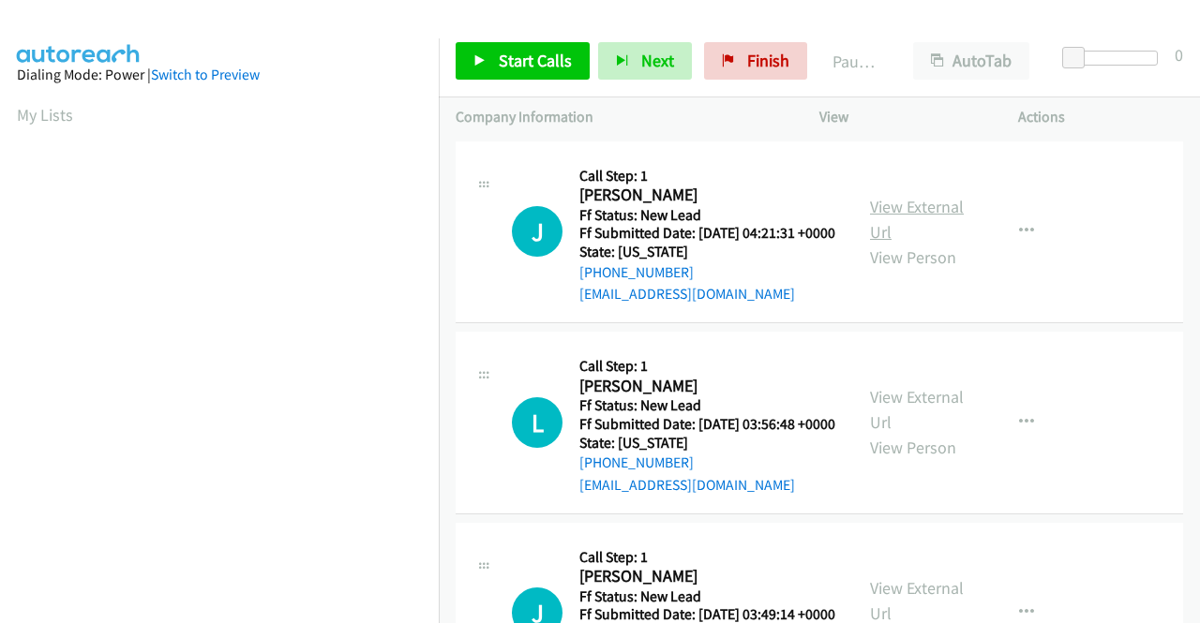
click at [896, 220] on link "View External Url" at bounding box center [917, 219] width 94 height 47
click at [930, 420] on link "View External Url" at bounding box center [917, 409] width 94 height 47
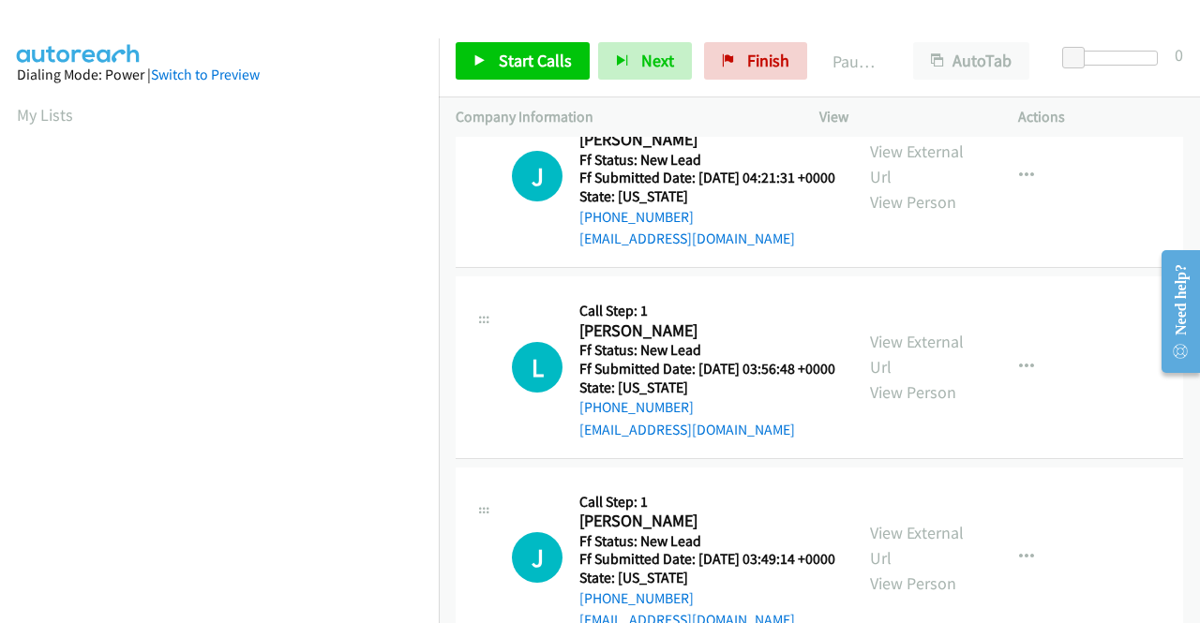
scroll to position [187, 0]
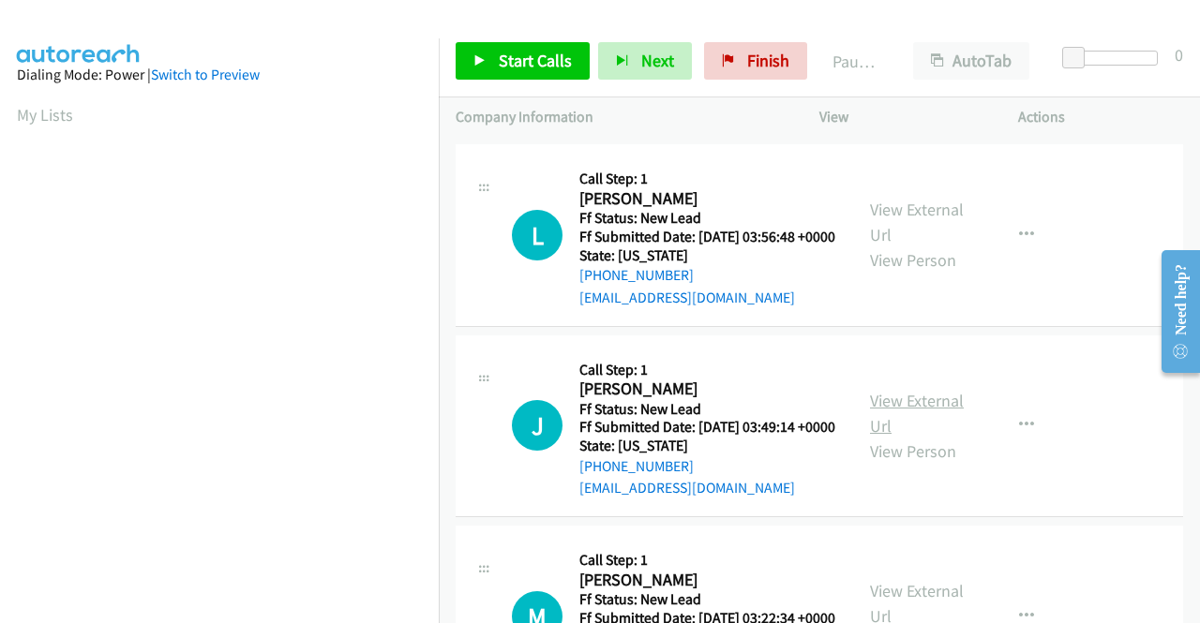
click at [907, 437] on link "View External Url" at bounding box center [917, 413] width 94 height 47
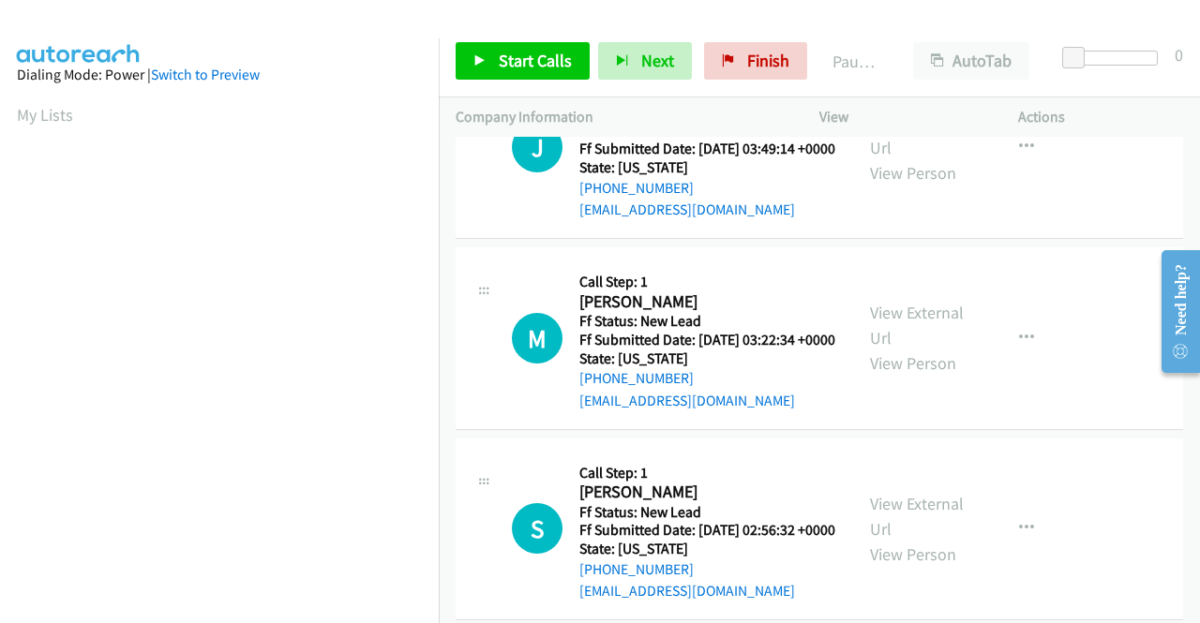
scroll to position [469, 0]
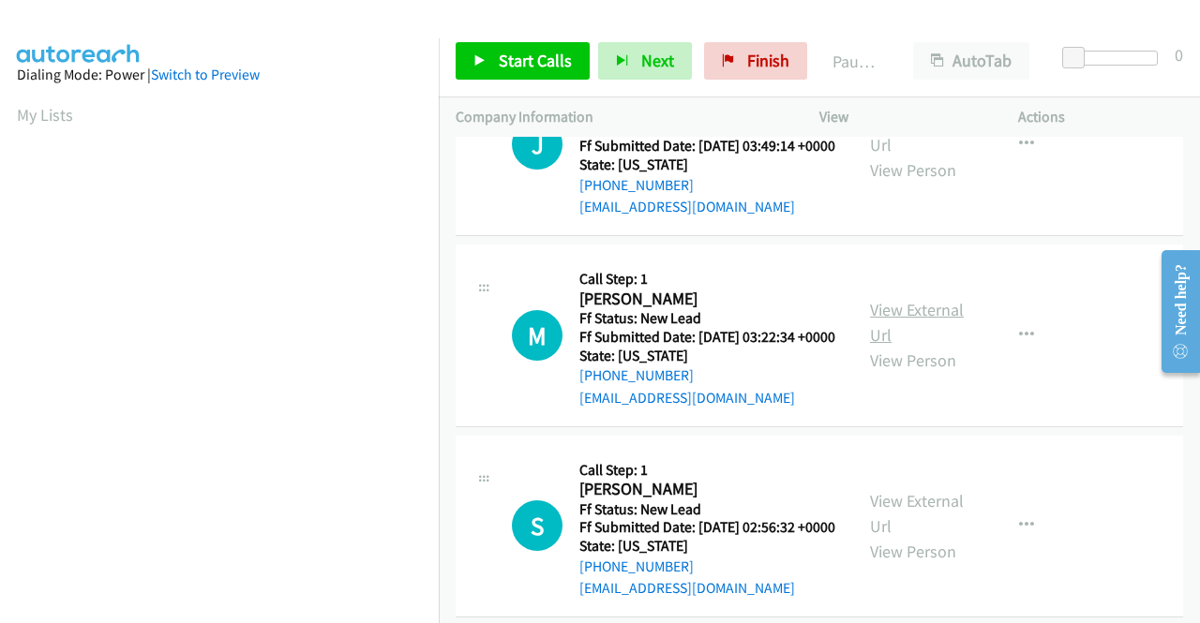
click at [922, 346] on link "View External Url" at bounding box center [917, 322] width 94 height 47
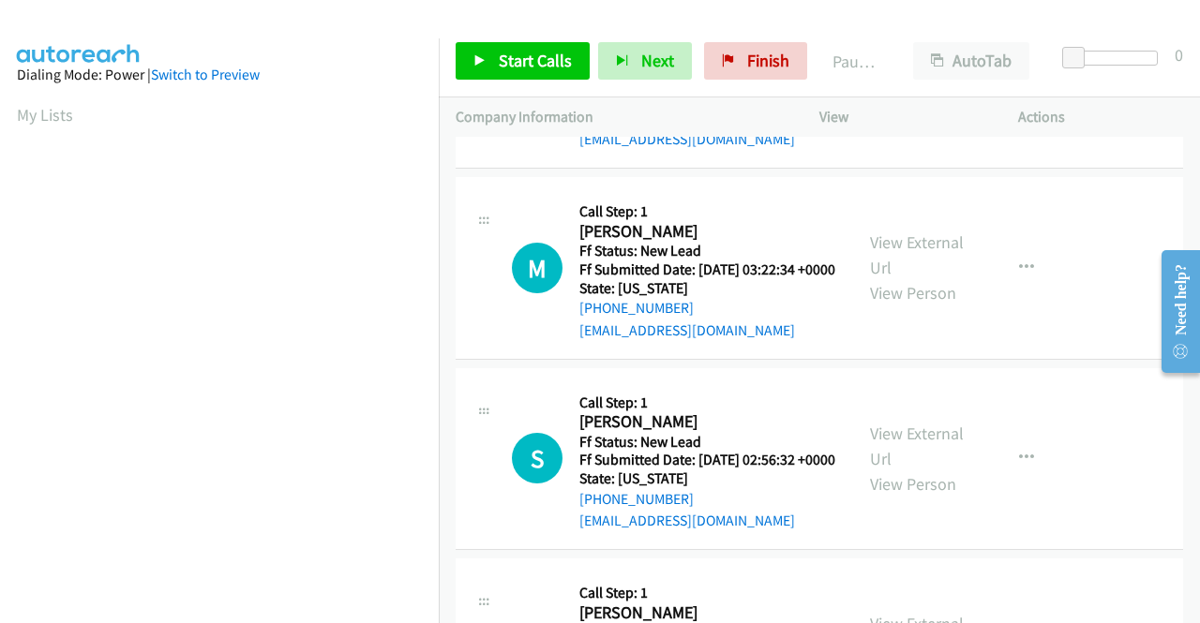
scroll to position [562, 0]
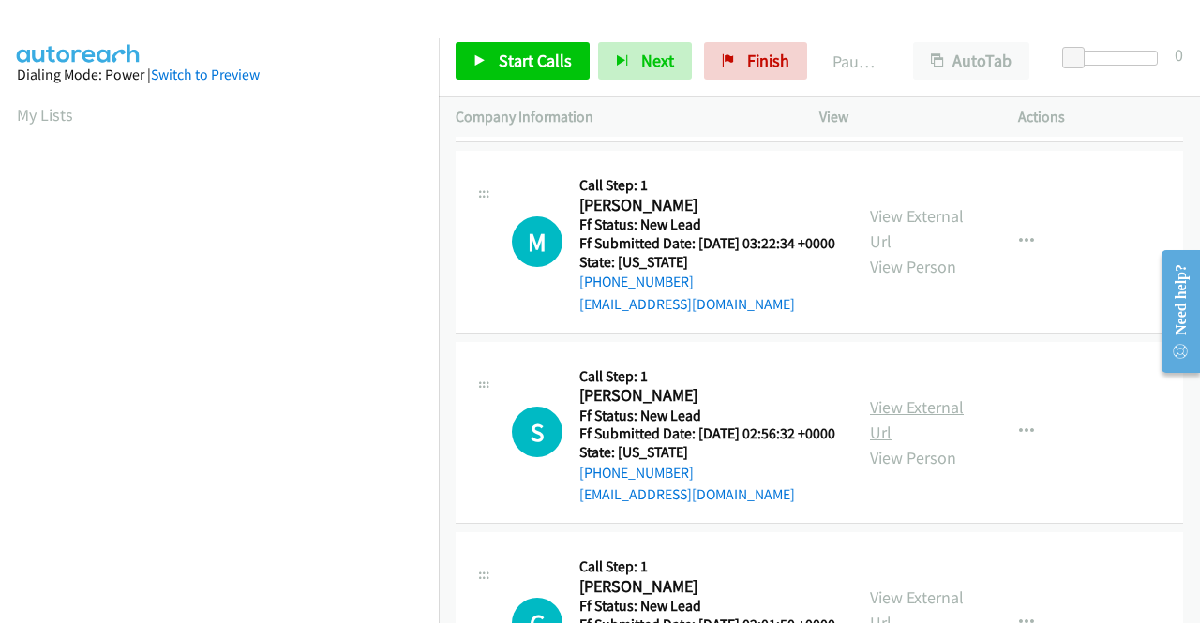
click at [929, 443] on link "View External Url" at bounding box center [917, 420] width 94 height 47
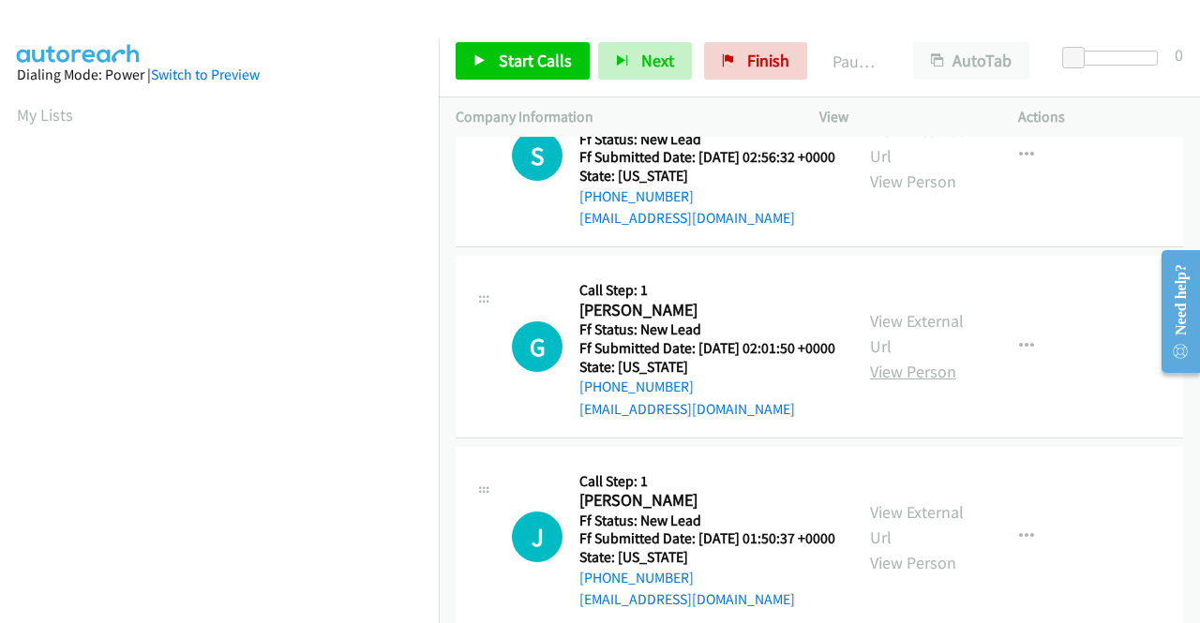
scroll to position [844, 0]
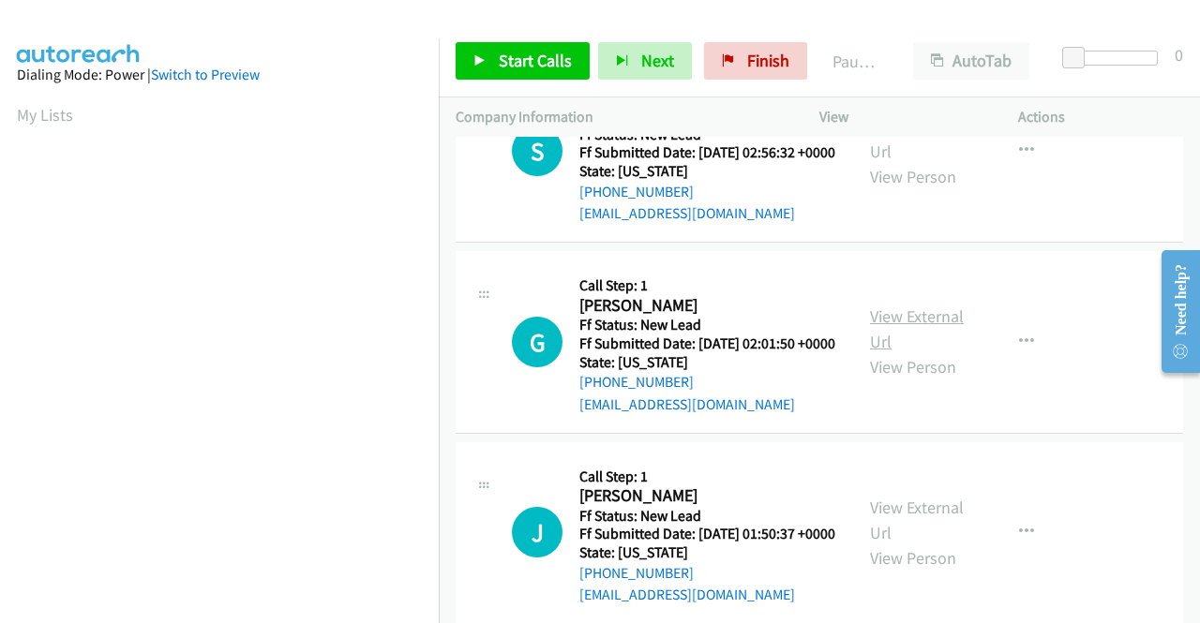
click at [921, 352] on link "View External Url" at bounding box center [917, 329] width 94 height 47
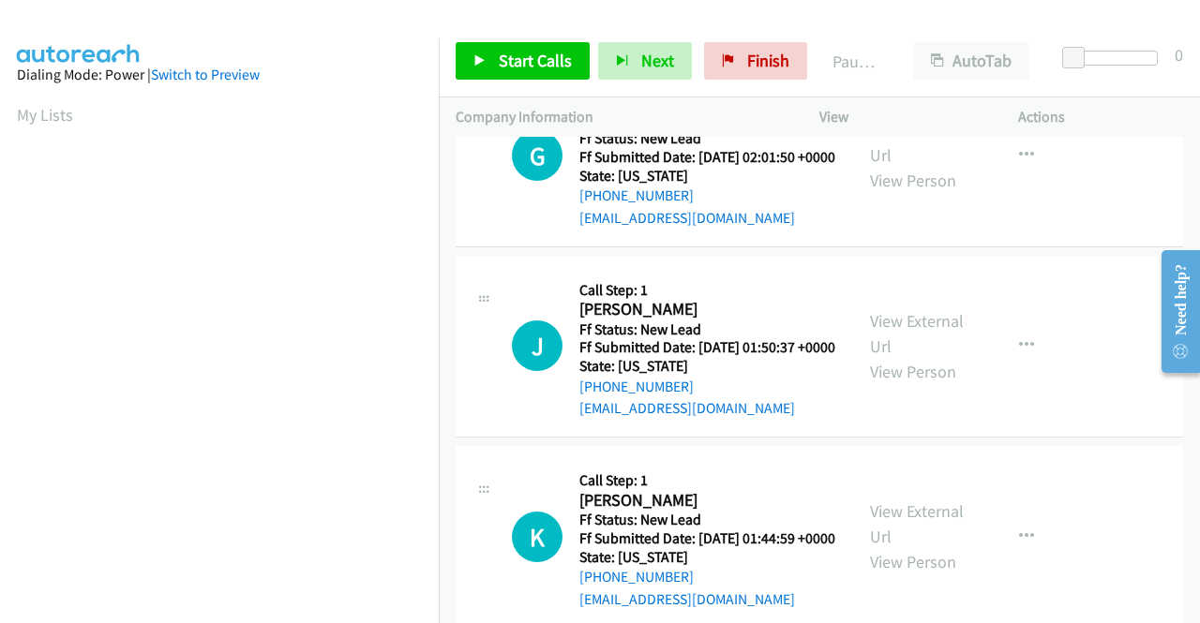
scroll to position [1031, 0]
click at [881, 356] on link "View External Url" at bounding box center [917, 332] width 94 height 47
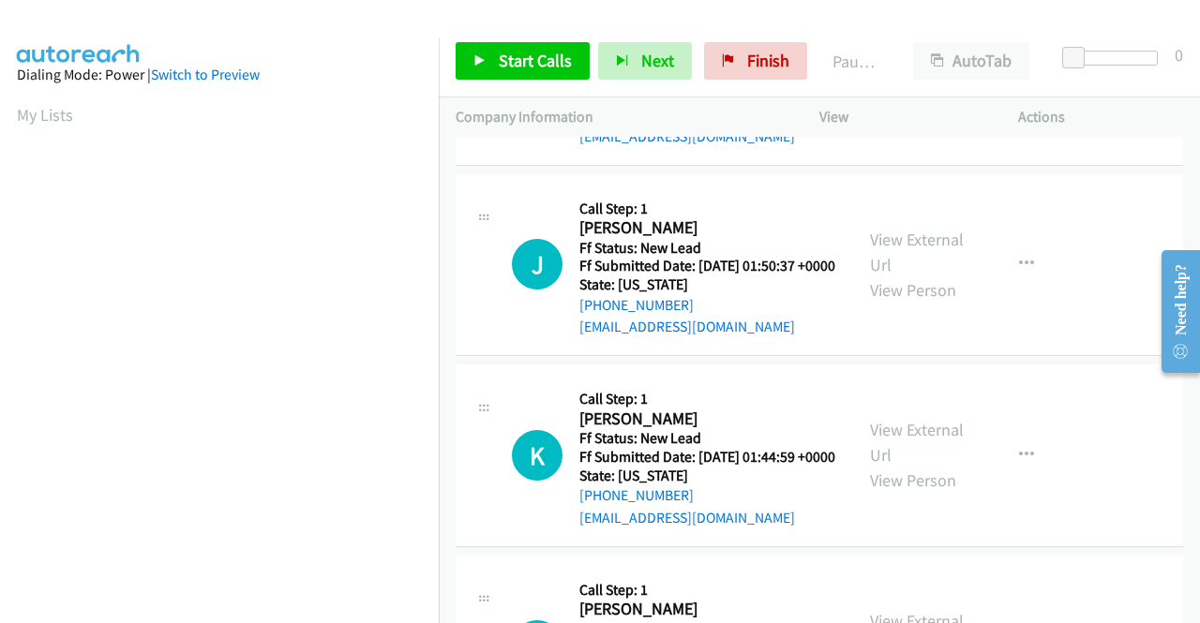
scroll to position [1219, 0]
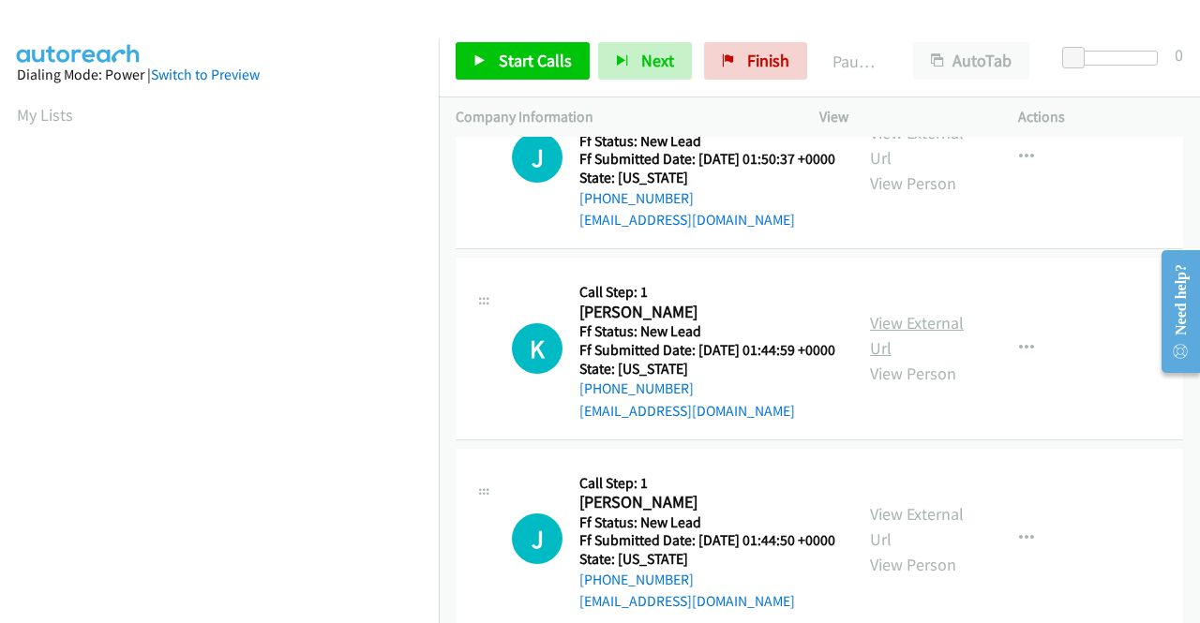
click at [889, 359] on link "View External Url" at bounding box center [917, 335] width 94 height 47
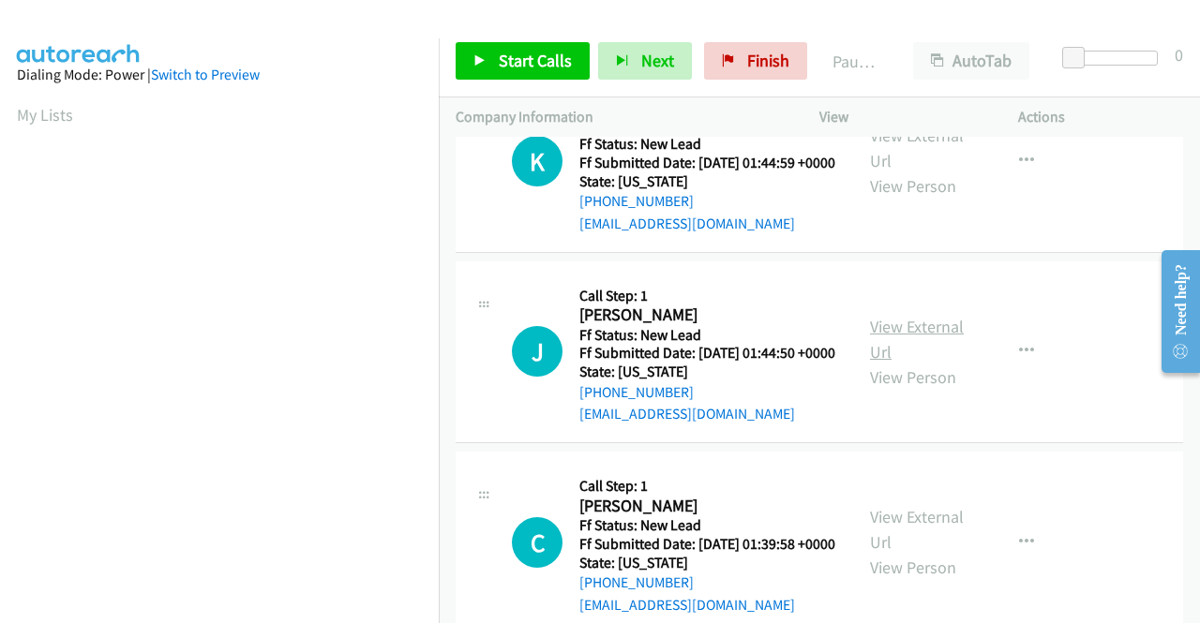
scroll to position [1500, 0]
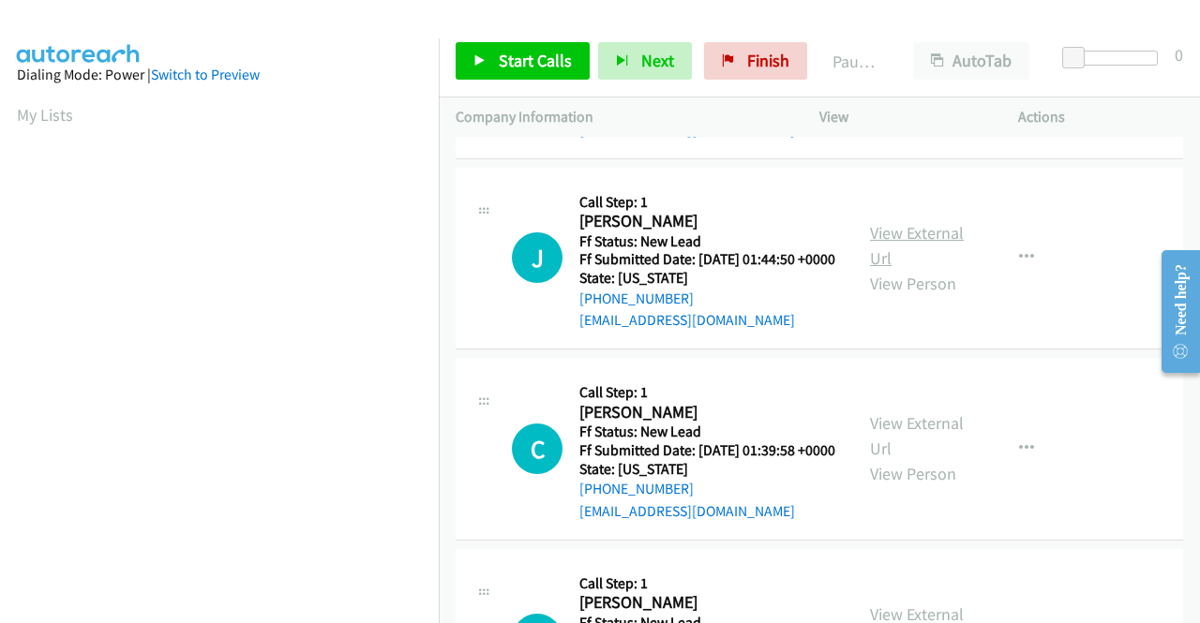
click at [917, 269] on link "View External Url" at bounding box center [917, 245] width 94 height 47
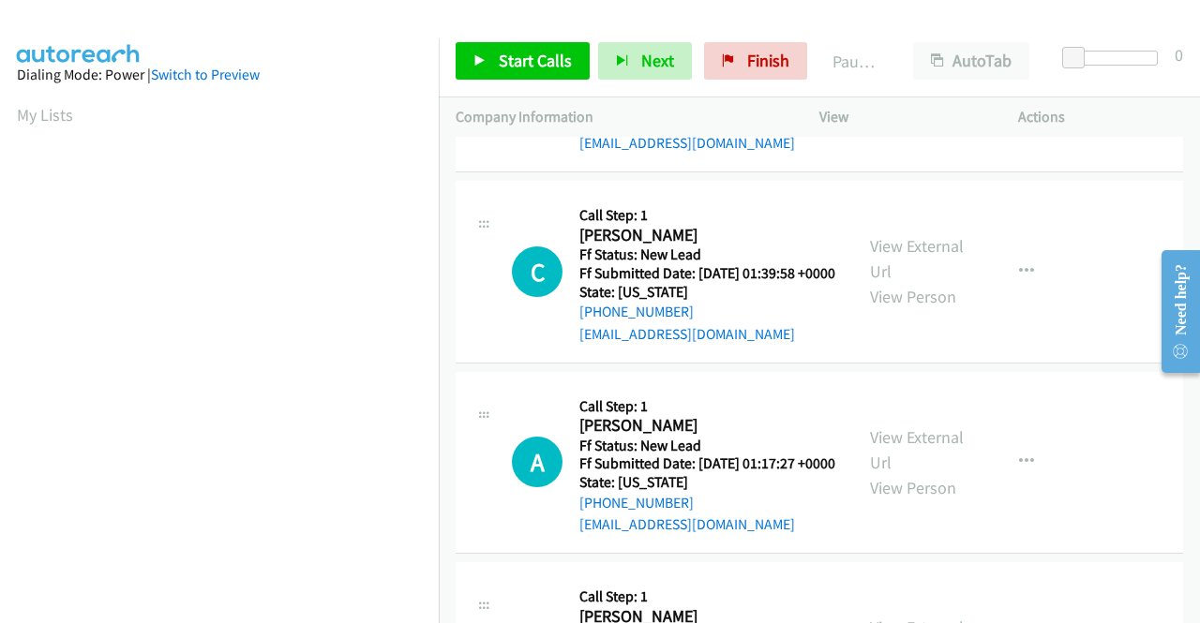
scroll to position [1687, 0]
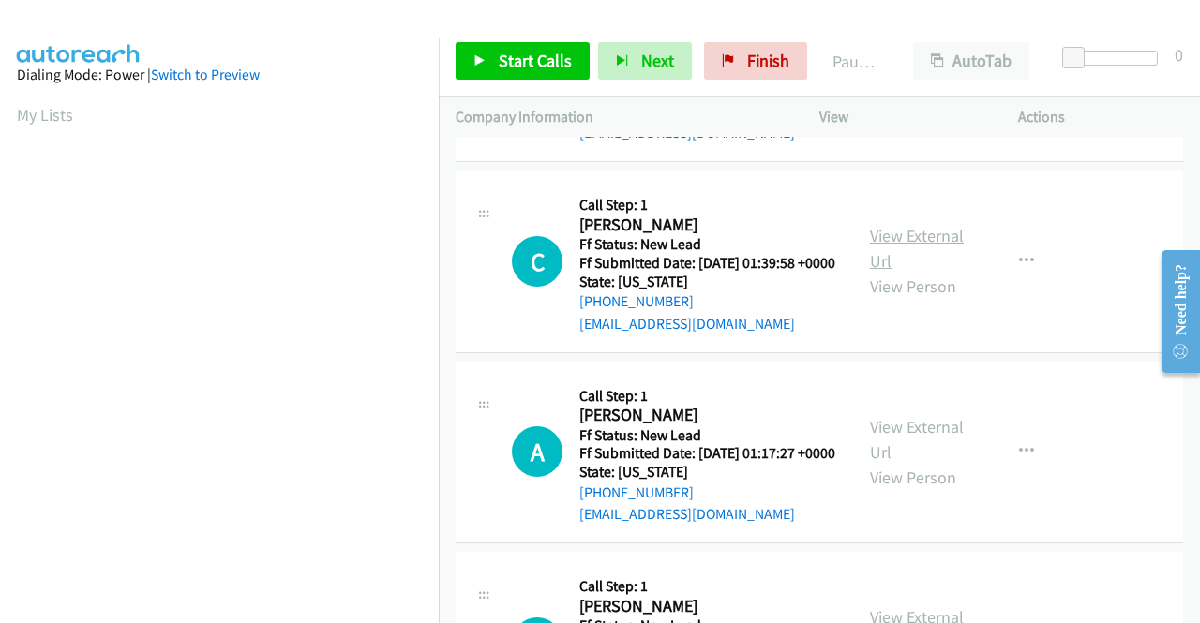
click at [919, 272] on link "View External Url" at bounding box center [917, 248] width 94 height 47
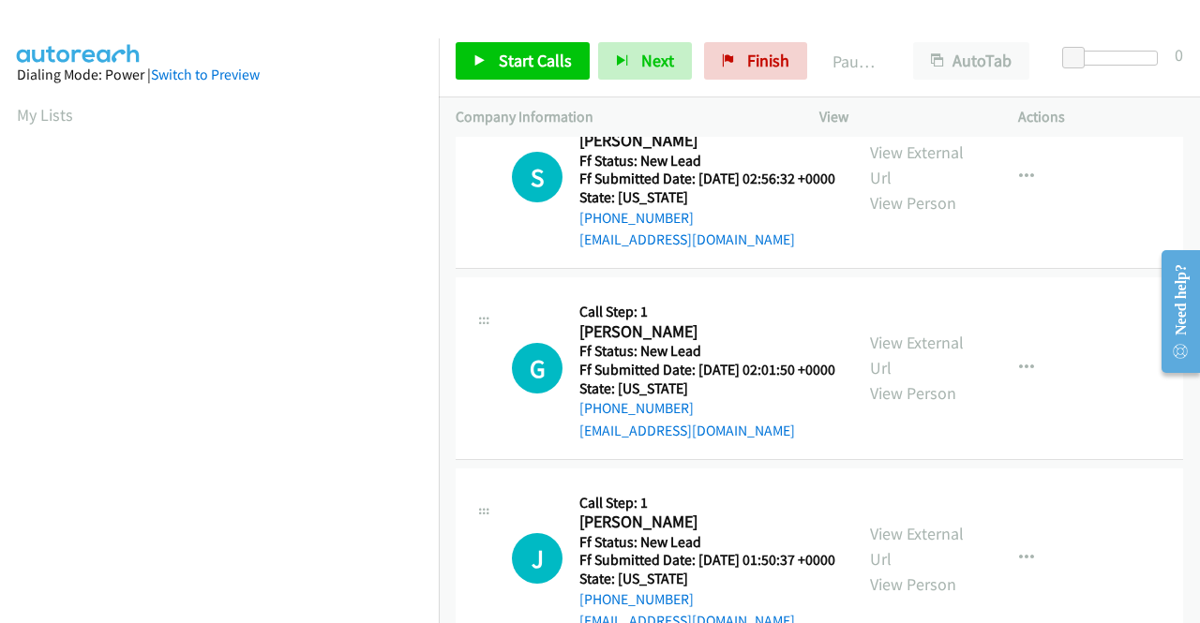
scroll to position [0, 0]
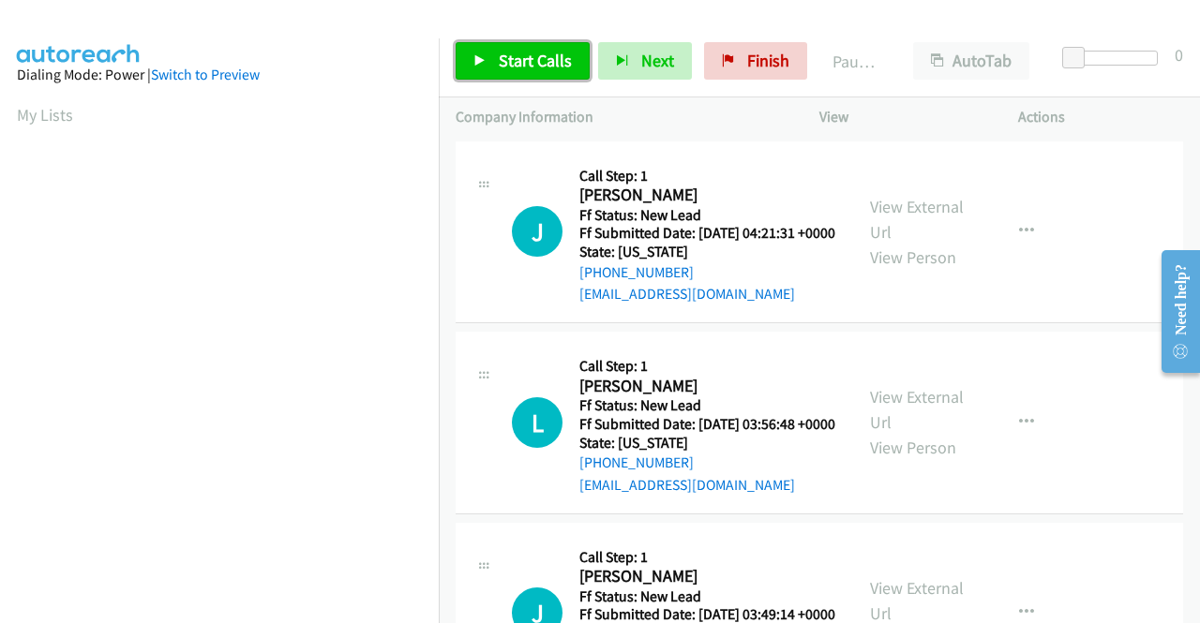
click at [534, 56] on span "Start Calls" at bounding box center [535, 61] width 73 height 22
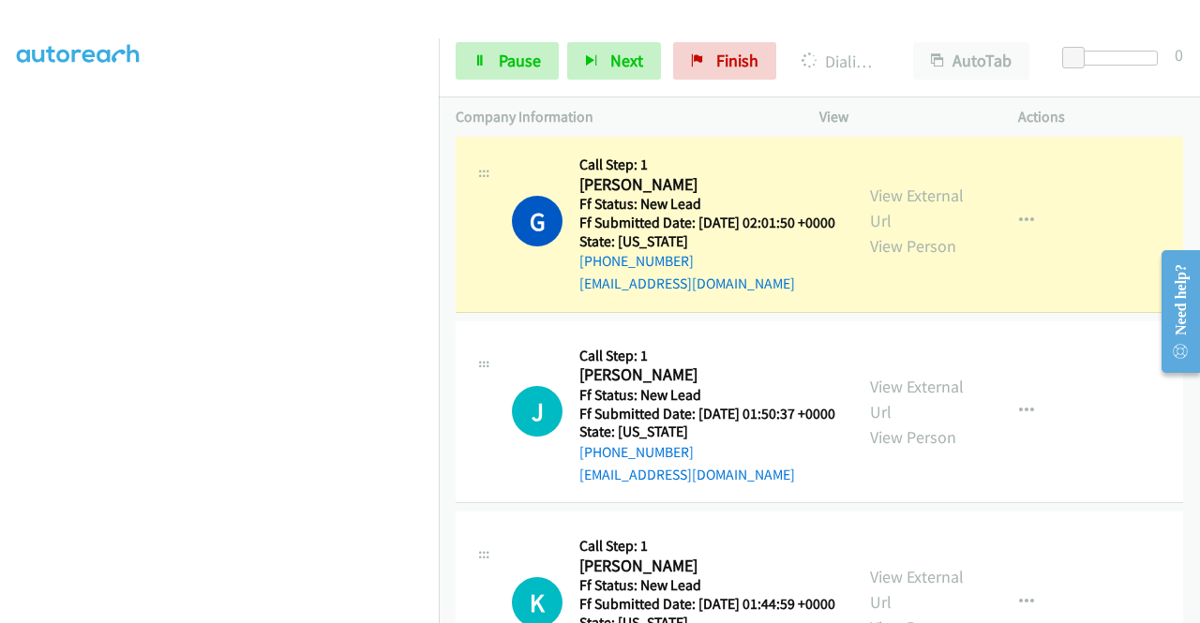
scroll to position [1258, 0]
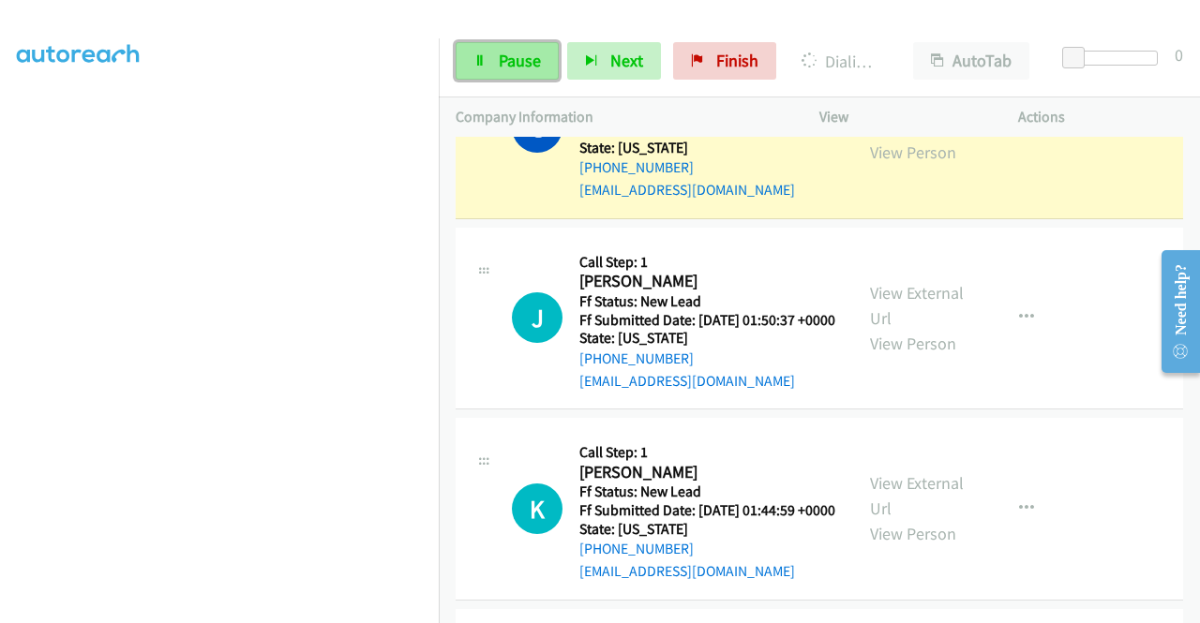
click at [515, 70] on span "Pause" at bounding box center [520, 61] width 42 height 22
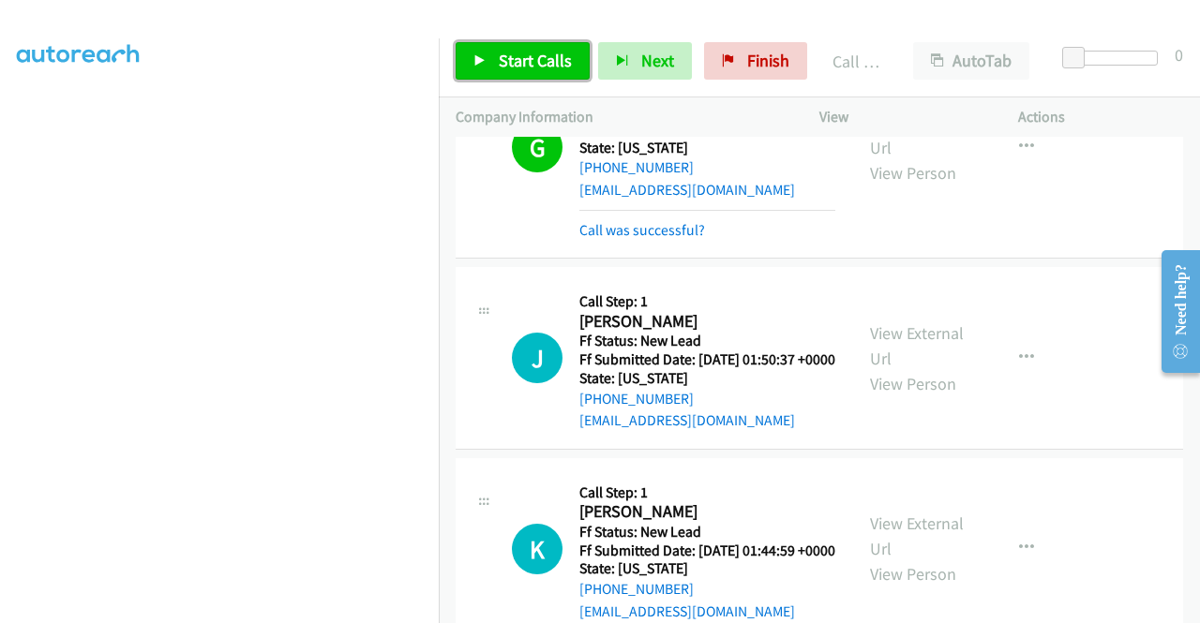
click at [536, 59] on span "Start Calls" at bounding box center [535, 61] width 73 height 22
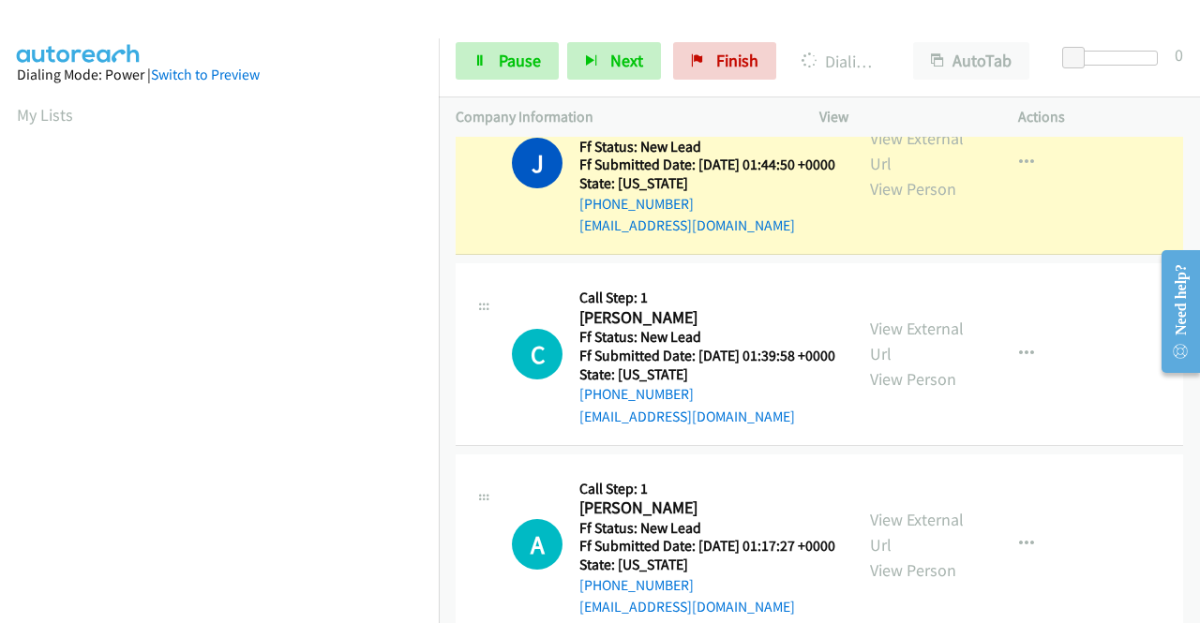
scroll to position [427, 0]
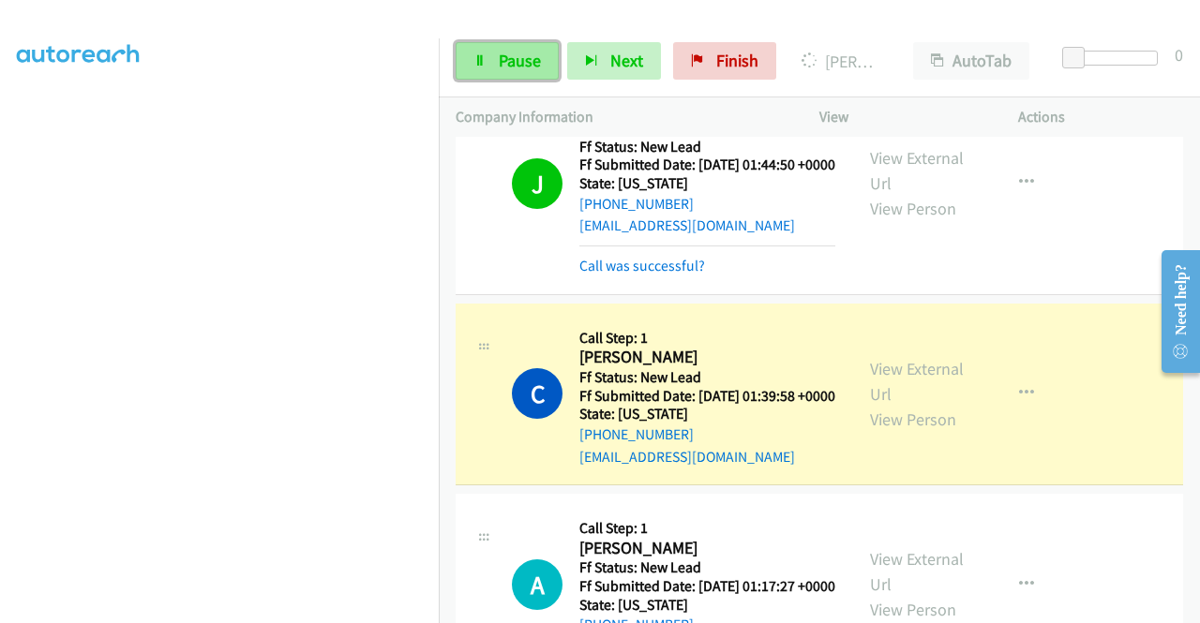
click at [531, 68] on span "Pause" at bounding box center [520, 61] width 42 height 22
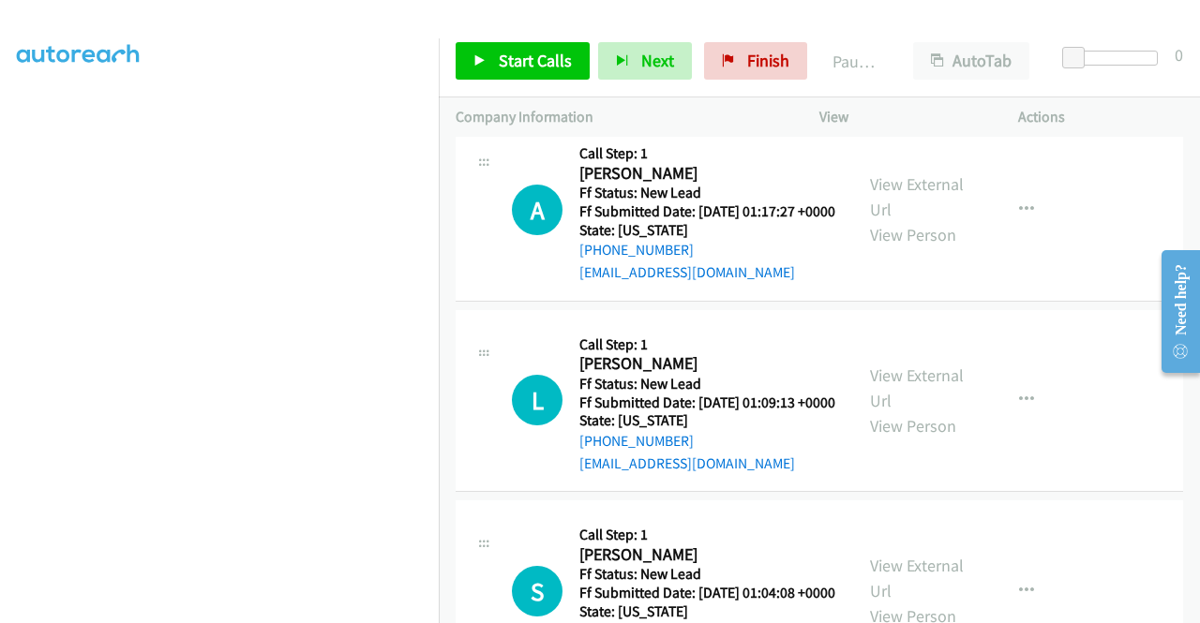
scroll to position [146, 0]
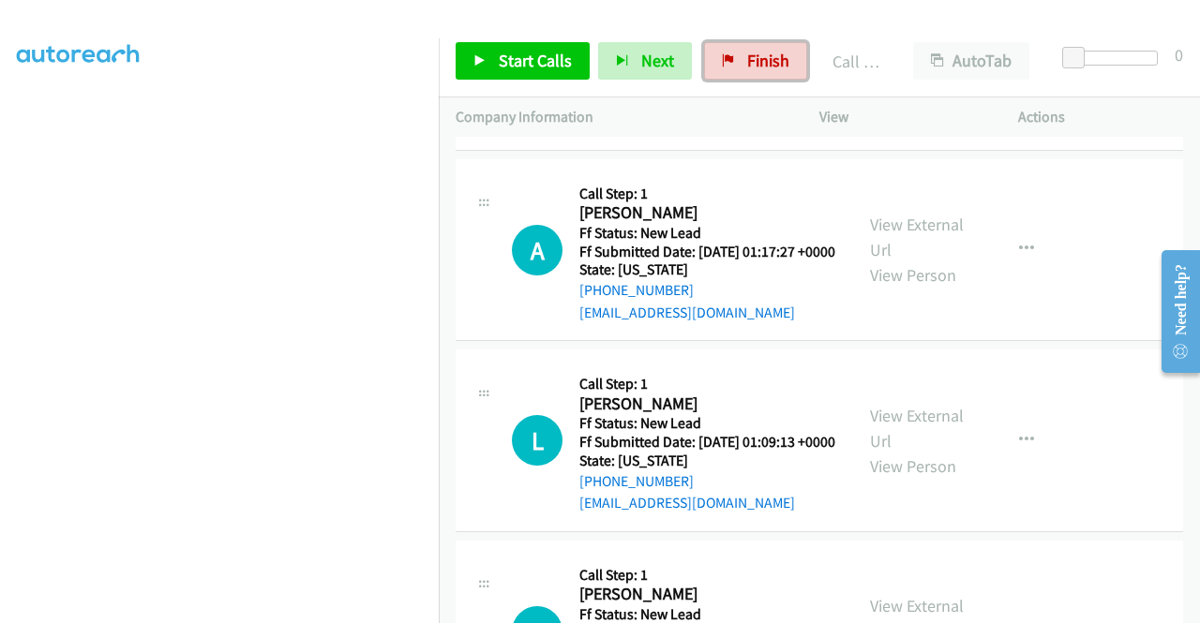
drag, startPoint x: 758, startPoint y: 63, endPoint x: 662, endPoint y: 91, distance: 100.6
click at [758, 63] on span "Finish" at bounding box center [768, 61] width 42 height 22
